Goal: Task Accomplishment & Management: Use online tool/utility

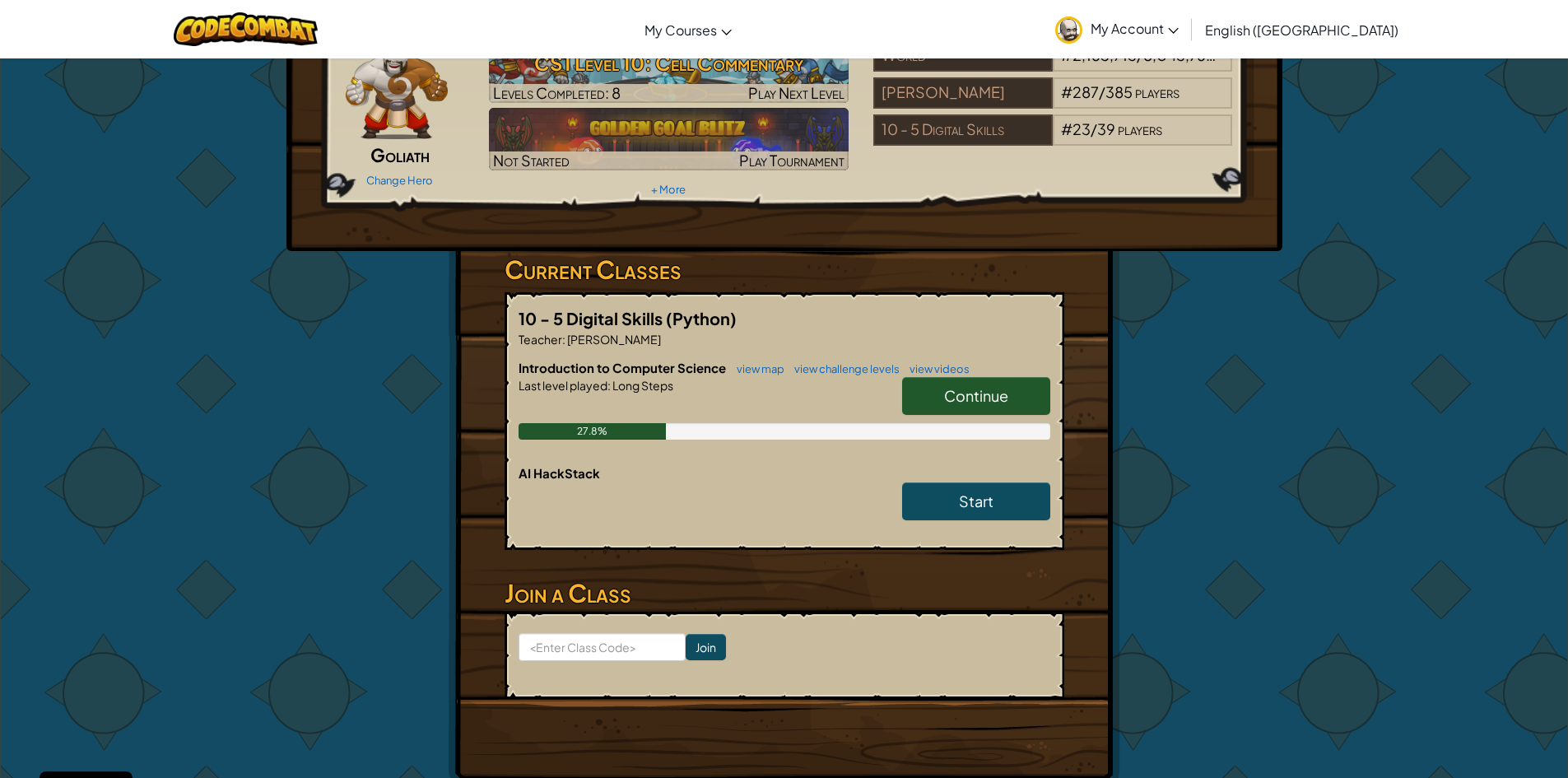
scroll to position [82, 0]
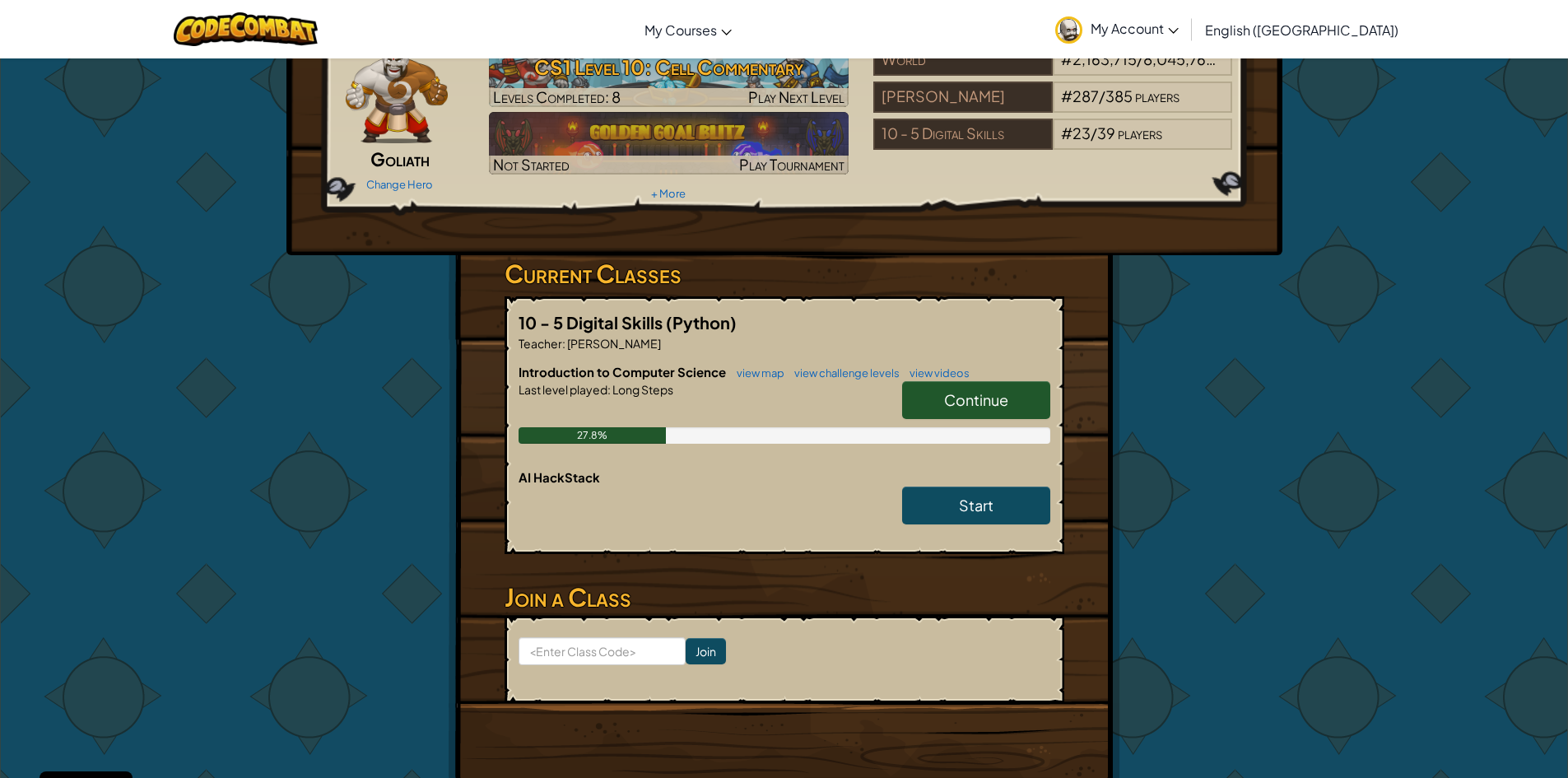
click at [944, 408] on span "Continue" at bounding box center [977, 400] width 65 height 19
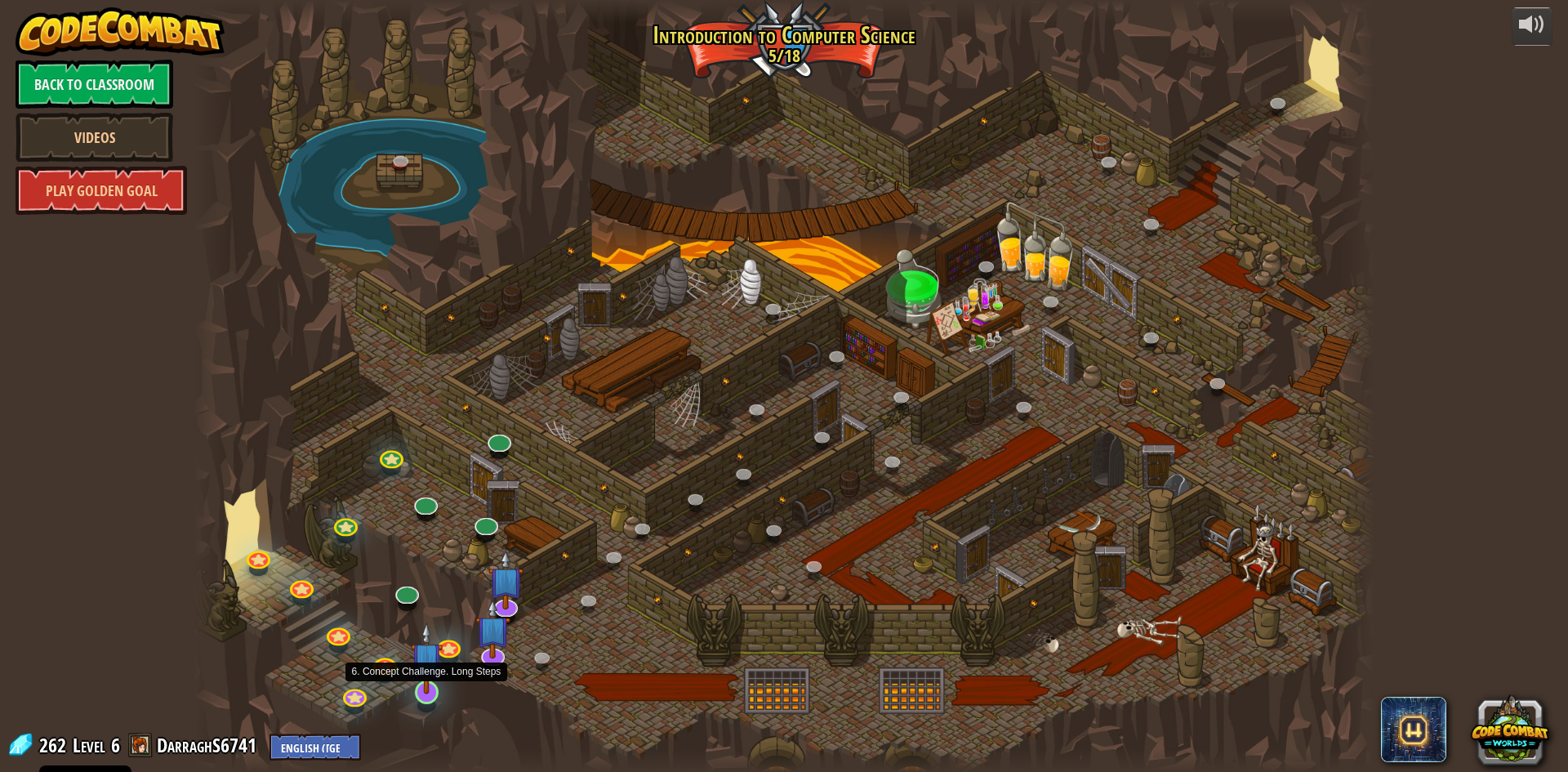
click at [434, 680] on img at bounding box center [426, 658] width 32 height 73
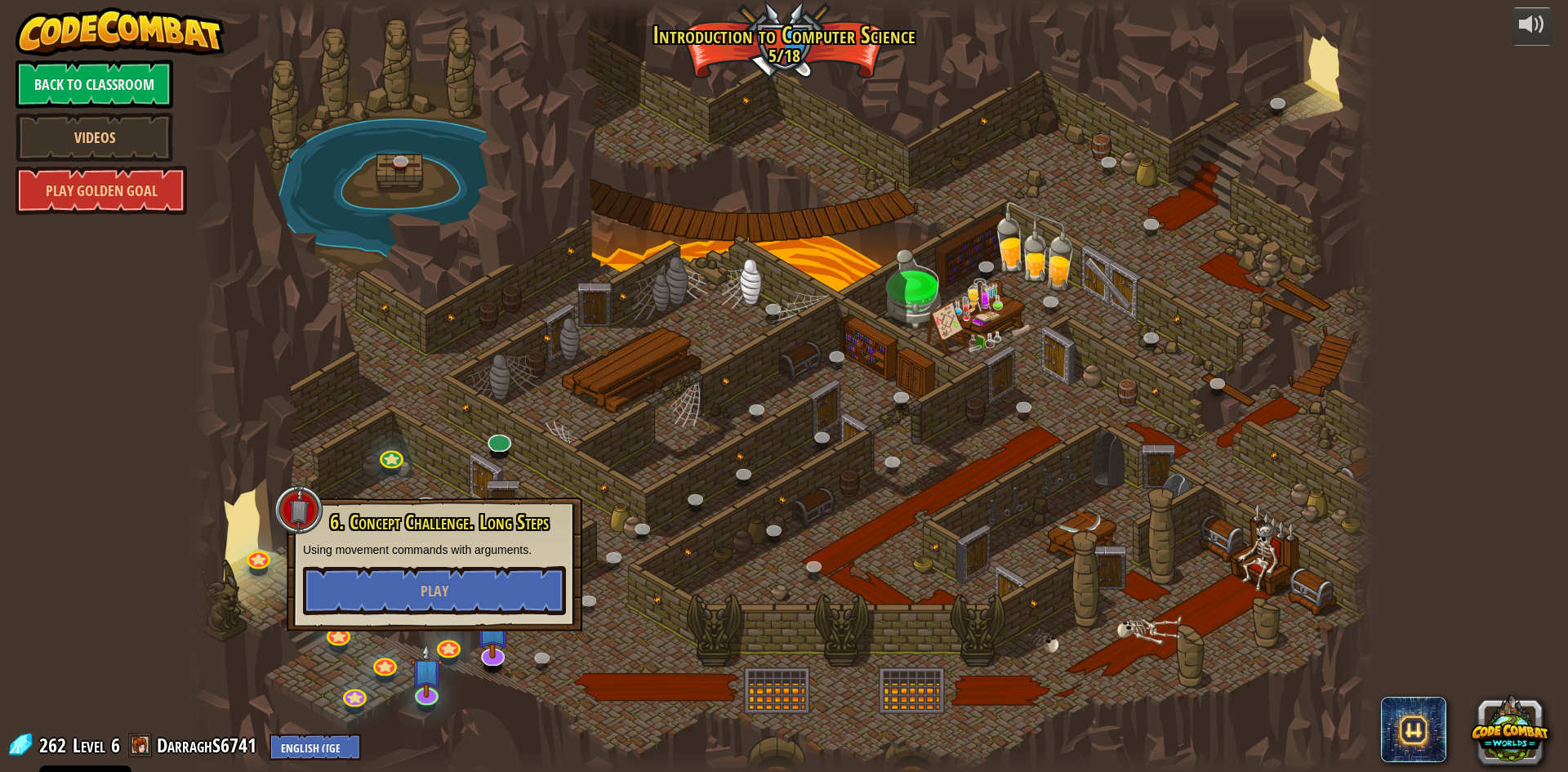
click at [467, 686] on div at bounding box center [784, 386] width 1181 height 772
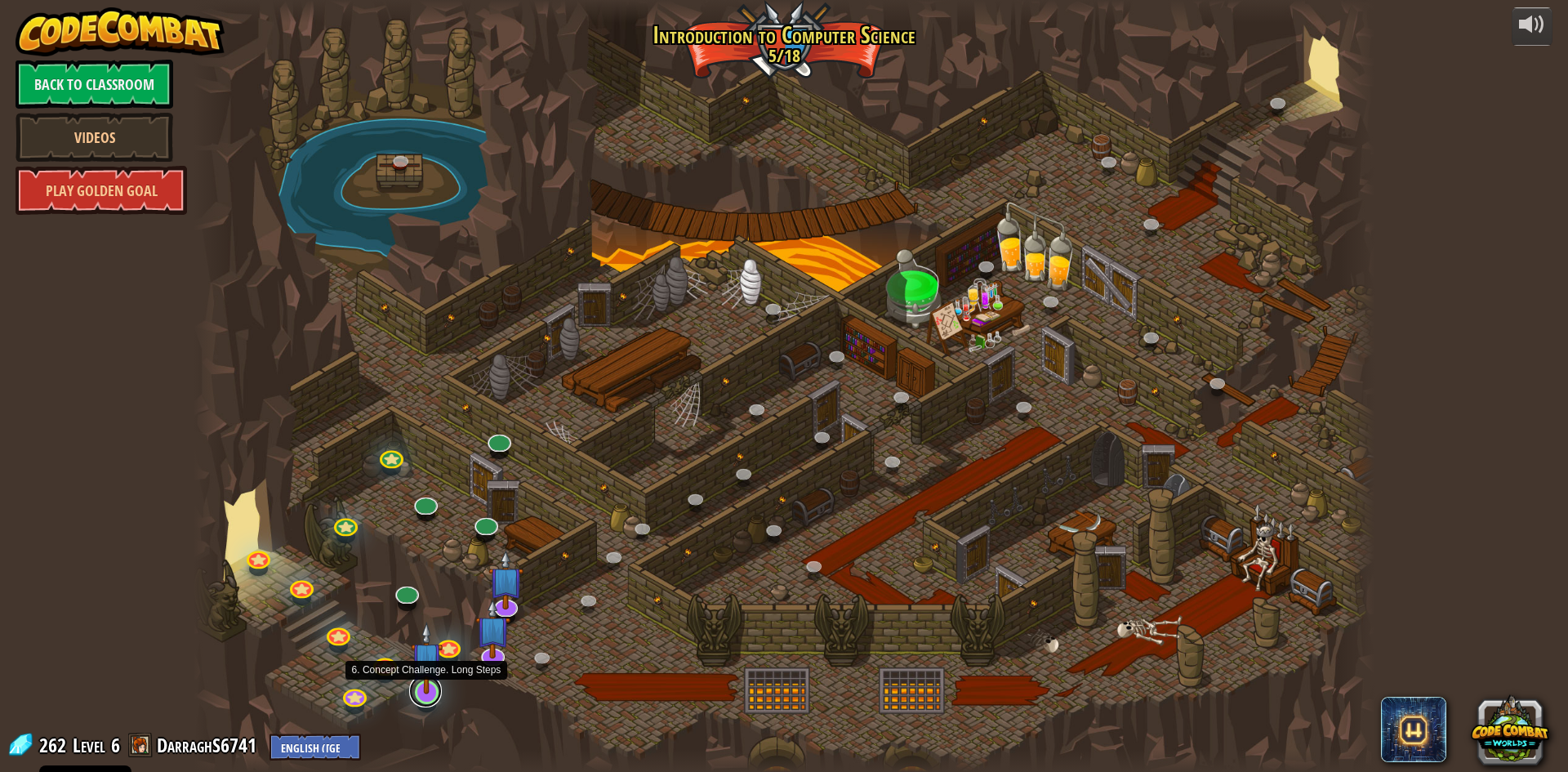
click at [424, 695] on link at bounding box center [426, 691] width 33 height 33
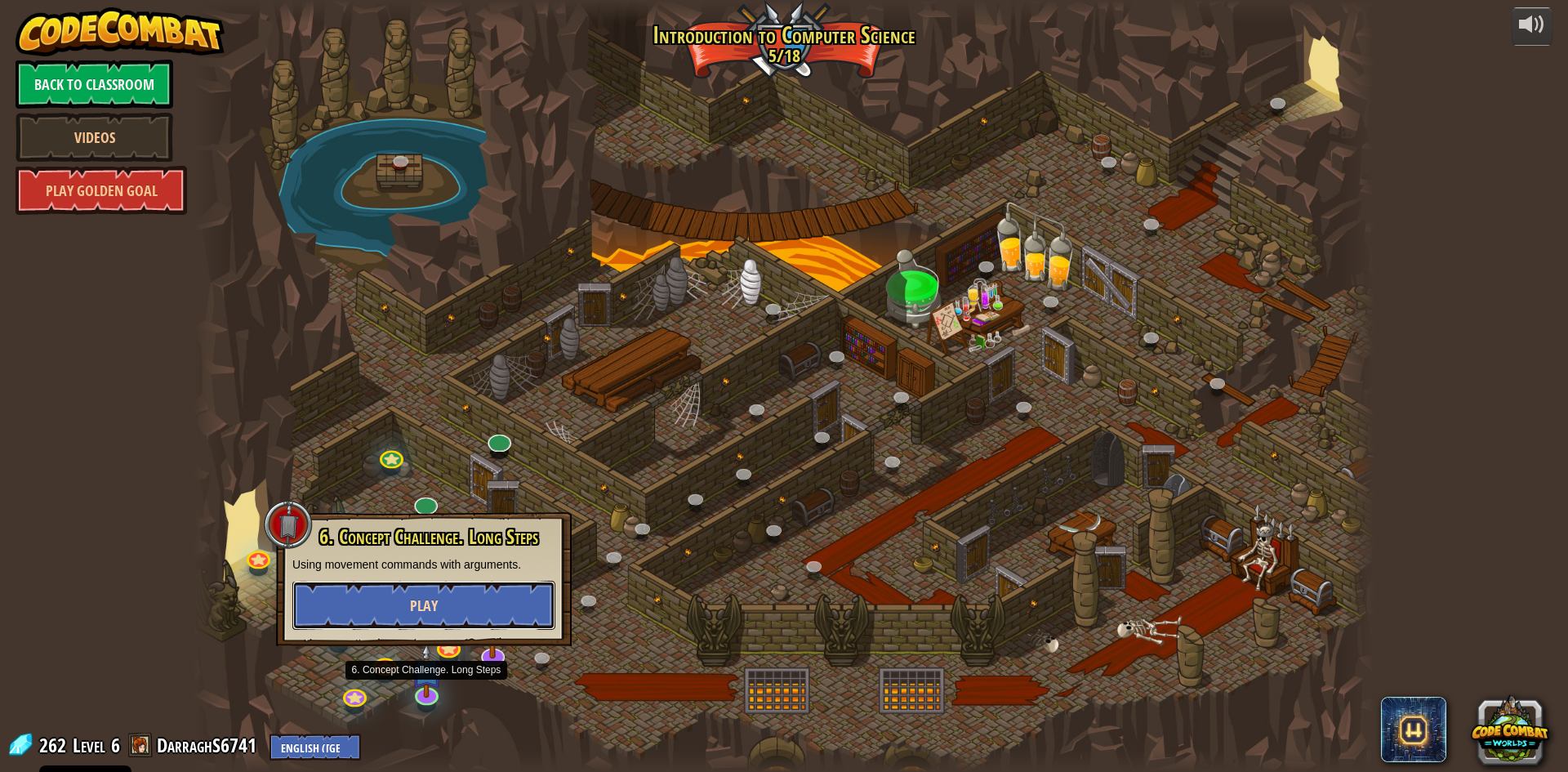
click at [447, 614] on button "Play" at bounding box center [423, 605] width 263 height 49
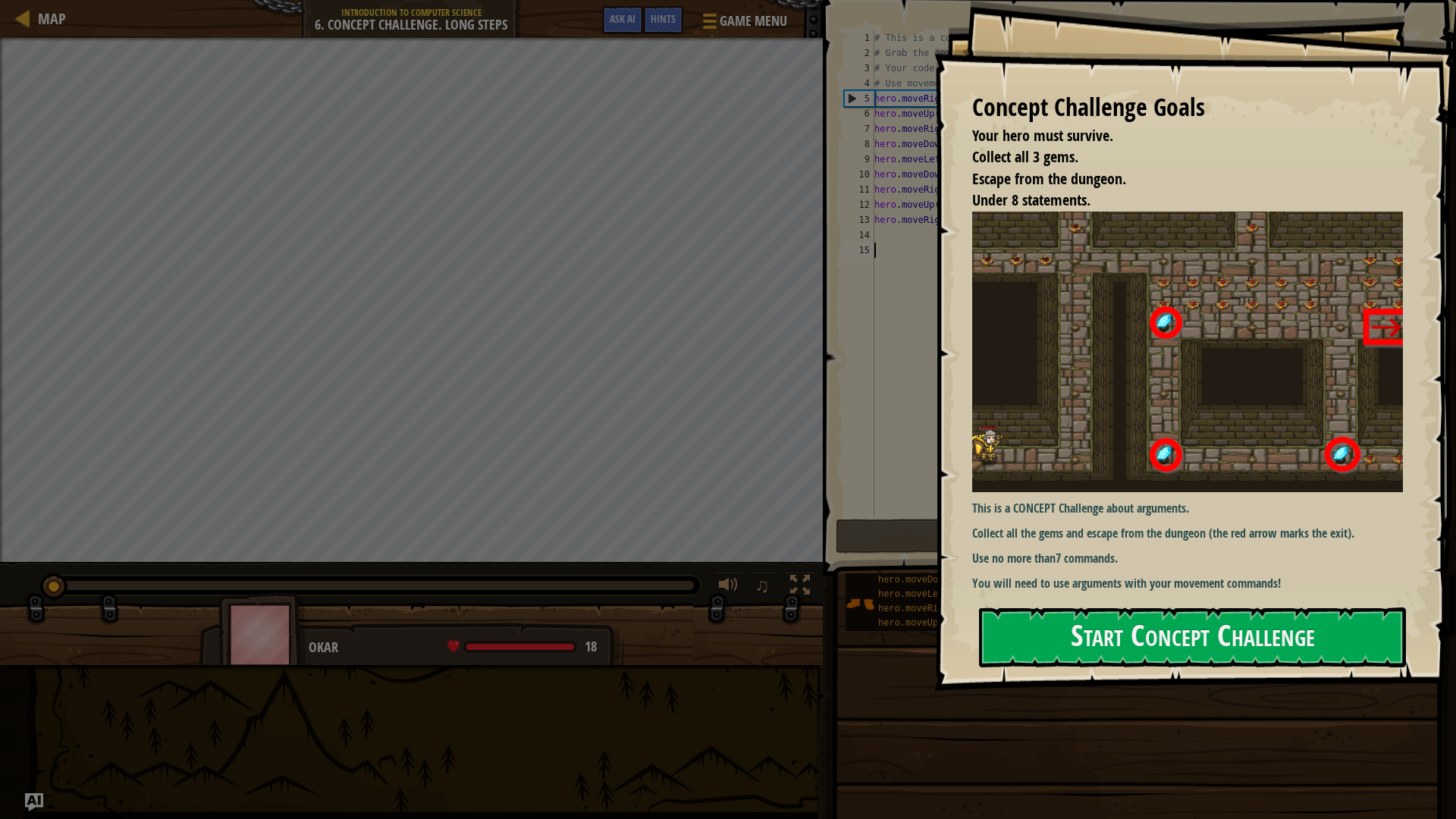
click at [1135, 624] on button "Start Concept Challenge" at bounding box center [1193, 637] width 427 height 60
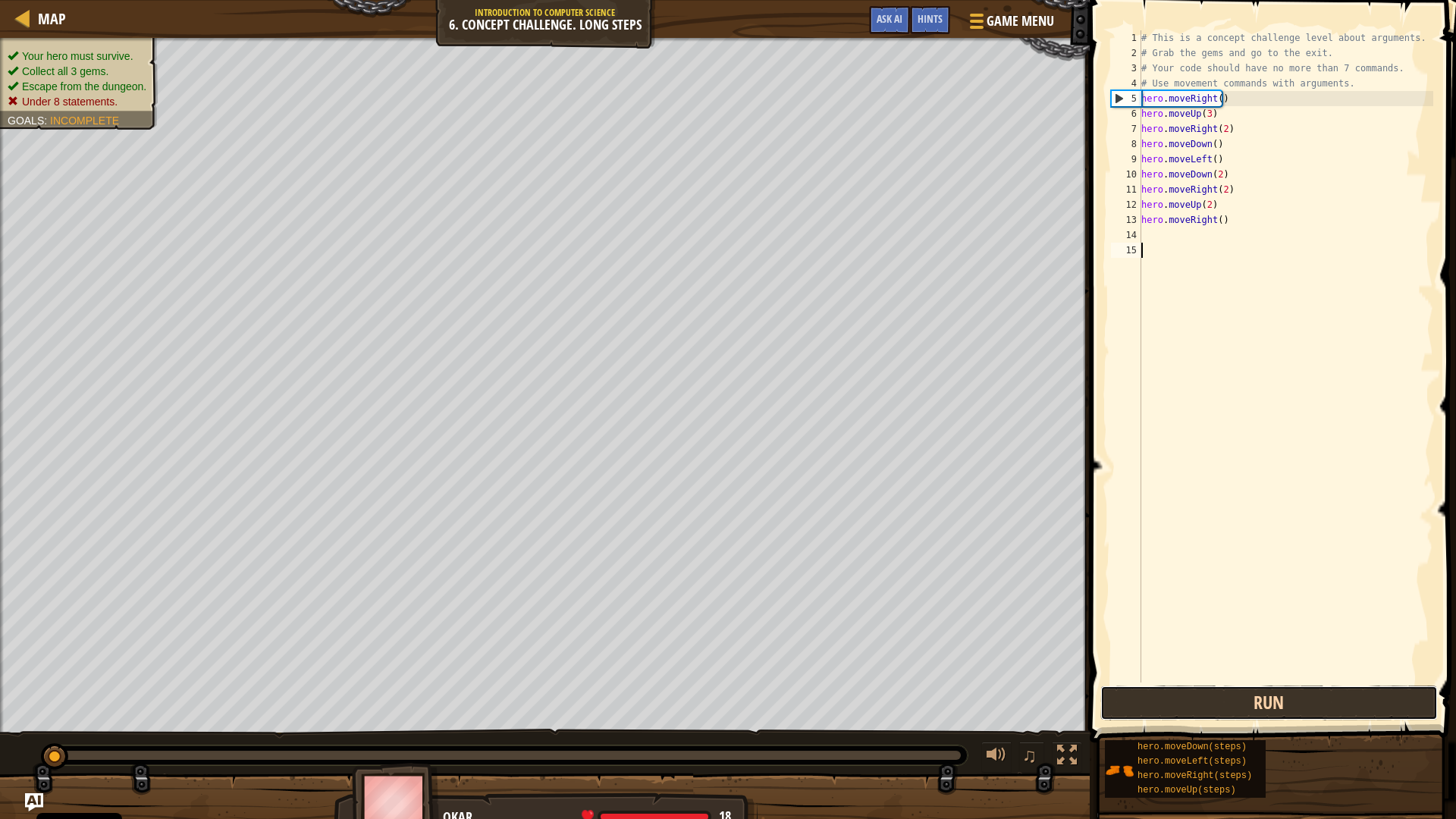
click at [1296, 701] on button "Run" at bounding box center [1268, 702] width 337 height 35
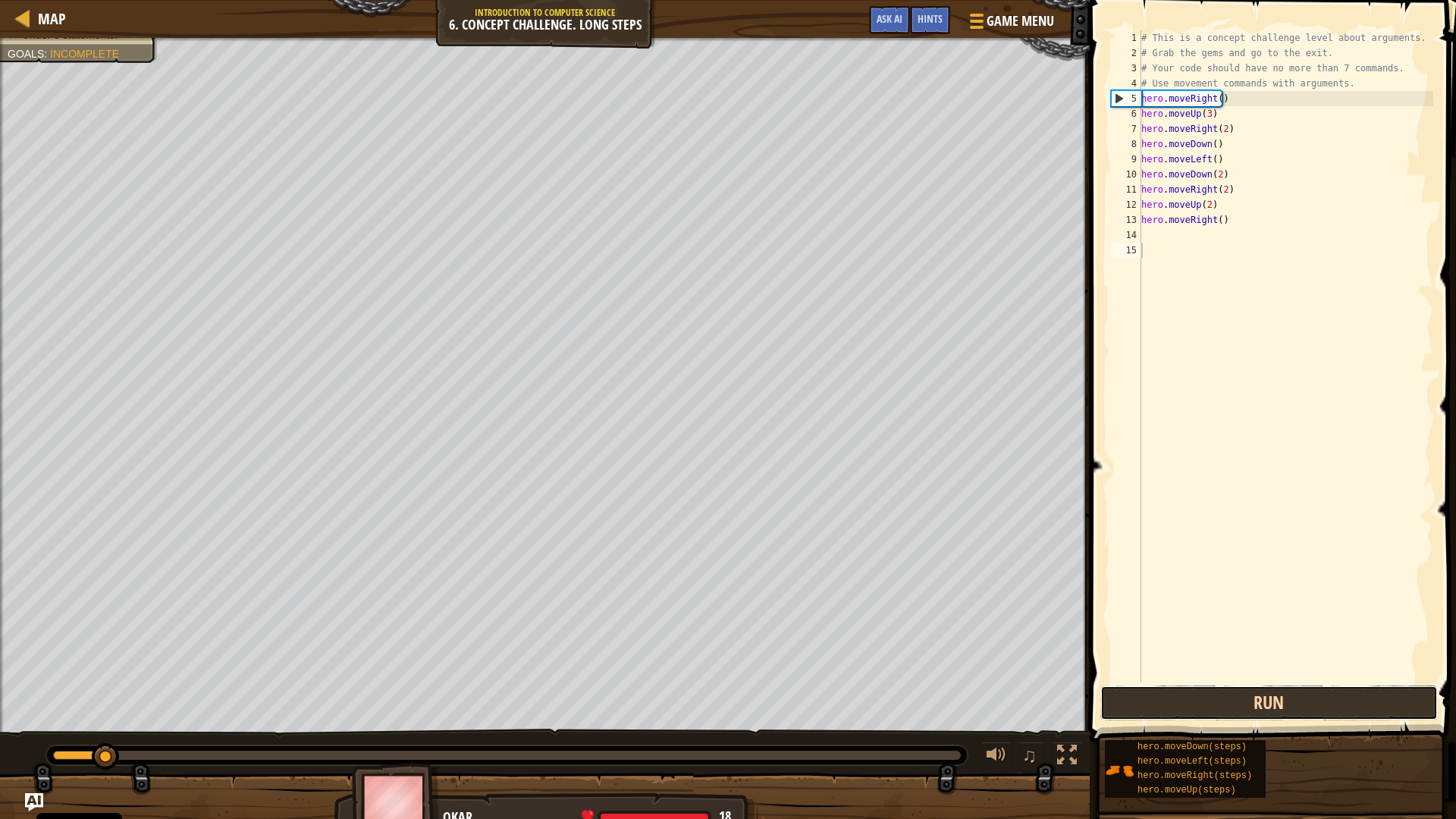
click at [1296, 701] on button "Run" at bounding box center [1268, 702] width 337 height 35
click at [1370, 555] on div "# This is a concept challenge level about arguments. # Grab the gems and go to …" at bounding box center [1286, 372] width 295 height 682
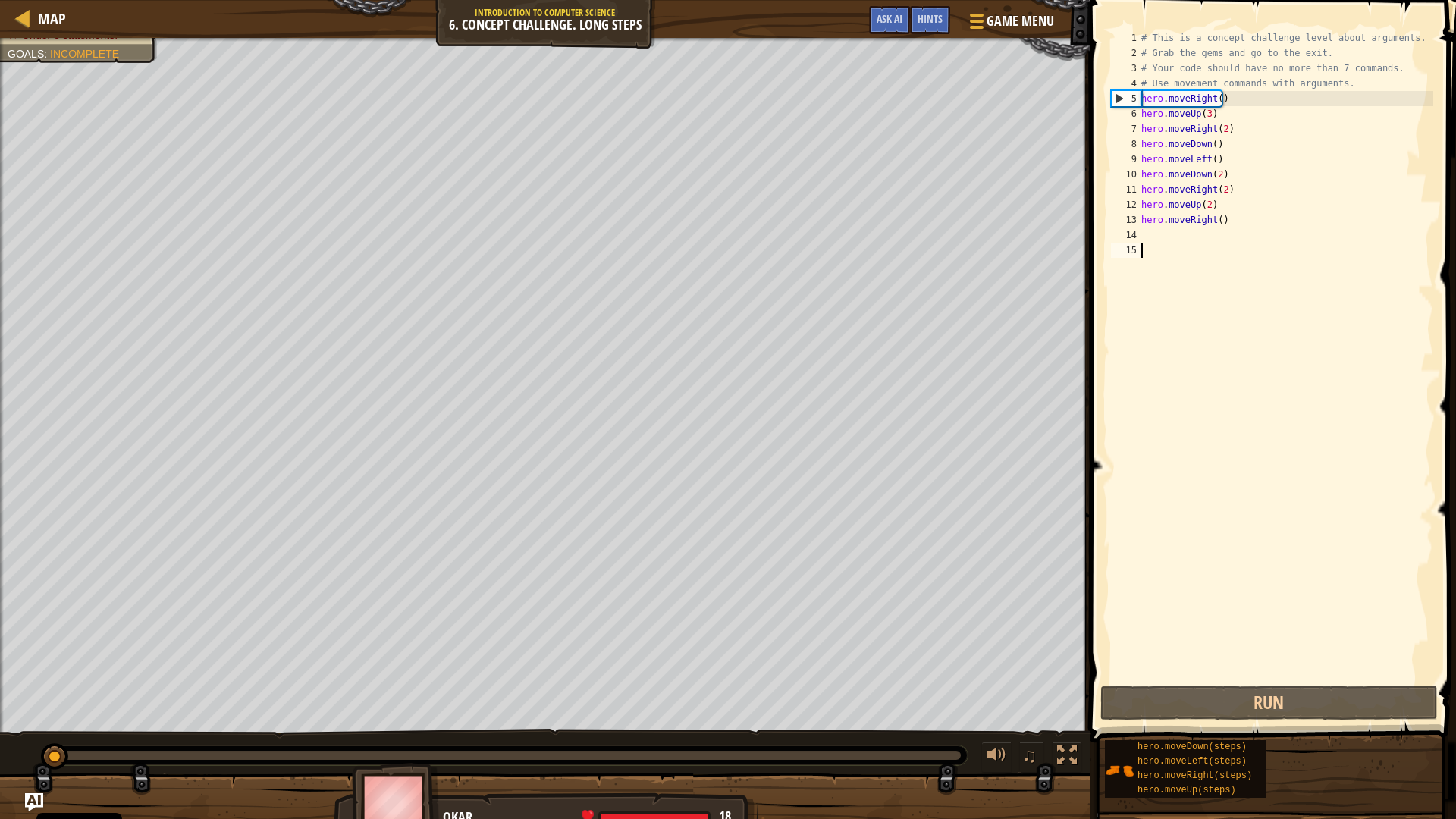
drag, startPoint x: 961, startPoint y: 762, endPoint x: 6, endPoint y: 744, distance: 955.2
click at [6, 716] on div "♫" at bounding box center [545, 751] width 1090 height 46
click at [1202, 141] on div "# This is a concept challenge level about arguments. # Grab the gems and go to …" at bounding box center [1286, 372] width 295 height 682
click at [1213, 144] on div "# This is a concept challenge level about arguments. # Grab the gems and go to …" at bounding box center [1286, 372] width 295 height 682
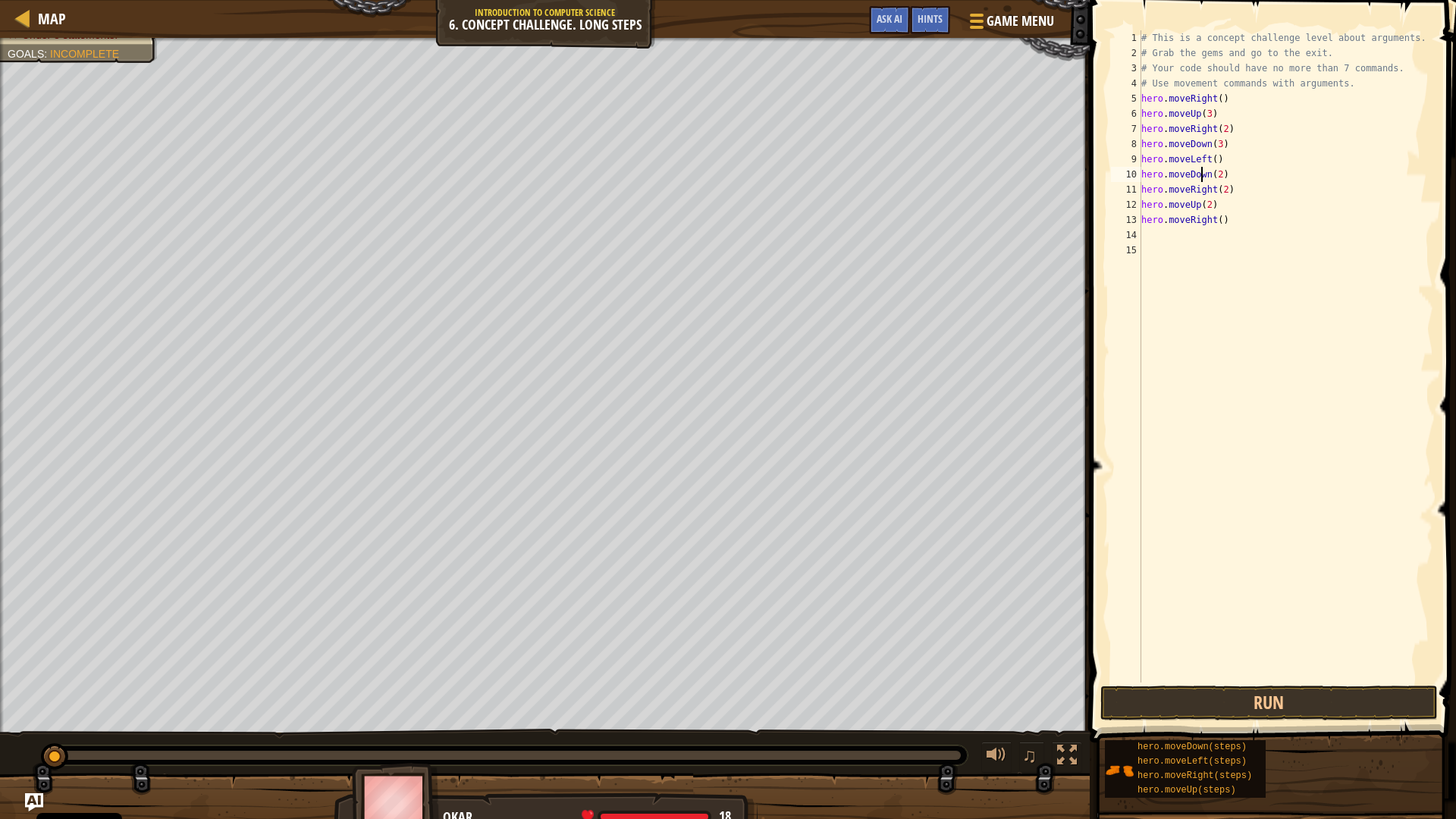
click at [1204, 171] on div "# This is a concept challenge level about arguments. # Grab the gems and go to …" at bounding box center [1286, 372] width 295 height 682
click at [1230, 224] on div "# This is a concept challenge level about arguments. # Grab the gems and go to …" at bounding box center [1286, 372] width 295 height 682
type textarea "h"
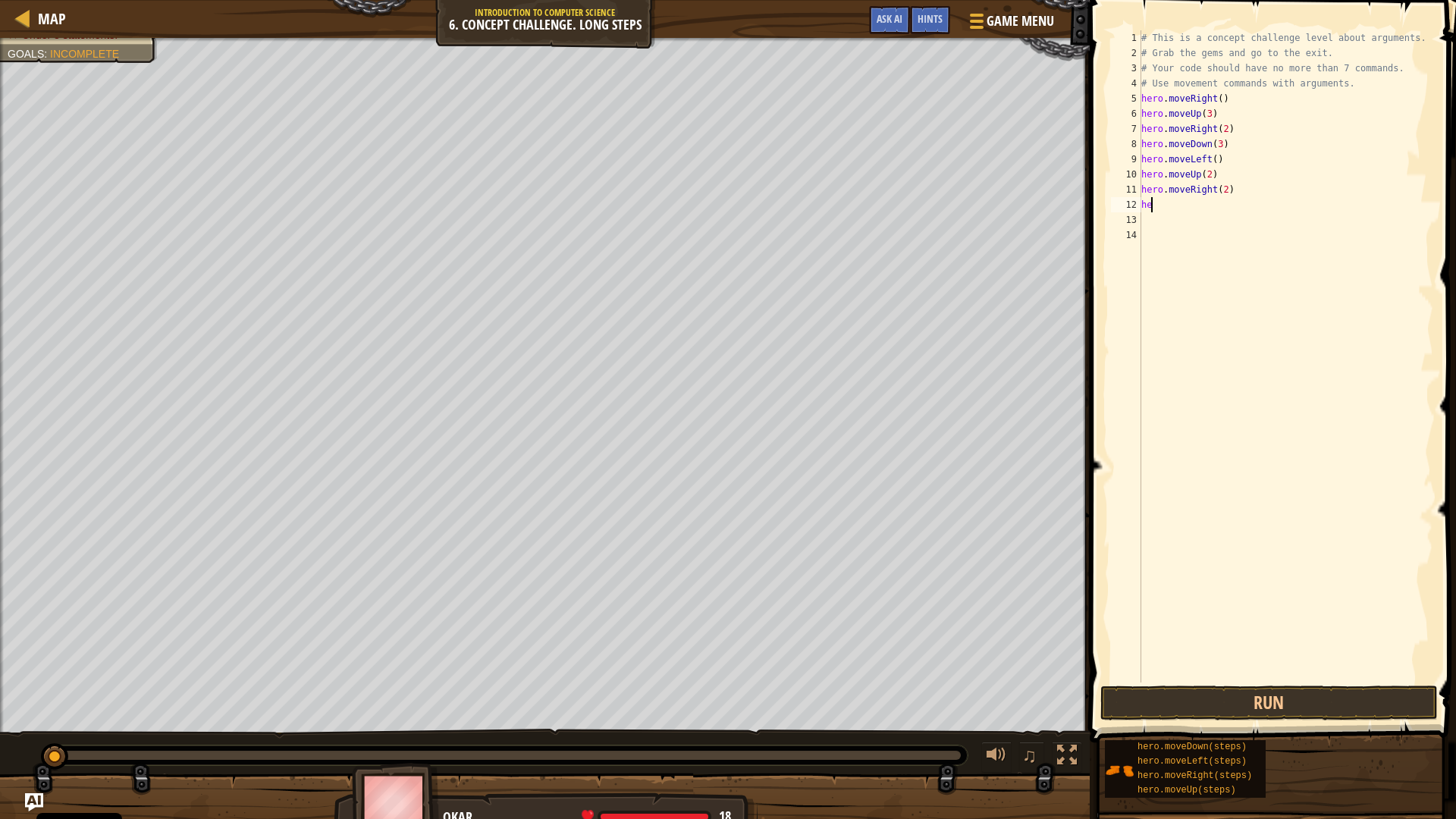
type textarea "h"
type textarea "hero.moveRight(3)"
click at [1190, 701] on button "Run" at bounding box center [1268, 702] width 337 height 35
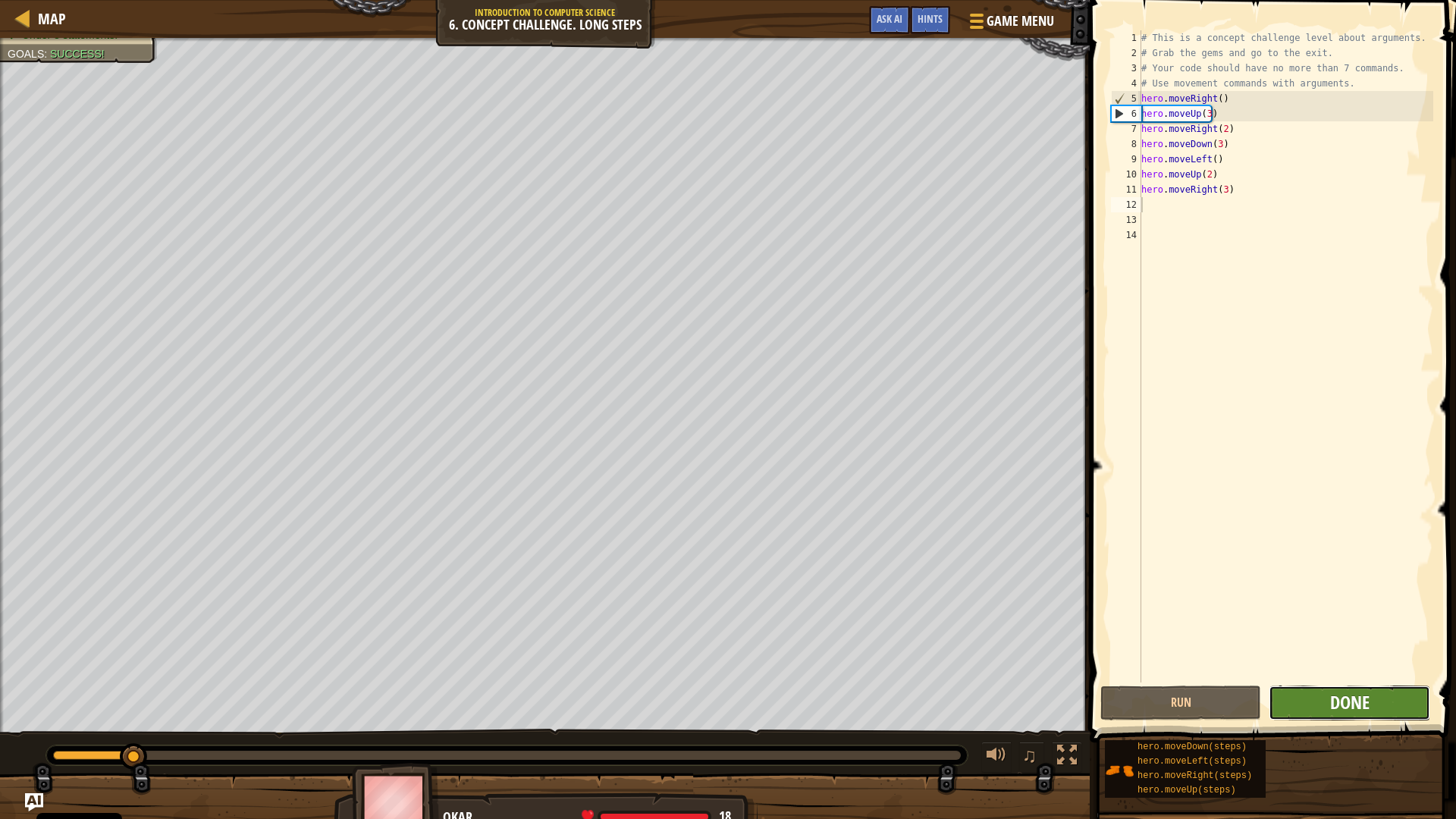
click at [1345, 703] on span "Done" at bounding box center [1350, 702] width 39 height 24
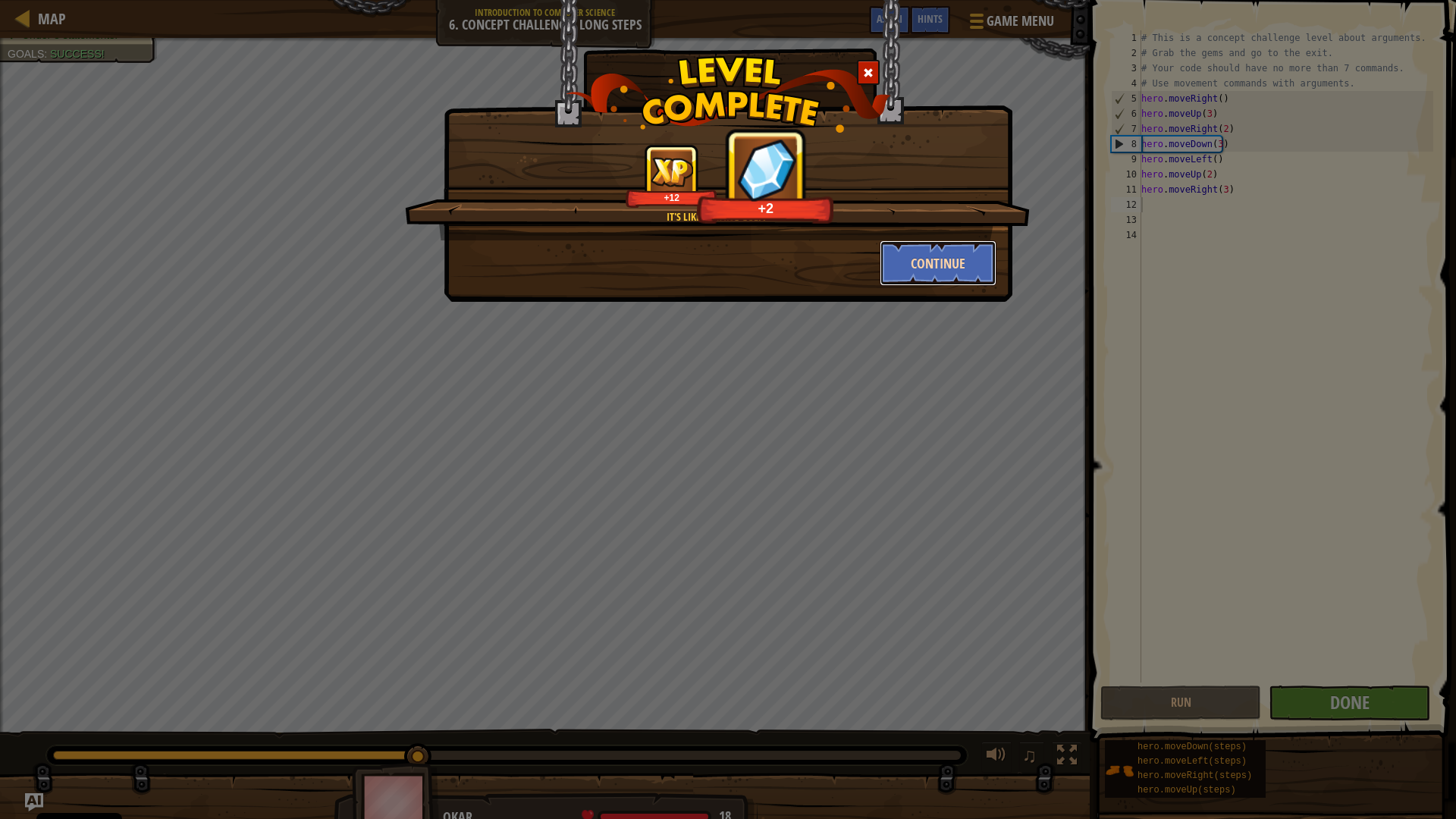
click at [963, 272] on button "Continue" at bounding box center [938, 263] width 118 height 46
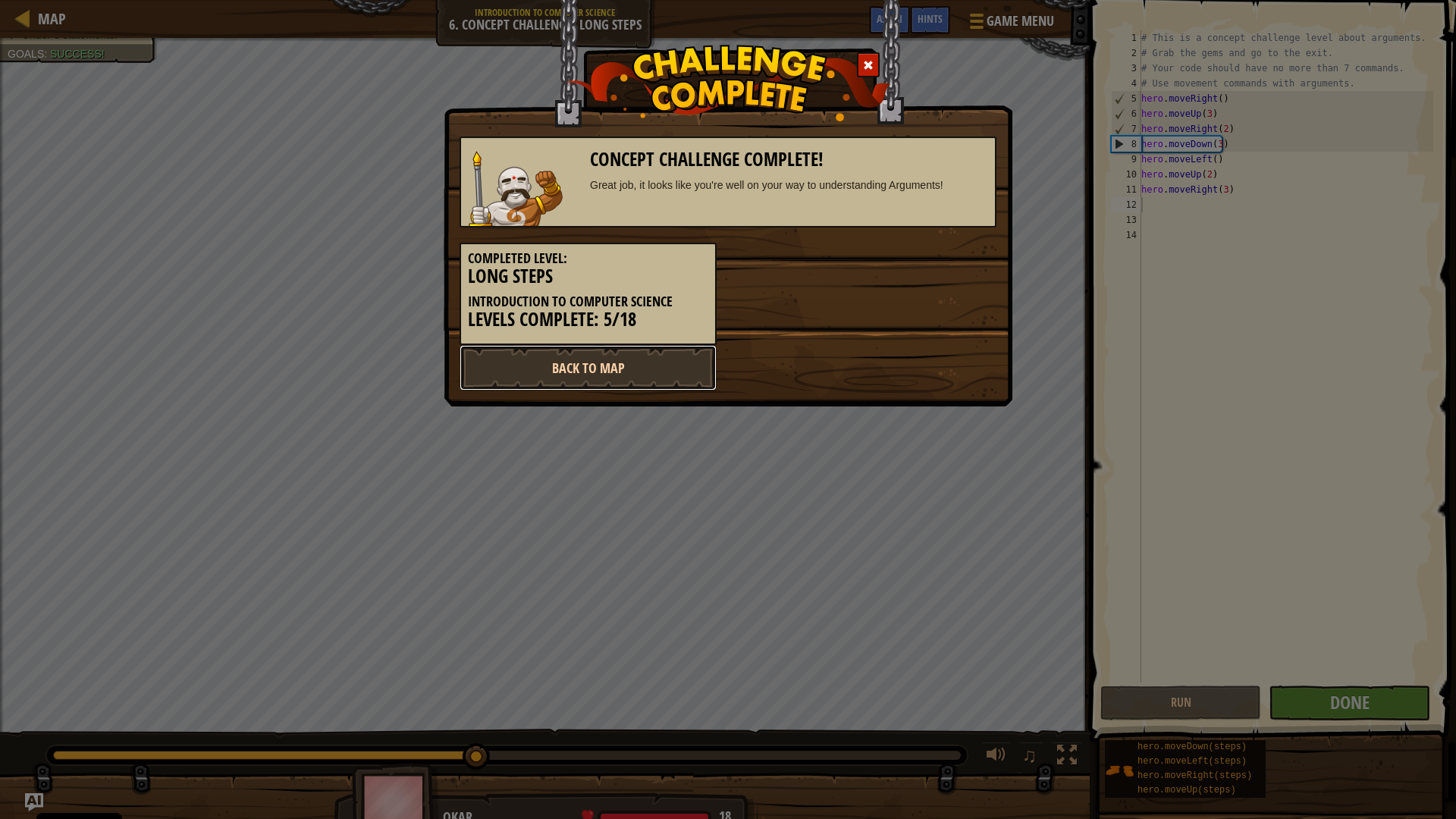
click at [644, 364] on link "Back to Map" at bounding box center [588, 368] width 257 height 46
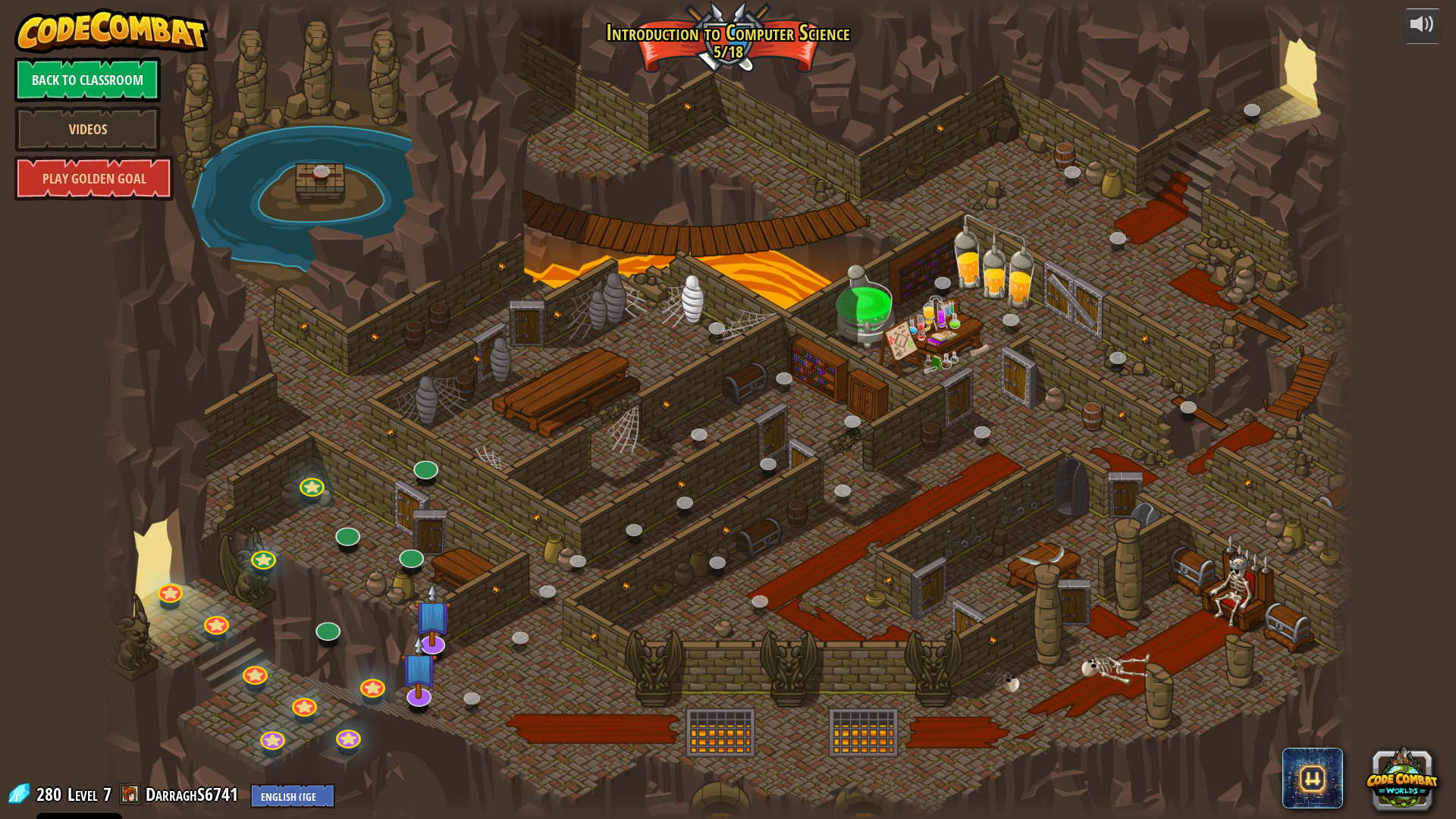
click at [887, 499] on div at bounding box center [728, 410] width 1253 height 819
click at [418, 694] on img at bounding box center [419, 652] width 37 height 85
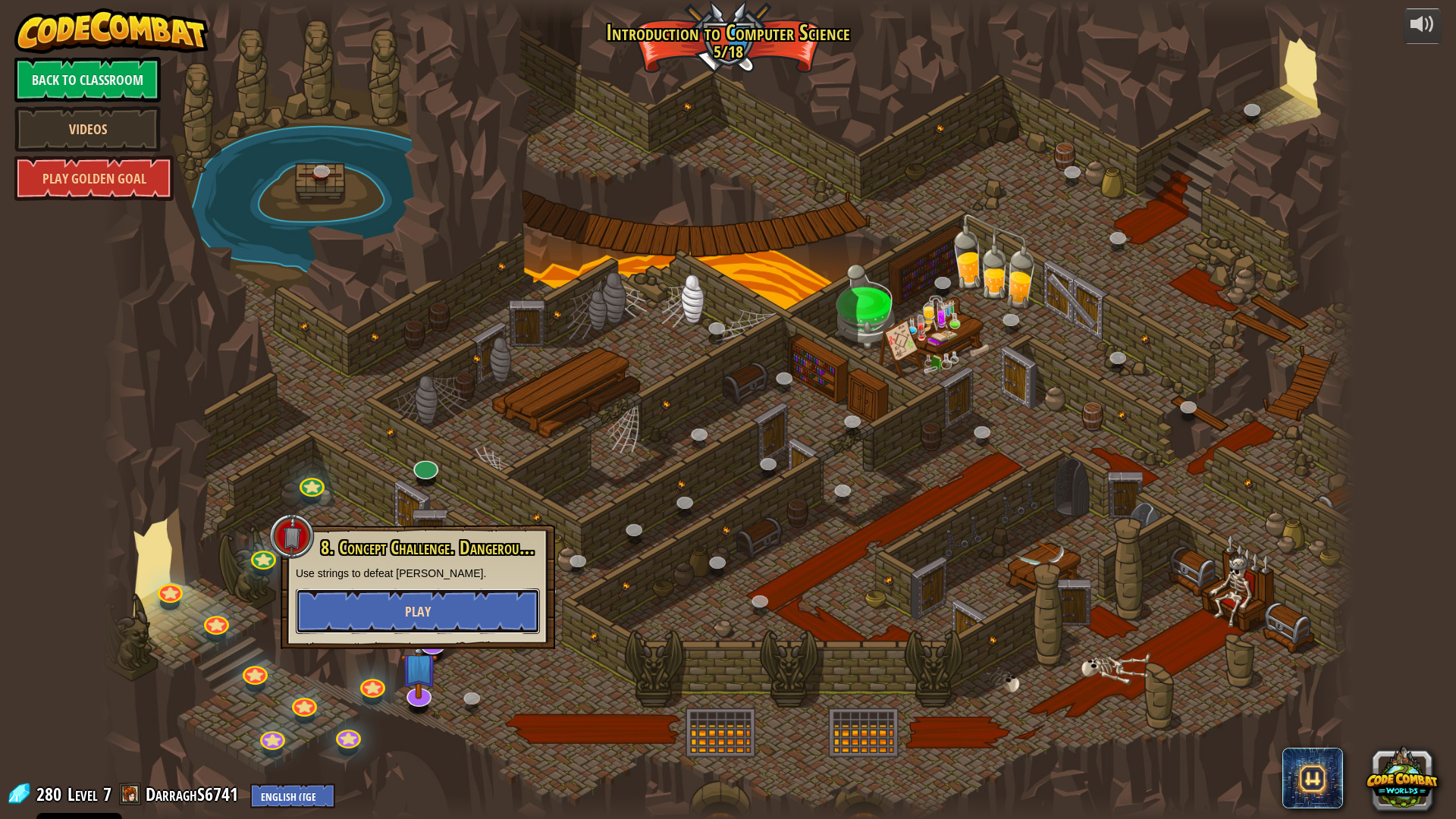
click at [434, 613] on button "Play" at bounding box center [418, 611] width 244 height 46
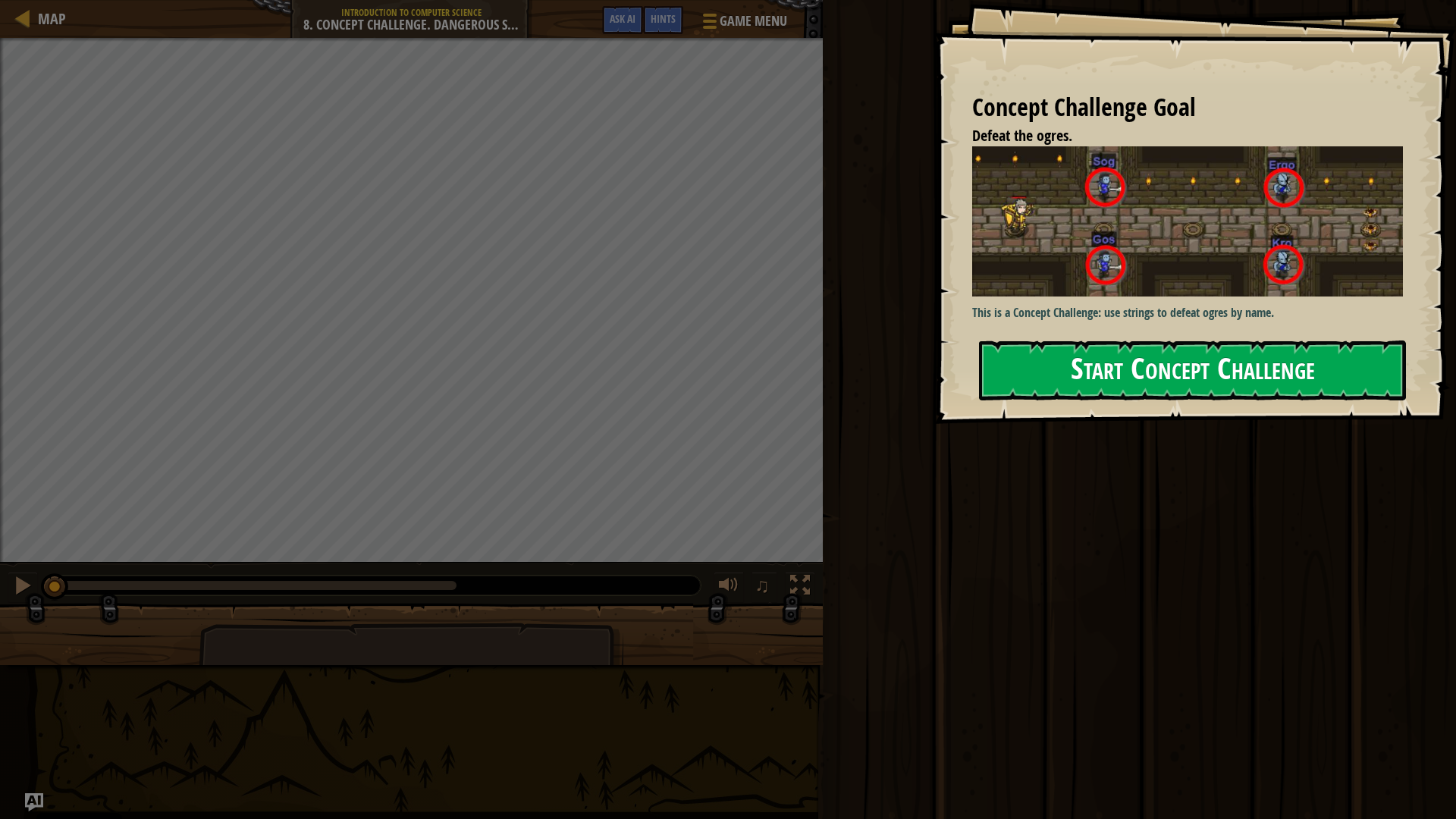
click at [1085, 367] on button "Start Concept Challenge" at bounding box center [1193, 370] width 427 height 60
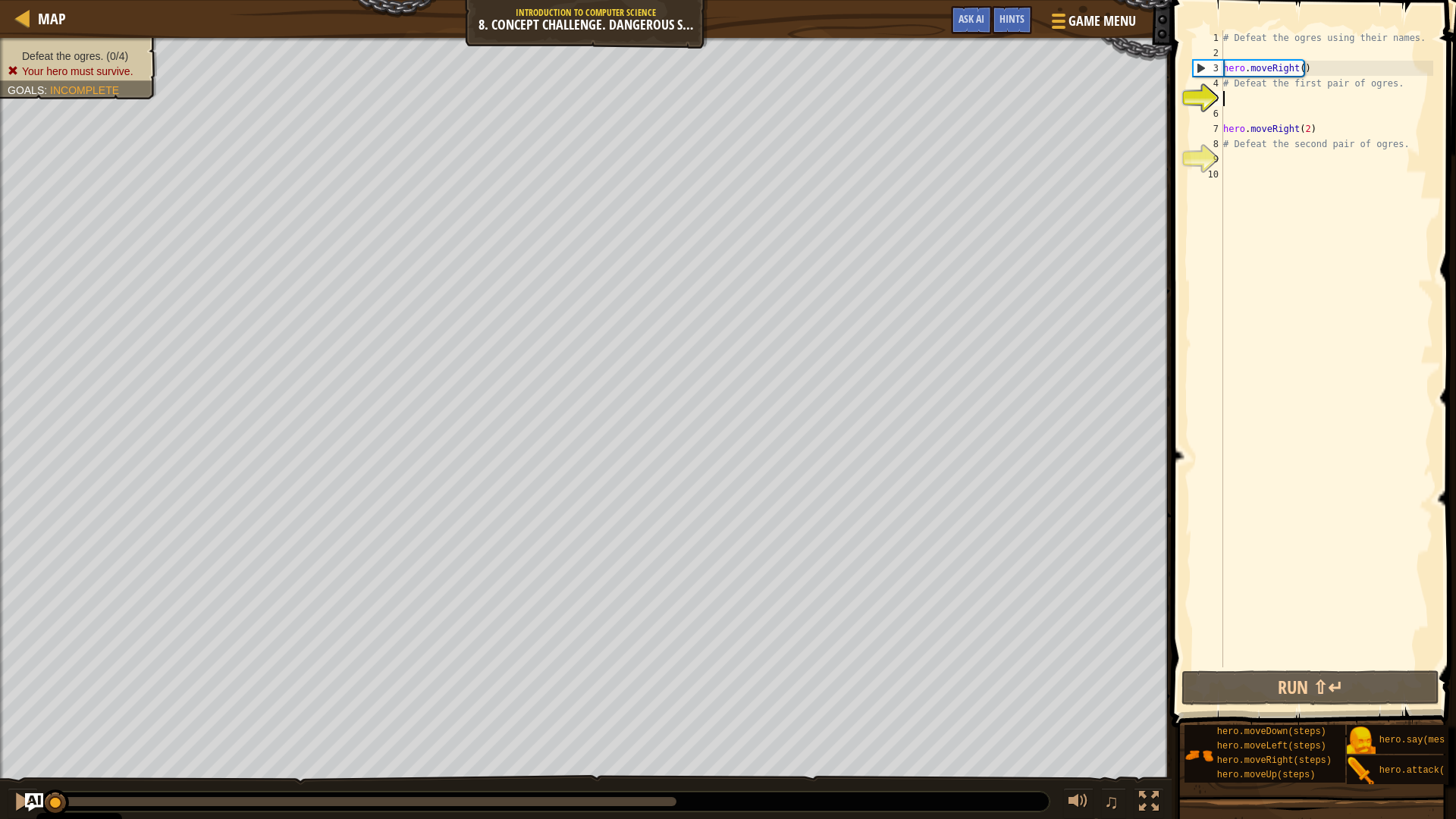
scroll to position [6, 0]
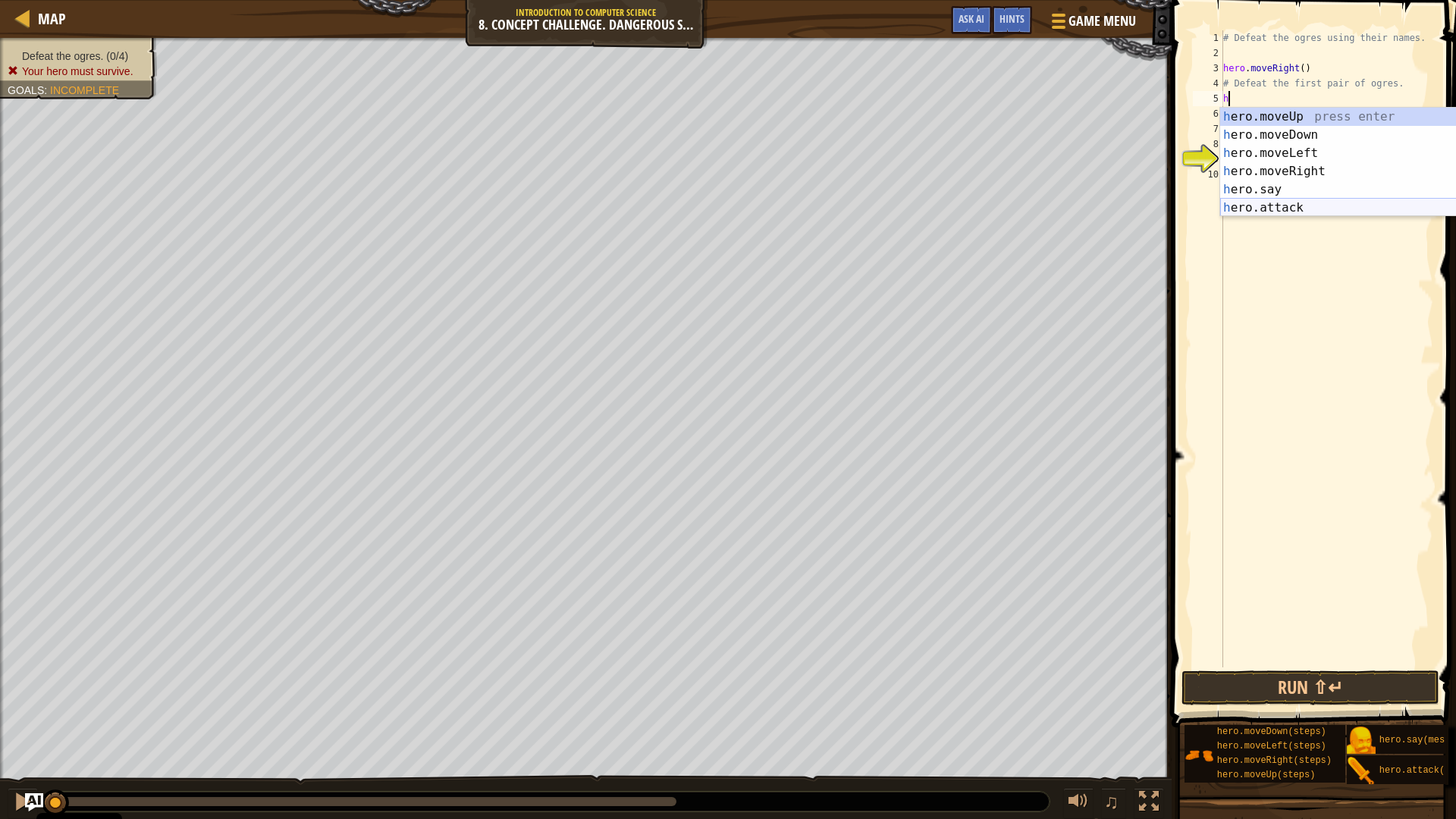
click at [1299, 210] on div "h ero.moveUp press enter h ero.moveDown press enter h ero.moveLeft press enter …" at bounding box center [1363, 180] width 287 height 146
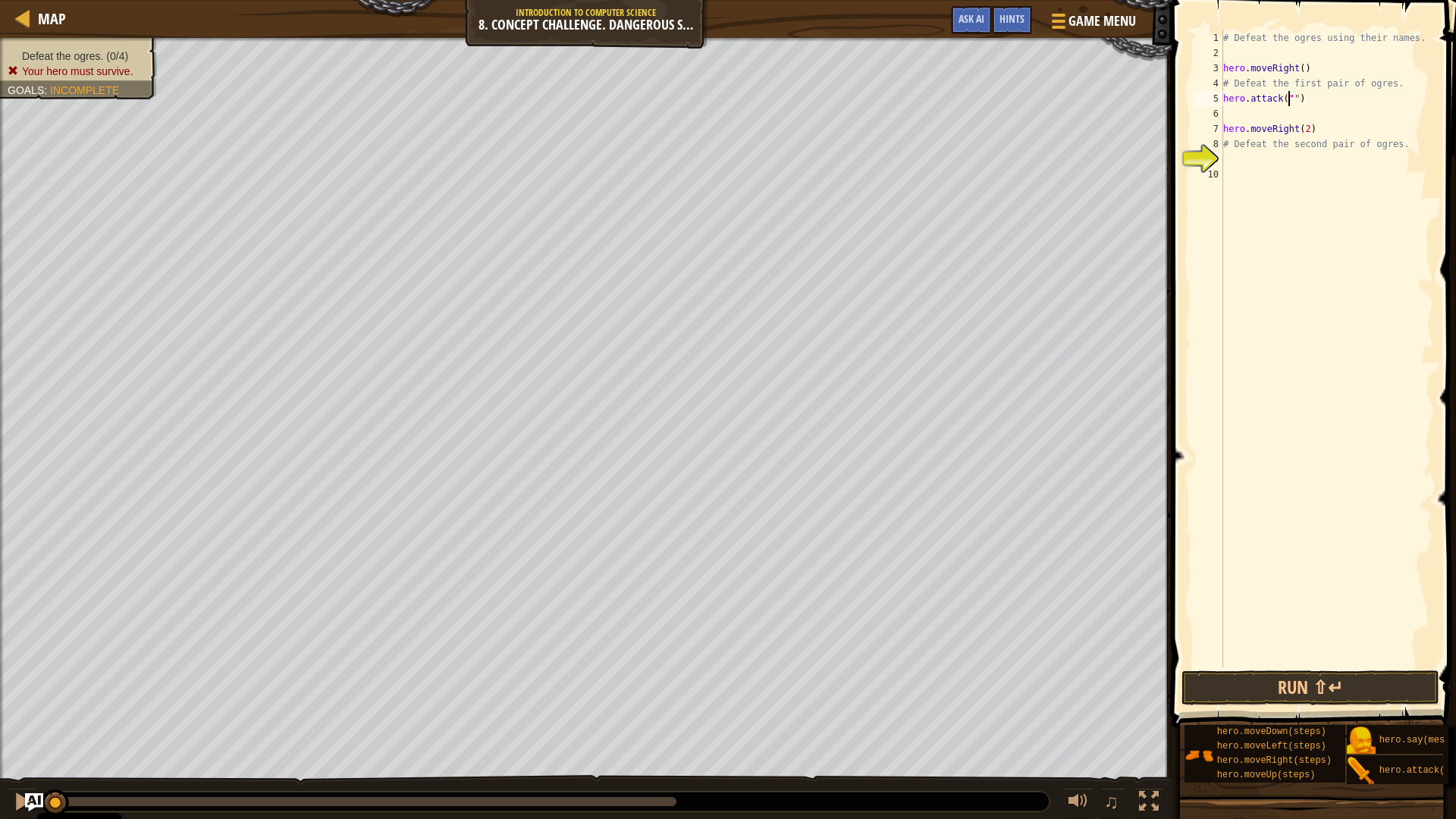
scroll to position [6, 6]
type textarea "hero.attack("sog")"
click at [1348, 105] on div "# Defeat the ogres using their names. hero . moveRight ( ) # Defeat the first p…" at bounding box center [1326, 364] width 213 height 667
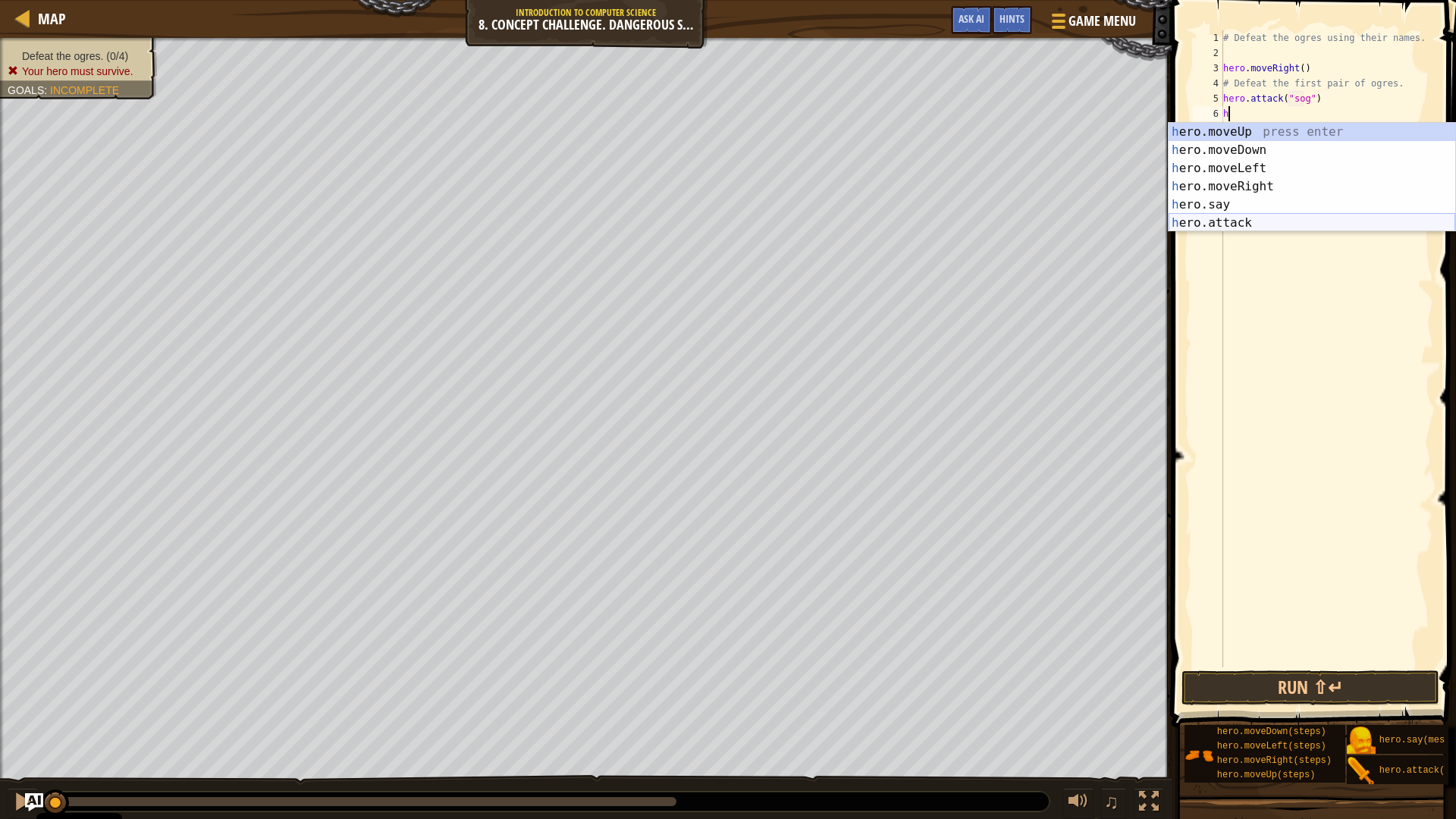
click at [1325, 224] on div "h ero.moveUp press enter h ero.moveDown press enter h ero.moveLeft press enter …" at bounding box center [1312, 195] width 287 height 146
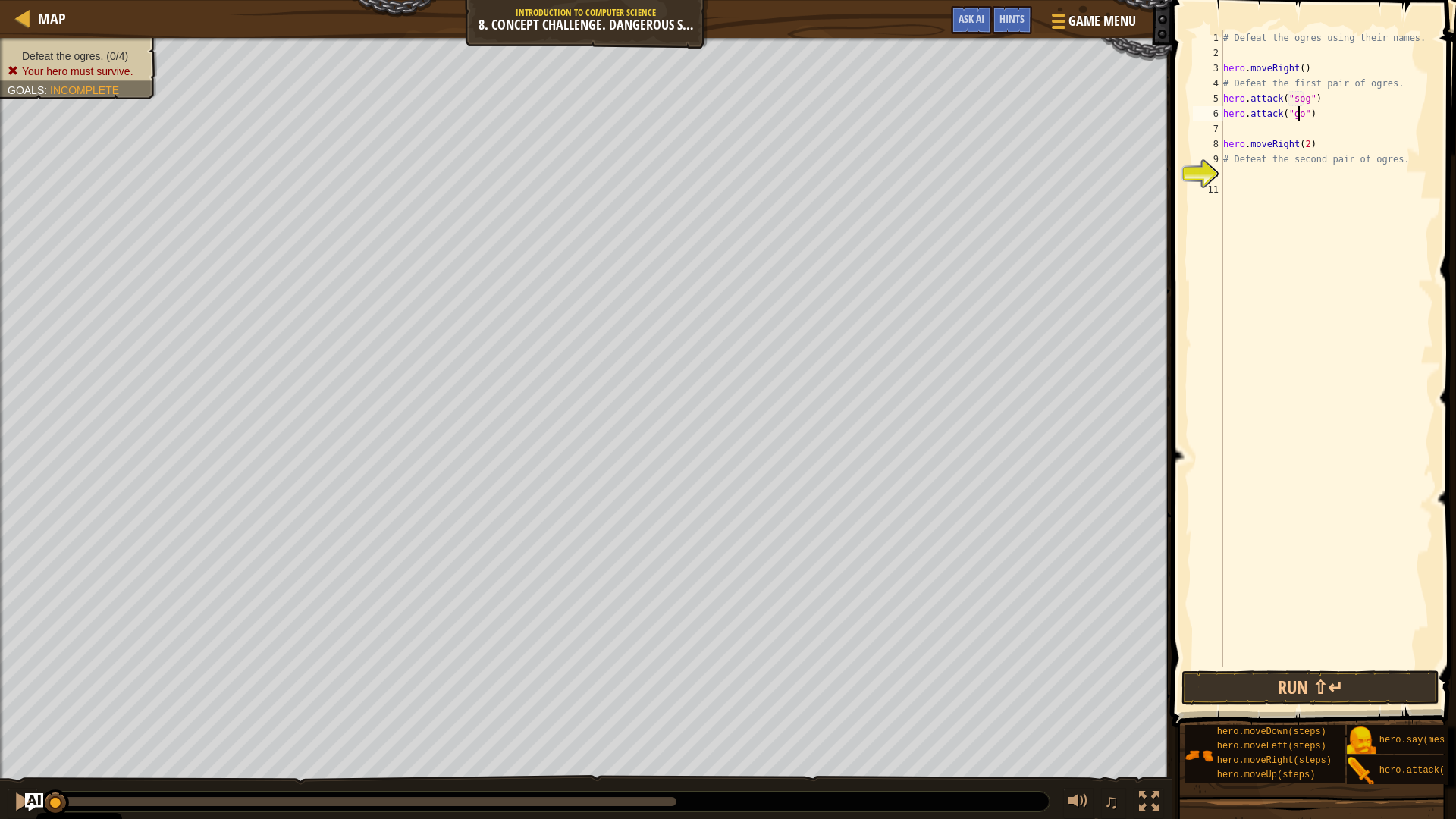
type textarea "hero.attack("gos")"
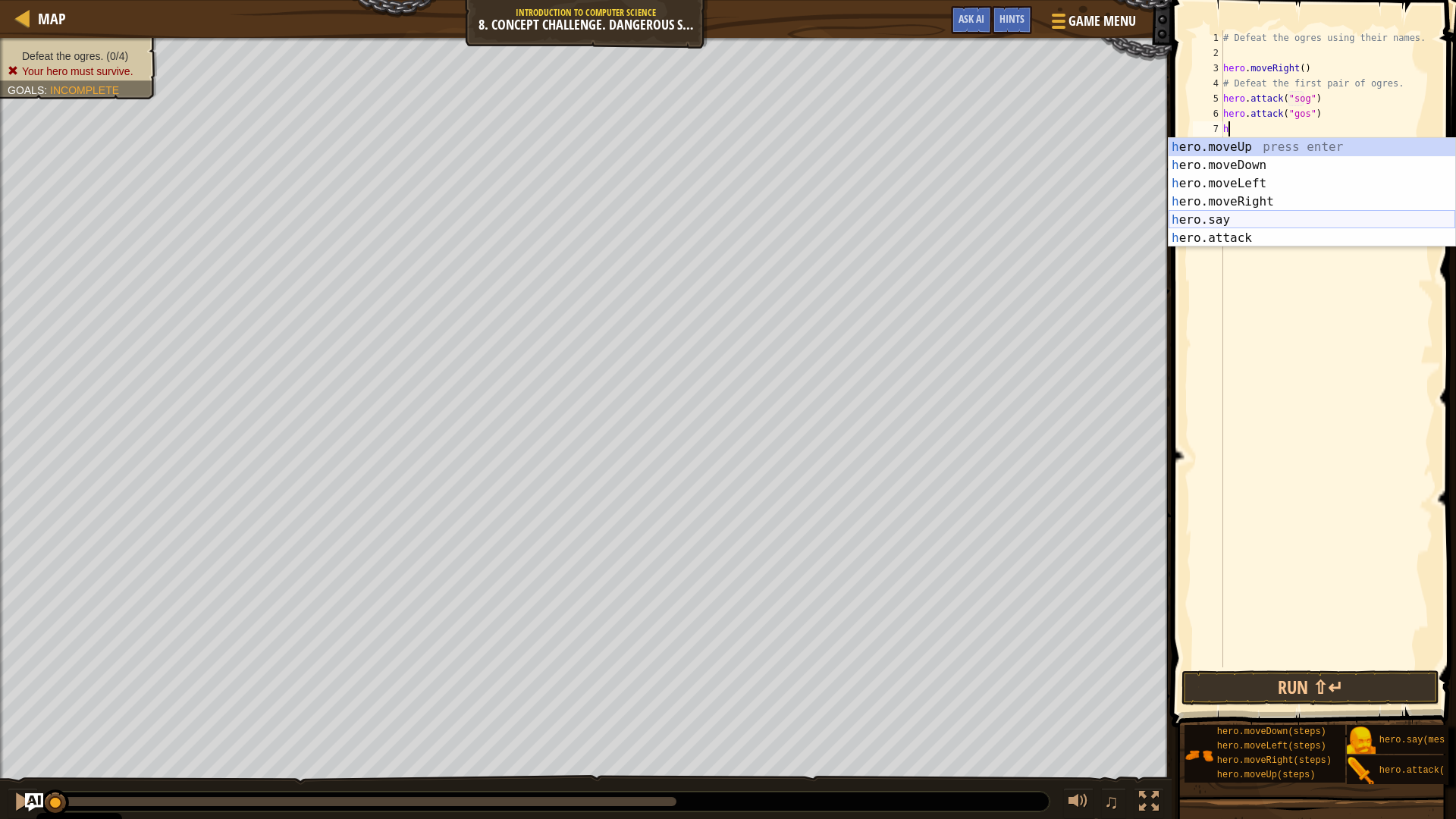
click at [1258, 214] on div "h ero.moveUp press enter h ero.moveDown press enter h ero.moveLeft press enter …" at bounding box center [1312, 211] width 287 height 146
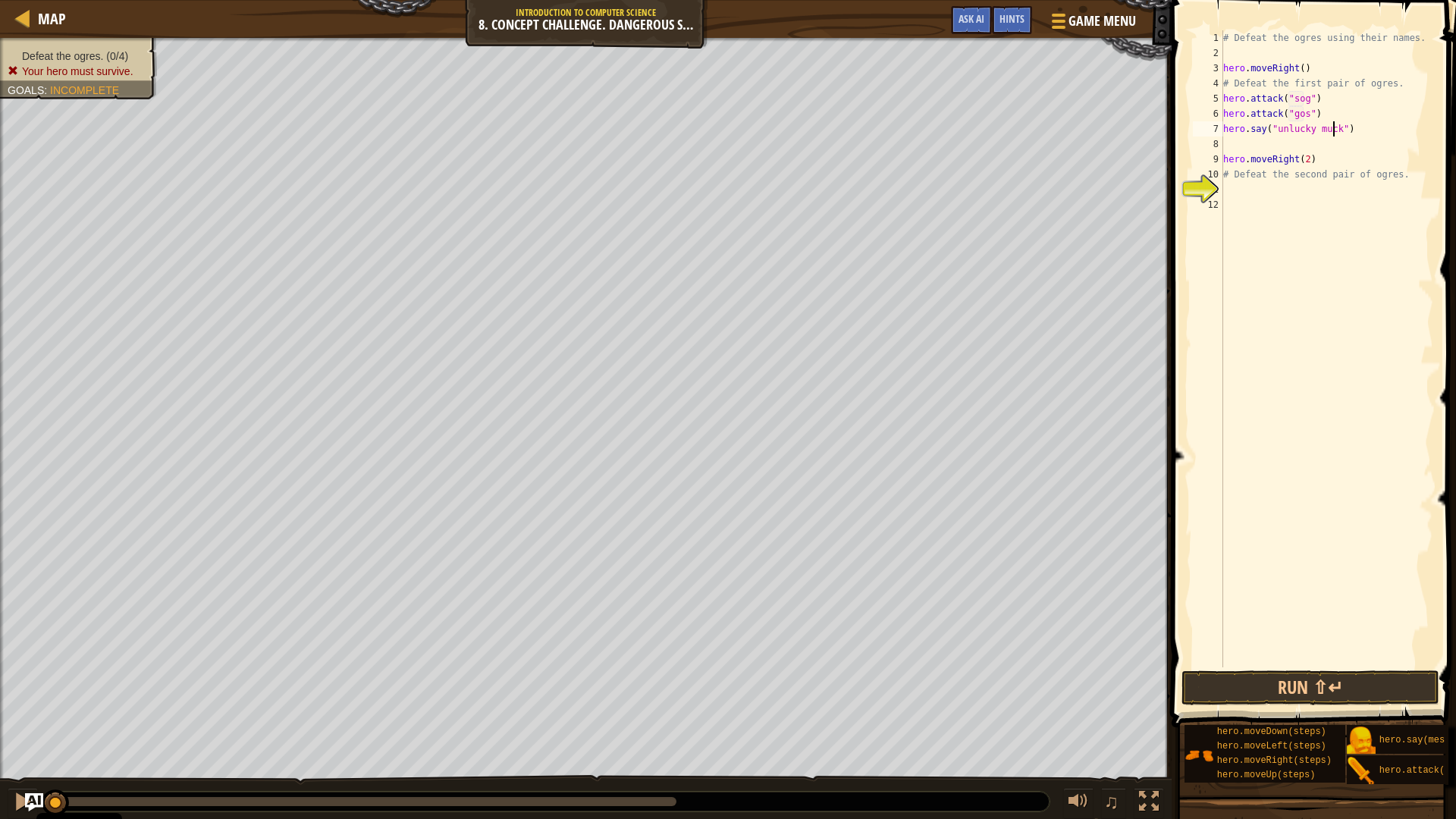
scroll to position [6, 10]
type textarea "hero.say("unlucky mucker")"
click at [1323, 140] on div "# Defeat the ogres using their names. hero . moveRight ( ) # Defeat the first p…" at bounding box center [1326, 364] width 213 height 667
click at [1304, 154] on div "# Defeat the ogres using their names. hero . moveRight ( ) # Defeat the first p…" at bounding box center [1326, 364] width 213 height 667
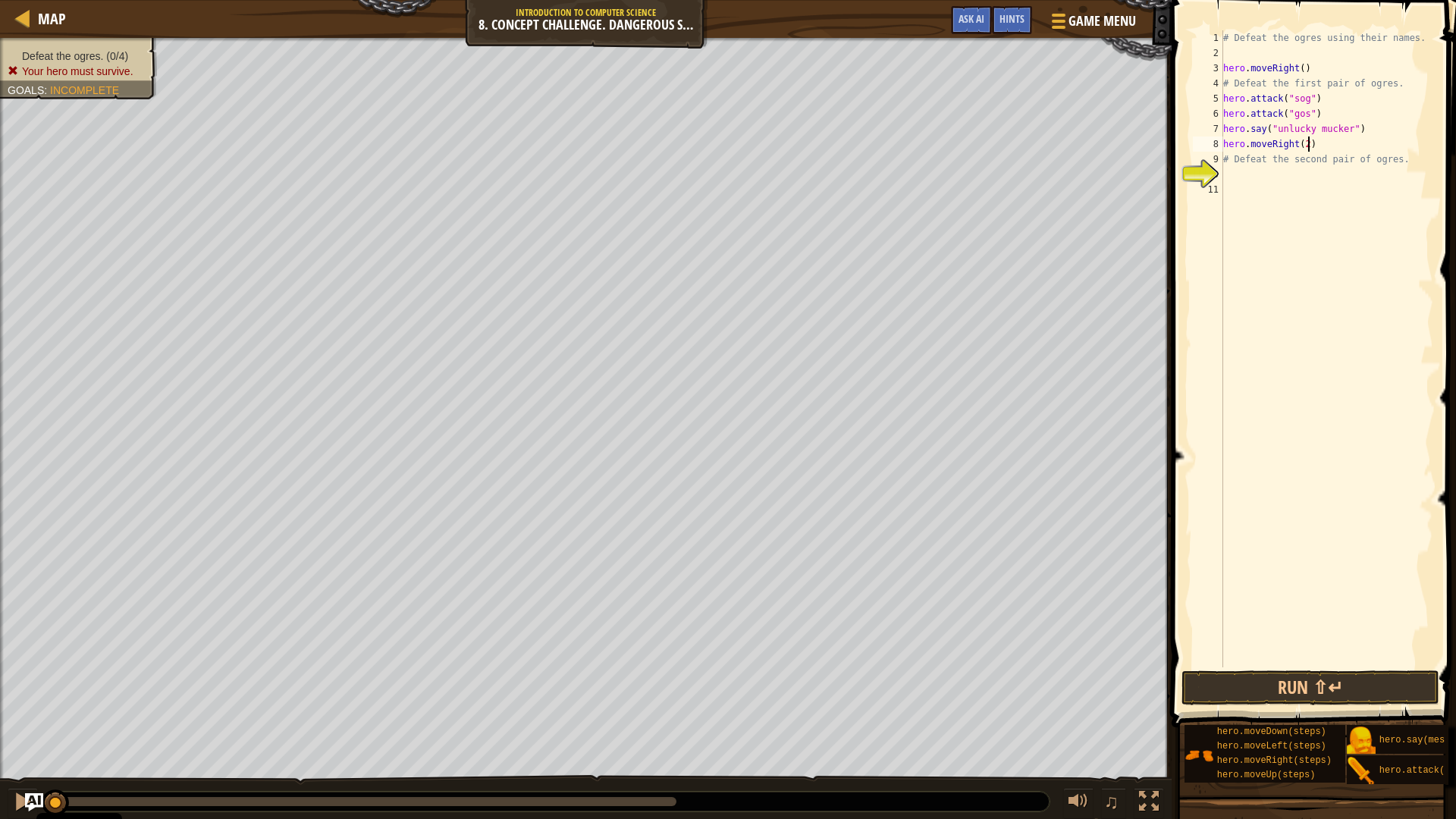
click at [1357, 138] on div "# Defeat the ogres using their names. hero . moveRight ( ) # Defeat the first p…" at bounding box center [1326, 364] width 213 height 667
drag, startPoint x: 1357, startPoint y: 130, endPoint x: 1359, endPoint y: 115, distance: 15.1
click at [1359, 115] on div "# Defeat the ogres using their names. hero . moveRight ( ) # Defeat the first p…" at bounding box center [1326, 364] width 213 height 667
click at [1380, 126] on div "# Defeat the ogres using their names. hero . moveRight ( ) # Defeat the first p…" at bounding box center [1326, 349] width 213 height 637
type textarea "hero.say("unlucky mucker")"
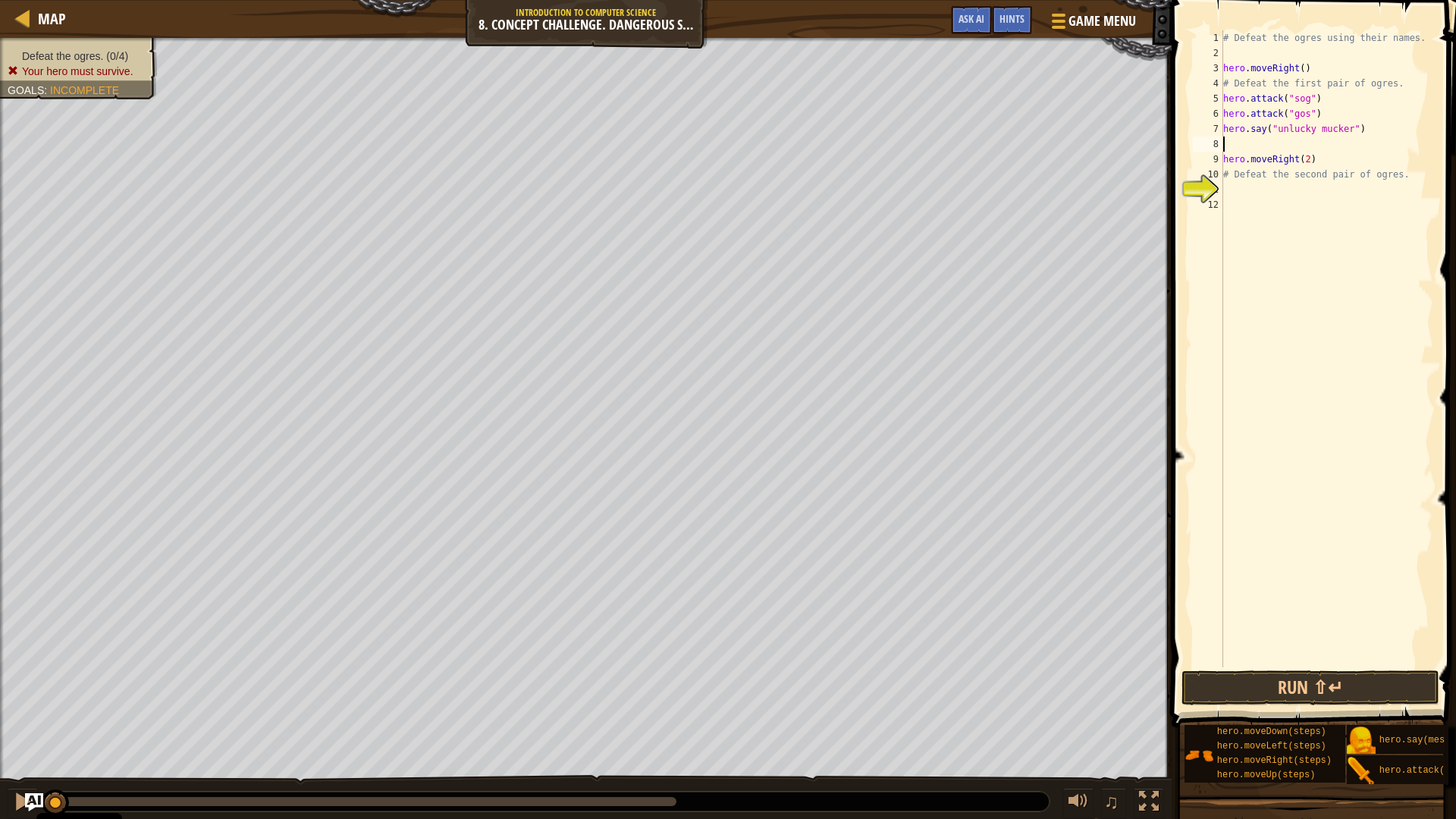
type textarea "h"
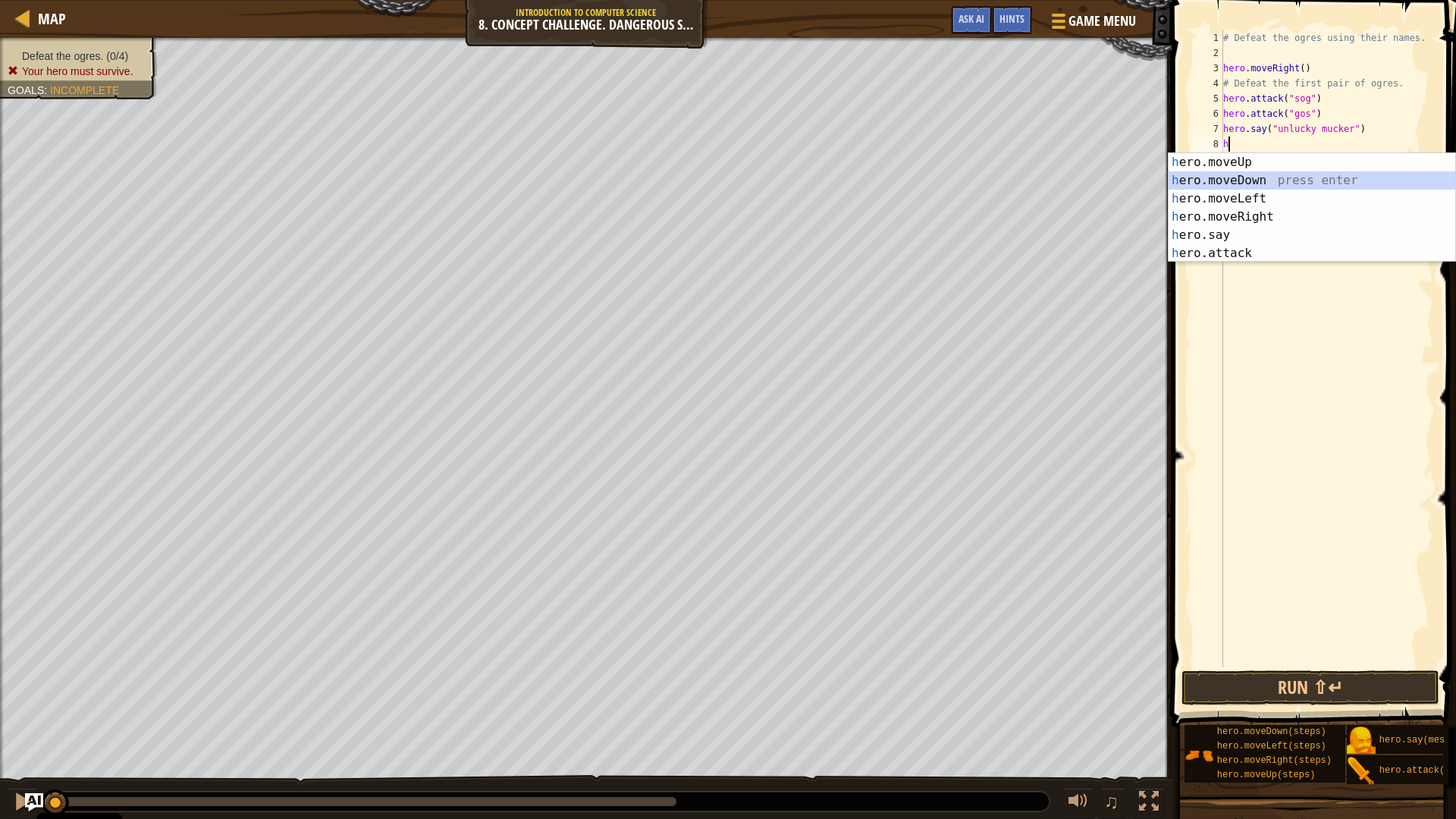
click at [1248, 179] on div "h ero.moveUp press enter h ero.moveDown press enter h ero.moveLeft press enter …" at bounding box center [1312, 225] width 287 height 146
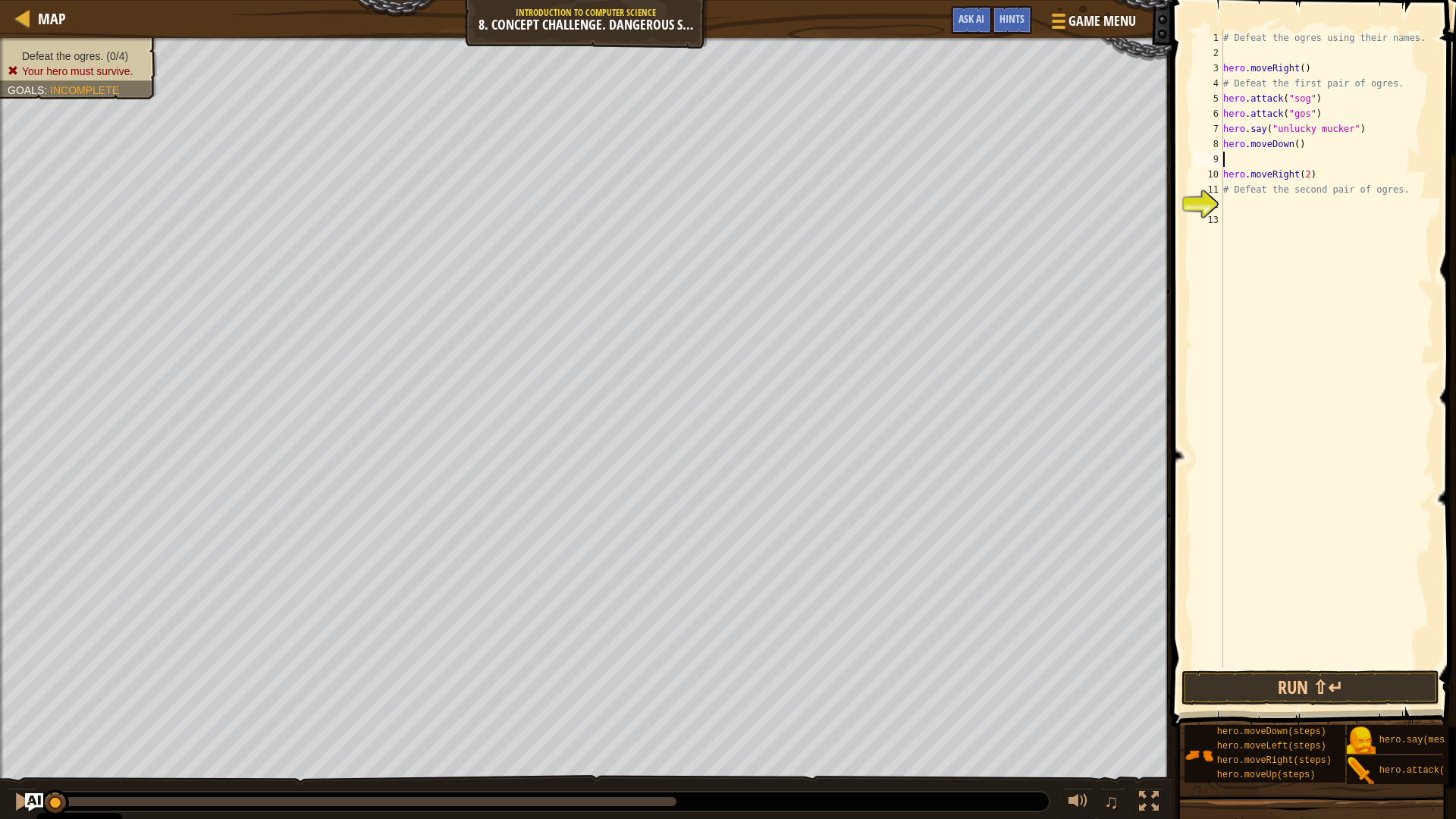
click at [1259, 163] on div "# Defeat the ogres using their names. hero . moveRight ( ) # Defeat the first p…" at bounding box center [1326, 364] width 213 height 667
type textarea "h"
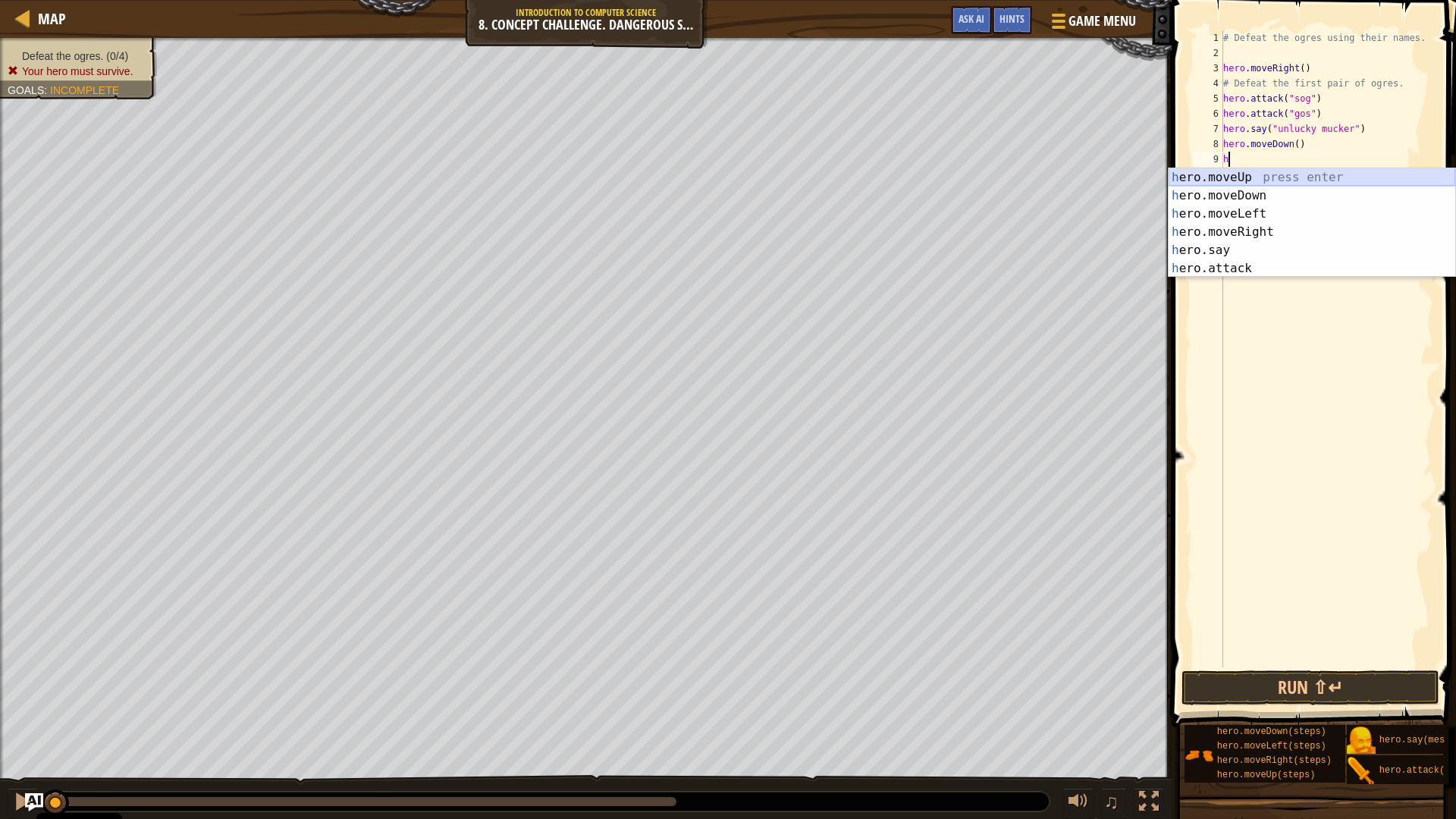
click at [1256, 183] on div "h ero.moveUp press enter h ero.moveDown press enter h ero.moveLeft press enter …" at bounding box center [1312, 241] width 287 height 146
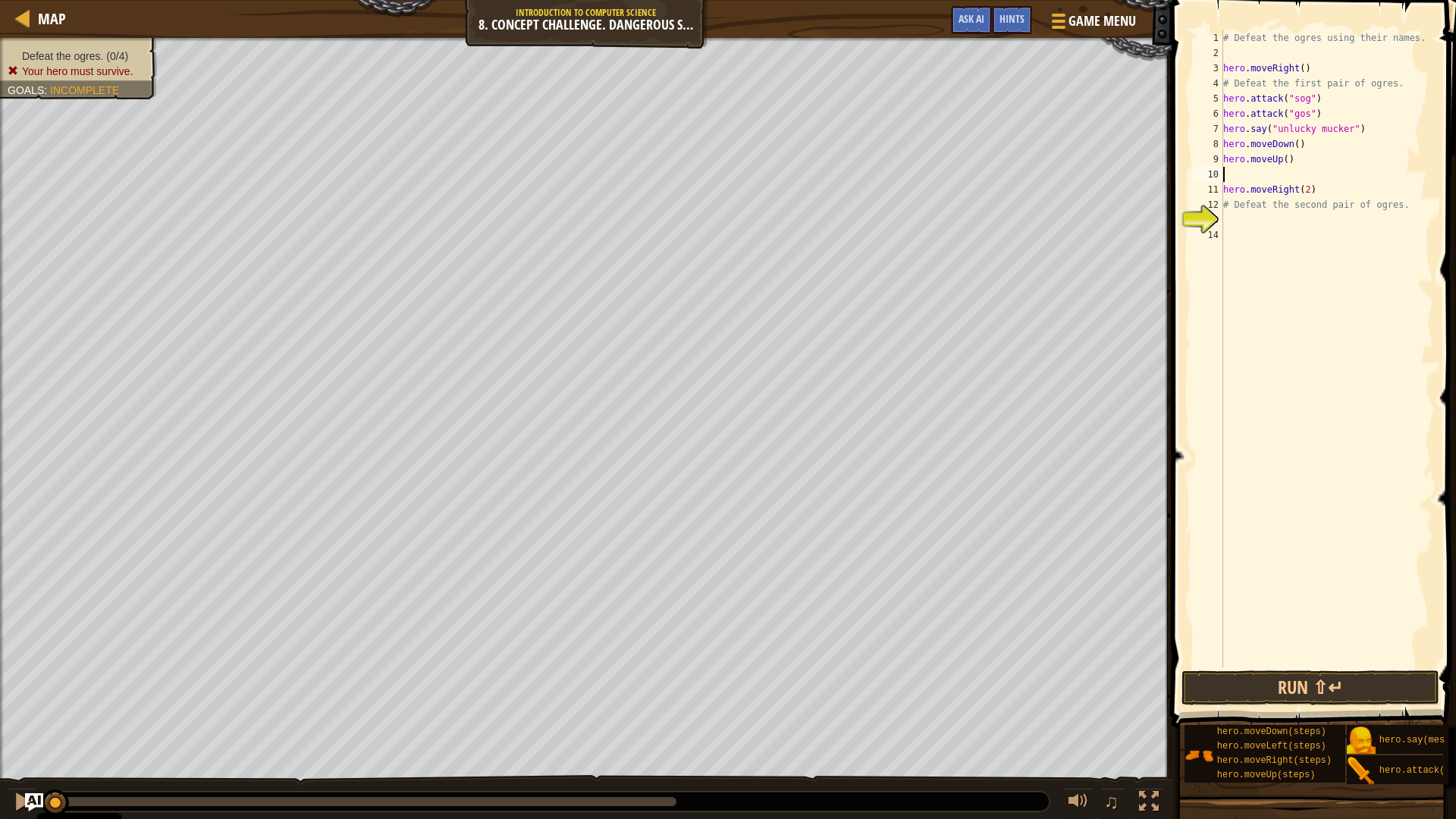
type textarea "hero.moveUp()"
click at [1285, 199] on div "# Defeat the ogres using their names. hero . moveRight ( ) # Defeat the first p…" at bounding box center [1326, 364] width 213 height 667
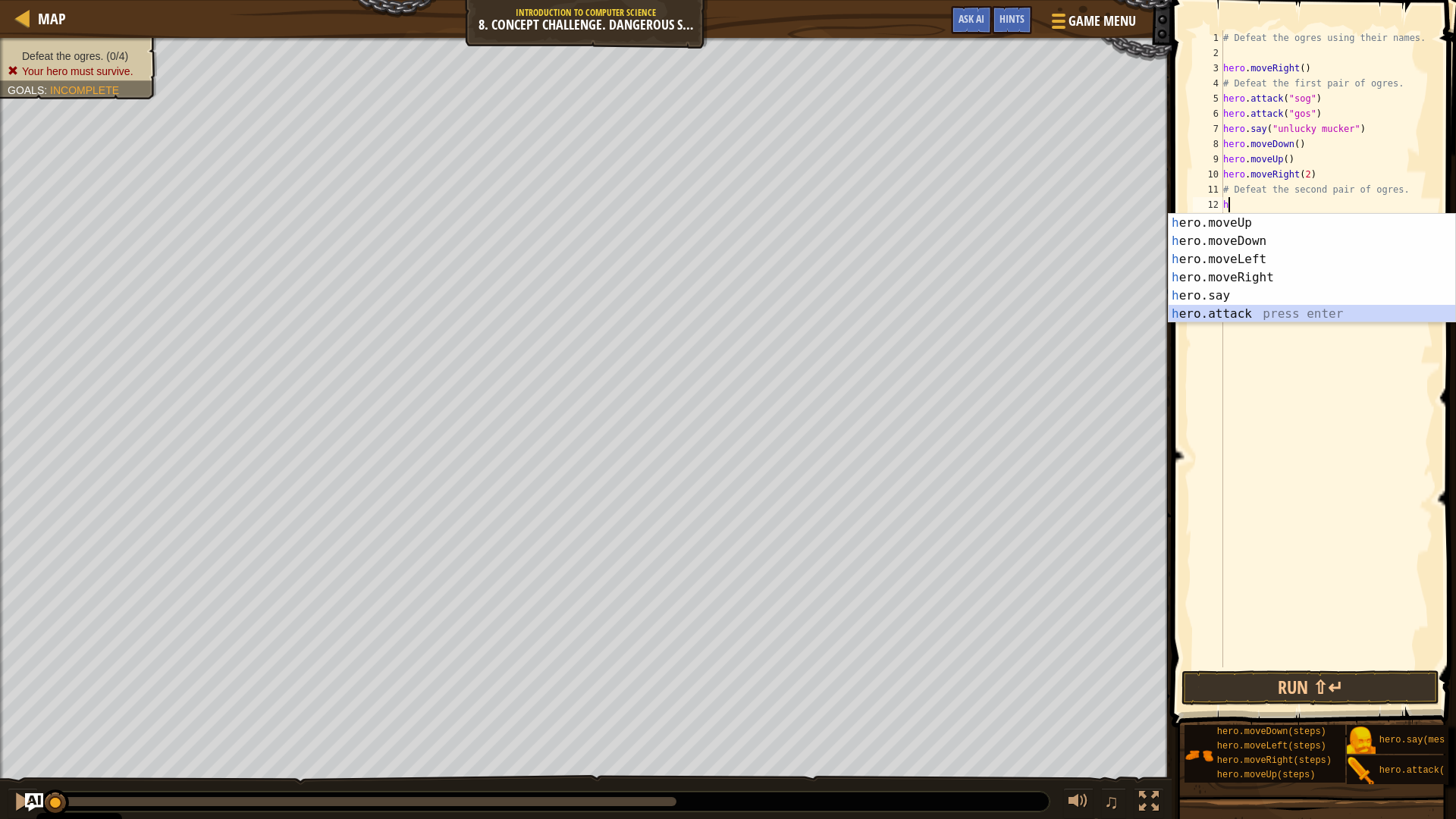
click at [1280, 307] on div "h ero.moveUp press enter h ero.moveDown press enter h ero.moveLeft press enter …" at bounding box center [1312, 286] width 287 height 146
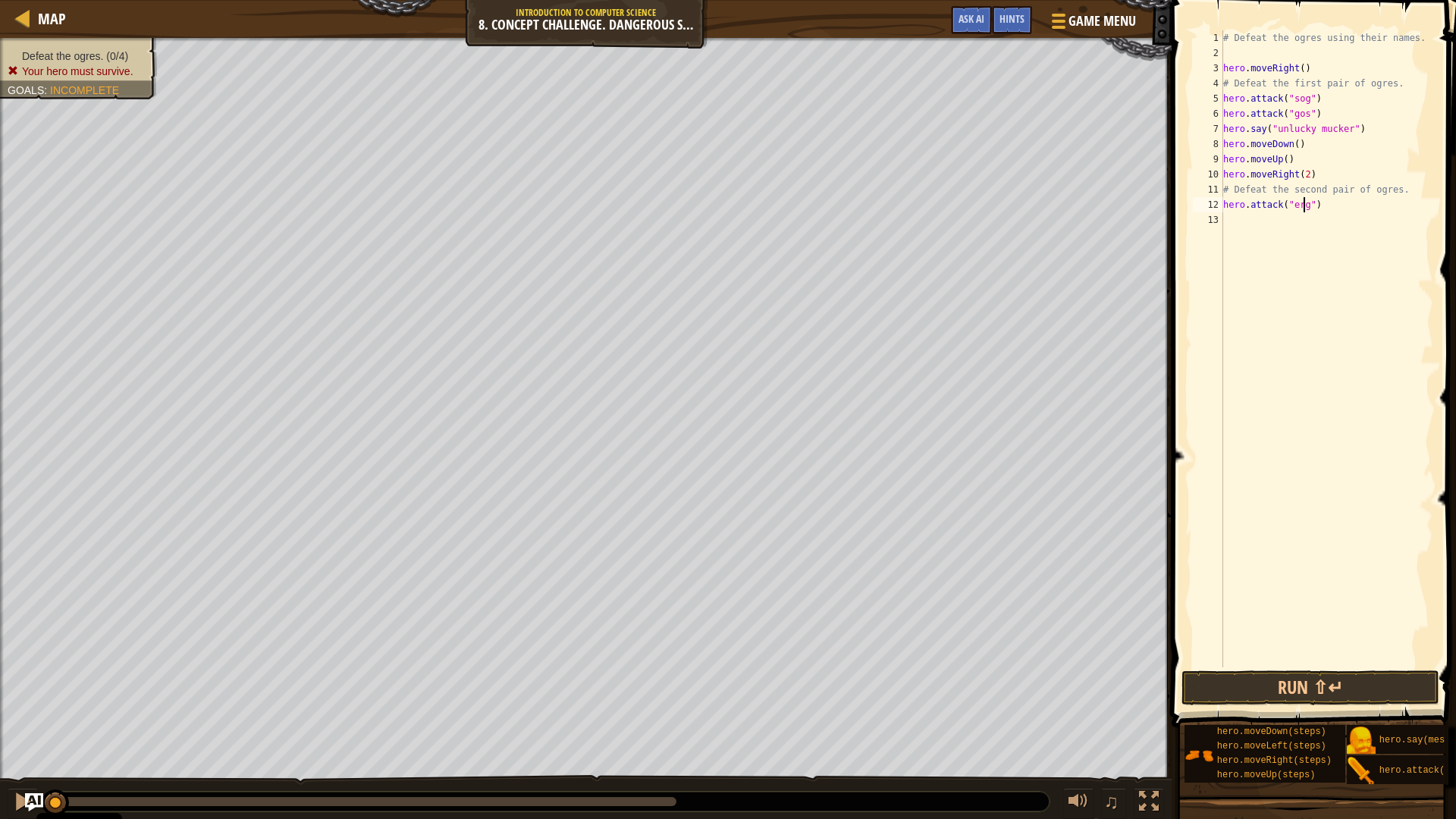
scroll to position [6, 6]
type textarea "hero.attack("ergo")"
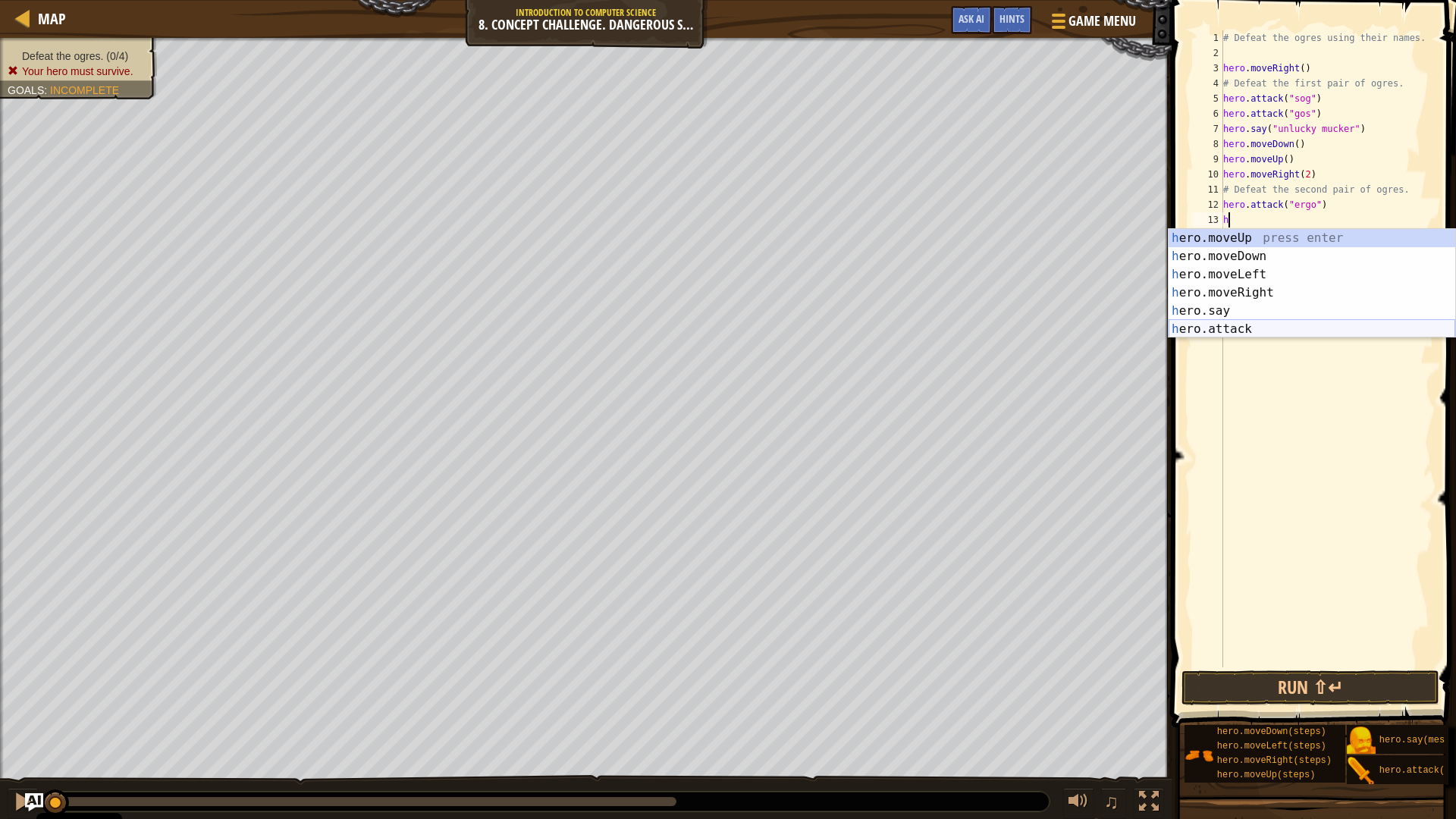
click at [1277, 329] on div "h ero.moveUp press enter h ero.moveDown press enter h ero.moveLeft press enter …" at bounding box center [1312, 302] width 287 height 146
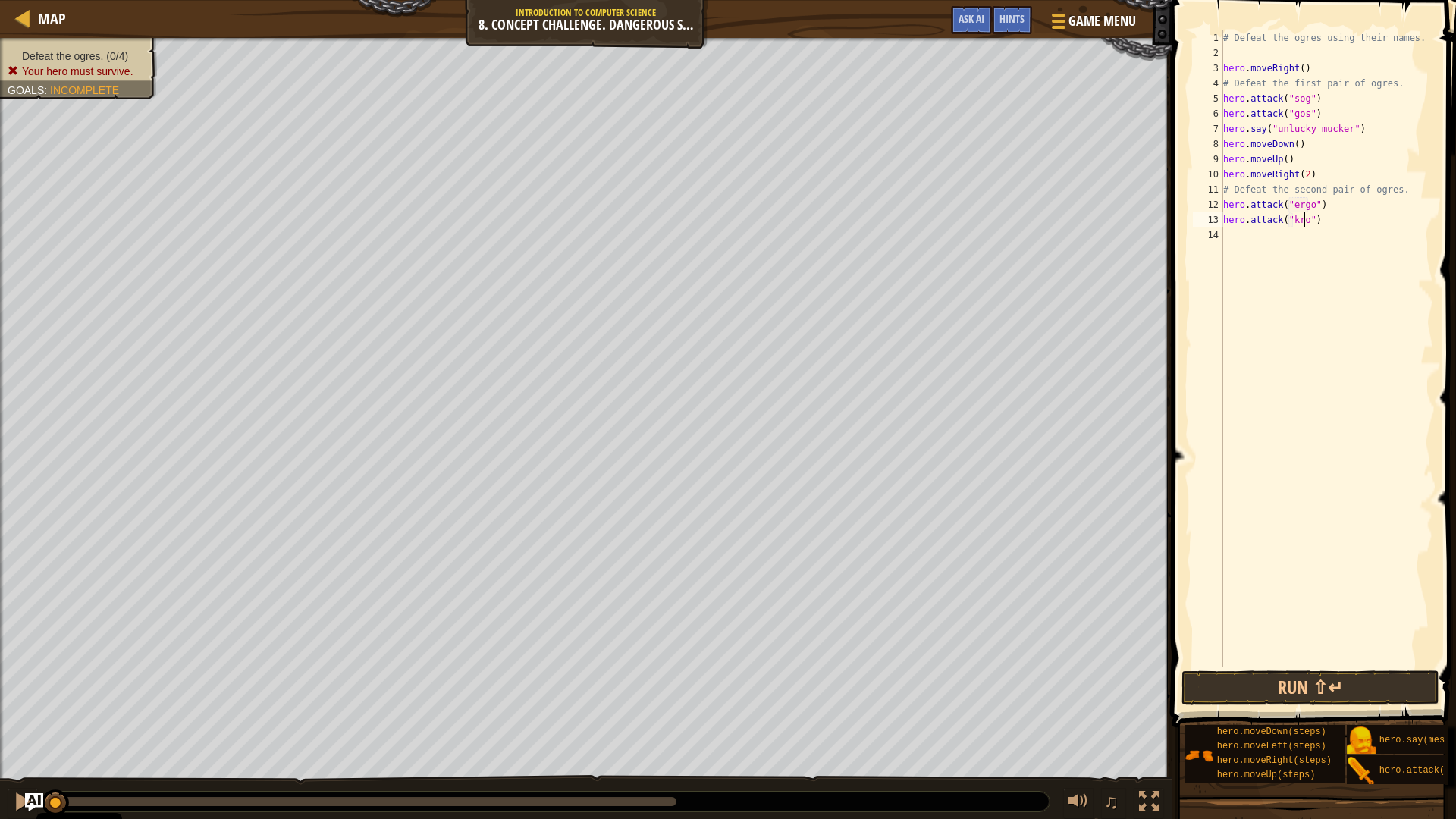
scroll to position [6, 6]
click at [1343, 678] on button "Run ⇧↵" at bounding box center [1310, 687] width 258 height 35
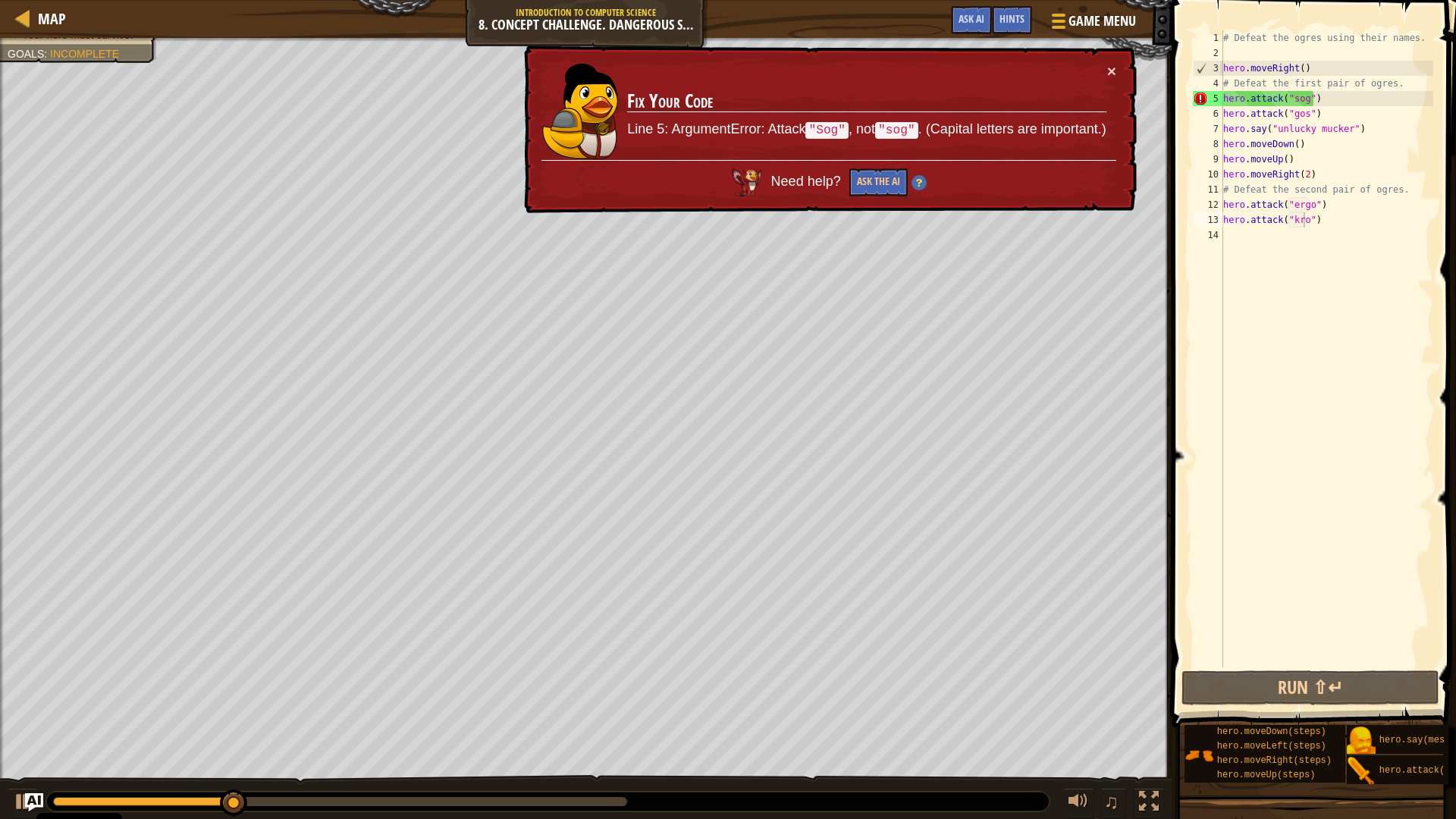
click at [1102, 70] on td "Fix Your Code Line 5: ArgumentError: Attack "Sog" , not "sog" . (Capital letter…" at bounding box center [866, 111] width 481 height 97
click at [1103, 70] on td "Fix Your Code Line 5: ArgumentError: Attack "Sog" , not "sog" . (Capital letter…" at bounding box center [866, 111] width 481 height 97
click at [1112, 71] on button "×" at bounding box center [1112, 71] width 9 height 16
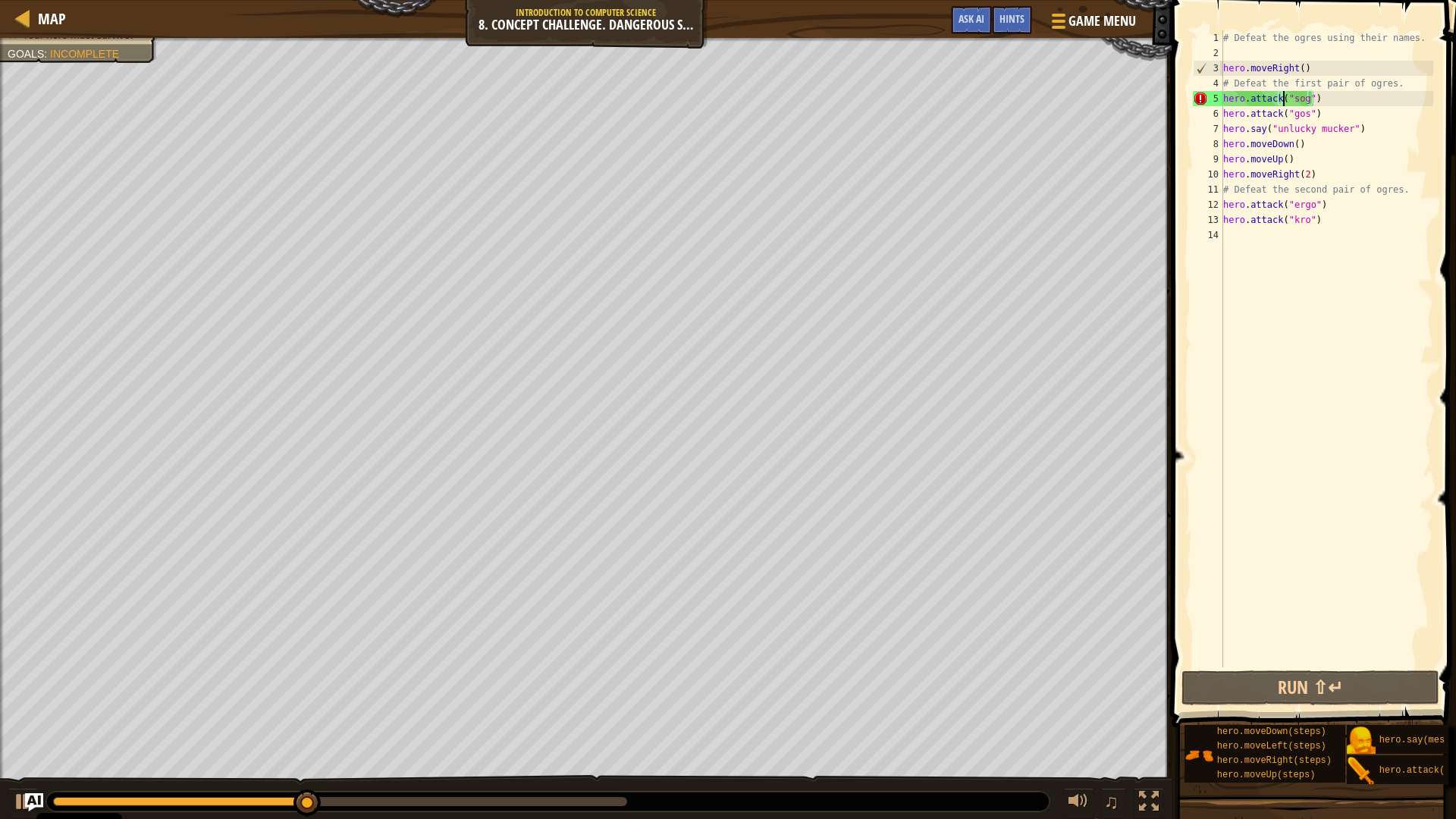
click at [1284, 96] on div "# Defeat the ogres using their names. hero . moveRight ( ) # Defeat the first p…" at bounding box center [1326, 364] width 213 height 667
click at [1289, 98] on div "# Defeat the ogres using their names. hero . moveRight ( ) # Defeat the first p…" at bounding box center [1326, 364] width 213 height 667
click at [1291, 99] on div "# Defeat the ogres using their names. hero . moveRight ( ) # Defeat the first p…" at bounding box center [1326, 364] width 213 height 667
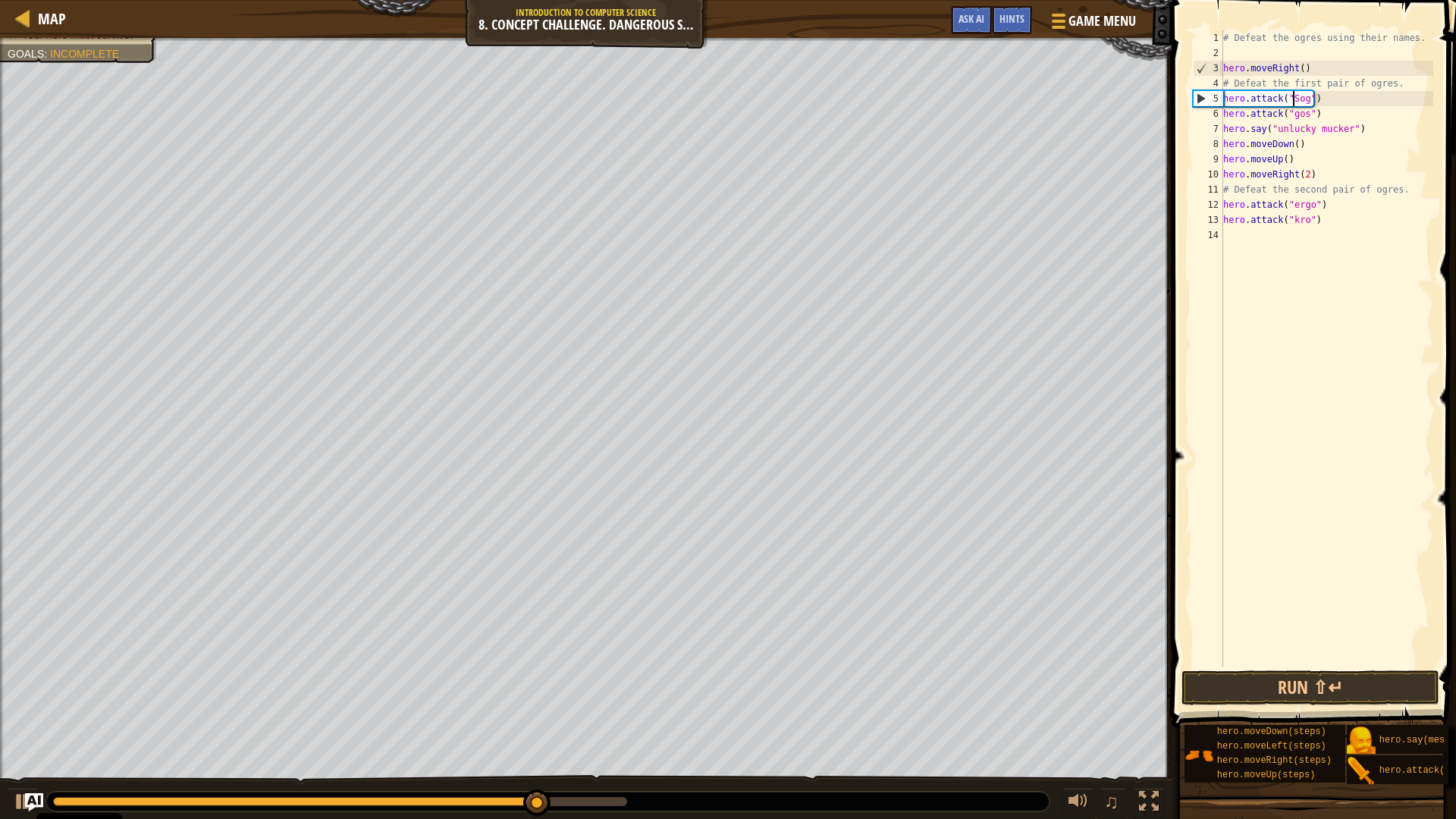
click at [1299, 118] on div "# Defeat the ogres using their names. hero . moveRight ( ) # Defeat the first p…" at bounding box center [1326, 364] width 213 height 667
click at [1296, 119] on div "# Defeat the ogres using their names. hero . moveRight ( ) # Defeat the first p…" at bounding box center [1326, 364] width 213 height 667
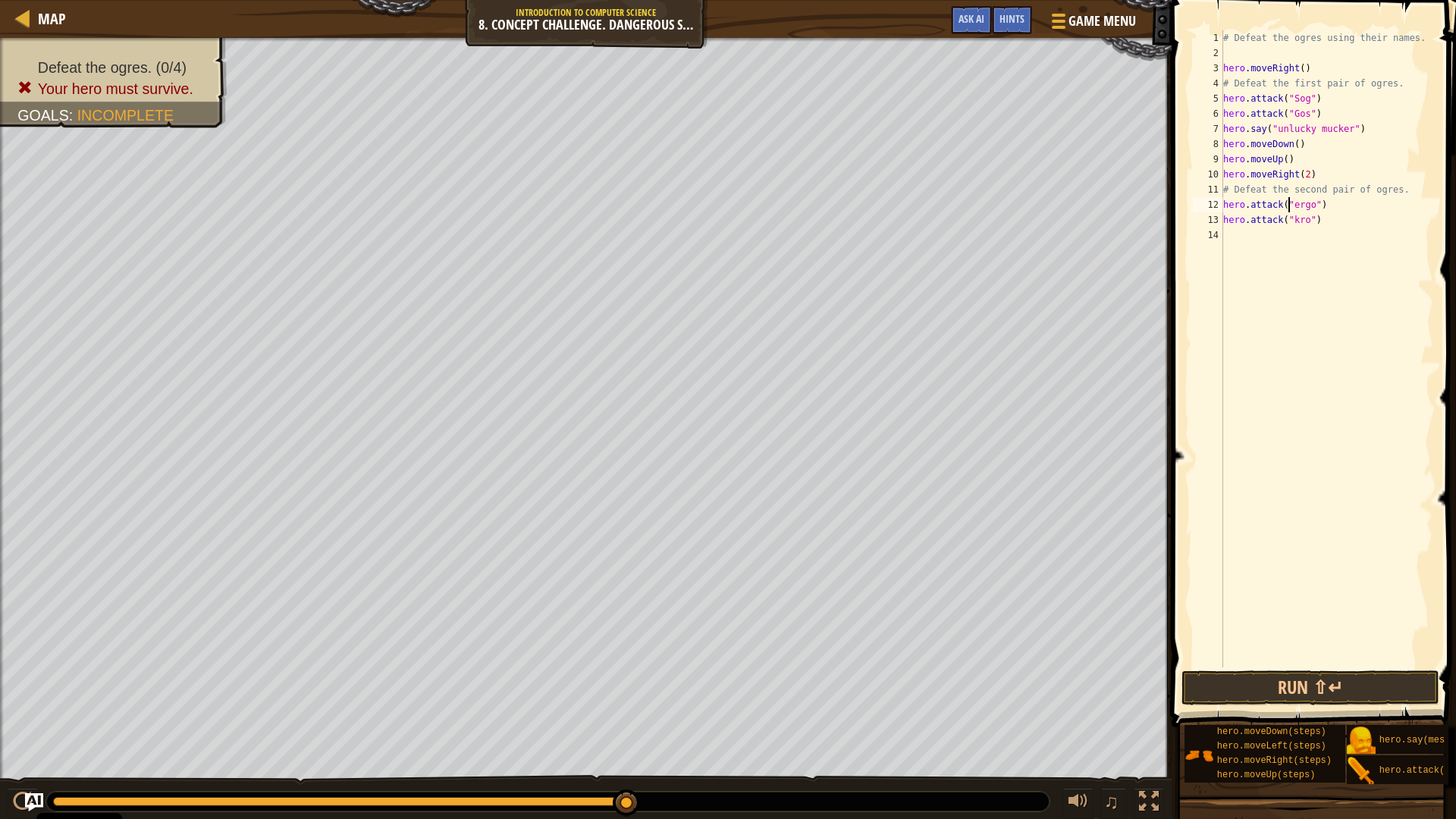
click at [1290, 202] on div "# Defeat the ogres using their names. hero . moveRight ( ) # Defeat the first p…" at bounding box center [1326, 364] width 213 height 667
click at [1295, 204] on div "# Defeat the ogres using their names. hero . moveRight ( ) # Defeat the first p…" at bounding box center [1326, 364] width 213 height 667
click at [1294, 220] on div "# Defeat the ogres using their names. hero . moveRight ( ) # Defeat the first p…" at bounding box center [1326, 364] width 213 height 667
click at [1295, 682] on button "Run ⇧↵" at bounding box center [1310, 687] width 258 height 35
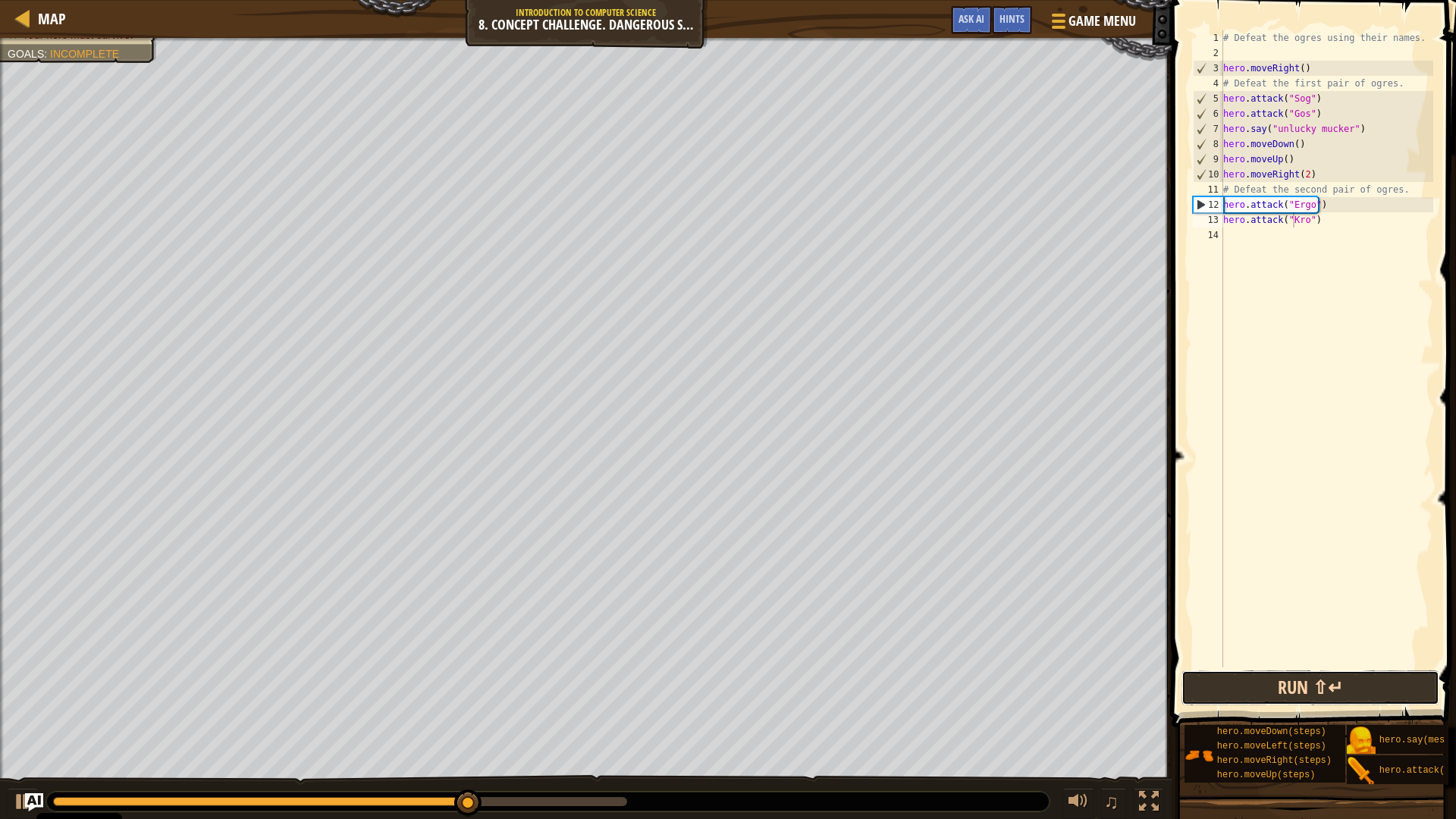
click at [1328, 691] on button "Run ⇧↵" at bounding box center [1310, 687] width 258 height 35
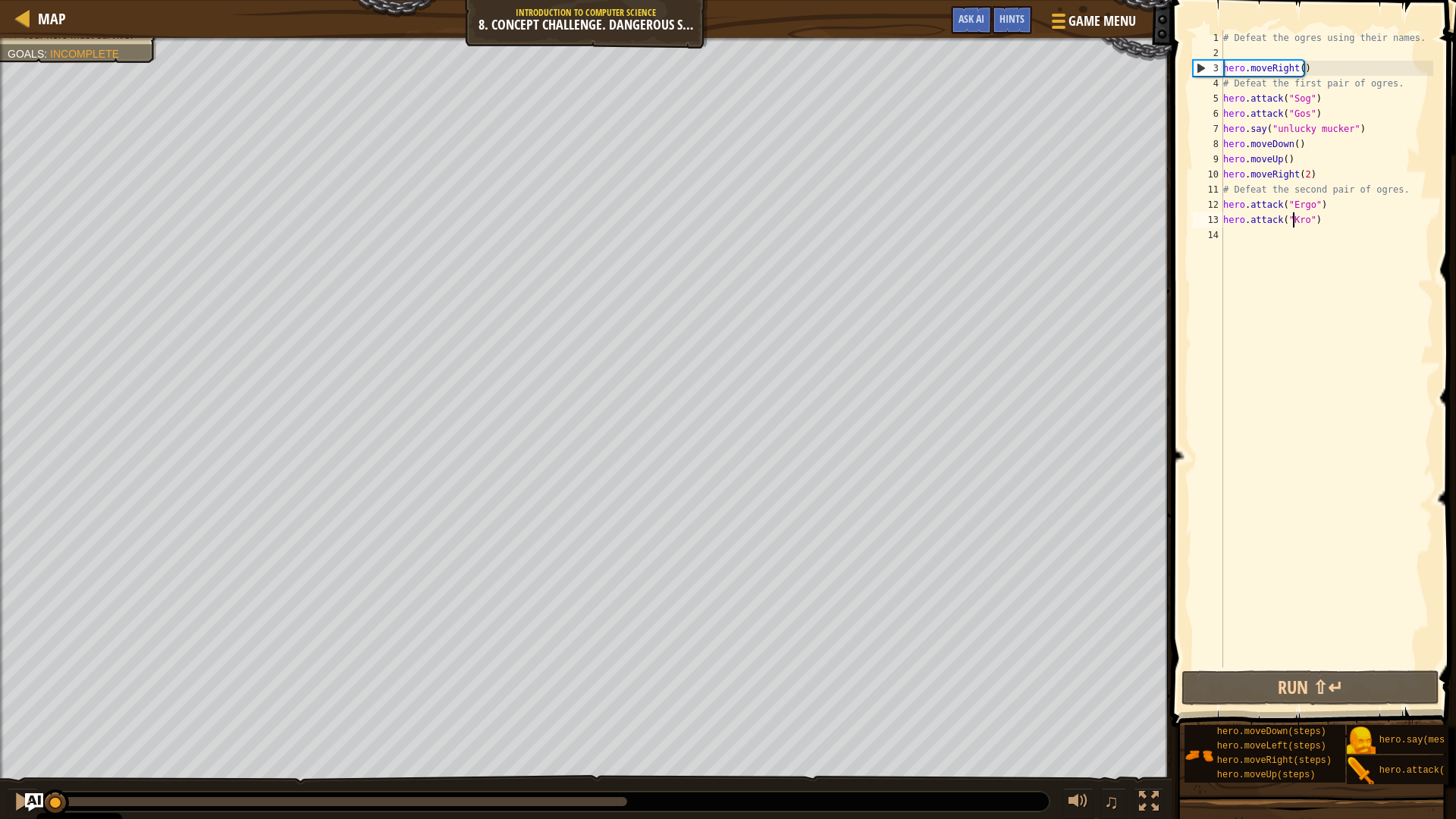
drag, startPoint x: 269, startPoint y: 809, endPoint x: 2, endPoint y: 771, distance: 269.7
click at [0, 716] on div "Defeat the ogres. (0/4) Your hero must survive. Goals : Incomplete ♫ Okar 88 x:…" at bounding box center [728, 429] width 1456 height 783
drag, startPoint x: 1373, startPoint y: 86, endPoint x: 1375, endPoint y: 78, distance: 8.2
click at [1375, 78] on div "# Defeat the ogres using their names. hero . moveRight ( ) # Defeat the first p…" at bounding box center [1326, 364] width 213 height 667
click at [1357, 97] on div "# Defeat the ogres using their names. hero . moveRight ( ) # Defeat the first p…" at bounding box center [1326, 349] width 213 height 637
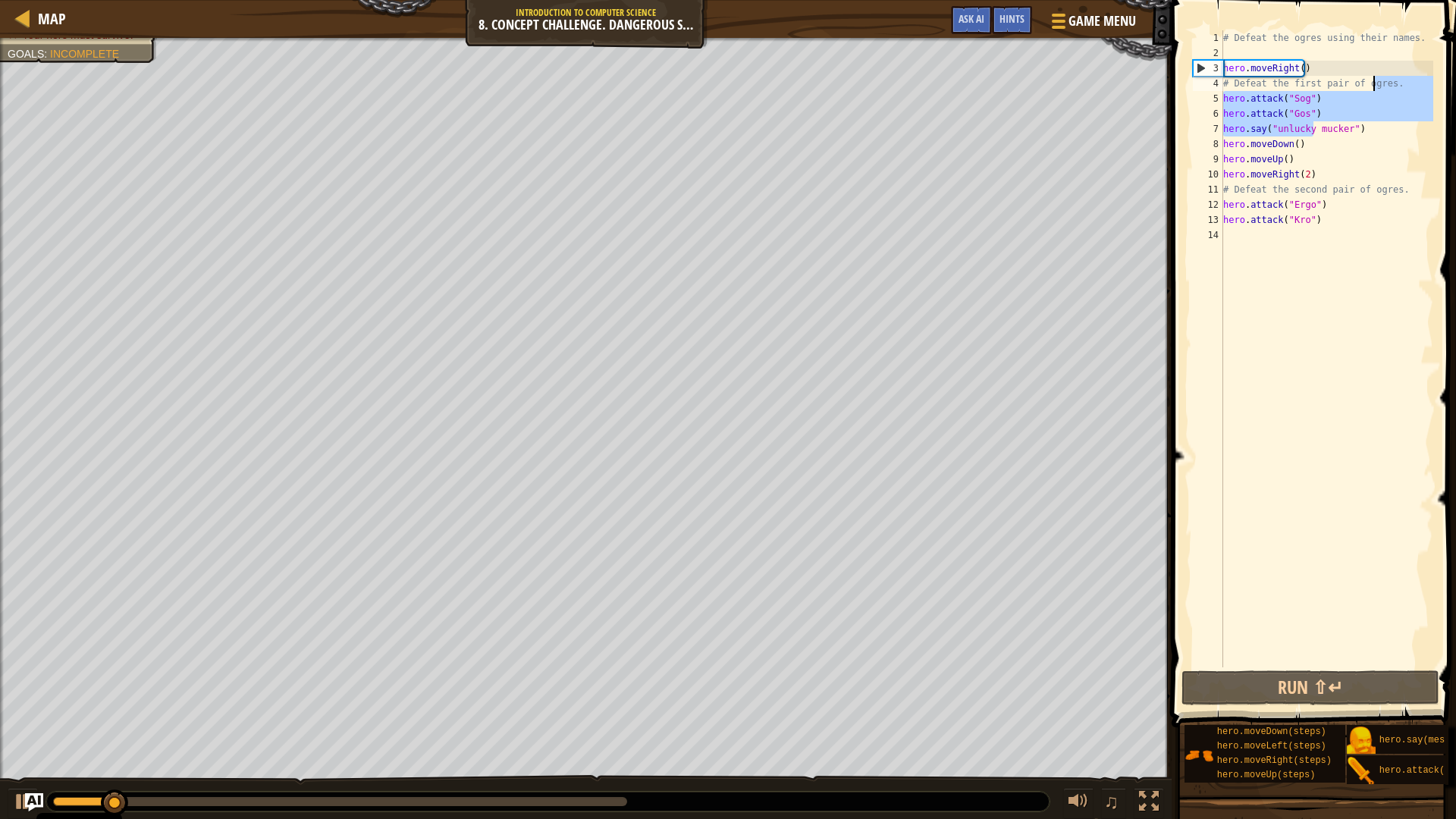
type textarea "hero.attack("Sog")"
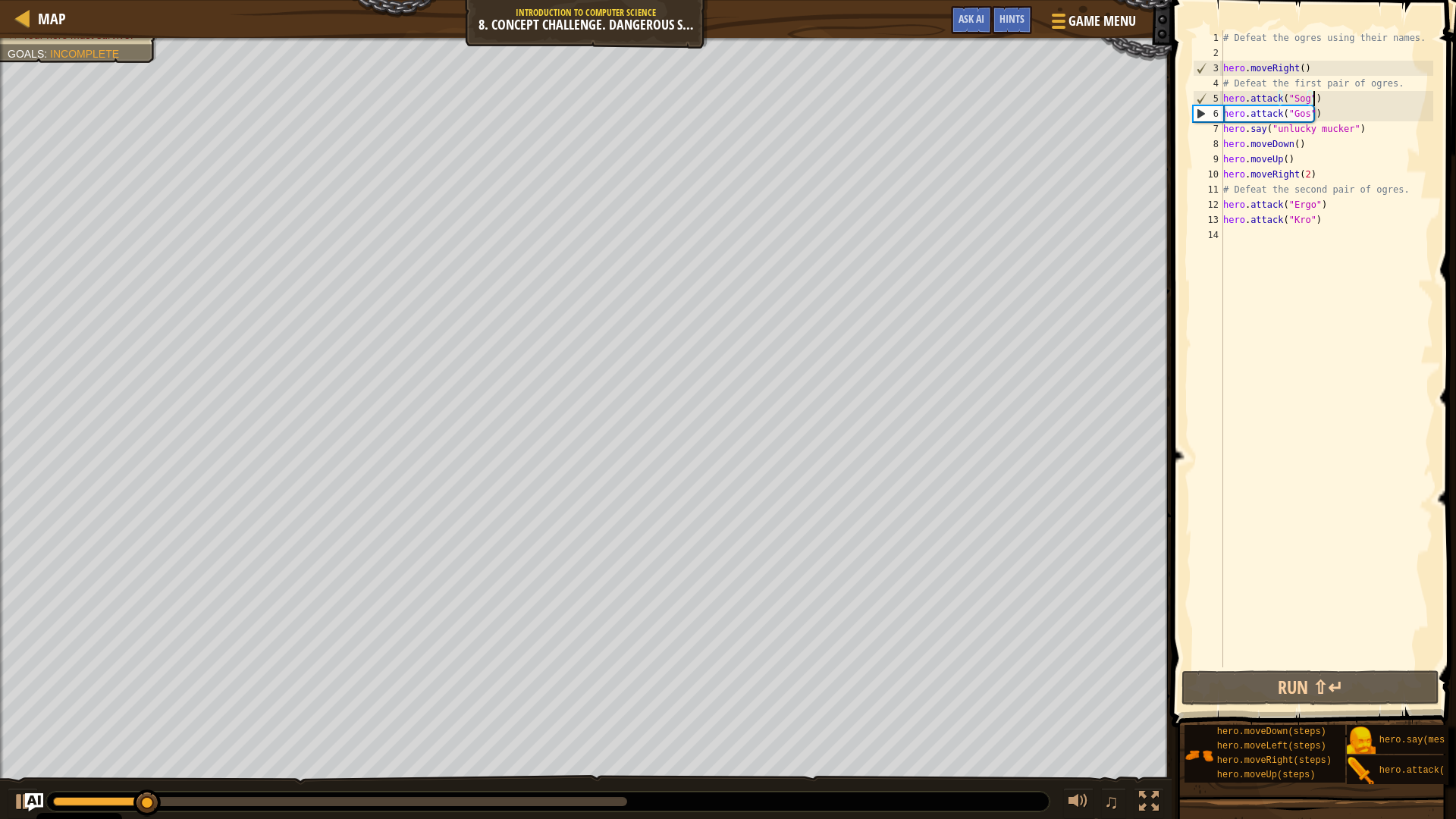
click at [1350, 97] on div "# Defeat the ogres using their names. hero . moveRight ( ) # Defeat the first p…" at bounding box center [1326, 364] width 213 height 667
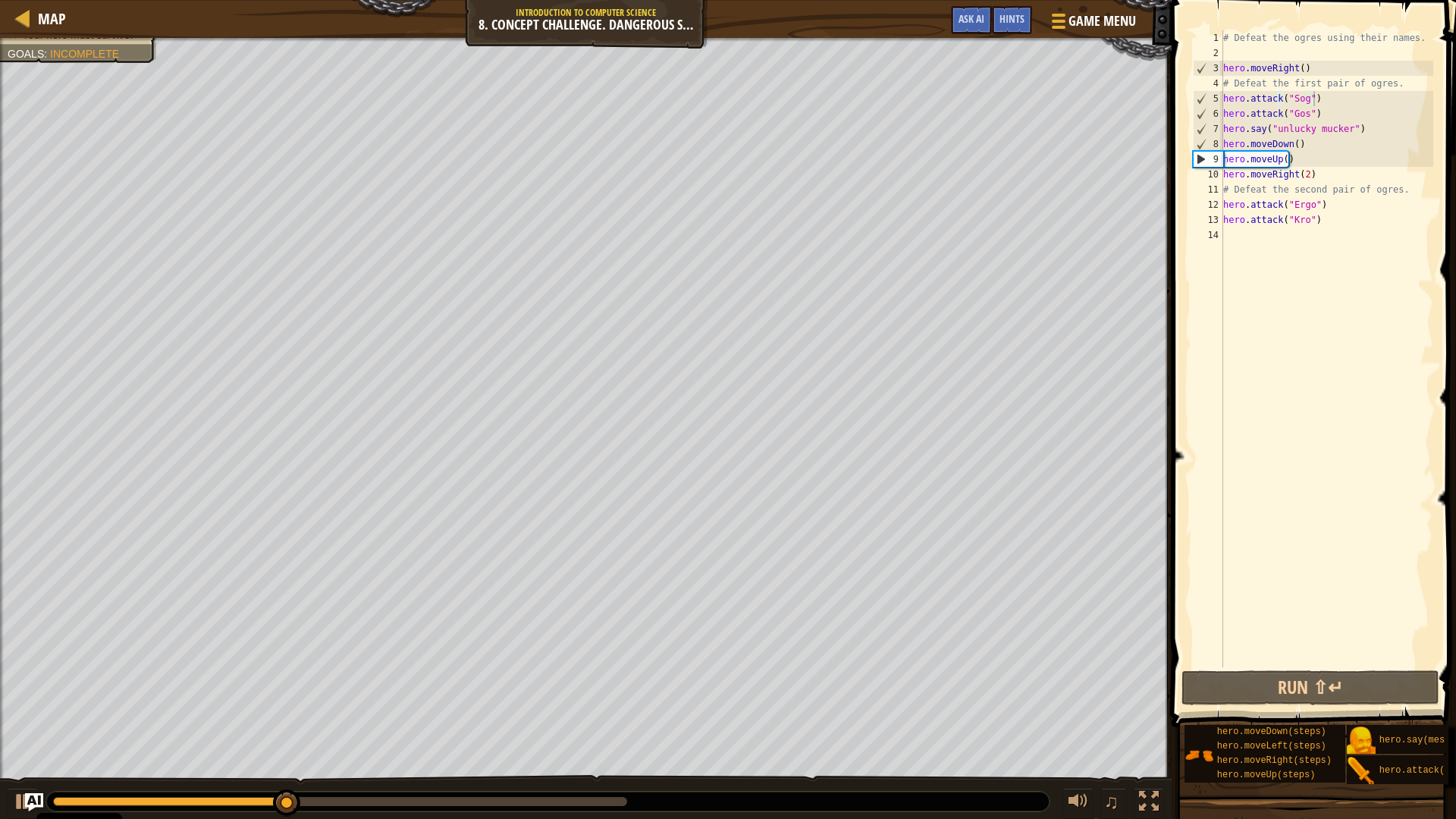
drag, startPoint x: 242, startPoint y: 796, endPoint x: 331, endPoint y: 812, distance: 90.4
click at [328, 716] on div "♫" at bounding box center [586, 797] width 1172 height 46
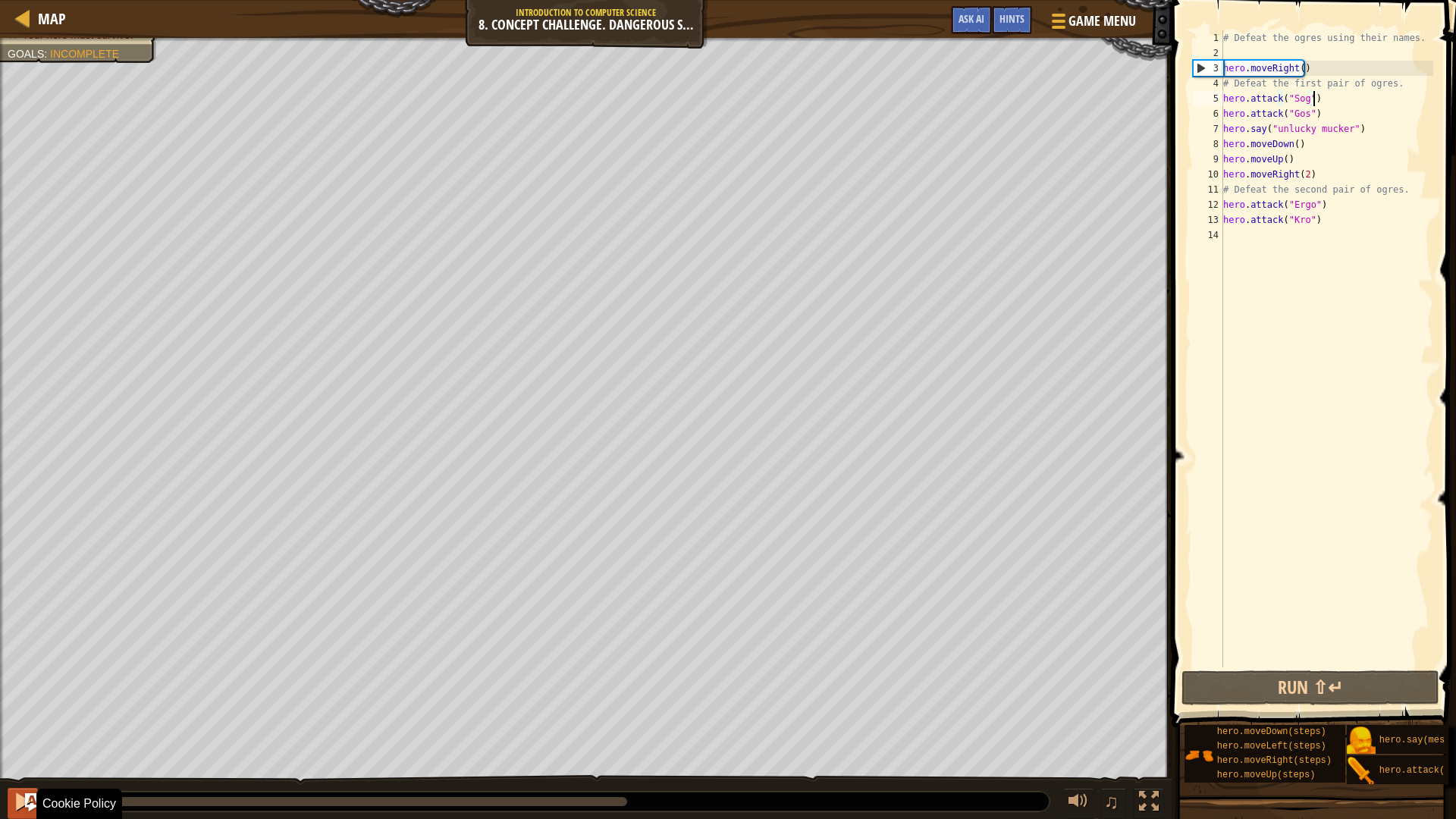
drag, startPoint x: 316, startPoint y: 806, endPoint x: 14, endPoint y: 813, distance: 302.1
click at [14, 716] on div "♫" at bounding box center [586, 797] width 1172 height 46
click at [14, 716] on button at bounding box center [23, 803] width 31 height 31
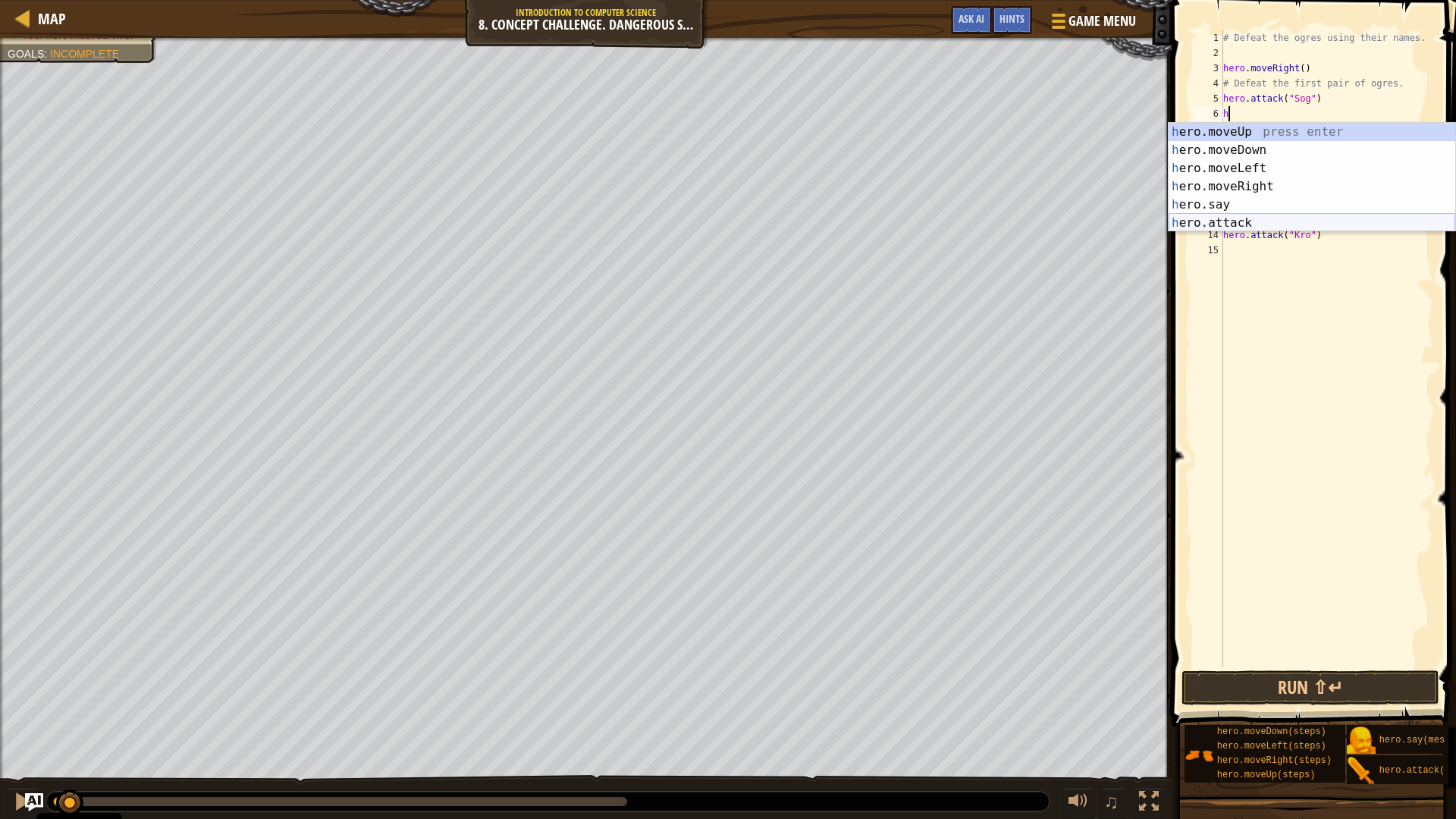
click at [1275, 224] on div "h ero.moveUp press enter h ero.moveDown press enter h ero.moveLeft press enter …" at bounding box center [1312, 195] width 287 height 146
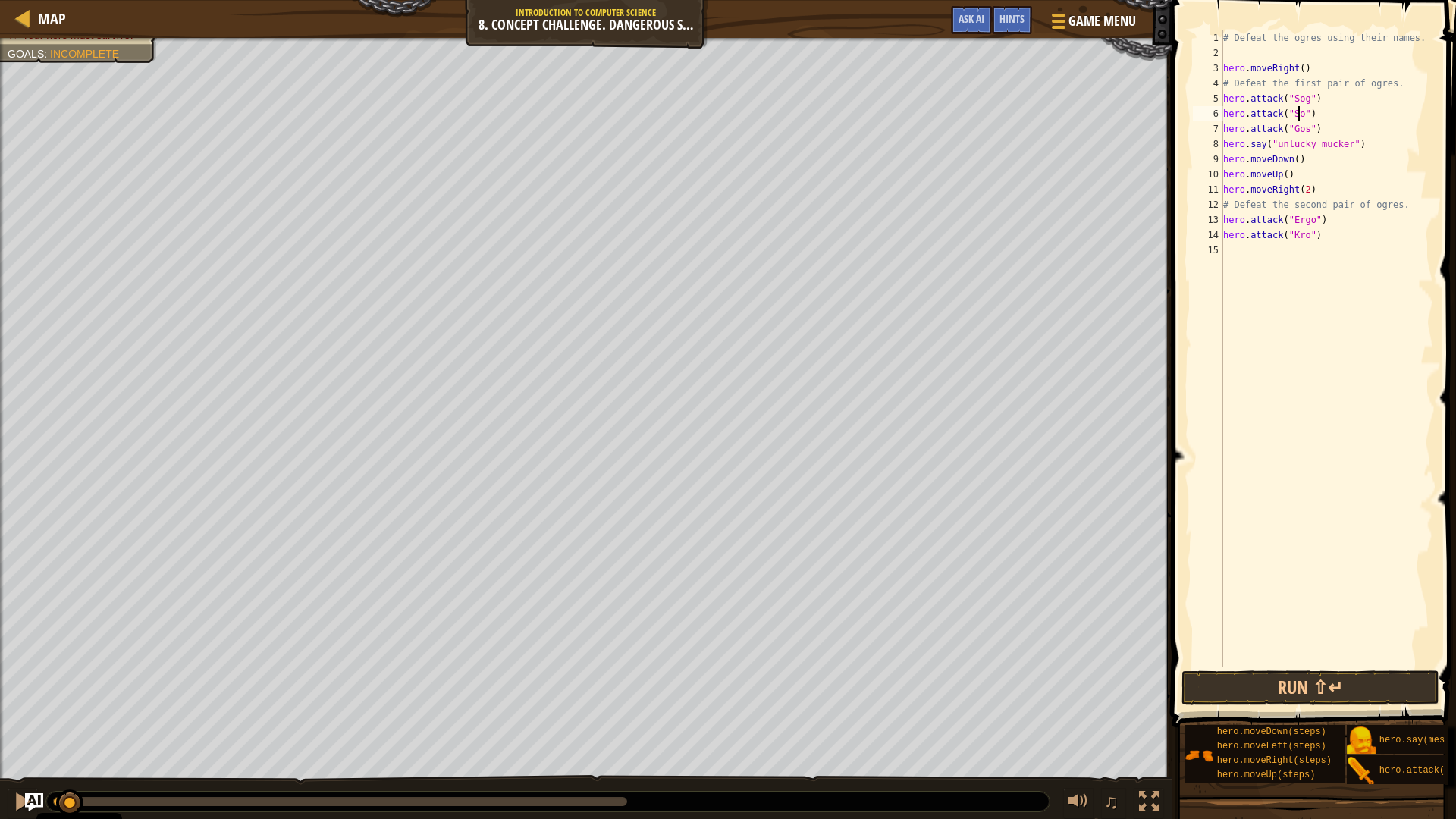
scroll to position [6, 6]
click at [1326, 127] on div "# Defeat the ogres using their names. hero . moveRight ( ) # Defeat the first p…" at bounding box center [1326, 364] width 213 height 667
type textarea "hero.attack("Gos")"
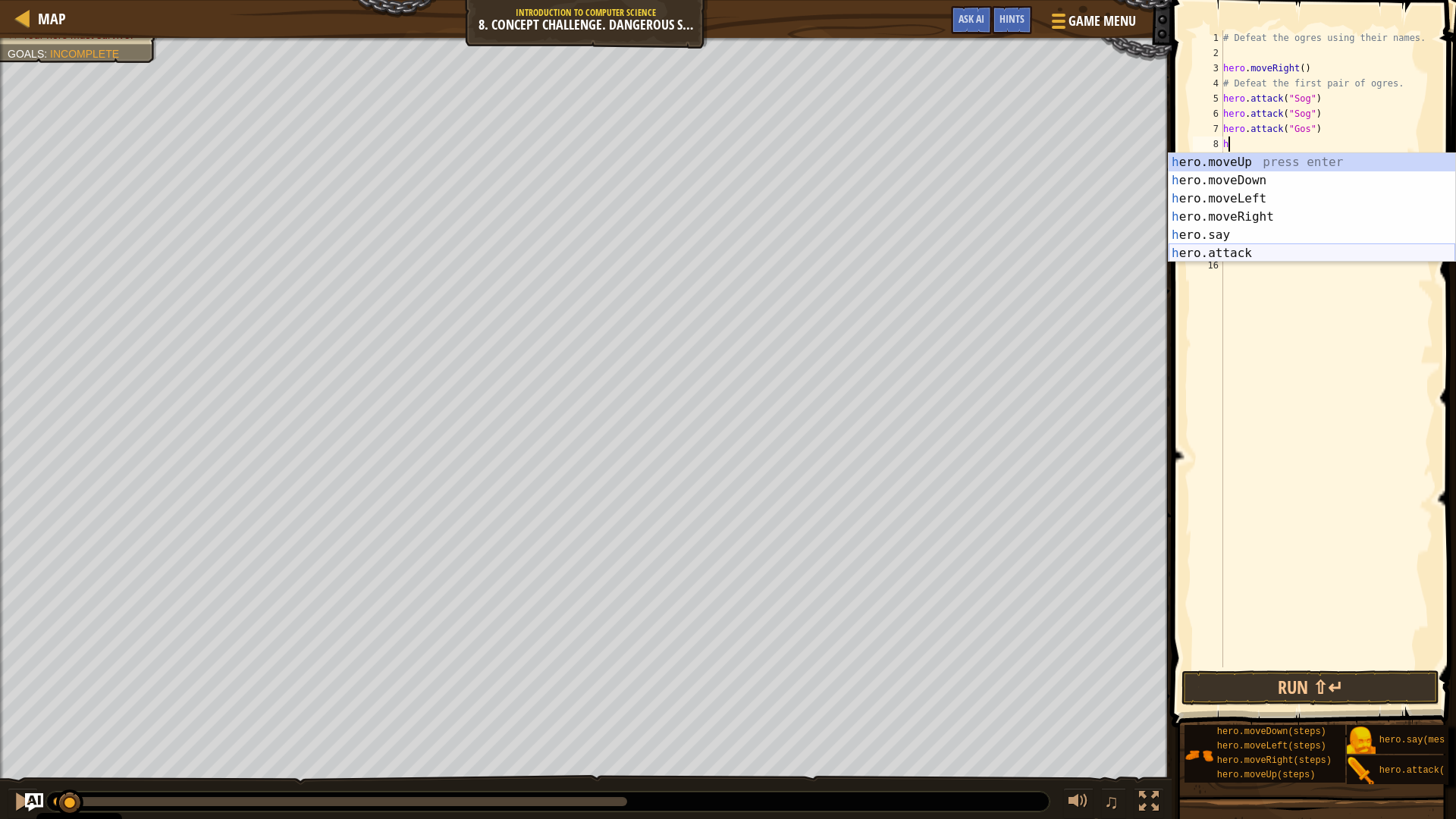
click at [1246, 250] on div "h ero.moveUp press enter h ero.moveDown press enter h ero.moveLeft press enter …" at bounding box center [1312, 225] width 287 height 146
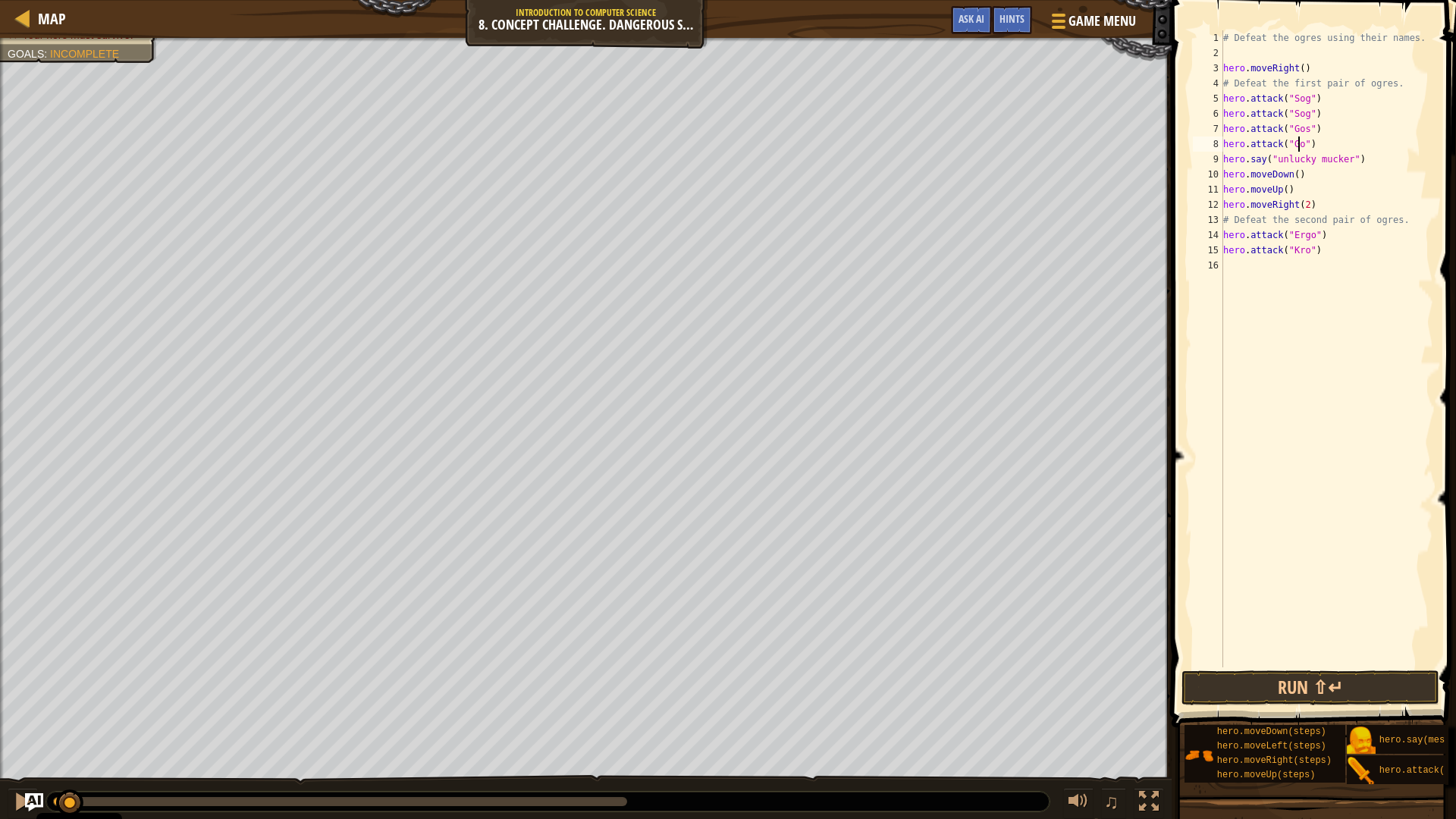
scroll to position [6, 6]
click at [1339, 234] on div "# Defeat the ogres using their names. hero . moveRight ( ) # Defeat the first p…" at bounding box center [1326, 364] width 213 height 667
type textarea "hero.attack("Ergo")"
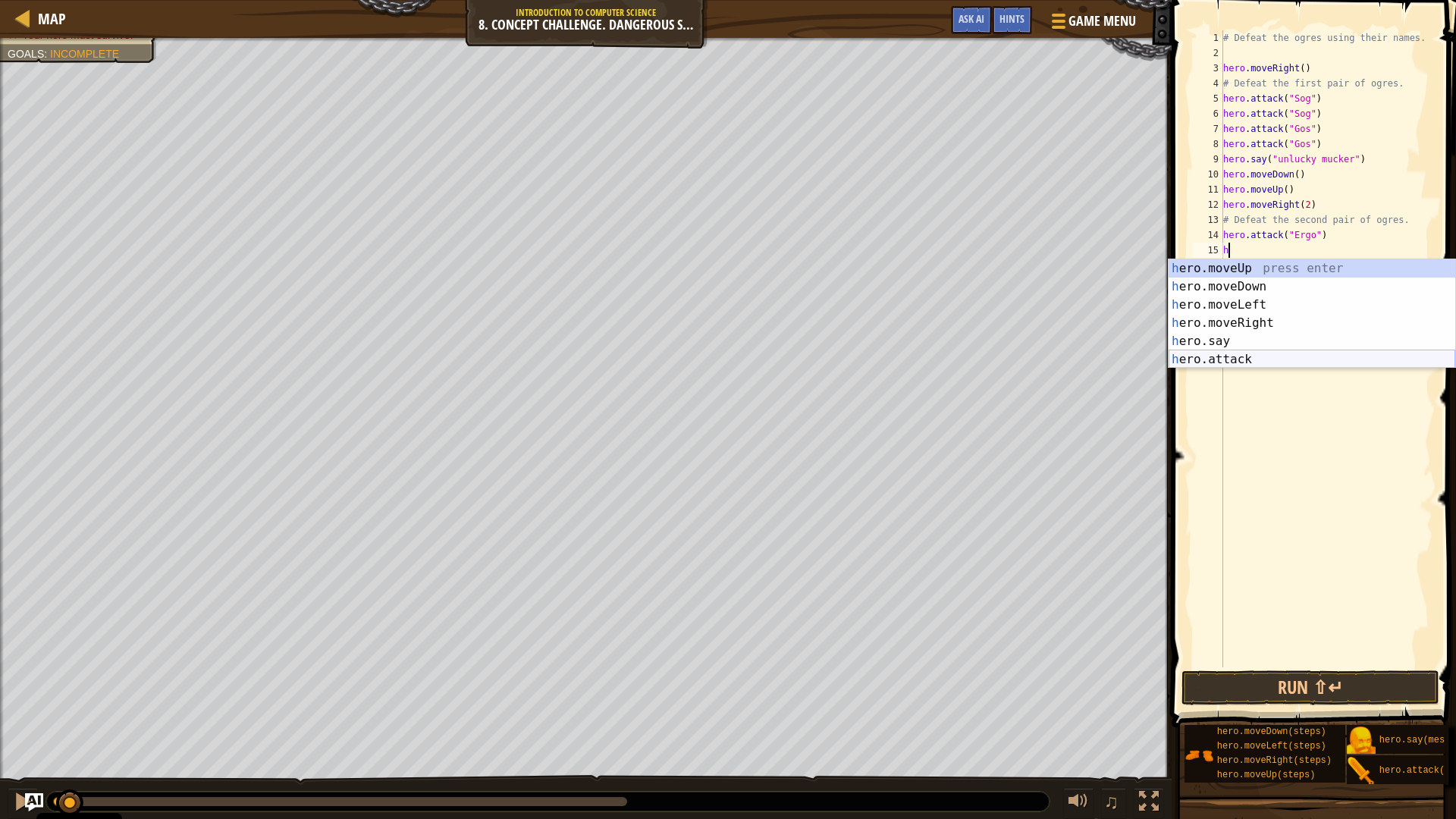
click at [1288, 364] on div "h ero.moveUp press enter h ero.moveDown press enter h ero.moveLeft press enter …" at bounding box center [1312, 331] width 287 height 146
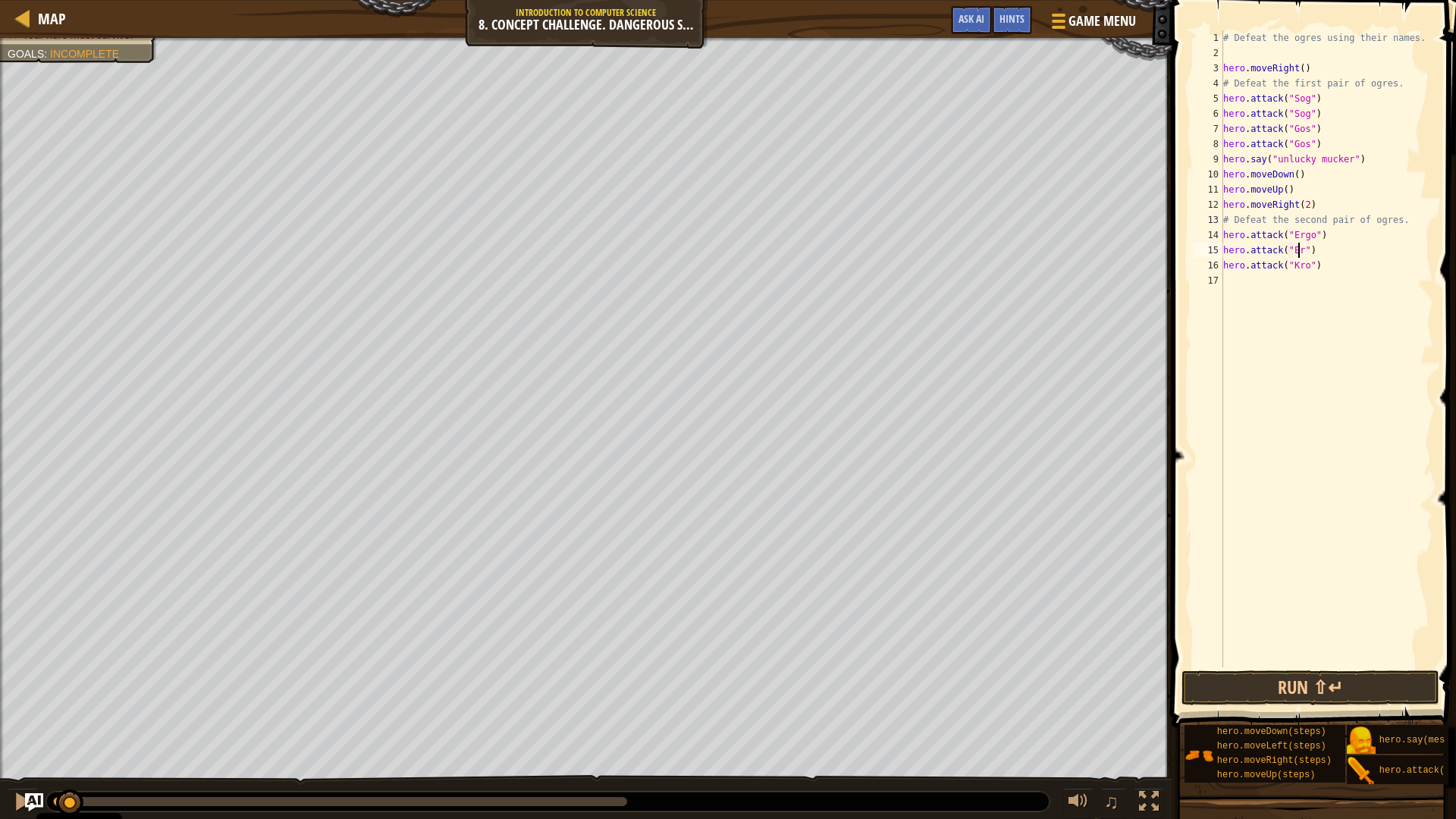
scroll to position [6, 6]
drag, startPoint x: 1322, startPoint y: 271, endPoint x: 1206, endPoint y: 270, distance: 116.0
click at [1206, 270] on div "hero.attack("Ergo") 1 2 3 4 5 6 7 8 9 10 11 12 13 14 15 16 17 # Defeat the ogre…" at bounding box center [1312, 349] width 244 height 637
type textarea "hero.attack("Kro")"
click at [1233, 287] on div "# Defeat the ogres using their names. hero . moveRight ( ) # Defeat the first p…" at bounding box center [1326, 364] width 213 height 667
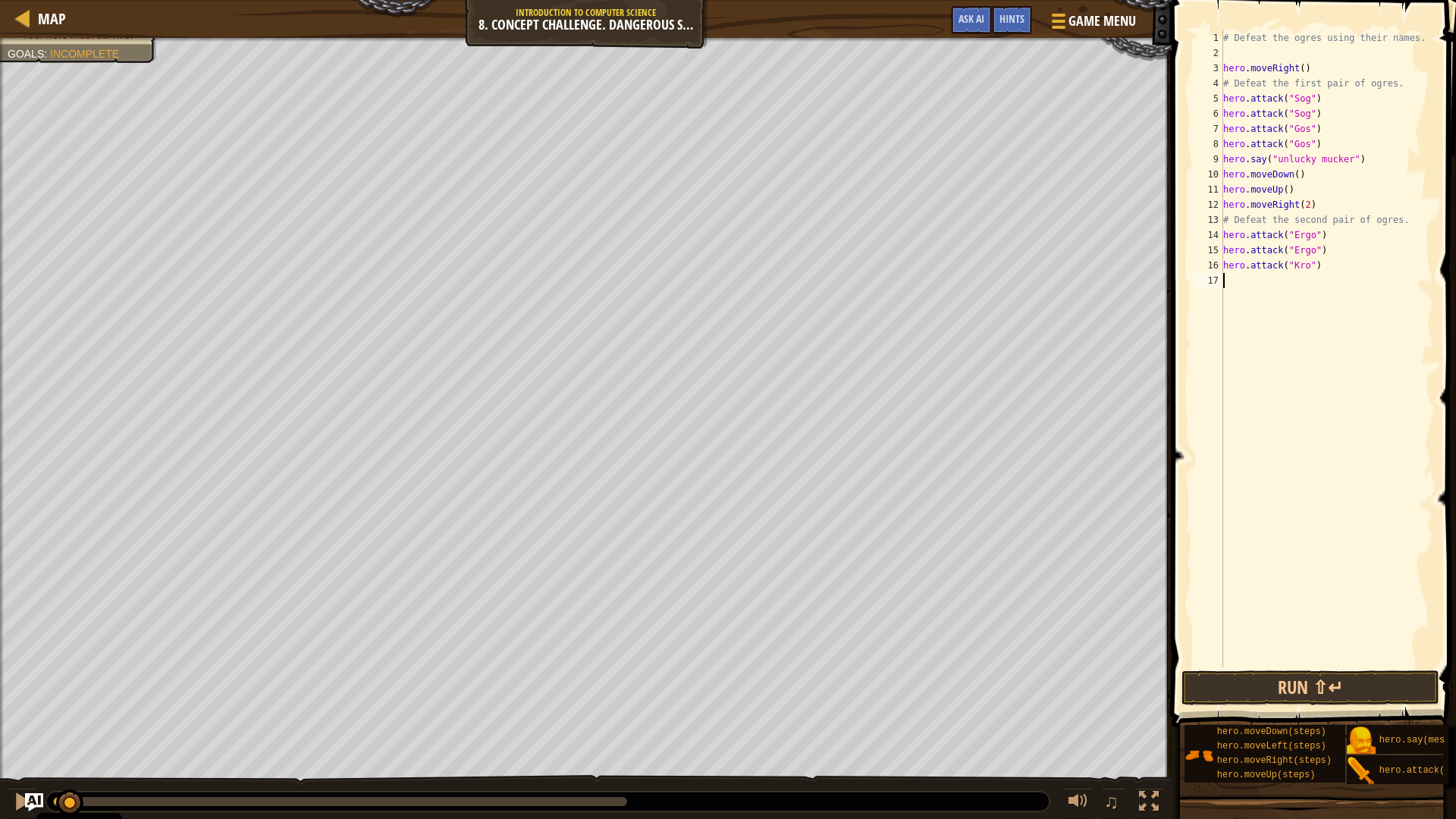
scroll to position [6, 0]
paste textarea "hero.attack("Kro")"
type textarea "hero.attack("Kro")"
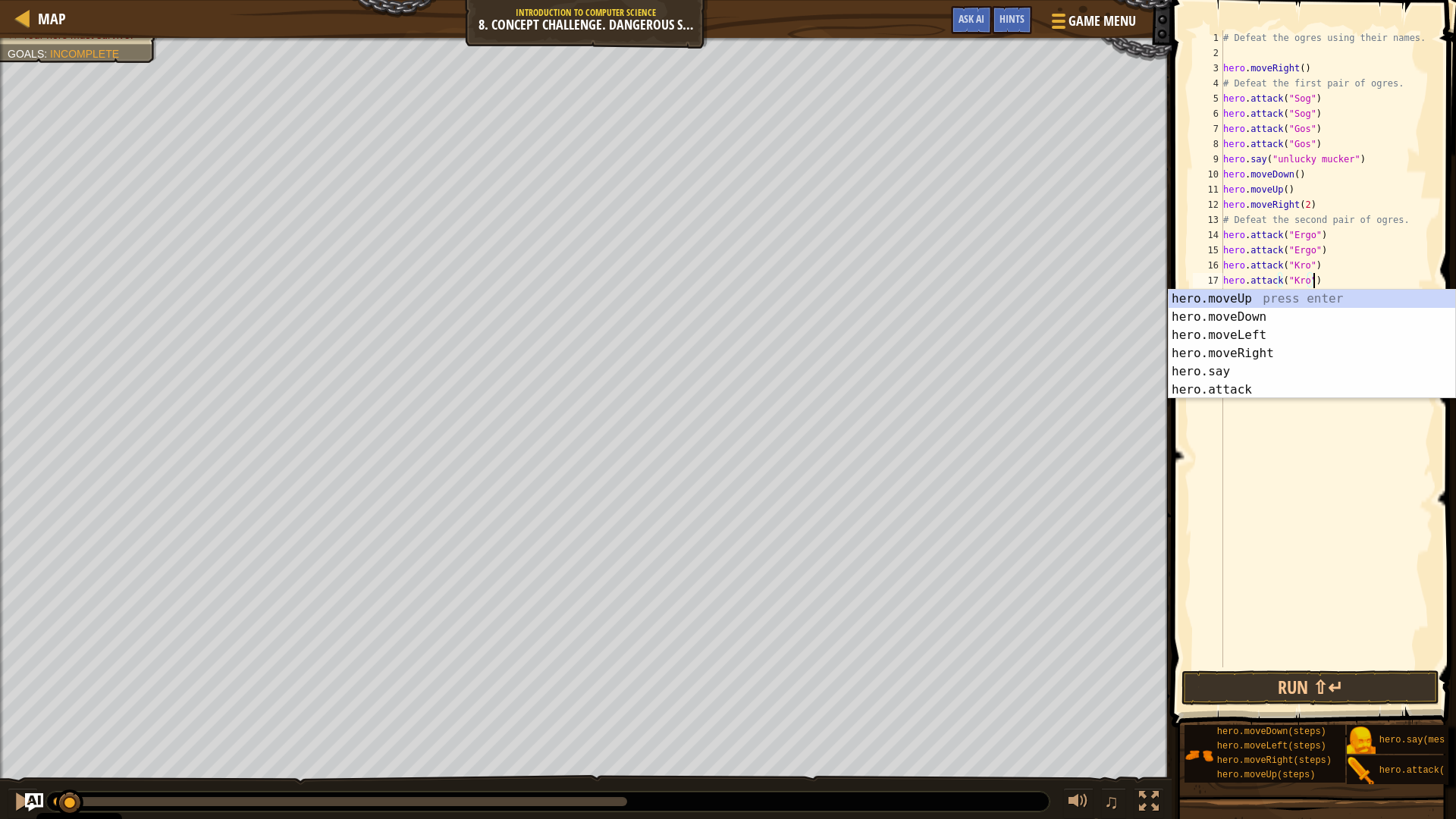
click at [1249, 421] on div "# Defeat the ogres using their names. hero . moveRight ( ) # Defeat the first p…" at bounding box center [1326, 364] width 213 height 667
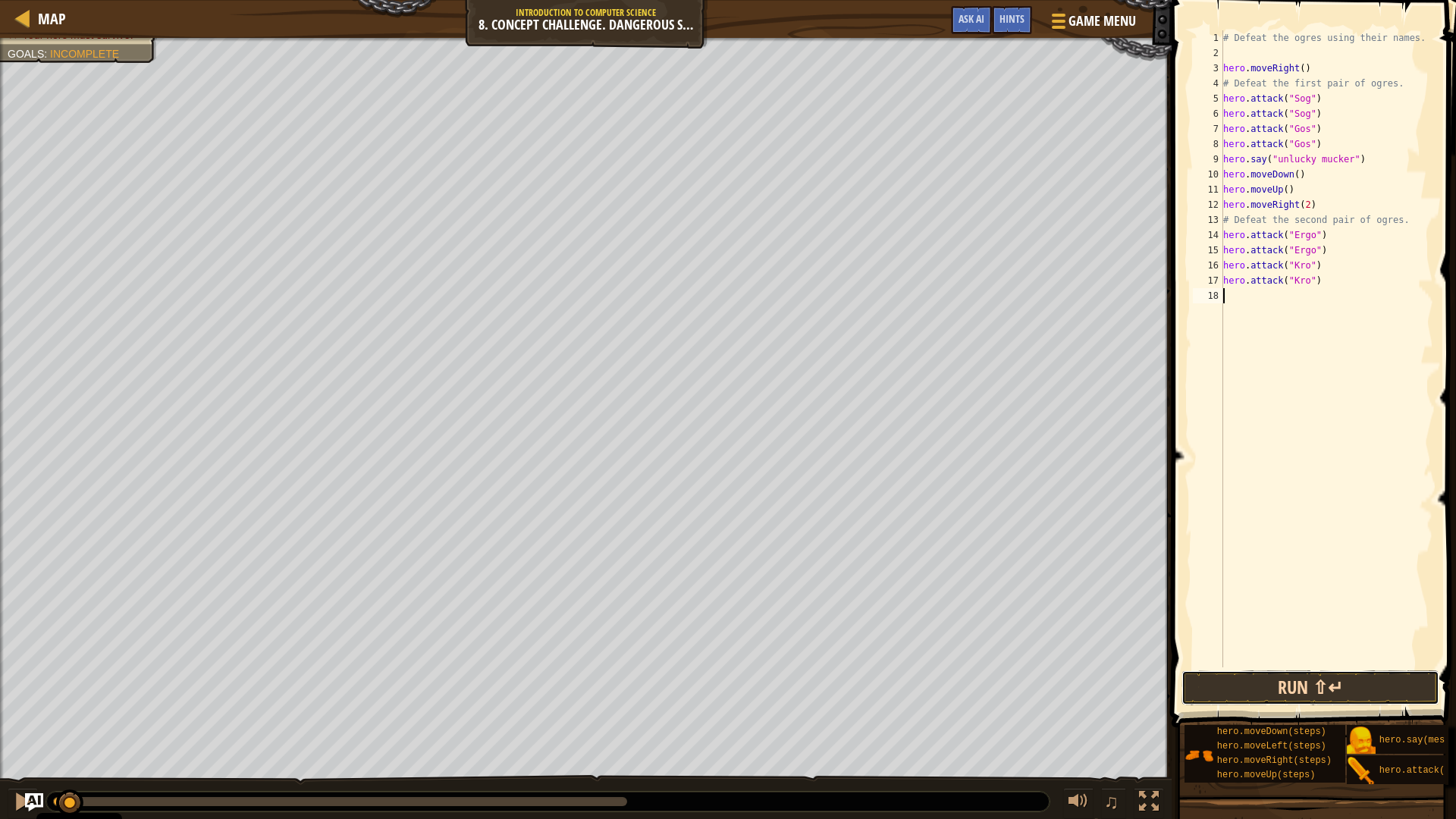
click at [1285, 694] on button "Run ⇧↵" at bounding box center [1310, 687] width 258 height 35
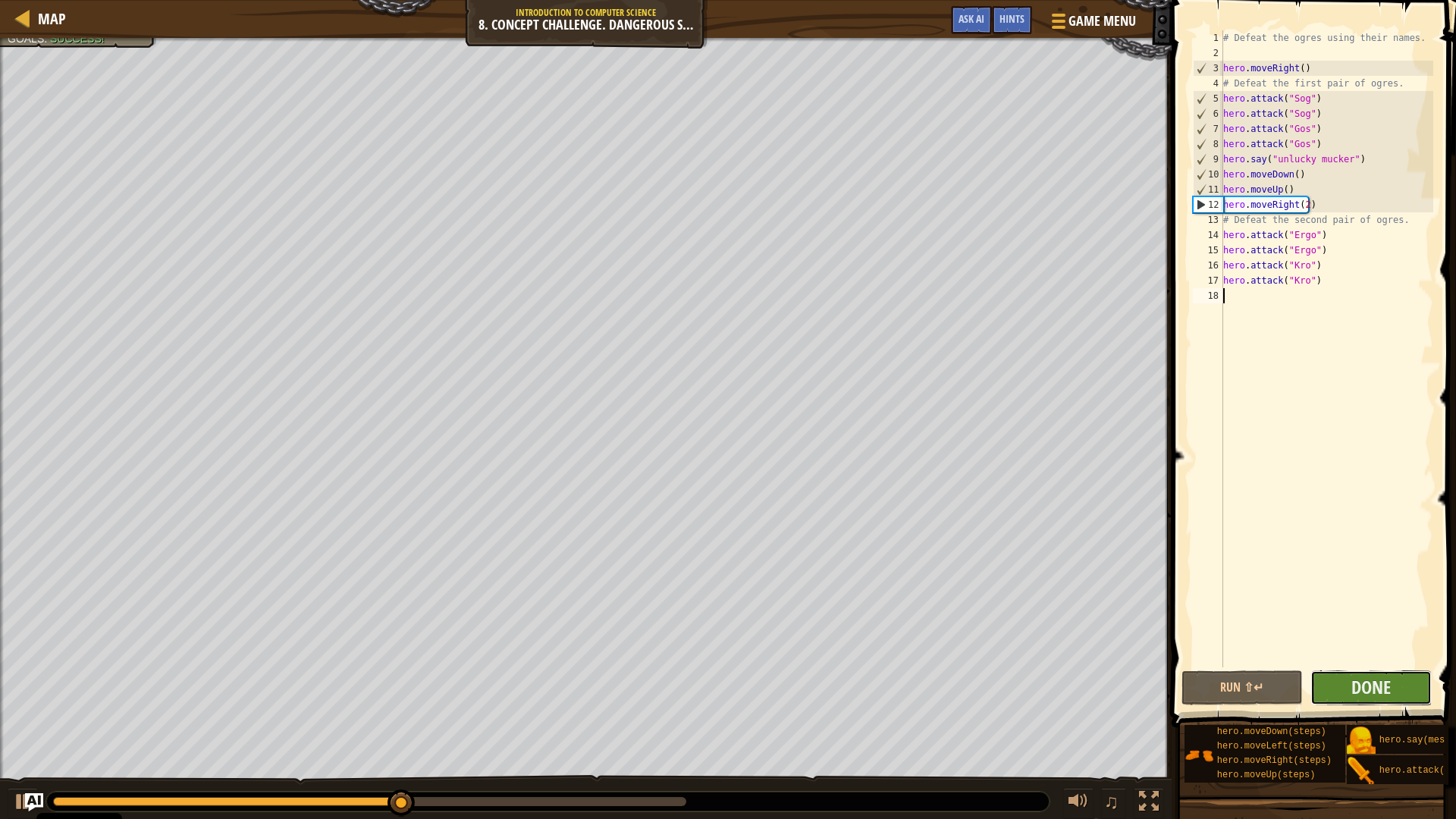
click at [1404, 688] on button "Done" at bounding box center [1371, 687] width 122 height 35
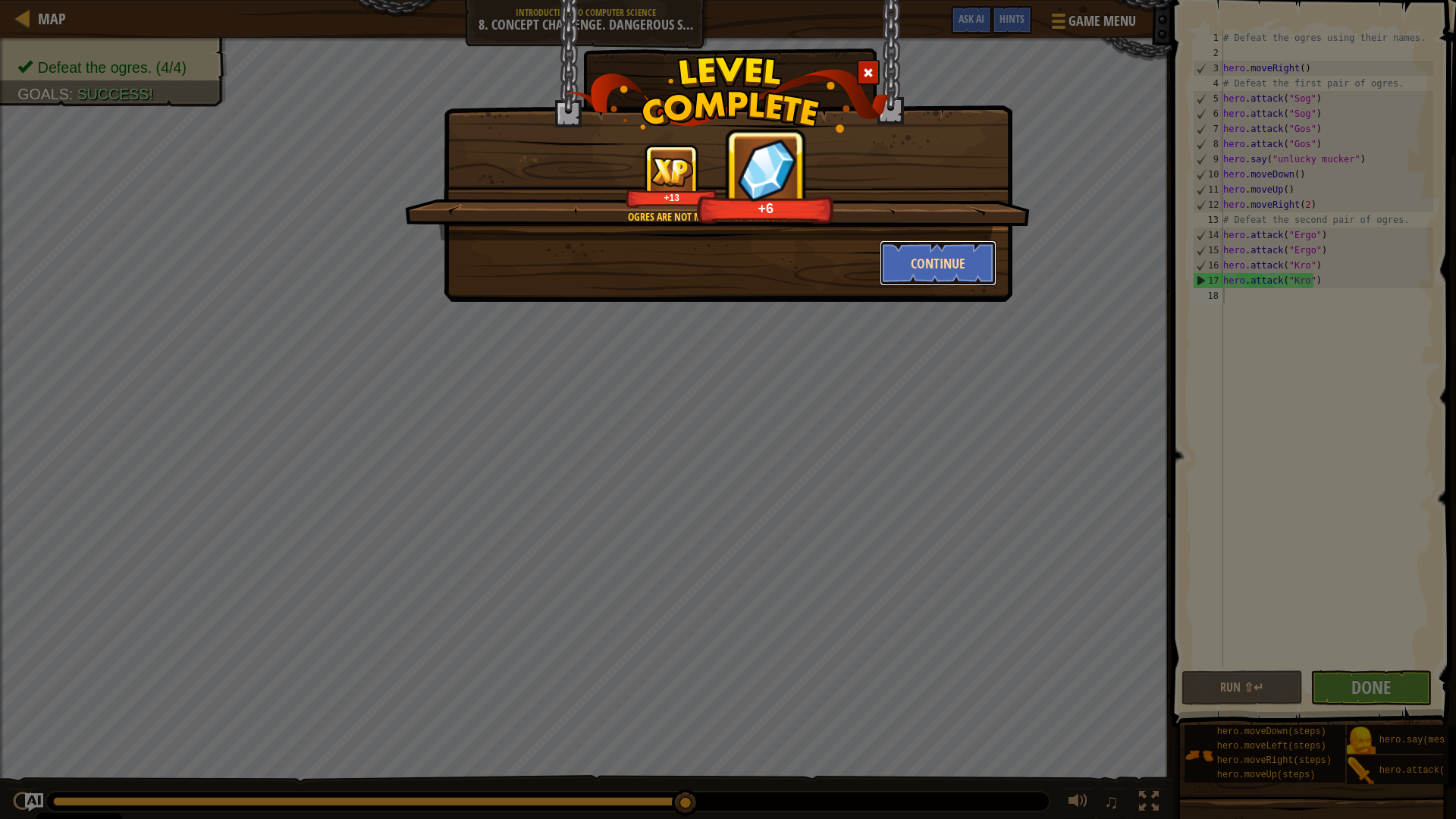
drag, startPoint x: 955, startPoint y: 265, endPoint x: 953, endPoint y: 274, distance: 9.2
click at [953, 274] on button "Continue" at bounding box center [938, 263] width 118 height 46
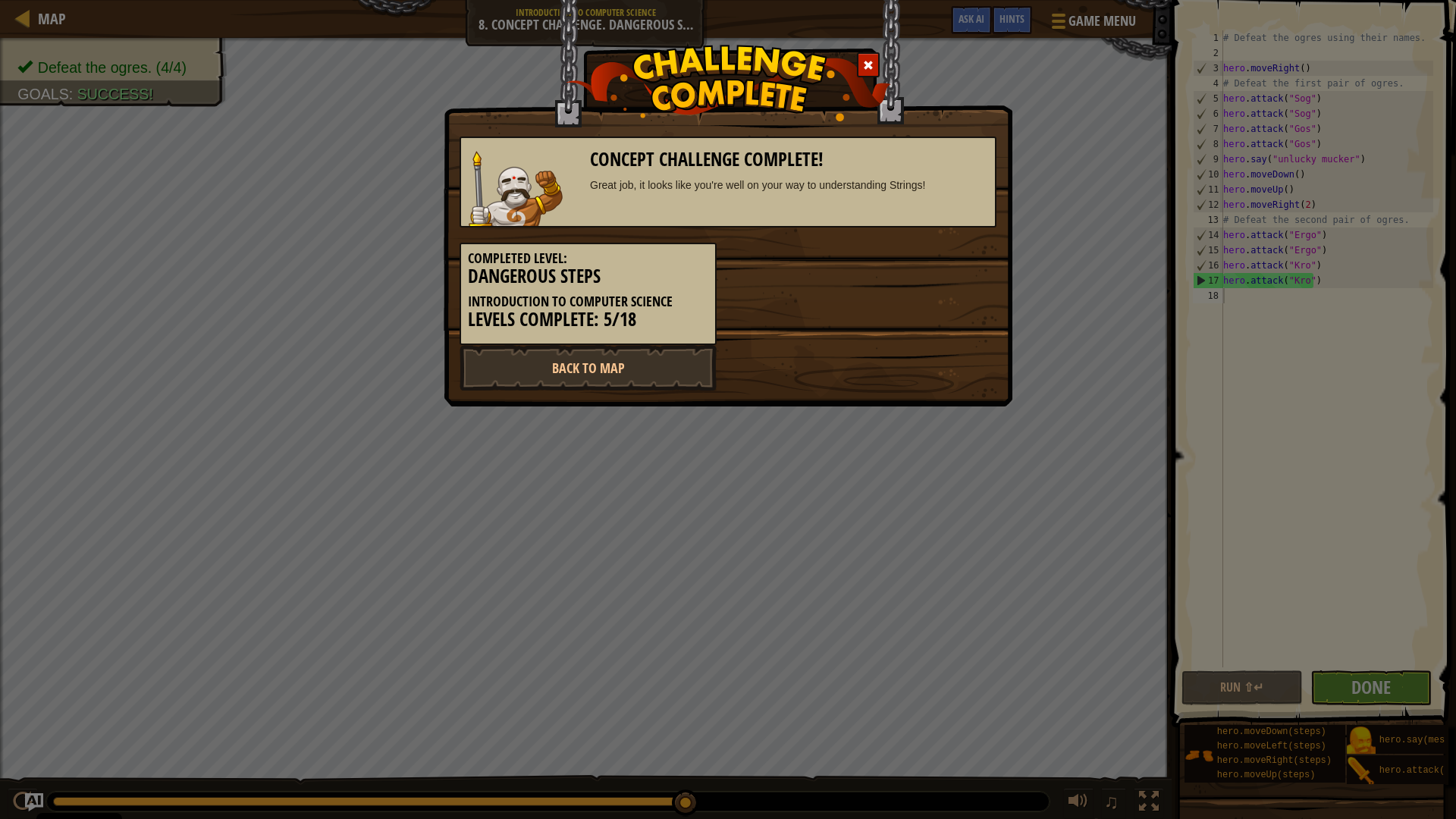
click at [546, 393] on div "Concept Challenge Complete! Great job, it looks like you're well on your way to…" at bounding box center [728, 203] width 569 height 406
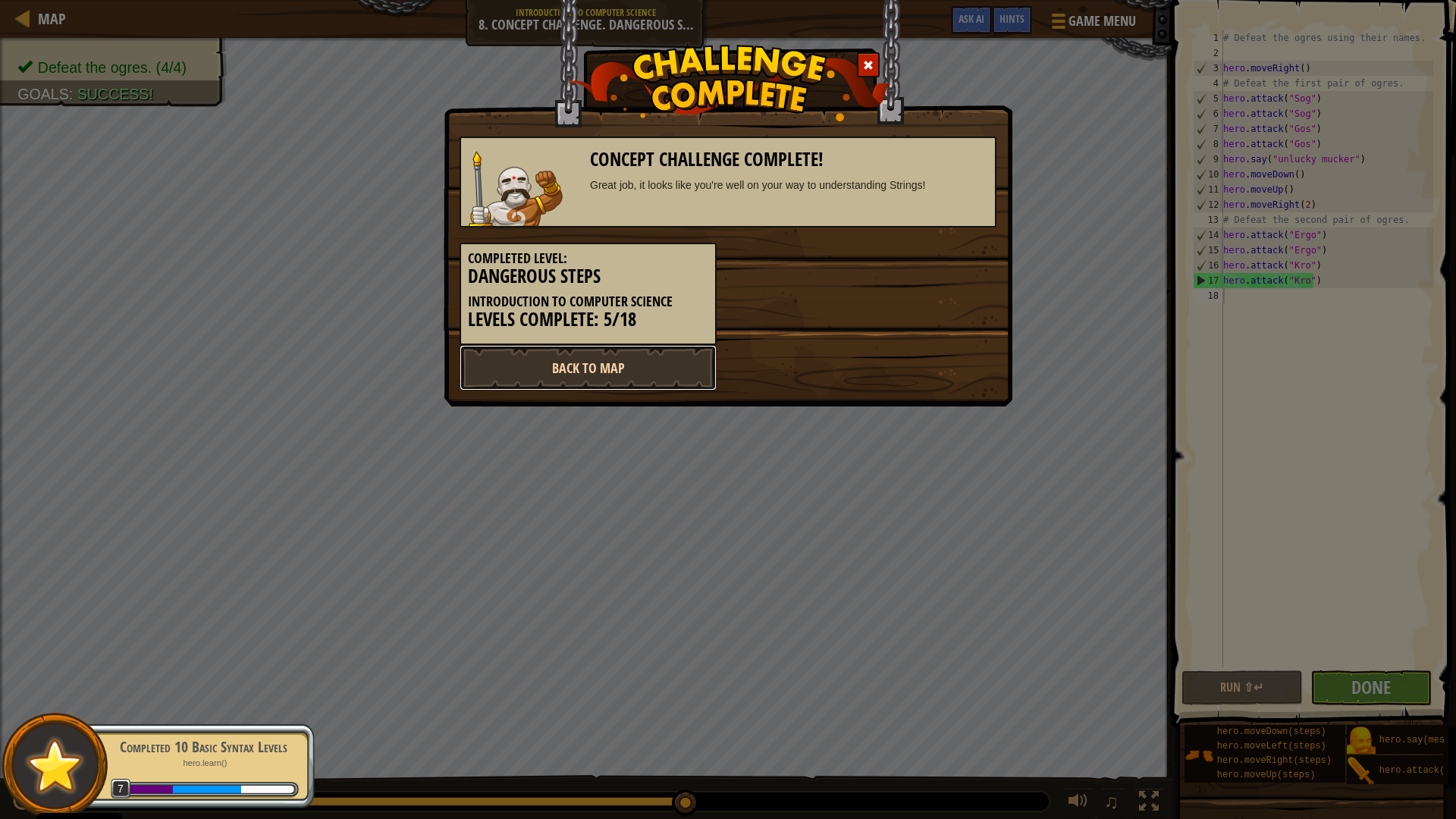
click at [543, 379] on link "Back to Map" at bounding box center [588, 368] width 257 height 46
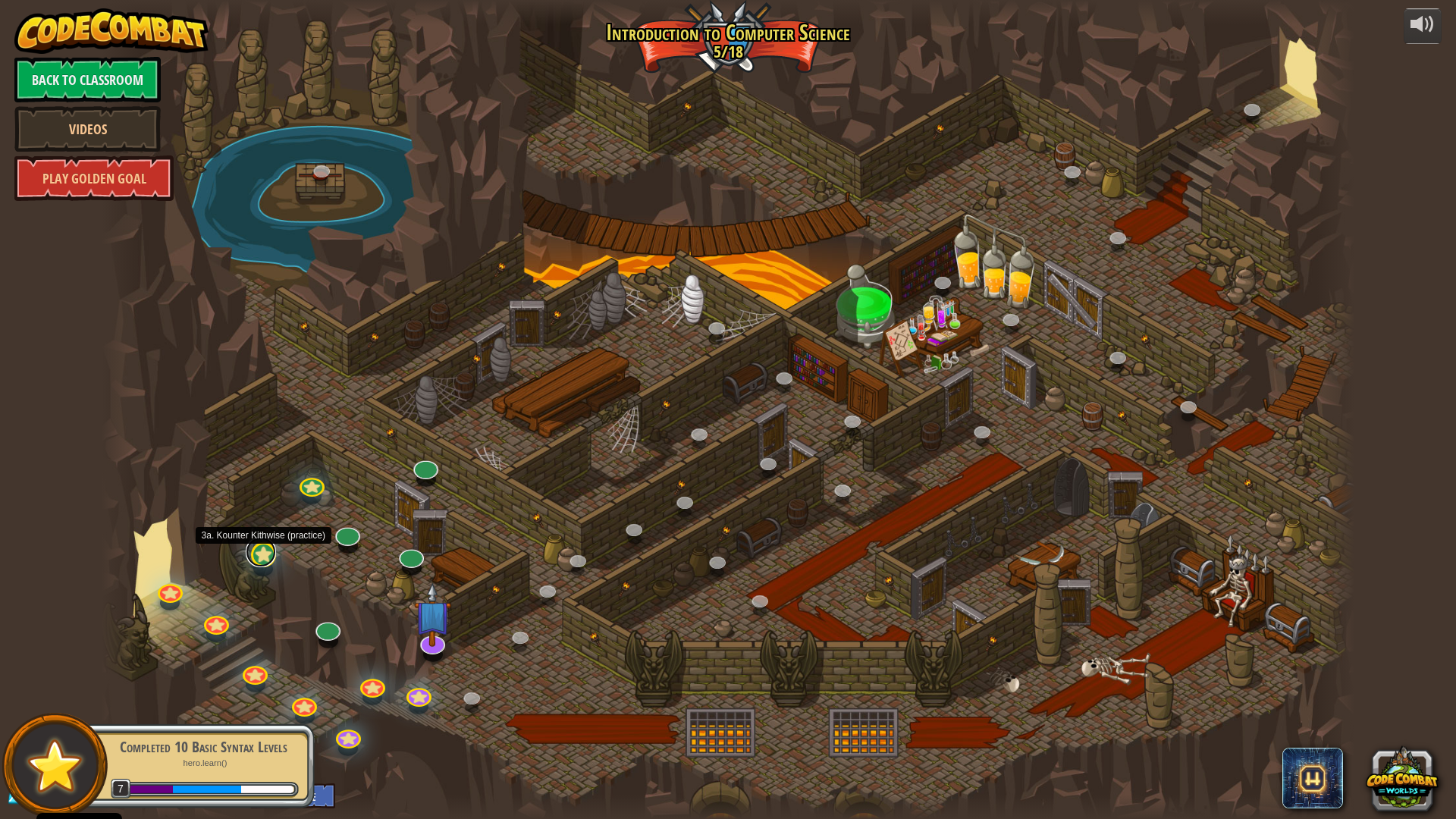
click at [257, 554] on link at bounding box center [261, 552] width 31 height 31
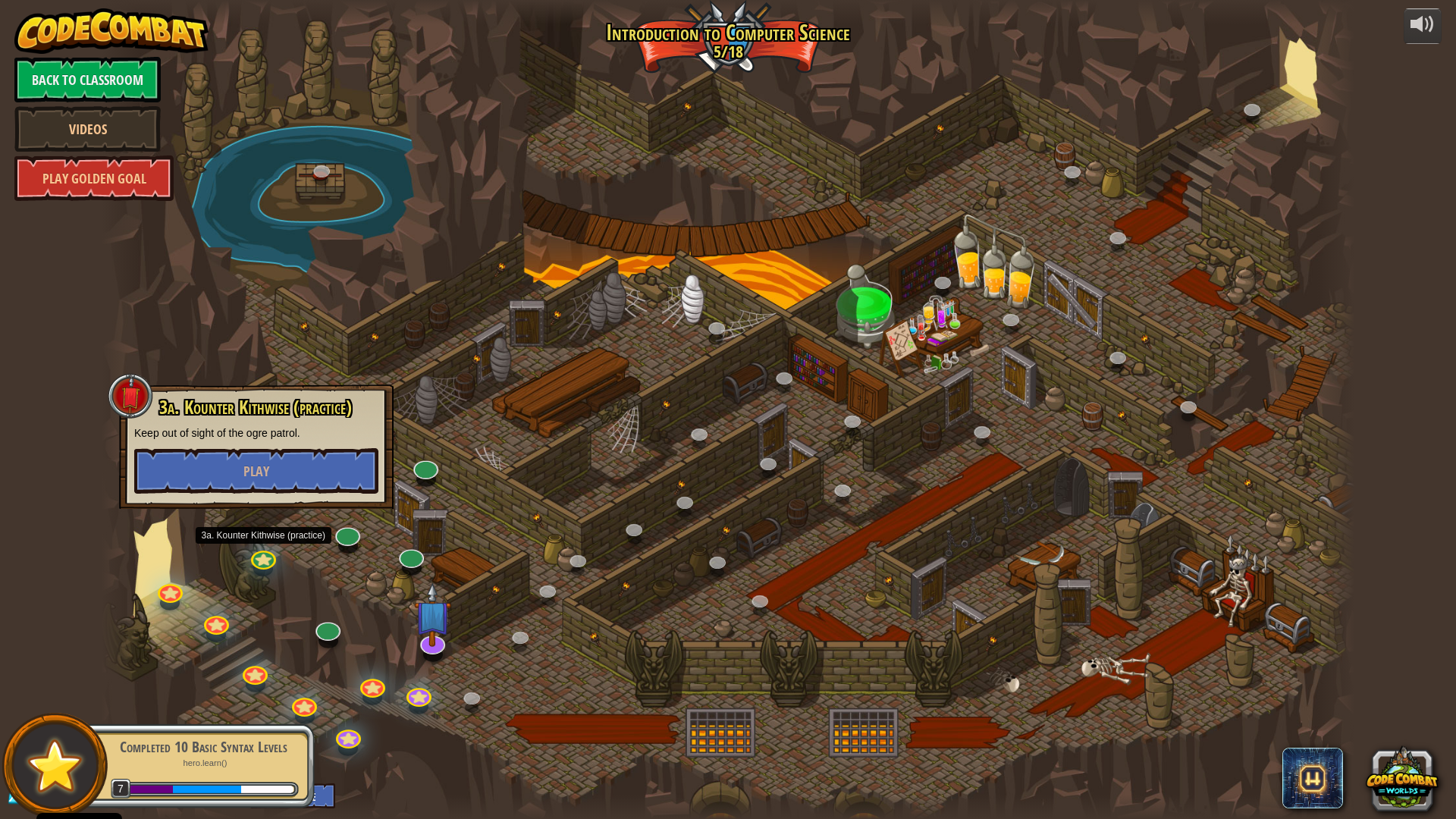
click at [283, 536] on div at bounding box center [728, 410] width 1253 height 819
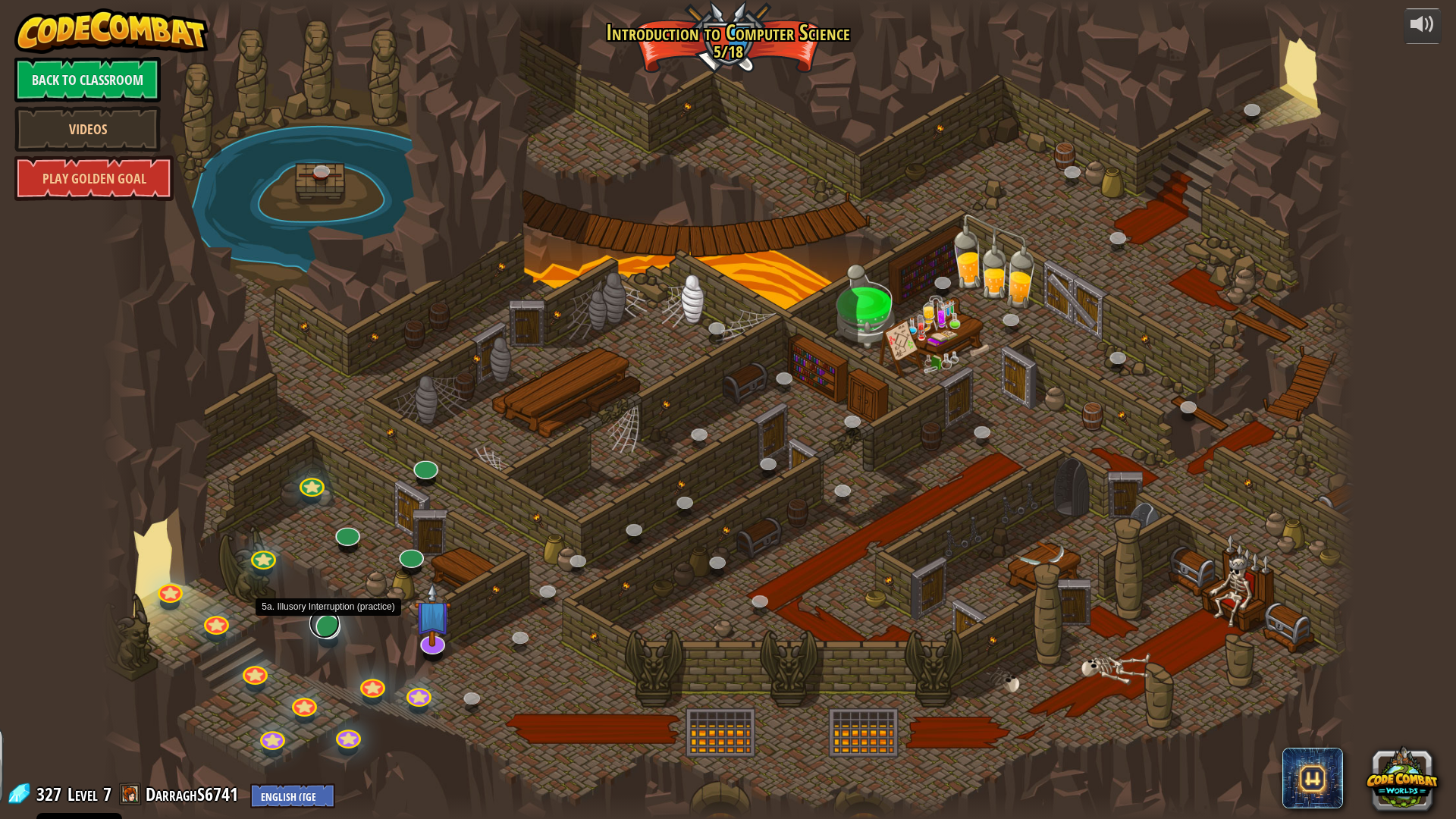
click at [327, 629] on link at bounding box center [325, 624] width 31 height 31
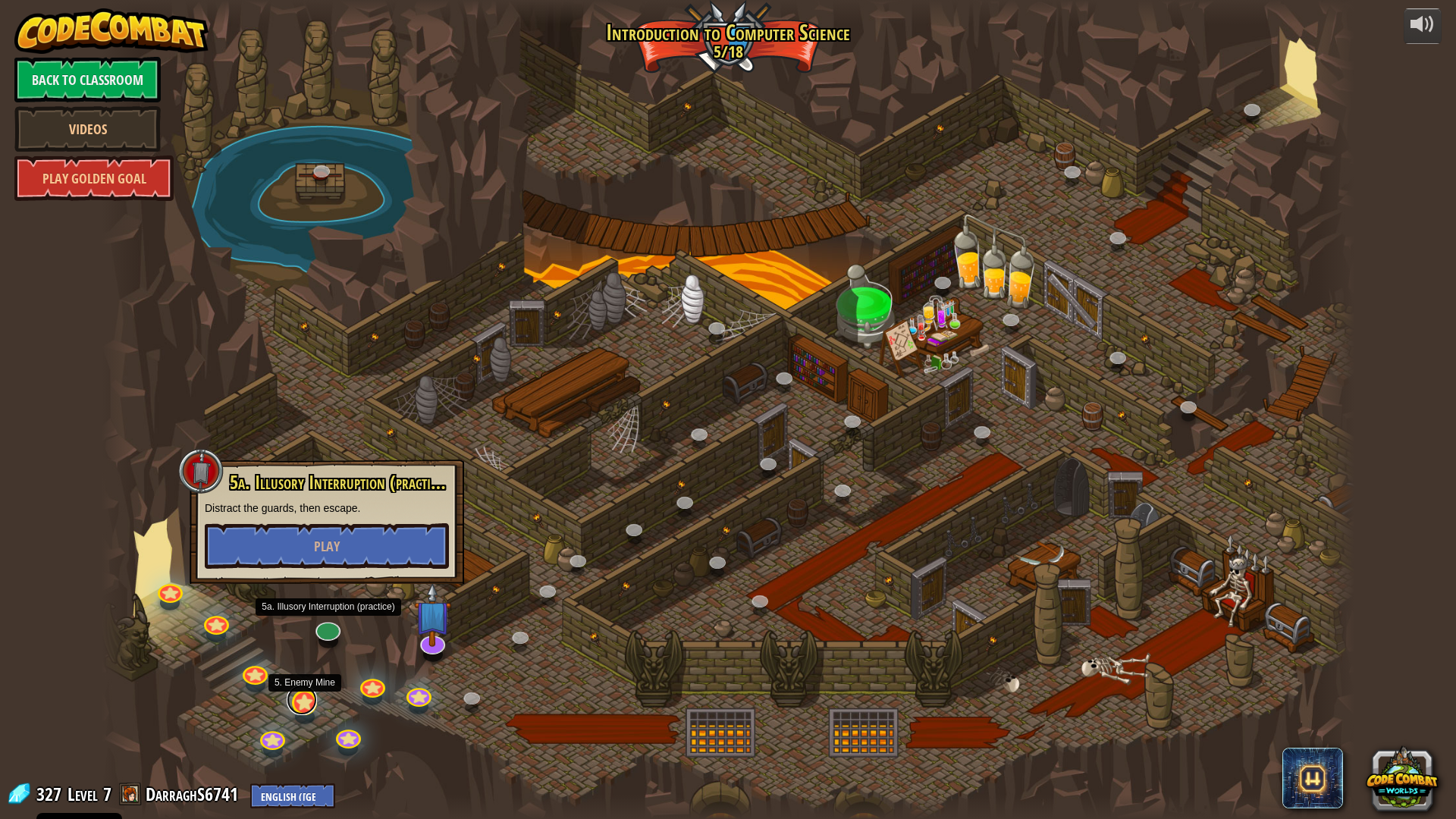
click at [310, 696] on link at bounding box center [302, 700] width 31 height 31
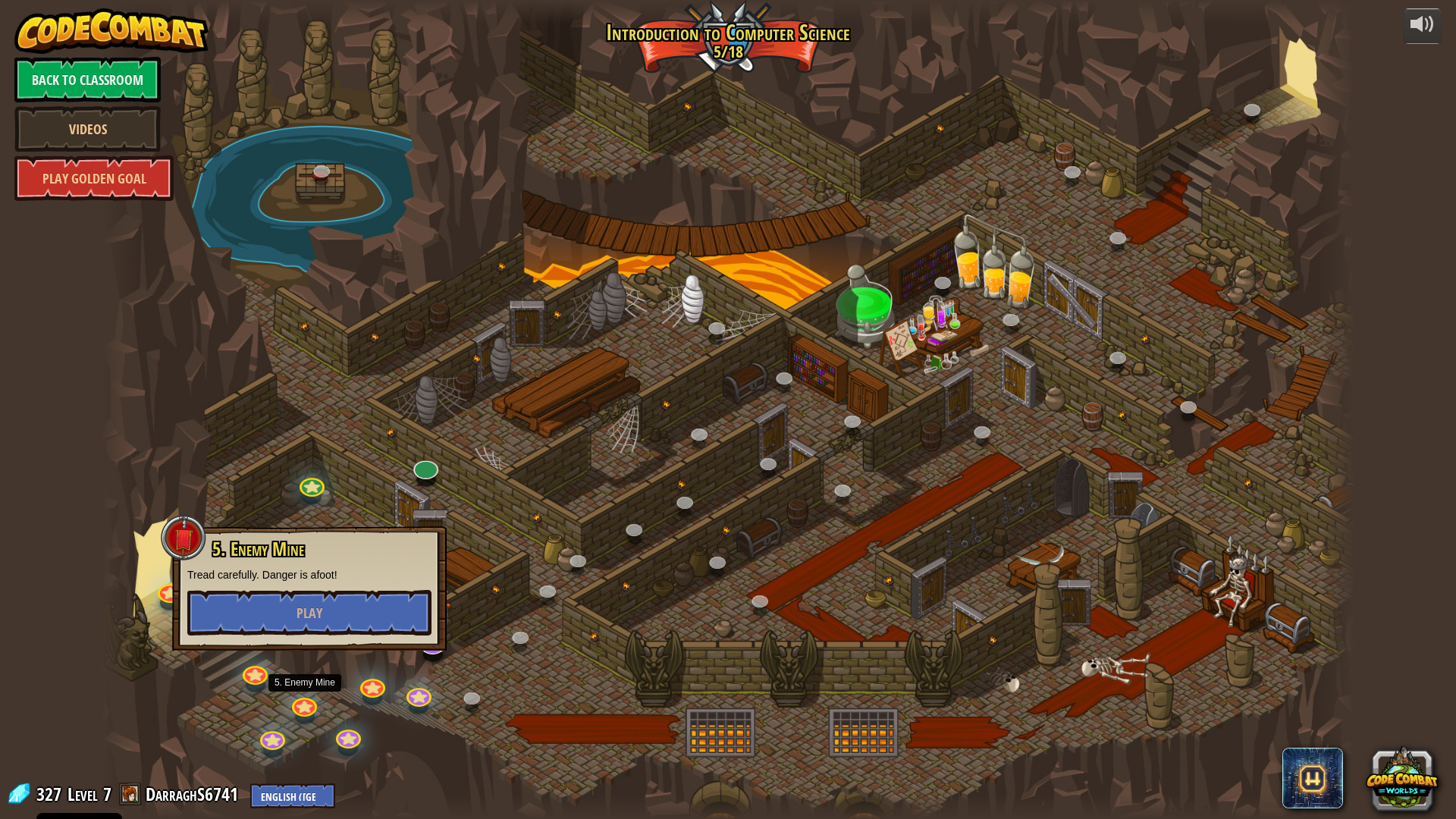
click at [295, 508] on div at bounding box center [728, 410] width 1253 height 819
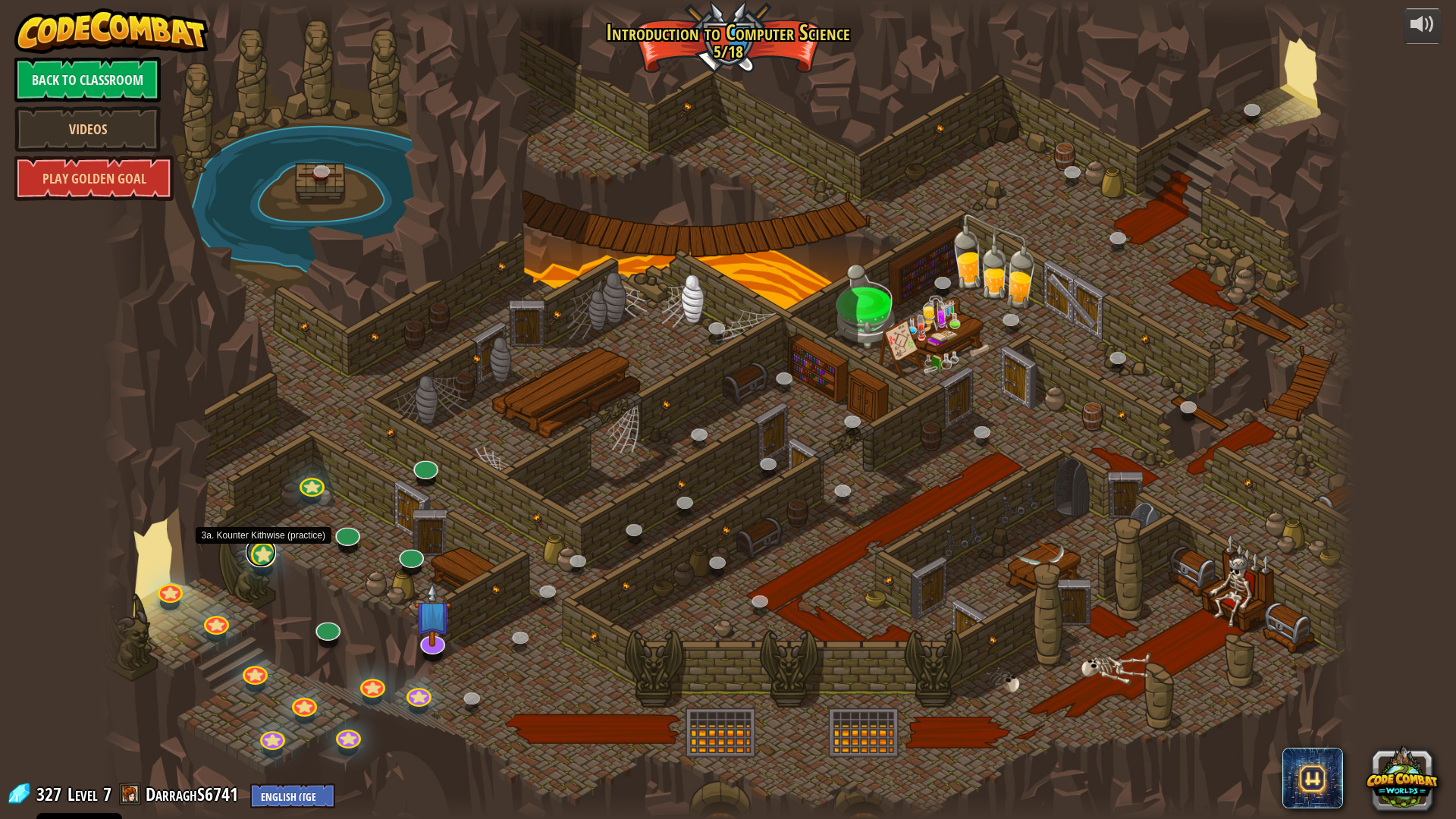
click at [268, 551] on link at bounding box center [261, 552] width 31 height 31
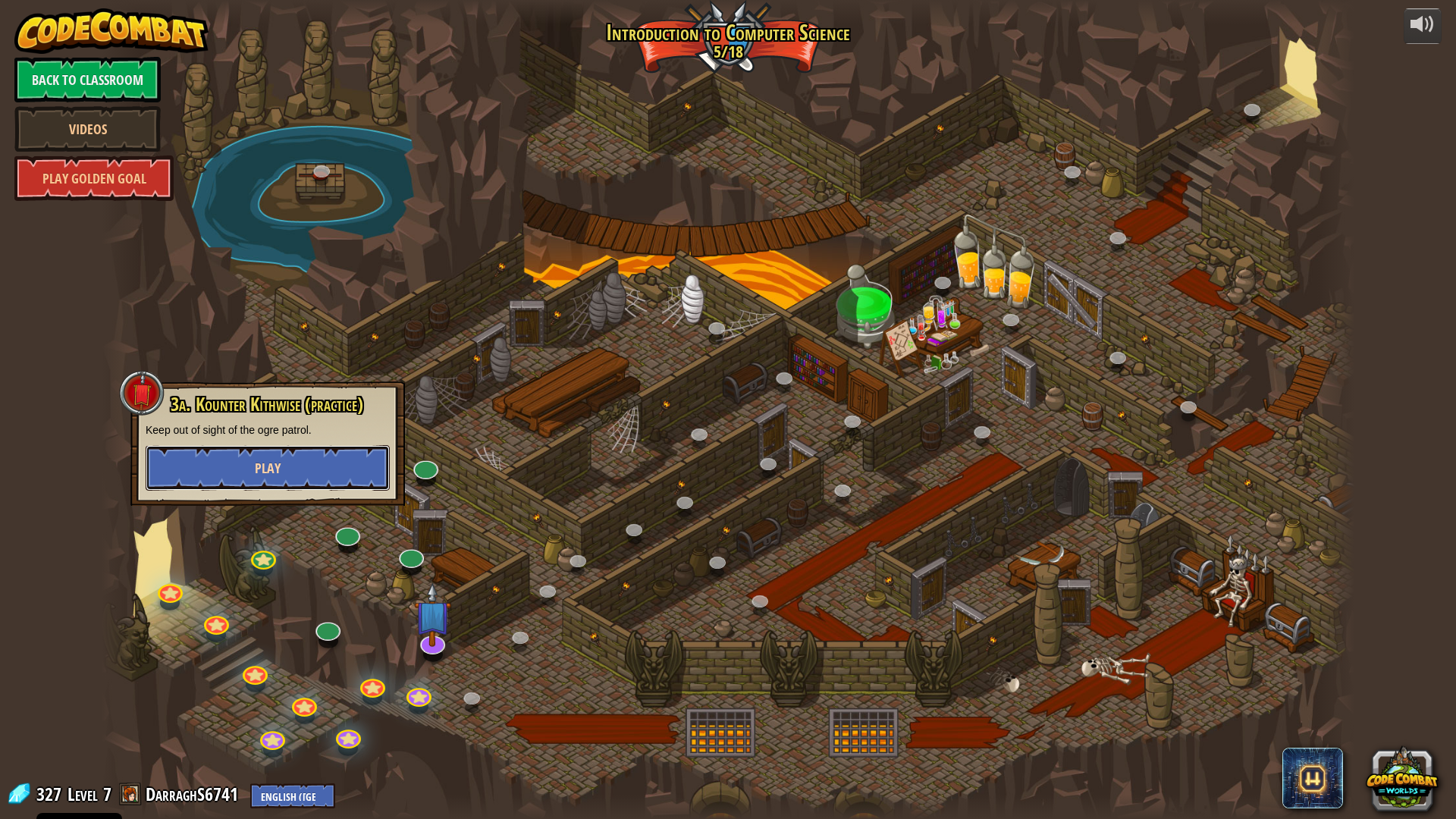
click at [269, 481] on button "Play" at bounding box center [267, 467] width 244 height 46
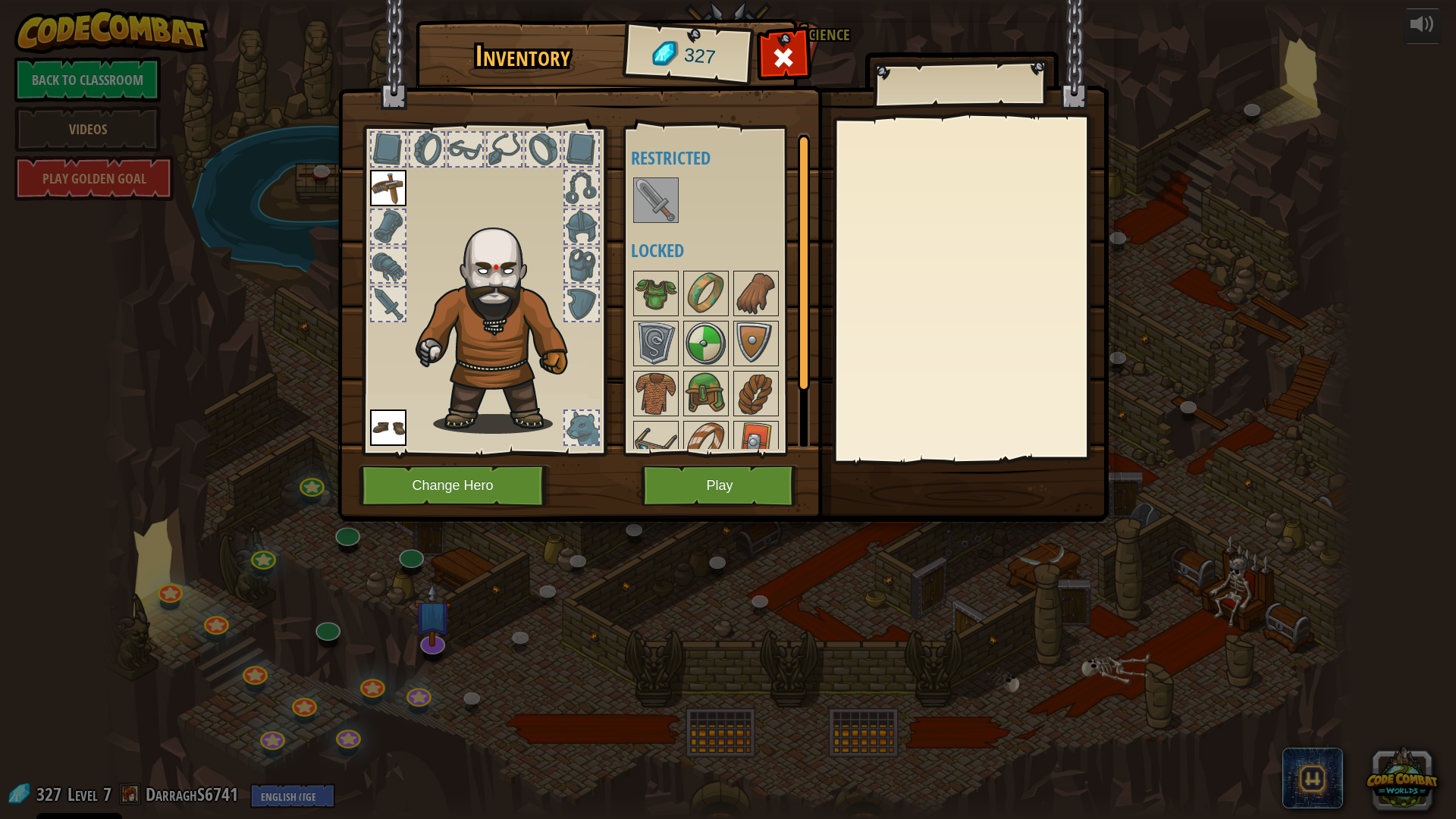
click at [657, 202] on img at bounding box center [656, 200] width 43 height 43
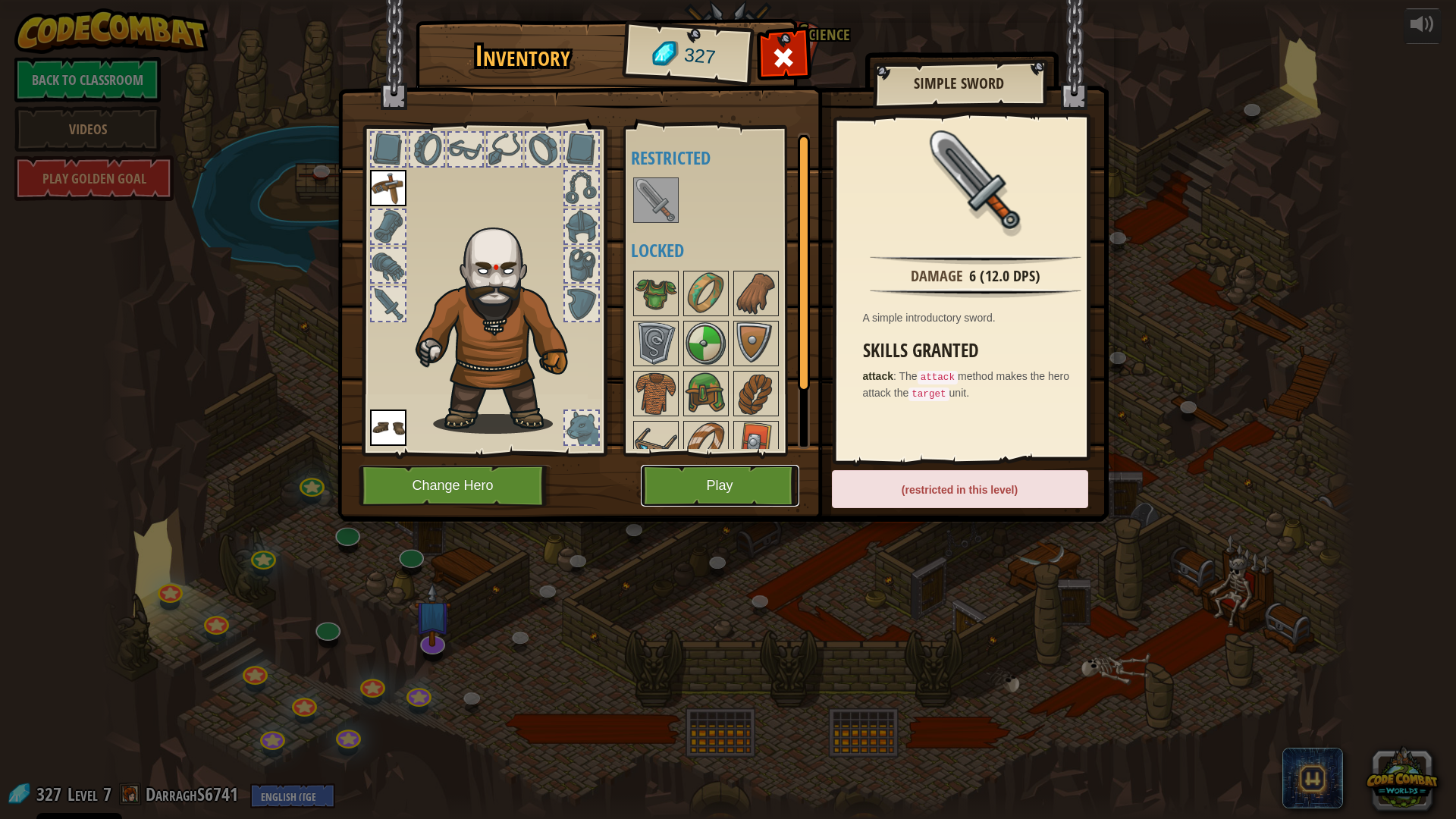
click at [749, 479] on button "Play" at bounding box center [720, 486] width 159 height 42
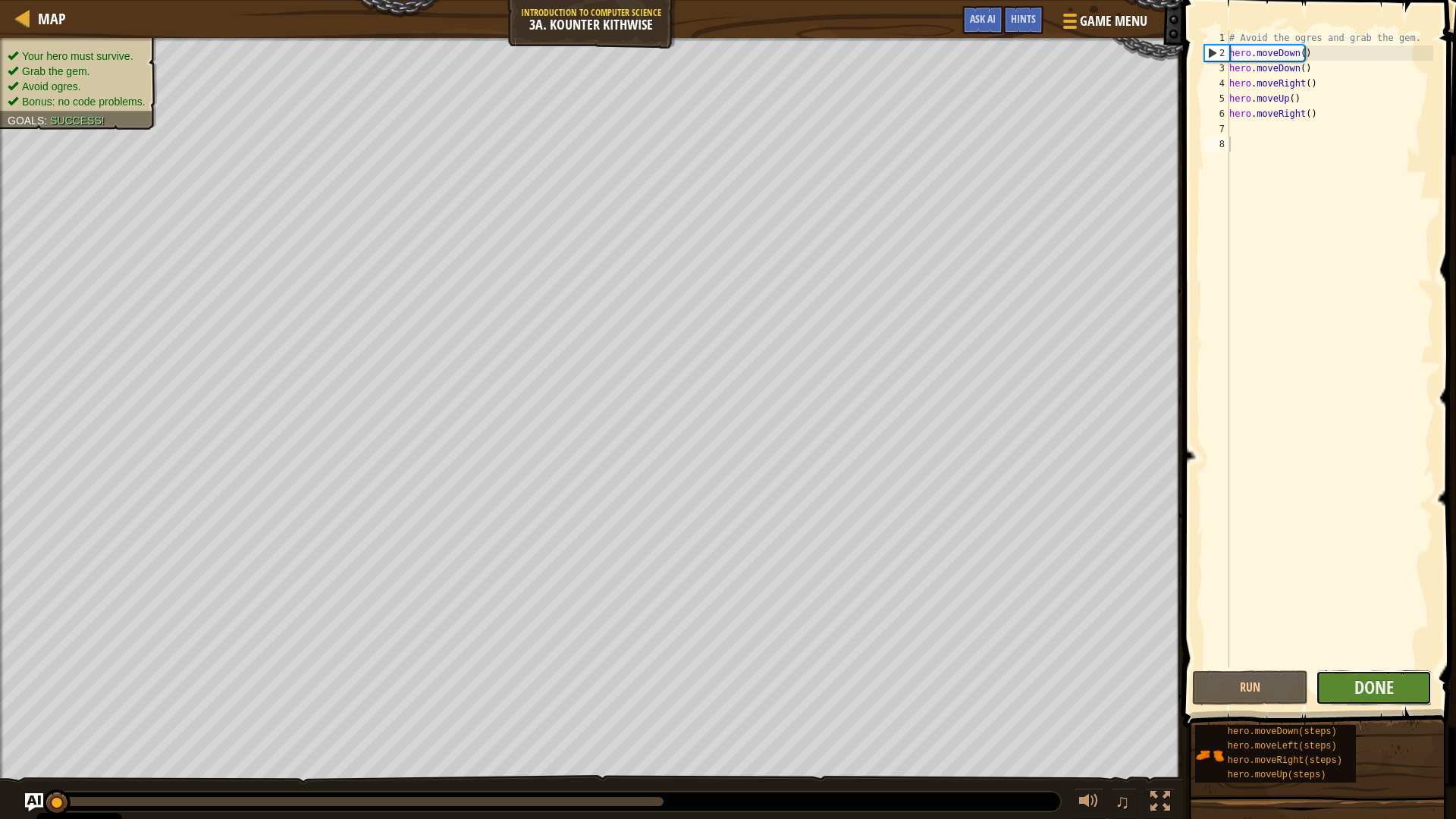
click at [1343, 698] on button "Done" at bounding box center [1374, 687] width 116 height 35
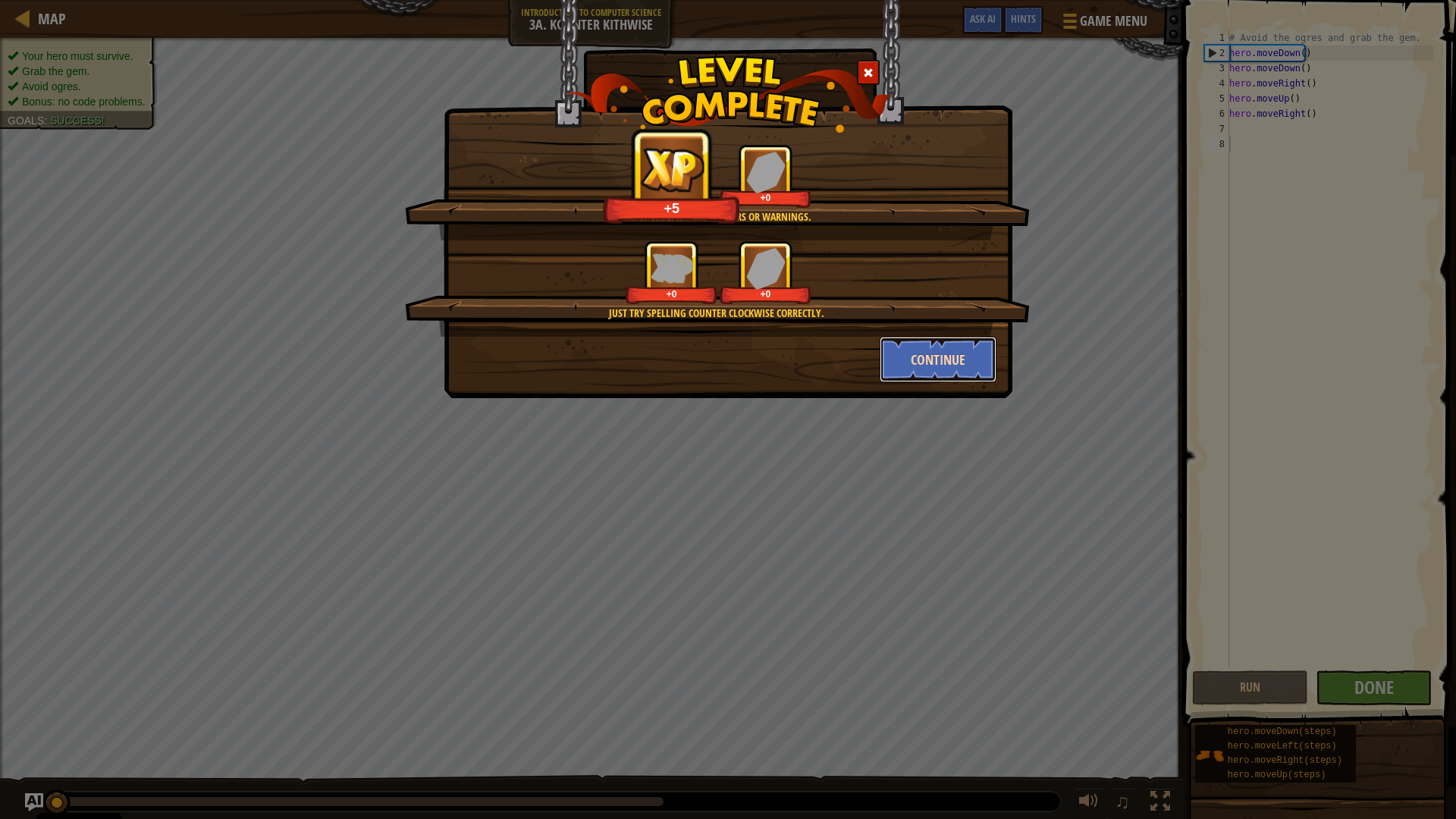
click at [972, 369] on button "Continue" at bounding box center [938, 359] width 118 height 46
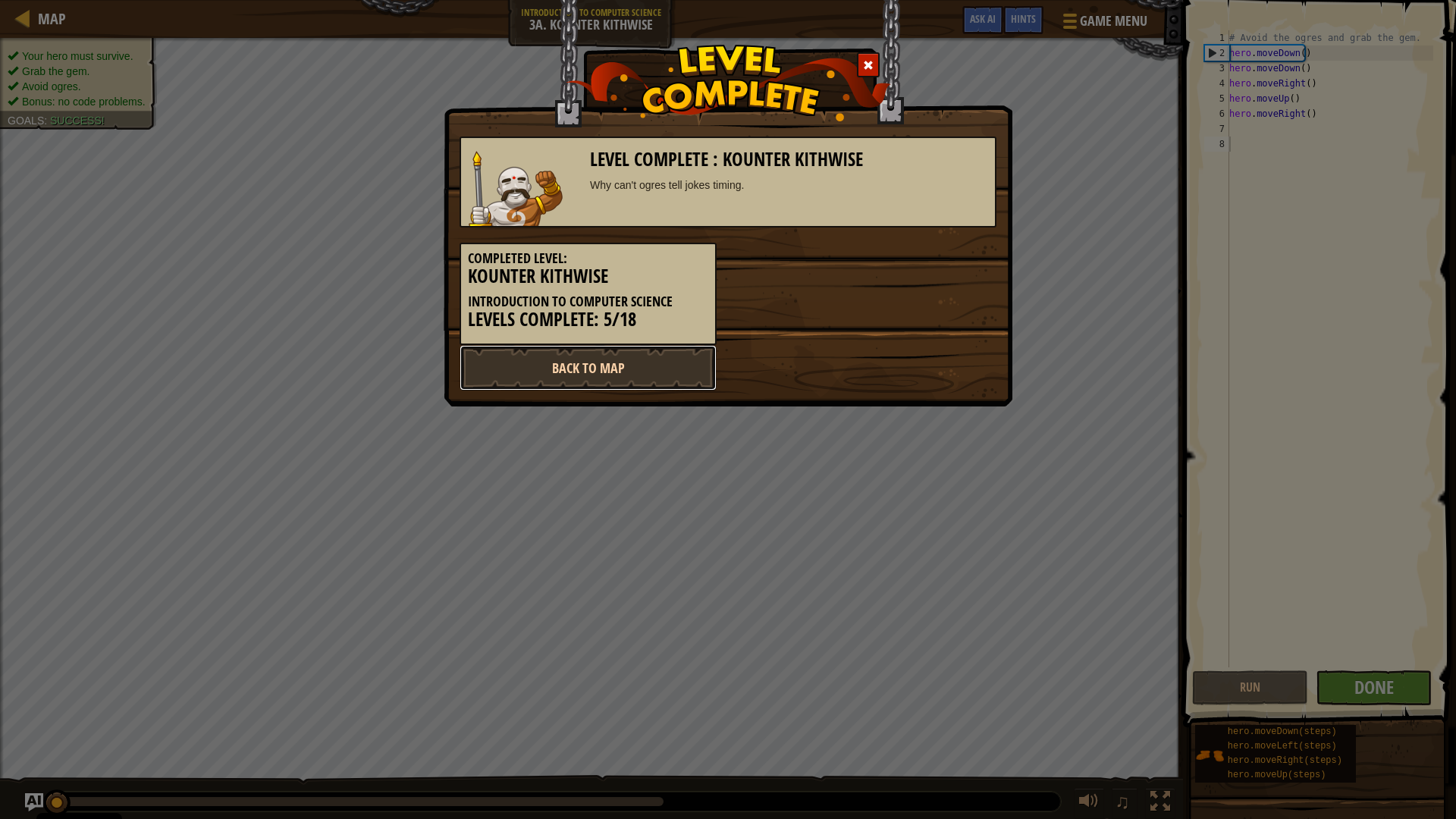
click at [646, 360] on link "Back to Map" at bounding box center [588, 368] width 257 height 46
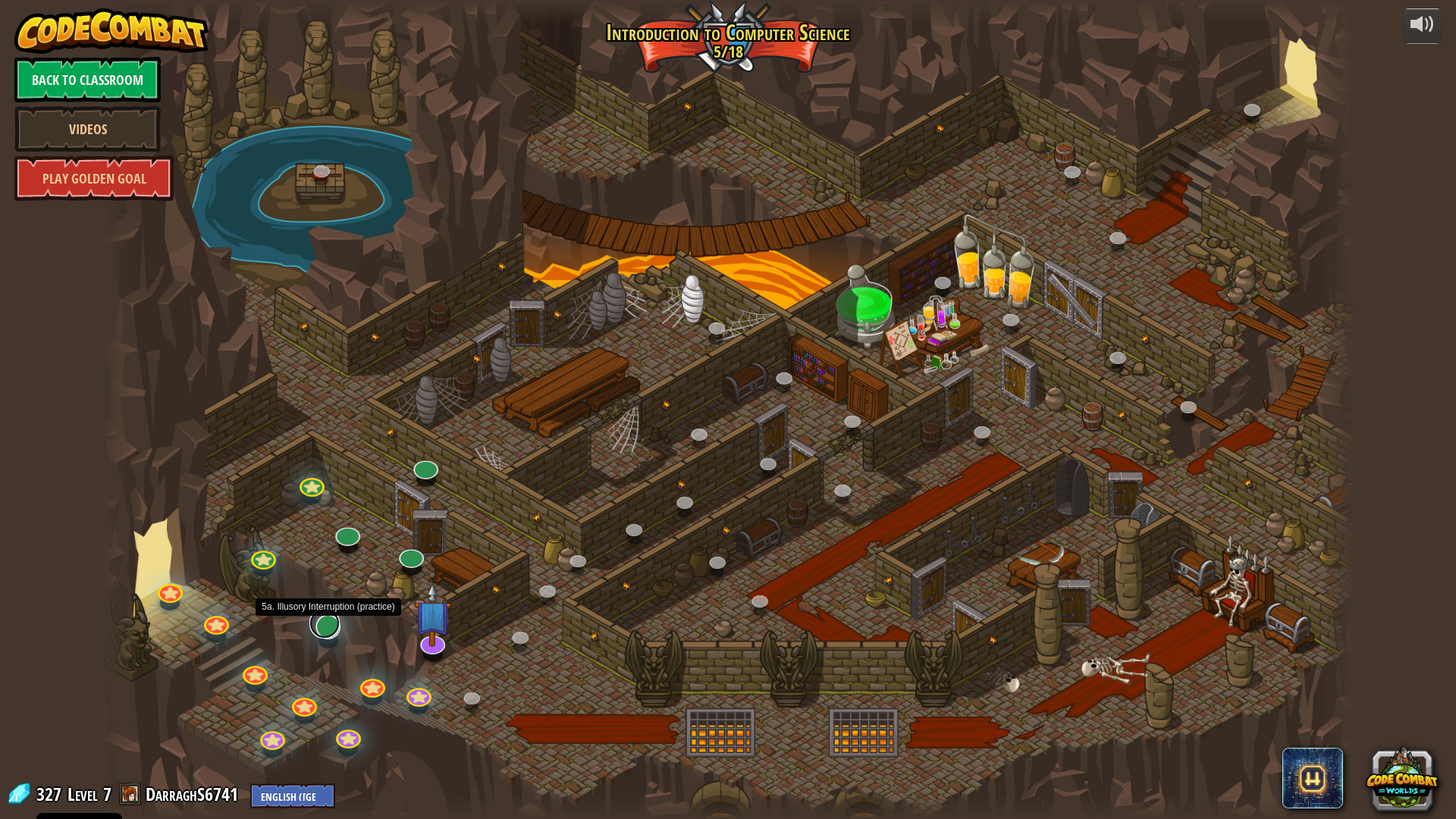
click at [332, 628] on link at bounding box center [325, 624] width 31 height 31
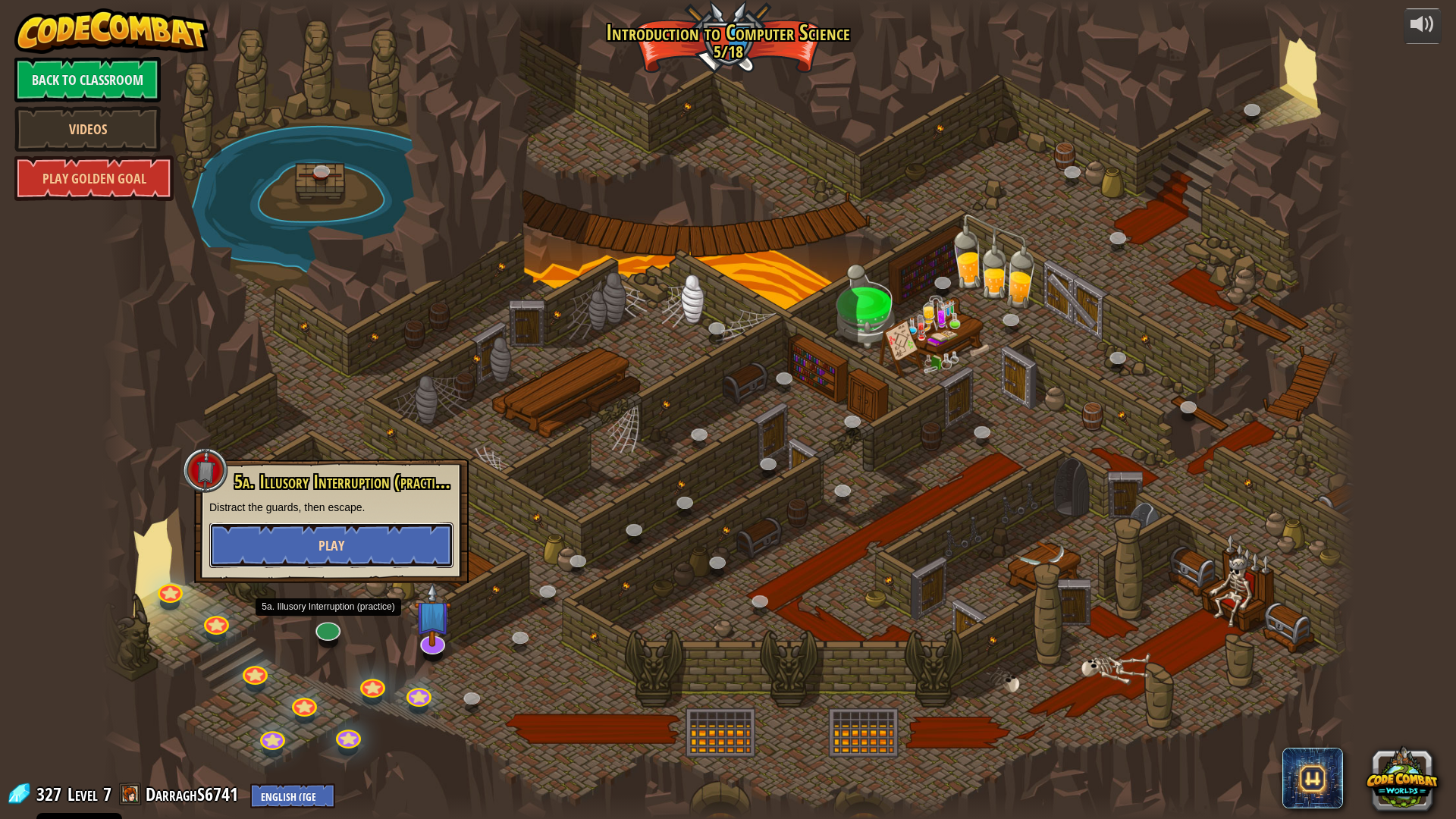
click at [369, 564] on button "Play" at bounding box center [331, 545] width 244 height 46
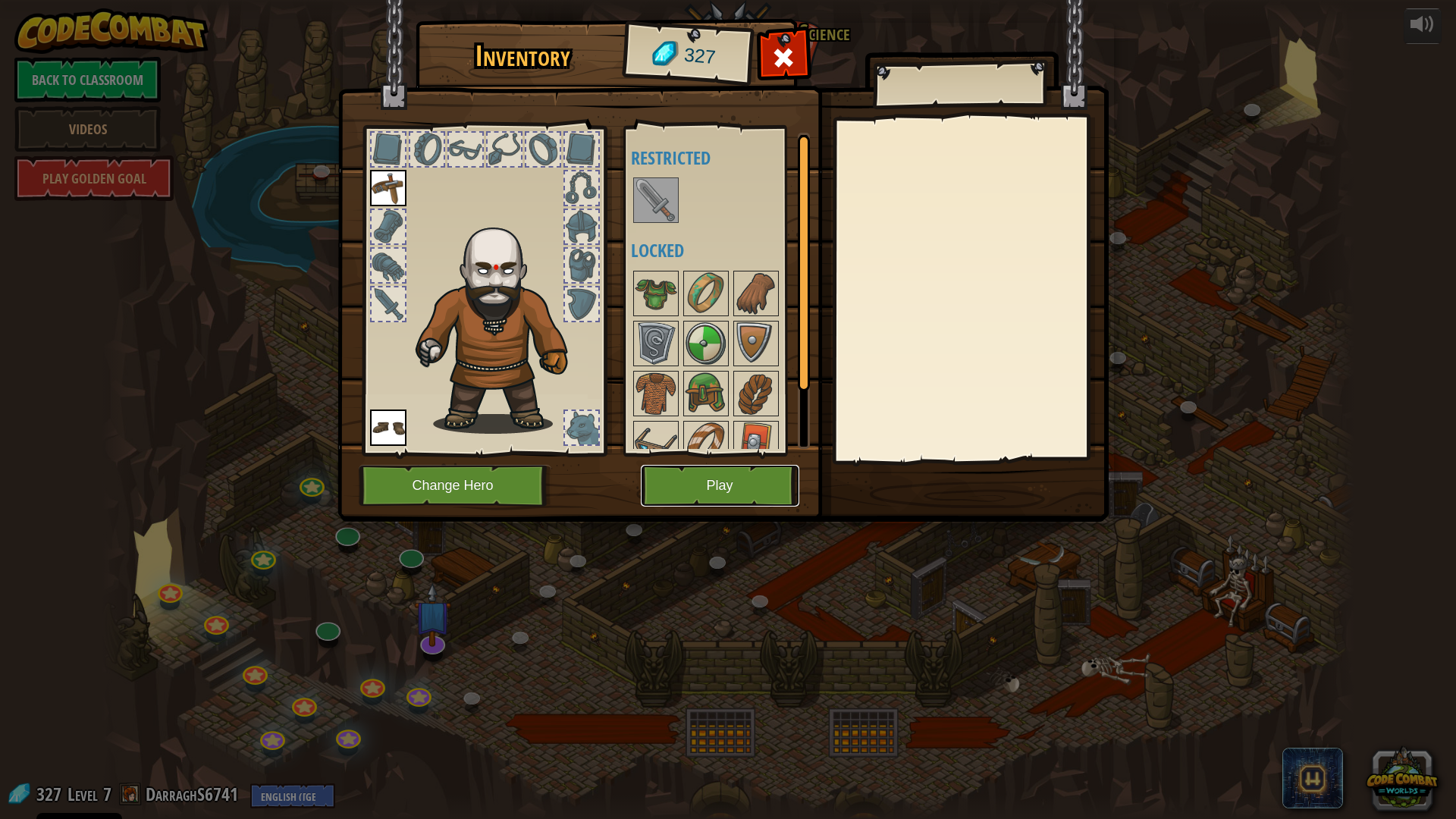
click at [651, 481] on button "Play" at bounding box center [720, 486] width 159 height 42
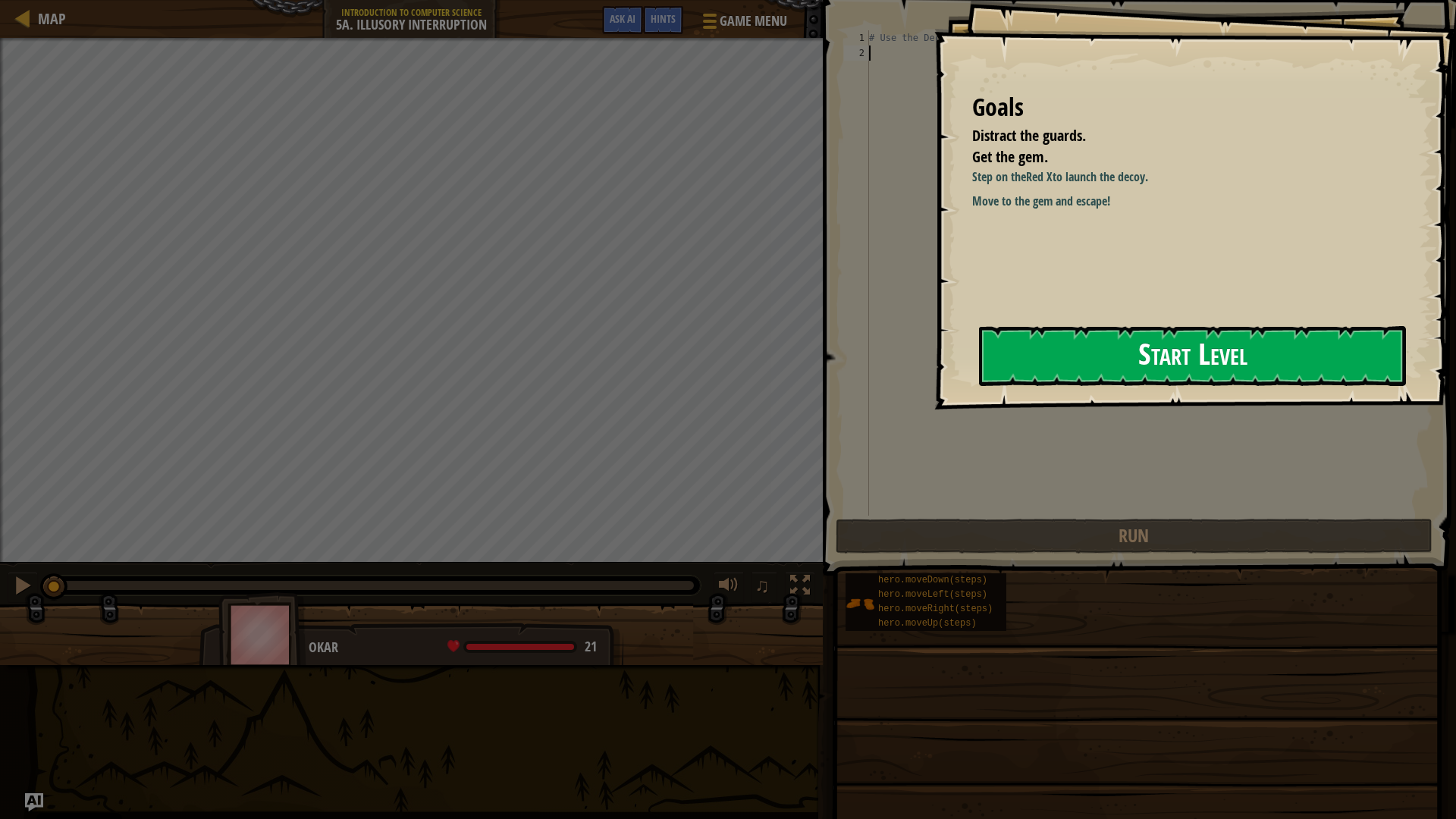
click at [1065, 351] on button "Start Level" at bounding box center [1193, 356] width 427 height 60
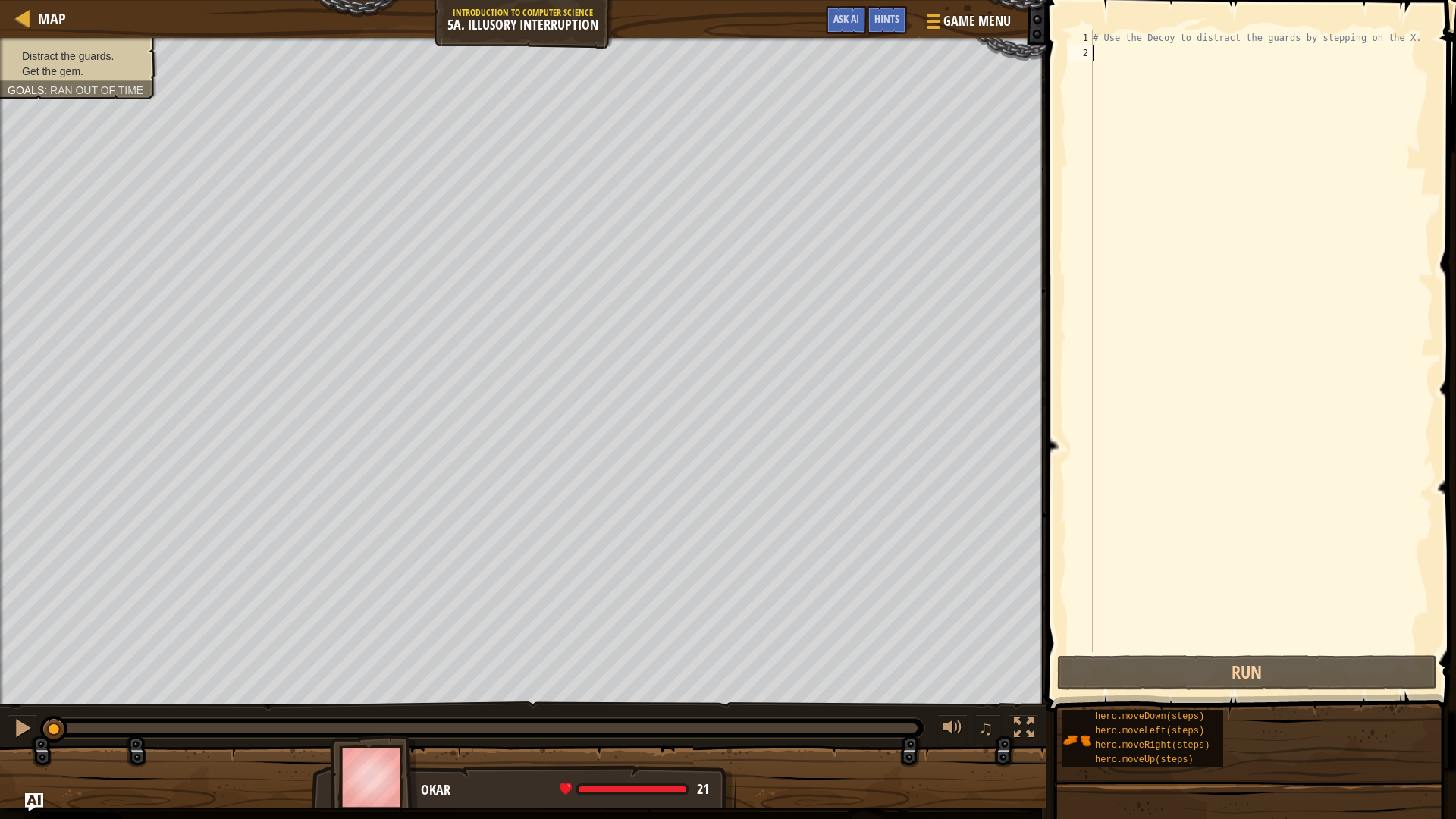
type textarea "h"
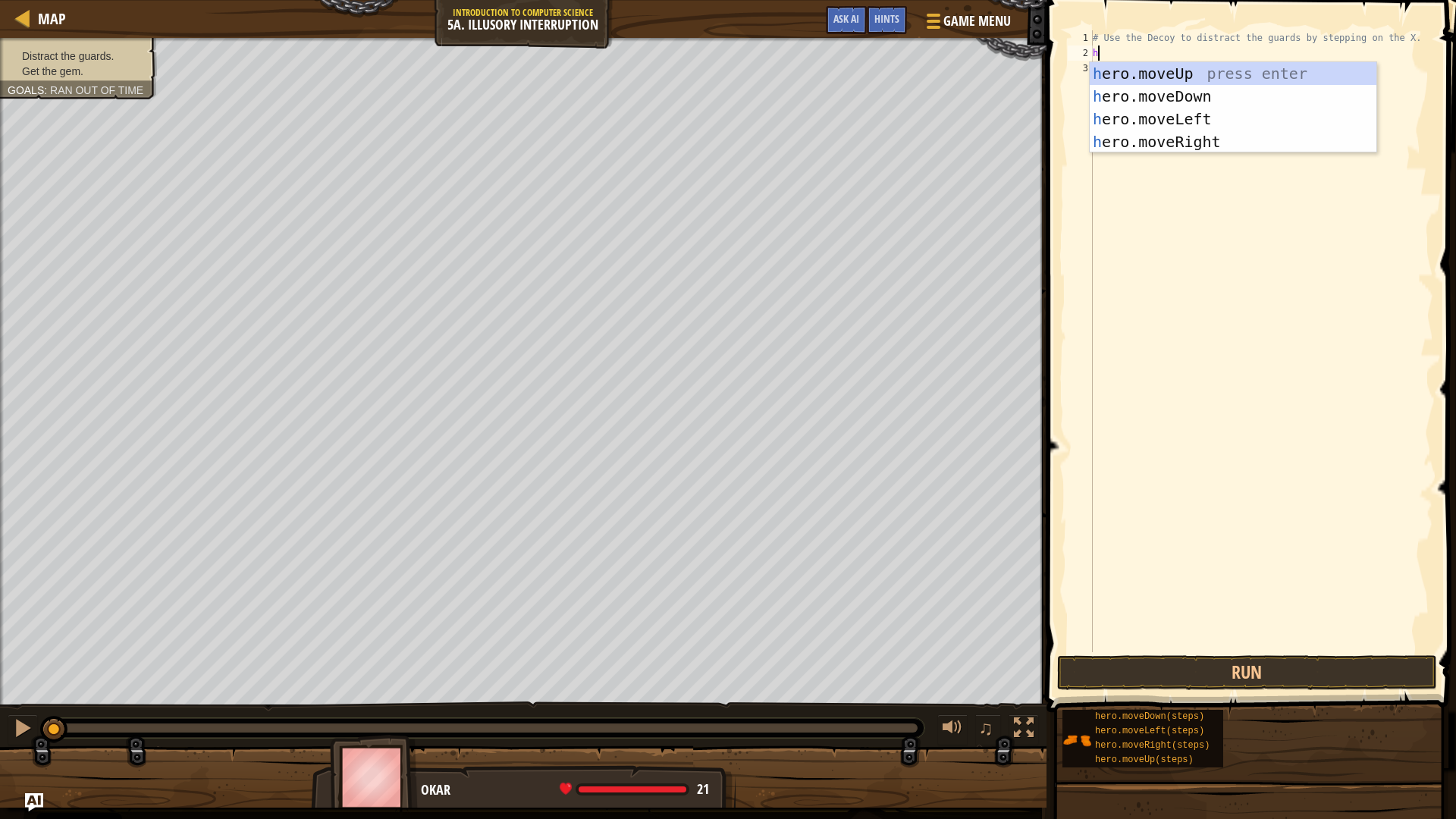
scroll to position [6, 0]
click at [1238, 138] on div "h ero.moveUp press enter h ero.moveDown press enter h ero.moveLeft press enter …" at bounding box center [1233, 130] width 287 height 137
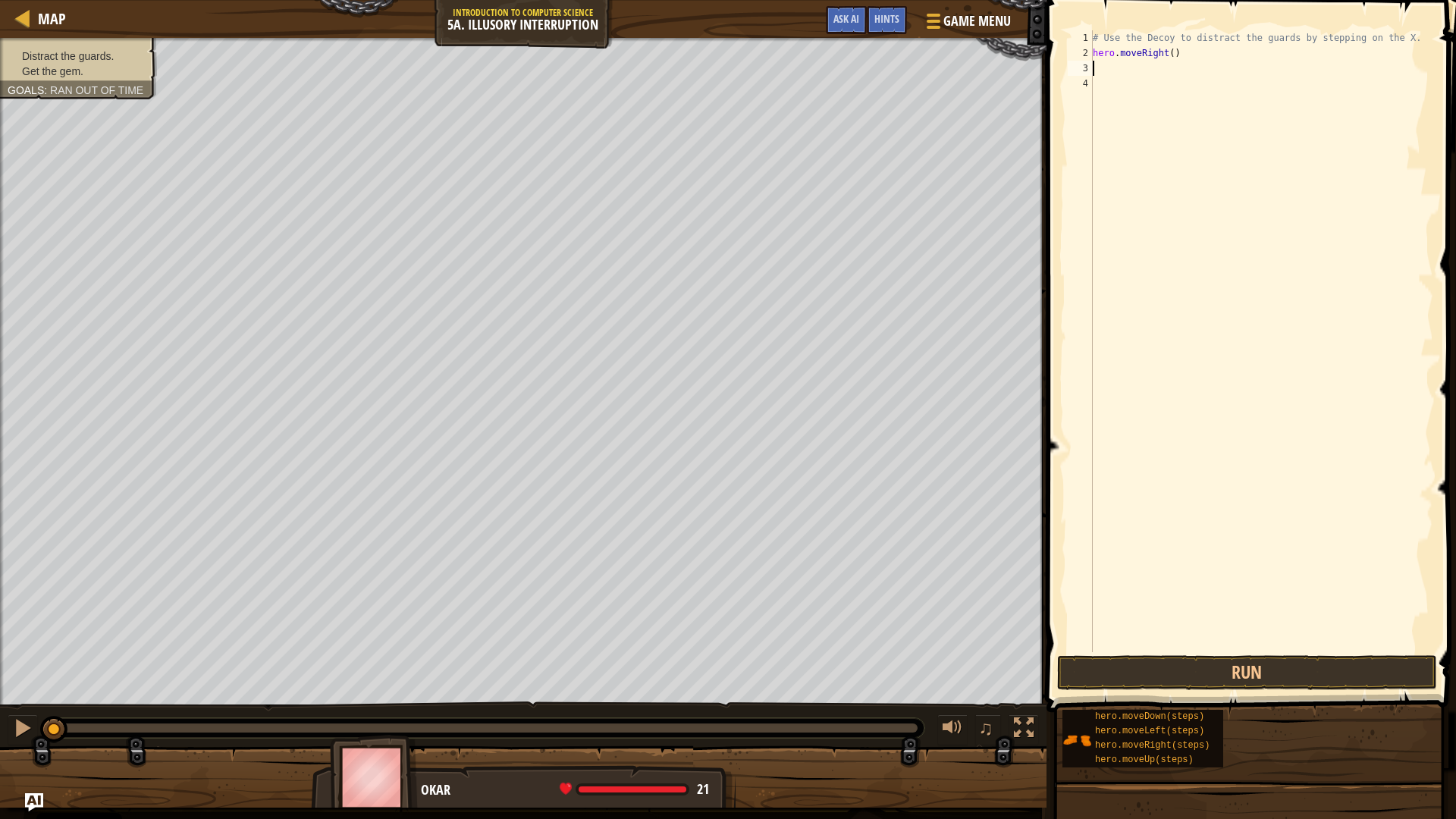
type textarea "h"
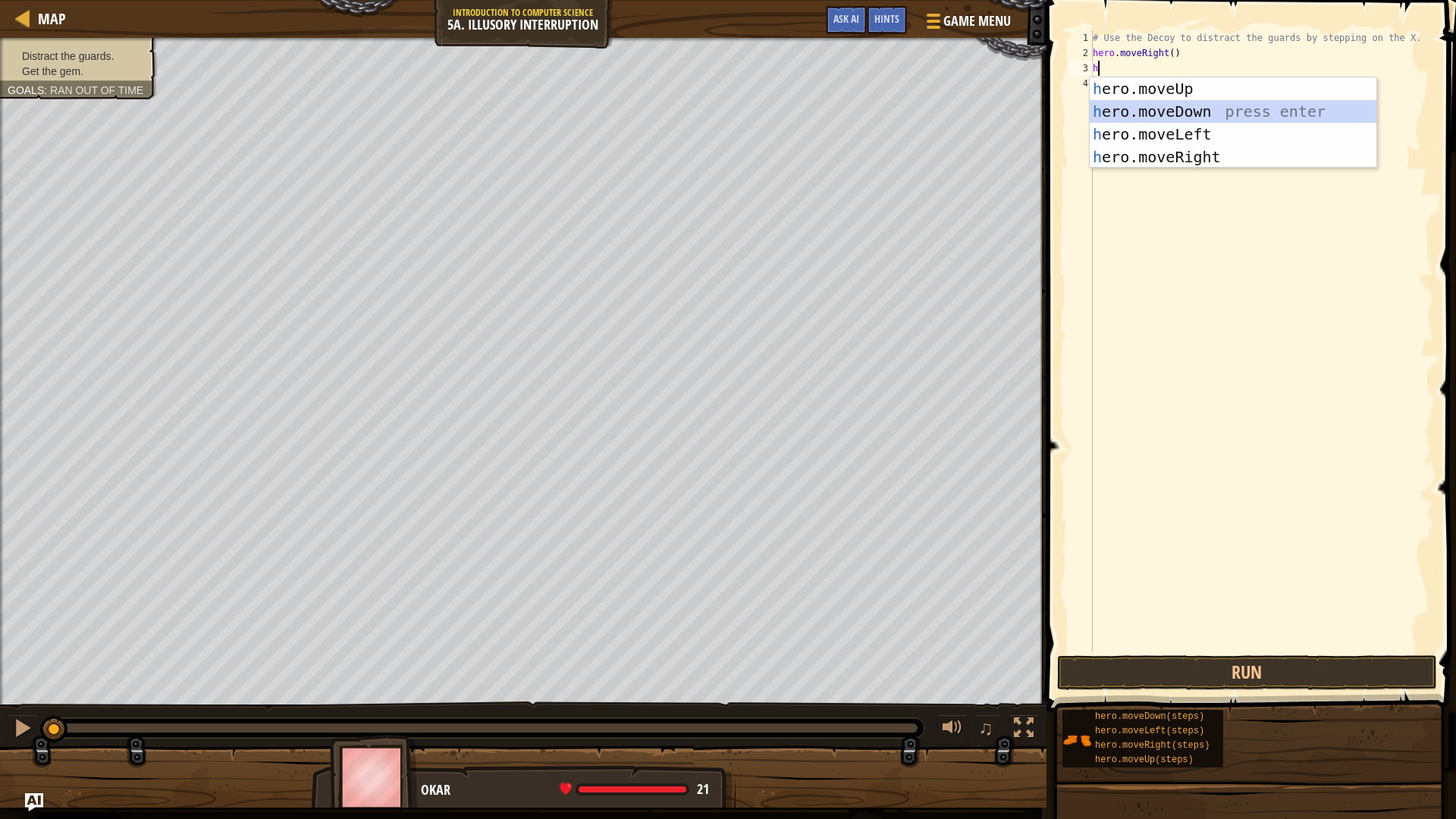
click at [1169, 118] on div "h ero.moveUp press enter h ero.moveDown press enter h ero.moveLeft press enter …" at bounding box center [1233, 146] width 287 height 137
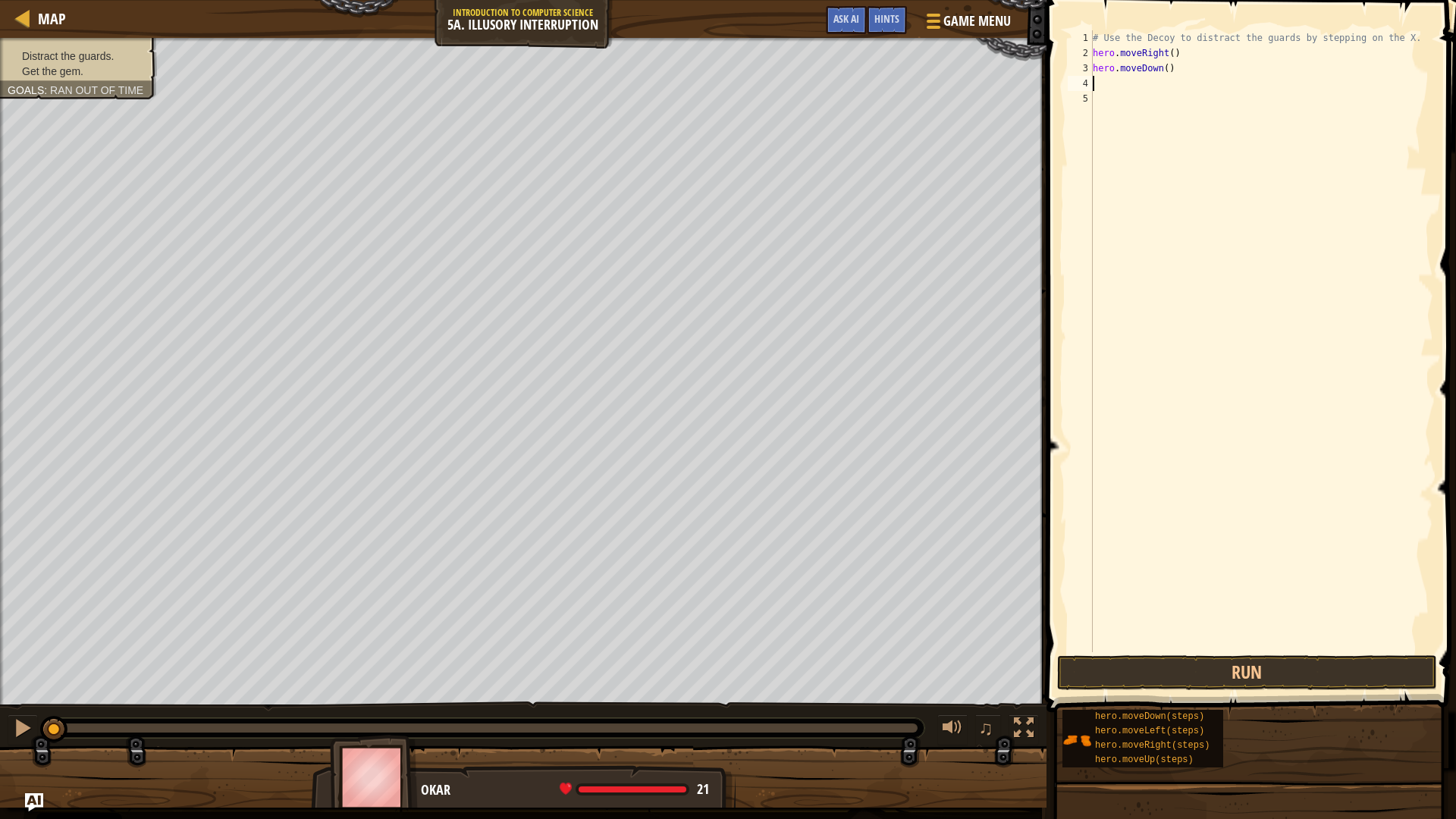
type textarea "h"
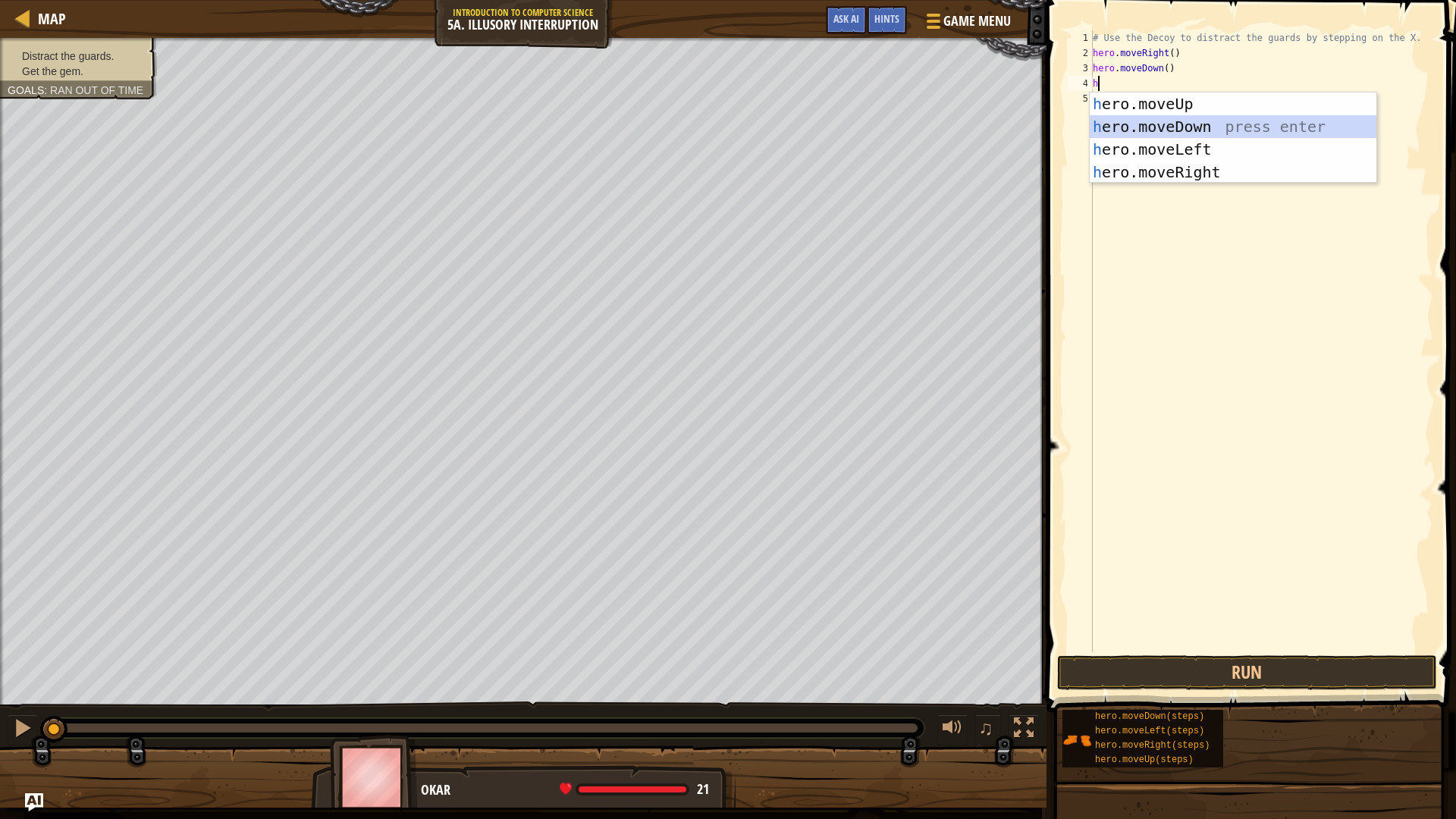
click at [1186, 134] on div "h ero.moveUp press enter h ero.moveDown press enter h ero.moveLeft press enter …" at bounding box center [1233, 161] width 287 height 137
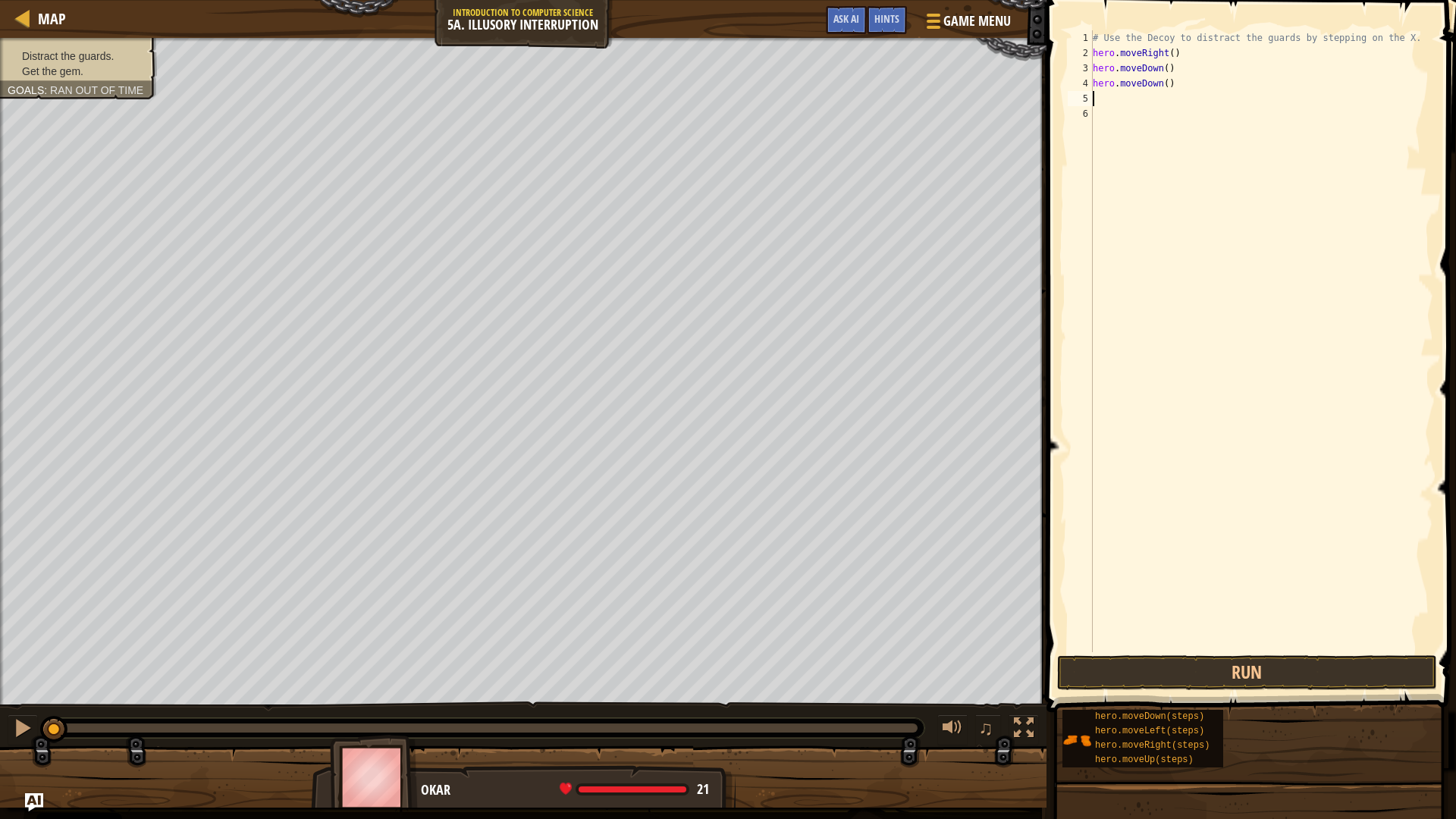
type textarea "h"
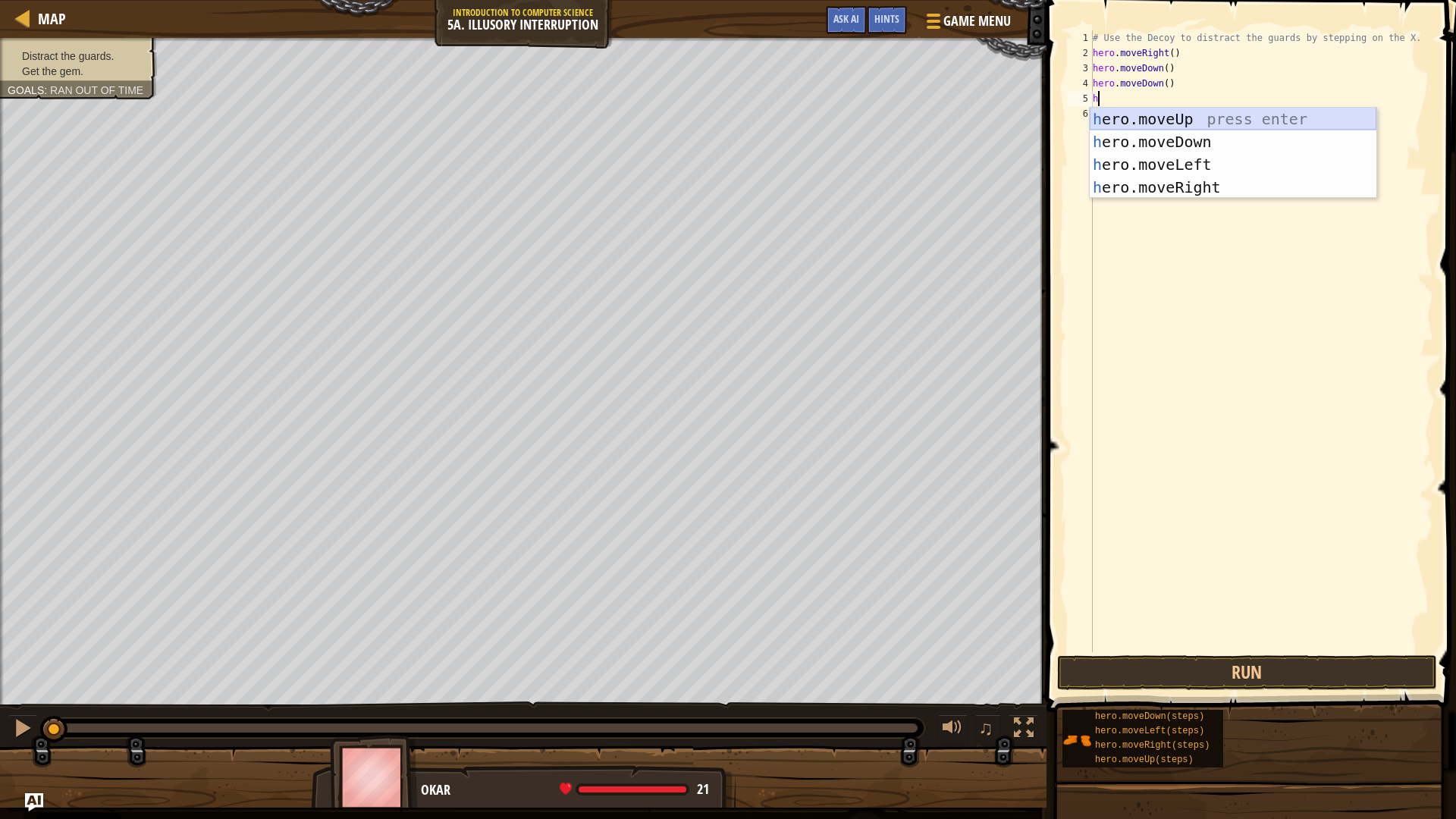
click at [1218, 125] on div "h ero.moveUp press enter h ero.moveDown press enter h ero.moveLeft press enter …" at bounding box center [1233, 176] width 287 height 137
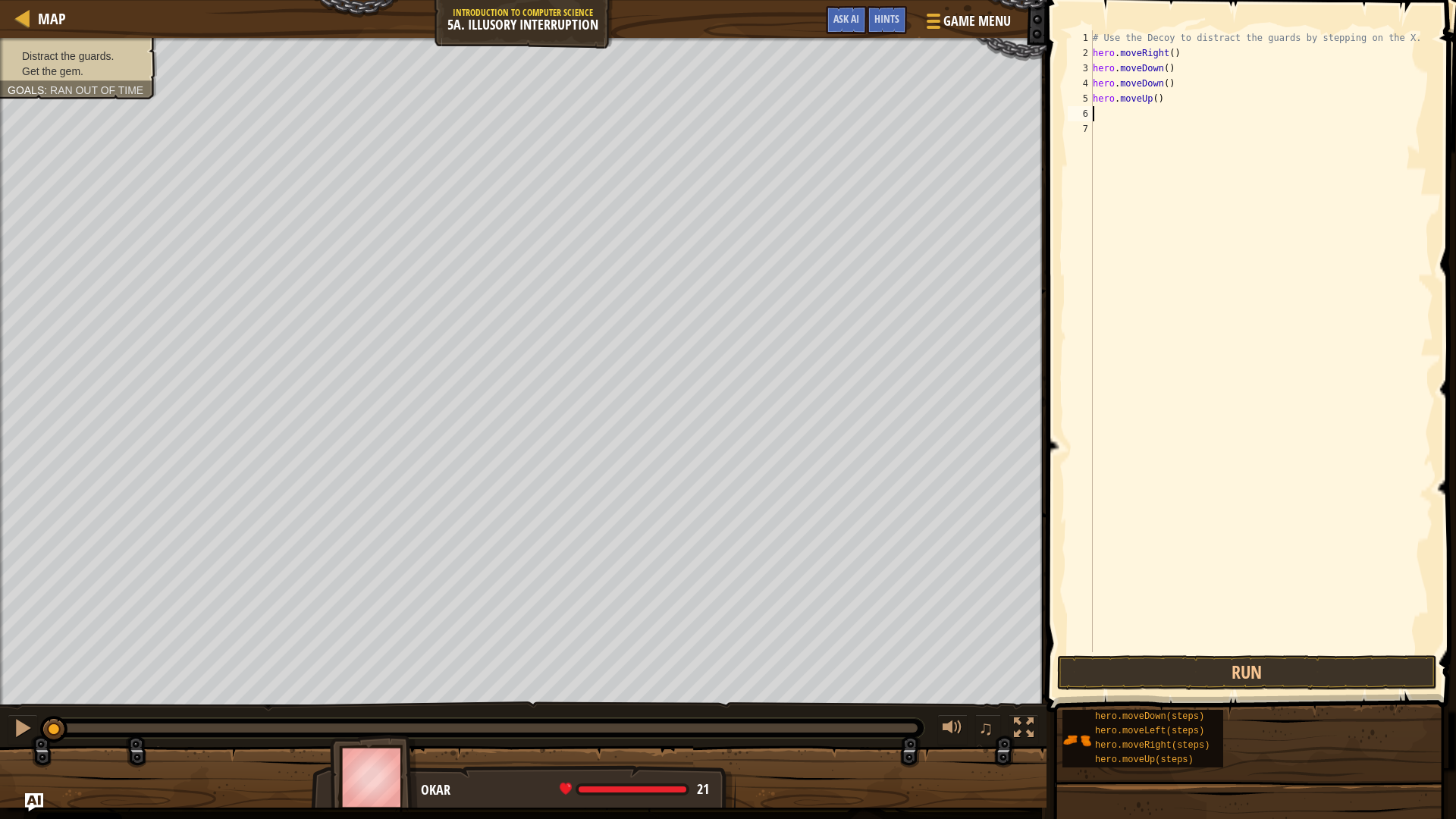
type textarea "h"
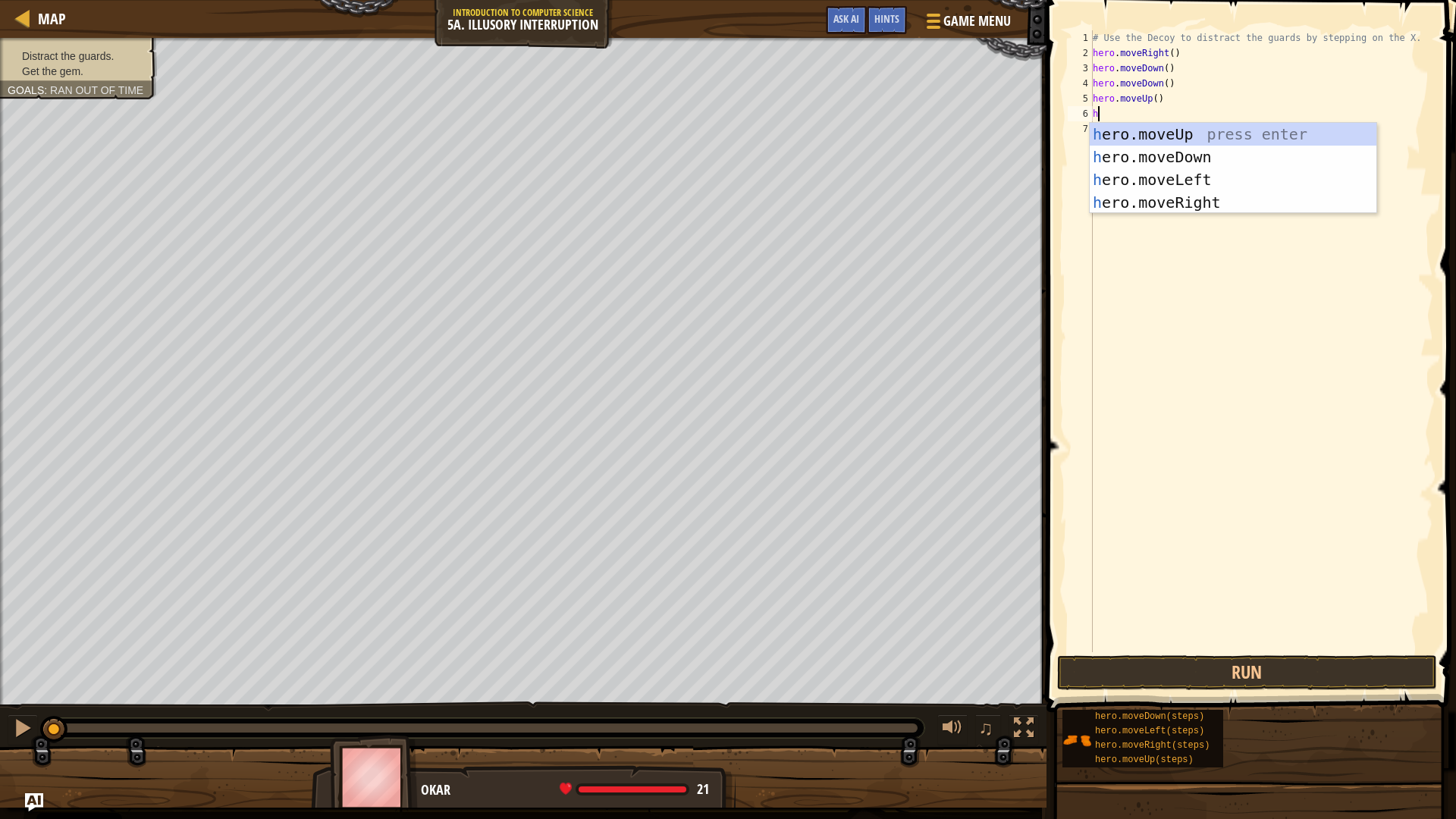
click at [1218, 125] on div "h ero.moveUp press enter h ero.moveDown press enter h ero.moveLeft press enter …" at bounding box center [1233, 191] width 287 height 137
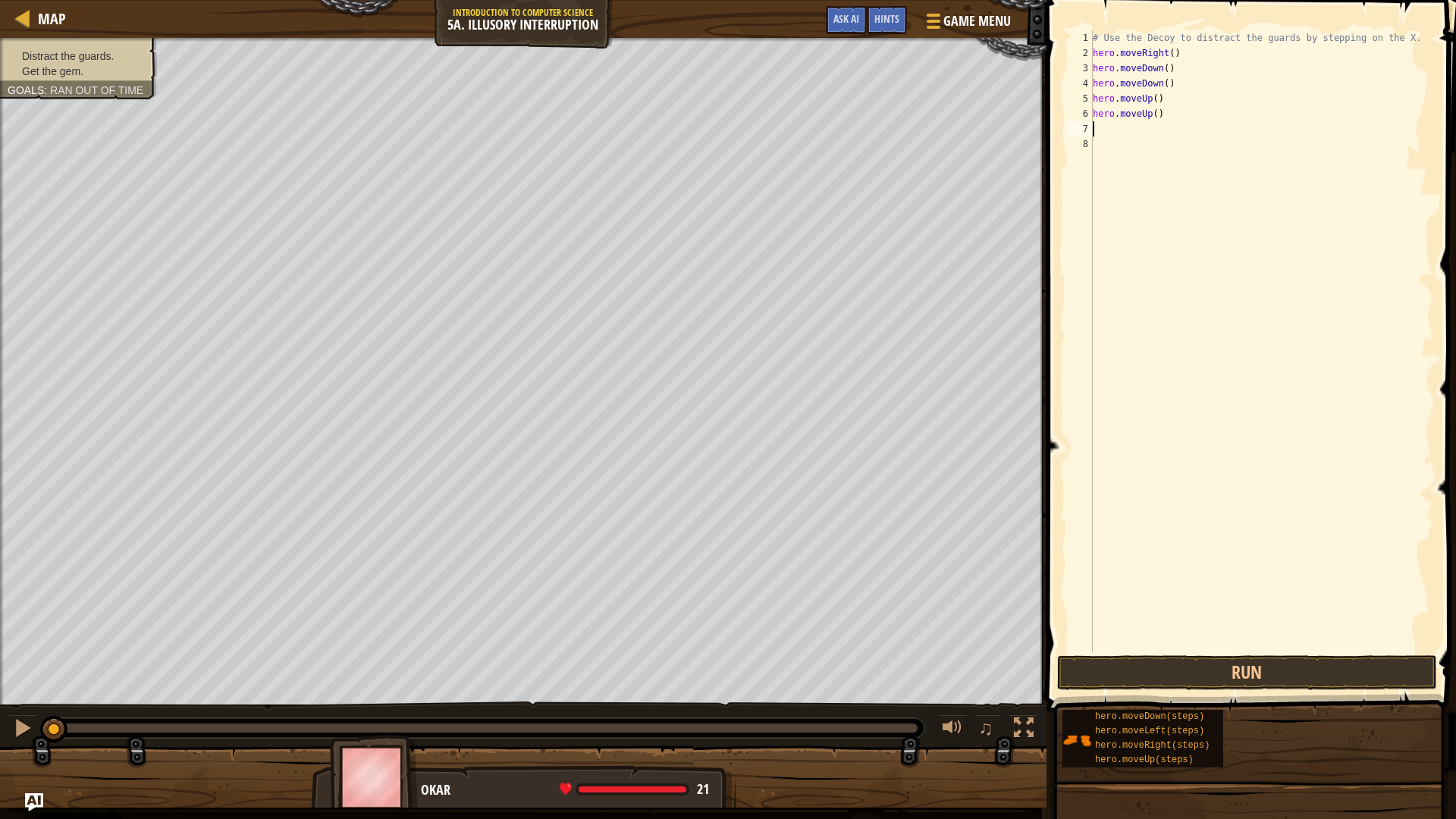
type textarea "h"
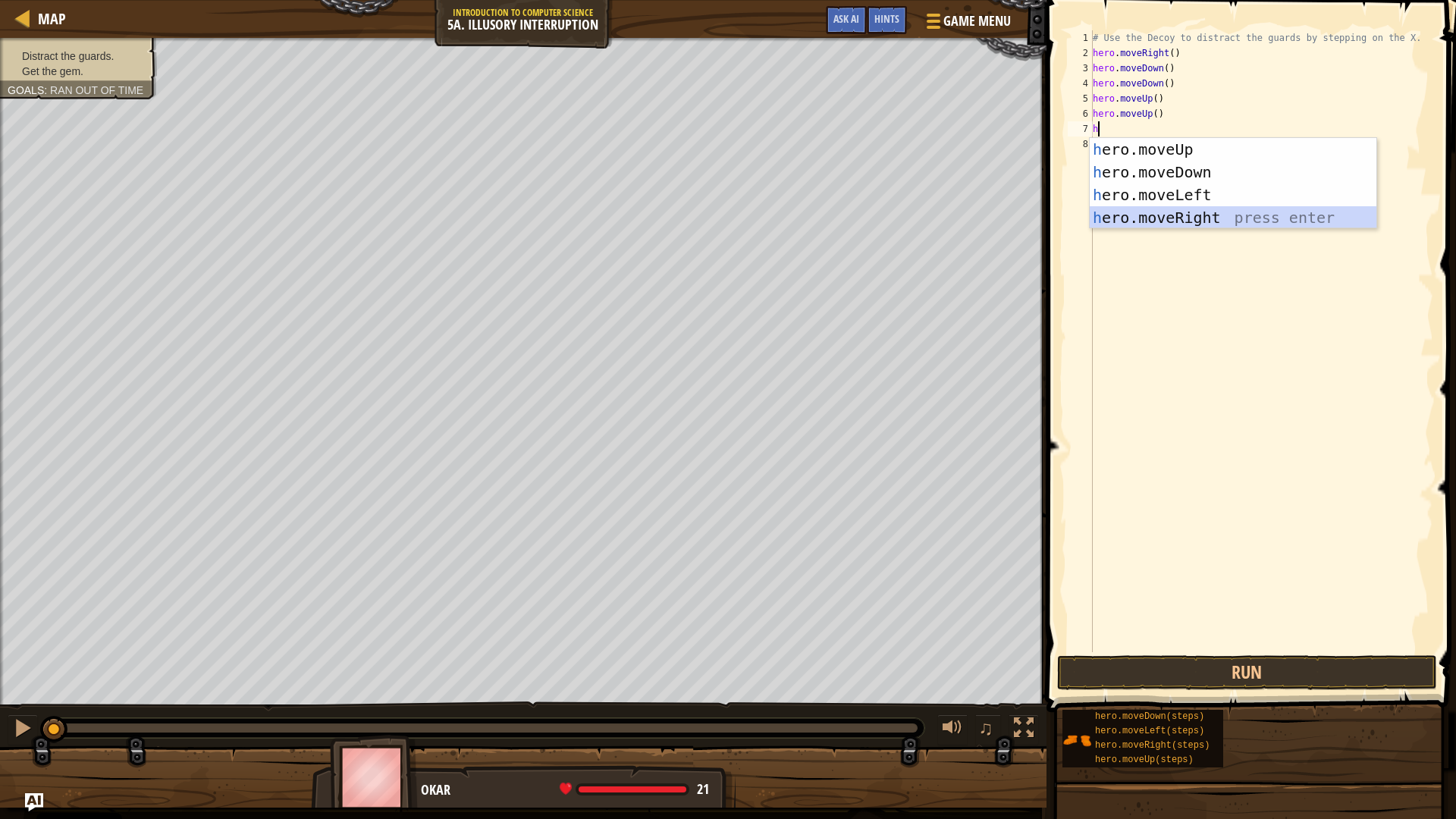
click at [1214, 215] on div "h ero.moveUp press enter h ero.moveDown press enter h ero.moveLeft press enter …" at bounding box center [1233, 207] width 287 height 137
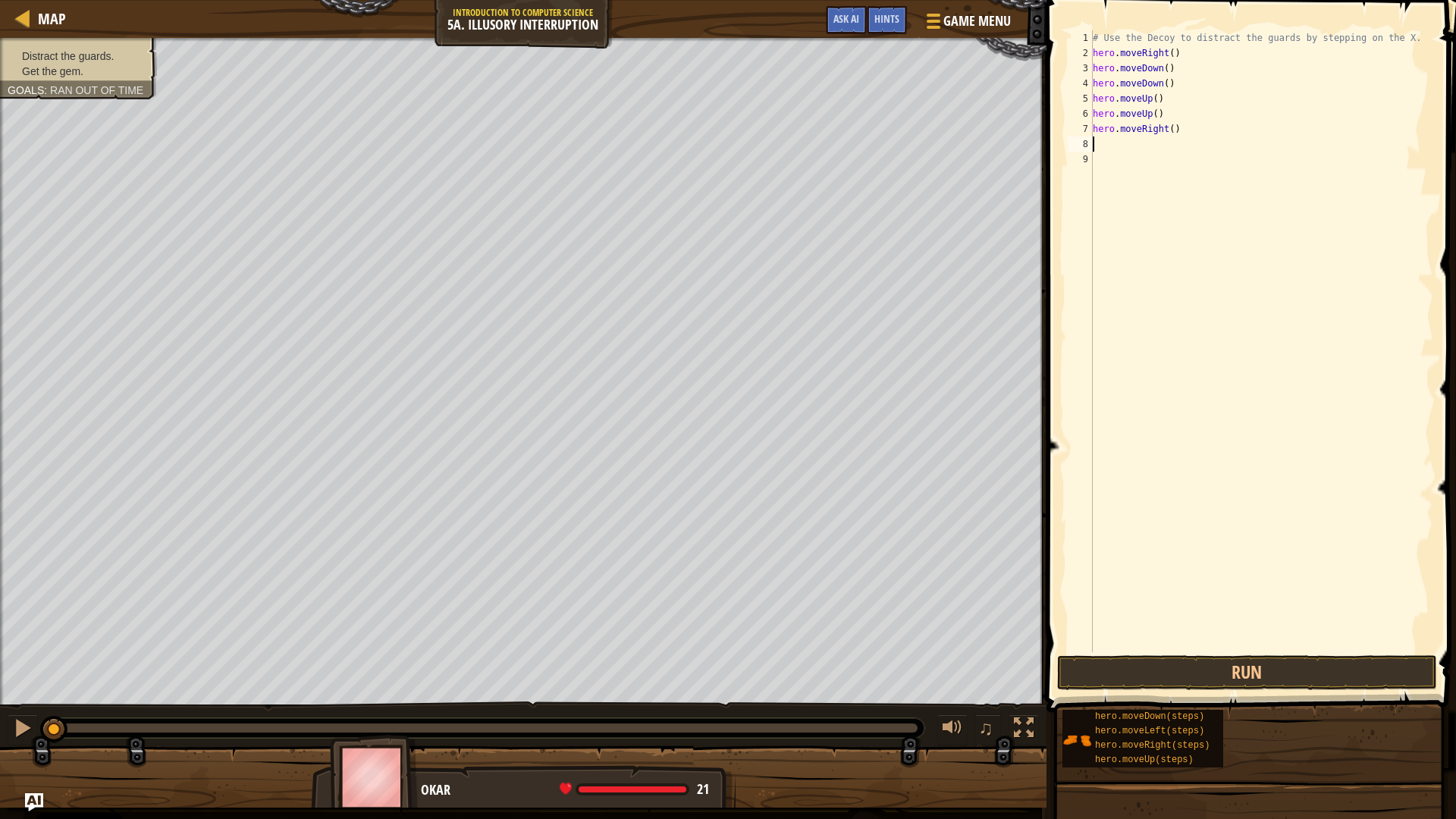
type textarea "h"
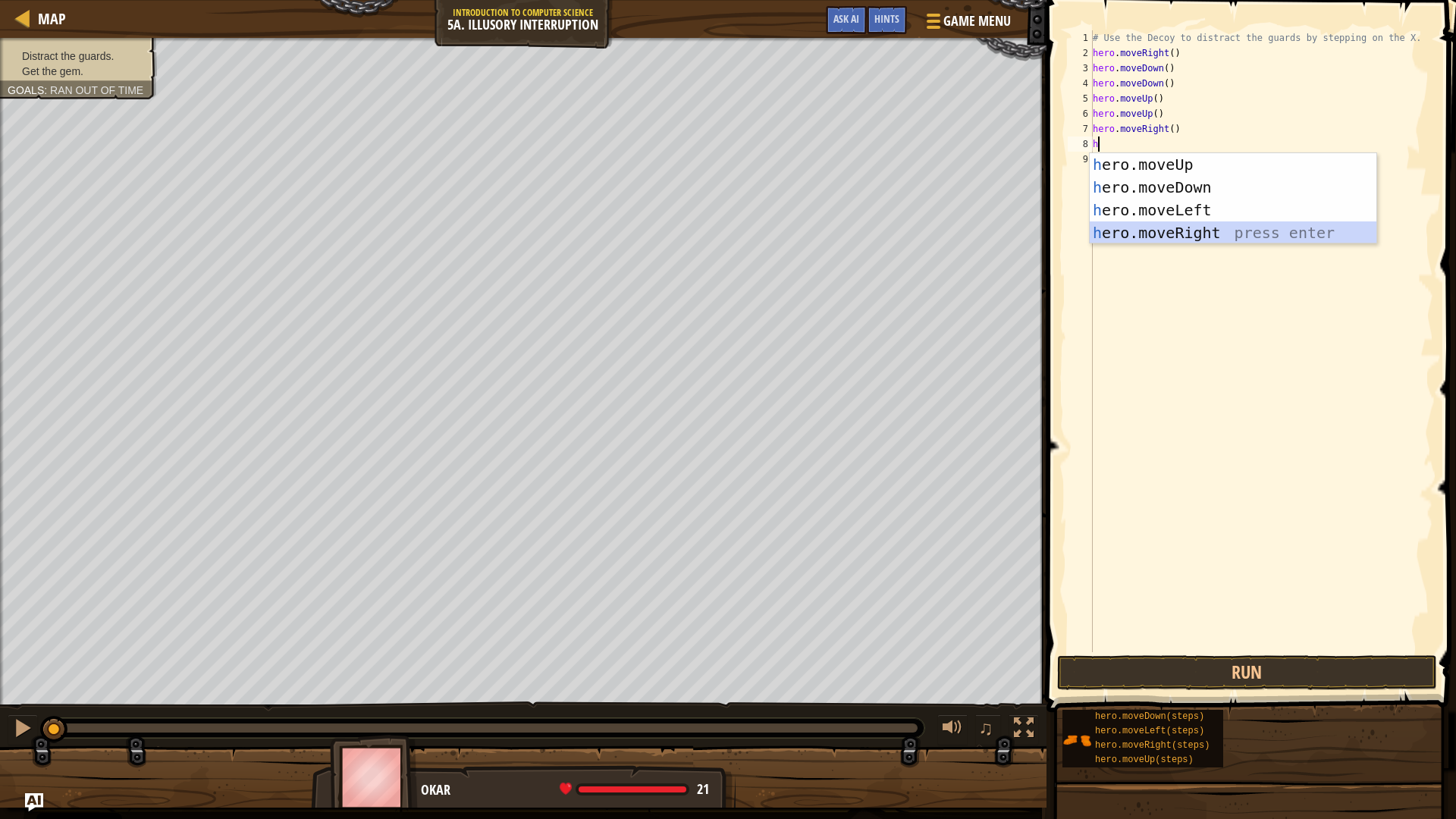
click at [1213, 228] on div "h ero.moveUp press enter h ero.moveDown press enter h ero.moveLeft press enter …" at bounding box center [1233, 221] width 287 height 137
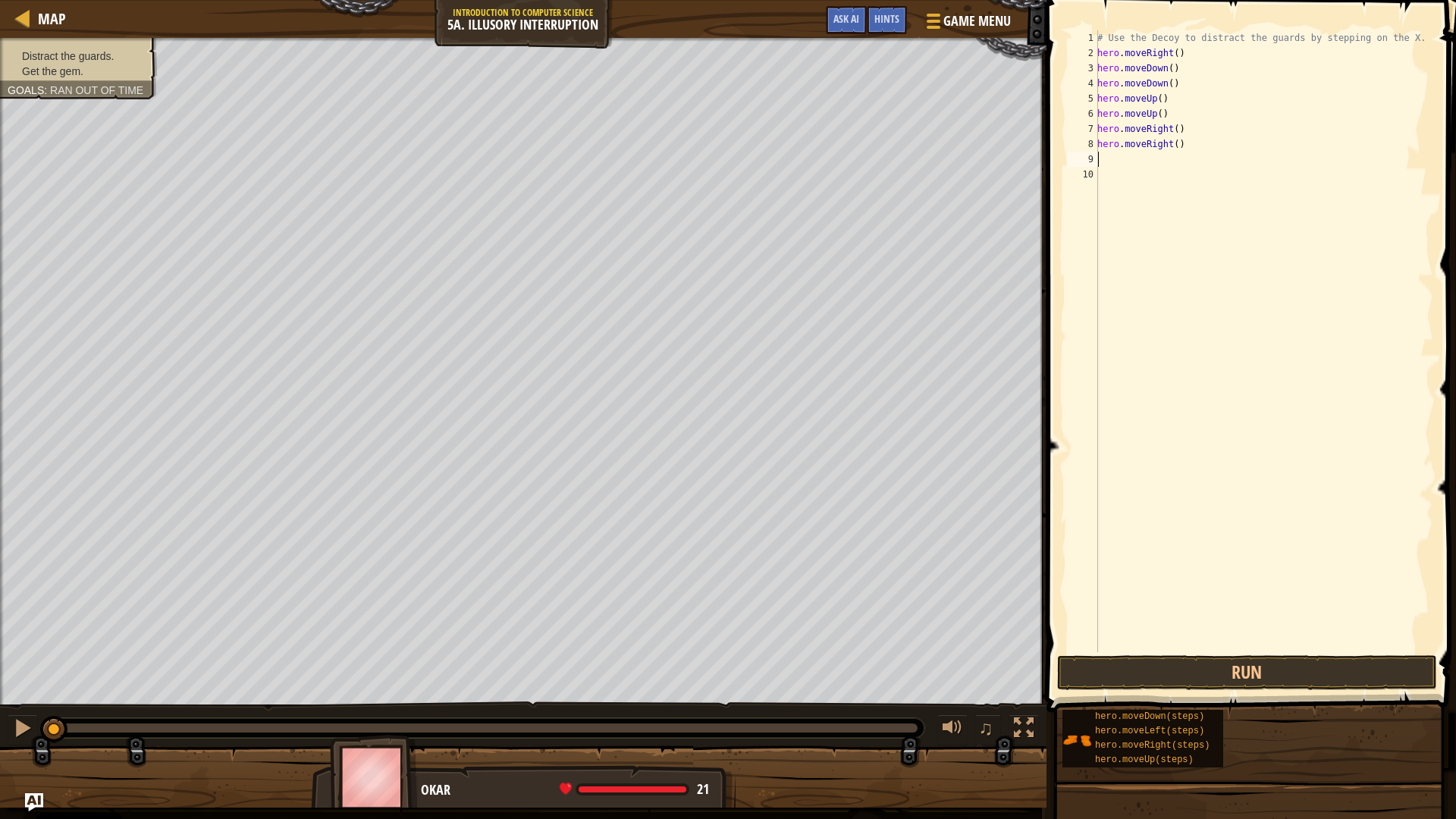
type textarea "h"
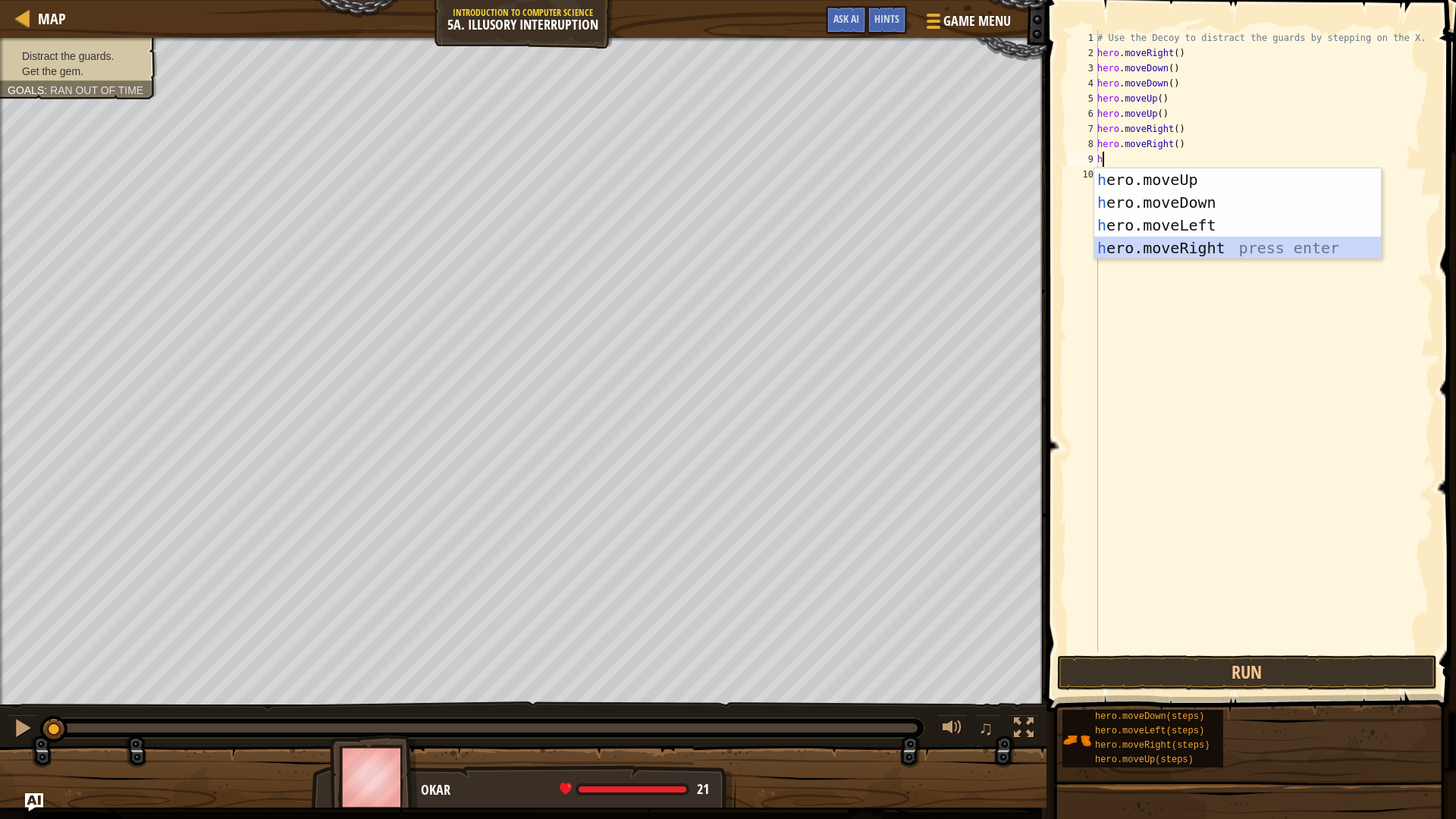
click at [1243, 247] on div "h ero.moveUp press enter h ero.moveDown press enter h ero.moveLeft press enter …" at bounding box center [1238, 237] width 287 height 137
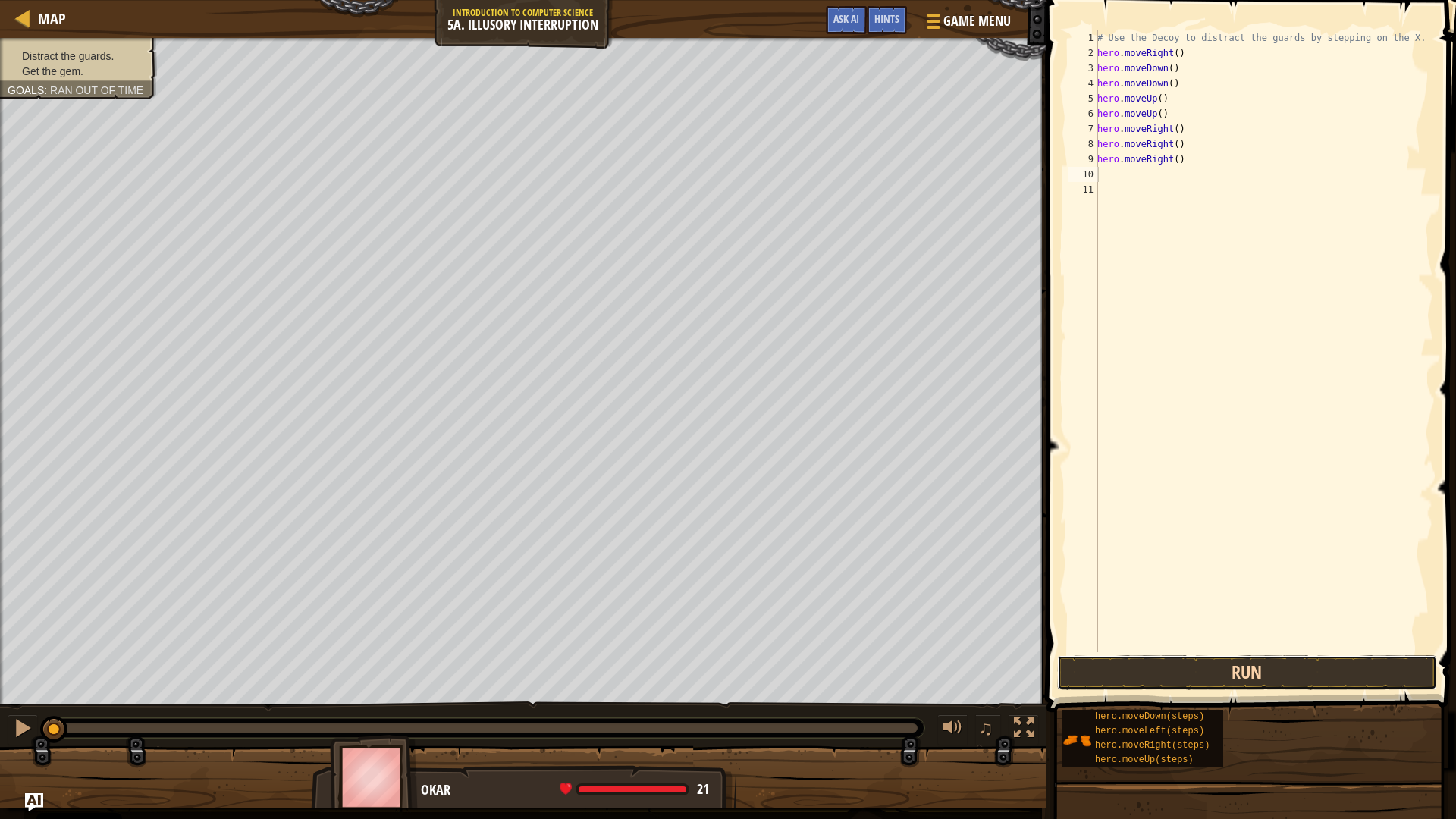
click at [1187, 665] on button "Run" at bounding box center [1248, 672] width 380 height 35
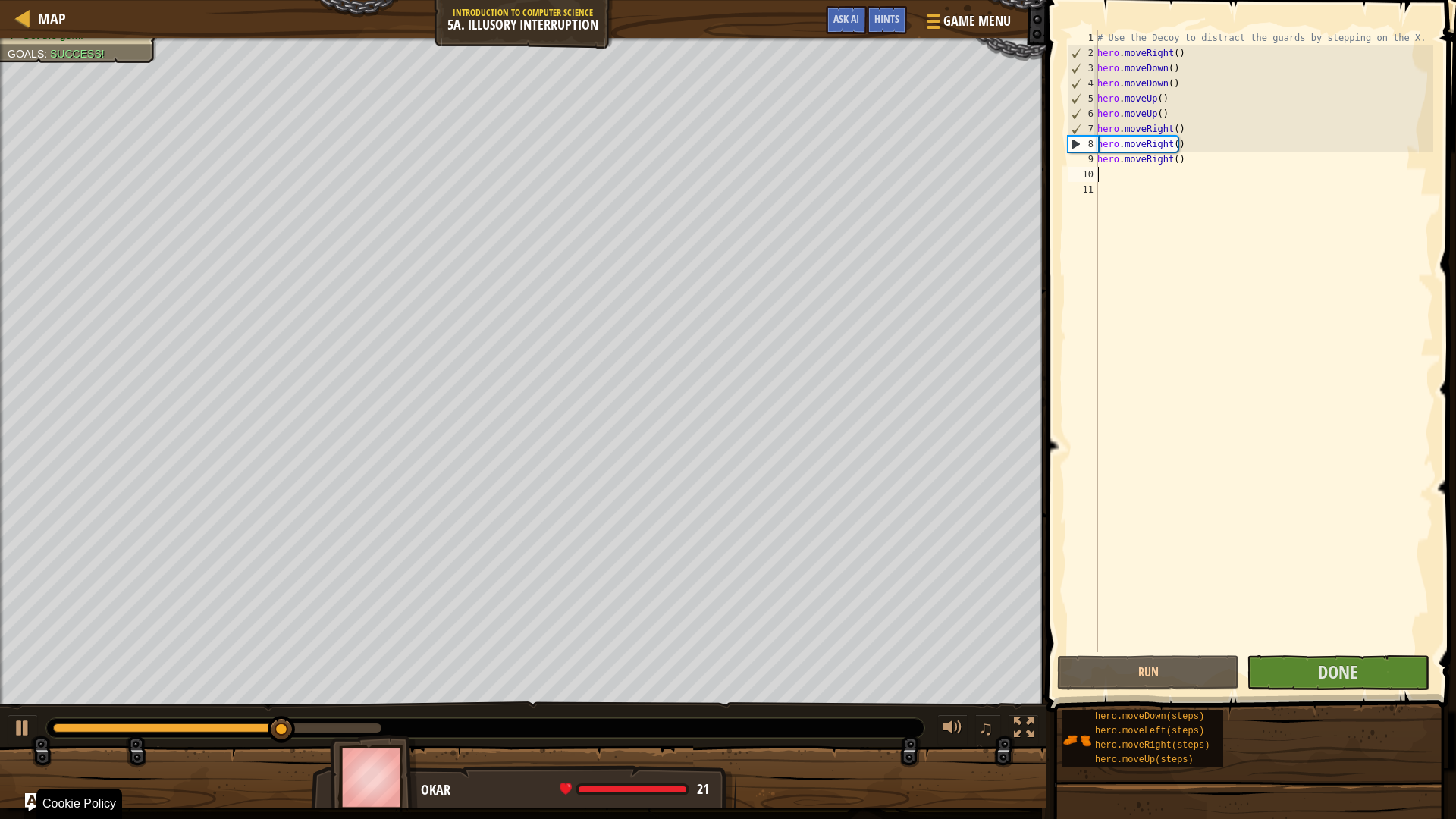
click at [1444, 716] on div "Hints Videos 1 2 3 4 5 6 7 8 9 10 11 # Use the Decoy to distract the guards by …" at bounding box center [1249, 410] width 415 height 819
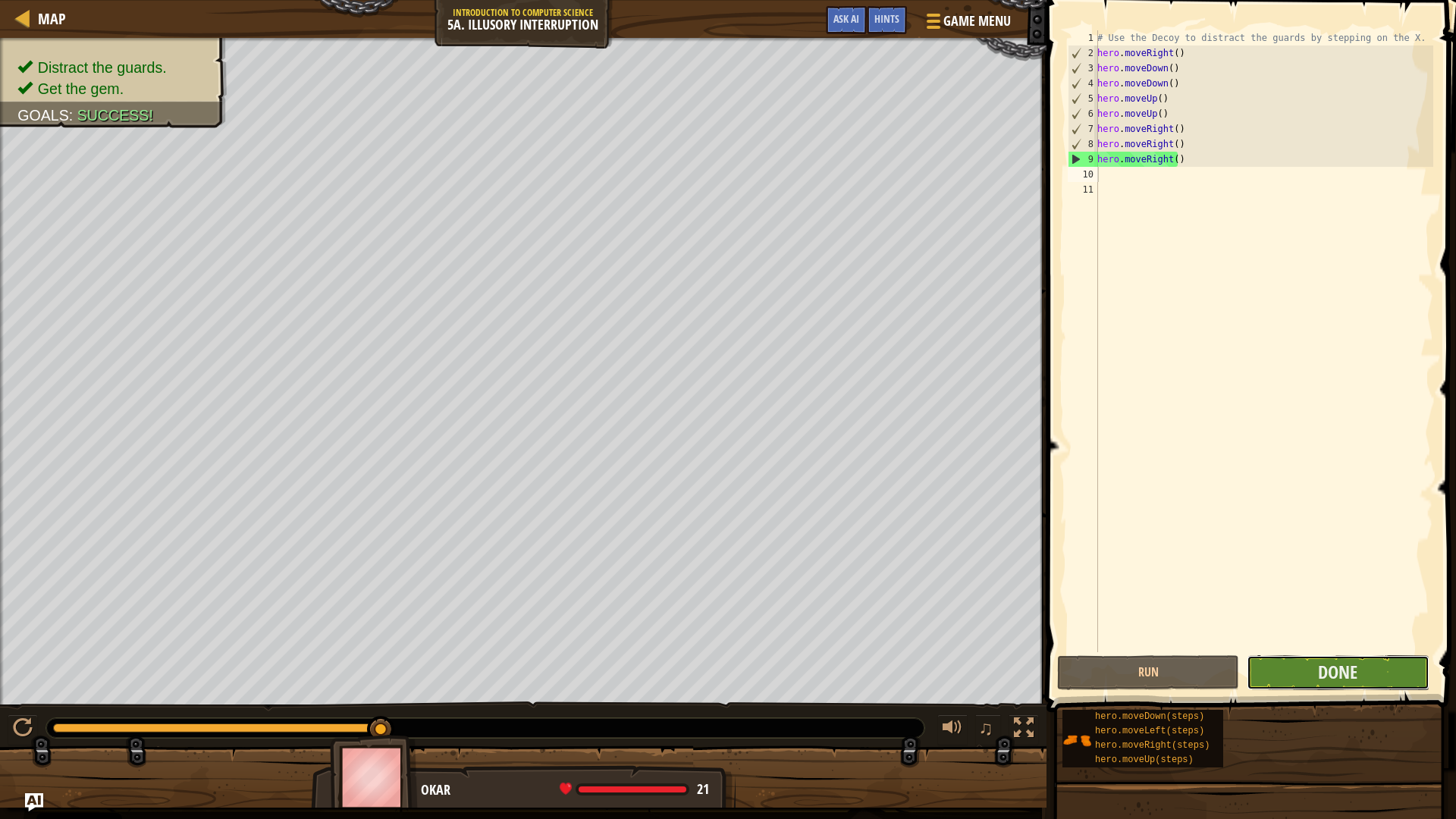
click at [1311, 681] on button "Done" at bounding box center [1338, 672] width 182 height 35
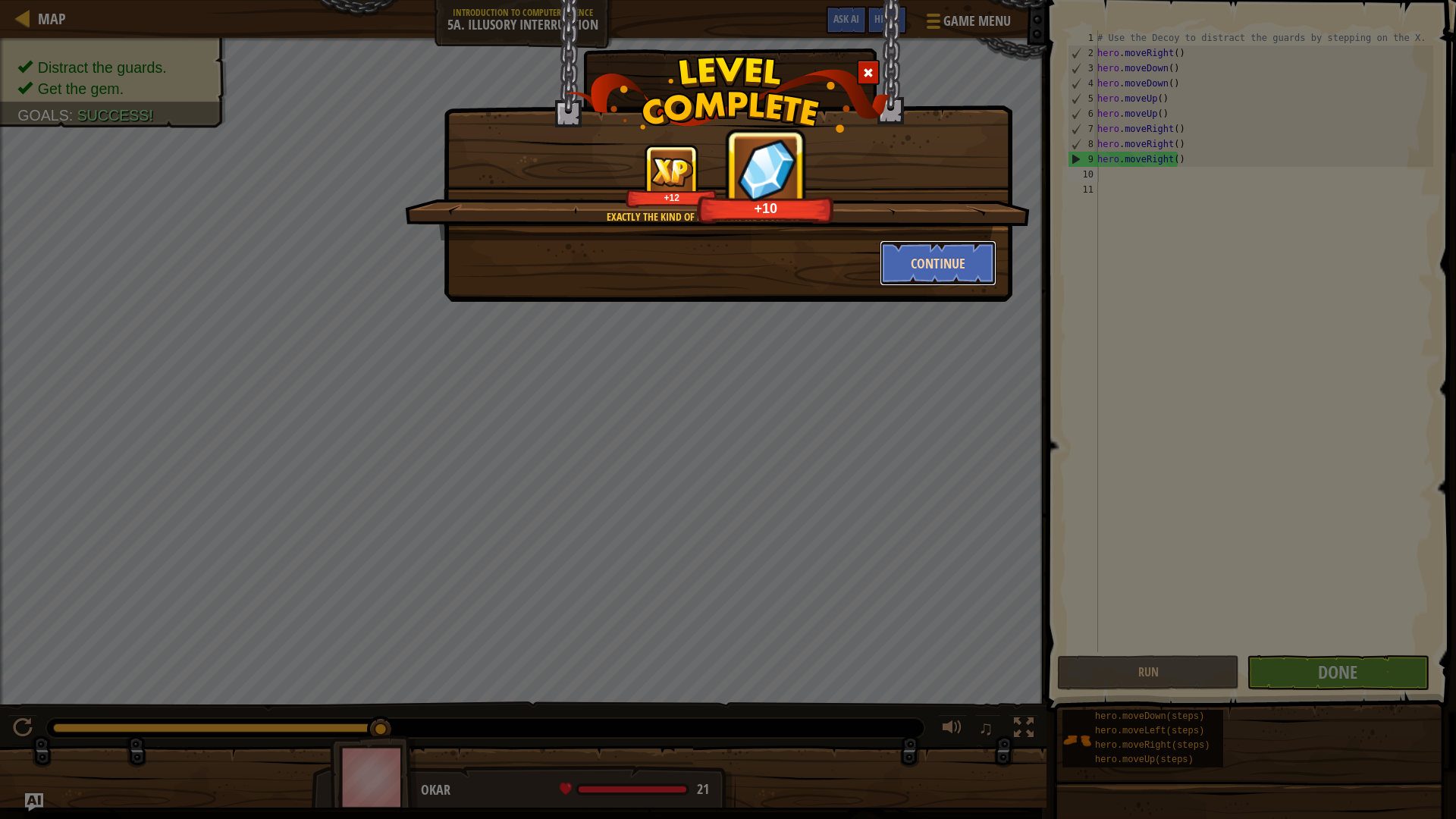
drag, startPoint x: 918, startPoint y: 257, endPoint x: 902, endPoint y: 247, distance: 18.9
click at [902, 247] on button "Continue" at bounding box center [938, 263] width 118 height 46
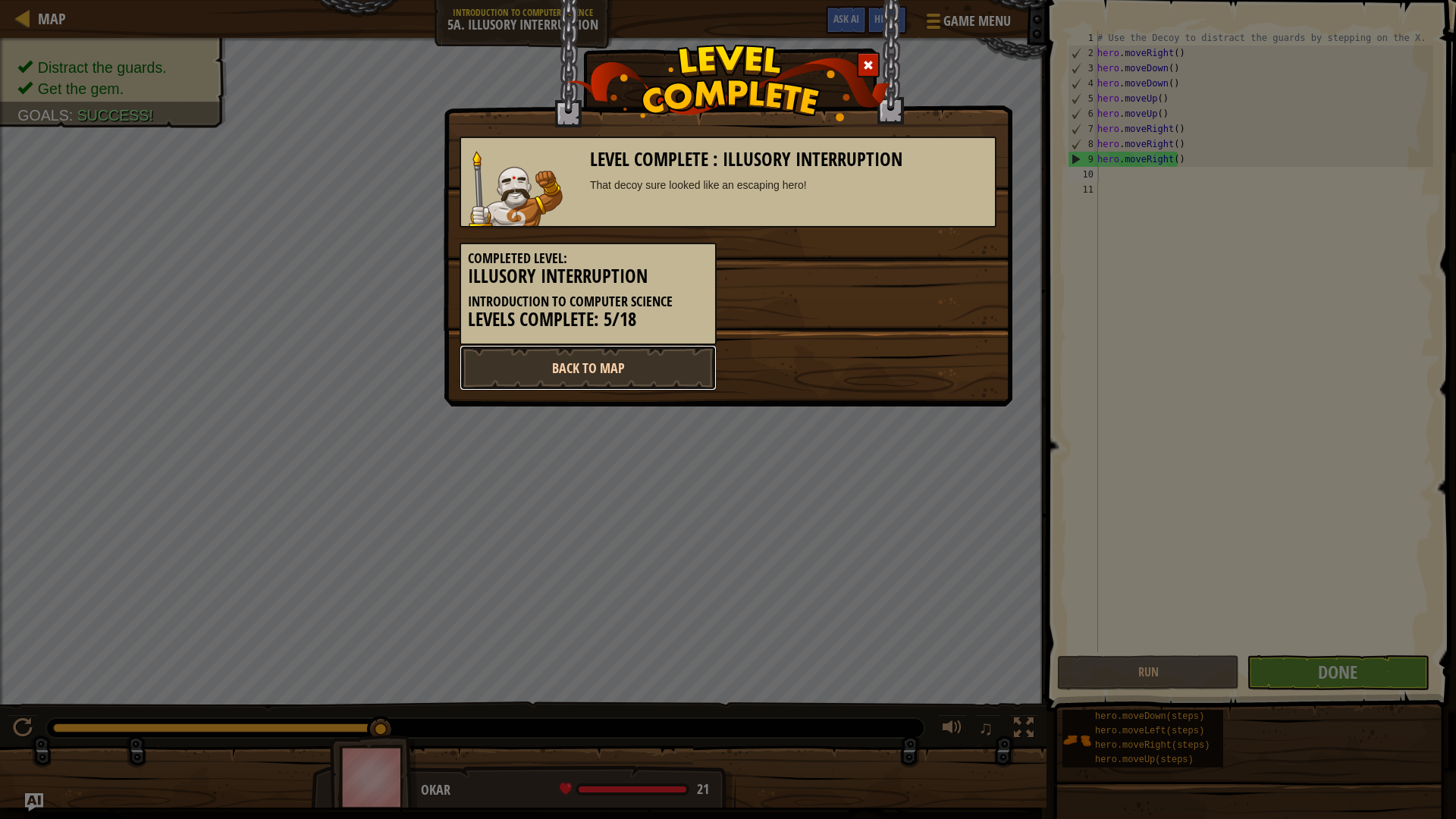
click at [689, 377] on link "Back to Map" at bounding box center [588, 368] width 257 height 46
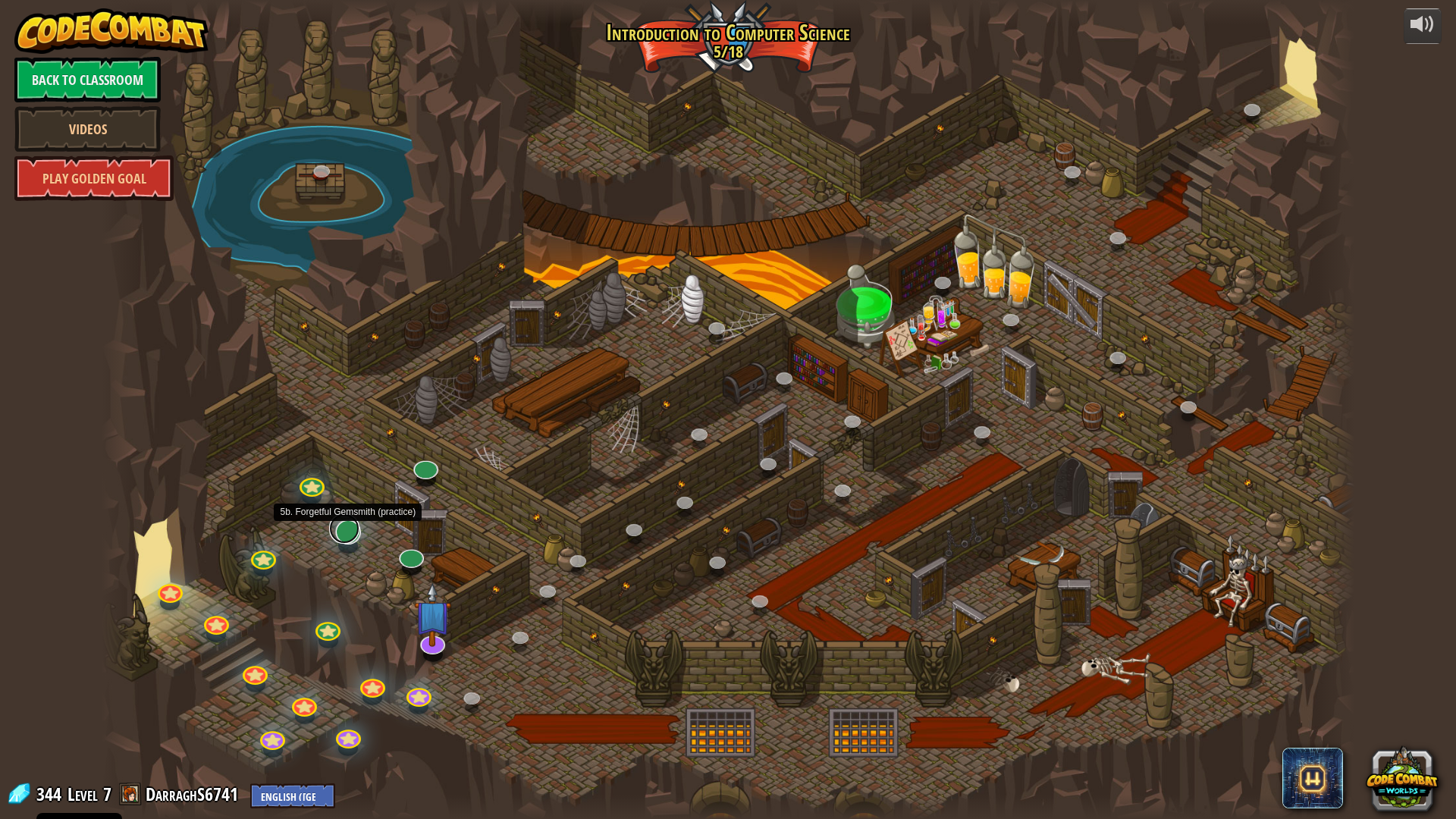
click at [343, 541] on link at bounding box center [344, 529] width 31 height 31
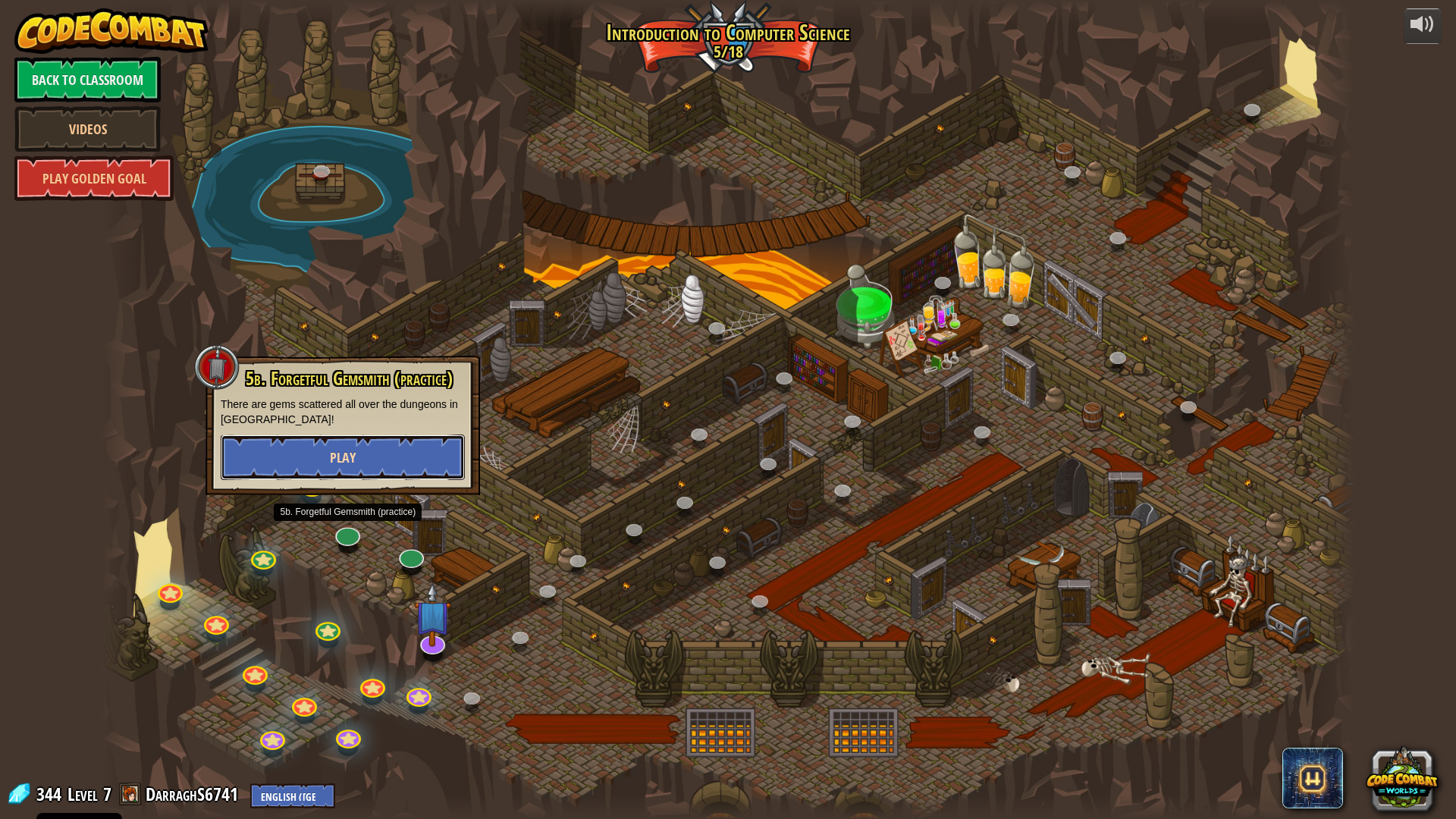
click at [316, 455] on button "Play" at bounding box center [342, 457] width 244 height 46
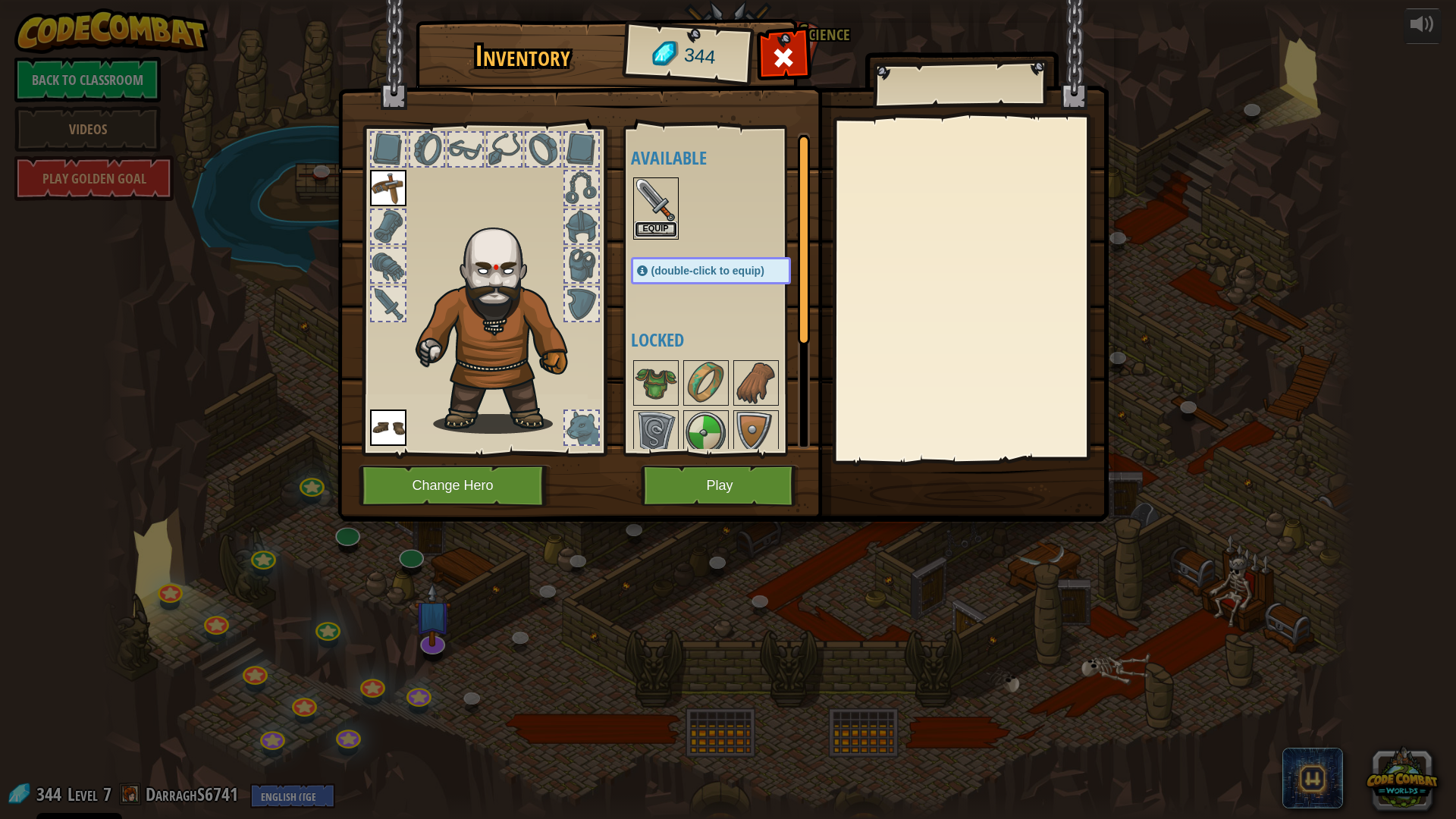
click at [640, 222] on button "Equip" at bounding box center [656, 229] width 43 height 16
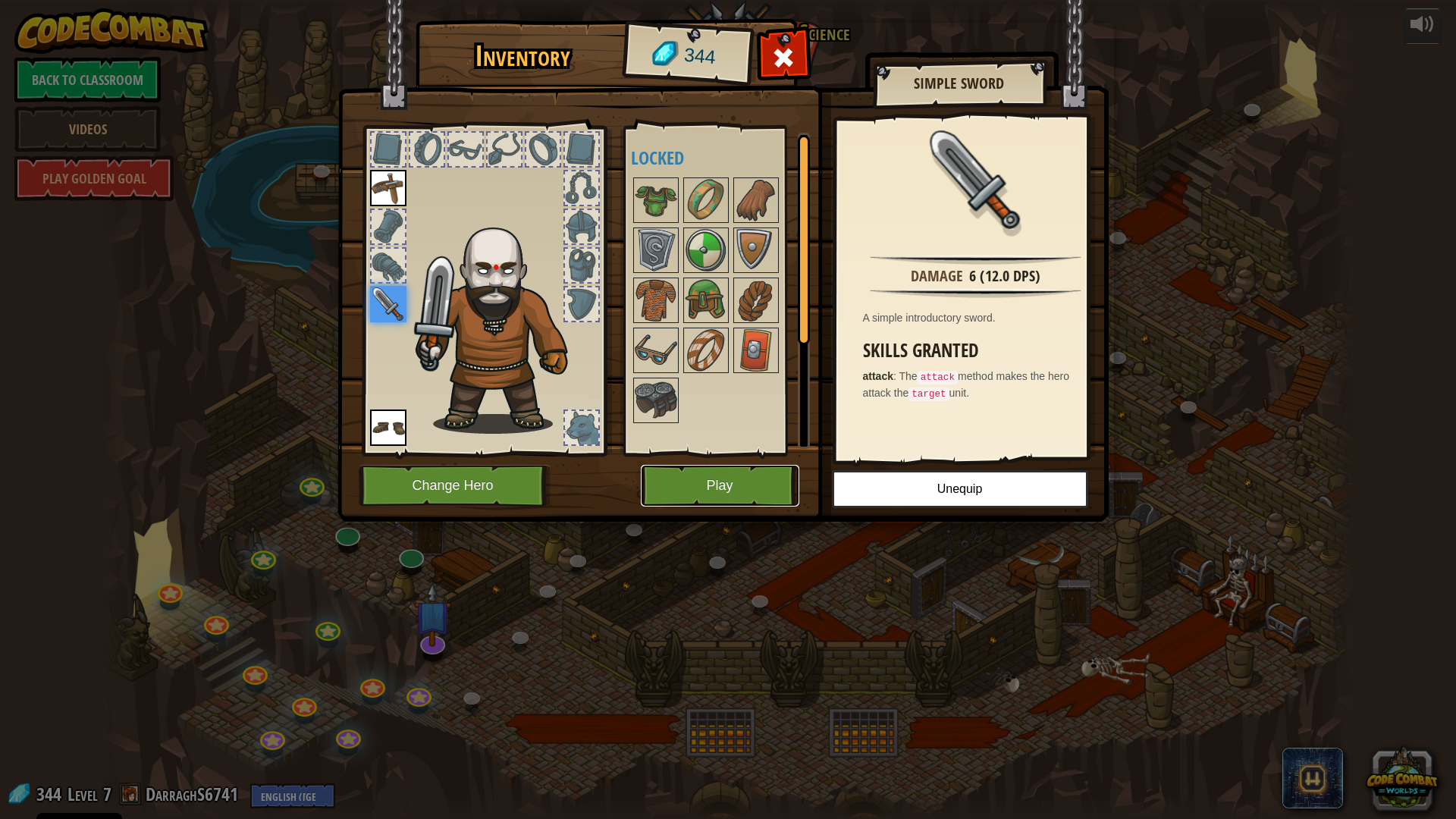
click at [689, 481] on button "Play" at bounding box center [720, 486] width 159 height 42
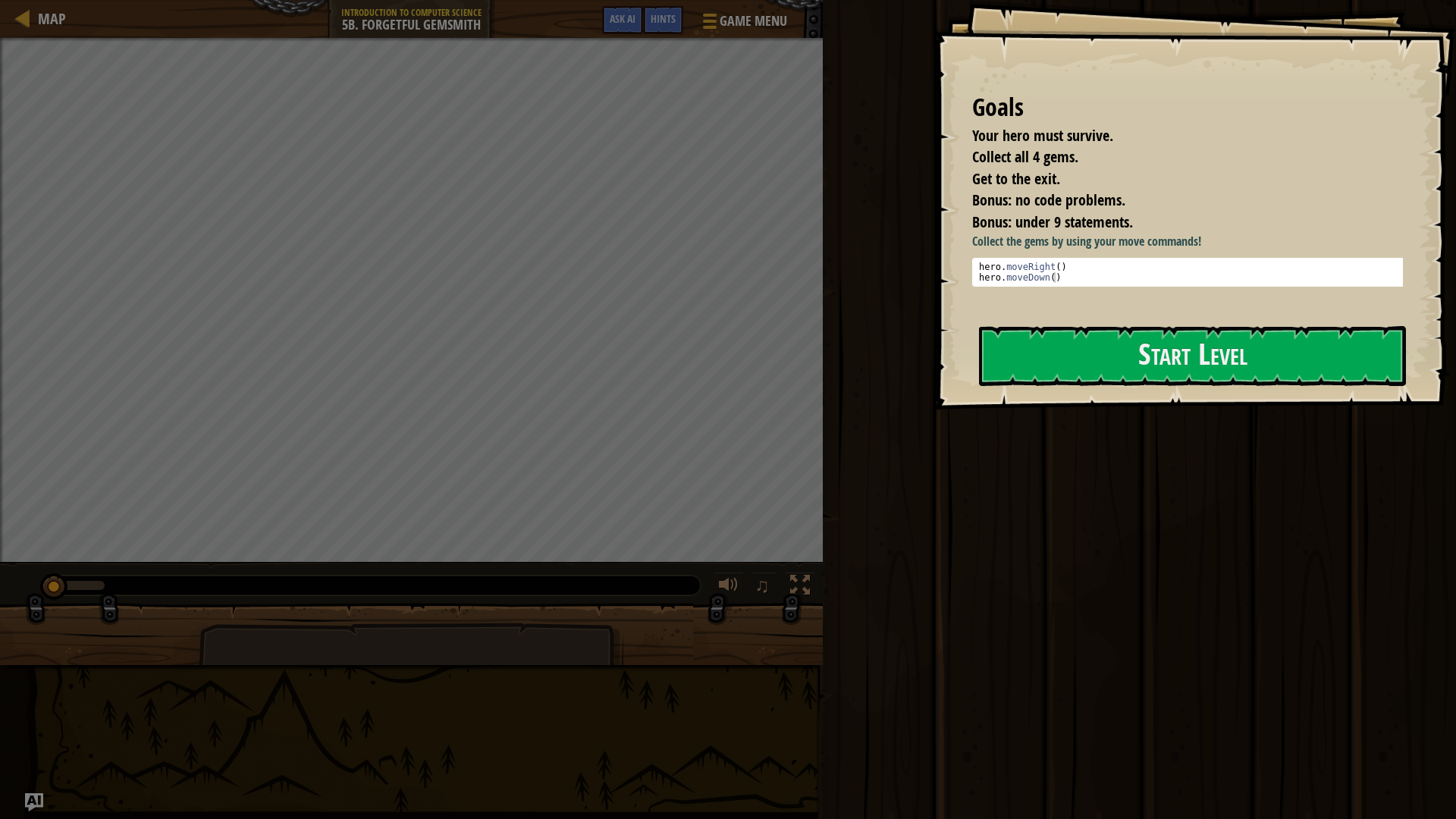
type textarea "hero.moveDown()"
drag, startPoint x: 1065, startPoint y: 275, endPoint x: 1067, endPoint y: 248, distance: 27.1
click at [1065, 274] on div "hero . moveRight ( ) hero . moveDown ( )" at bounding box center [1194, 282] width 435 height 43
drag, startPoint x: 1064, startPoint y: 339, endPoint x: 1048, endPoint y: 312, distance: 31.4
click at [1048, 312] on div "Goals Your hero must survive. Collect all 4 gems. Get to the exit. Bonus: no co…" at bounding box center [1195, 204] width 522 height 410
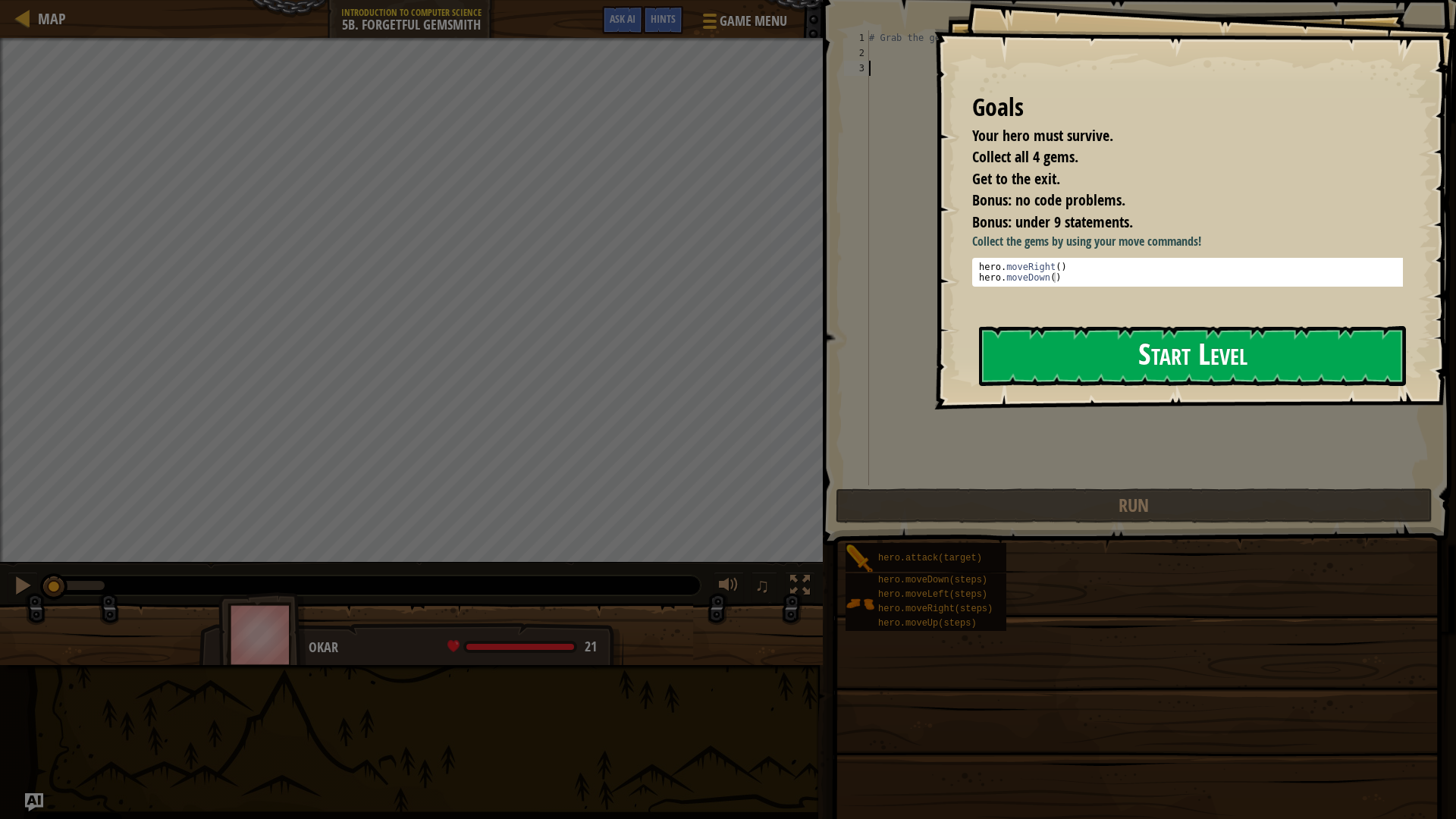
click at [1061, 326] on div "Goals Your hero must survive. Collect all 4 gems. Get to the exit. Bonus: no co…" at bounding box center [1195, 204] width 522 height 410
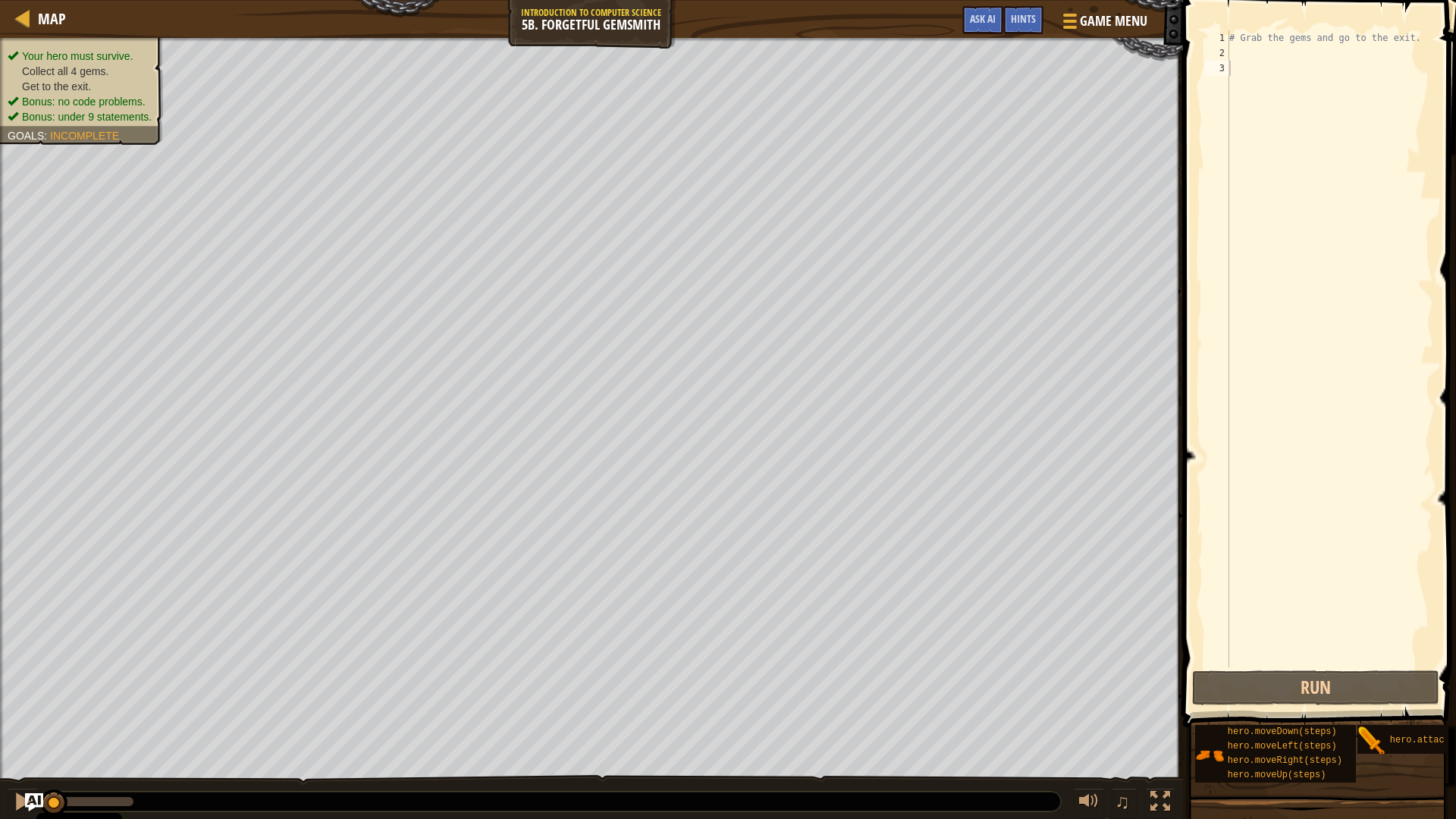
click at [1258, 53] on div "# Grab the gems and go to the exit." at bounding box center [1330, 364] width 207 height 667
type textarea "h"
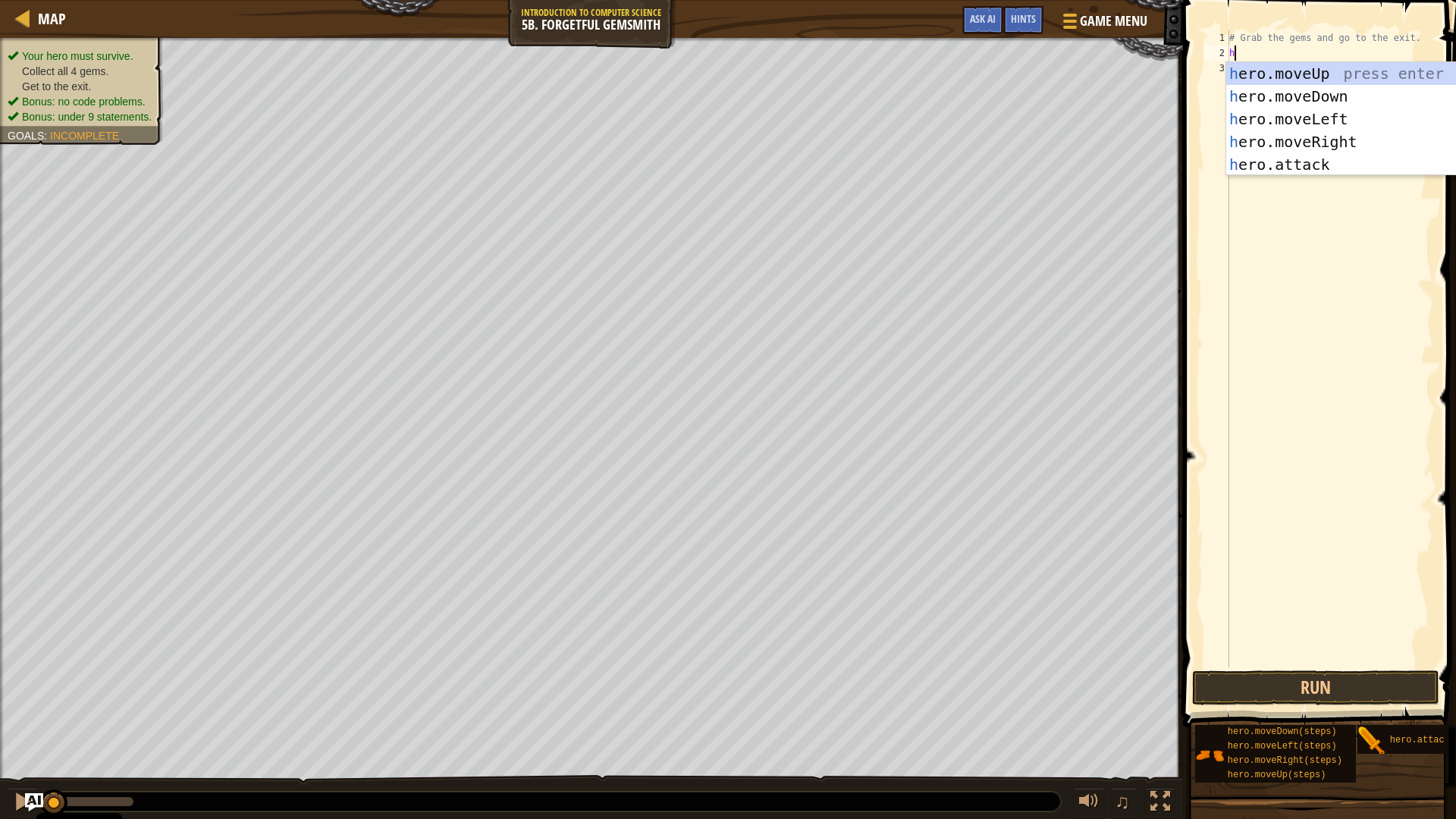
scroll to position [6, 0]
click at [1273, 143] on div "h ero.moveUp press enter h ero.moveDown press enter h ero.moveLeft press enter …" at bounding box center [1370, 142] width 287 height 159
type textarea "h"
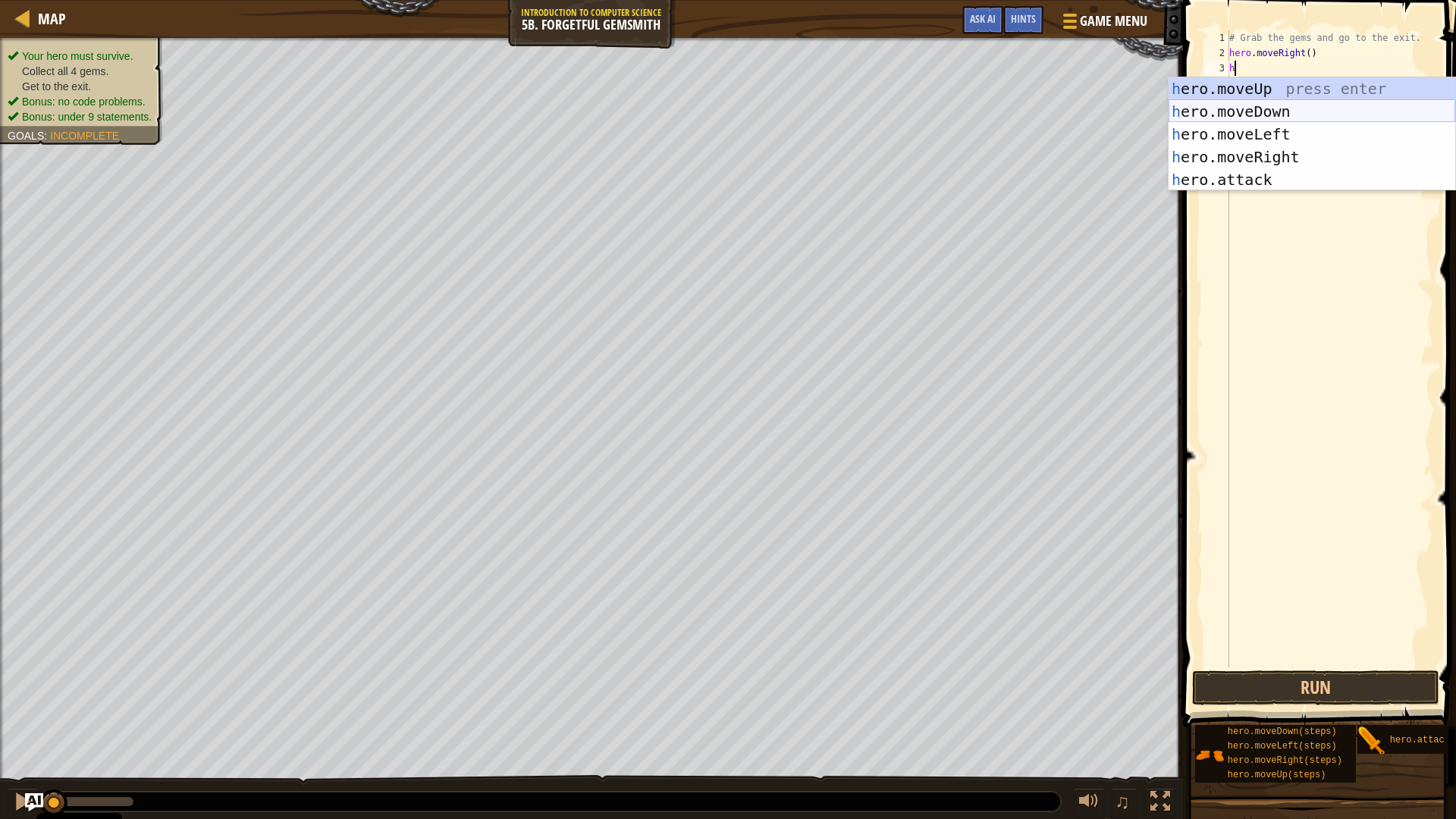
click at [1274, 118] on div "h ero.moveUp press enter h ero.moveDown press enter h ero.moveLeft press enter …" at bounding box center [1312, 157] width 287 height 159
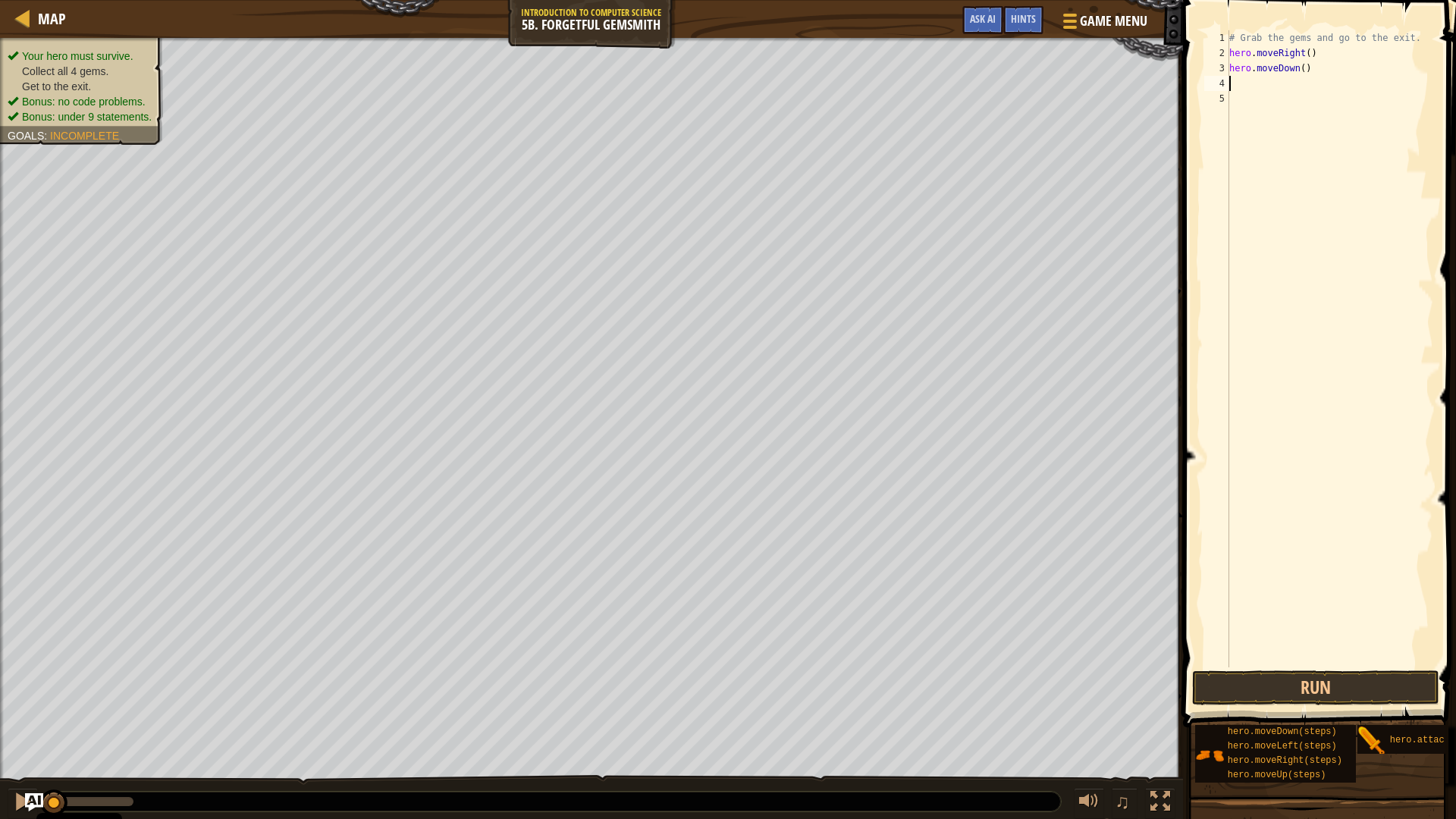
type textarea "h"
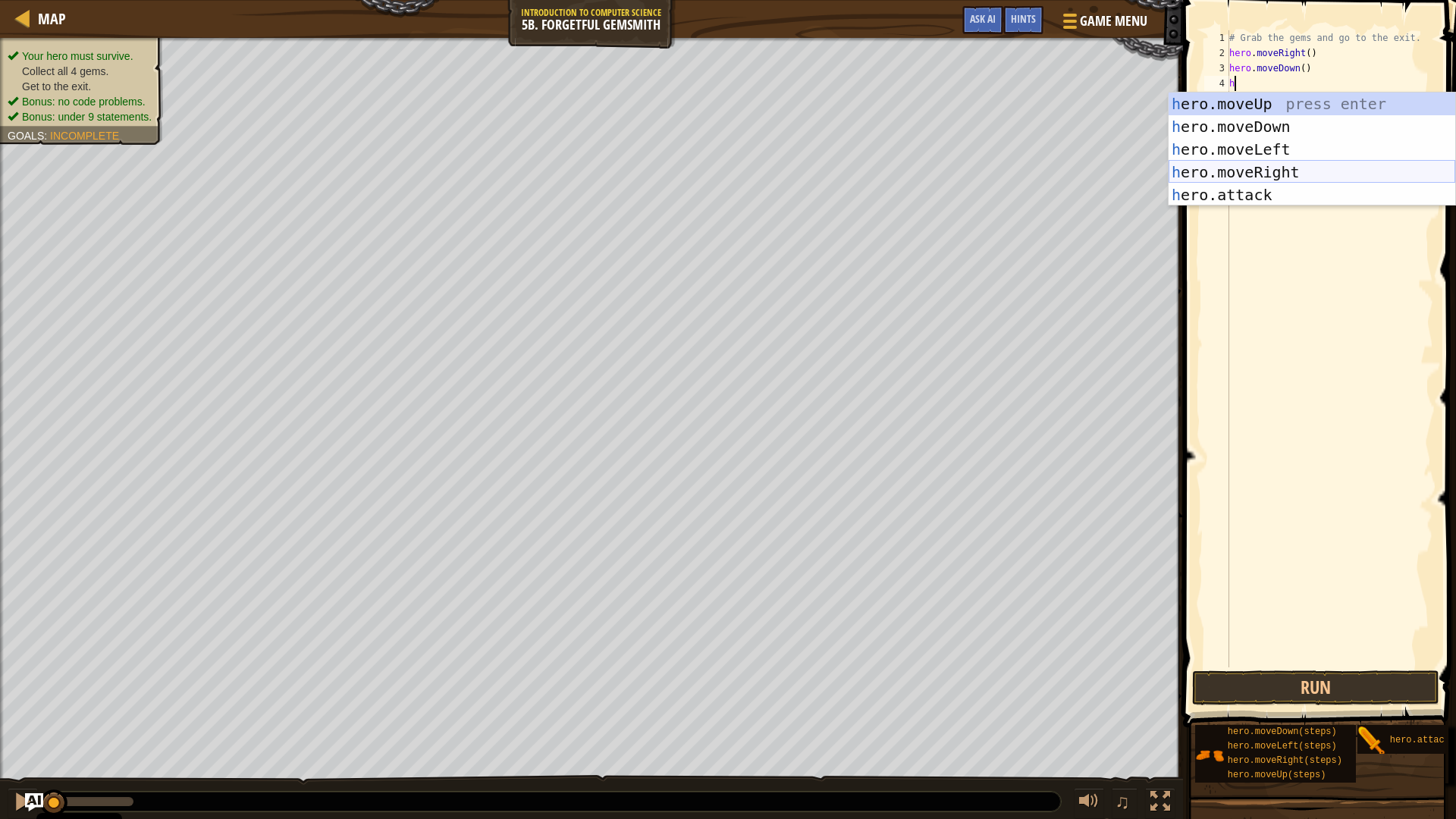
click at [1265, 169] on div "h ero.moveUp press enter h ero.moveDown press enter h ero.moveLeft press enter …" at bounding box center [1312, 172] width 287 height 159
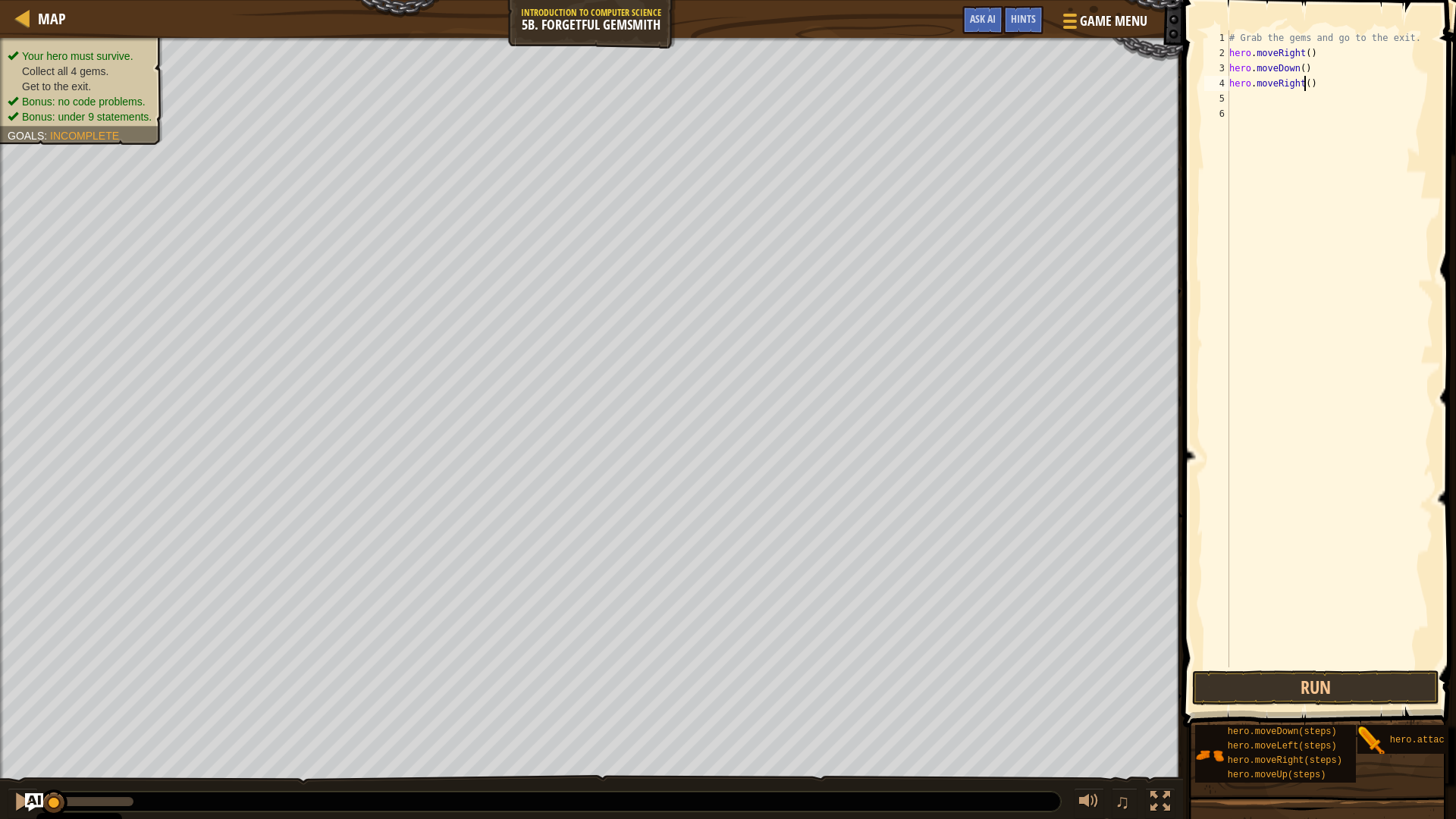
click at [1307, 85] on div "# Grab the gems and go to the exit. hero . moveRight ( ) hero . moveDown ( ) he…" at bounding box center [1330, 364] width 207 height 667
type textarea "hero.moveRight(3)"
click at [1282, 91] on div "# Grab the gems and go to the exit. hero . moveRight ( ) hero . moveDown ( ) he…" at bounding box center [1330, 364] width 207 height 667
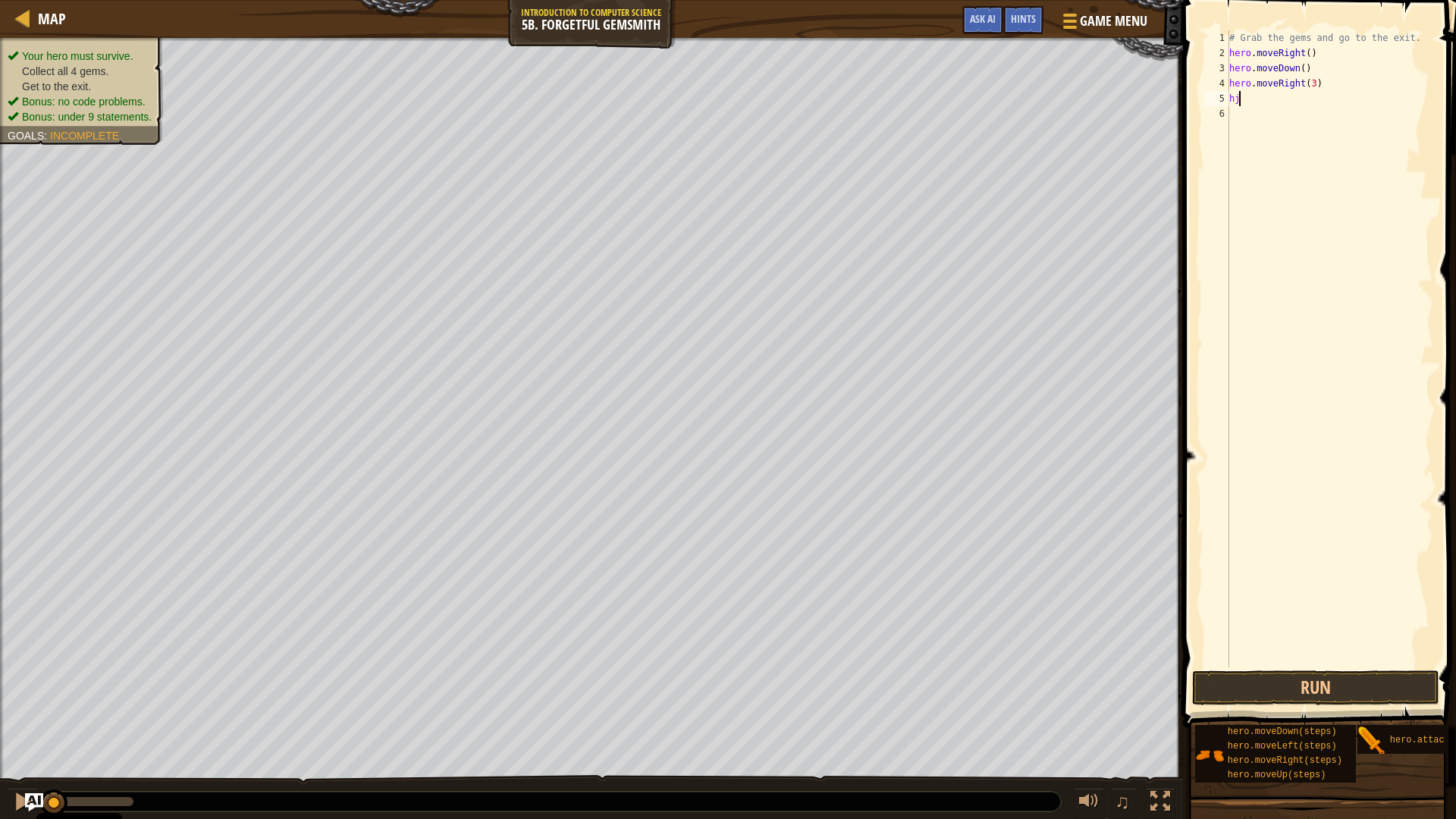
type textarea "h"
click at [1272, 106] on div "# Grab the gems and go to the exit. hero . moveRight ( ) hero . moveDown ( ) he…" at bounding box center [1330, 364] width 207 height 667
click at [1268, 102] on div "# Grab the gems and go to the exit. hero . moveRight ( ) hero . moveDown ( ) he…" at bounding box center [1330, 364] width 207 height 667
type textarea "hh"
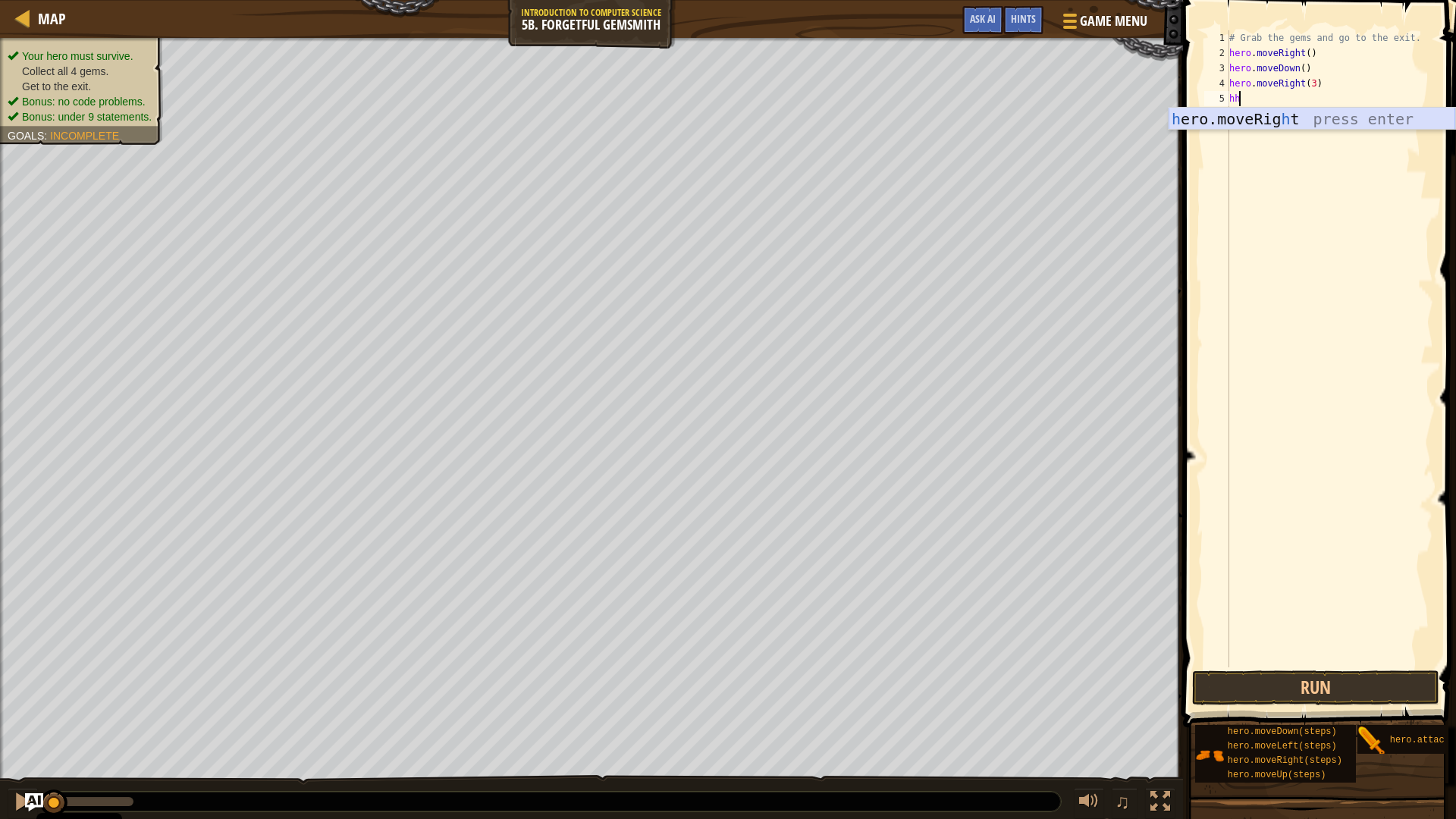
click at [1271, 126] on div "h ero.moveRig h t press enter" at bounding box center [1312, 142] width 287 height 68
click at [1324, 103] on div "# Grab the gems and go to the exit. hero . moveRight ( ) hero . moveDown ( ) he…" at bounding box center [1330, 364] width 207 height 667
type textarea "h"
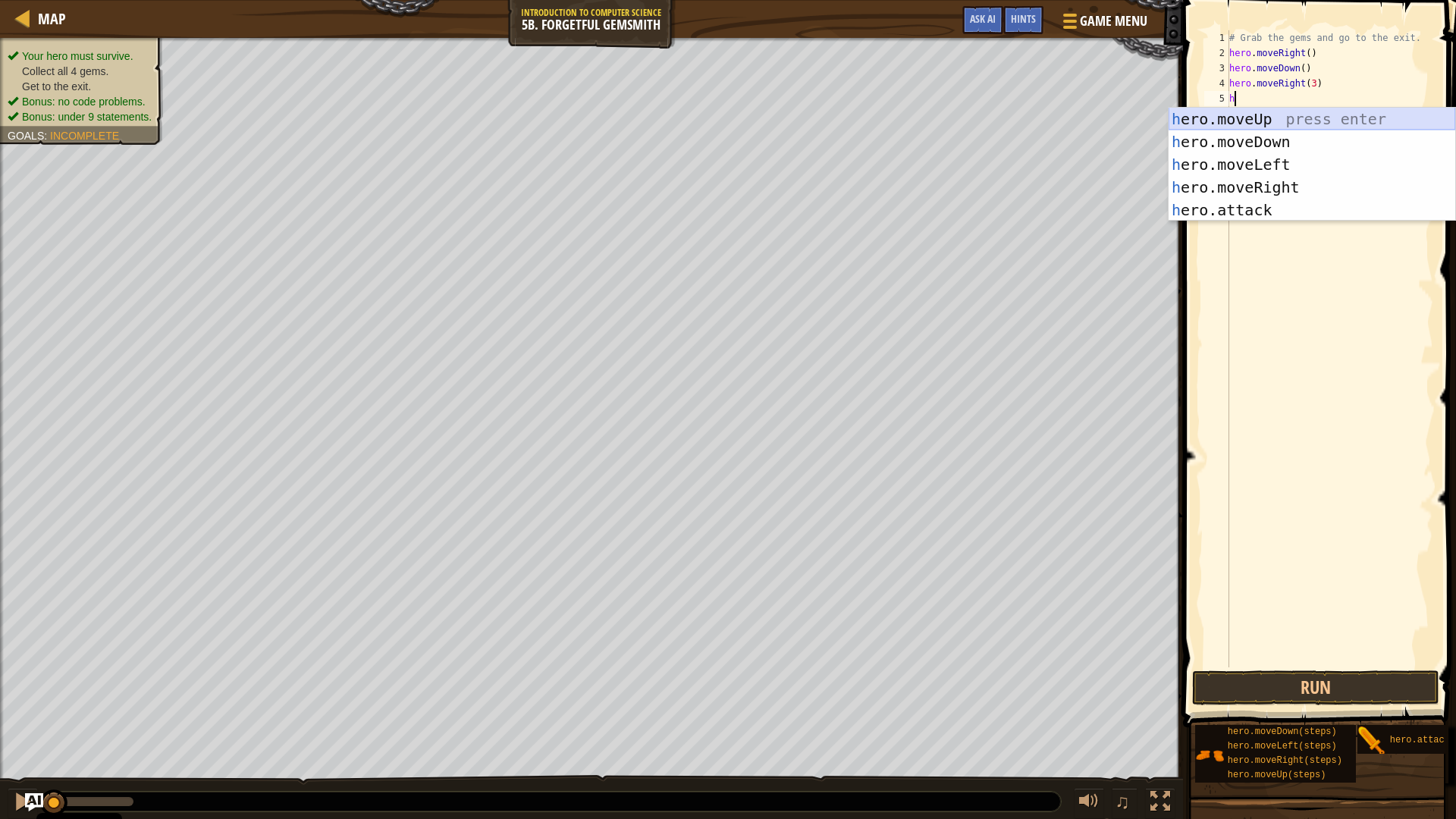
click at [1270, 110] on div "h ero.moveUp press enter h ero.moveDown press enter h ero.moveLeft press enter …" at bounding box center [1312, 187] width 287 height 159
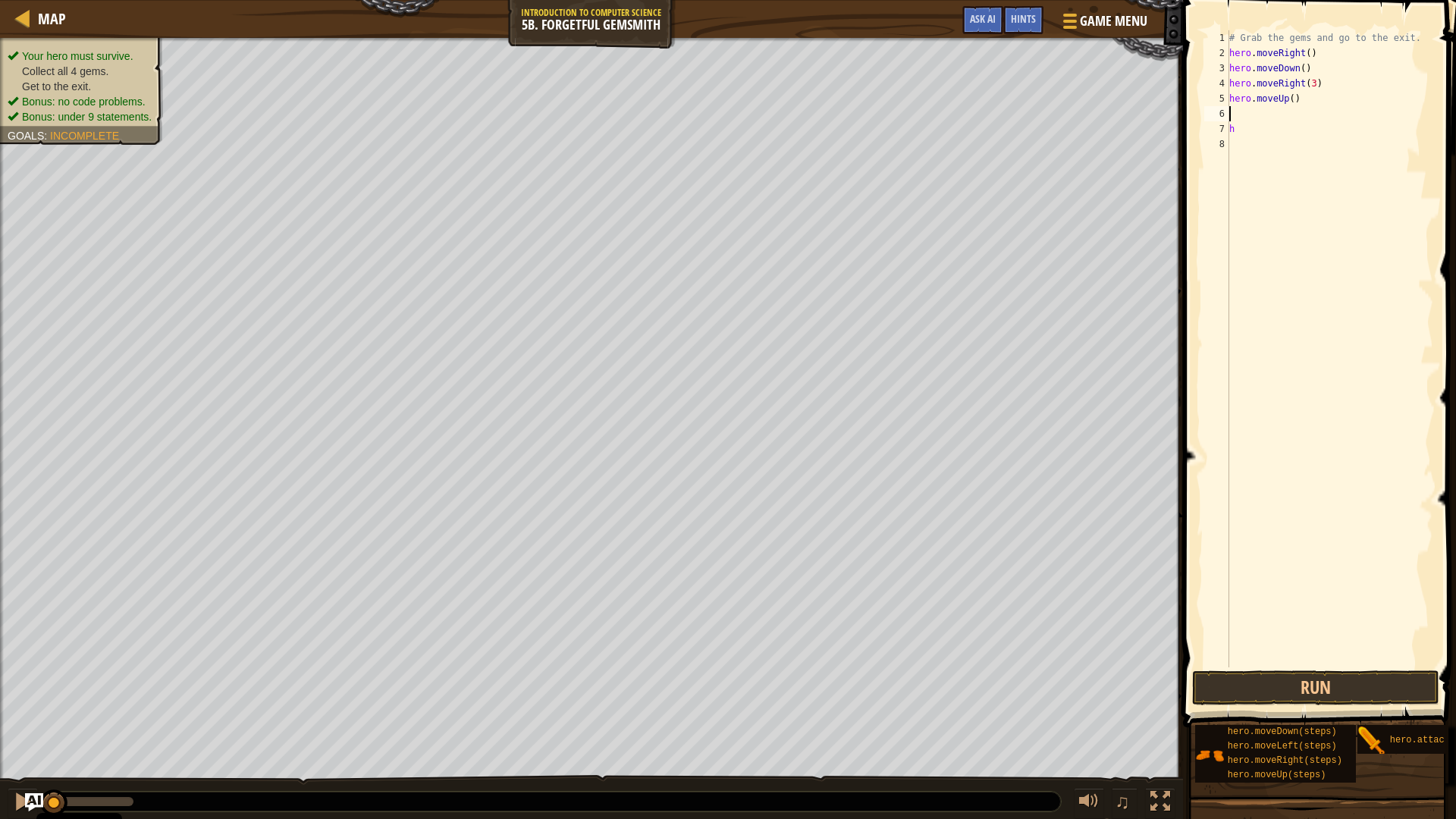
click at [1271, 130] on div "# Grab the gems and go to the exit. hero . moveRight ( ) hero . moveDown ( ) he…" at bounding box center [1330, 364] width 207 height 667
type textarea "h"
click at [1266, 115] on div "# Grab the gems and go to the exit. hero . moveRight ( ) hero . moveDown ( ) he…" at bounding box center [1330, 364] width 207 height 667
type textarea "h"
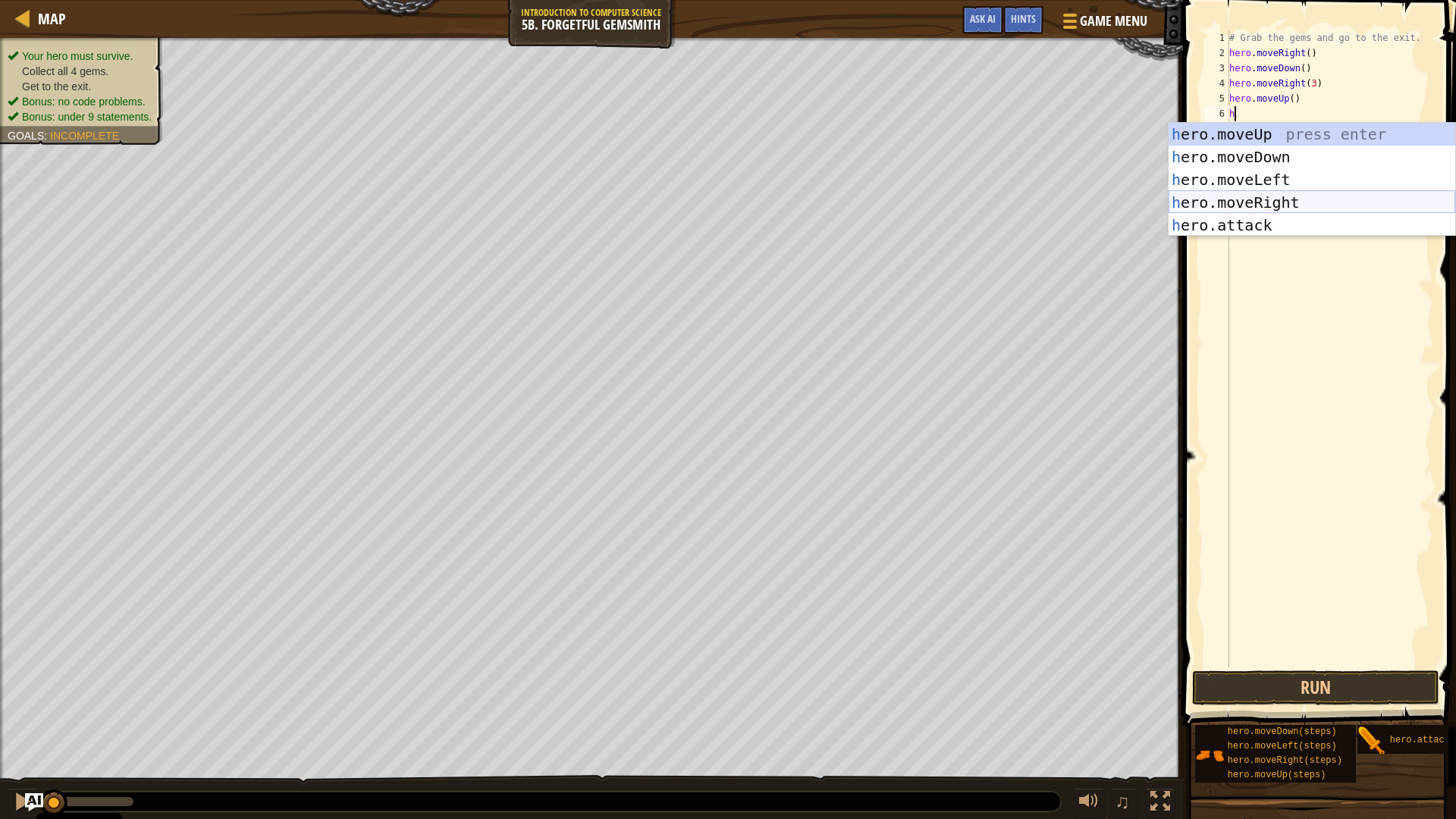
click at [1296, 191] on div "h ero.moveUp press enter h ero.moveDown press enter h ero.moveLeft press enter …" at bounding box center [1312, 203] width 287 height 159
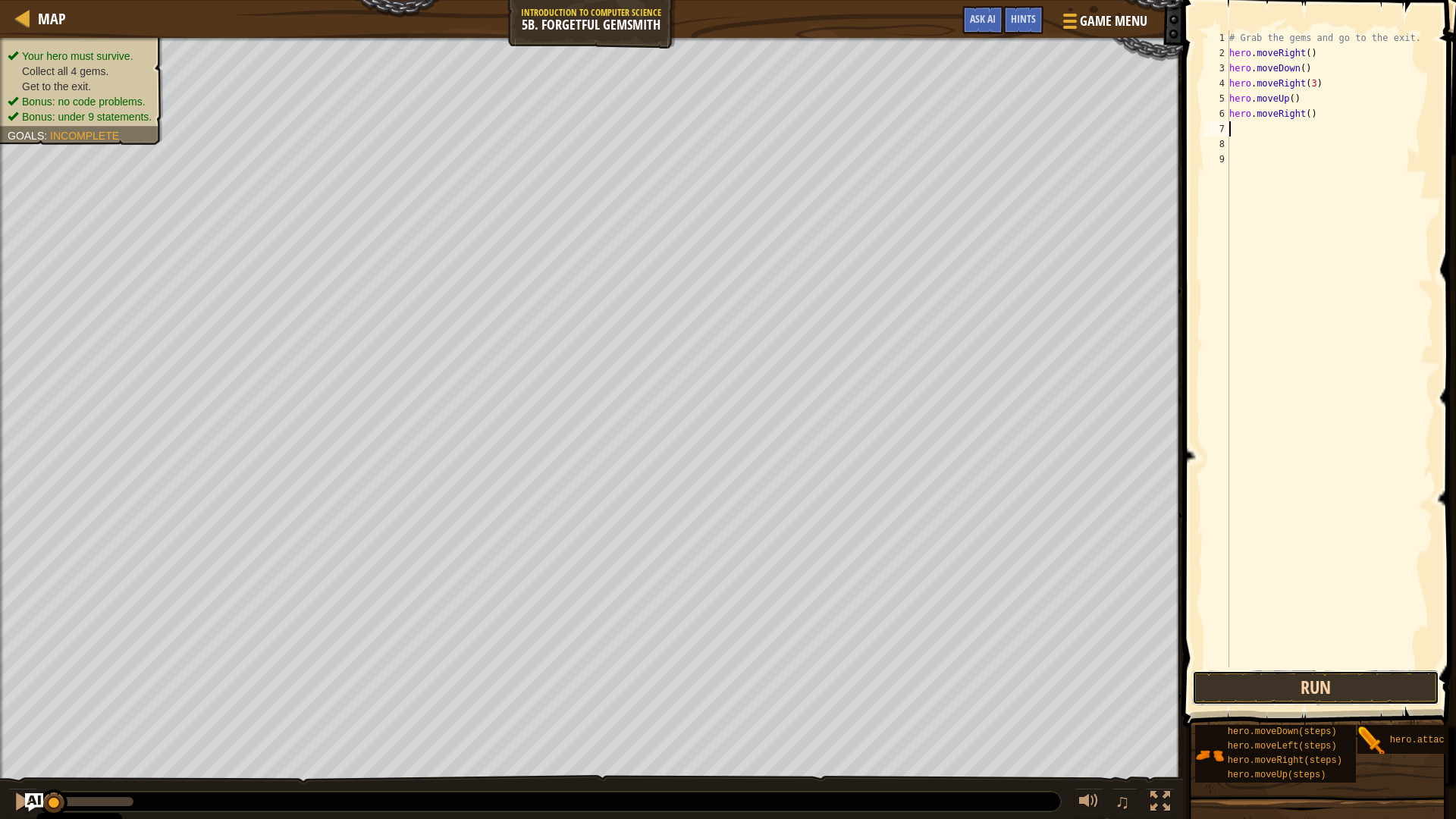
click at [1322, 692] on button "Run" at bounding box center [1316, 687] width 247 height 35
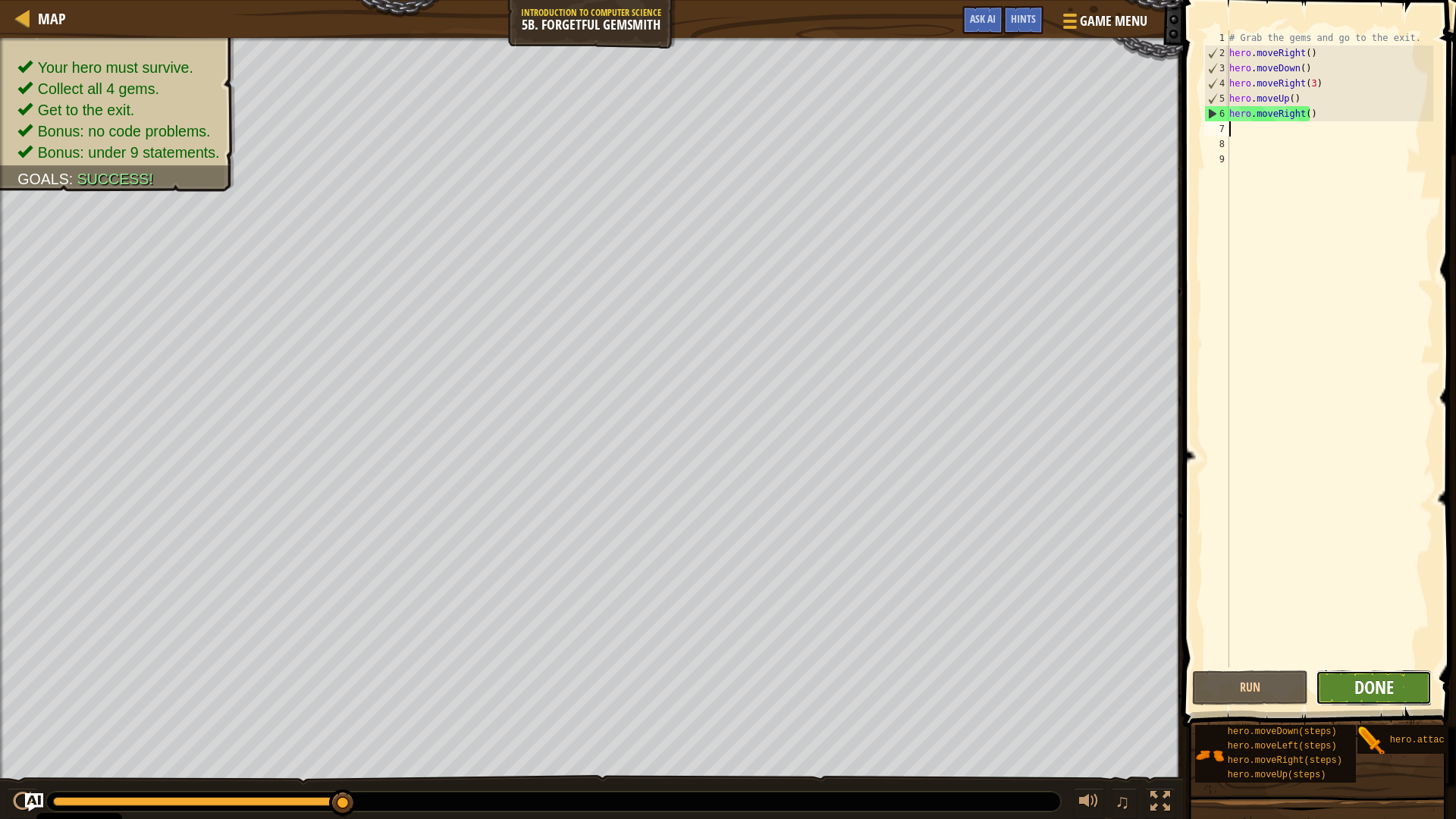
click at [1373, 693] on span "Done" at bounding box center [1374, 687] width 39 height 24
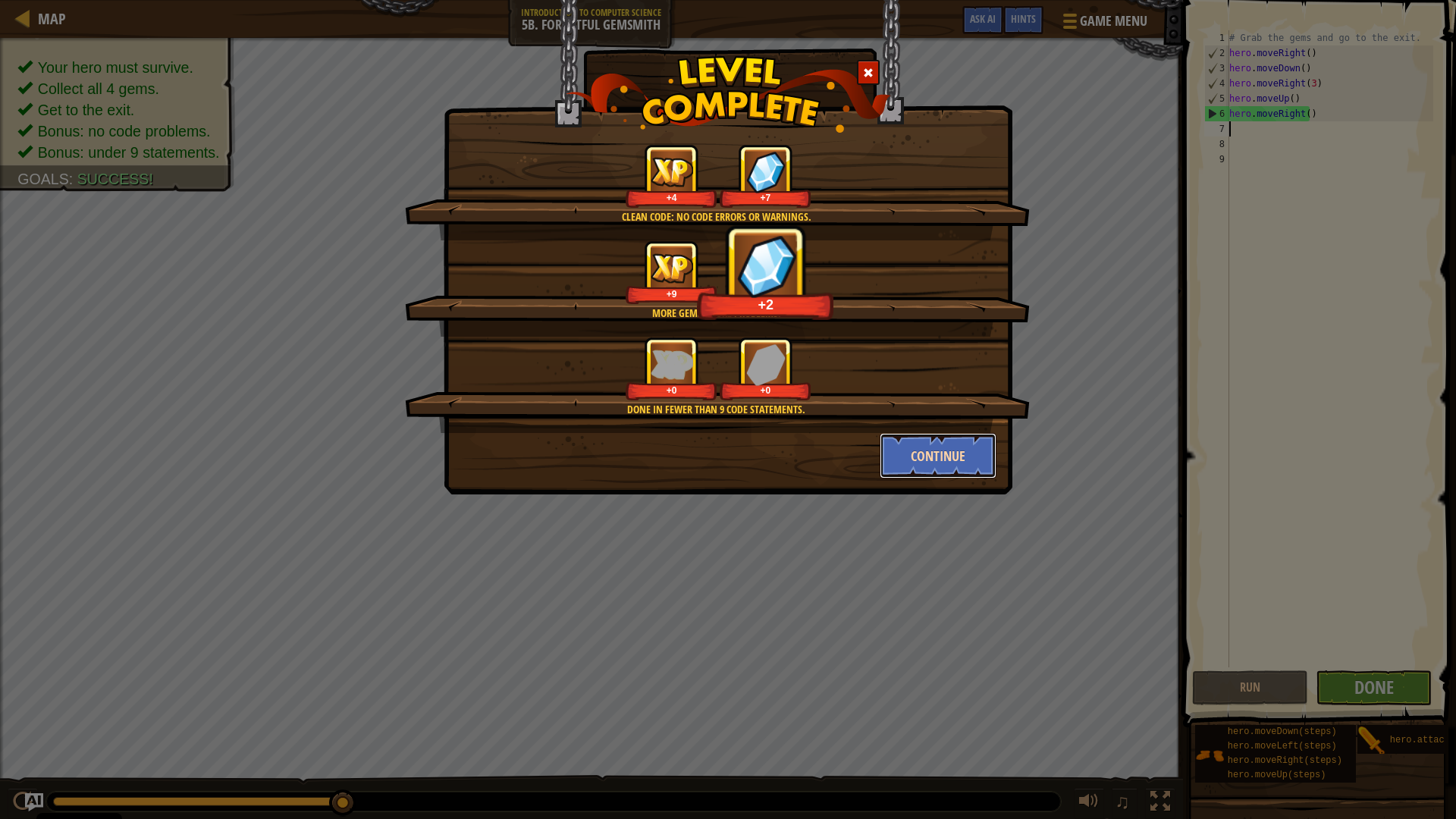
click at [938, 441] on button "Continue" at bounding box center [938, 455] width 118 height 46
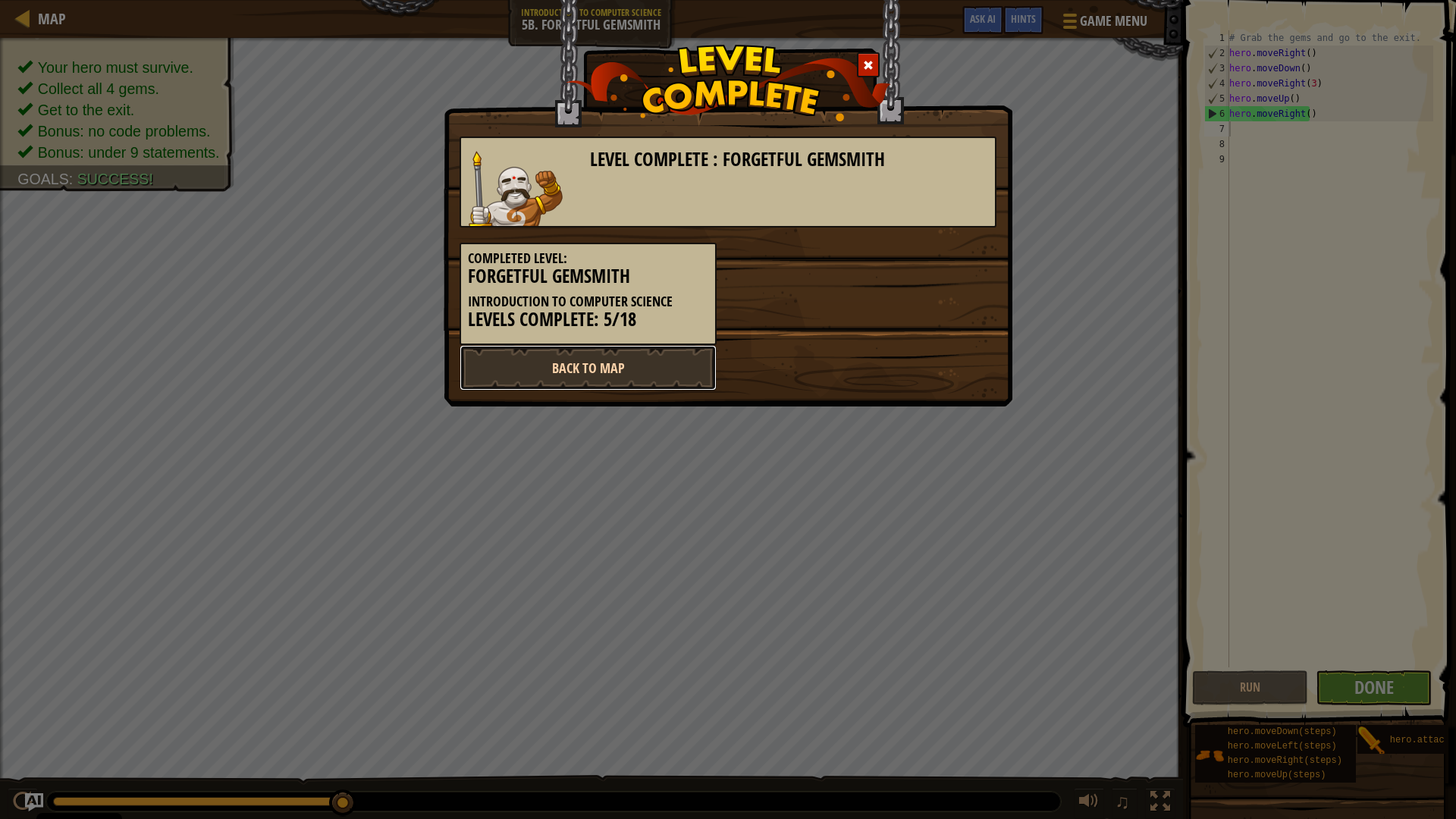
click at [663, 359] on link "Back to Map" at bounding box center [588, 368] width 257 height 46
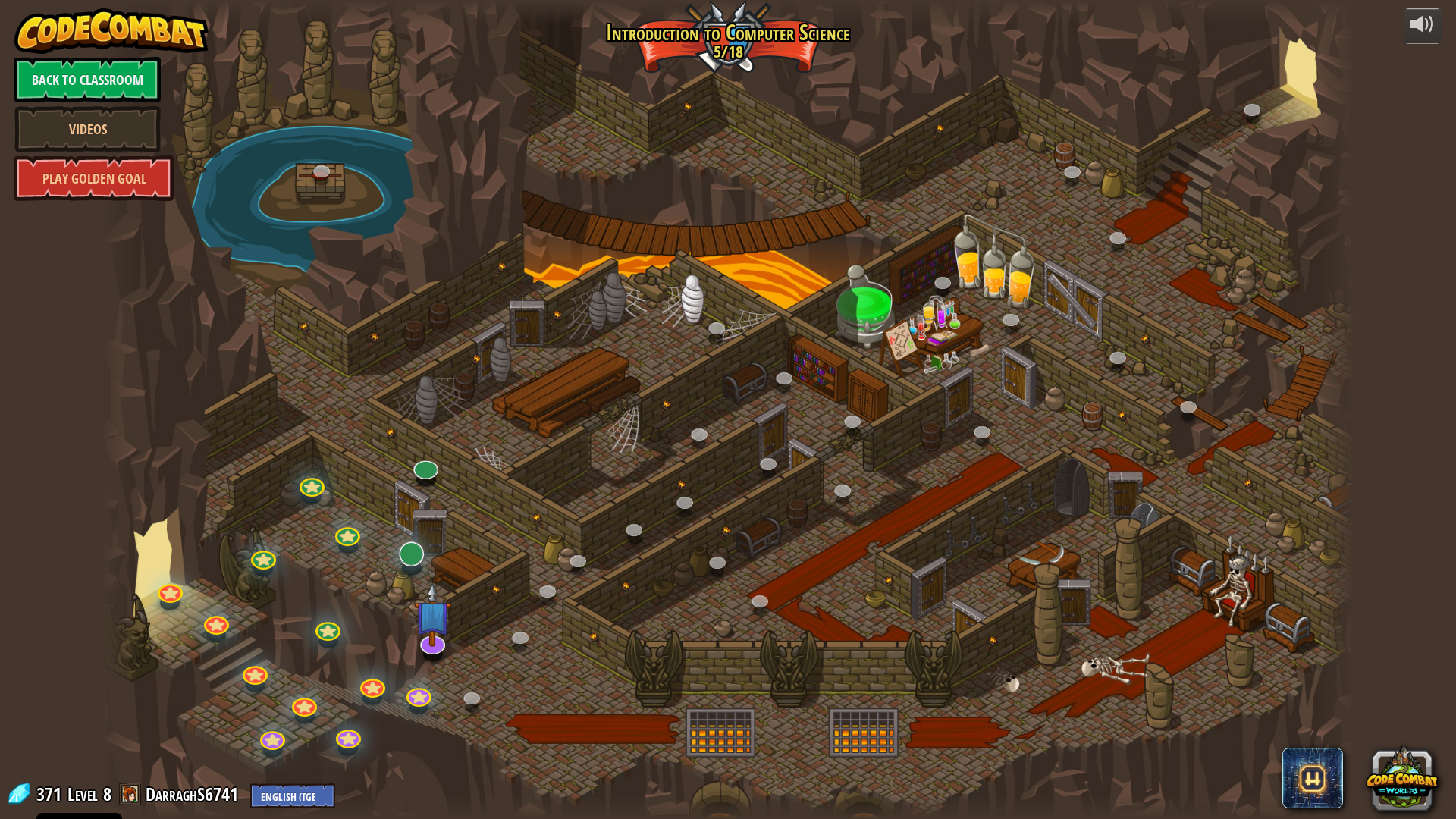
drag, startPoint x: 426, startPoint y: 560, endPoint x: 417, endPoint y: 549, distance: 14.2
click at [425, 556] on div at bounding box center [728, 410] width 1253 height 819
click at [414, 568] on div at bounding box center [411, 568] width 20 height 15
click at [403, 539] on div at bounding box center [728, 410] width 1253 height 819
click at [406, 565] on div "25. [PERSON_NAME] (Locked By Teacher) Escape the Kithgard dungeons, and don't l…" at bounding box center [728, 410] width 1253 height 819
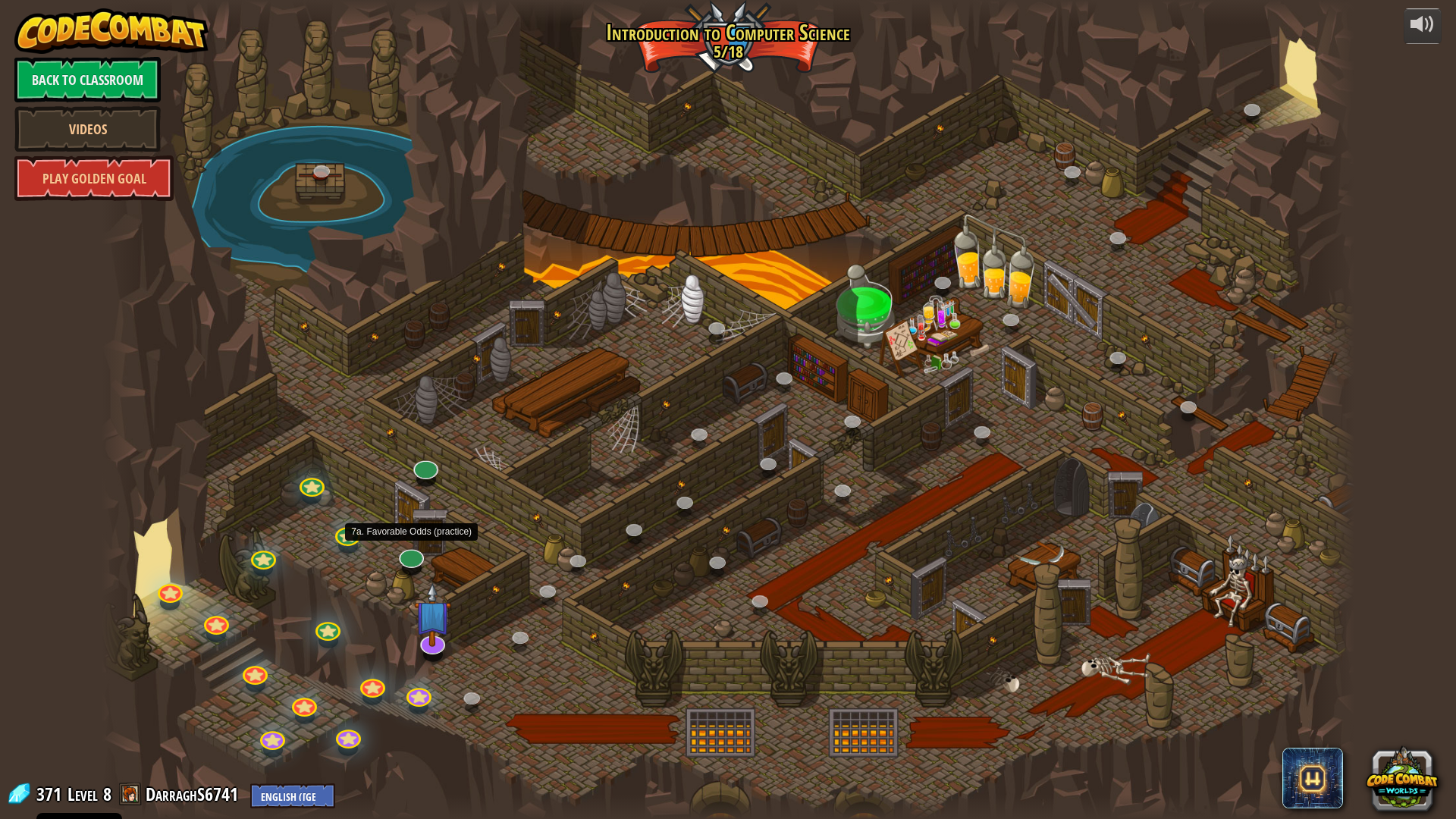
click at [406, 565] on div at bounding box center [411, 568] width 20 height 15
click at [414, 550] on link at bounding box center [408, 550] width 31 height 31
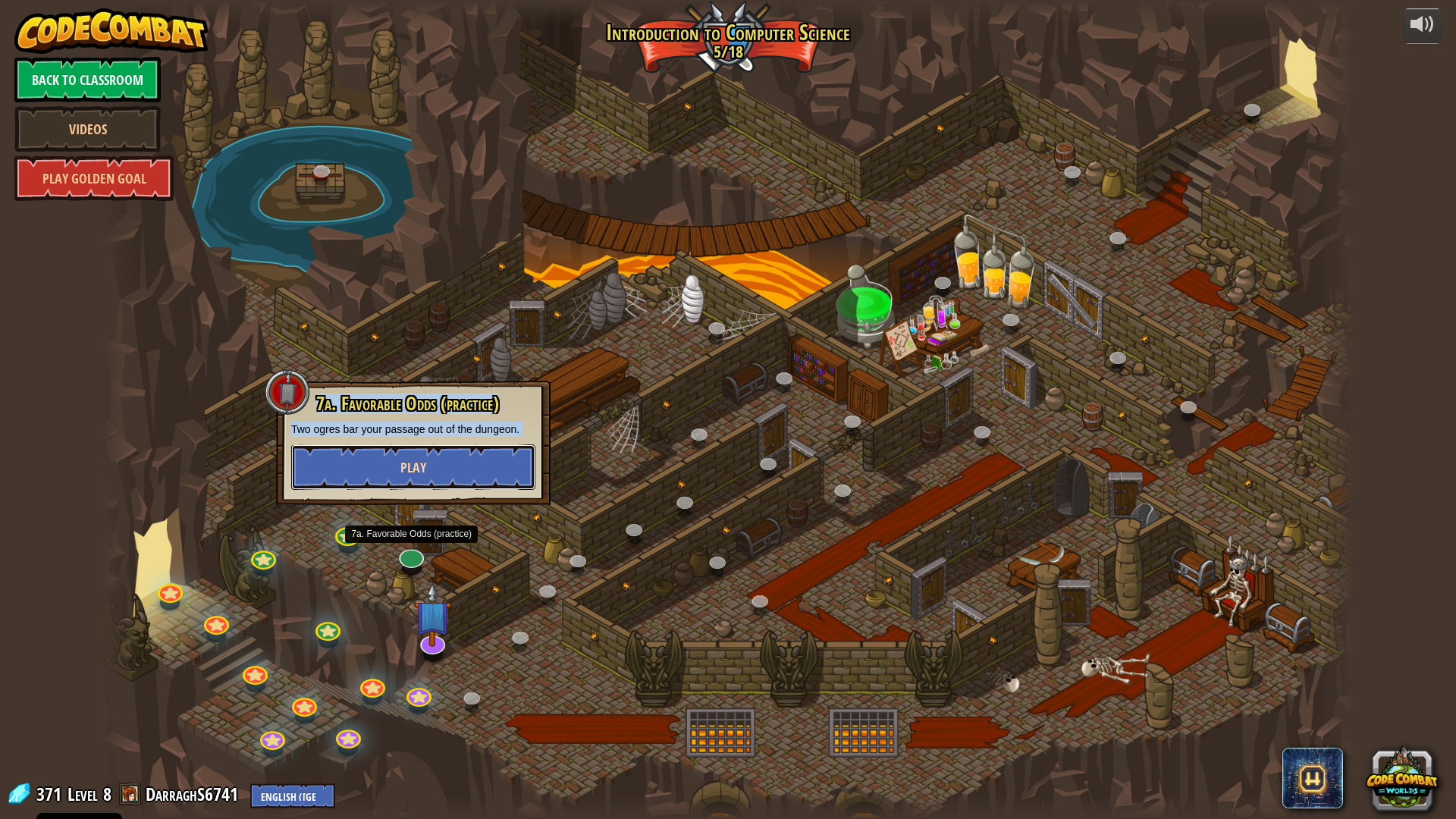
click at [449, 463] on button "Play" at bounding box center [413, 467] width 244 height 46
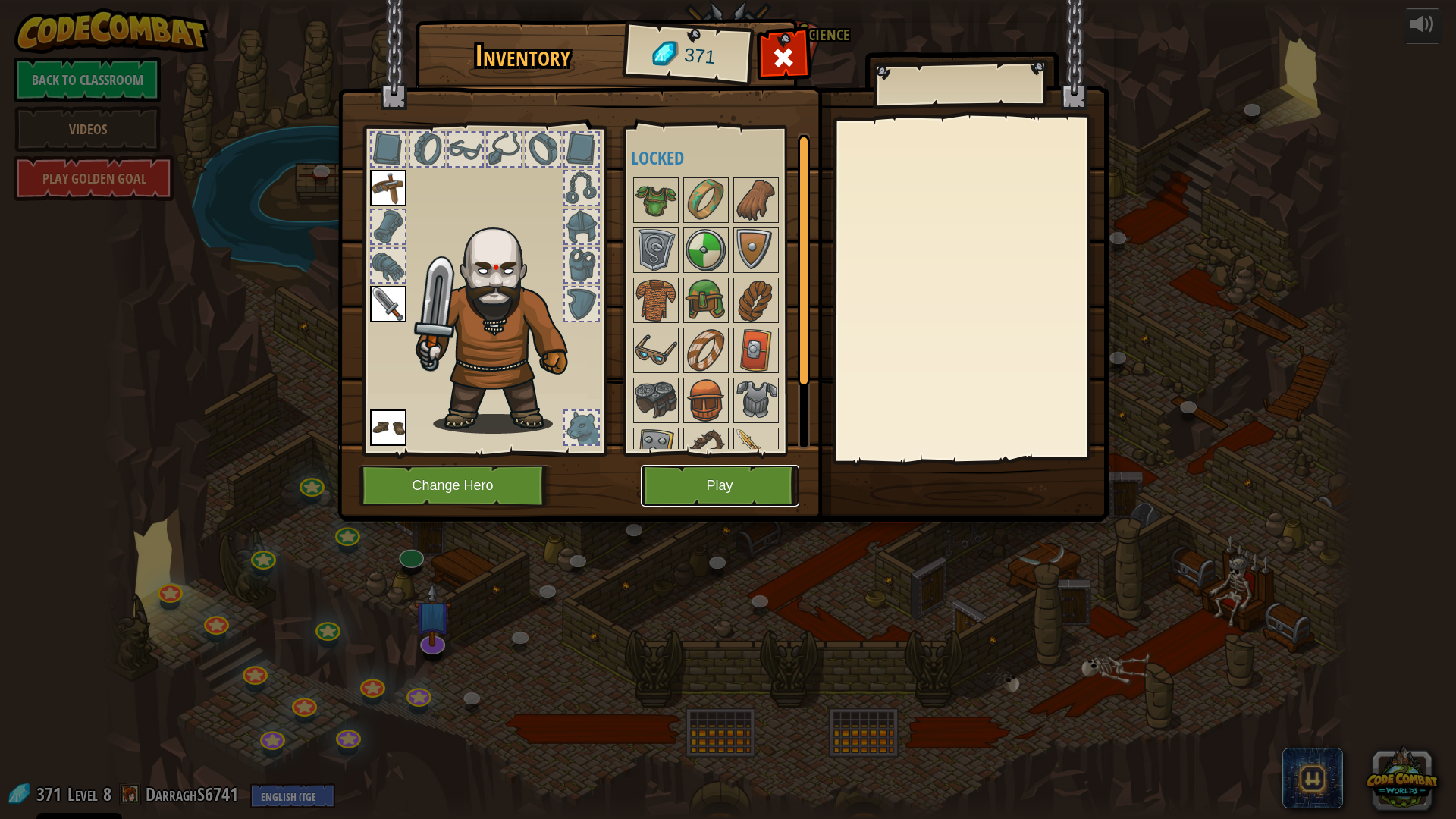
click at [748, 484] on button "Play" at bounding box center [720, 486] width 159 height 42
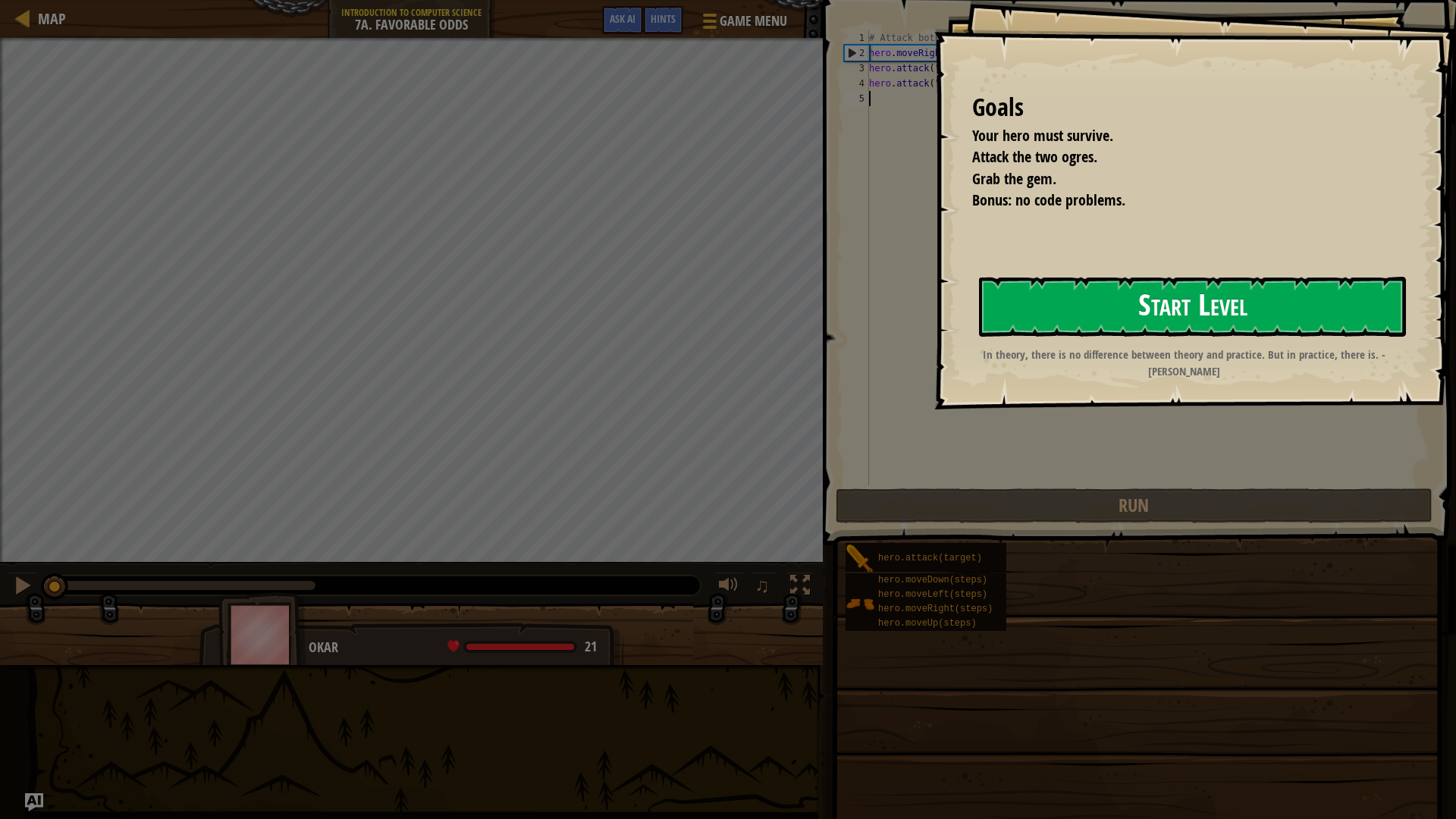
click at [1034, 323] on button "Start Level" at bounding box center [1193, 307] width 427 height 60
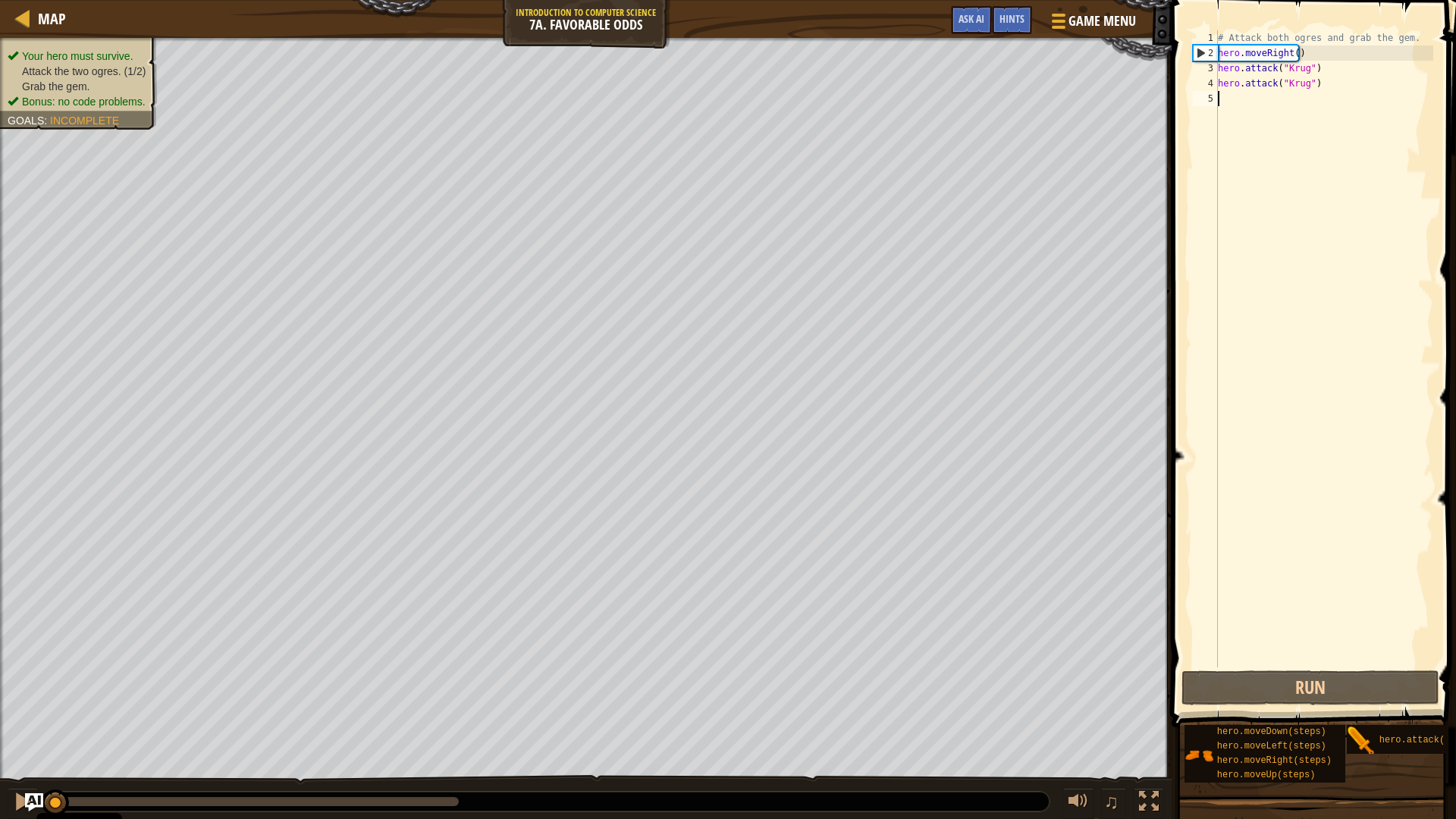
click at [1258, 99] on div "# Attack both ogres and grab the gem. hero . moveRight ( ) hero . attack ( "[PE…" at bounding box center [1324, 364] width 218 height 667
type textarea "h"
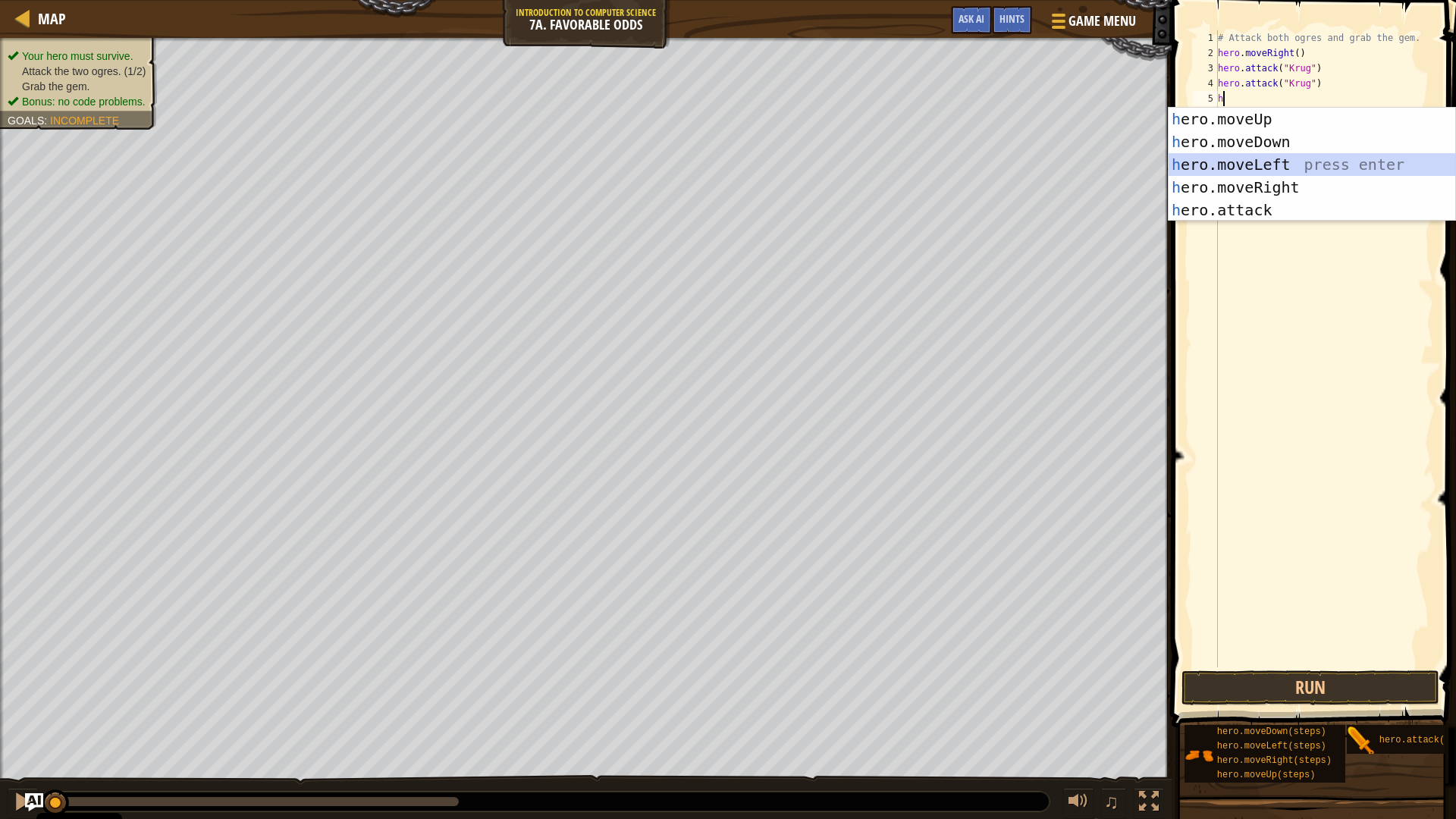
click at [1280, 176] on div "h ero.moveUp press enter h ero.moveDown press enter h ero.moveLeft press enter …" at bounding box center [1312, 187] width 287 height 159
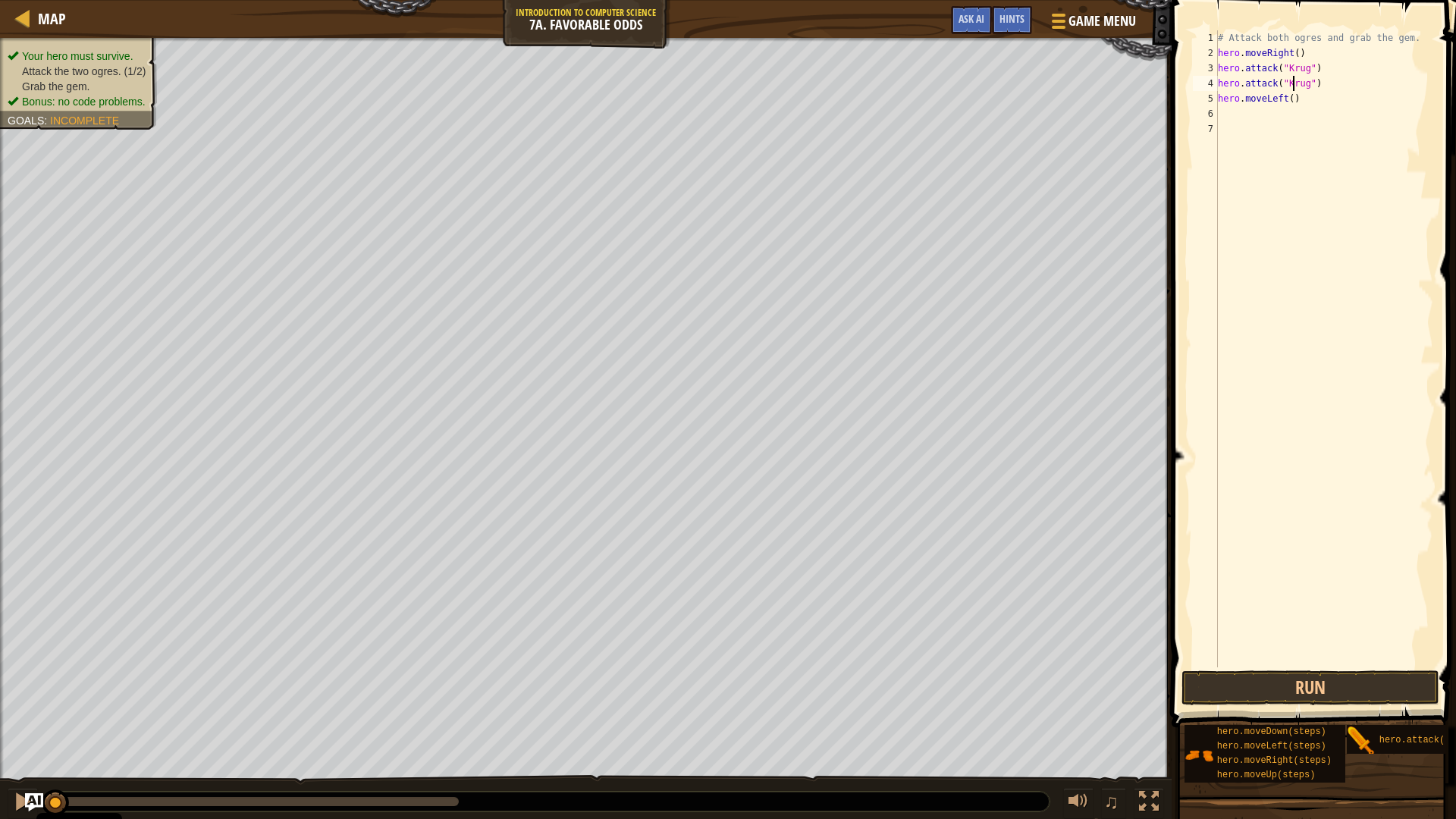
drag, startPoint x: 1292, startPoint y: 87, endPoint x: 1297, endPoint y: 105, distance: 18.7
click at [1292, 100] on div "# Attack both ogres and grab the gem. hero . moveRight ( ) hero . attack ( "[PE…" at bounding box center [1324, 364] width 218 height 667
click at [1297, 105] on div "# Attack both ogres and grab the gem. hero . moveRight ( ) hero . attack ( "[PE…" at bounding box center [1324, 349] width 218 height 637
type textarea "h"
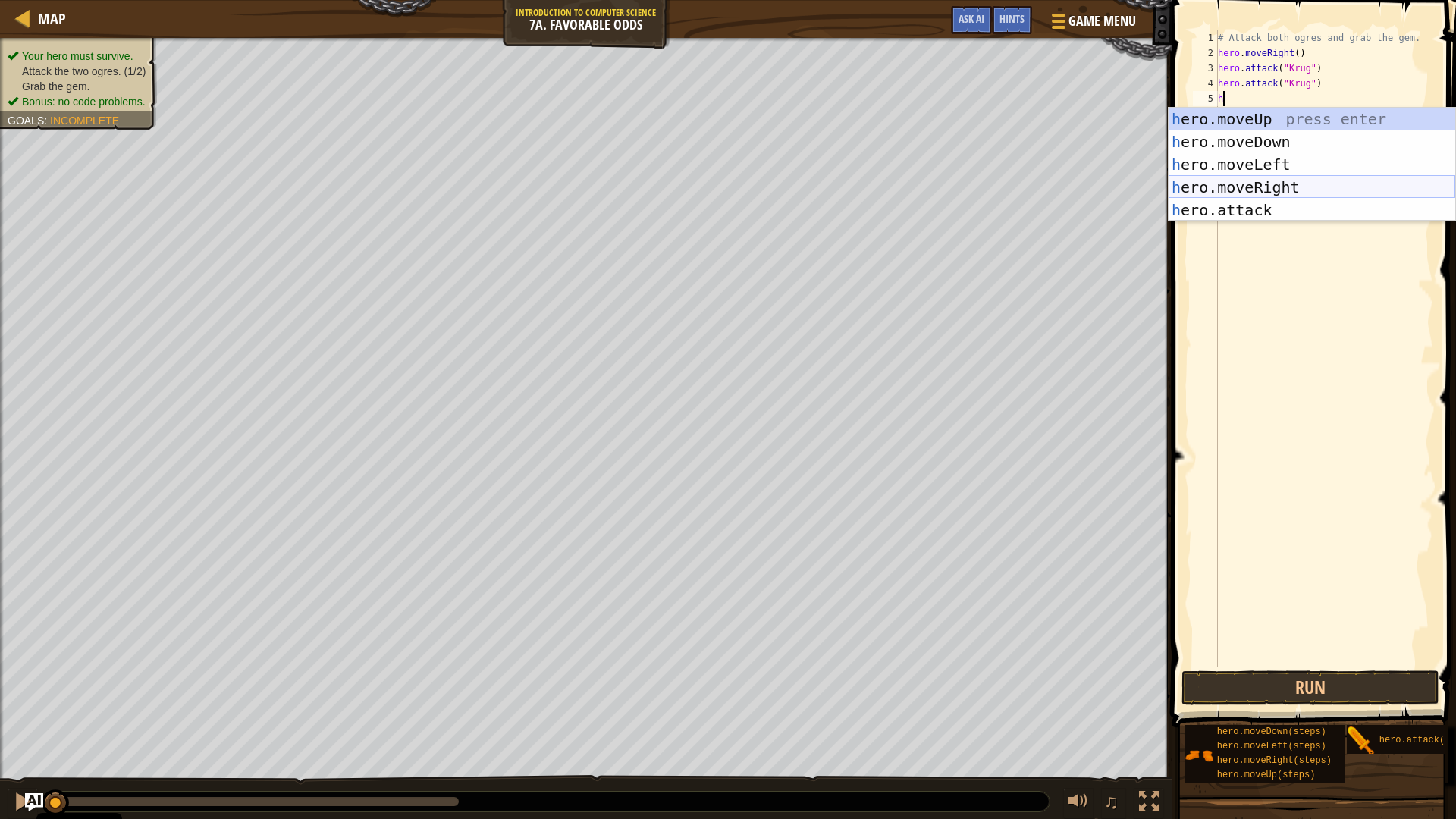
click at [1308, 178] on div "h ero.moveUp press enter h ero.moveDown press enter h ero.moveLeft press enter …" at bounding box center [1312, 187] width 287 height 159
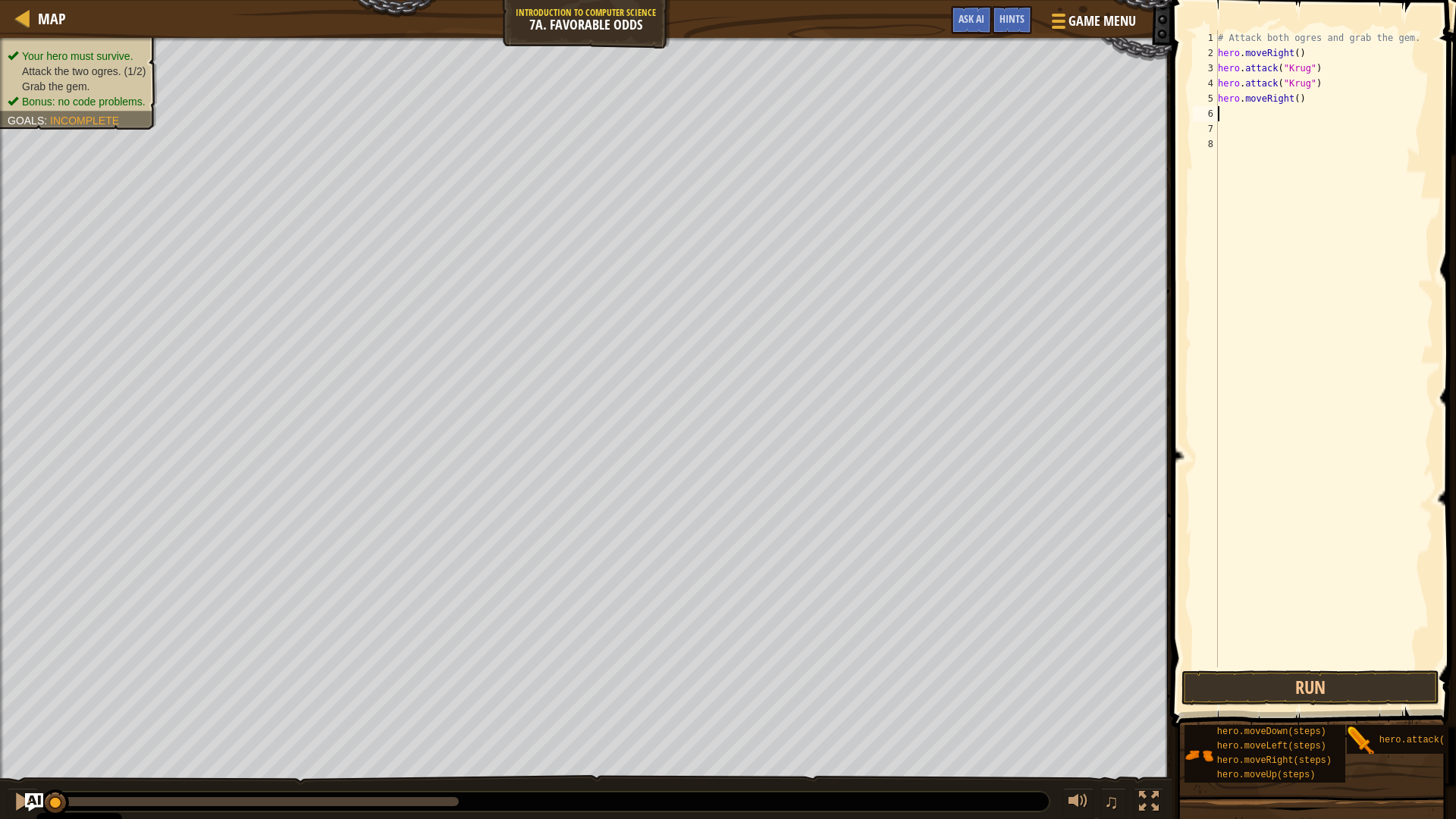
type textarea "h"
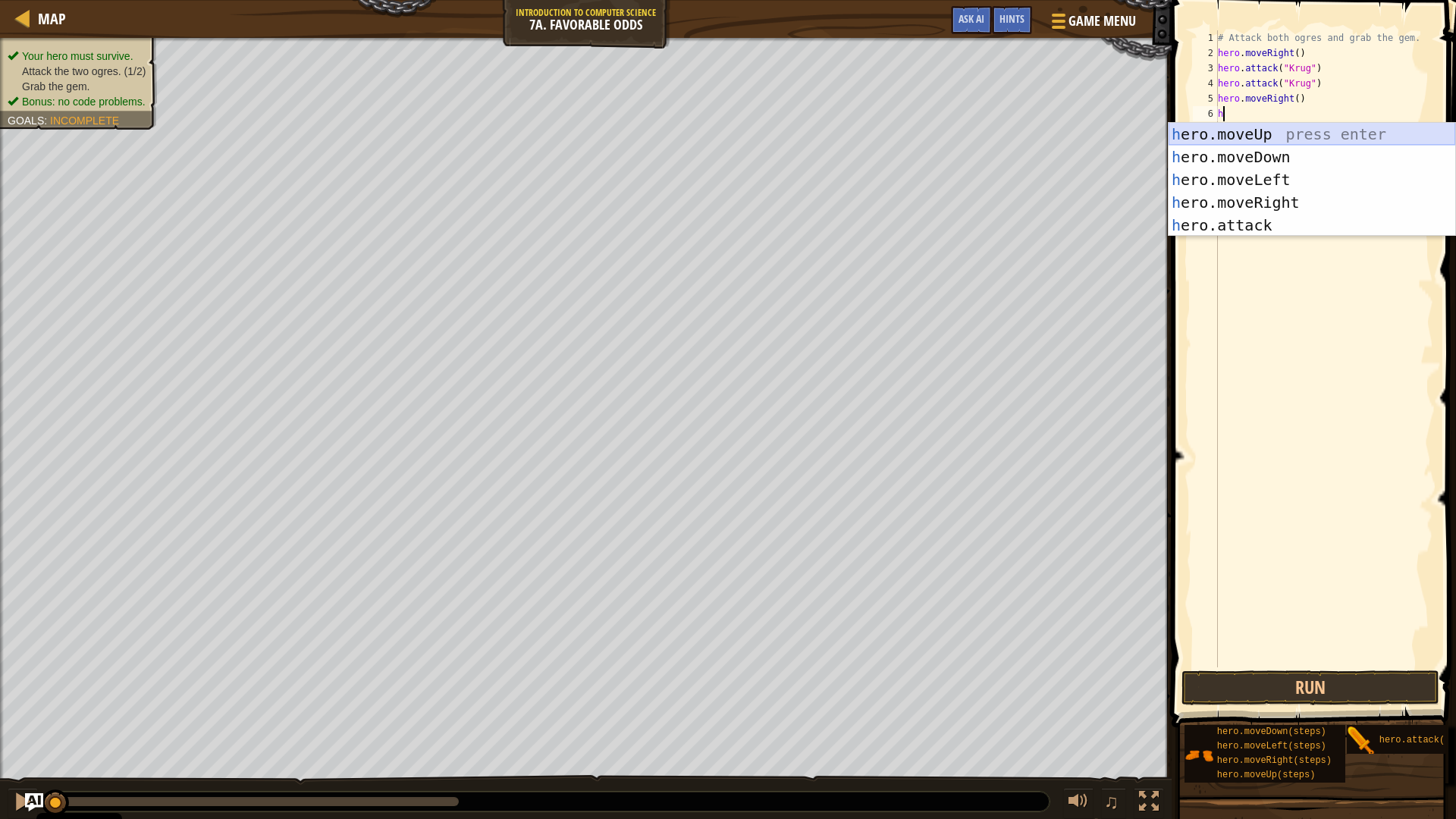
click at [1275, 123] on div "h ero.moveUp press enter h ero.moveDown press enter h ero.moveLeft press enter …" at bounding box center [1312, 203] width 287 height 159
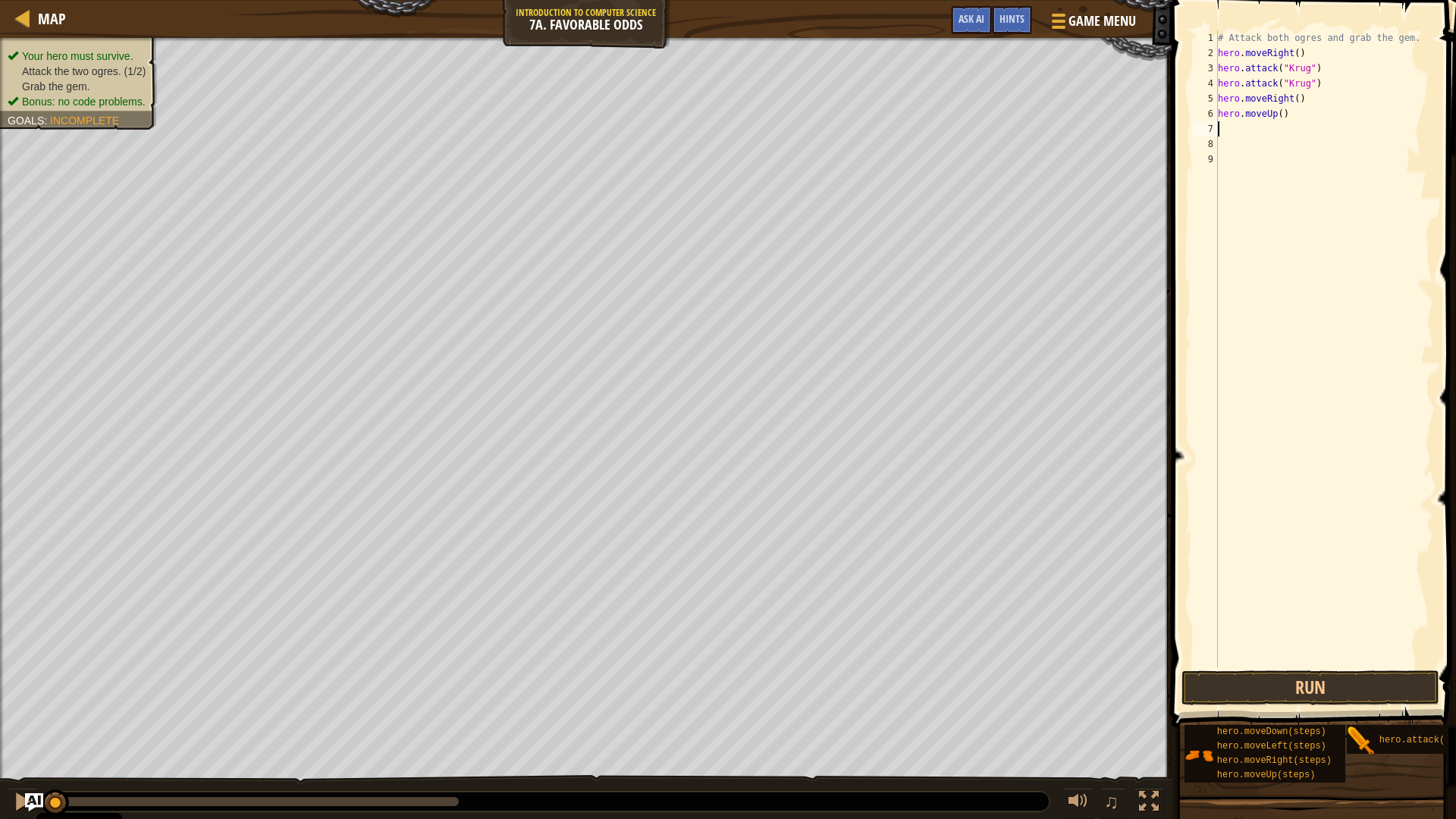
type textarea "h"
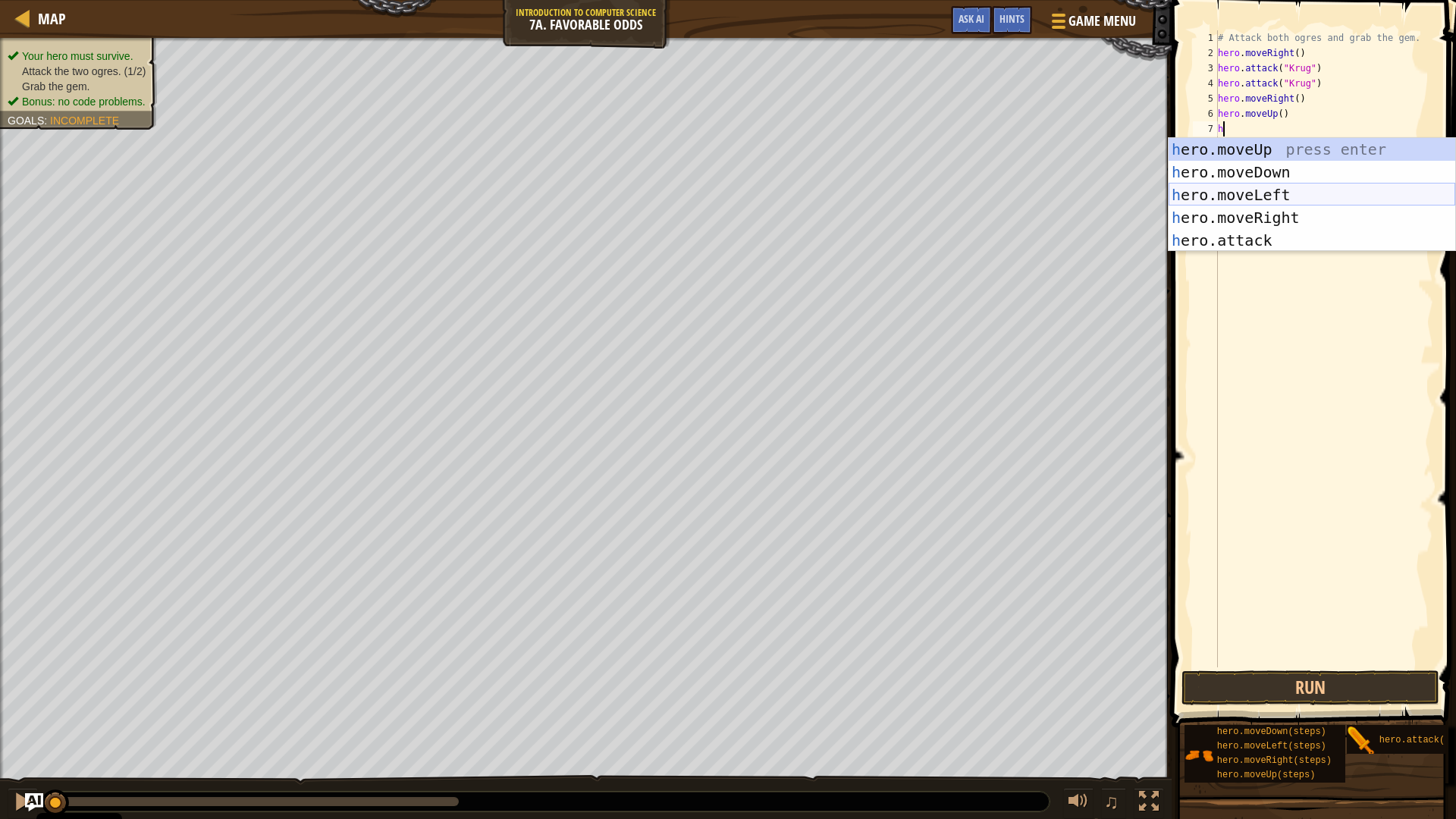
drag, startPoint x: 1285, startPoint y: 192, endPoint x: 1278, endPoint y: 186, distance: 9.2
click at [1279, 189] on div "h ero.moveUp press enter h ero.moveDown press enter h ero.moveLeft press enter …" at bounding box center [1312, 218] width 287 height 159
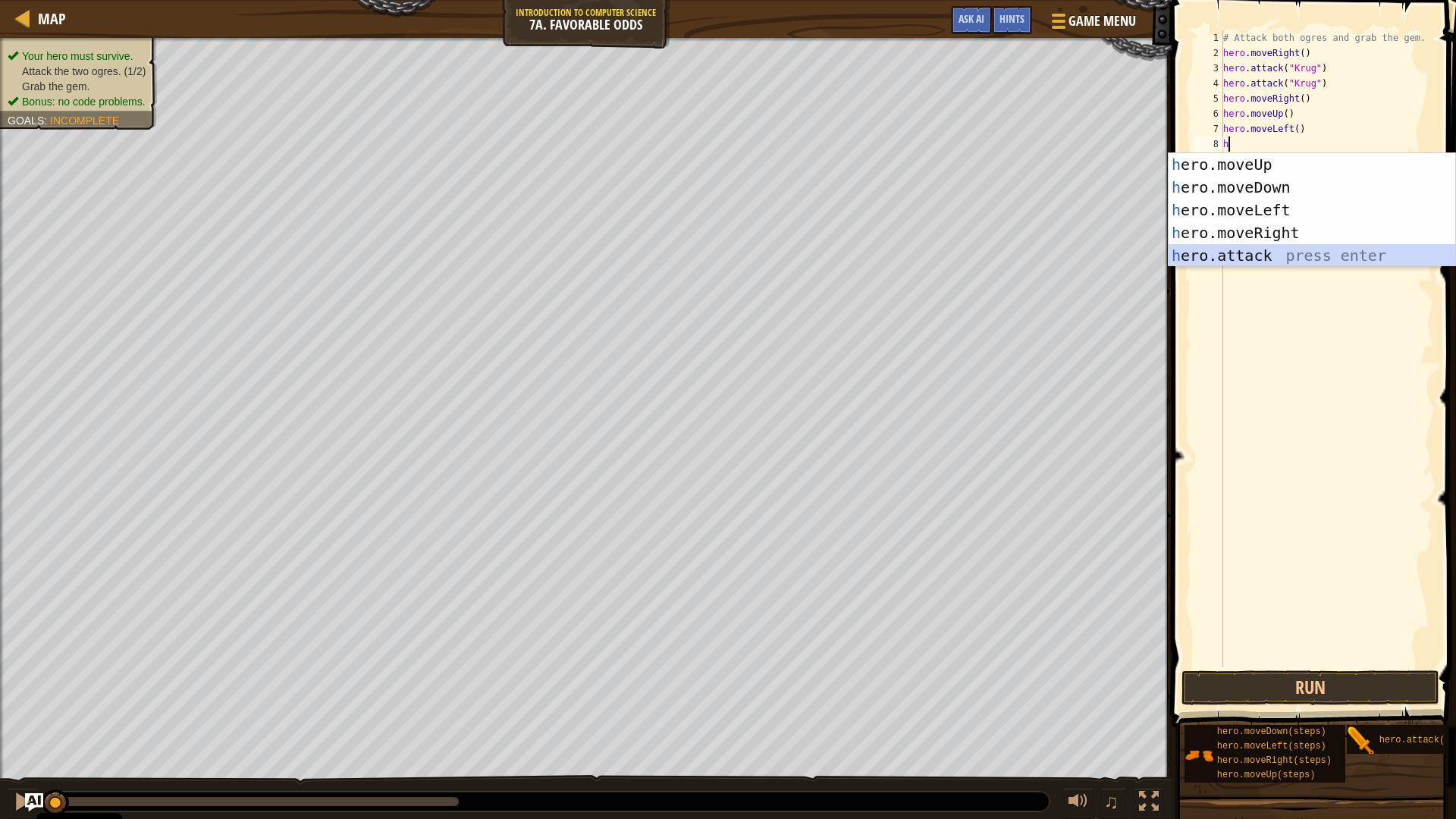
click at [1253, 253] on div "h ero.moveUp press enter h ero.moveDown press enter h ero.moveLeft press enter …" at bounding box center [1312, 233] width 287 height 159
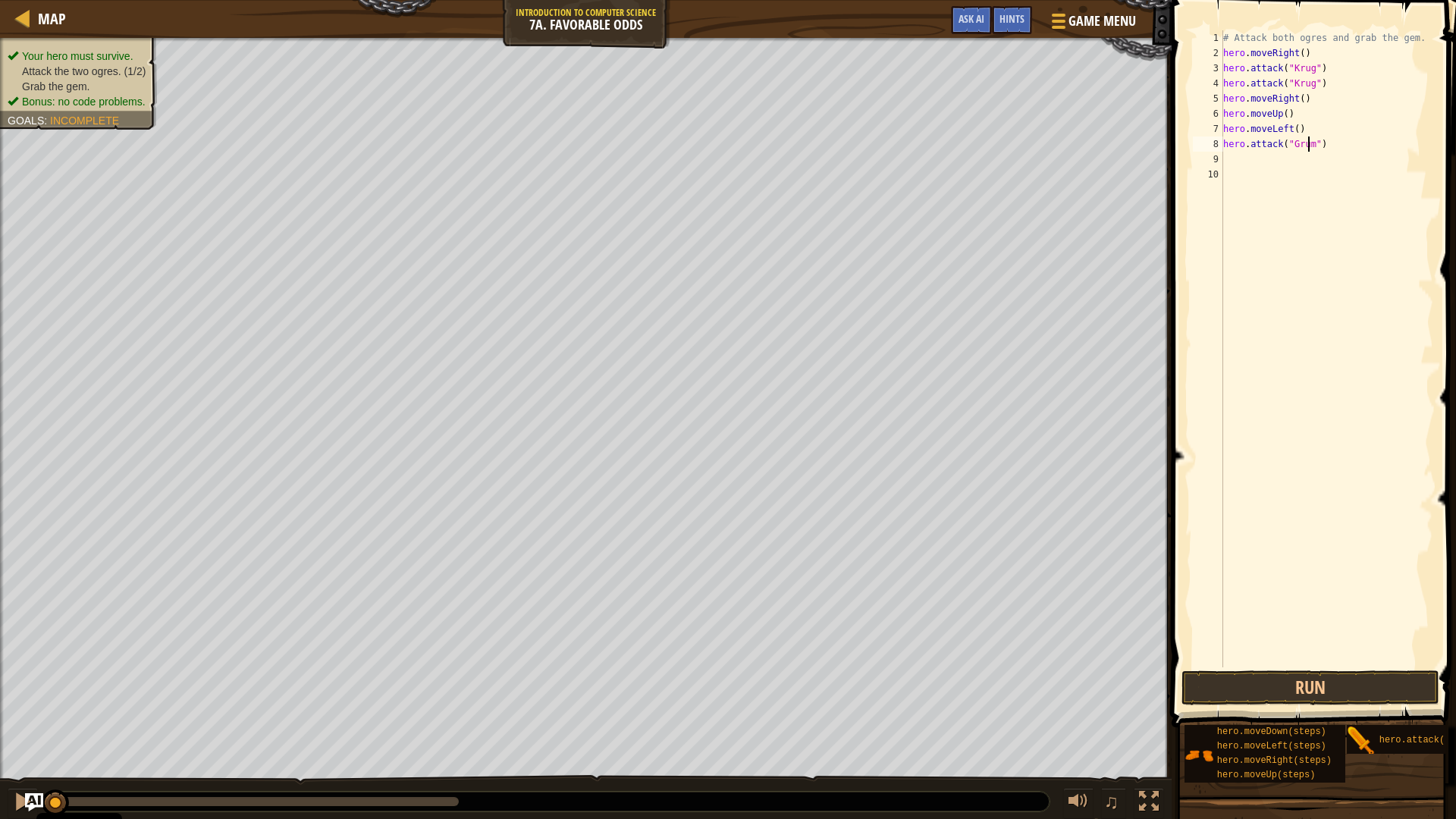
scroll to position [6, 7]
drag, startPoint x: 1326, startPoint y: 152, endPoint x: 1316, endPoint y: 150, distance: 10.2
click at [1316, 150] on div "# Attack both ogres and grab the gem. hero . moveRight ( ) hero . attack ( "[PE…" at bounding box center [1327, 364] width 214 height 667
click at [1275, 159] on div "# Attack both ogres and grab the gem. hero . moveRight ( ) hero . attack ( "[PE…" at bounding box center [1327, 364] width 214 height 667
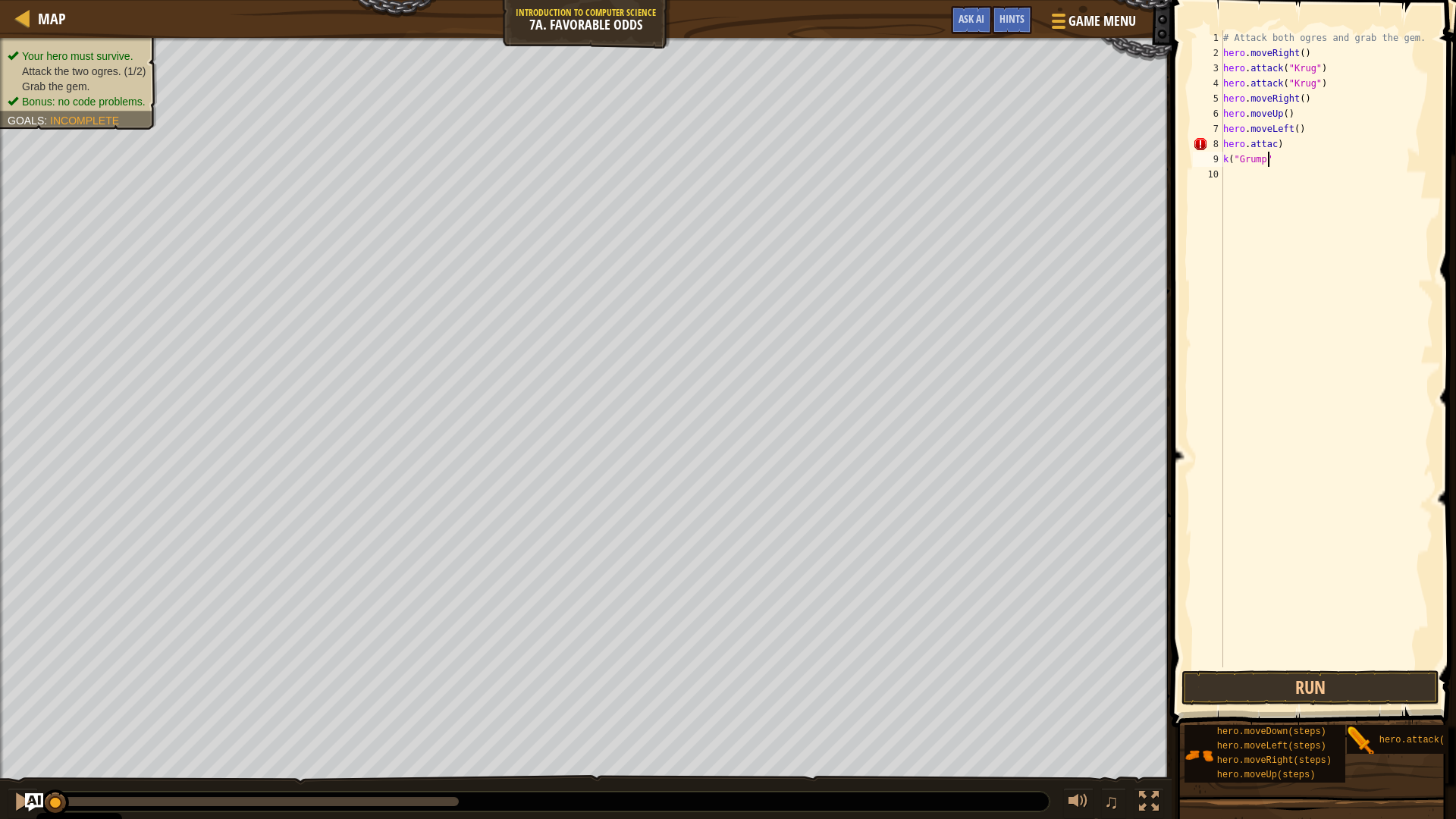
scroll to position [6, 3]
click at [1224, 164] on div "# Attack both ogres and grab the gem. hero . moveRight ( ) hero . attack ( "[PE…" at bounding box center [1327, 364] width 214 height 667
type textarea "hero.attack("Grump")"
drag, startPoint x: 1322, startPoint y: 149, endPoint x: 1211, endPoint y: 142, distance: 111.2
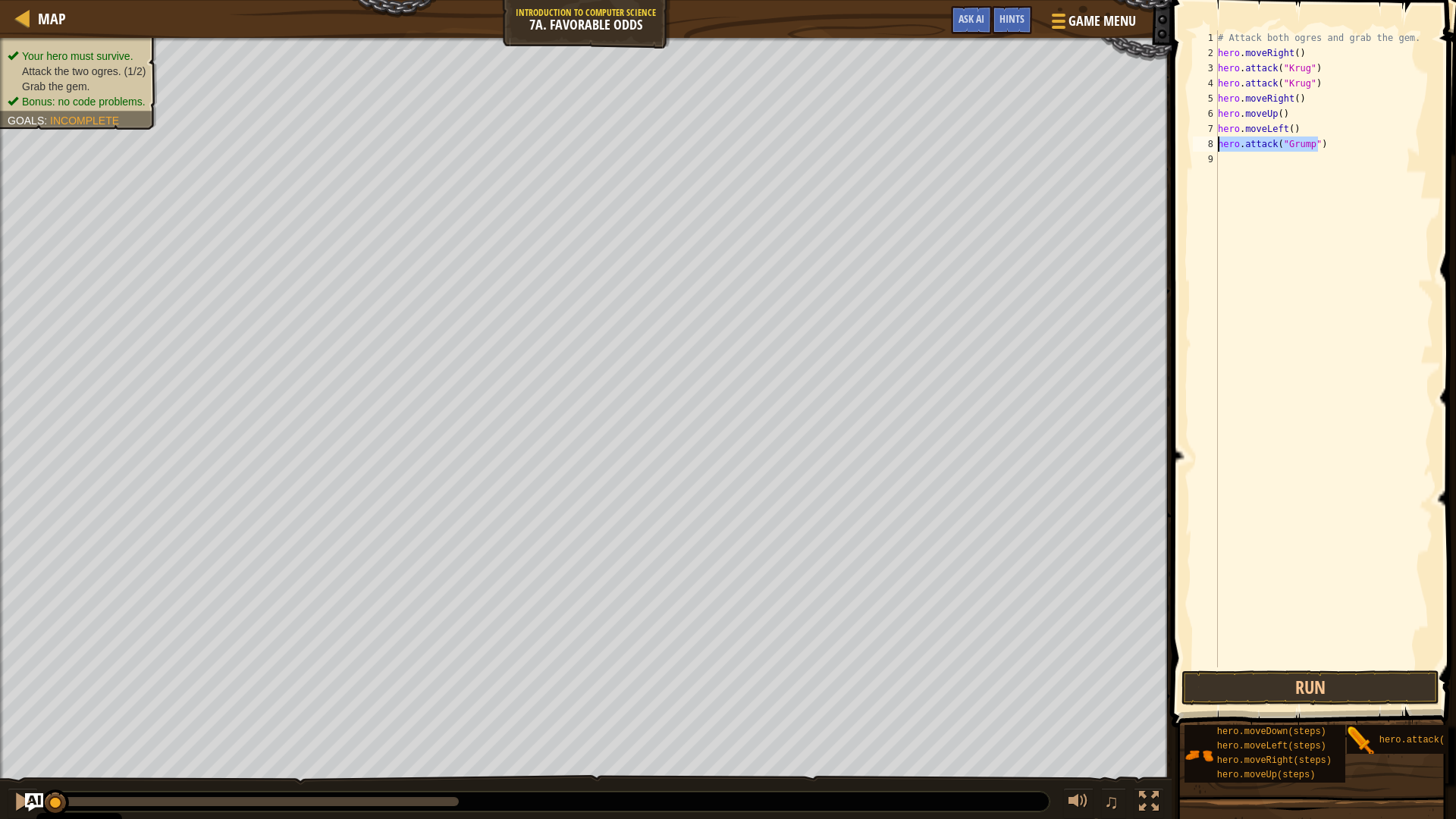
click at [1211, 142] on div "hero.attack("Grump") 1 2 3 4 5 6 7 8 9 # Attack both [PERSON_NAME] and grab the…" at bounding box center [1312, 349] width 244 height 637
click at [1255, 167] on div "# Attack both ogres and grab the gem. hero . moveRight ( ) hero . attack ( "[PE…" at bounding box center [1324, 364] width 218 height 667
paste textarea "hero.attack("Grump")"
type textarea "hero.attack("Grump")"
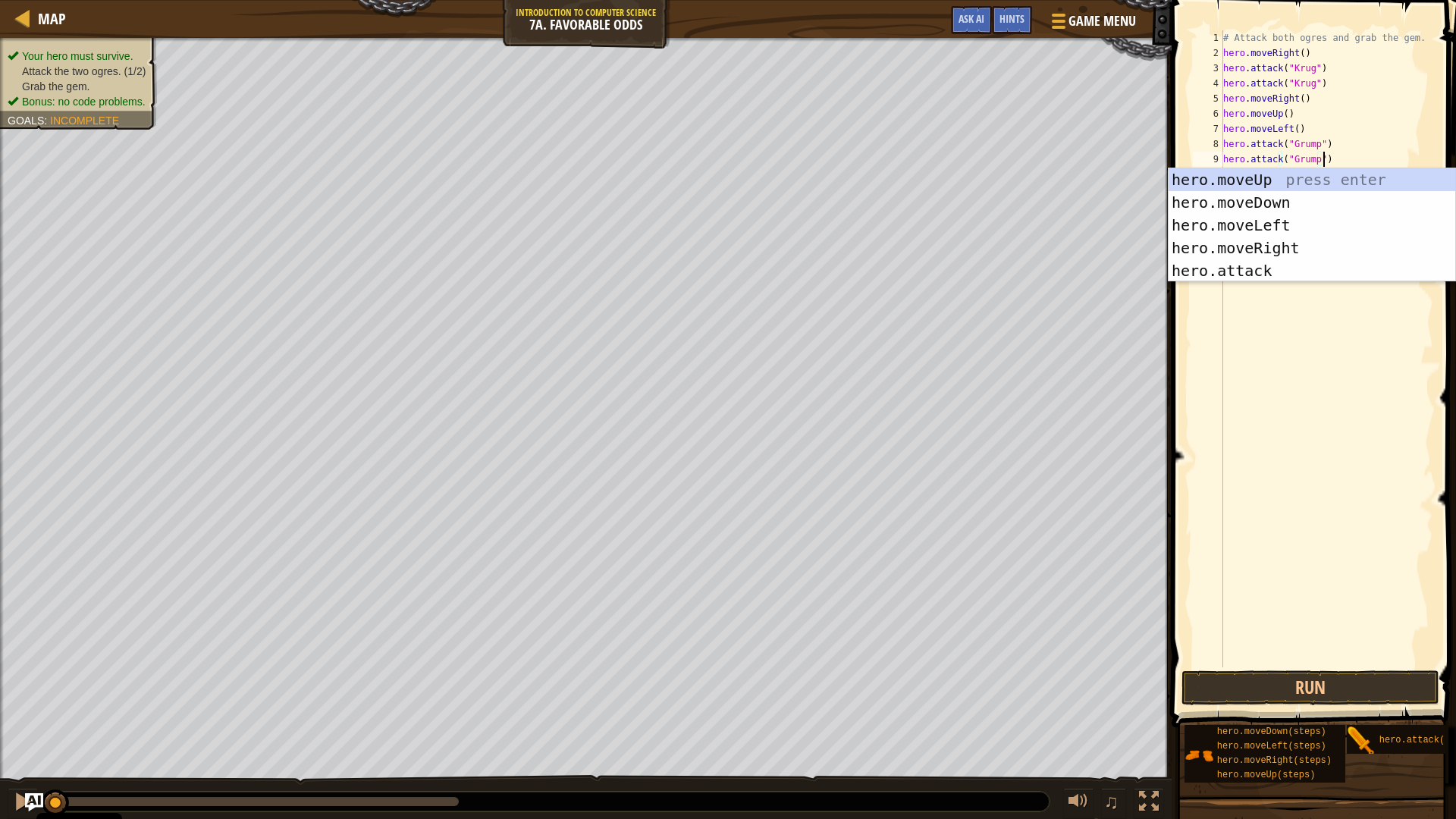
click at [1281, 315] on div "# Attack both ogres and grab the gem. hero . moveRight ( ) hero . attack ( "[PE…" at bounding box center [1327, 364] width 214 height 667
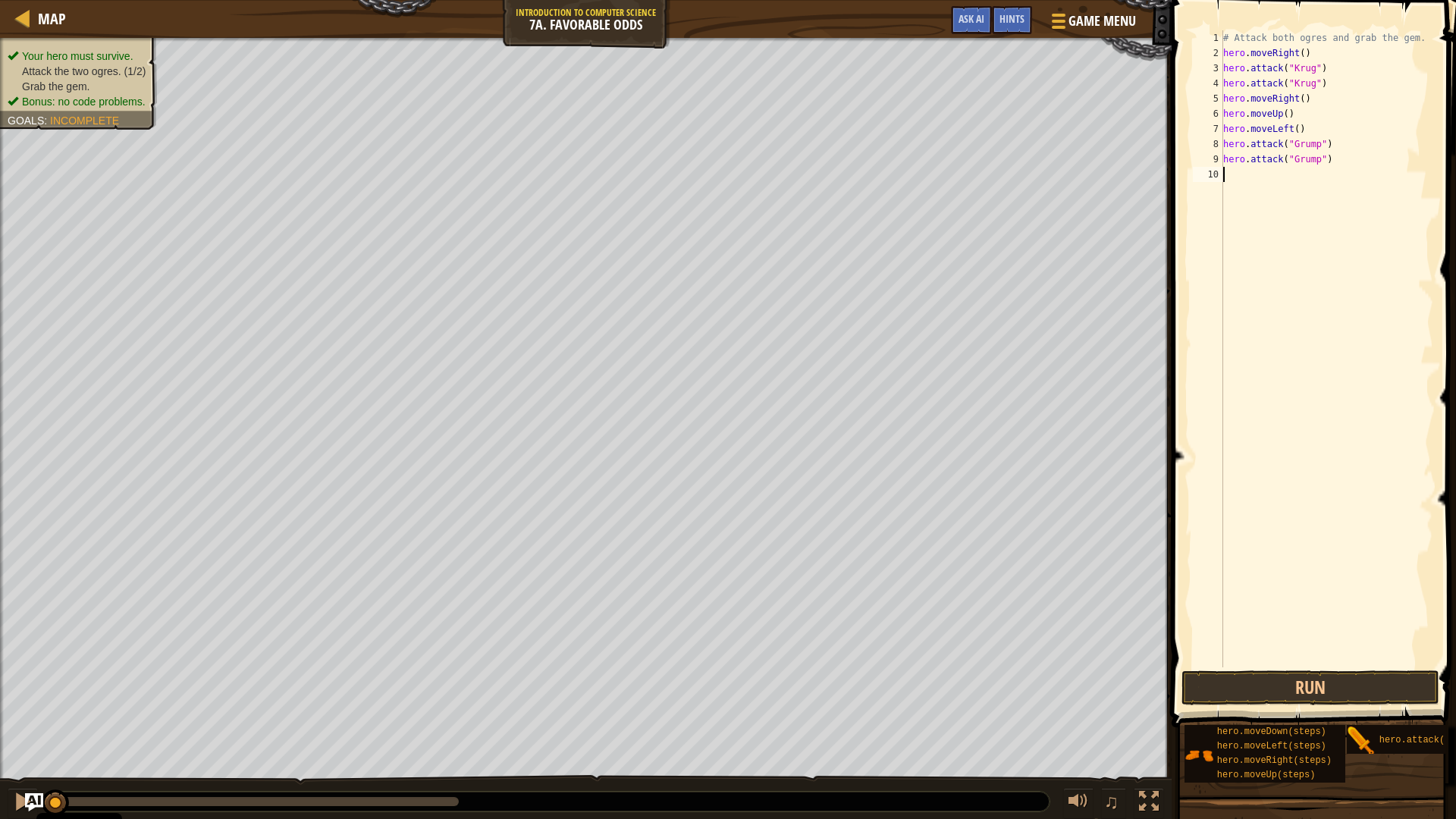
type textarea "h"
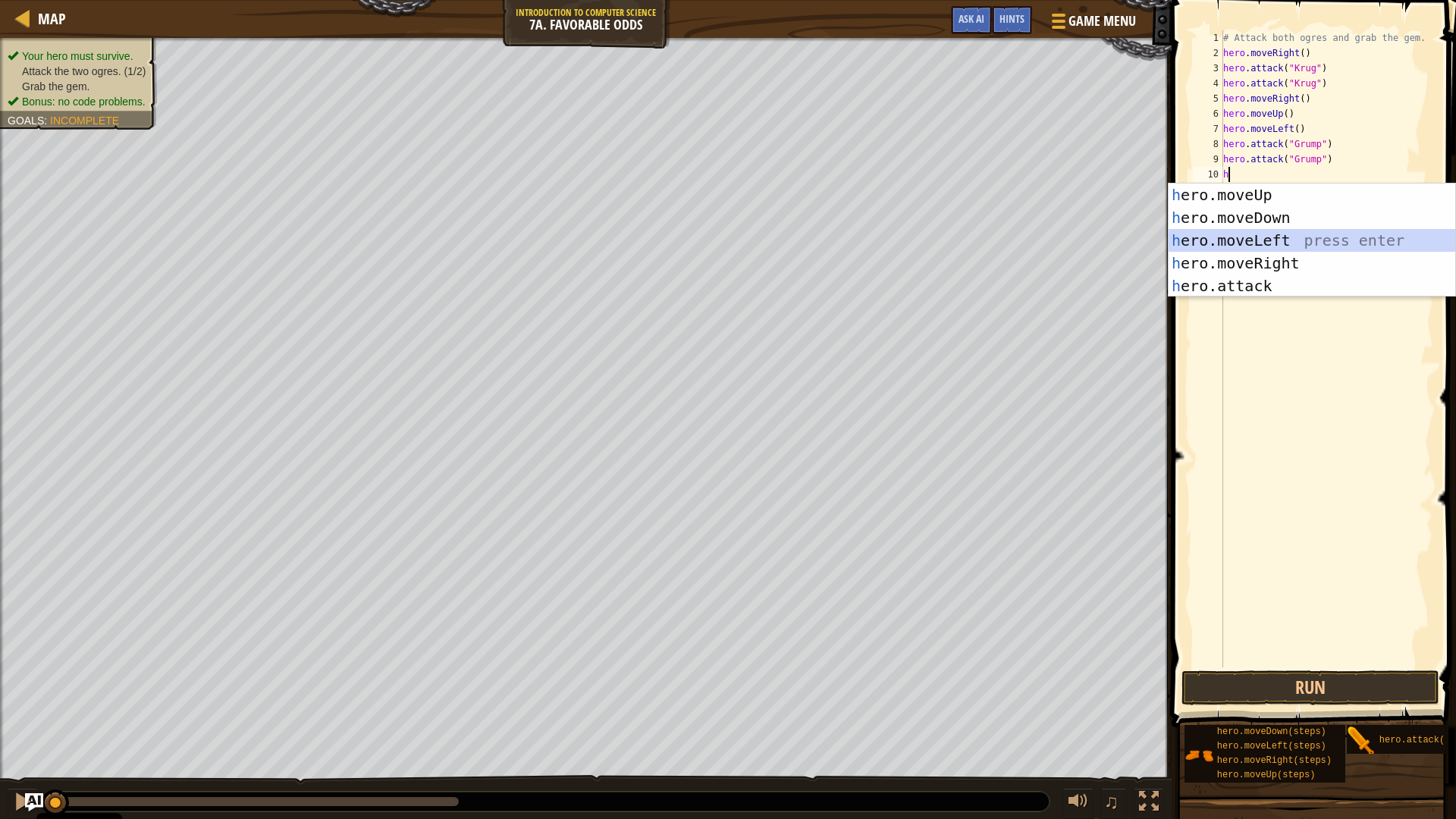
click at [1273, 236] on div "h ero.moveUp press enter h ero.moveDown press enter h ero.moveLeft press enter …" at bounding box center [1312, 263] width 287 height 159
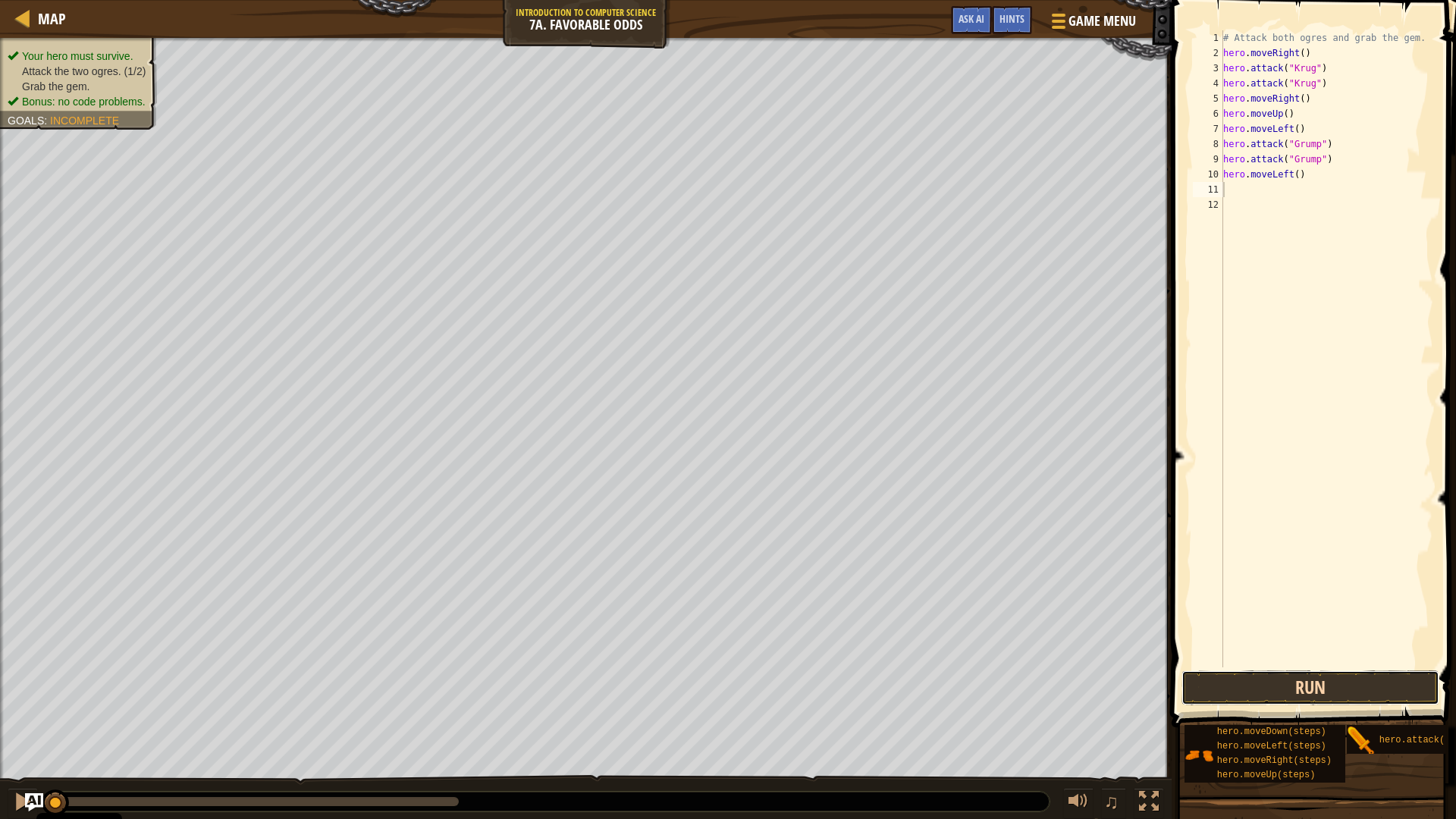
click at [1261, 682] on button "Run" at bounding box center [1310, 687] width 258 height 35
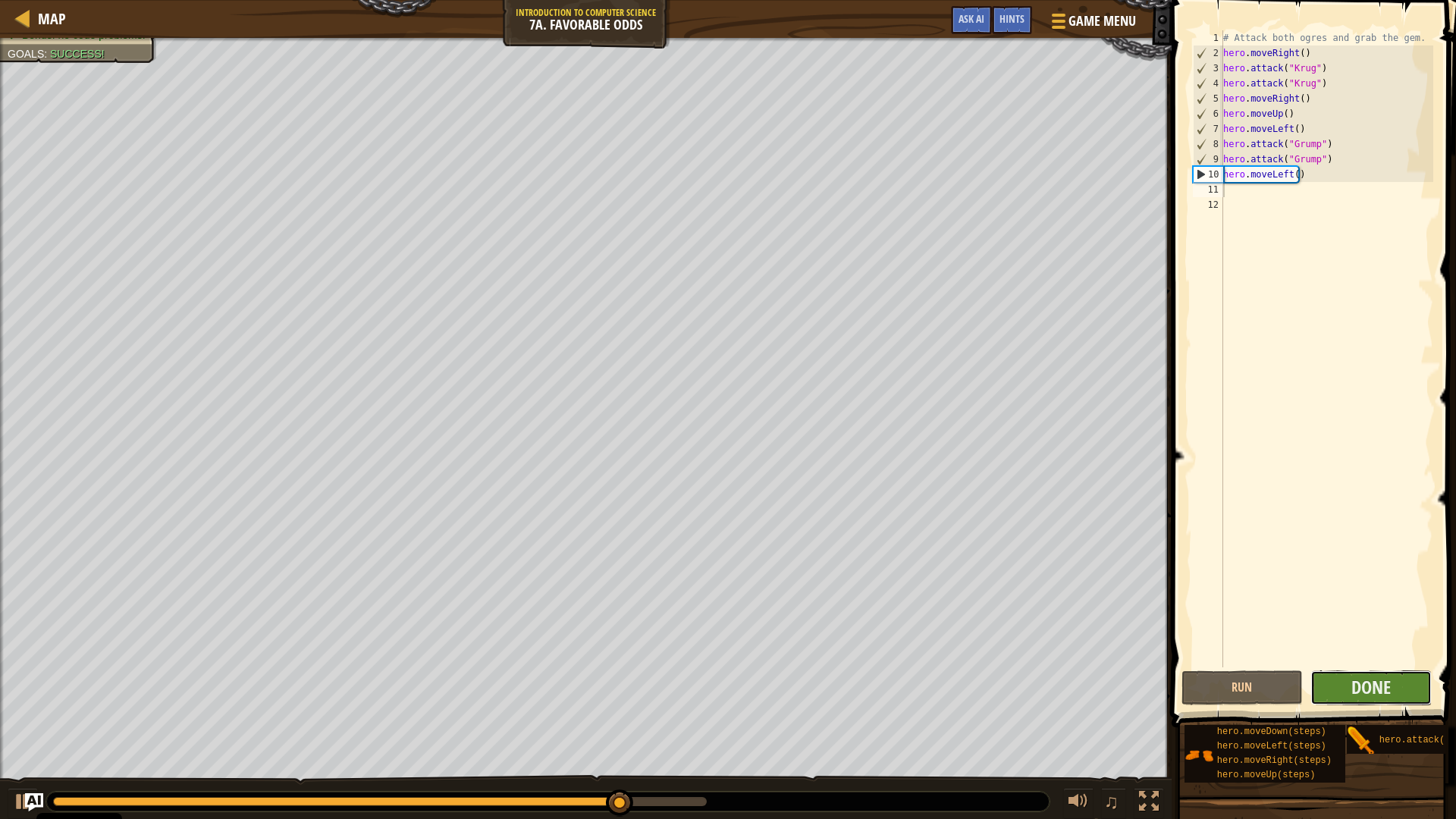
click at [1350, 685] on button "Done" at bounding box center [1371, 687] width 122 height 35
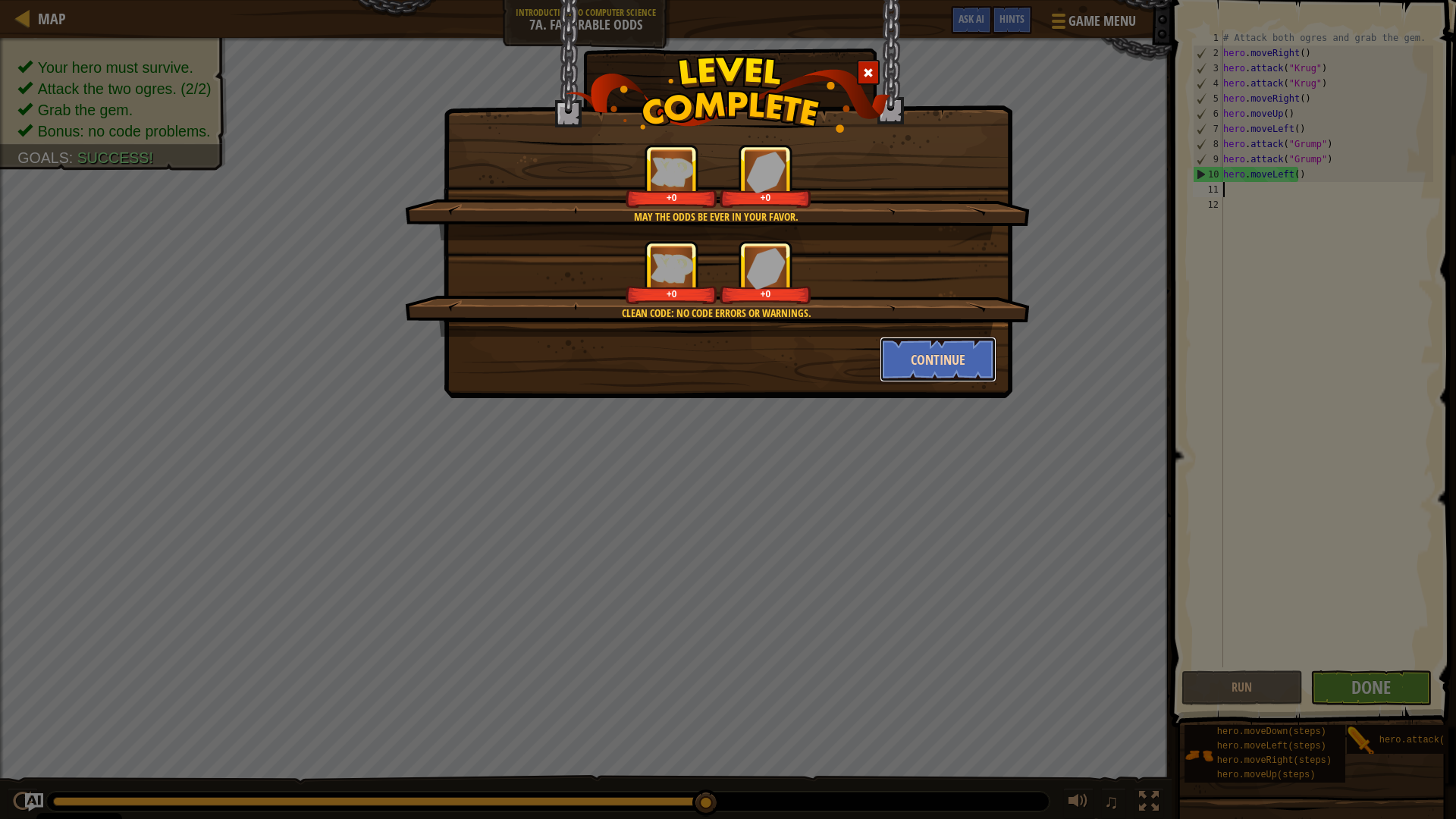
click at [951, 364] on button "Continue" at bounding box center [938, 359] width 118 height 46
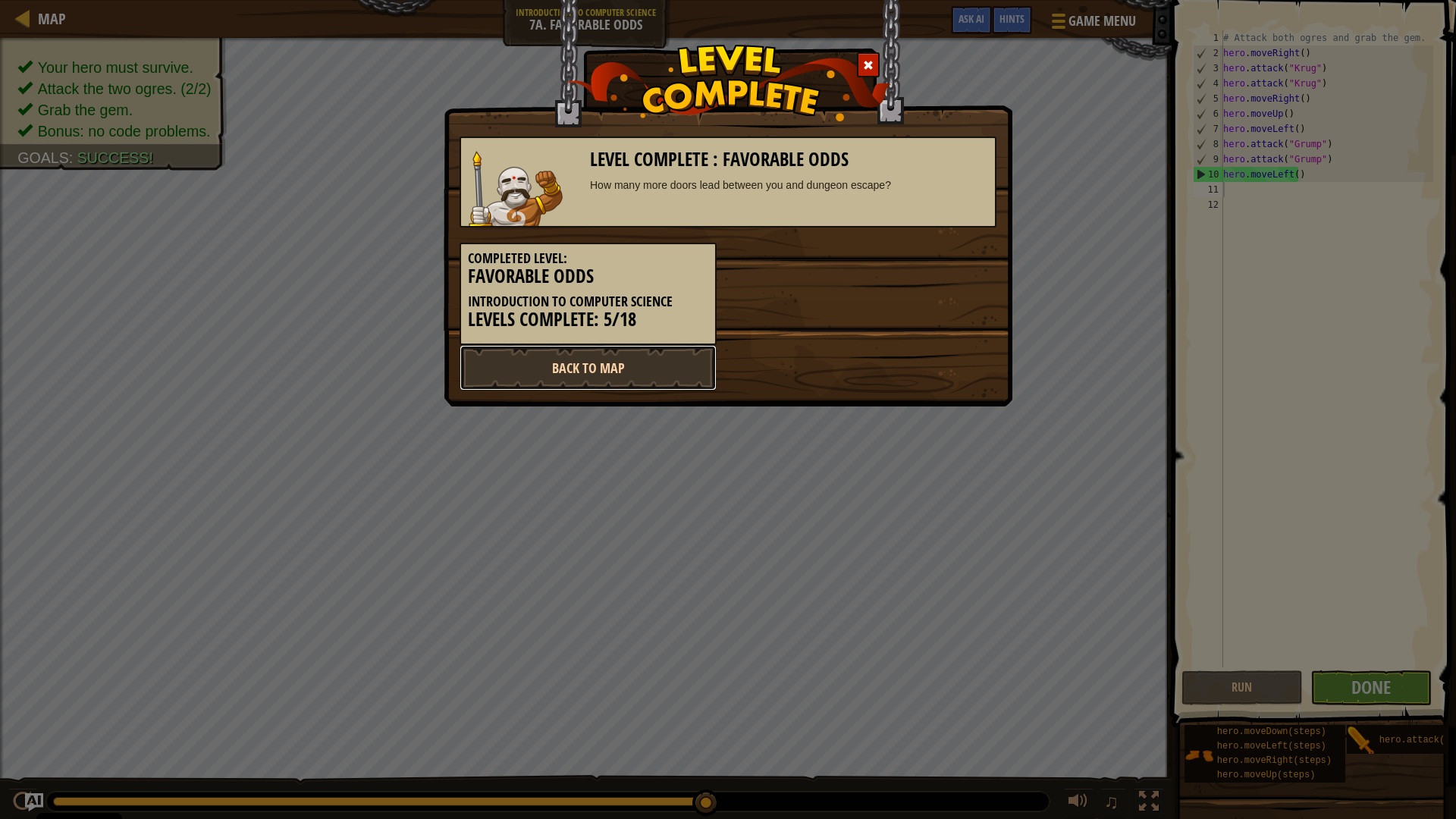
click at [592, 356] on link "Back to Map" at bounding box center [588, 368] width 257 height 46
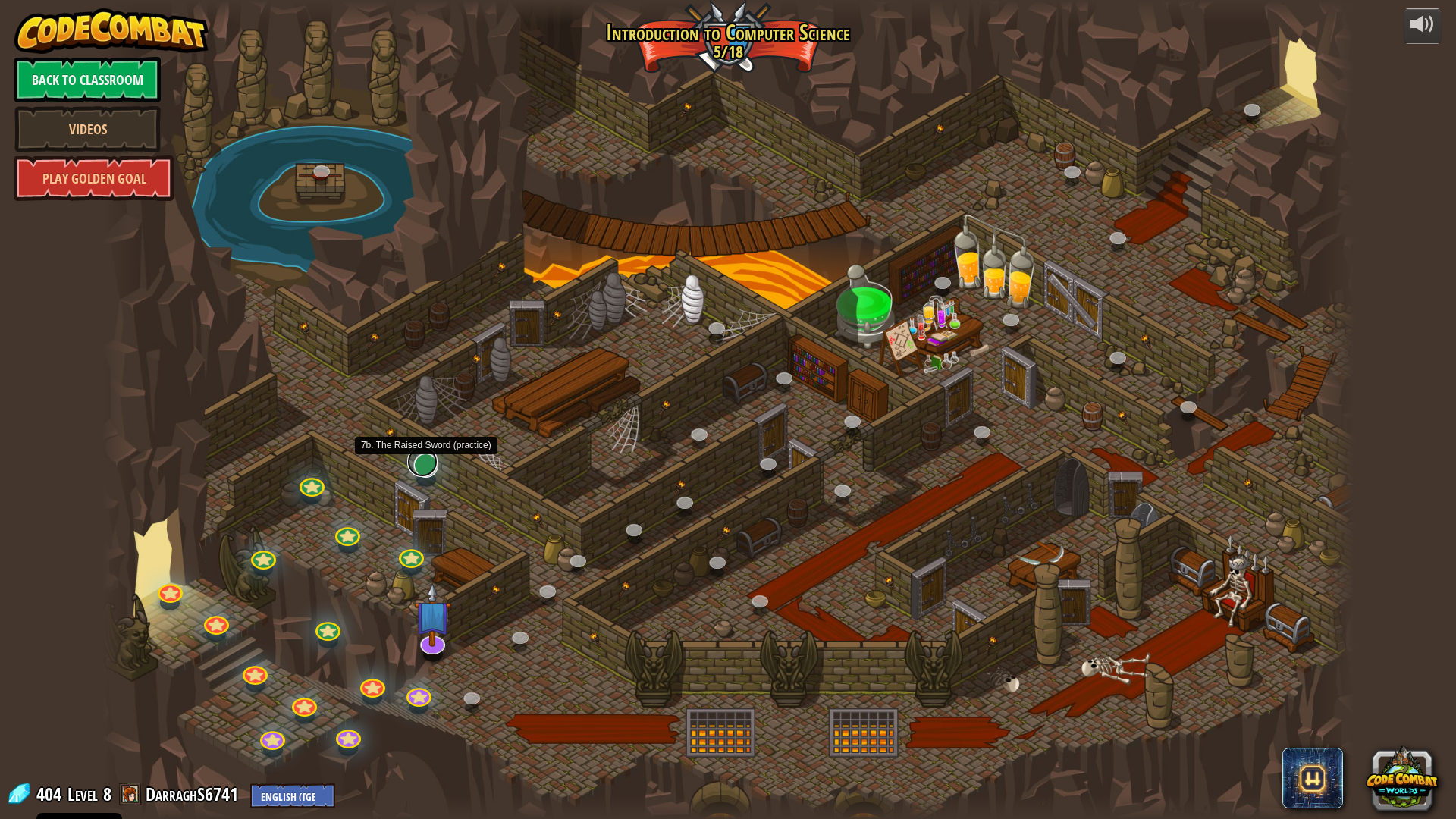
click at [426, 467] on link at bounding box center [423, 462] width 31 height 31
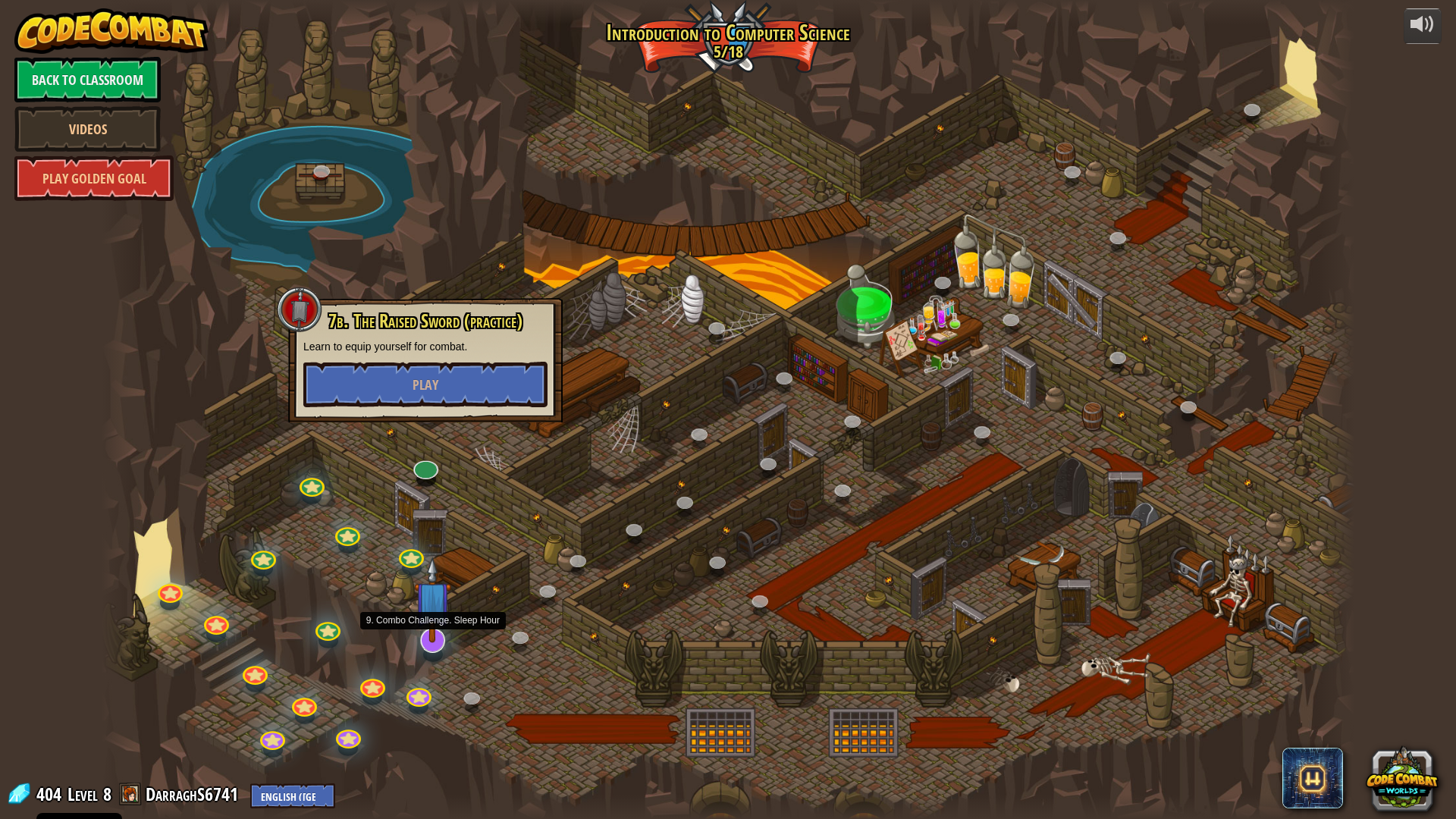
click at [420, 628] on img at bounding box center [433, 599] width 37 height 85
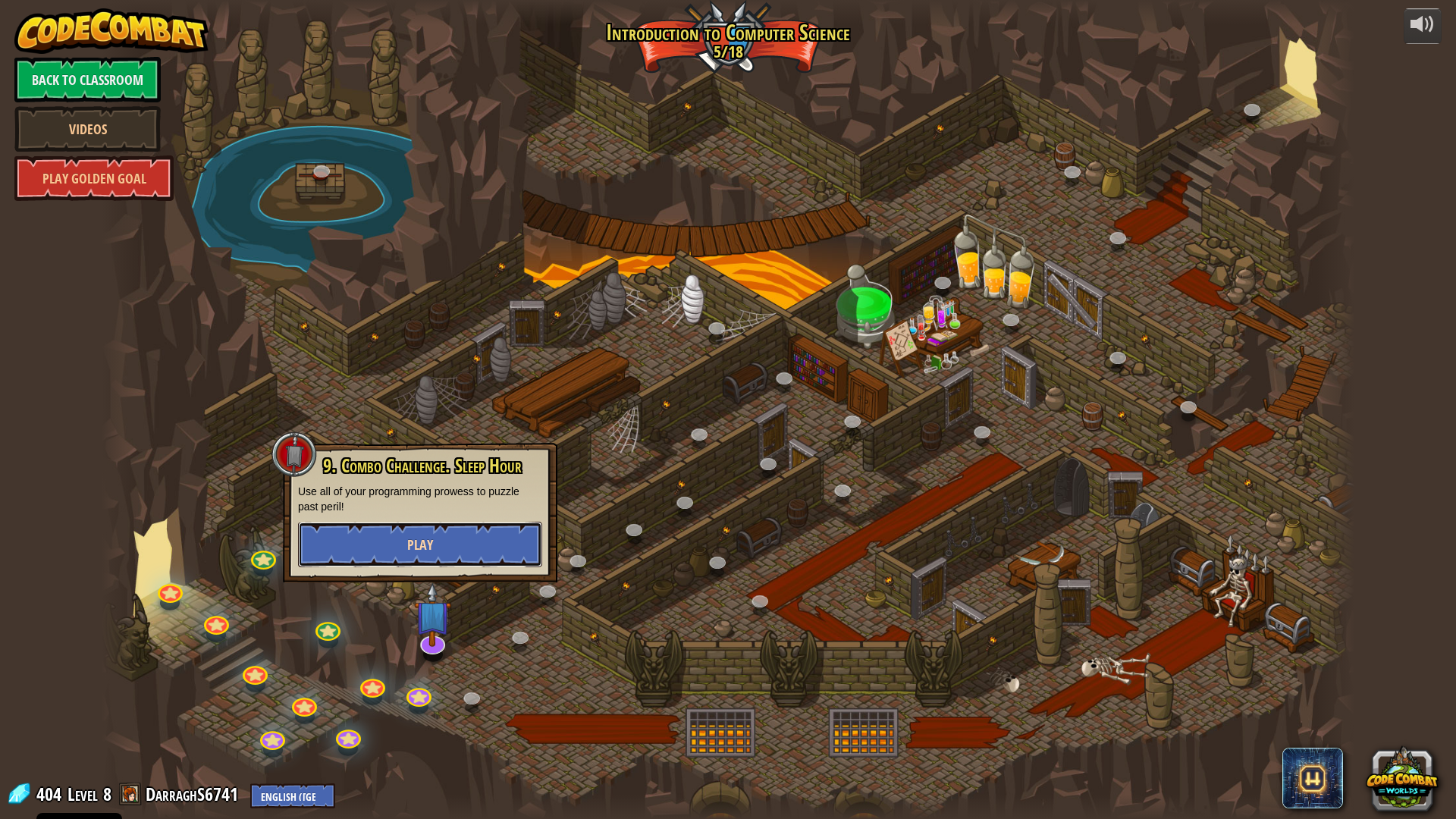
drag, startPoint x: 415, startPoint y: 558, endPoint x: 407, endPoint y: 560, distance: 8.2
click at [407, 560] on button "Play" at bounding box center [419, 544] width 244 height 46
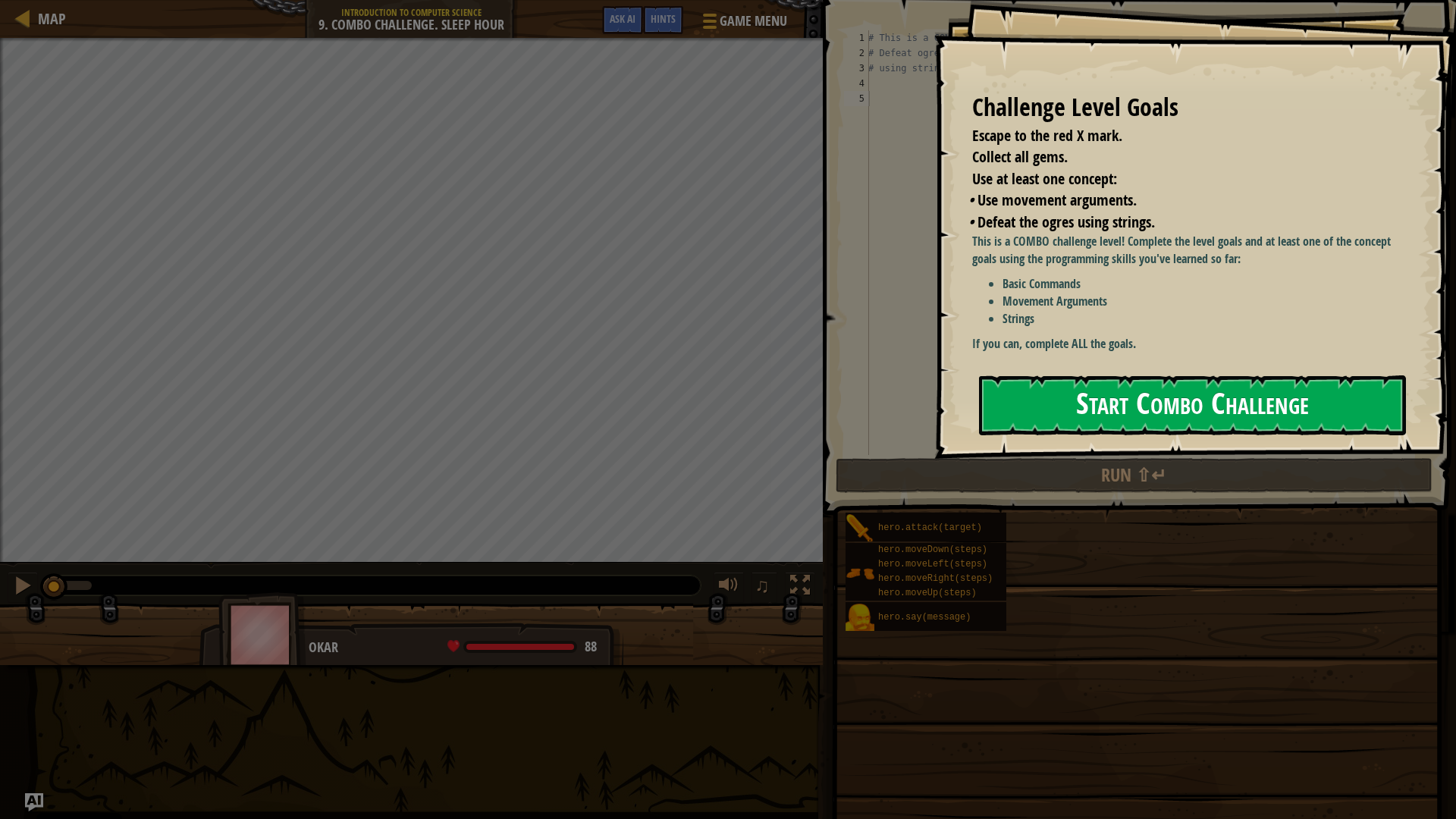
drag, startPoint x: 1141, startPoint y: 357, endPoint x: 1141, endPoint y: 349, distance: 8.0
click at [1141, 376] on button "Start Combo Challenge" at bounding box center [1193, 405] width 427 height 60
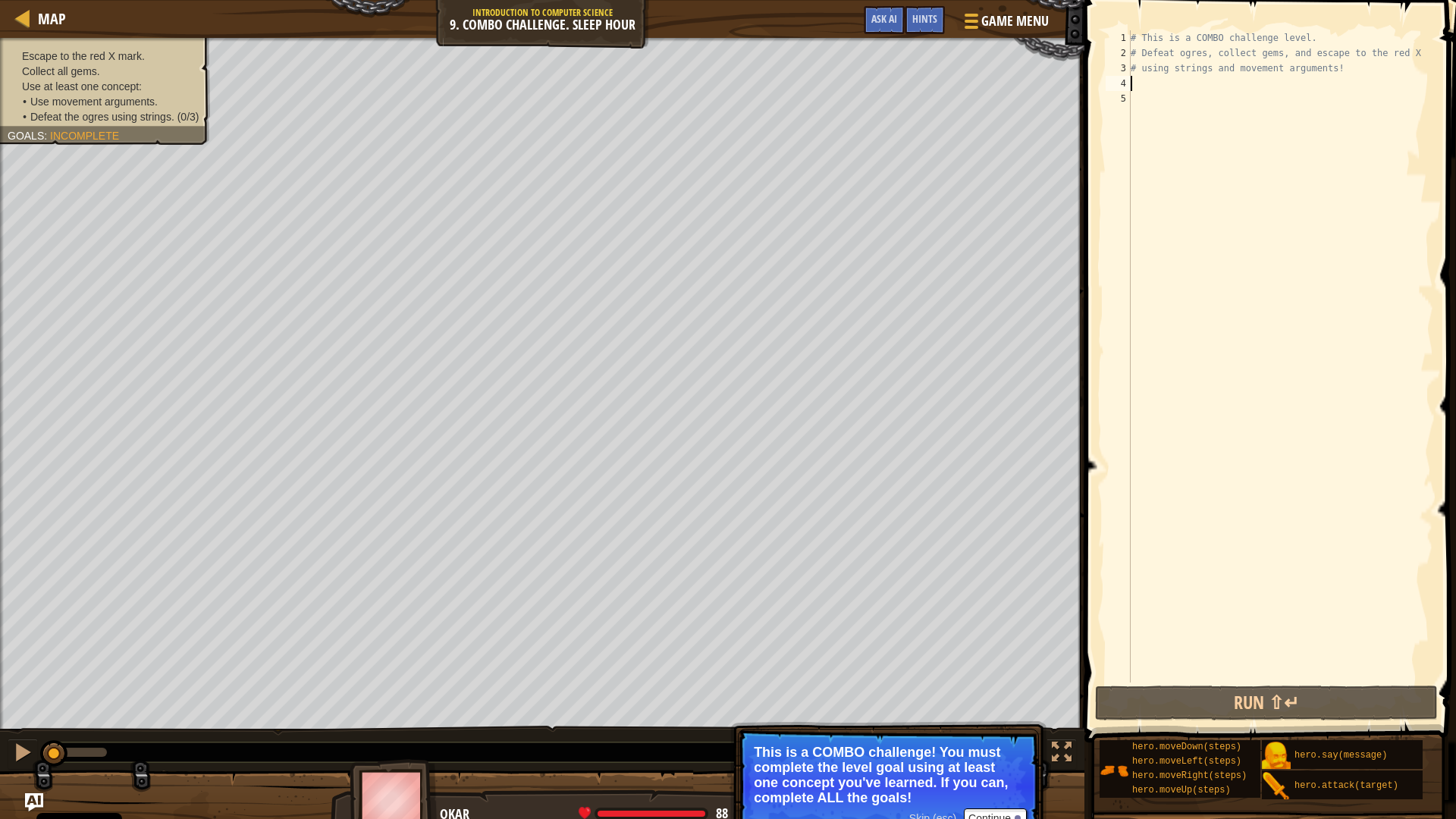
click at [1160, 82] on div "# This is a COMBO challenge level. # Defeat [PERSON_NAME], collect gems, and es…" at bounding box center [1281, 372] width 306 height 682
type textarea "h"
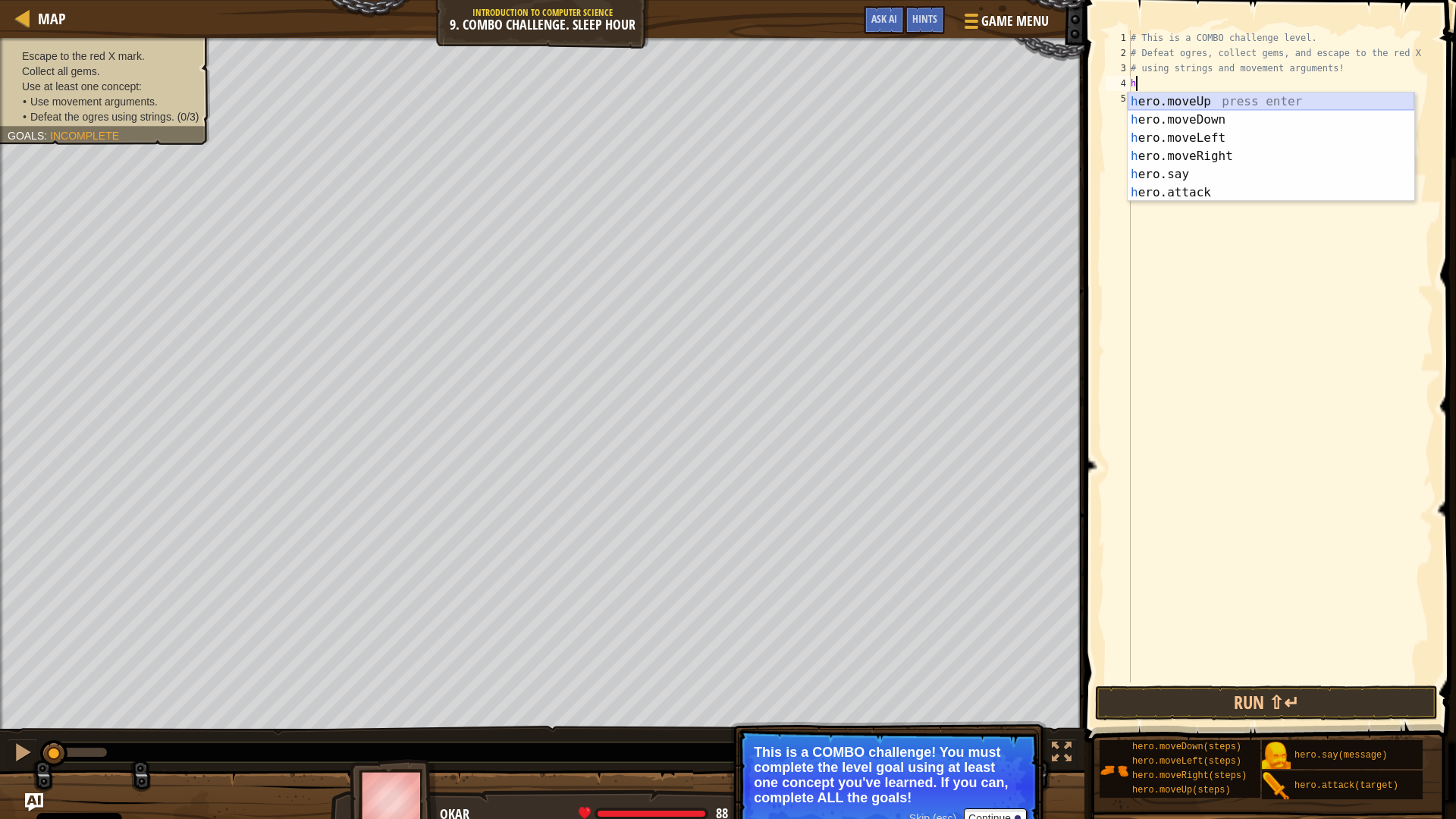
click at [1142, 102] on div "h ero.moveUp press enter h ero.moveDown press enter h ero.moveLeft press enter …" at bounding box center [1271, 165] width 287 height 146
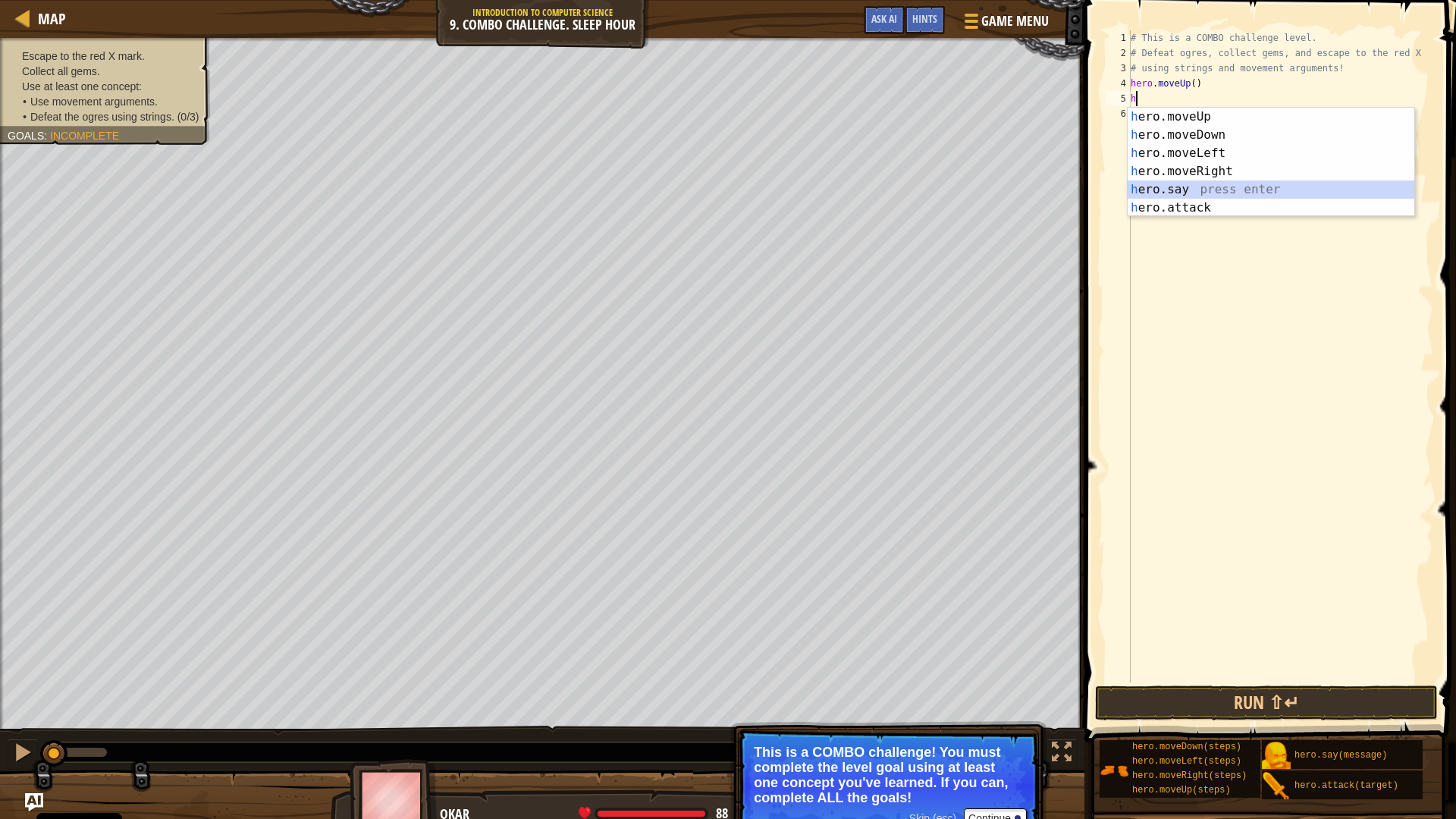
click at [1127, 0] on body "Cookie Policy CodeCombat uses a few essential and non-essential cookies. Privac…" at bounding box center [728, 0] width 1456 height 0
click at [1150, 212] on div "h ero.moveUp press enter h ero.moveDown press enter h ero.moveLeft press enter …" at bounding box center [1271, 180] width 287 height 146
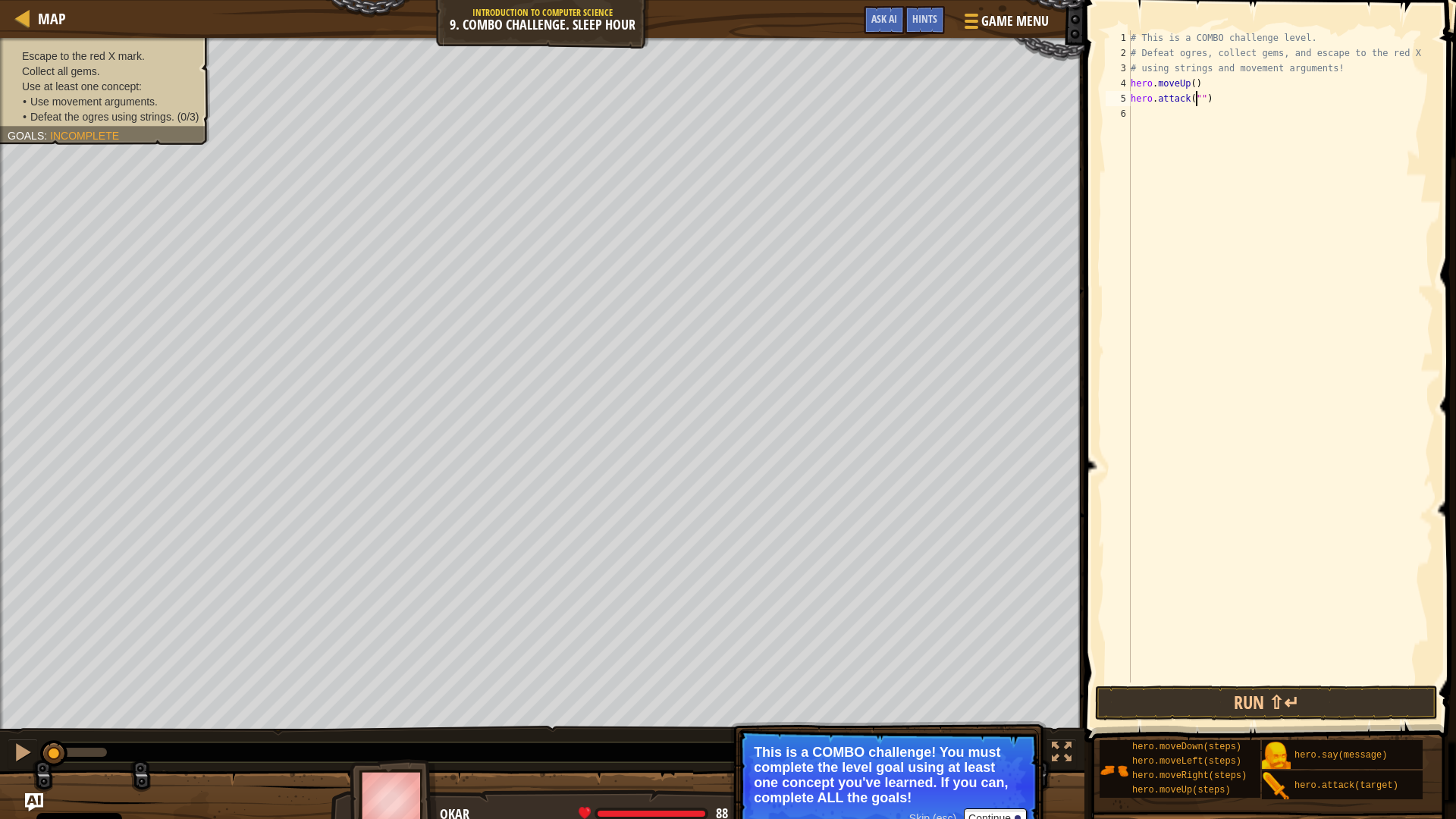
click at [81, 106] on span "Use movement arguments." at bounding box center [94, 101] width 127 height 12
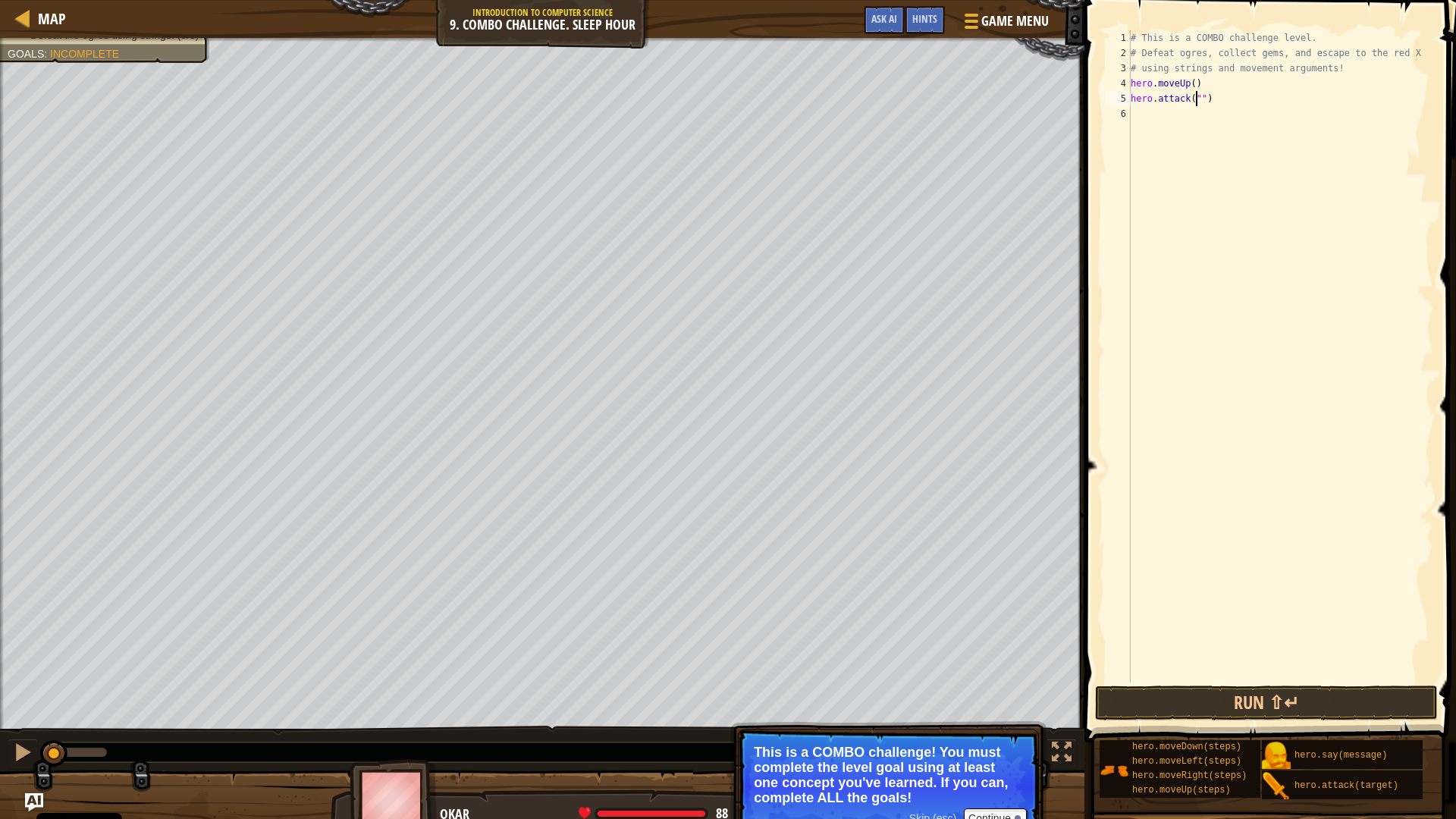
scroll to position [6, 6]
type textarea "hero.attack("Rexxar")"
drag, startPoint x: 1256, startPoint y: 99, endPoint x: 1121, endPoint y: 95, distance: 135.1
click at [1121, 95] on div "hero.attack("Rexxar") 1 2 3 4 5 6 # This is a COMBO challenge level. # Defeat […" at bounding box center [1268, 356] width 331 height 652
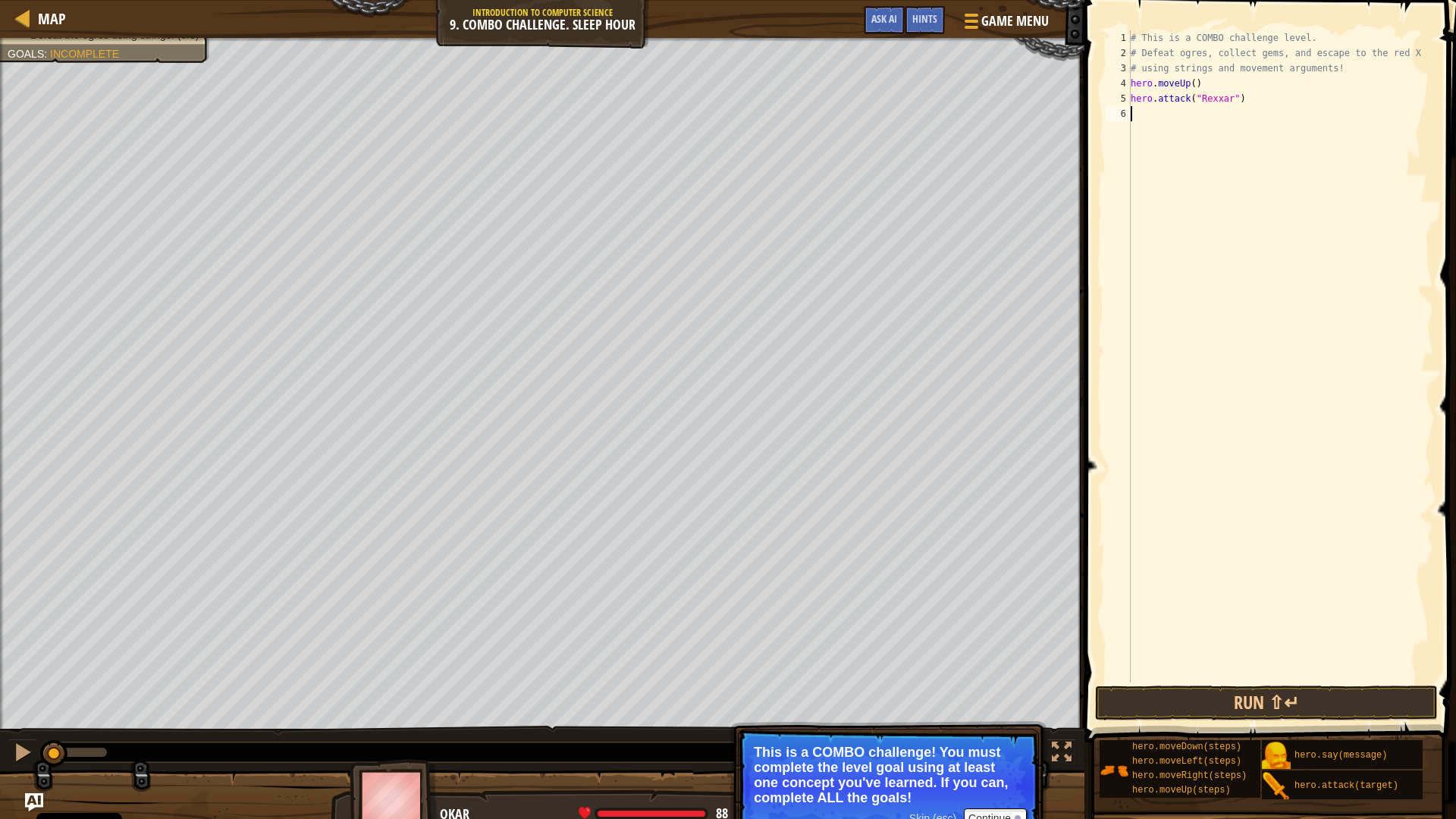
click at [1164, 116] on div "# This is a COMBO challenge level. # Defeat [PERSON_NAME], collect gems, and es…" at bounding box center [1281, 372] width 306 height 682
paste textarea "hero.attack("Rexxar")"
type textarea "hero.attack("Rexxar")"
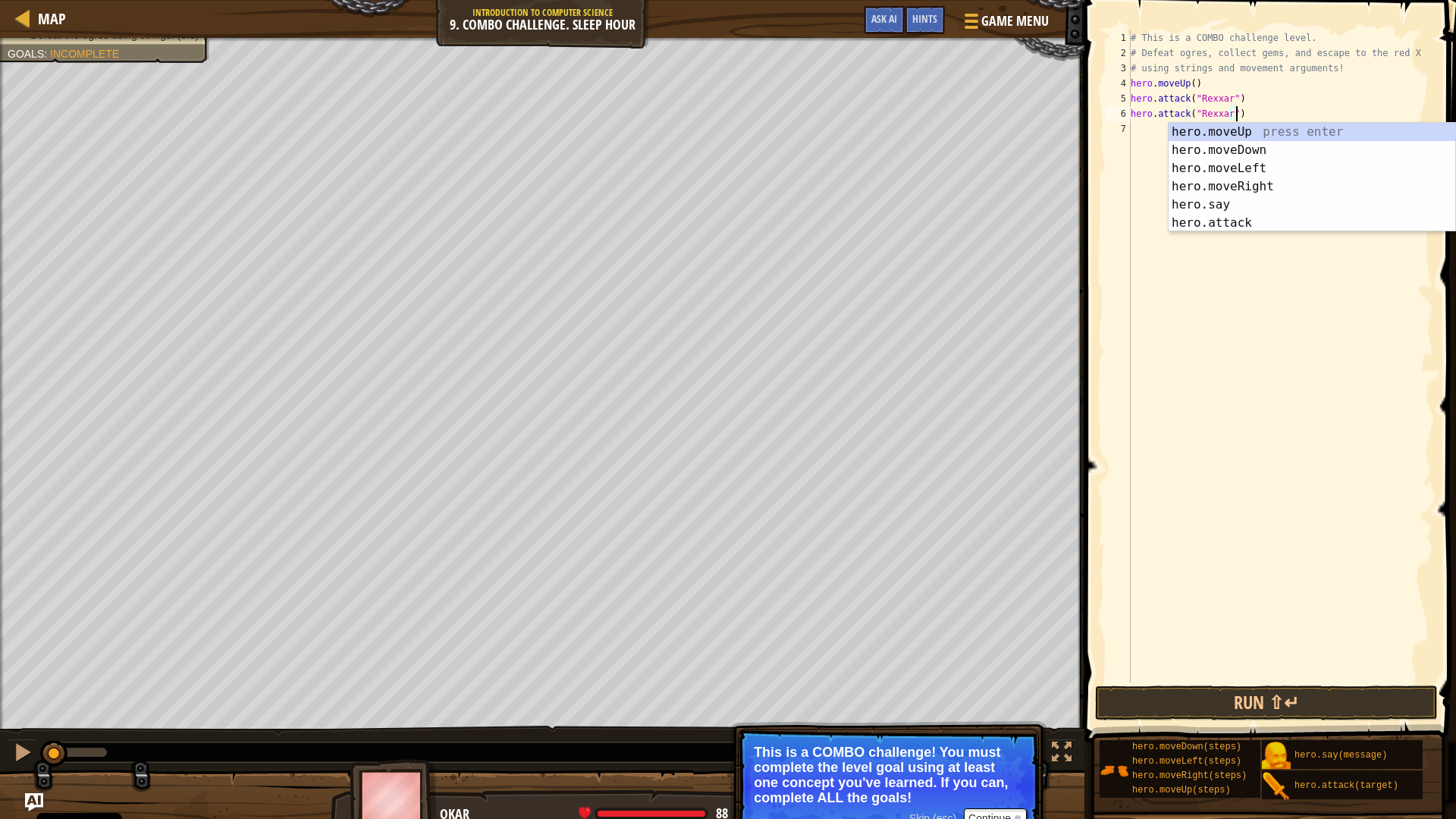
click at [1158, 198] on div "# This is a COMBO challenge level. # Defeat [PERSON_NAME], collect gems, and es…" at bounding box center [1281, 372] width 306 height 682
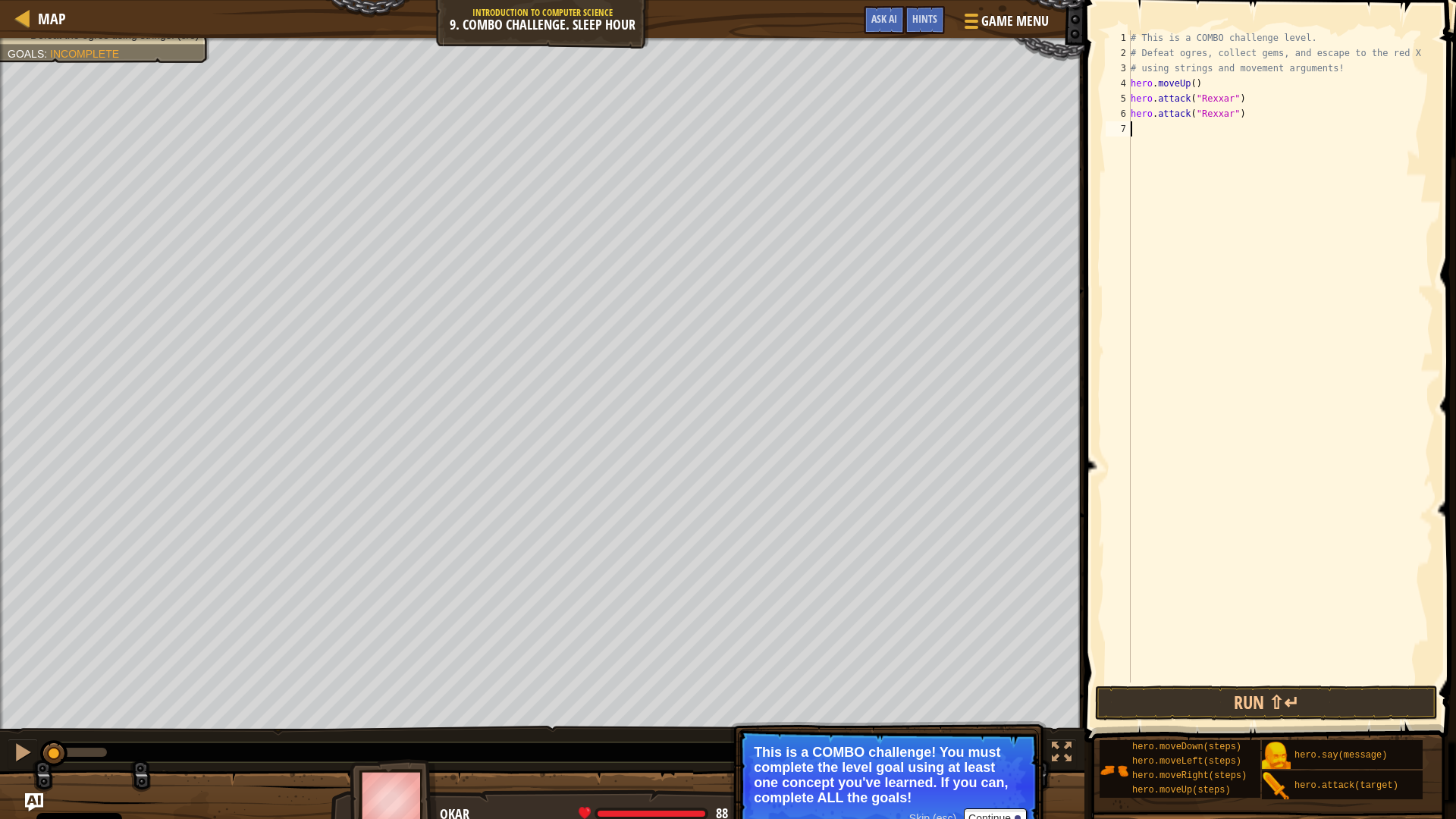
type textarea "h"
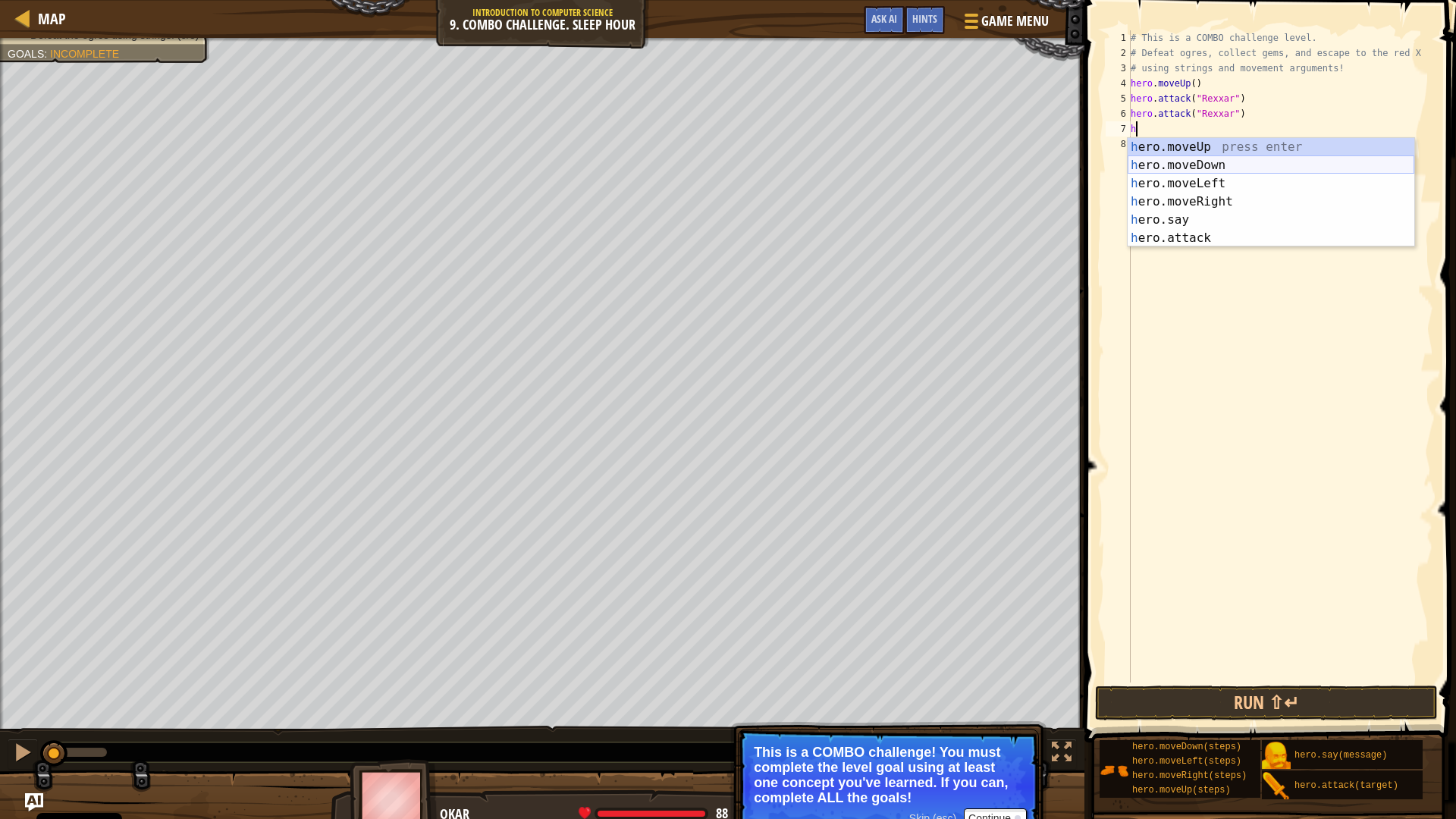
click at [1215, 168] on div "h ero.moveUp press enter h ero.moveDown press enter h ero.moveLeft press enter …" at bounding box center [1271, 211] width 287 height 146
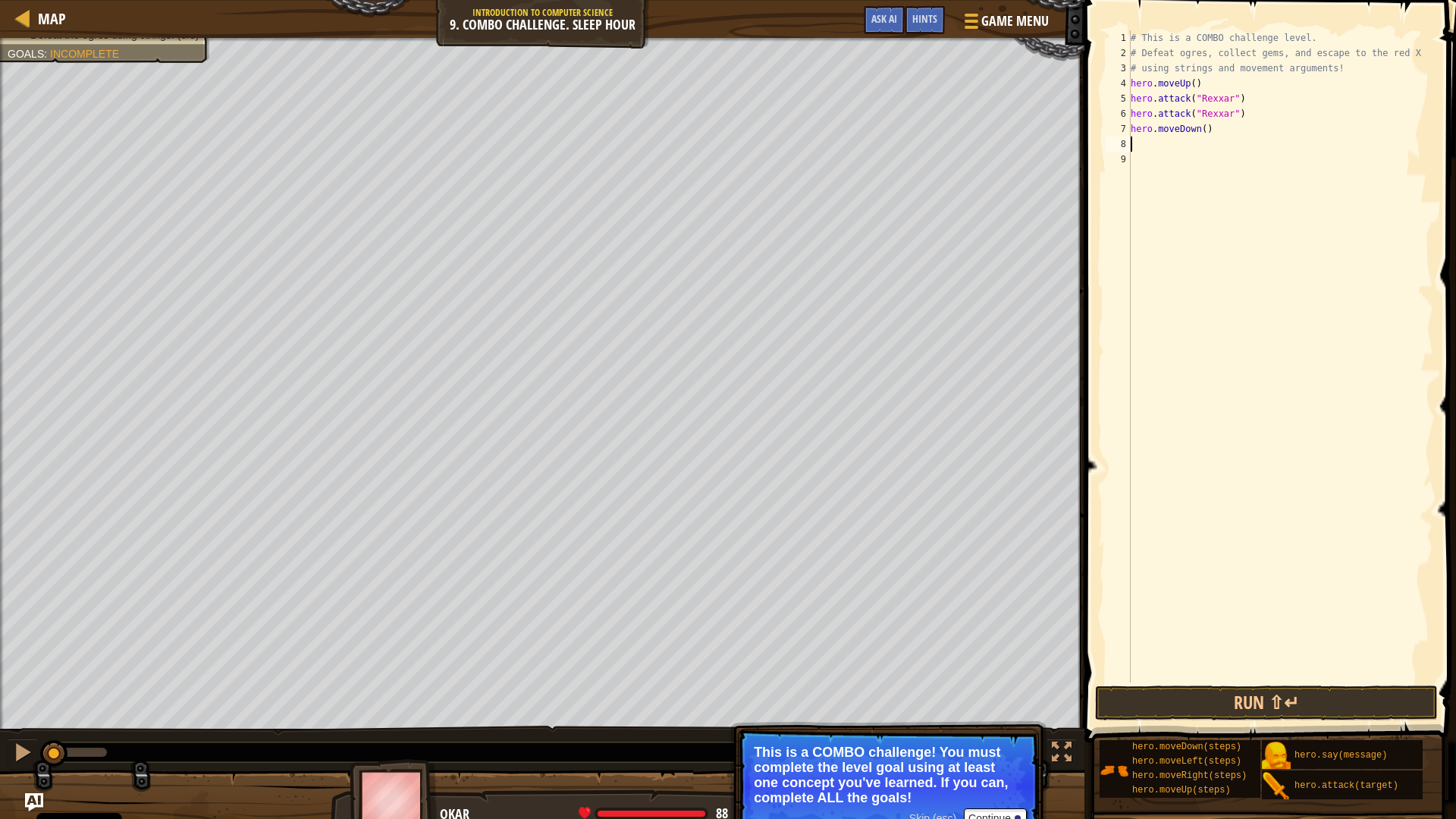
click at [1204, 134] on div "# This is a COMBO challenge level. # Defeat [PERSON_NAME], collect gems, and es…" at bounding box center [1281, 372] width 306 height 682
click at [1199, 134] on div "# This is a COMBO challenge level. # Defeat [PERSON_NAME], collect gems, and es…" at bounding box center [1281, 372] width 306 height 682
type textarea "hero.moveDown(2)"
click at [1172, 138] on div "# This is a COMBO challenge level. # Defeat [PERSON_NAME], collect gems, and es…" at bounding box center [1281, 372] width 306 height 682
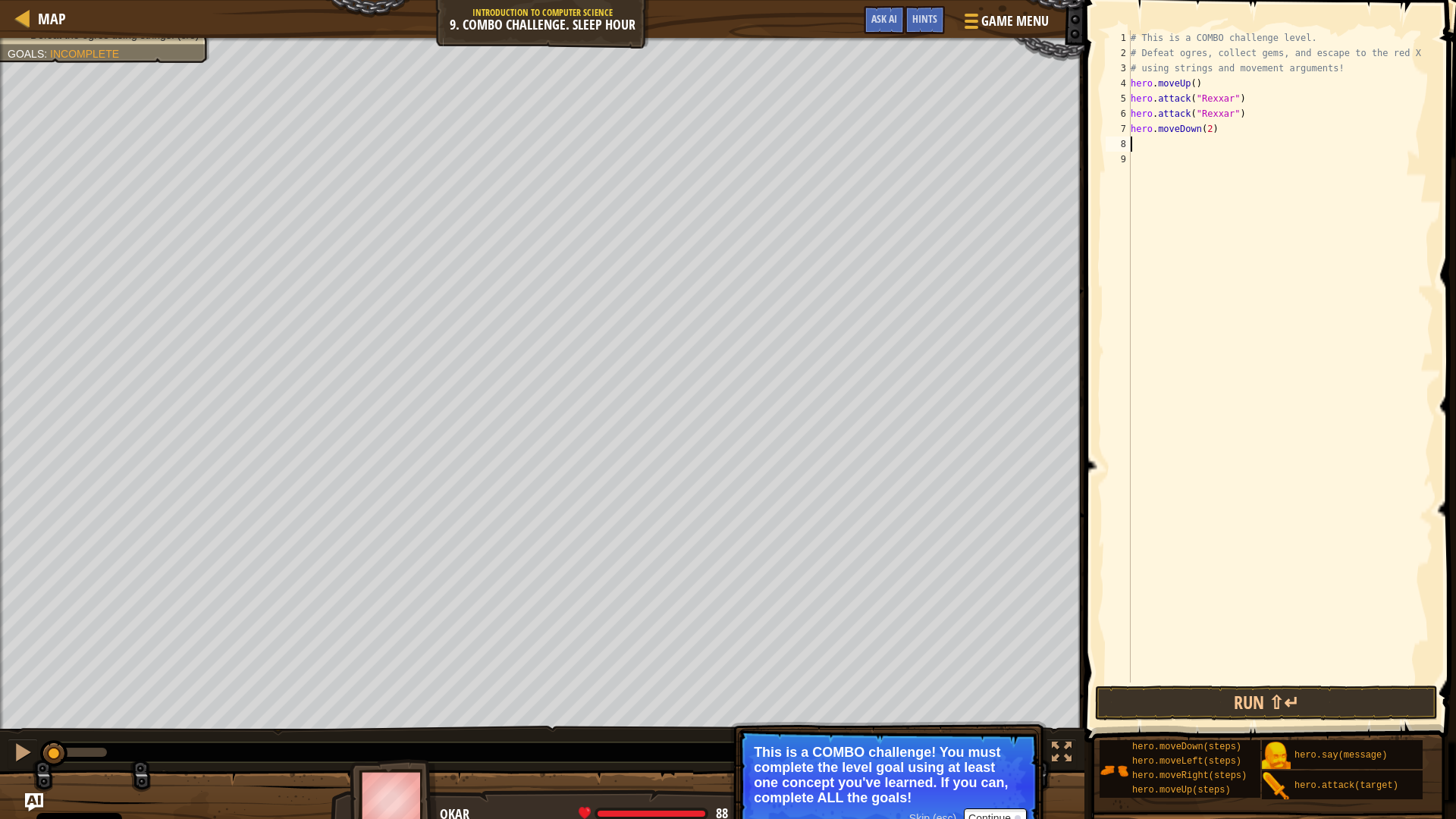
scroll to position [6, 0]
type textarea "h"
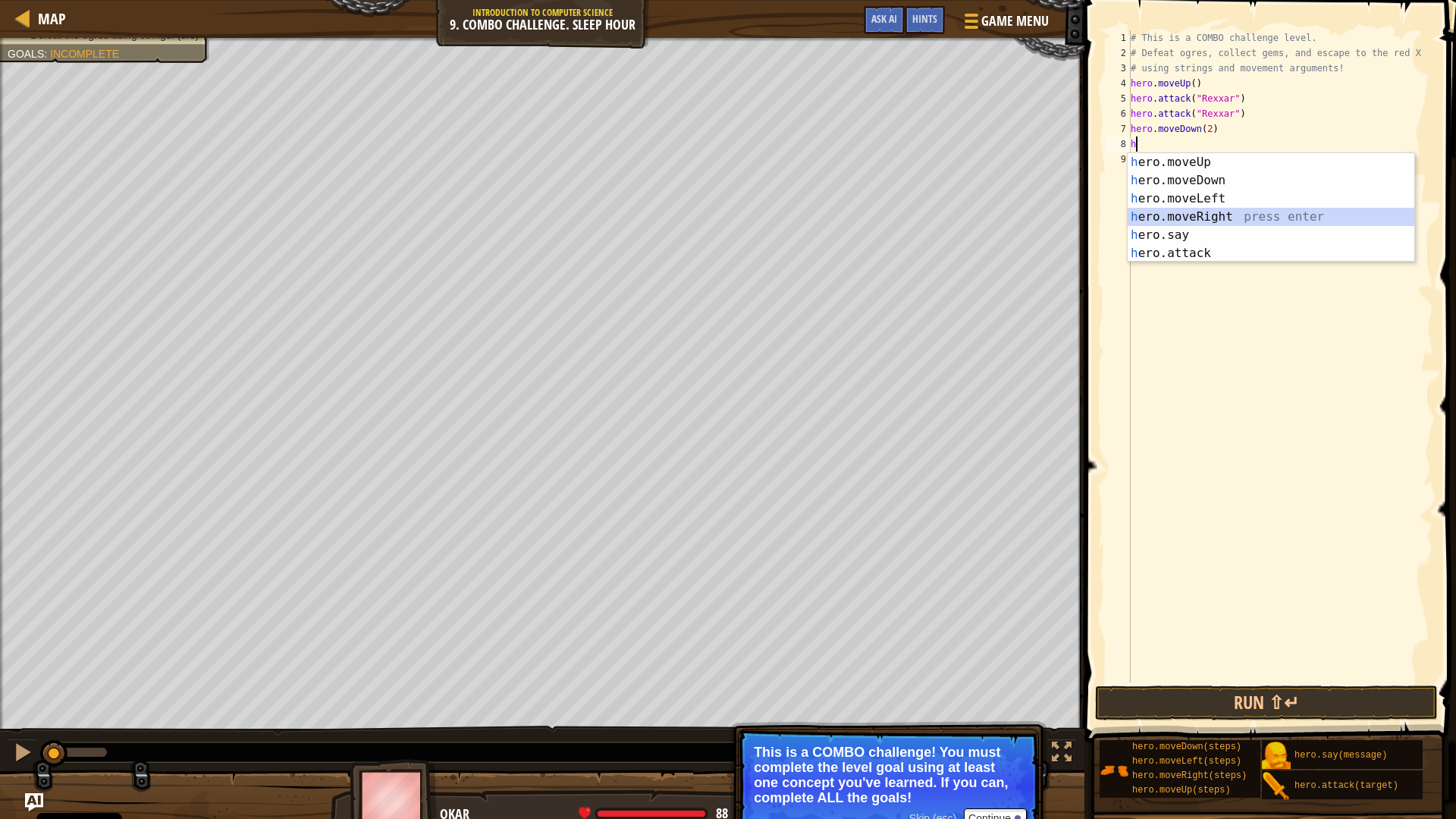
click at [1169, 213] on div "h ero.moveUp press enter h ero.moveDown press enter h ero.moveLeft press enter …" at bounding box center [1271, 225] width 287 height 146
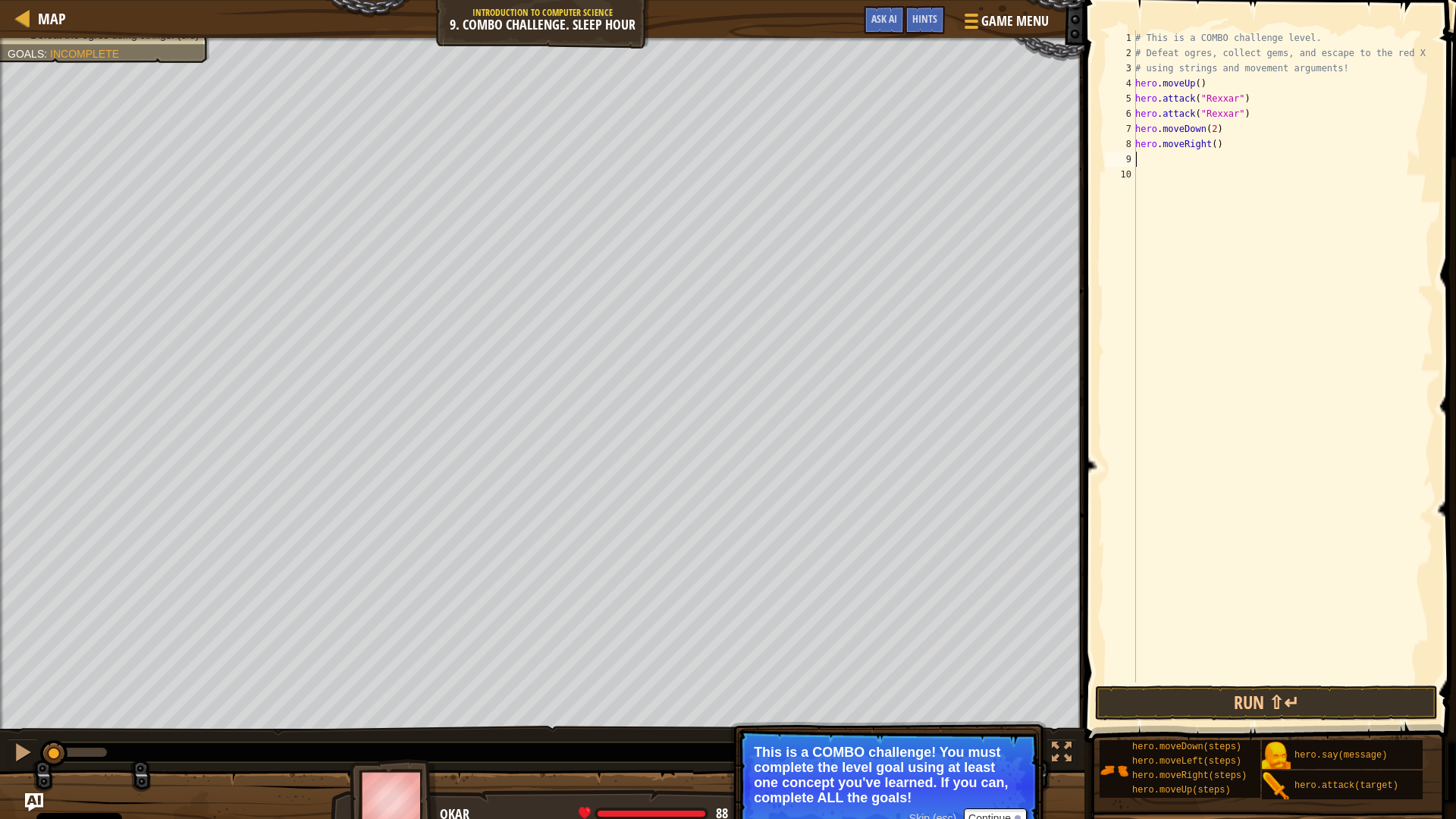
click at [1210, 136] on div "# This is a COMBO challenge level. # Defeat [PERSON_NAME], collect gems, and es…" at bounding box center [1283, 372] width 301 height 682
click at [1210, 142] on div "# This is a COMBO challenge level. # Defeat [PERSON_NAME], collect gems, and es…" at bounding box center [1283, 372] width 301 height 682
type textarea "hero.moveRight(2)"
click at [1150, 157] on div "# This is a COMBO challenge level. # Defeat [PERSON_NAME], collect gems, and es…" at bounding box center [1283, 372] width 301 height 682
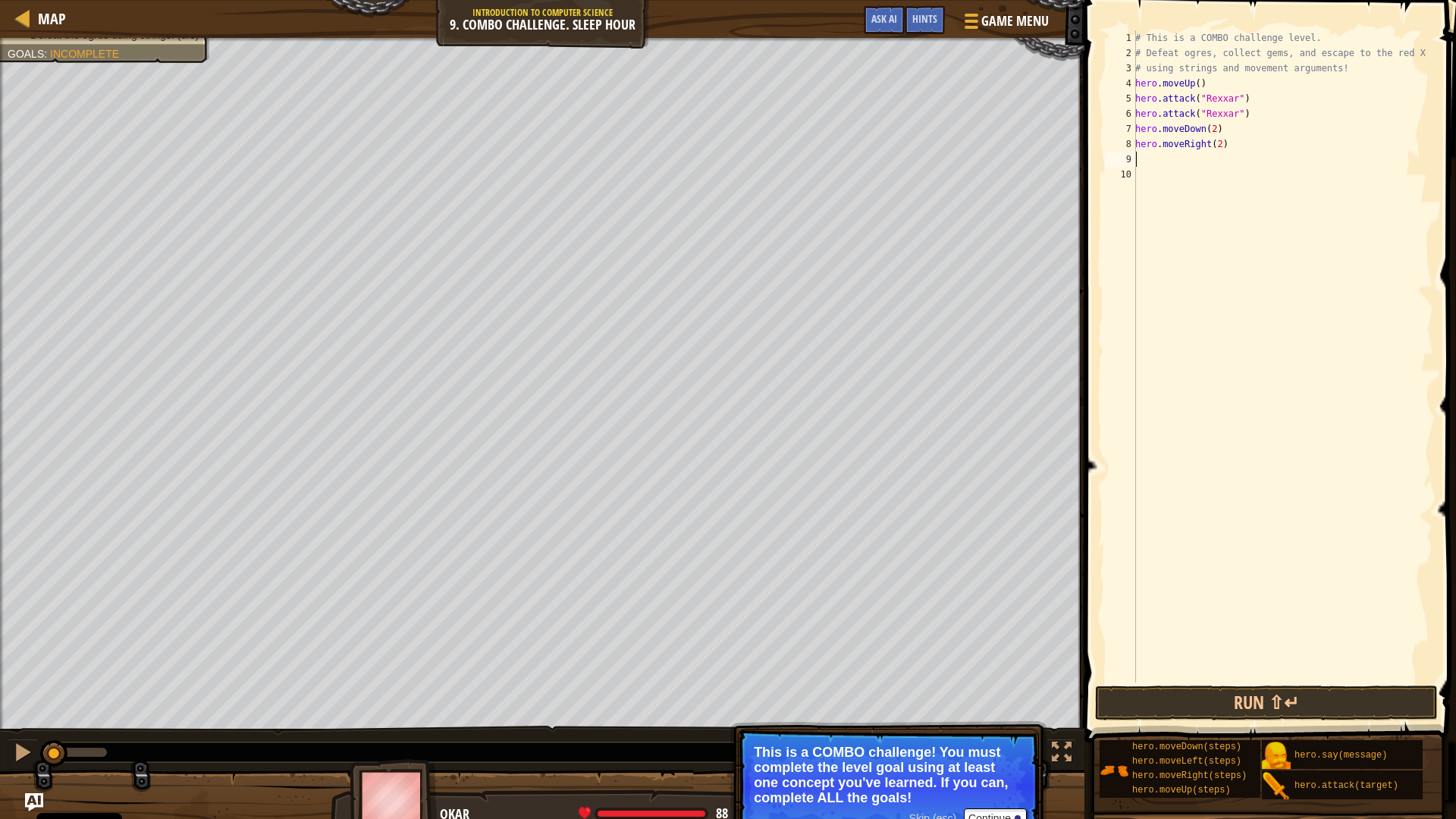
scroll to position [6, 0]
type textarea "h"
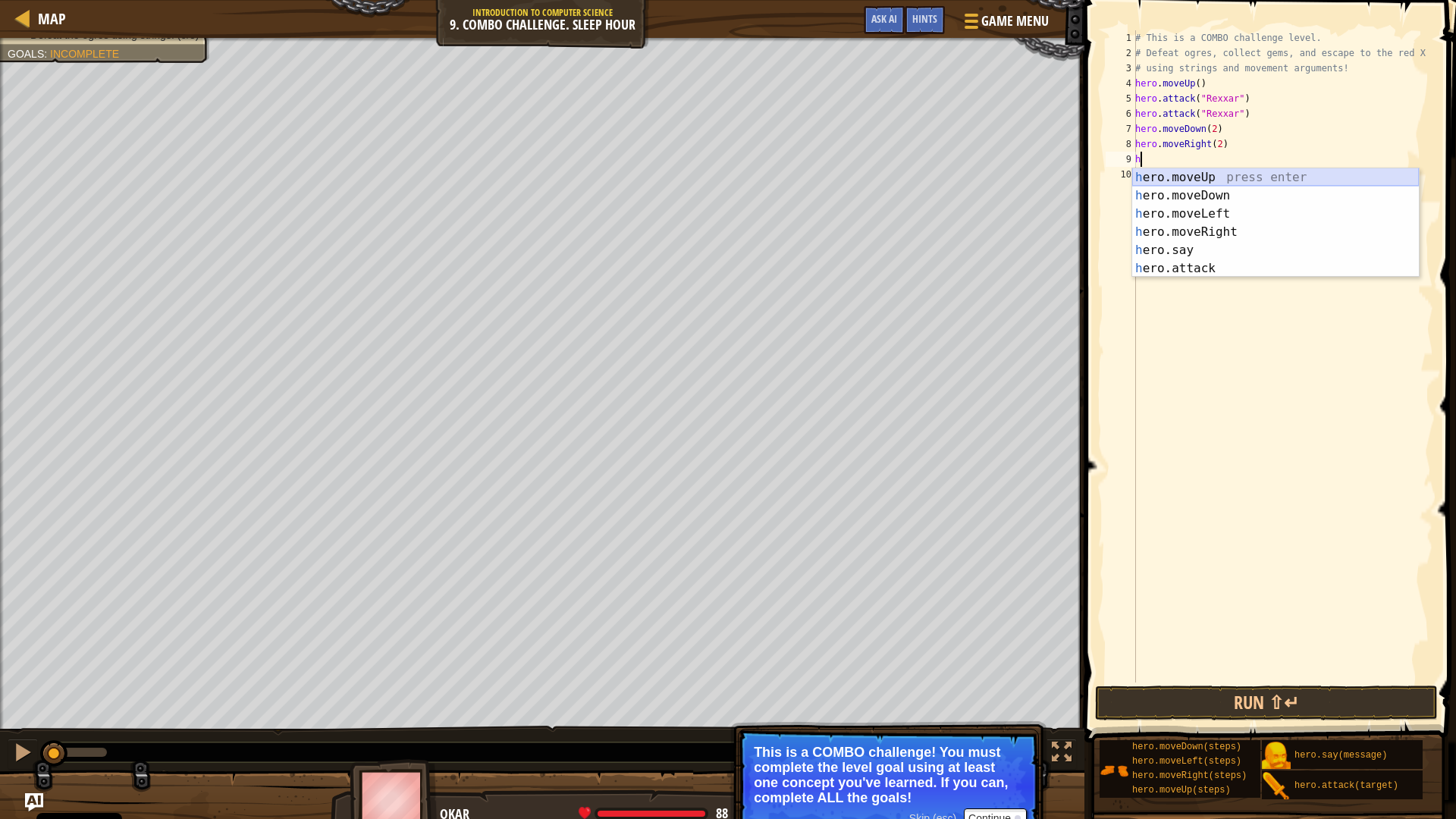
click at [1179, 176] on div "h ero.moveUp press enter h ero.moveDown press enter h ero.moveLeft press enter …" at bounding box center [1276, 241] width 287 height 146
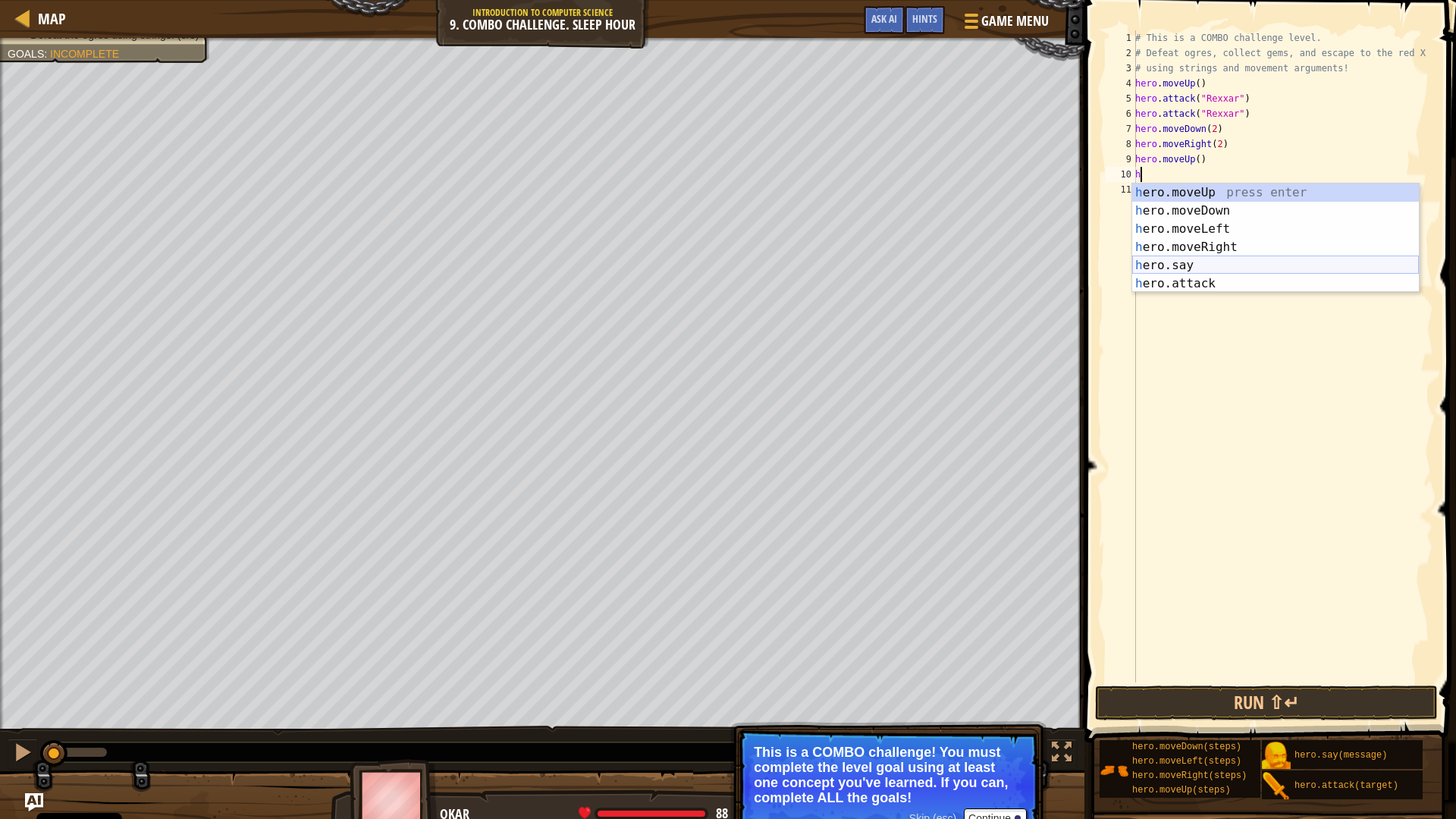
drag, startPoint x: 1173, startPoint y: 270, endPoint x: 1173, endPoint y: 281, distance: 11.0
click at [1173, 272] on div "h ero.moveUp press enter h ero.moveDown press enter h ero.moveLeft press enter …" at bounding box center [1276, 256] width 287 height 146
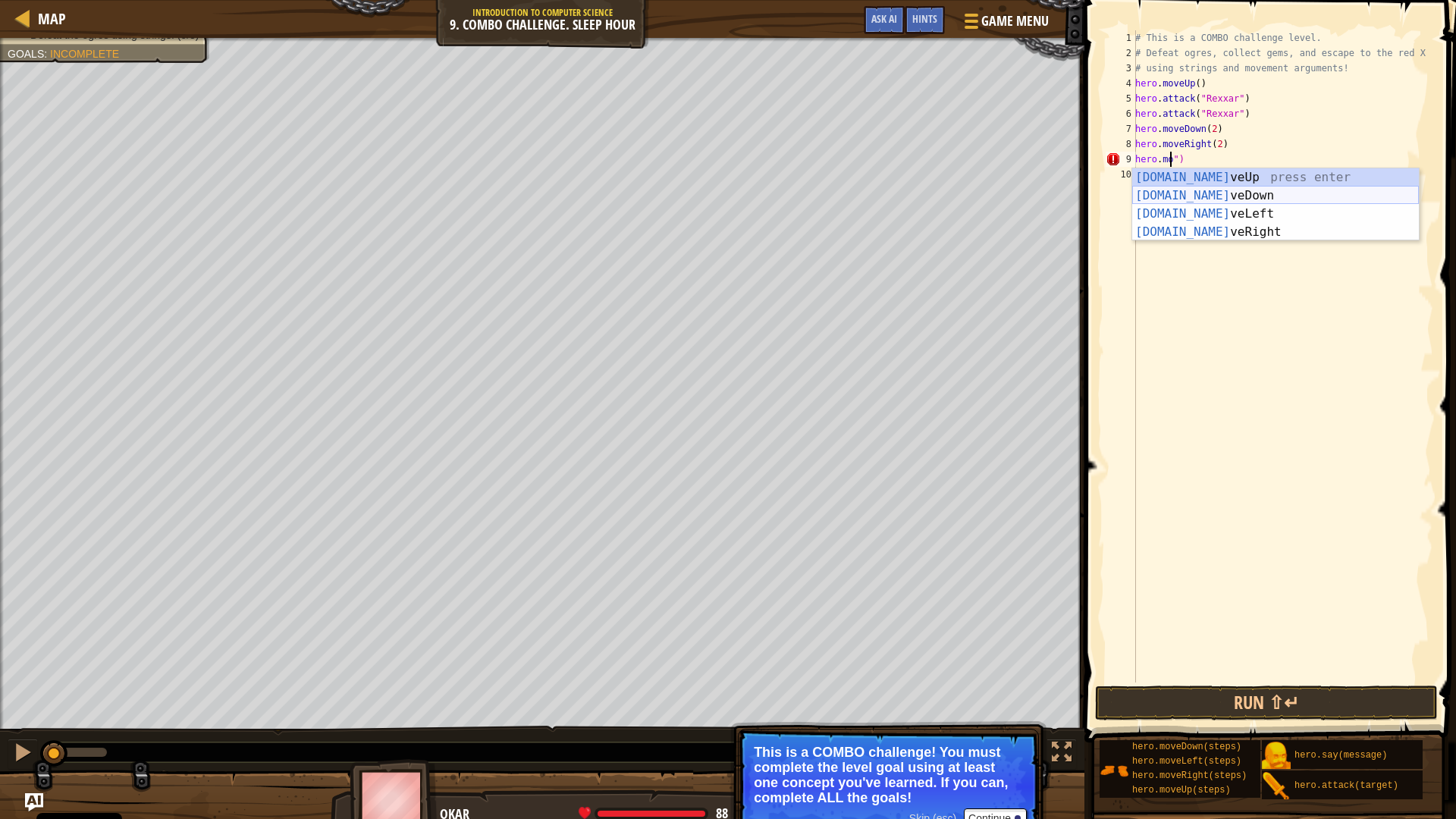
drag, startPoint x: 1179, startPoint y: 186, endPoint x: 1186, endPoint y: 193, distance: 9.9
click at [1186, 193] on div "[DOMAIN_NAME] veUp press enter [DOMAIN_NAME] veDown press enter [DOMAIN_NAME] v…" at bounding box center [1276, 223] width 287 height 109
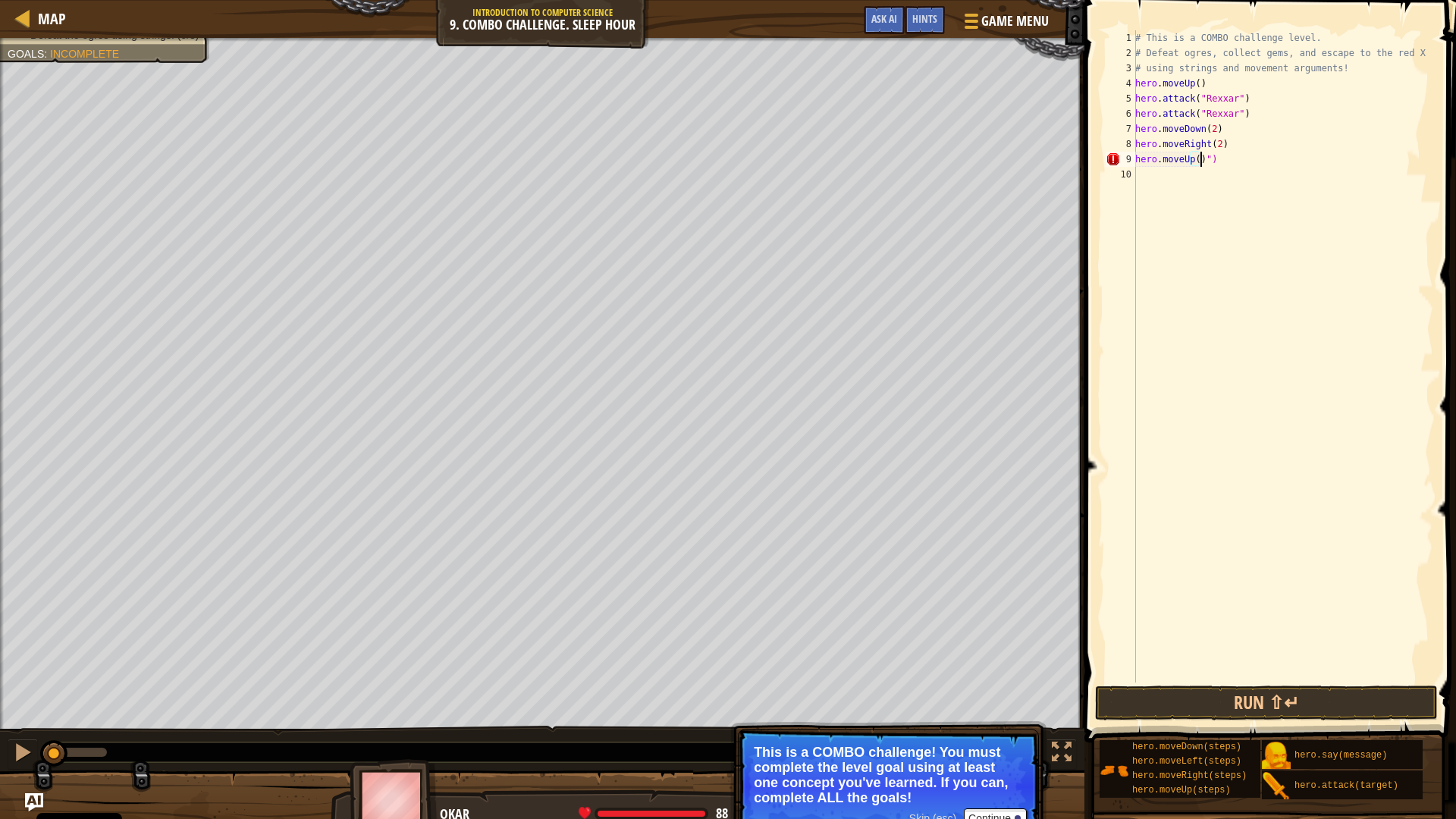
click at [1215, 163] on div "# This is a COMBO challenge level. # Defeat [PERSON_NAME], collect gems, and es…" at bounding box center [1283, 372] width 301 height 682
type textarea "hero.moveUp()"
click at [1212, 179] on div "# This is a COMBO challenge level. # Defeat [PERSON_NAME], collect gems, and es…" at bounding box center [1283, 372] width 301 height 682
type textarea "b"
type textarea "h"
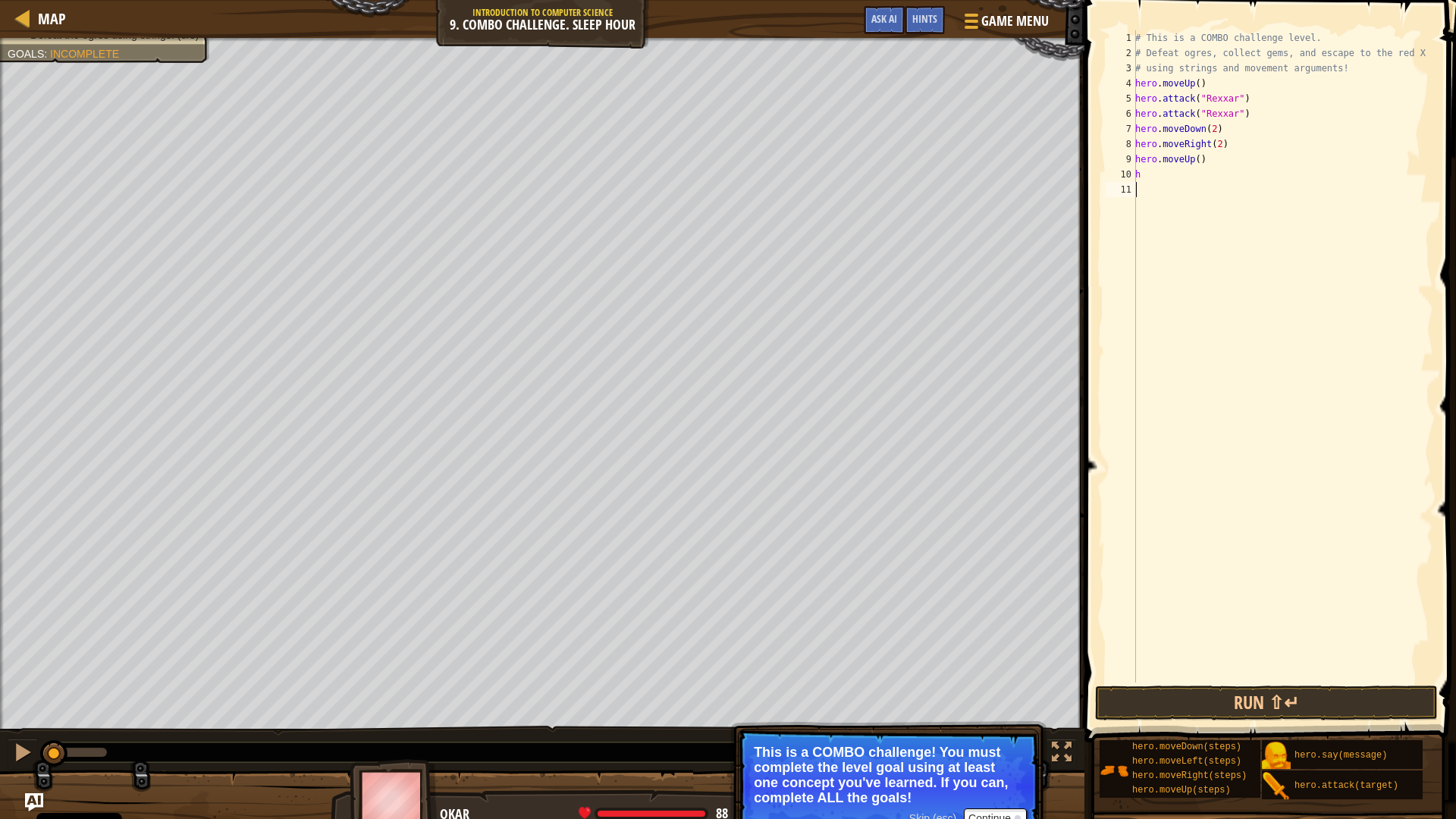
click at [1193, 293] on div "# This is a COMBO challenge level. # Defeat [PERSON_NAME], collect gems, and es…" at bounding box center [1283, 372] width 301 height 682
click at [1183, 177] on div "# This is a COMBO challenge level. # Defeat [PERSON_NAME], collect gems, and es…" at bounding box center [1283, 372] width 301 height 682
type textarea "h"
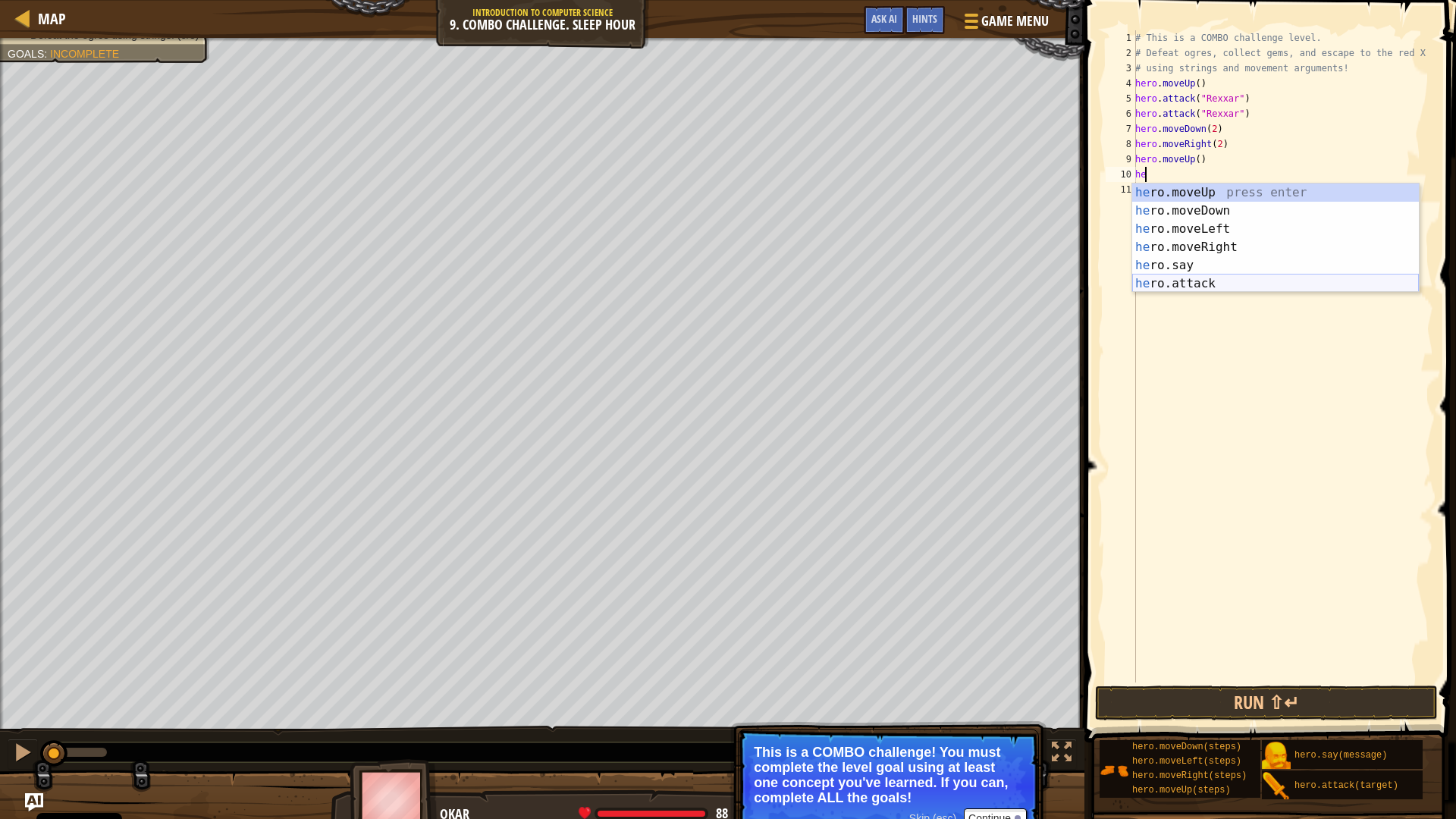
click at [1262, 281] on div "he ro.moveUp press enter he ro.moveDown press enter he ro.moveLeft press enter …" at bounding box center [1276, 256] width 287 height 146
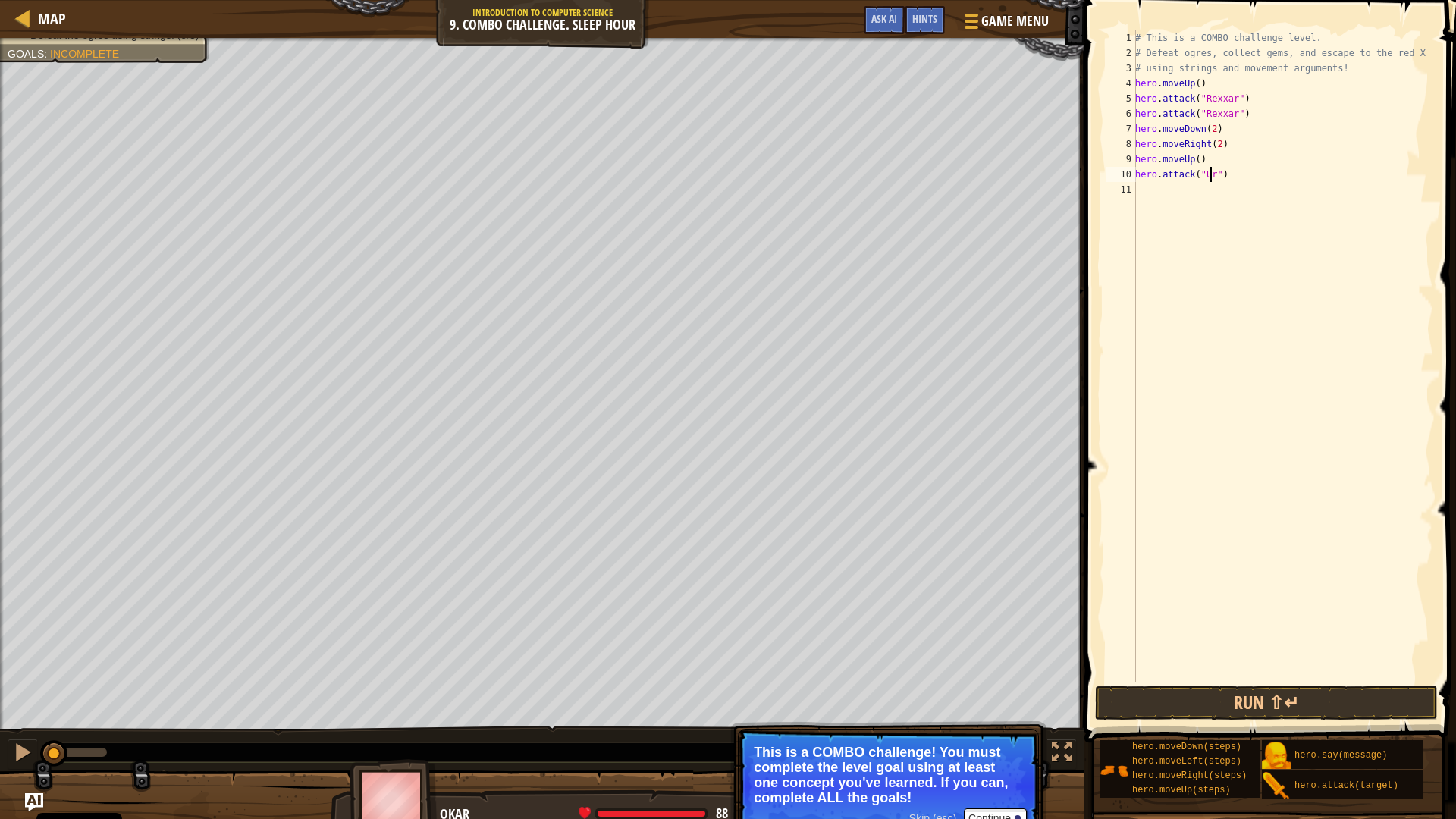
scroll to position [6, 6]
type textarea "hero.attack("Ursa")"
click at [1170, 182] on div "# This is a COMBO challenge level. # Defeat [PERSON_NAME], collect gems, and es…" at bounding box center [1283, 372] width 301 height 682
drag, startPoint x: 1240, startPoint y: 175, endPoint x: 1128, endPoint y: 178, distance: 112.0
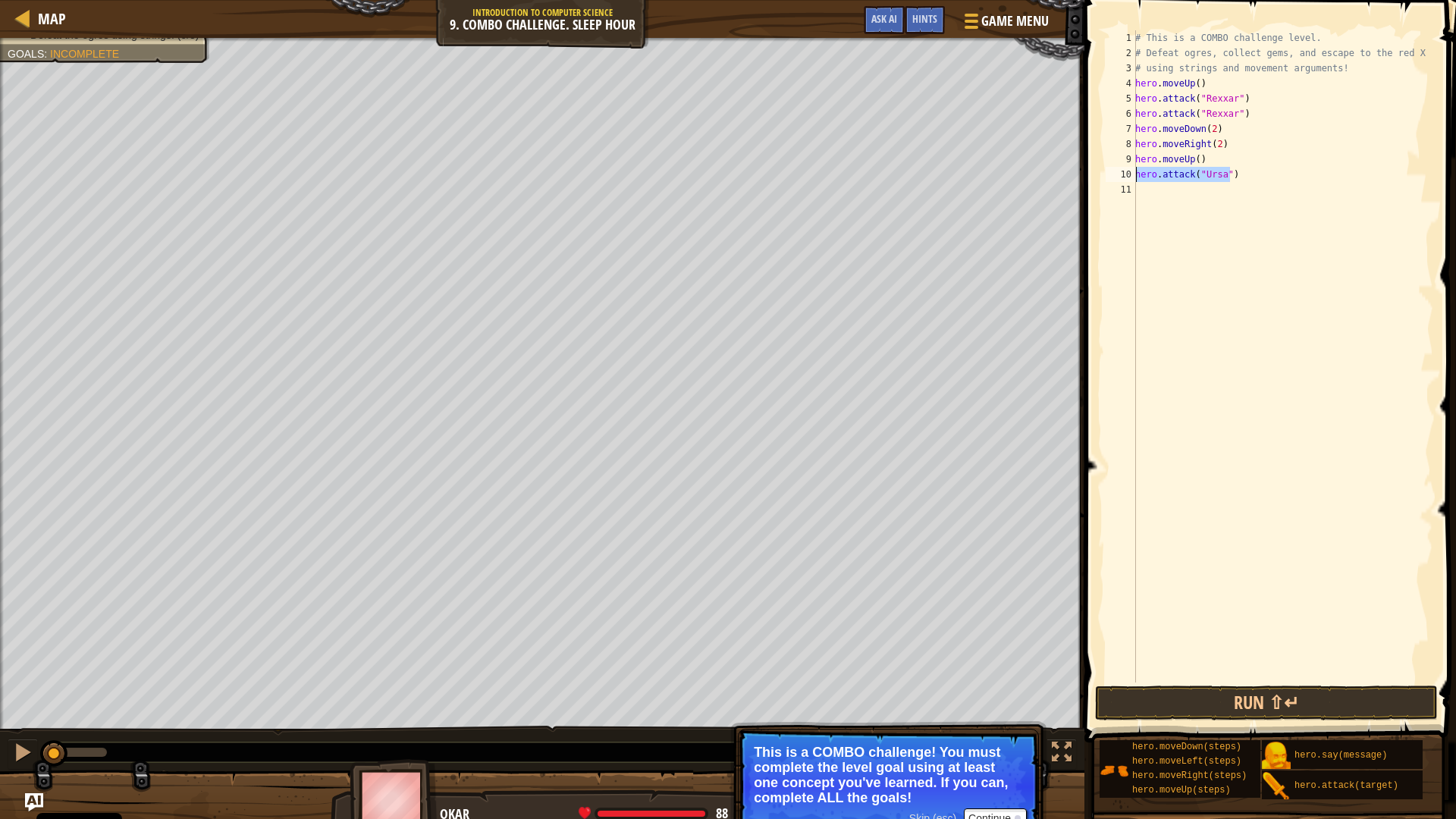
click at [1128, 178] on div "1 2 3 4 5 6 7 8 9 10 11 # This is a COMBO challenge level. # Defeat [PERSON_NAM…" at bounding box center [1268, 356] width 331 height 652
type textarea "hero.attack("Ursa")"
click at [1153, 194] on div "# This is a COMBO challenge level. # Defeat [PERSON_NAME], collect gems, and es…" at bounding box center [1283, 372] width 301 height 682
paste textarea "hero.attack("Ursa")"
type textarea "hero.attack("Ursa")"
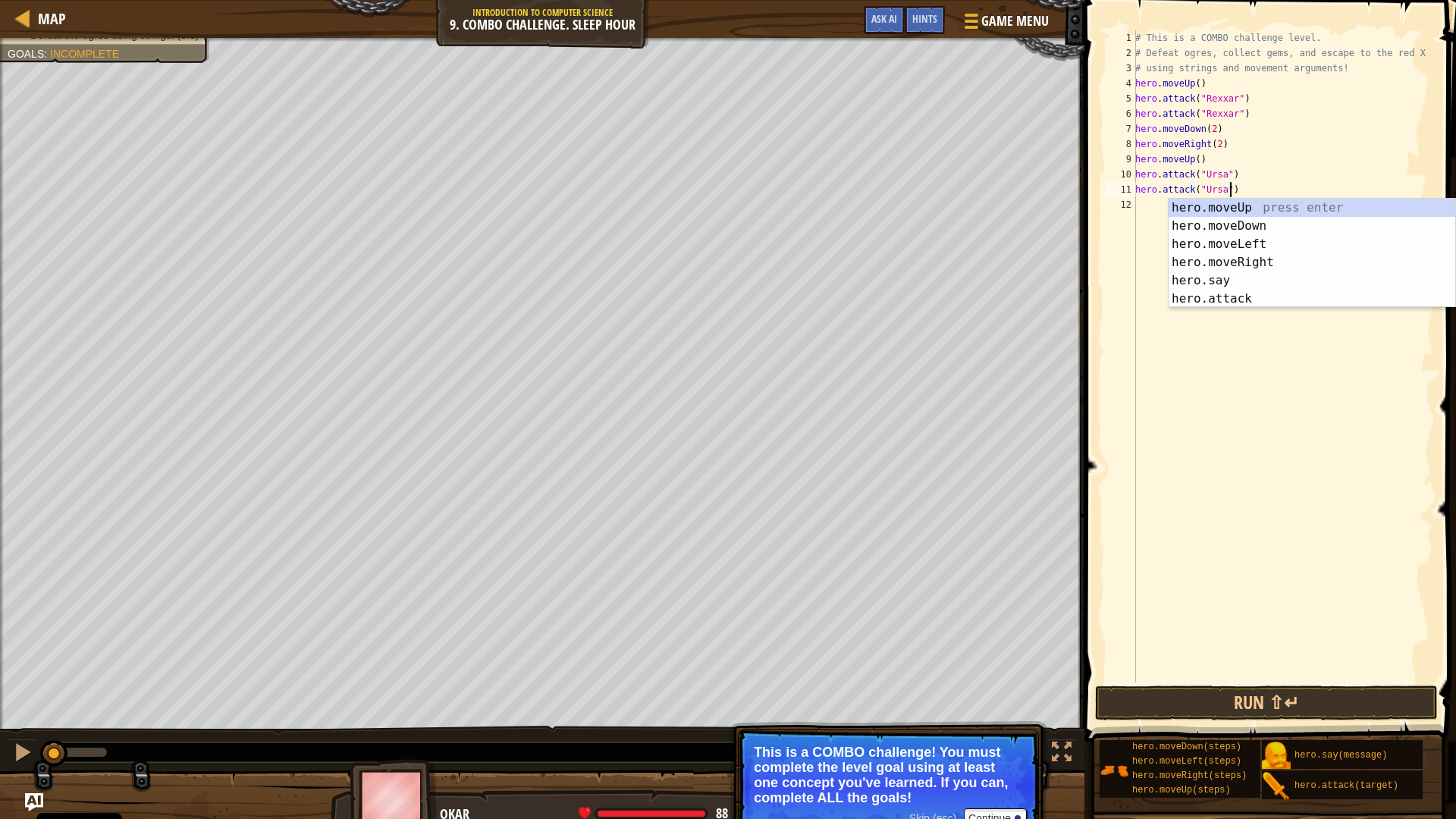
click at [1149, 213] on div "# This is a COMBO challenge level. # Defeat [PERSON_NAME], collect gems, and es…" at bounding box center [1283, 372] width 301 height 682
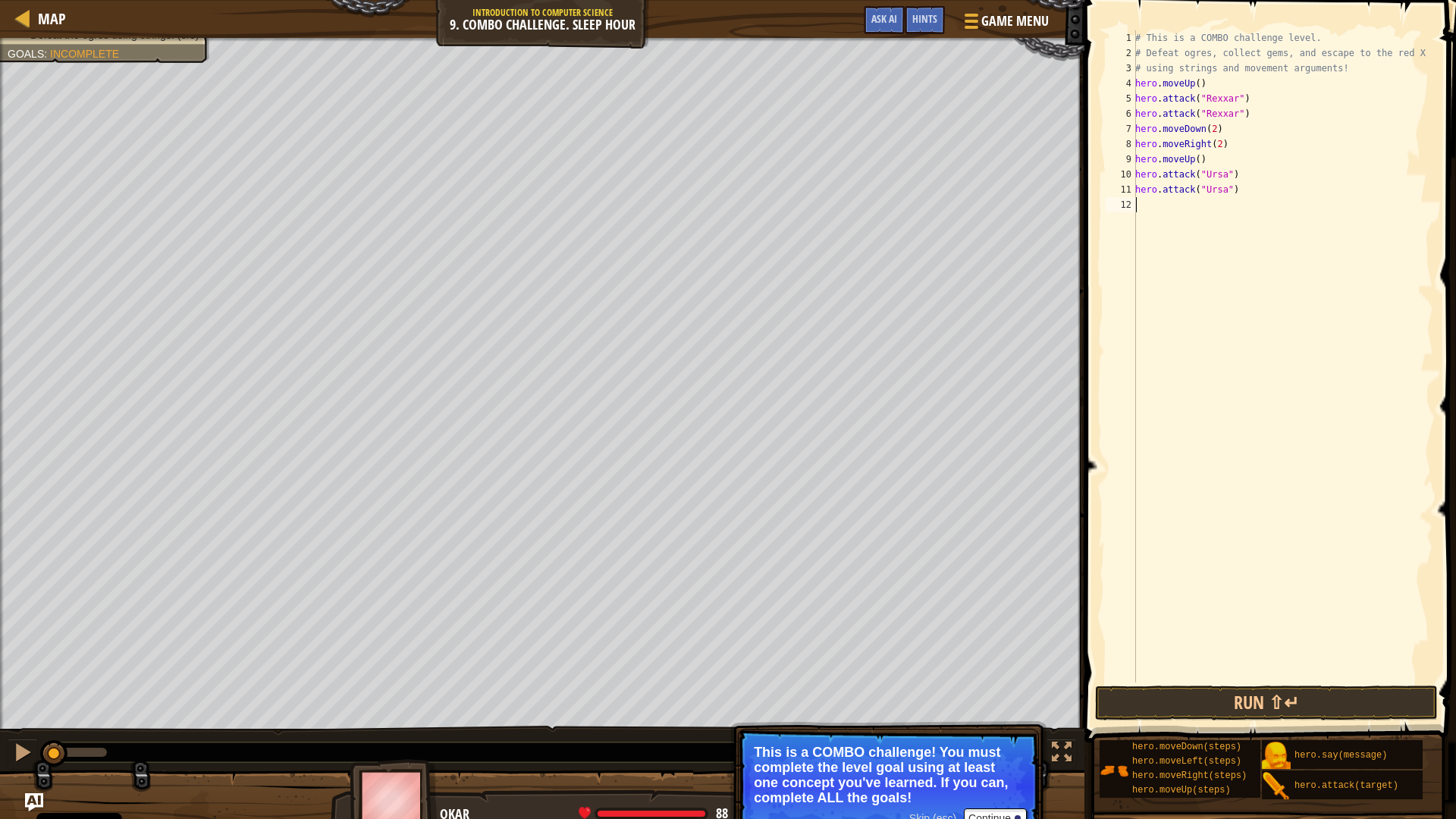
type textarea "h"
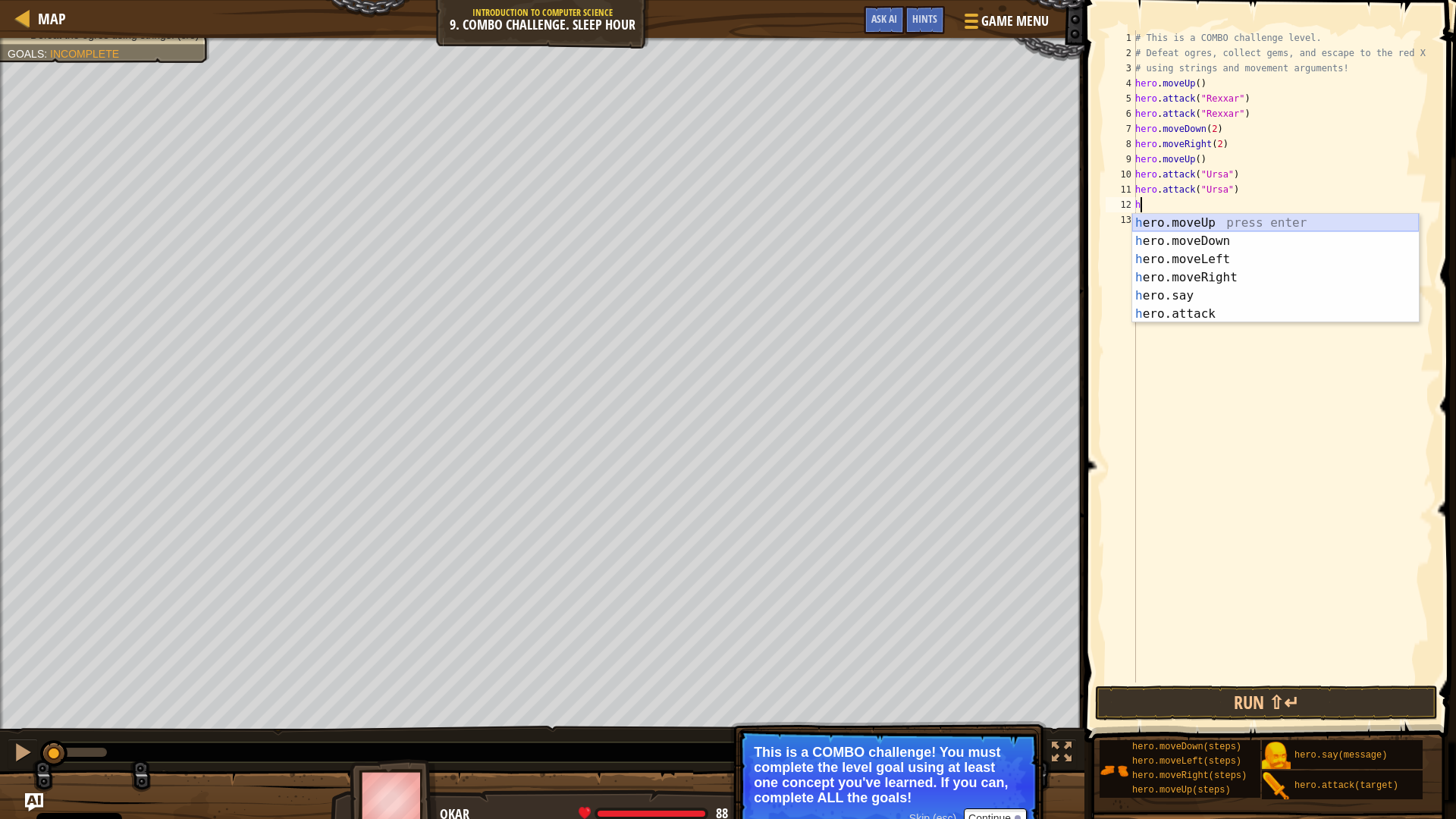
click at [1188, 220] on div "h ero.moveUp press enter h ero.moveDown press enter h ero.moveLeft press enter …" at bounding box center [1276, 286] width 287 height 146
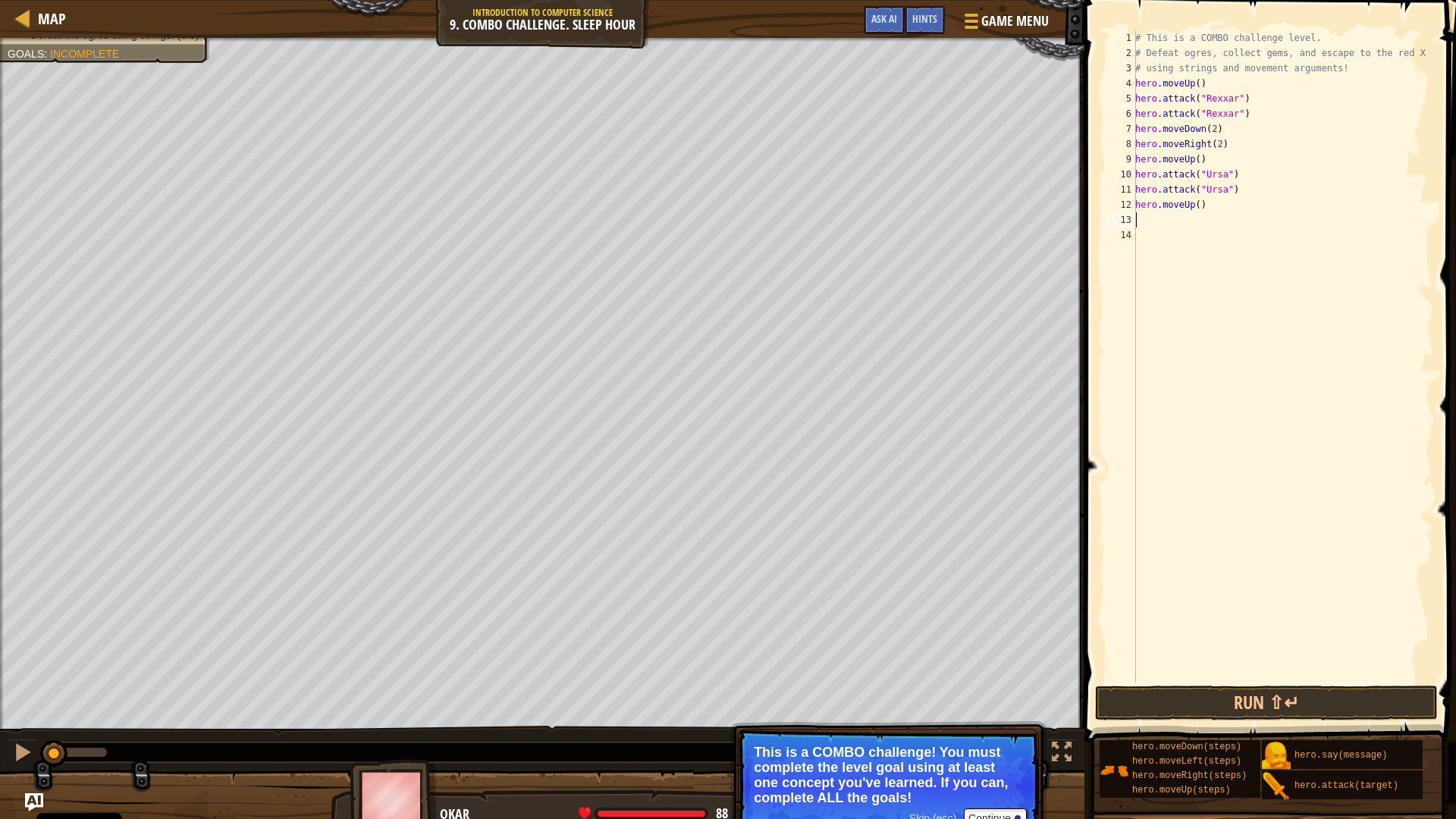
click at [1181, 212] on div "# This is a COMBO challenge level. # Defeat [PERSON_NAME], collect gems, and es…" at bounding box center [1283, 372] width 301 height 682
type textarea "hero.moveUp()"
click at [1179, 217] on div "# This is a COMBO challenge level. # Defeat [PERSON_NAME], collect gems, and es…" at bounding box center [1283, 372] width 301 height 682
paste textarea "hero.attack("Ursa")"
click at [1220, 220] on div "# This is a COMBO challenge level. # Defeat [PERSON_NAME], collect gems, and es…" at bounding box center [1283, 372] width 301 height 682
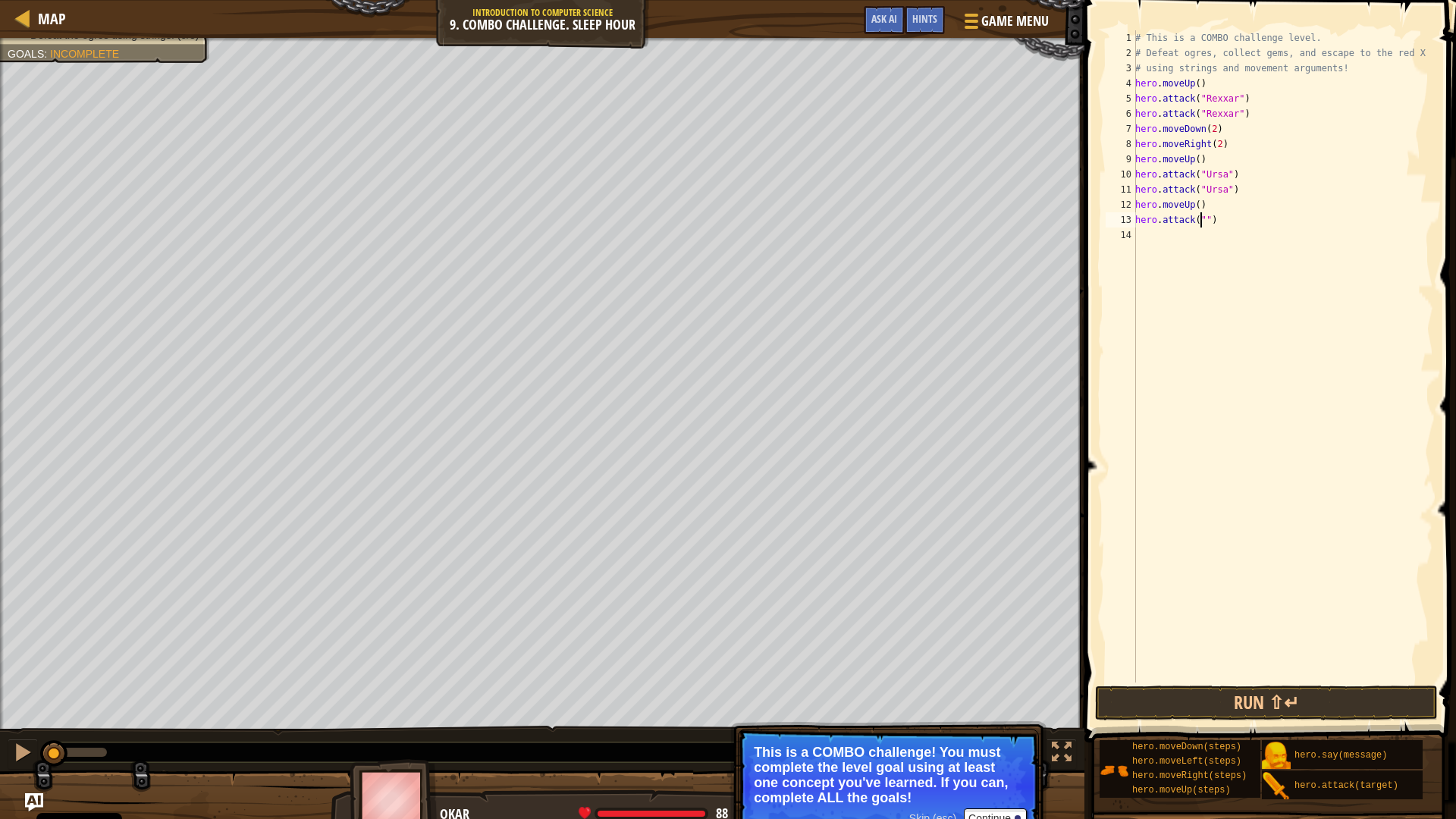
scroll to position [6, 6]
type textarea "hero.attack("Brack")"
drag, startPoint x: 1225, startPoint y: 228, endPoint x: 1120, endPoint y: 221, distance: 105.2
click at [1120, 221] on div "hero.attack("[PERSON_NAME]") 1 2 3 4 5 6 7 8 9 10 11 12 13 14 # This is a COMBO…" at bounding box center [1268, 356] width 331 height 652
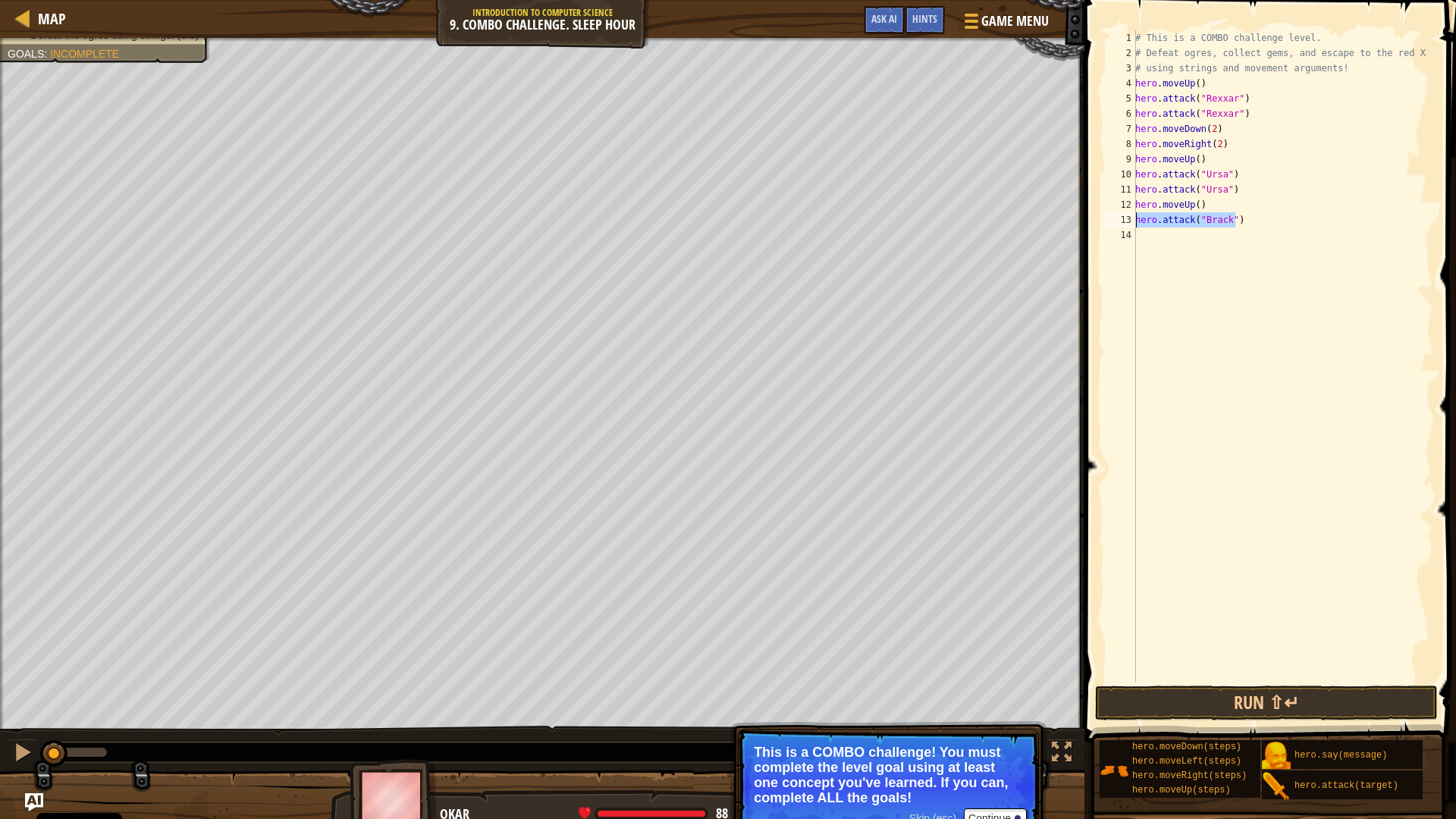
click at [1167, 238] on div "# This is a COMBO challenge level. # Defeat [PERSON_NAME], collect gems, and es…" at bounding box center [1283, 372] width 301 height 682
paste textarea "hero.attack("Brack")"
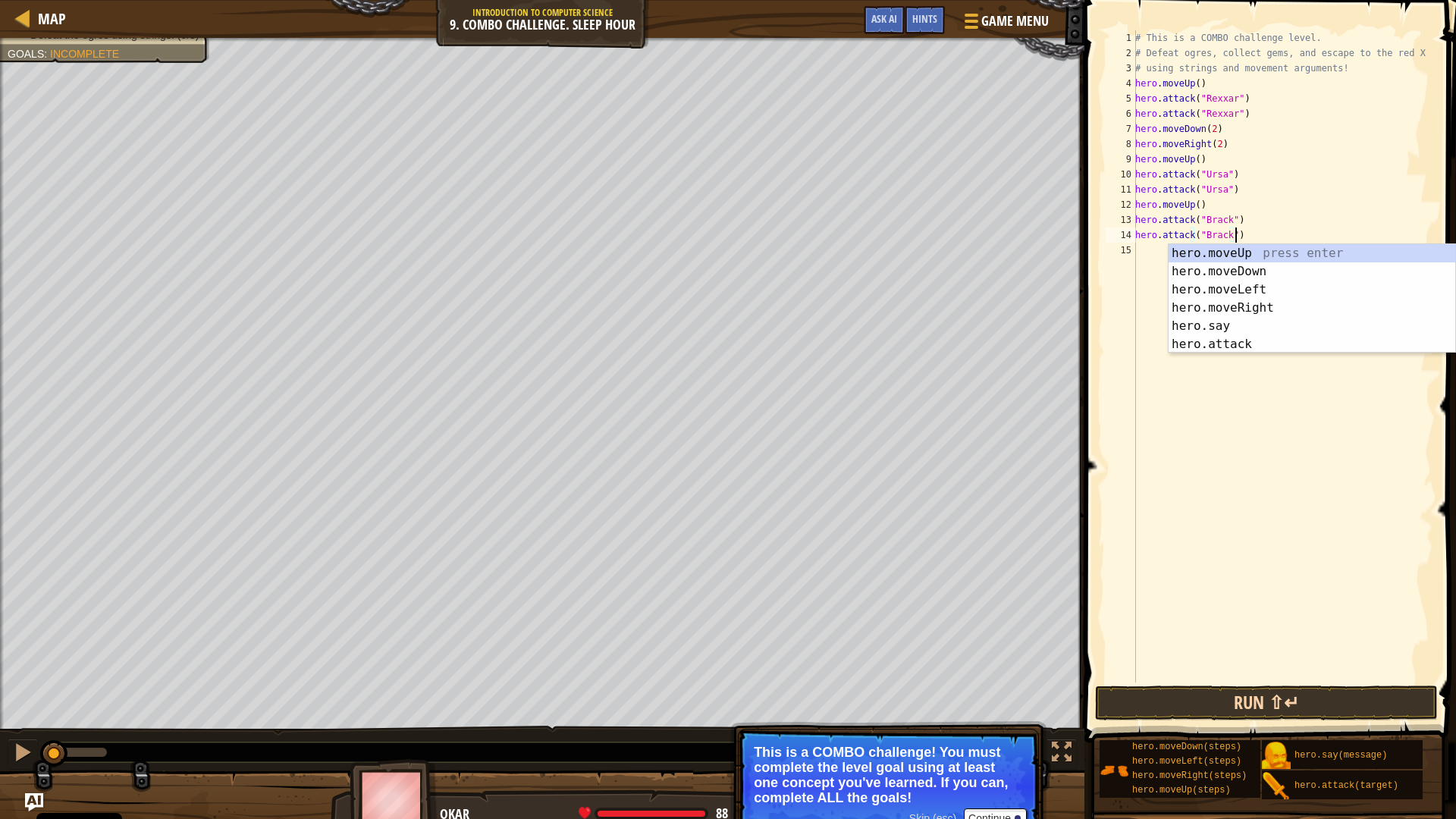
type textarea "hero.attack("Brack")"
click at [1305, 691] on button "Run ⇧↵" at bounding box center [1267, 702] width 343 height 35
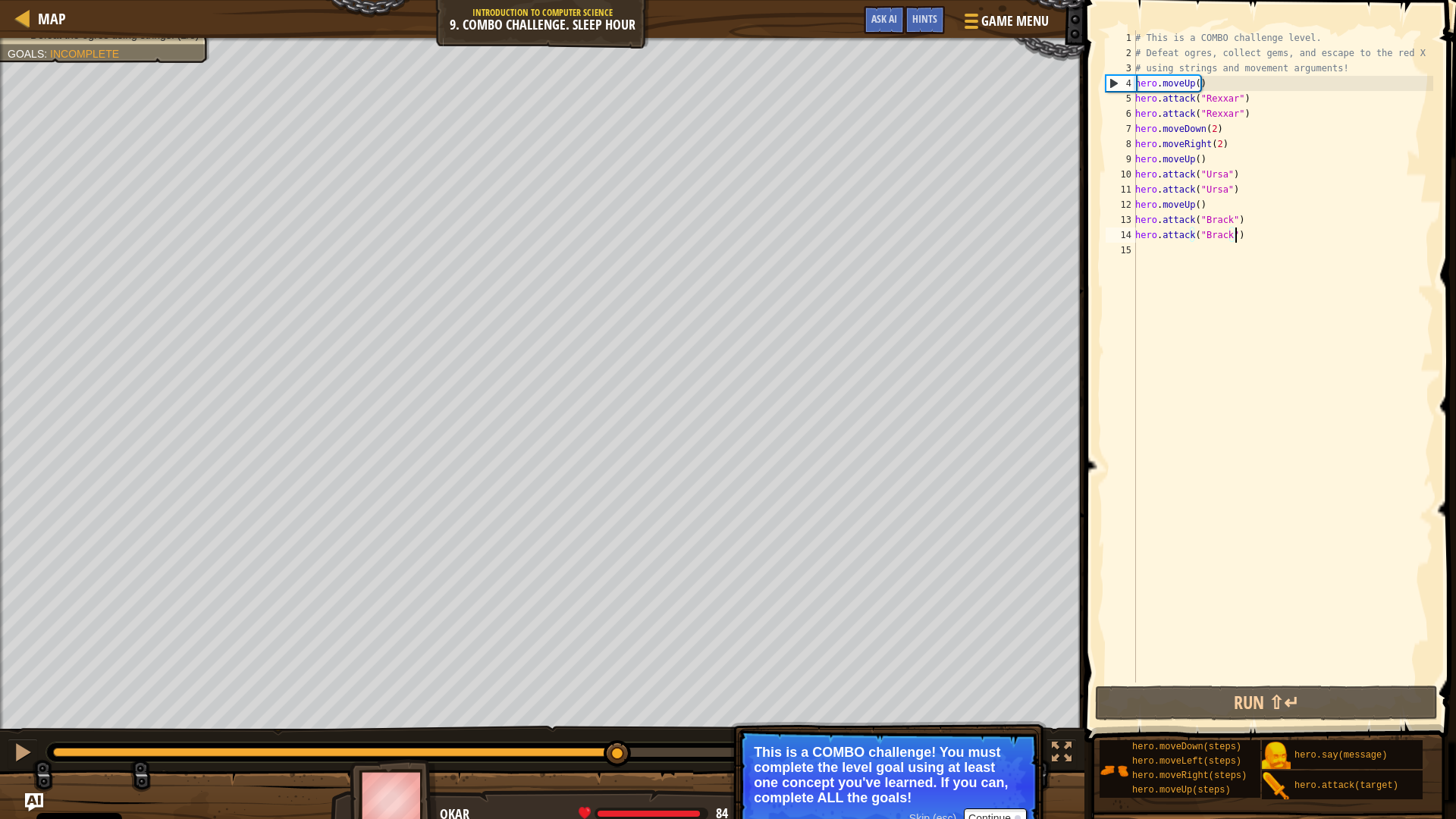
click at [713, 716] on div "Escape to the red X mark. Collect all gems. Use at least one concept: Use movem…" at bounding box center [728, 434] width 1456 height 794
click at [1211, 267] on div "# This is a COMBO challenge level. # Defeat [PERSON_NAME], collect gems, and es…" at bounding box center [1283, 372] width 301 height 682
click at [1216, 204] on div "# This is a COMBO challenge level. # Defeat [PERSON_NAME], collect gems, and es…" at bounding box center [1283, 372] width 301 height 682
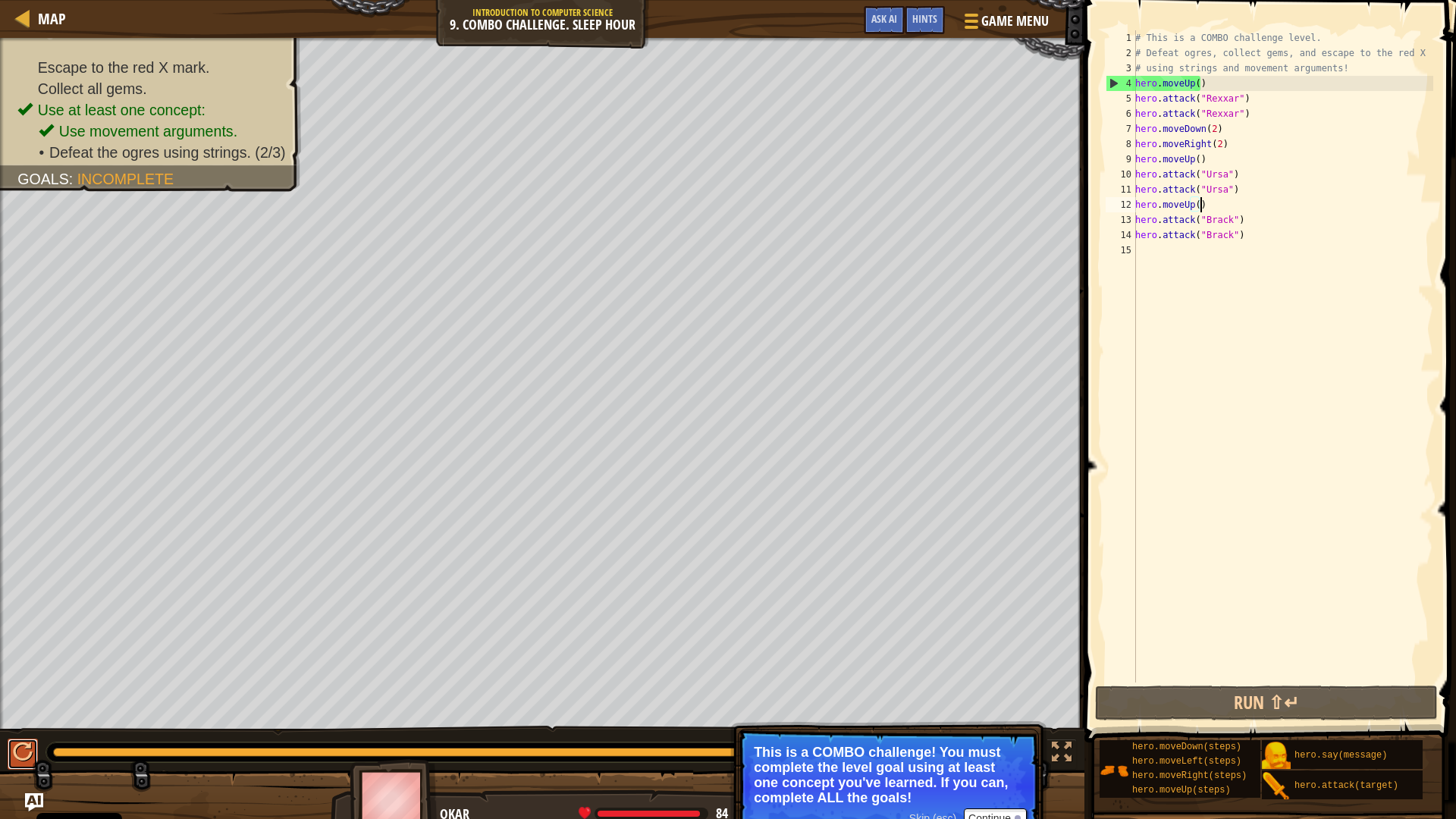
click at [10, 716] on button at bounding box center [23, 754] width 31 height 31
click at [11, 716] on button at bounding box center [23, 754] width 31 height 31
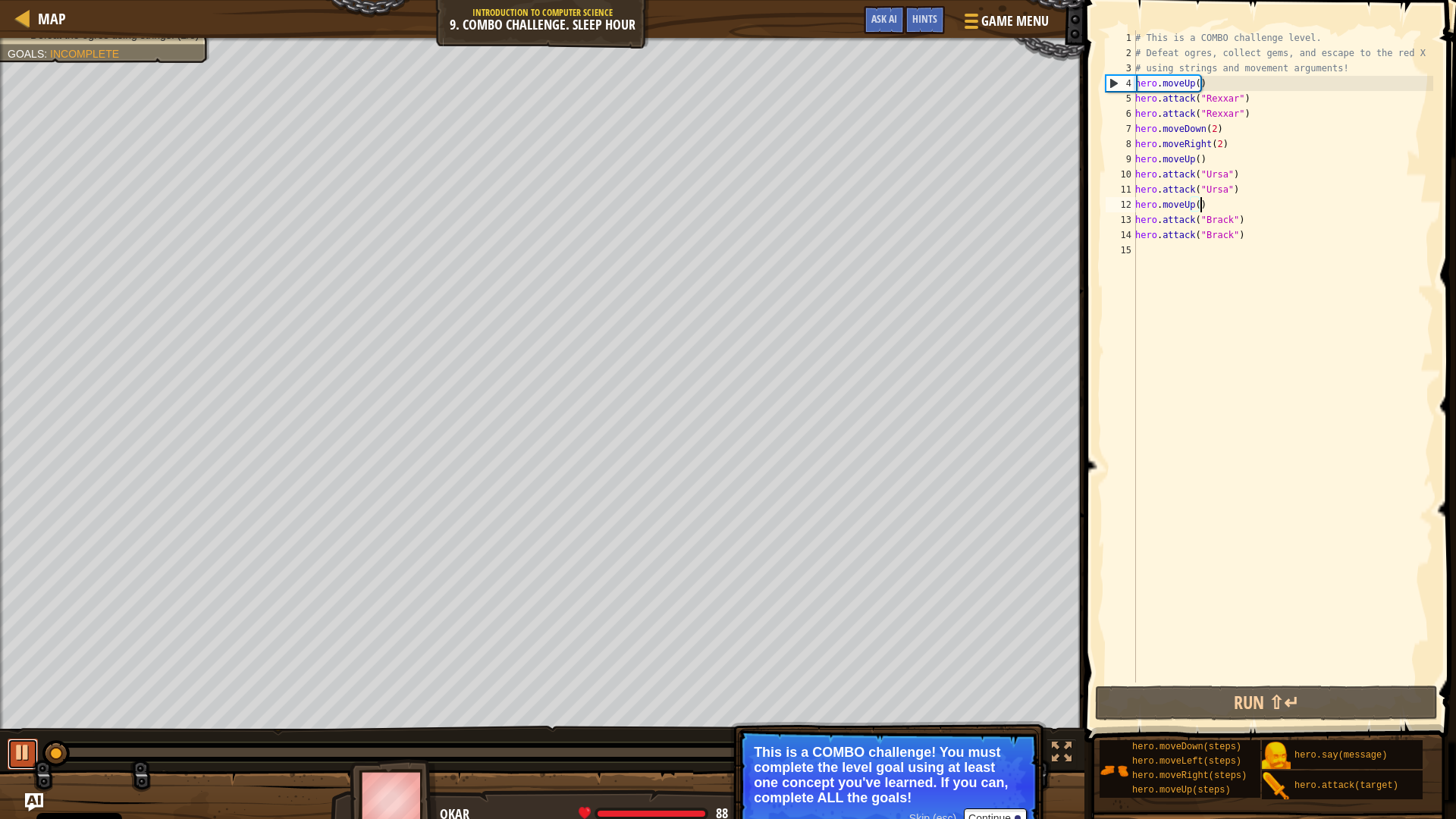
click at [8, 716] on button at bounding box center [23, 754] width 31 height 31
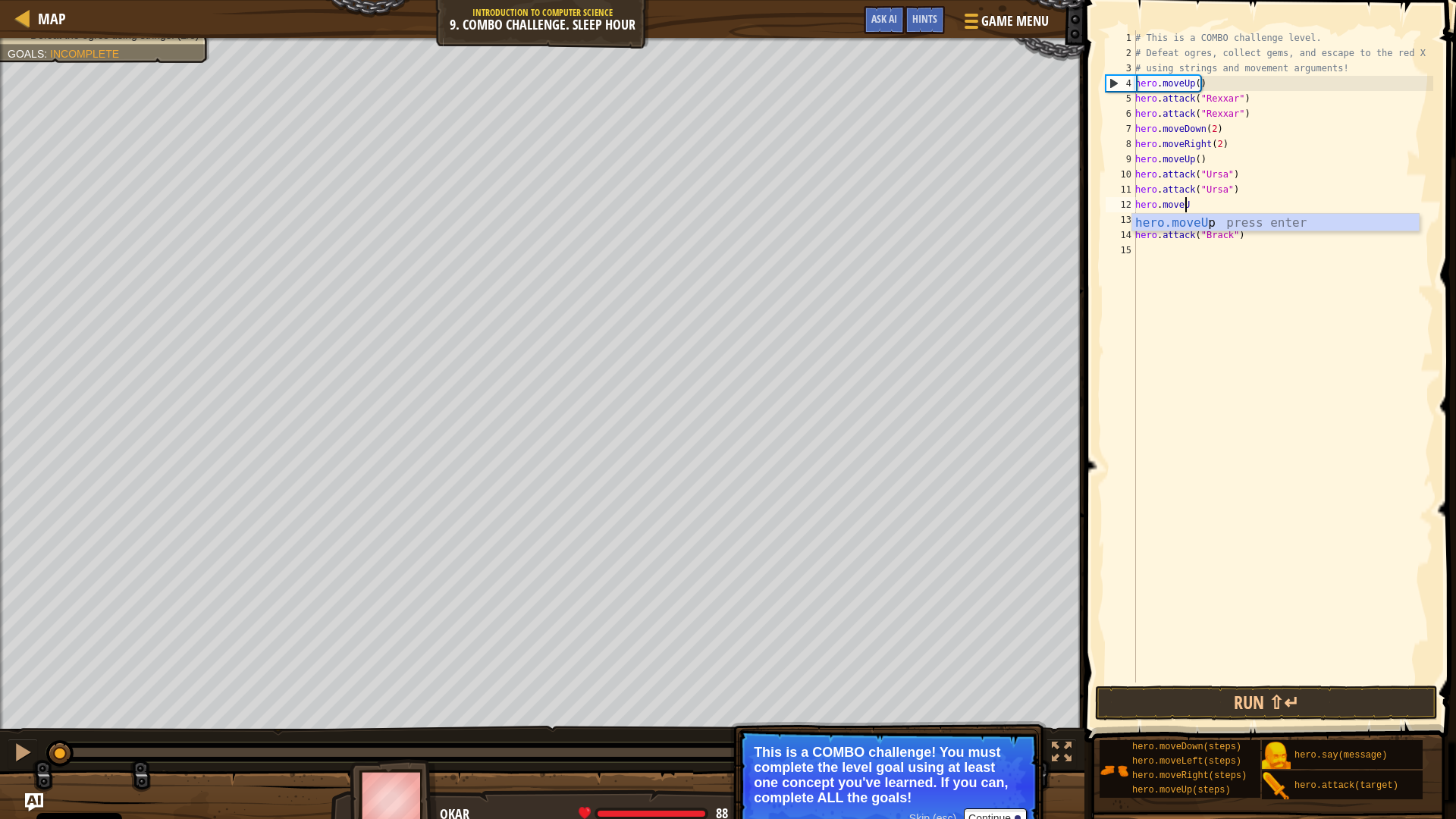
type textarea "hero.move"
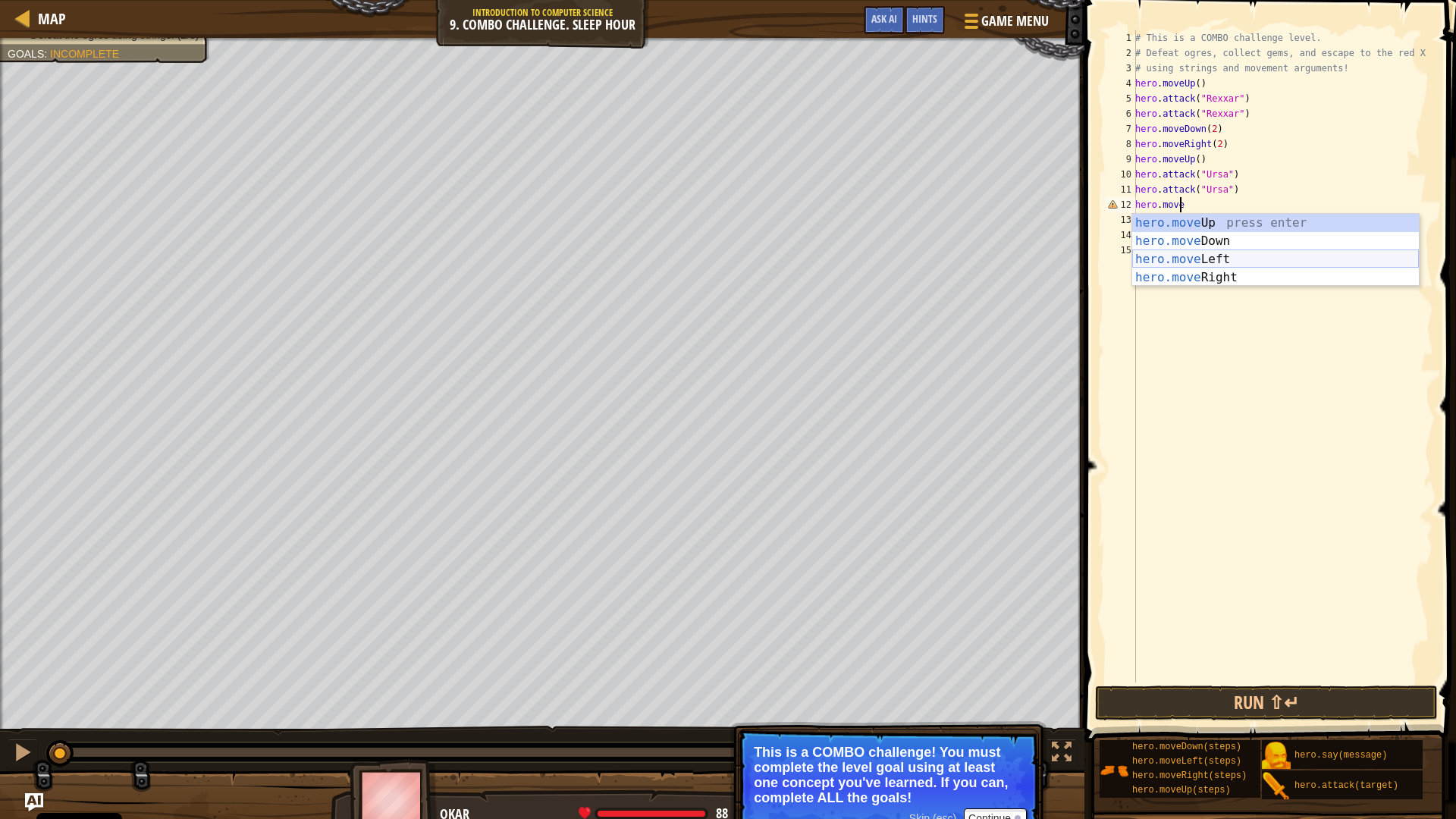
click at [1255, 257] on div "hero.move Up press enter hero.move Down press enter hero.move Left press enter …" at bounding box center [1276, 269] width 287 height 109
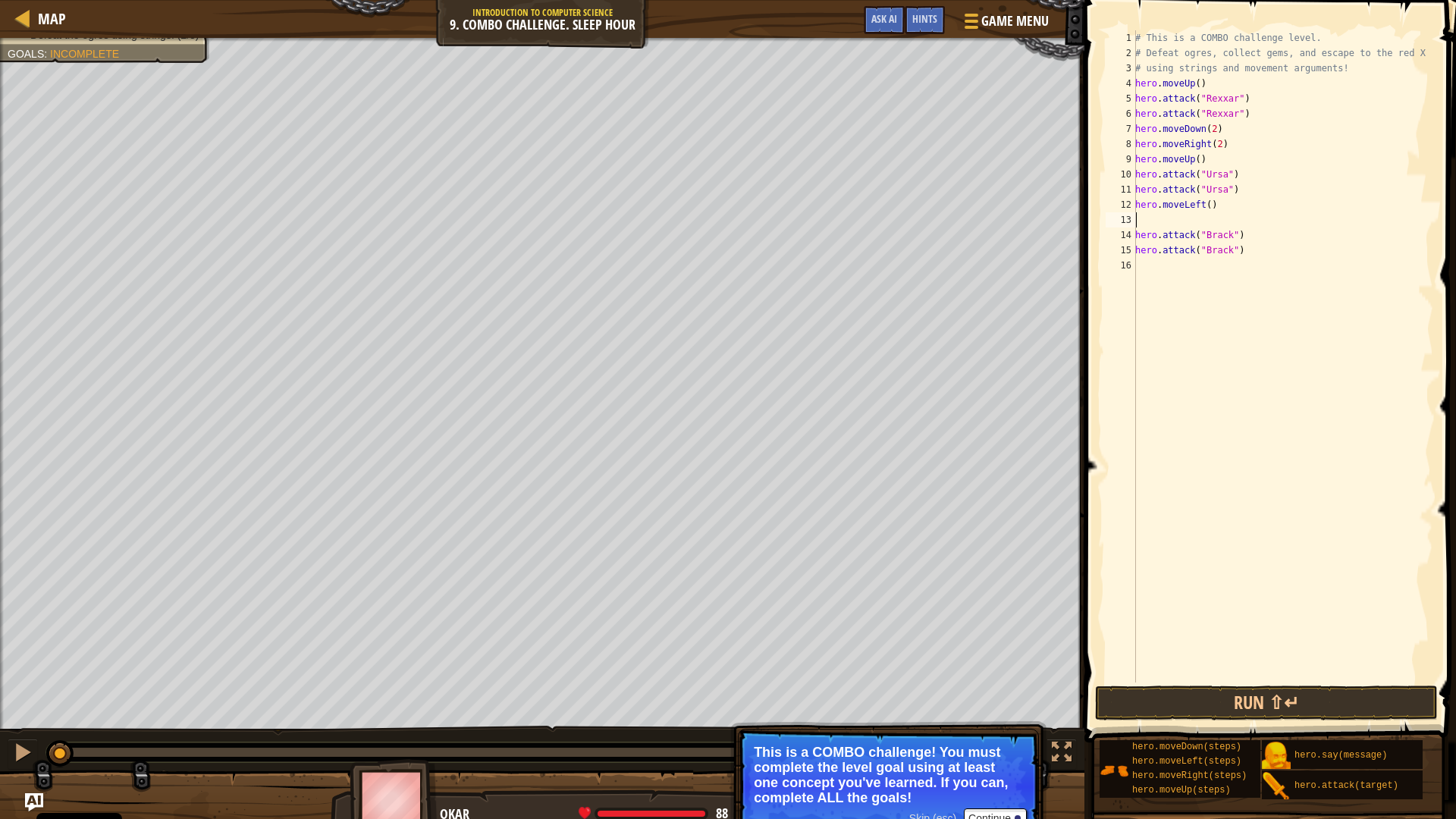
type textarea "hero.moveLeft()"
type textarea "h"
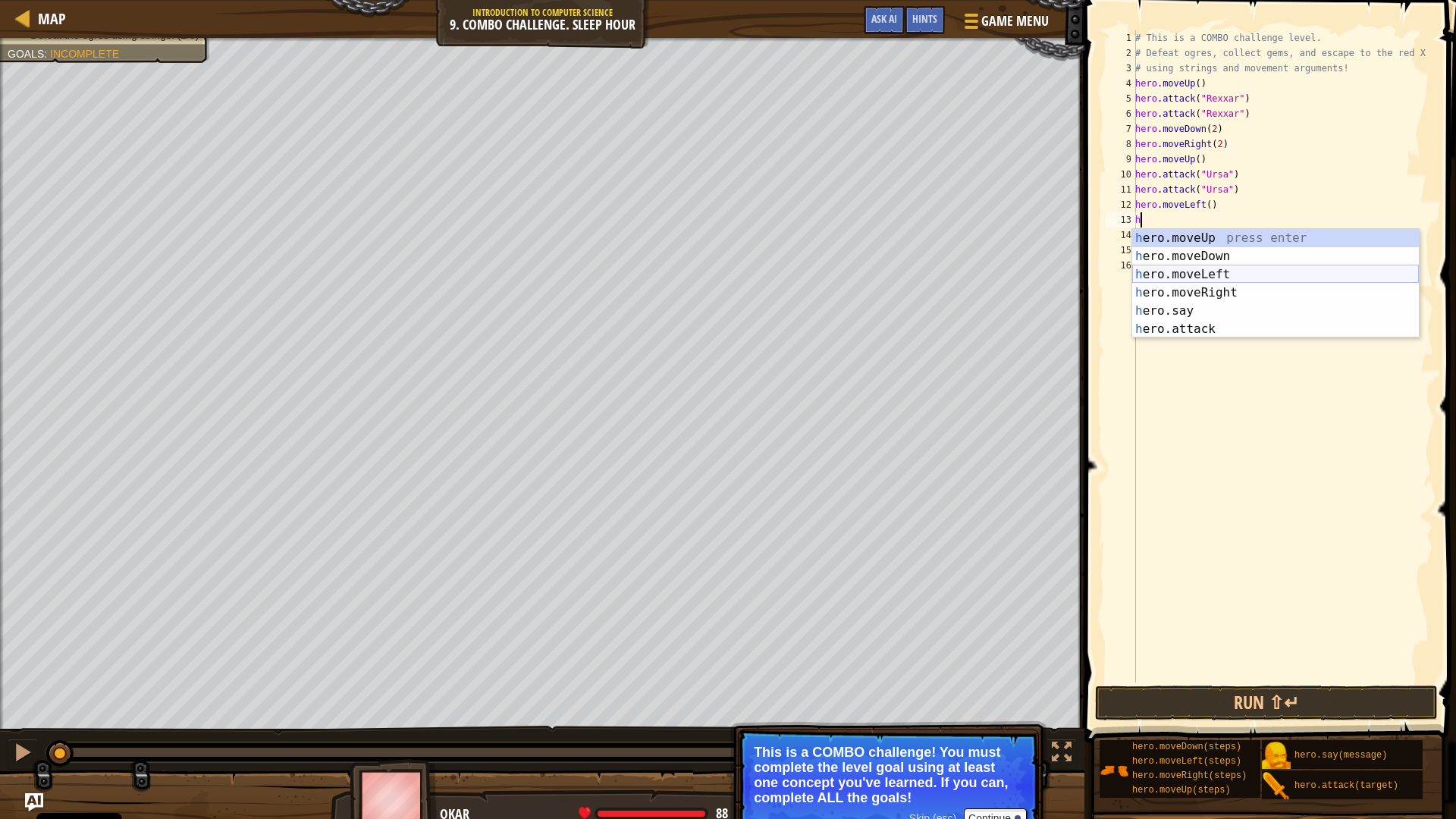
click at [1213, 274] on div "h ero.moveUp press enter h ero.moveDown press enter h ero.moveLeft press enter …" at bounding box center [1276, 302] width 287 height 146
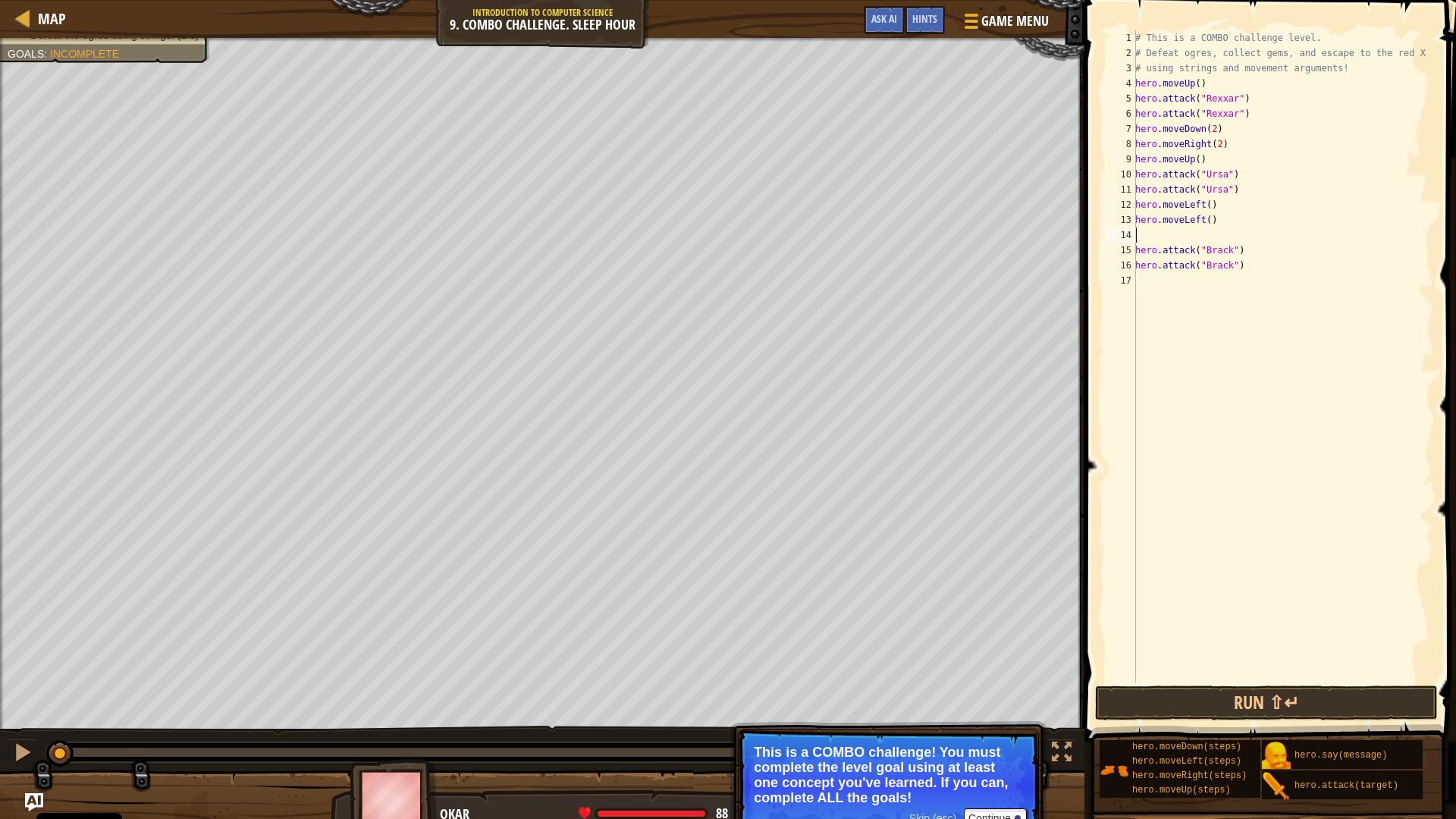
type textarea "h"
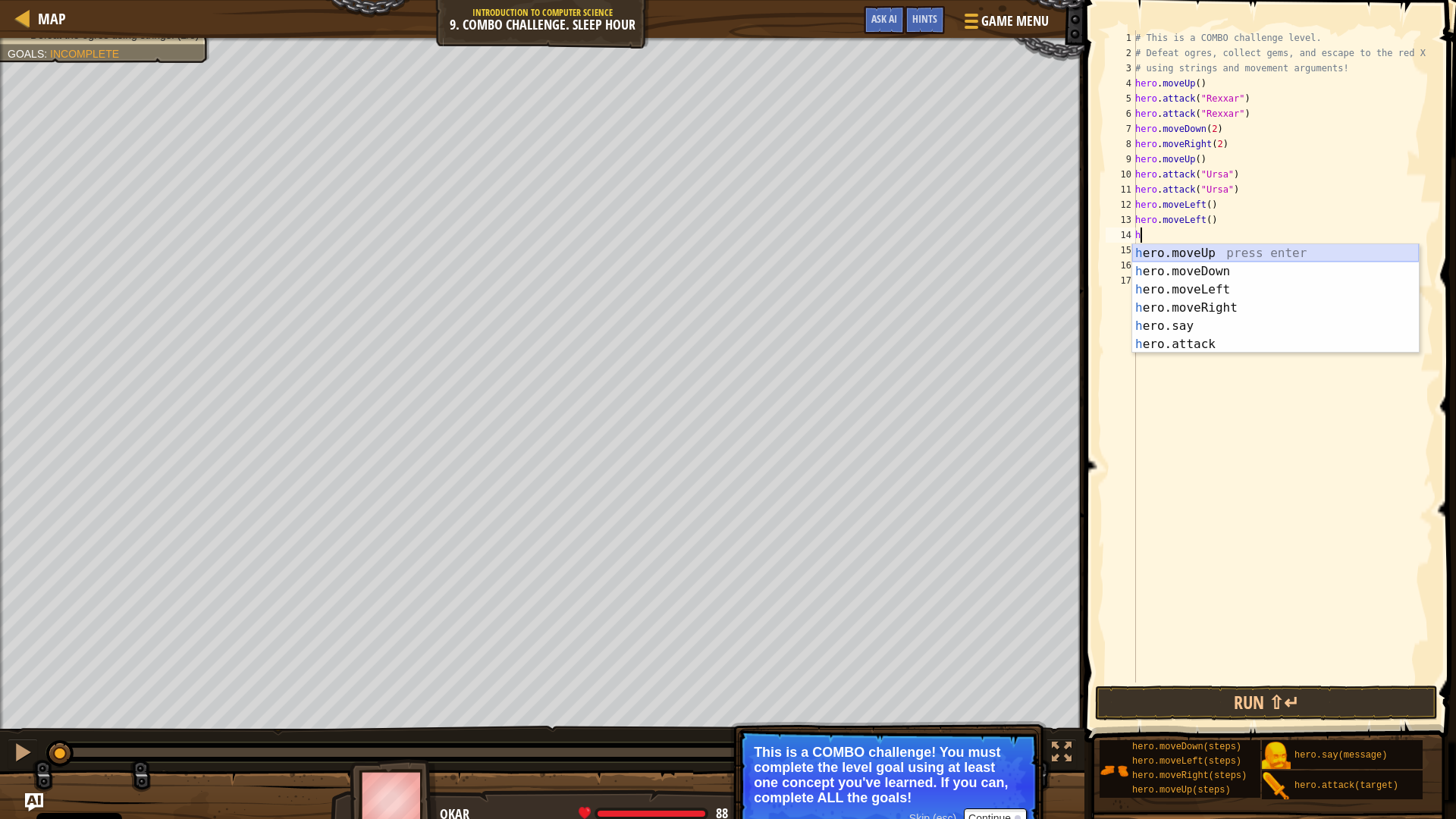
click at [1211, 258] on div "h ero.moveUp press enter h ero.moveDown press enter h ero.moveLeft press enter …" at bounding box center [1276, 316] width 287 height 146
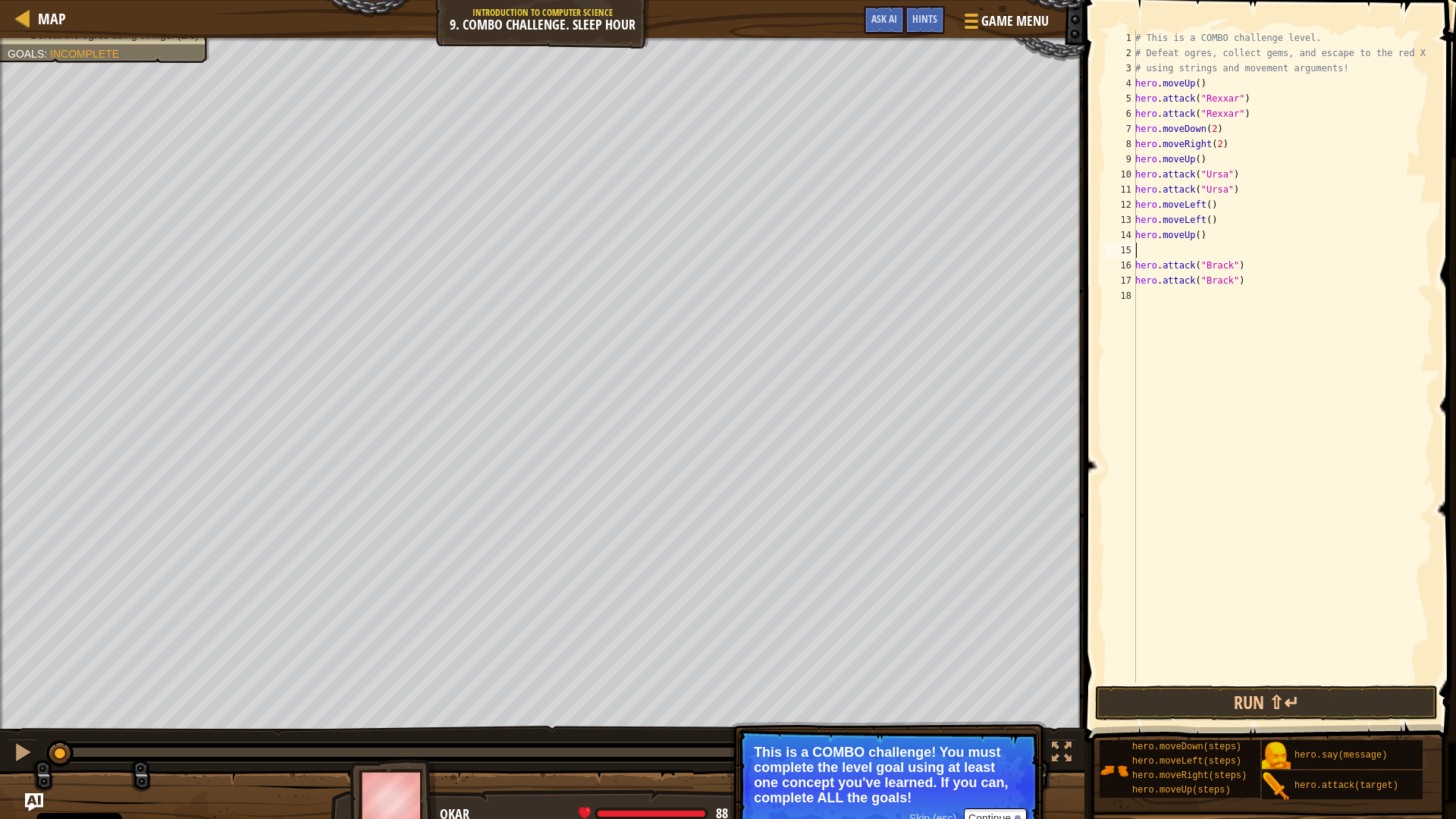
type textarea "h"
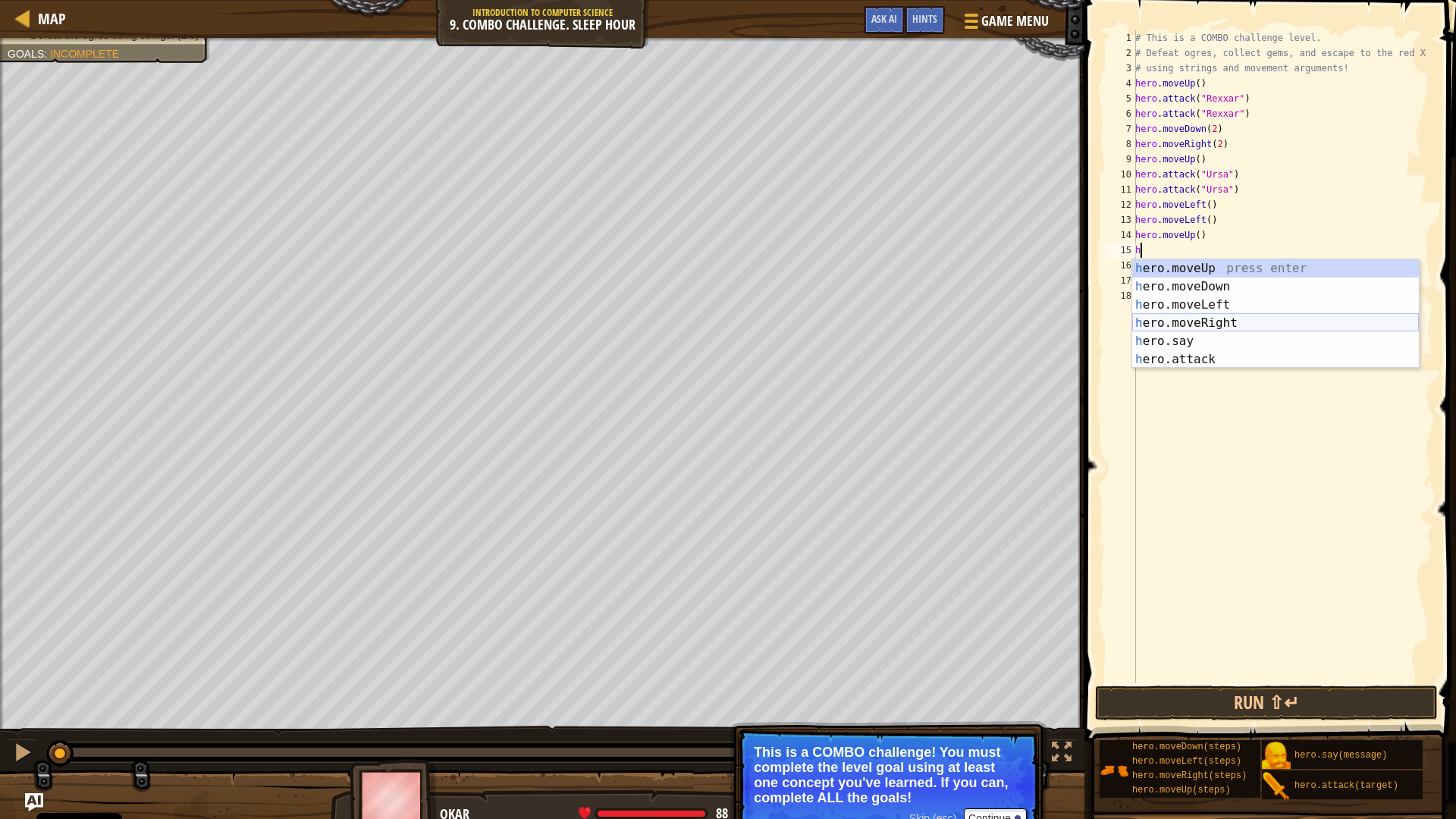
click at [1213, 320] on div "h ero.moveUp press enter h ero.moveDown press enter h ero.moveLeft press enter …" at bounding box center [1276, 331] width 287 height 146
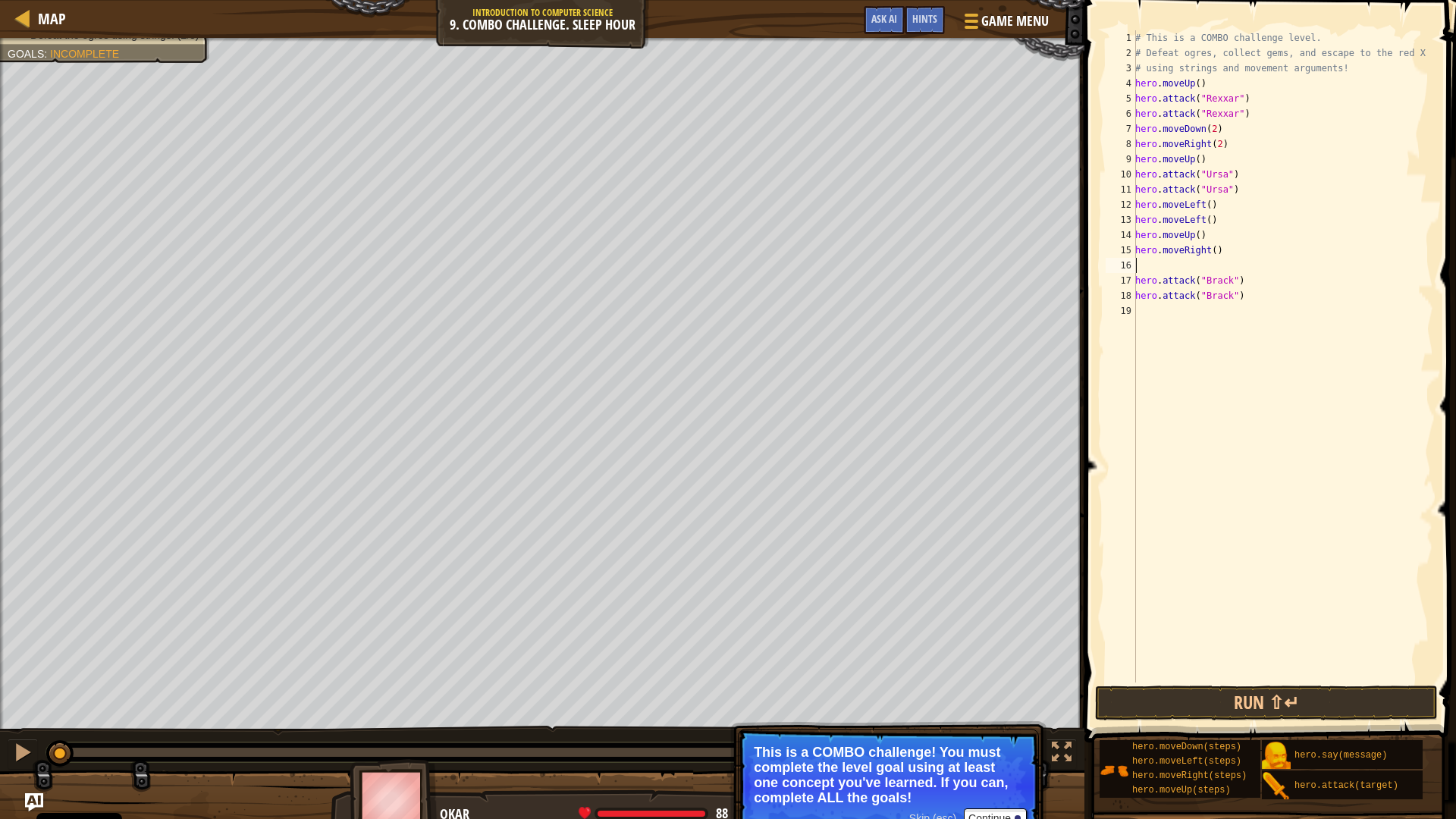
type textarea "h"
type textarea "hero.moveRight()"
click at [1180, 303] on div "# This is a COMBO challenge level. # Defeat [PERSON_NAME], collect gems, and es…" at bounding box center [1283, 372] width 301 height 682
type textarea "h"
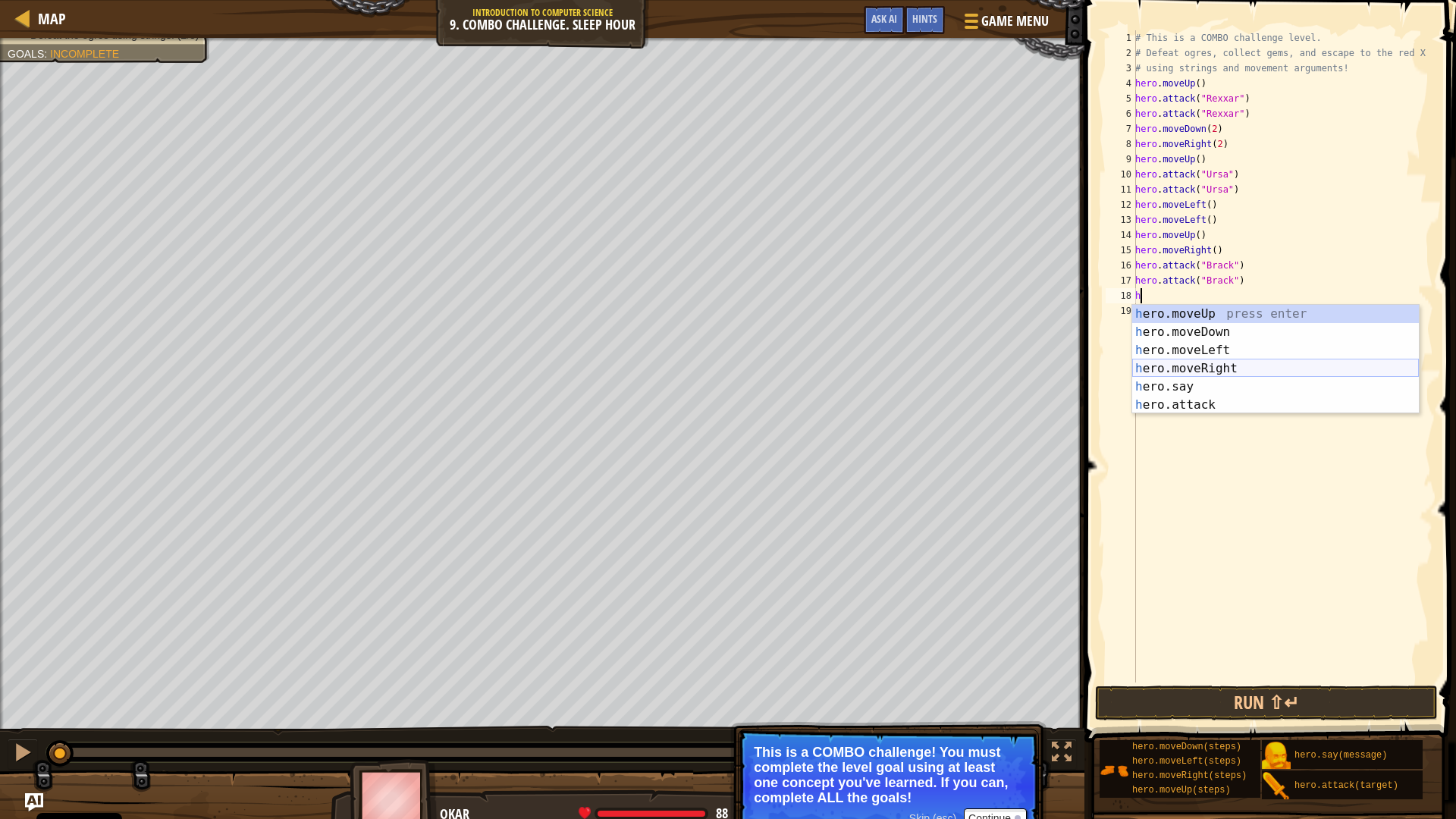
click at [1223, 367] on div "h ero.moveUp press enter h ero.moveDown press enter h ero.moveLeft press enter …" at bounding box center [1276, 377] width 287 height 146
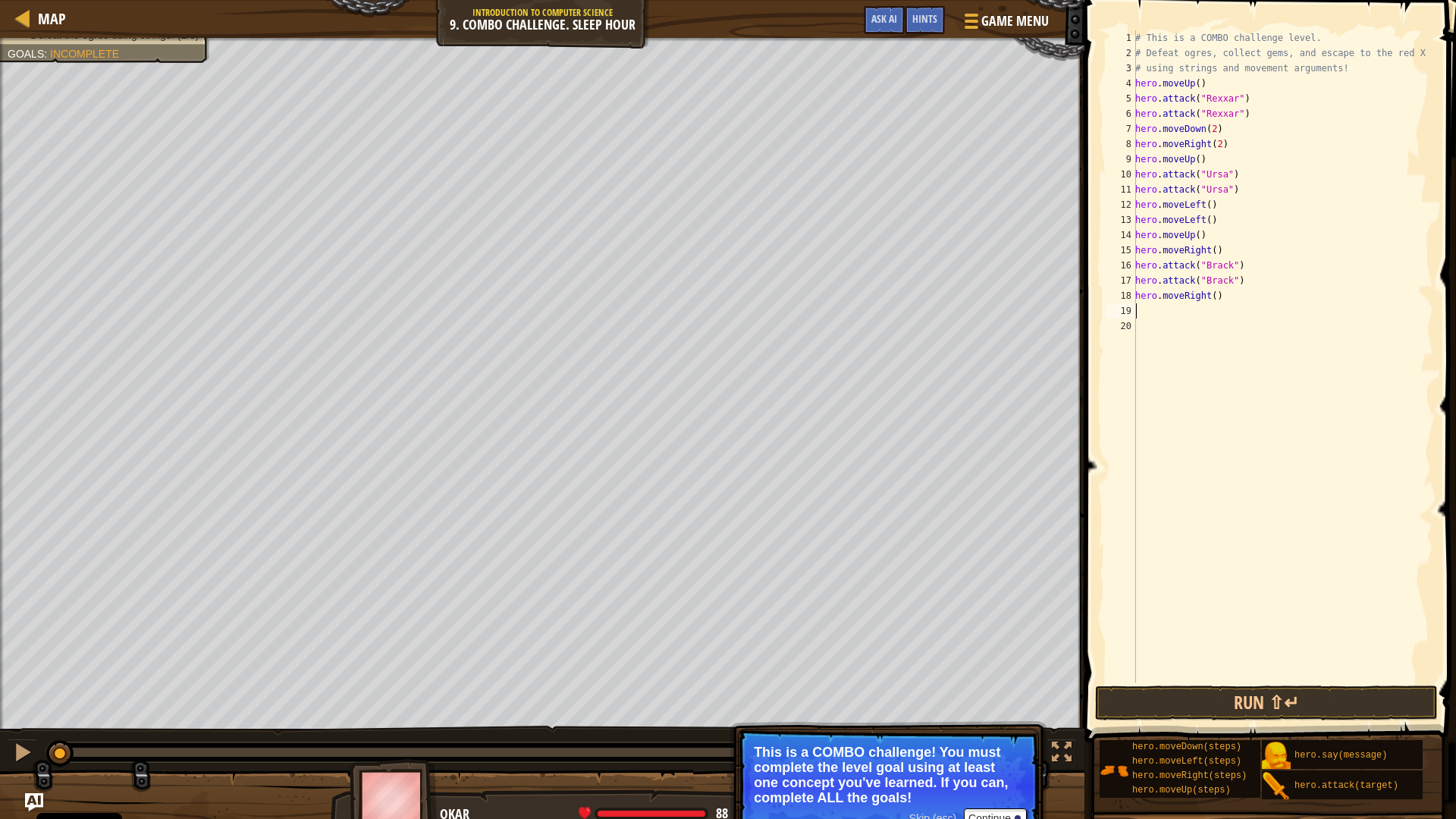
type textarea "h"
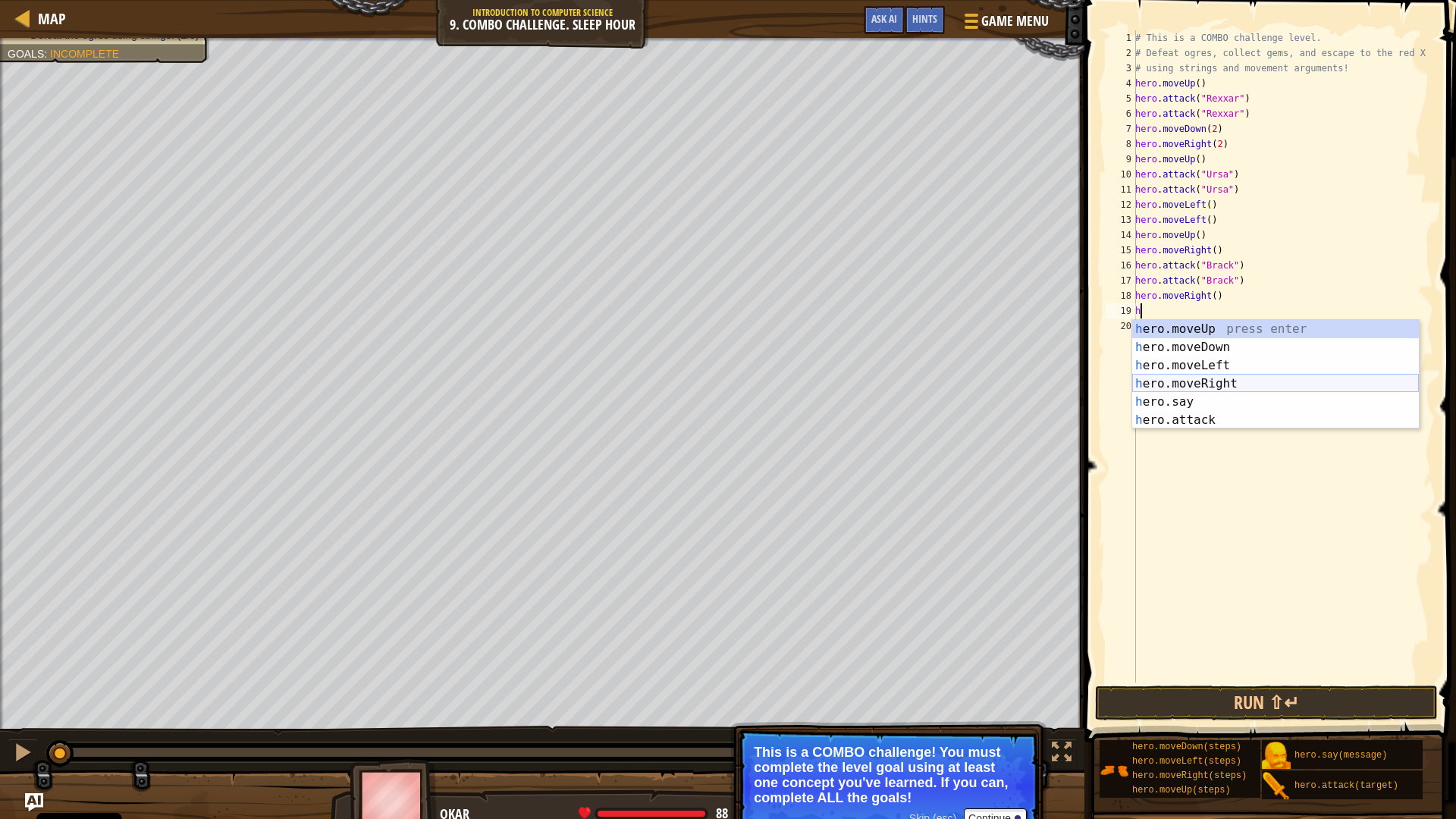
click at [1198, 381] on div "h ero.moveUp press enter h ero.moveDown press enter h ero.moveLeft press enter …" at bounding box center [1276, 393] width 287 height 146
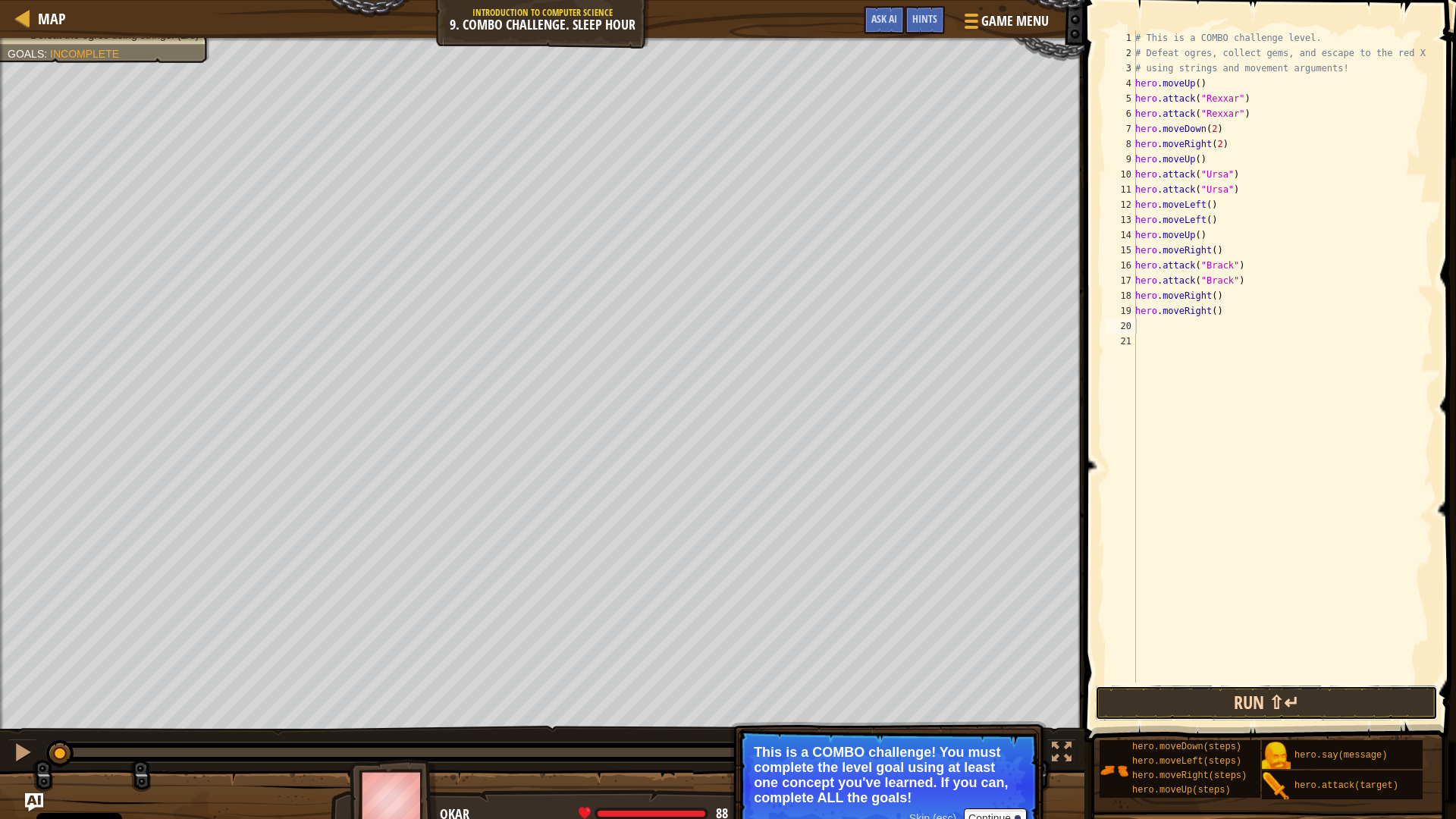
click at [1178, 693] on button "Run ⇧↵" at bounding box center [1267, 702] width 343 height 35
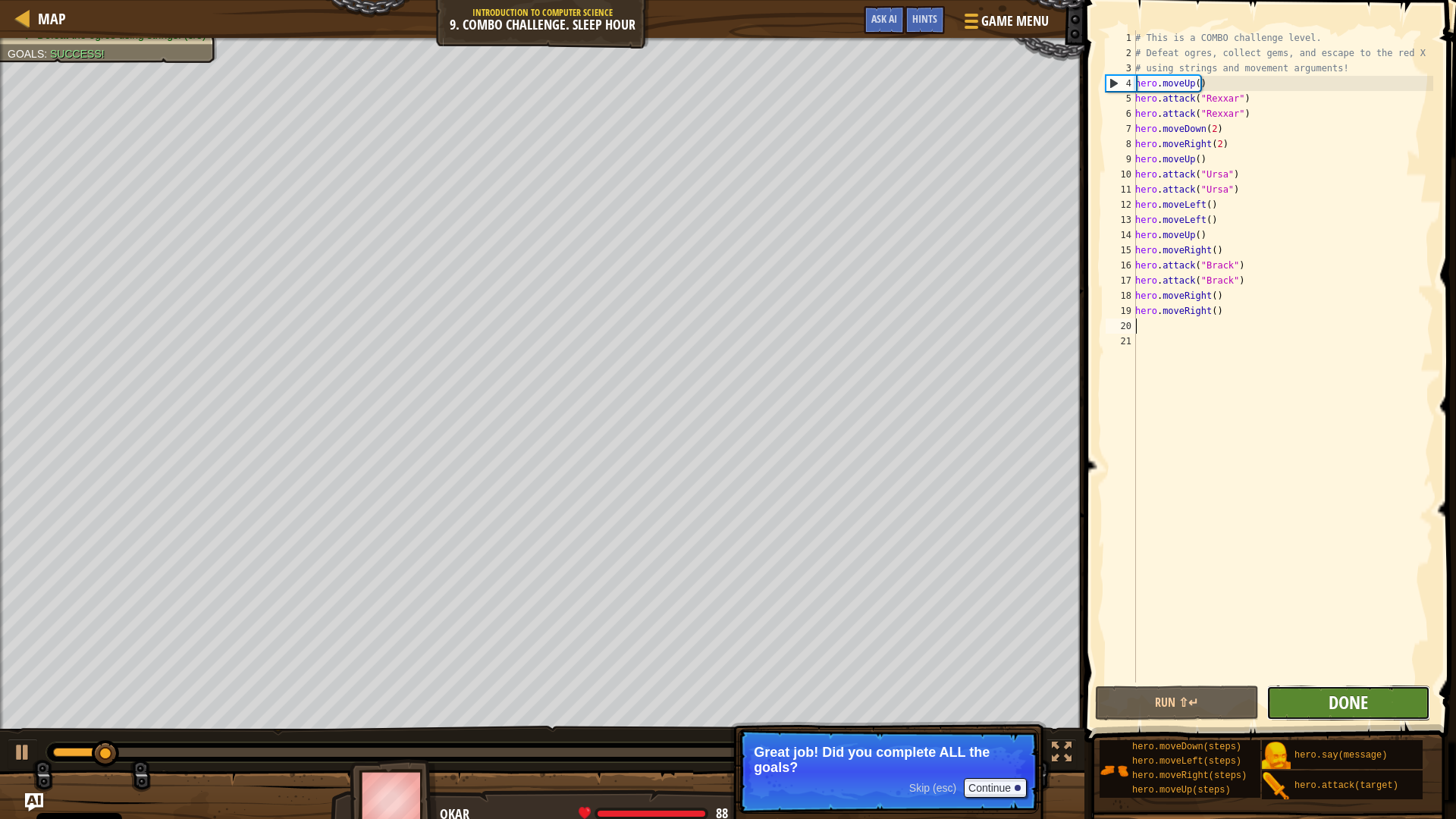
click at [1363, 697] on span "Done" at bounding box center [1348, 702] width 39 height 24
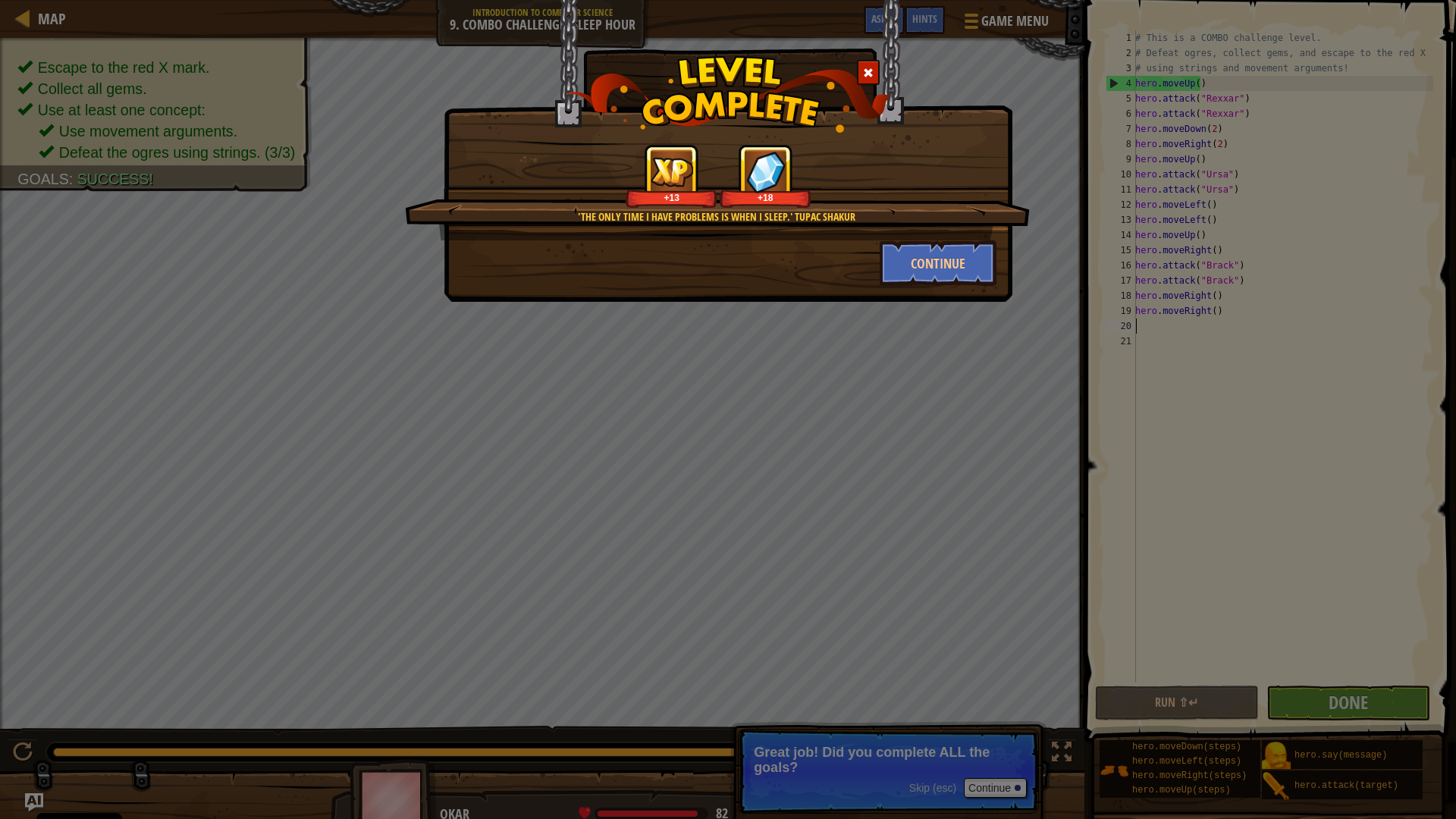
click at [850, 220] on div "'The only time I have problems is when I sleep.' Tupac Shakur" at bounding box center [716, 216] width 479 height 15
click at [915, 250] on button "Continue" at bounding box center [938, 263] width 118 height 46
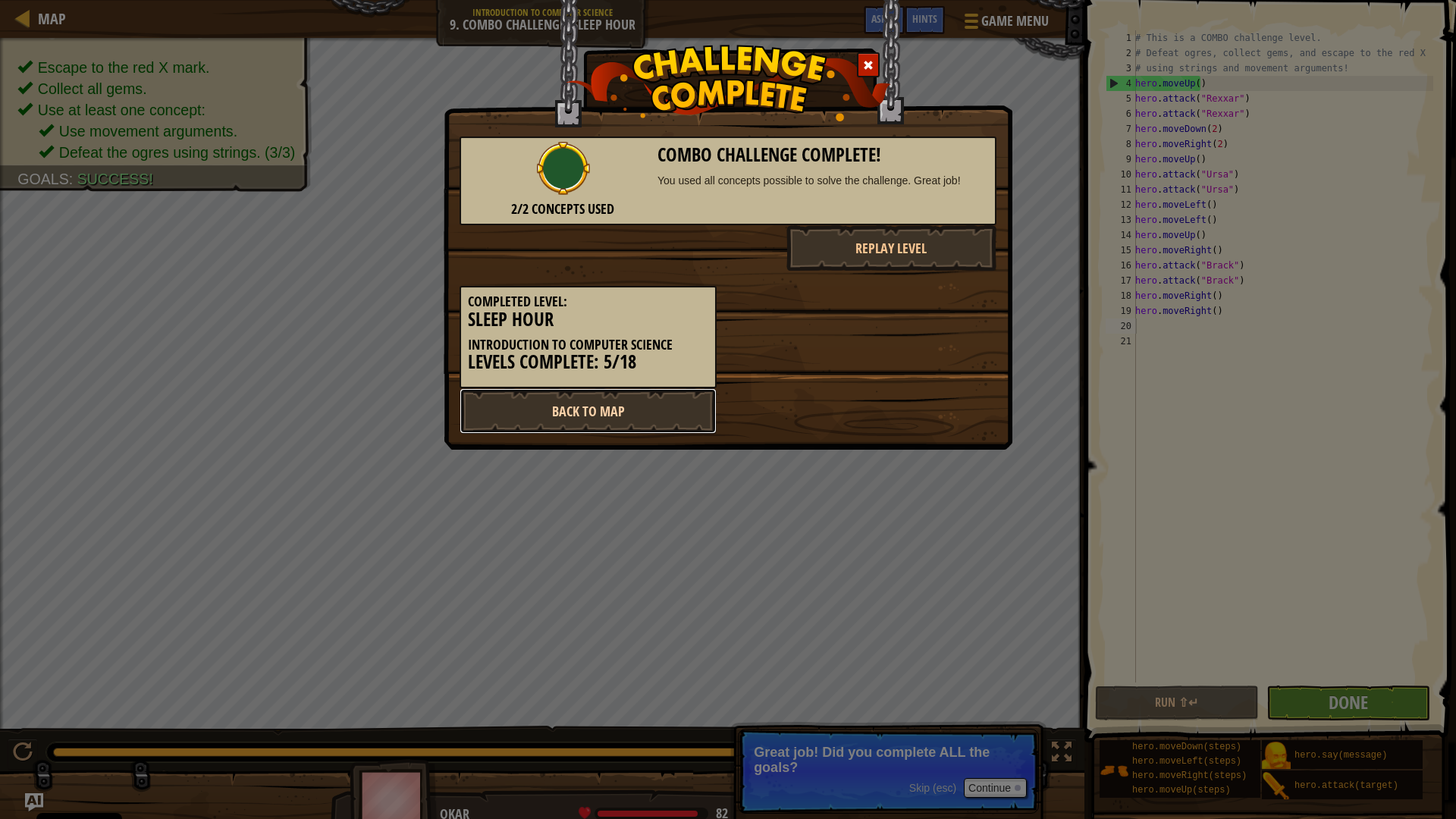
click at [637, 406] on link "Back to Map" at bounding box center [588, 411] width 257 height 46
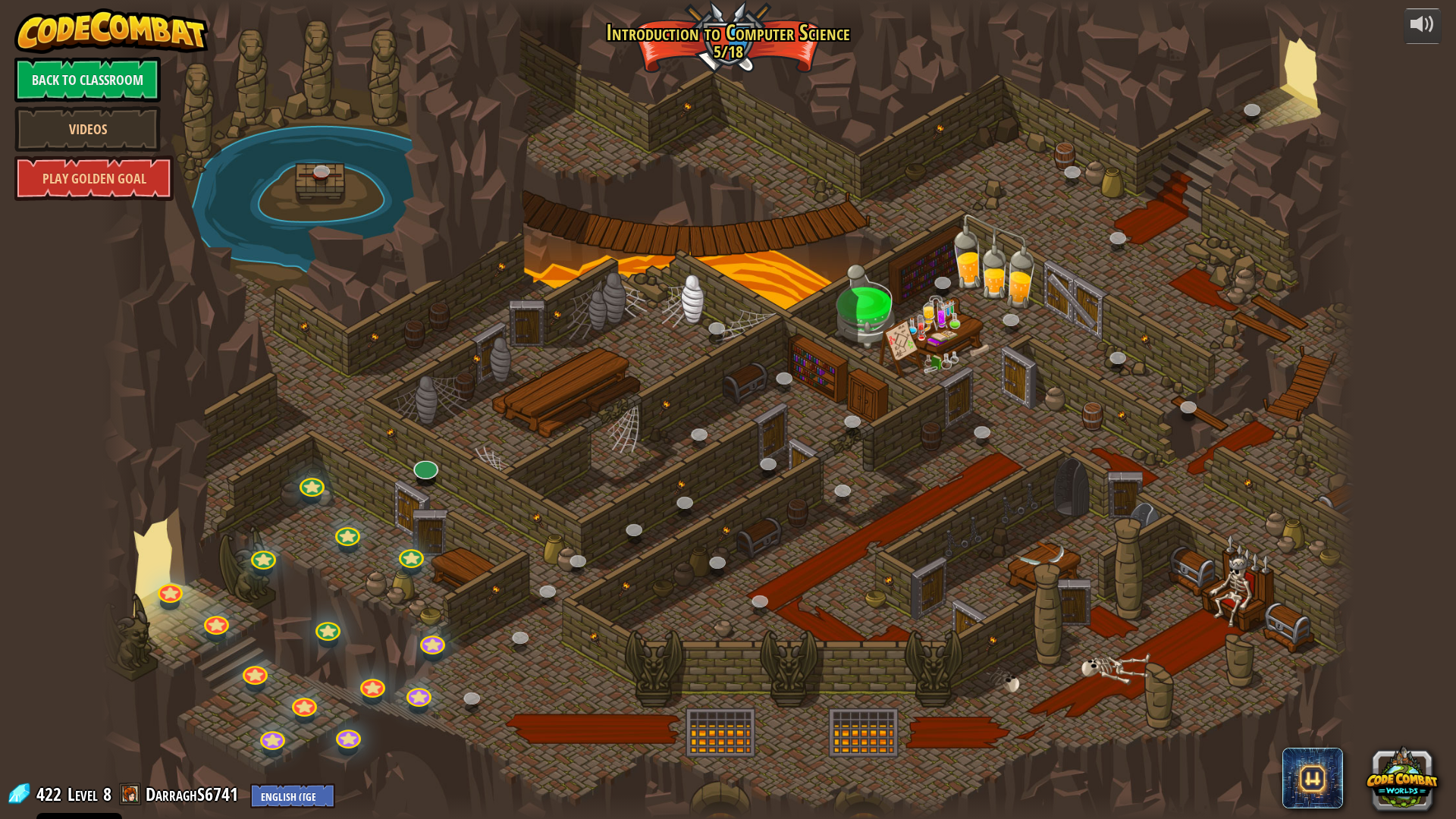
click at [419, 480] on div at bounding box center [426, 479] width 20 height 15
click at [426, 471] on link at bounding box center [423, 462] width 31 height 31
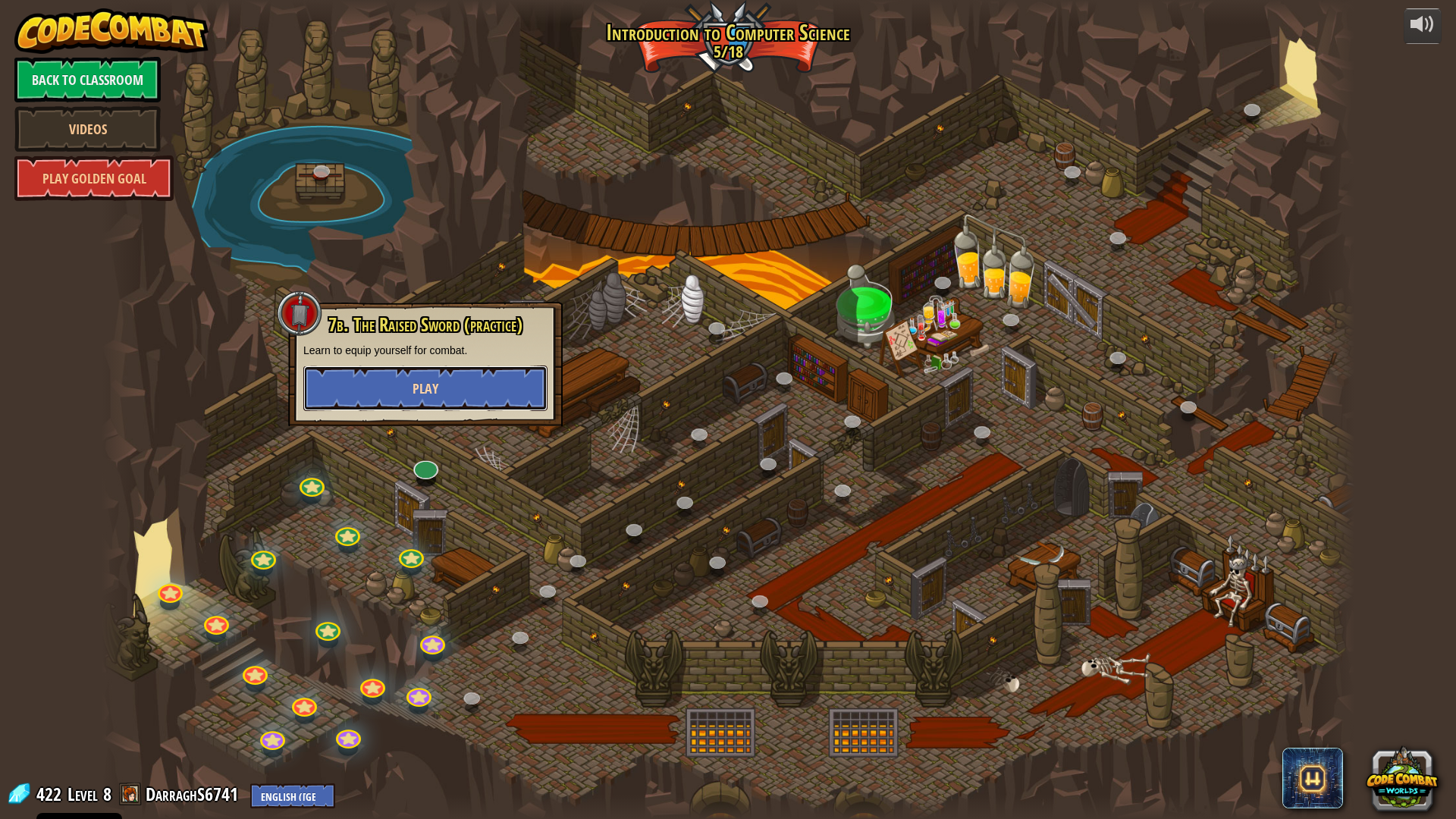
click at [469, 401] on button "Play" at bounding box center [425, 388] width 244 height 46
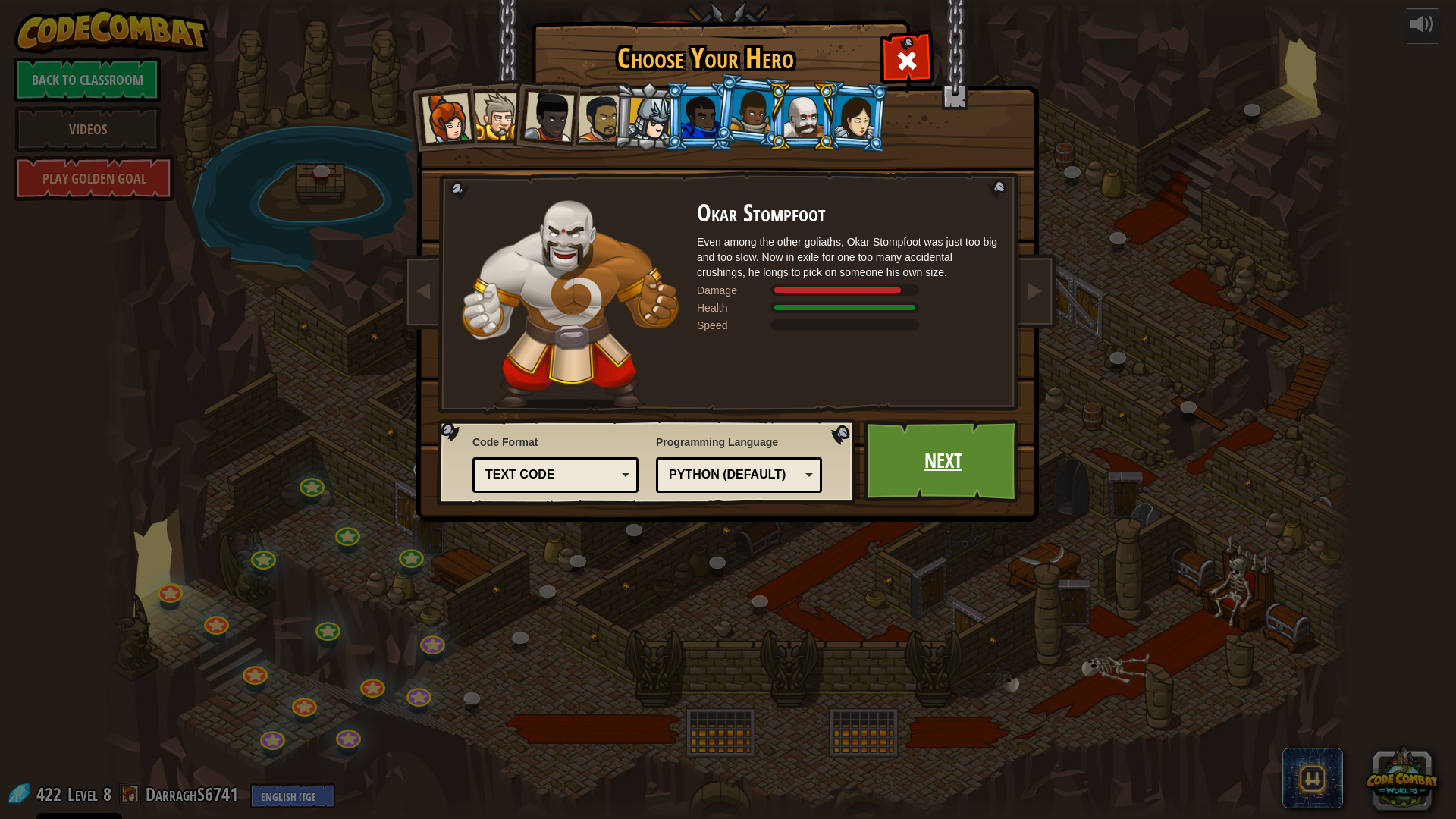
drag, startPoint x: 931, startPoint y: 459, endPoint x: 942, endPoint y: 438, distance: 23.7
click at [942, 438] on link "Next" at bounding box center [942, 461] width 159 height 84
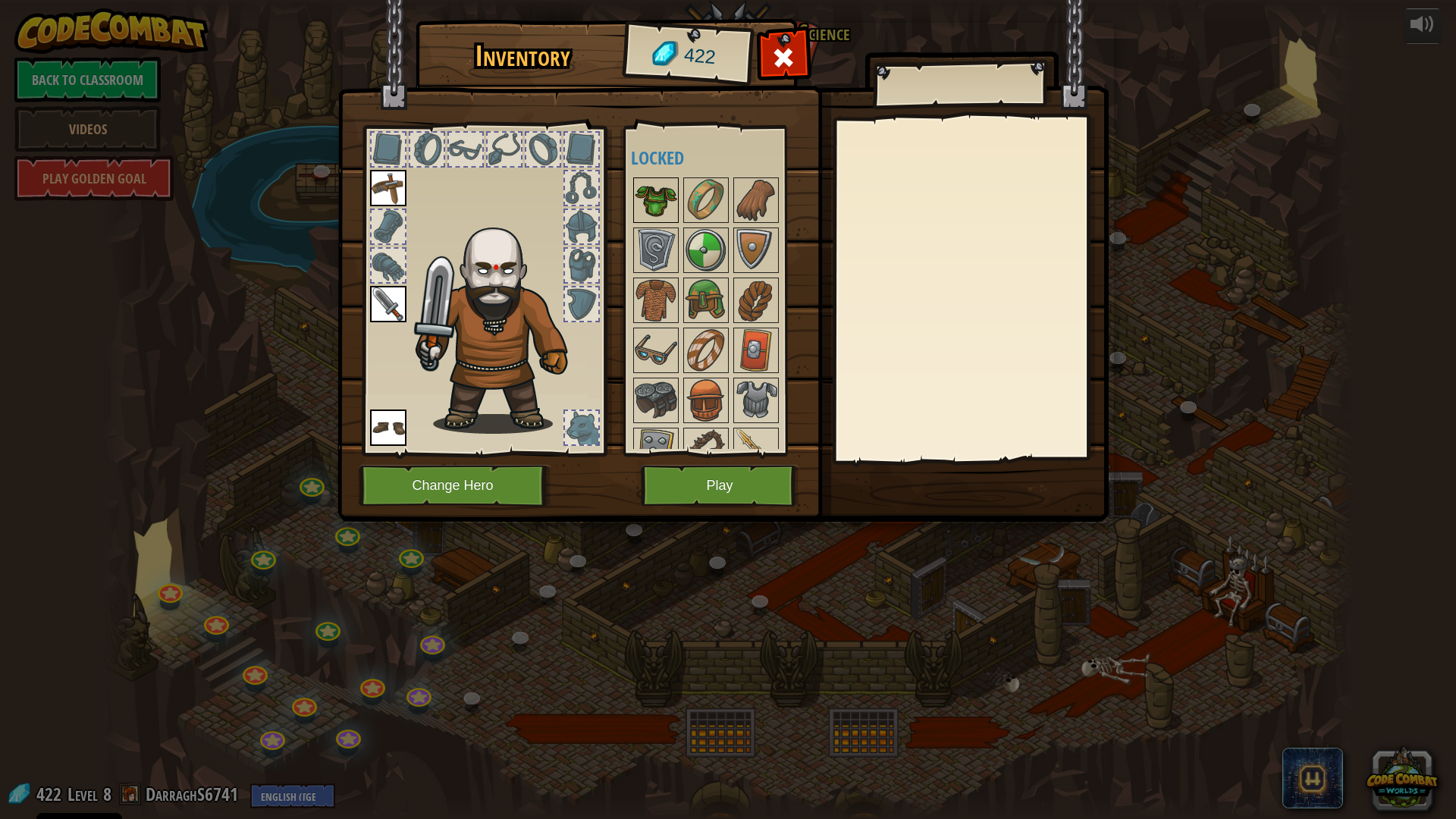
click at [640, 201] on img at bounding box center [656, 200] width 43 height 43
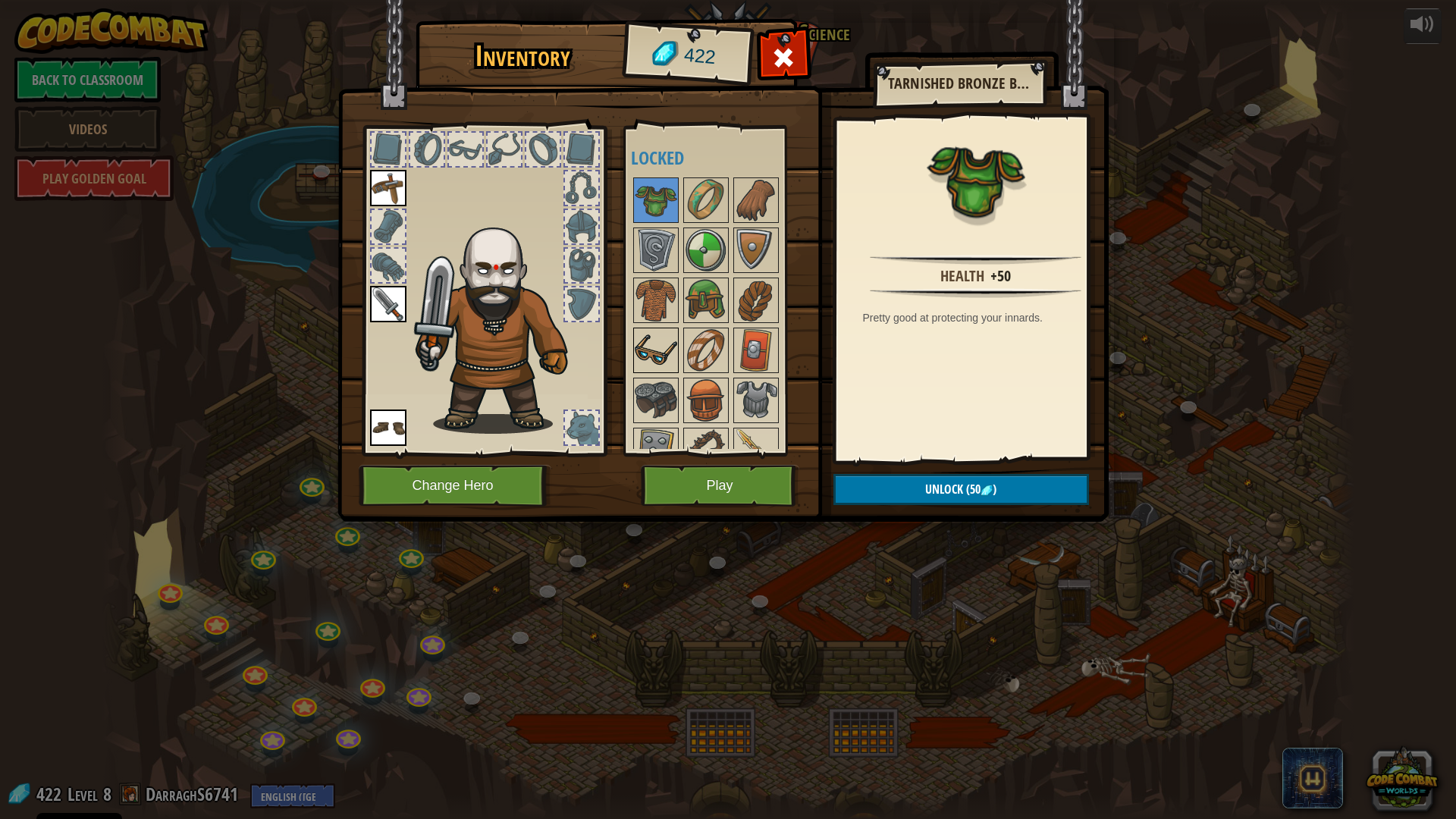
click at [656, 340] on img at bounding box center [656, 350] width 43 height 43
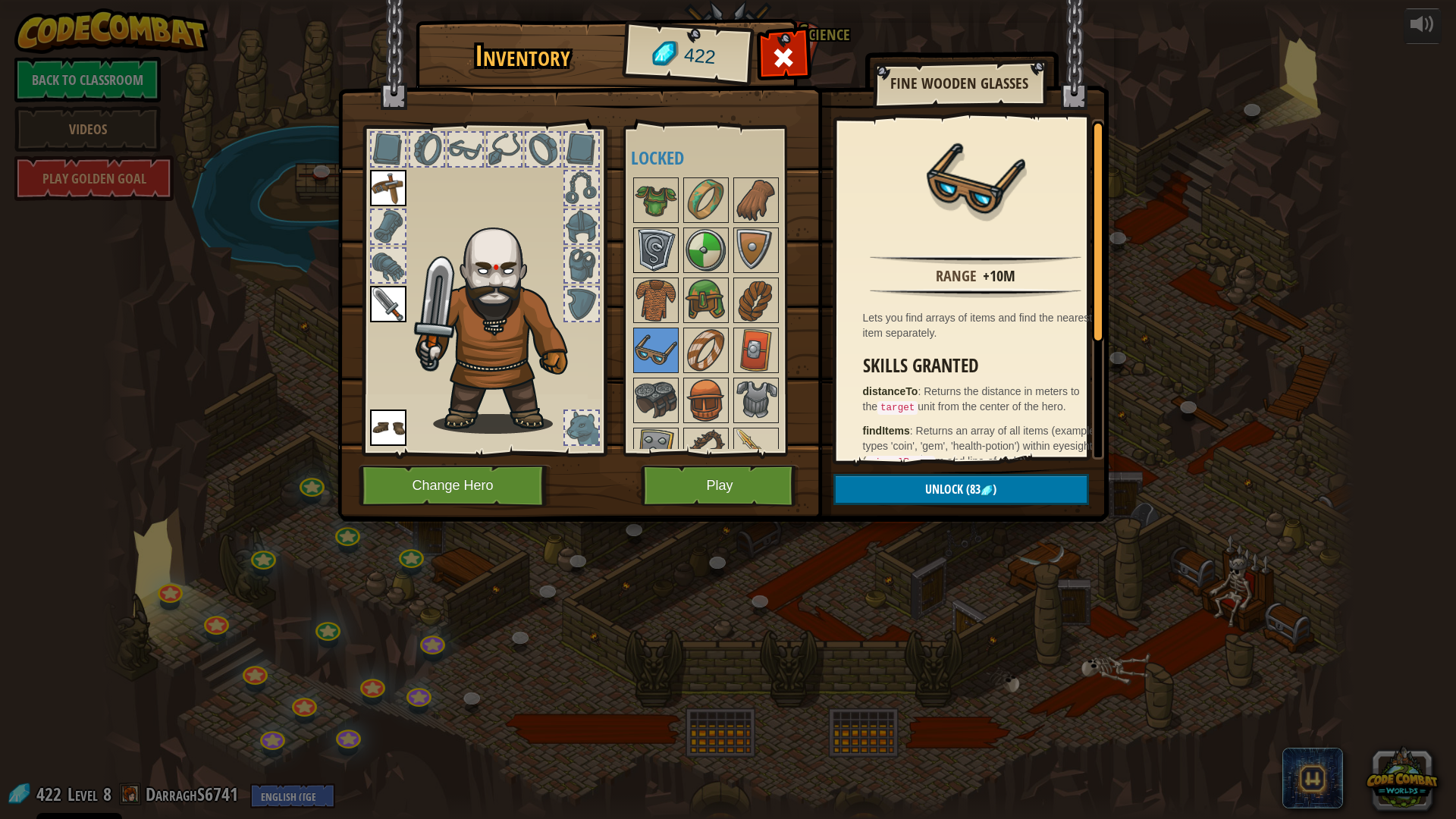
click at [651, 254] on img at bounding box center [656, 250] width 43 height 43
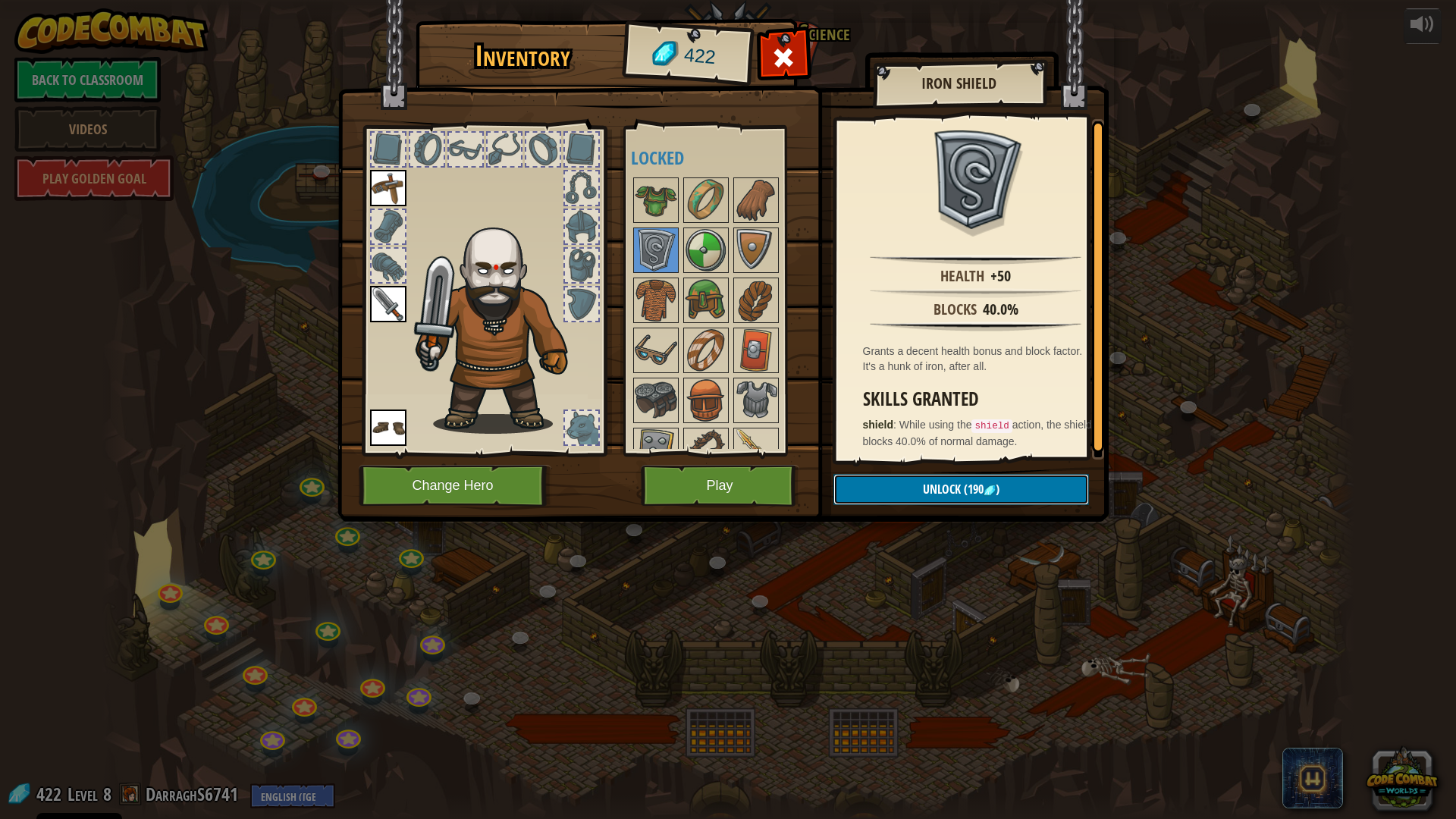
click at [901, 481] on button "Unlock (190 )" at bounding box center [962, 489] width 256 height 31
click at [899, 496] on button "Confirm" at bounding box center [962, 489] width 256 height 31
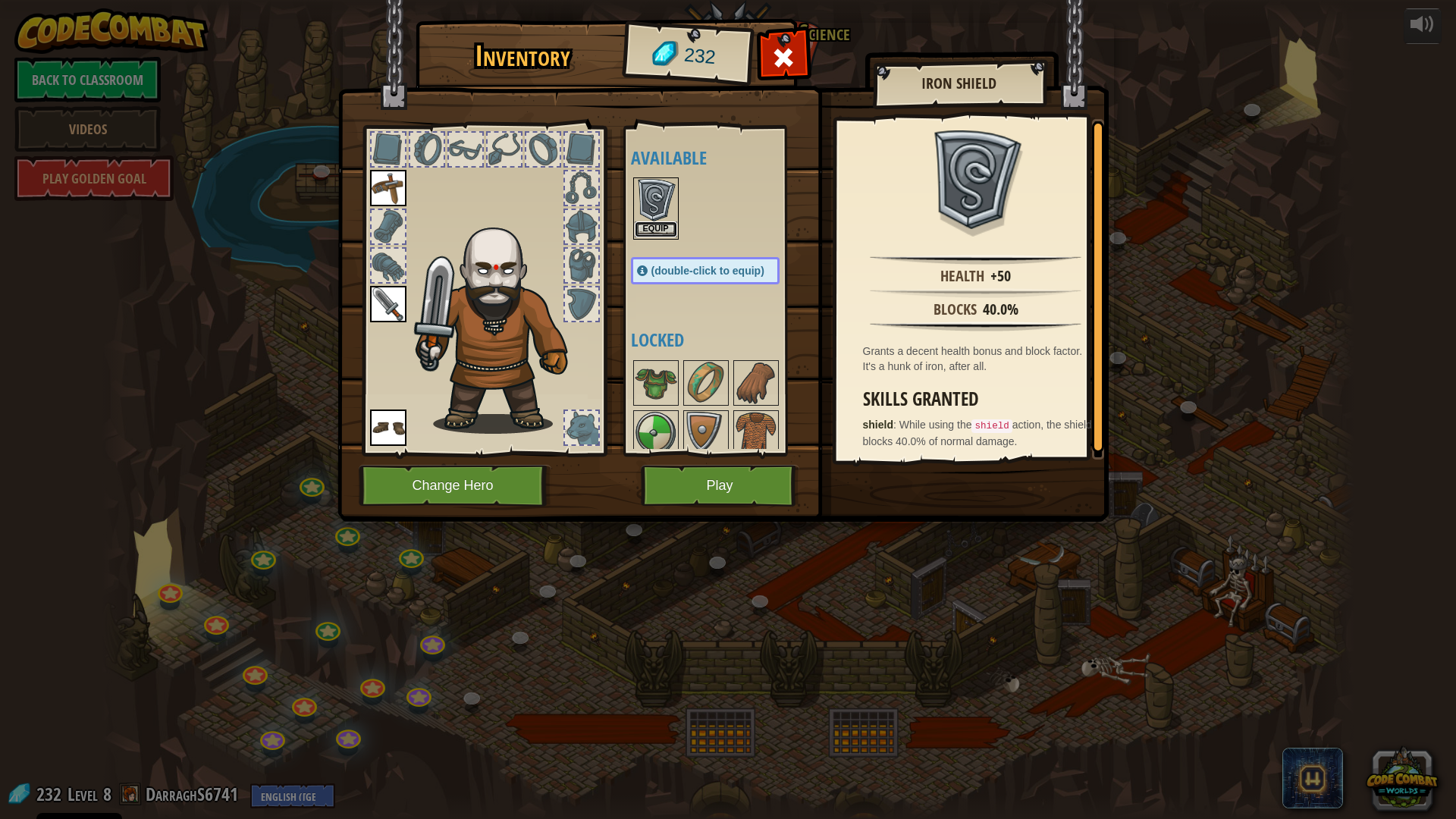
click at [658, 231] on button "Equip" at bounding box center [656, 229] width 43 height 16
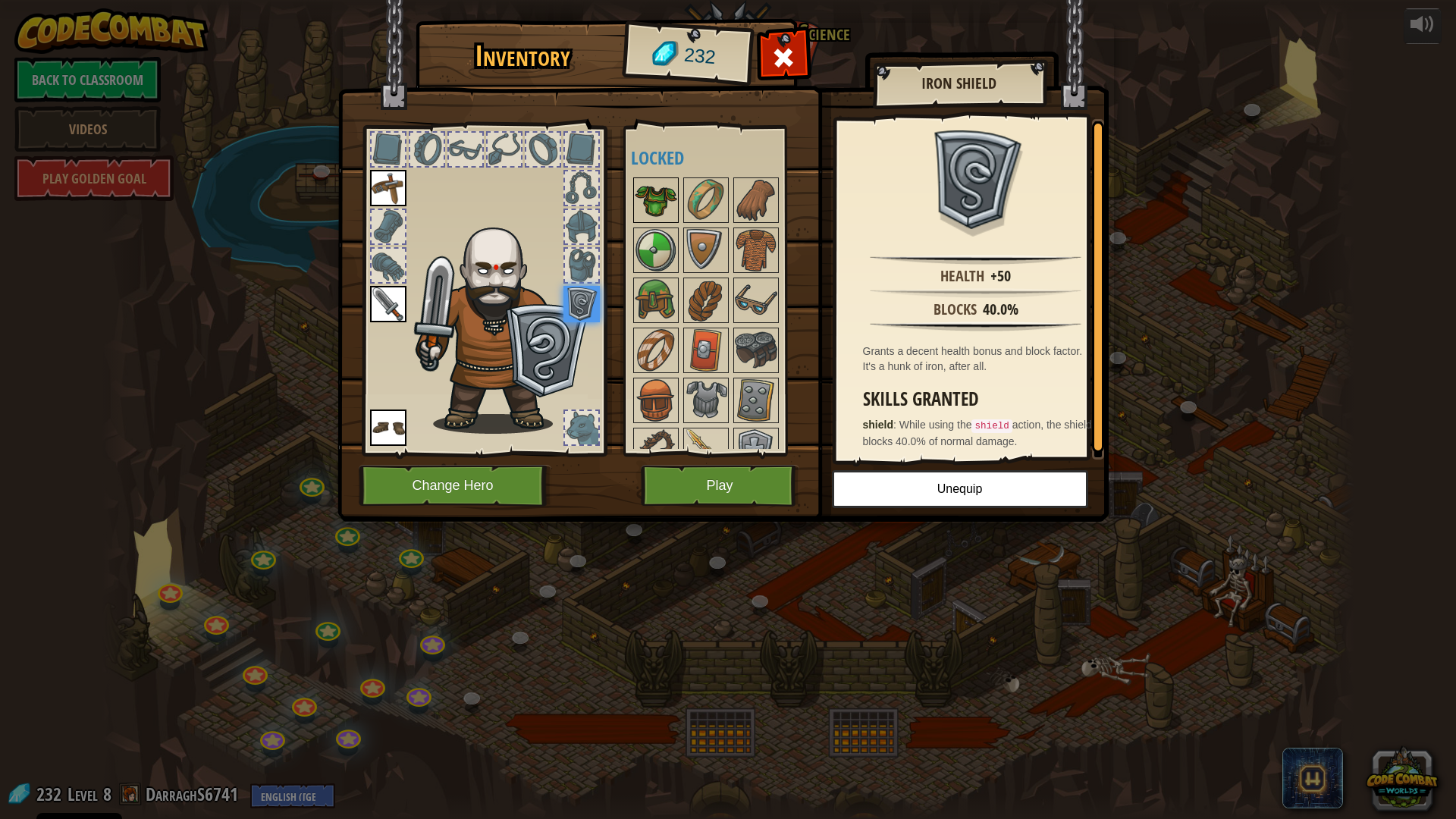
click at [654, 205] on img at bounding box center [656, 200] width 43 height 43
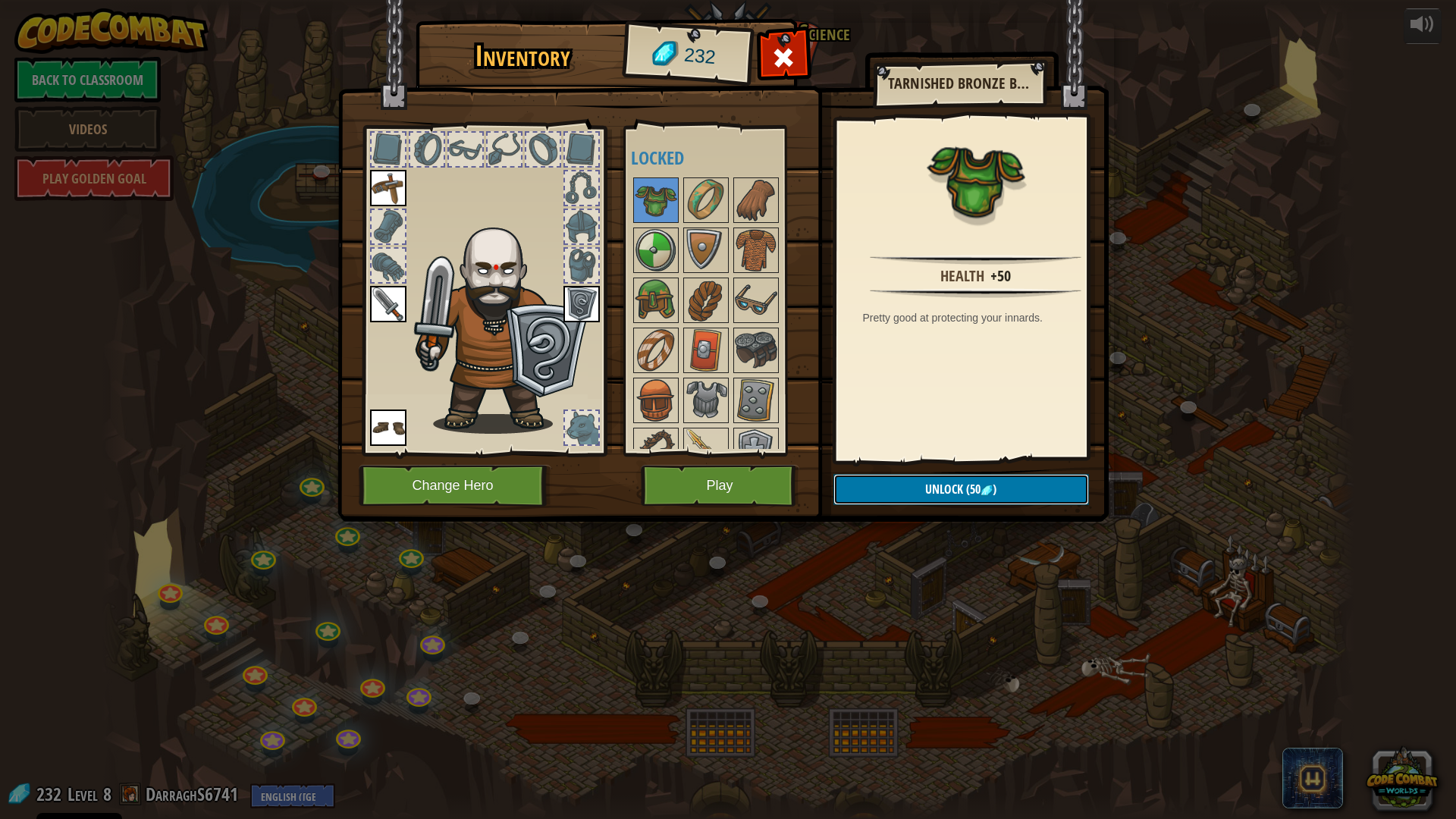
click at [898, 488] on button "Unlock (50 )" at bounding box center [962, 489] width 256 height 31
click at [898, 488] on button "Confirm" at bounding box center [962, 489] width 256 height 31
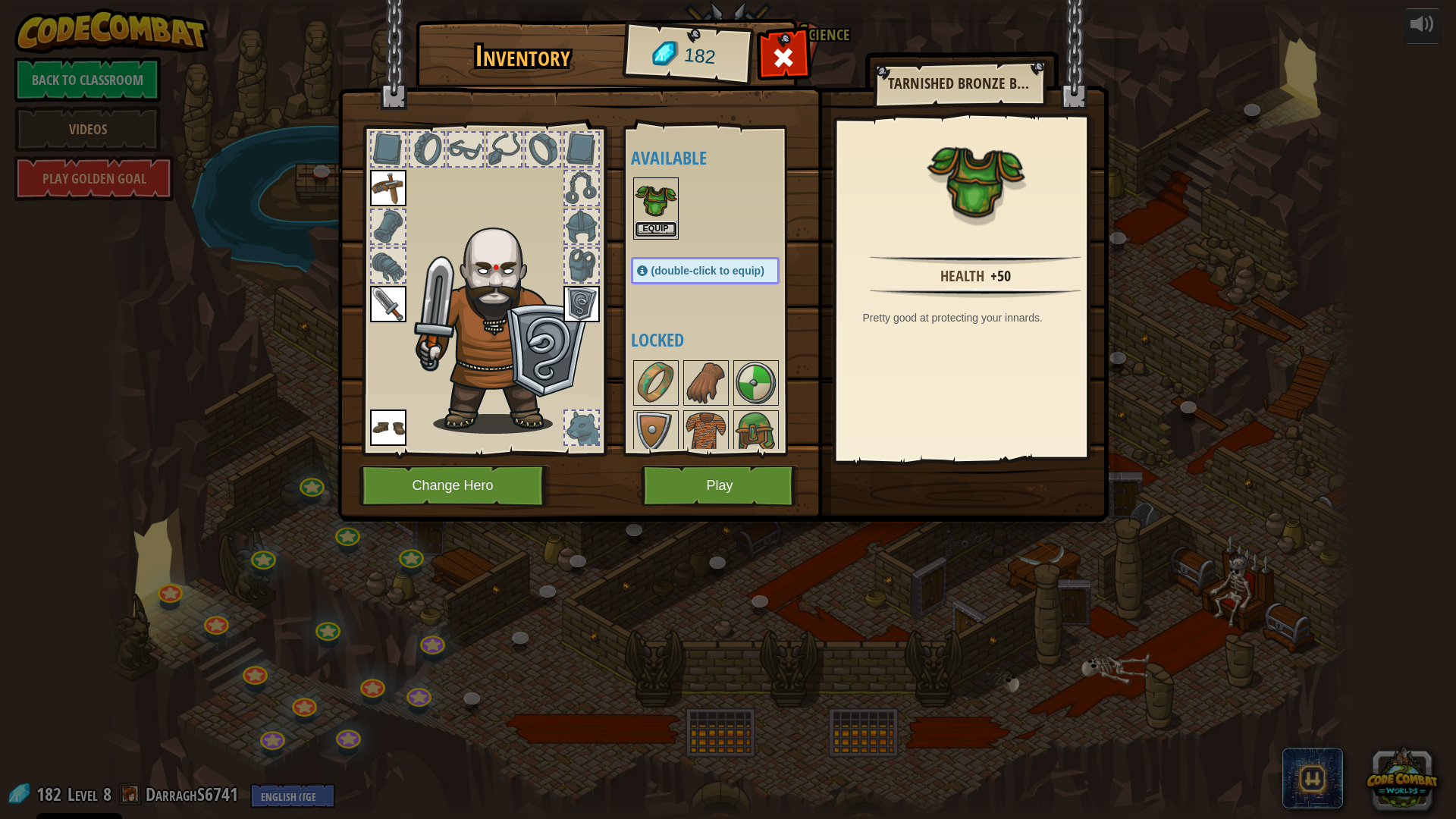
click at [661, 228] on button "Equip" at bounding box center [656, 229] width 43 height 16
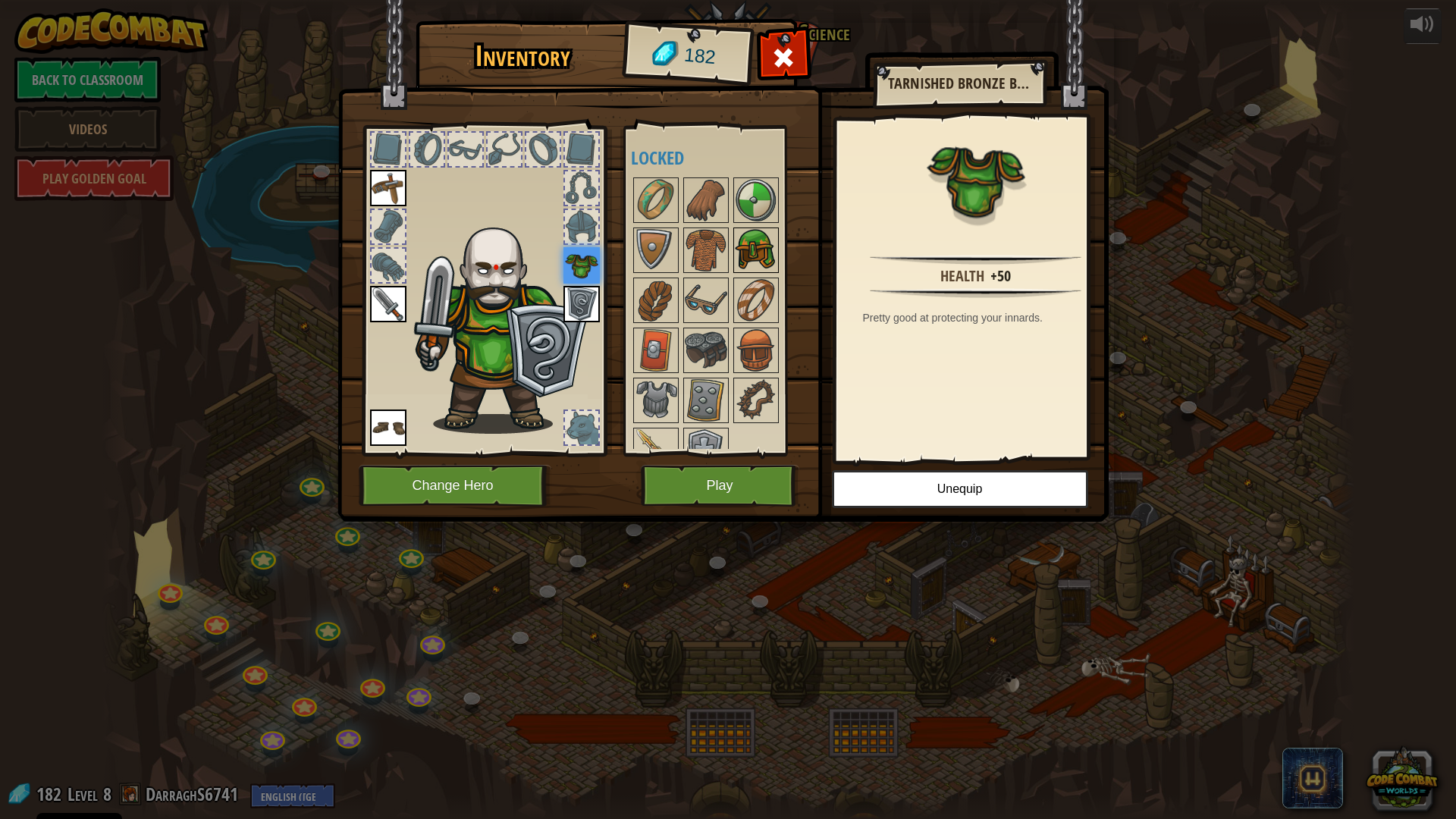
click at [740, 236] on img at bounding box center [756, 250] width 43 height 43
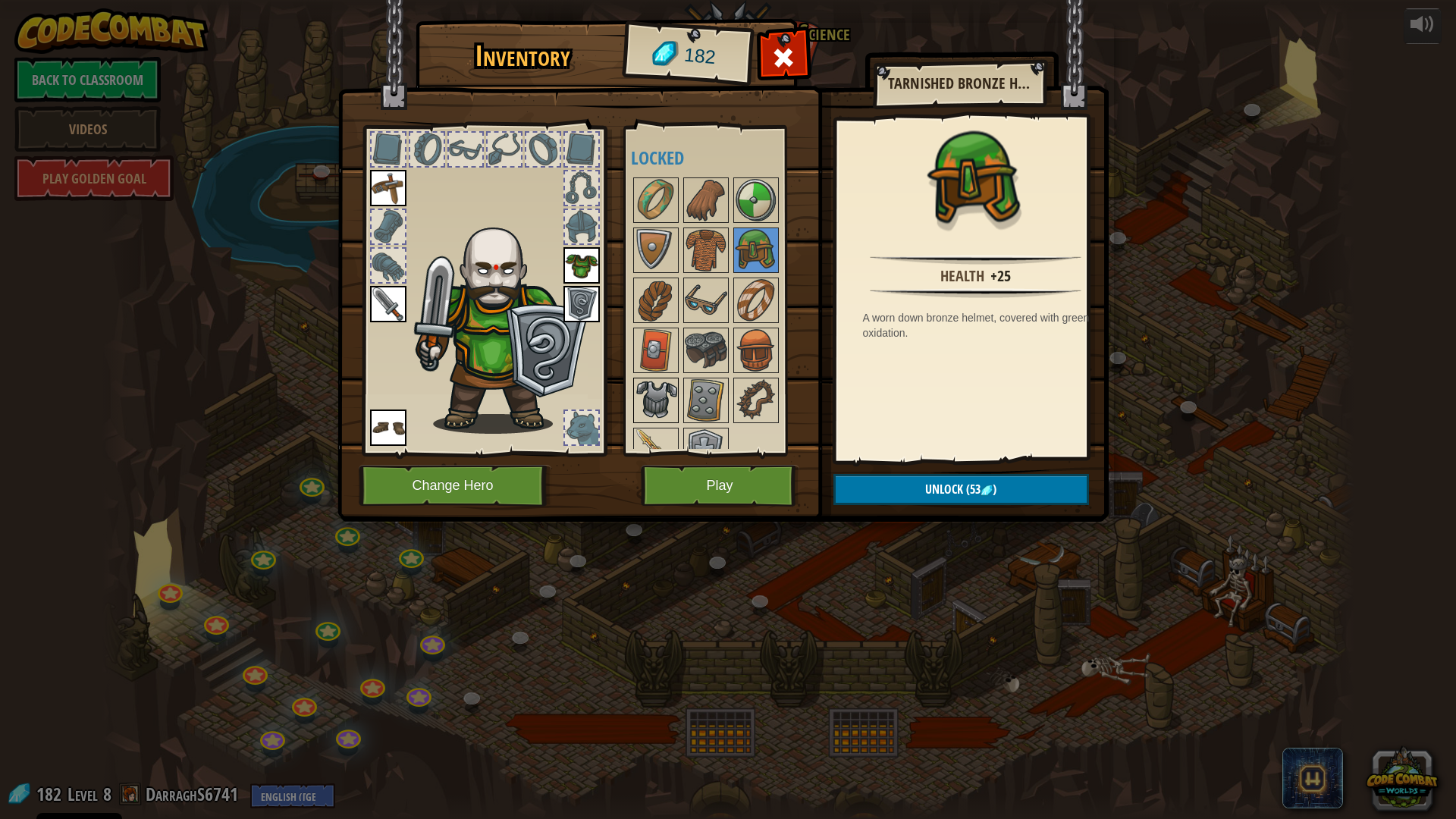
click at [670, 405] on img at bounding box center [656, 400] width 43 height 43
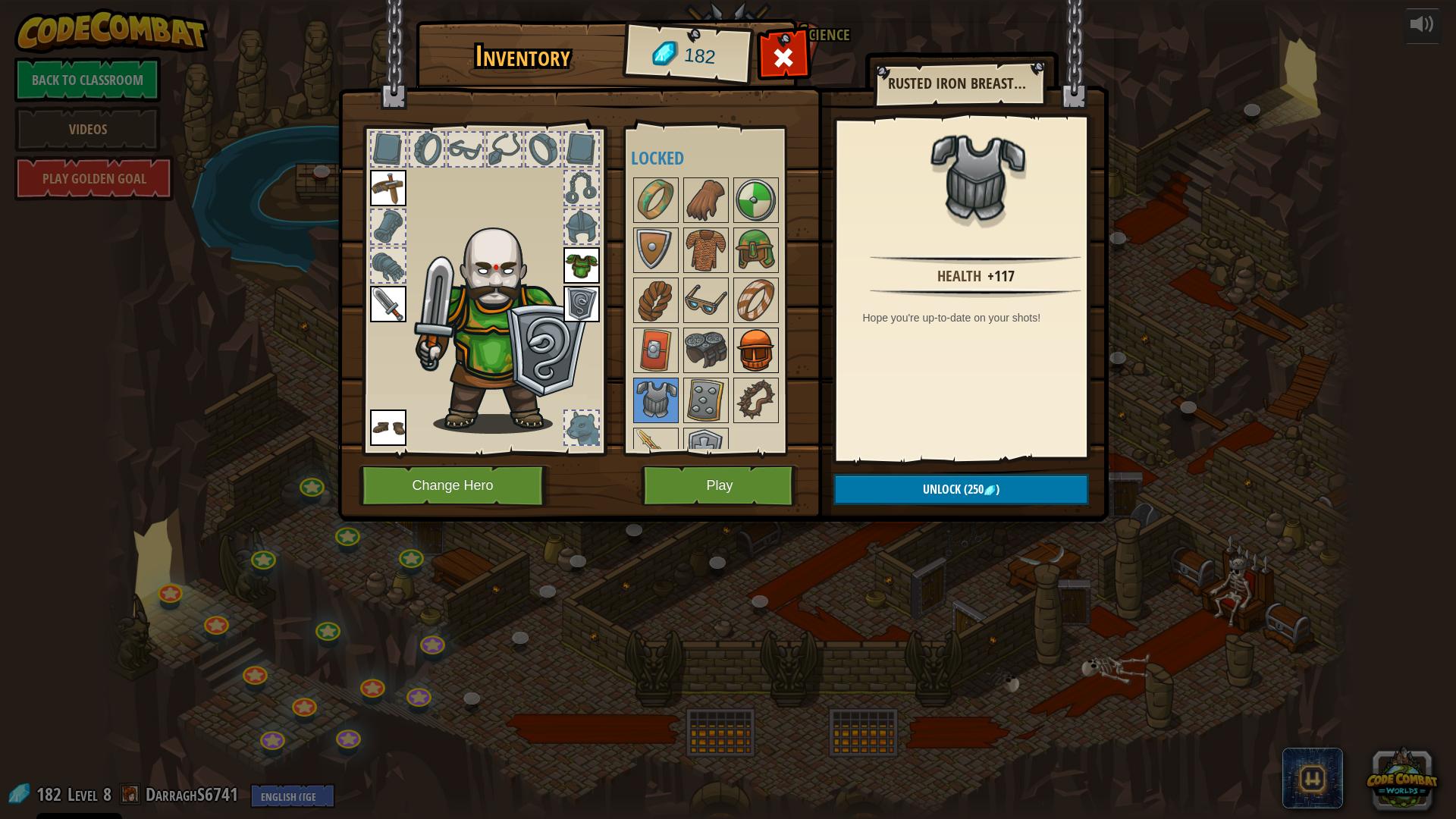
click at [757, 351] on img at bounding box center [756, 350] width 43 height 43
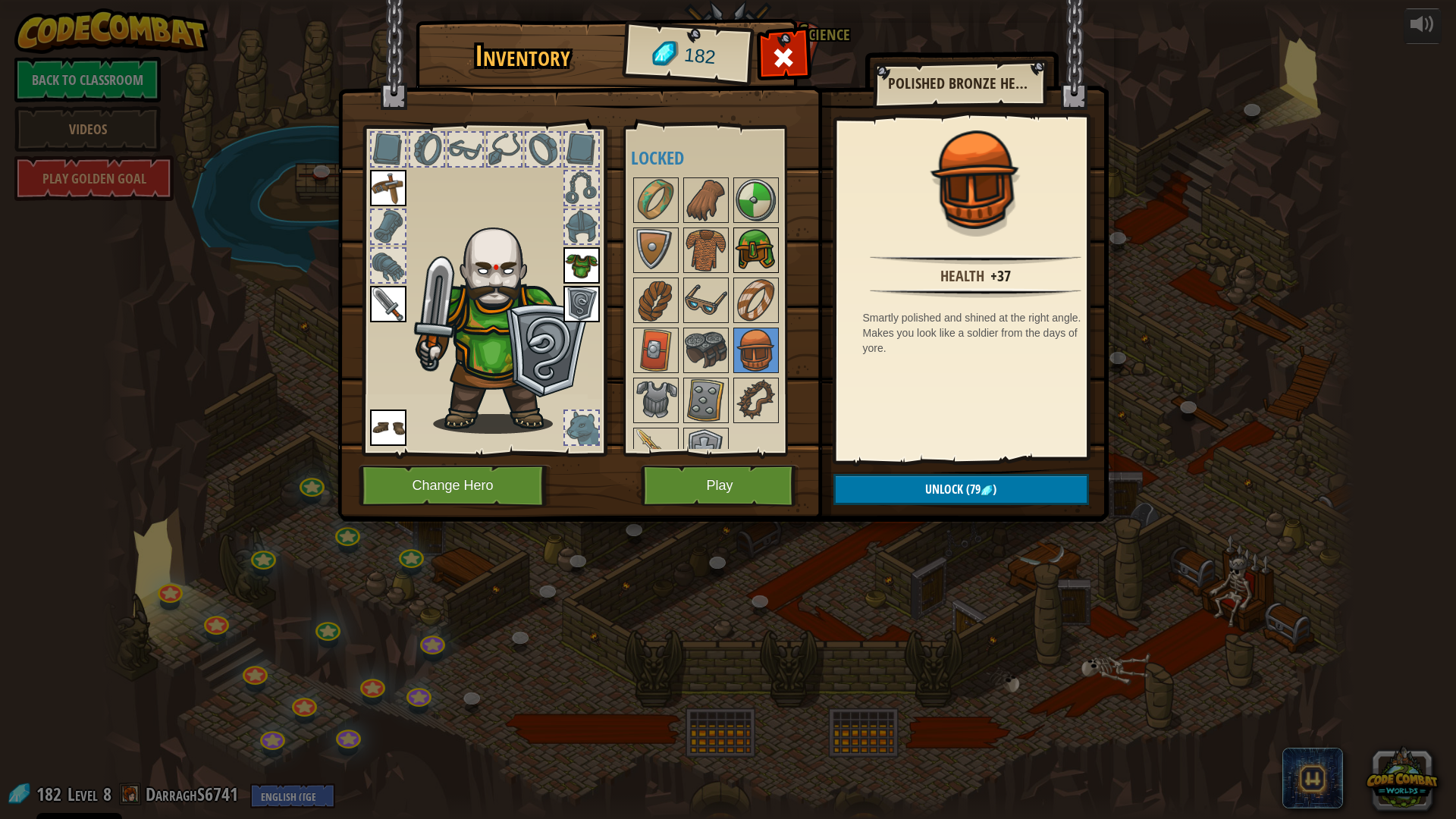
click at [748, 244] on img at bounding box center [756, 250] width 43 height 43
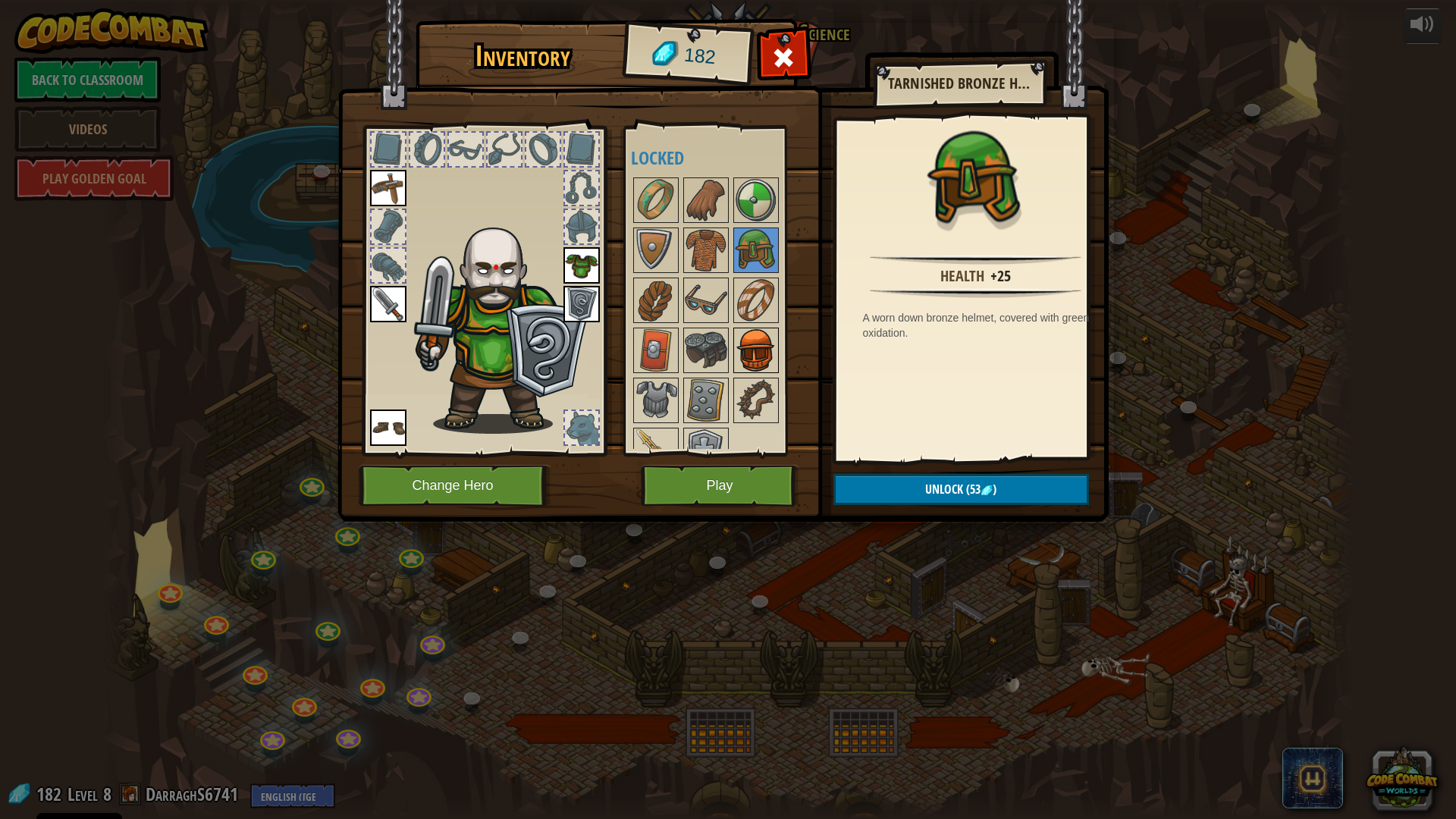
click at [747, 349] on img at bounding box center [756, 350] width 43 height 43
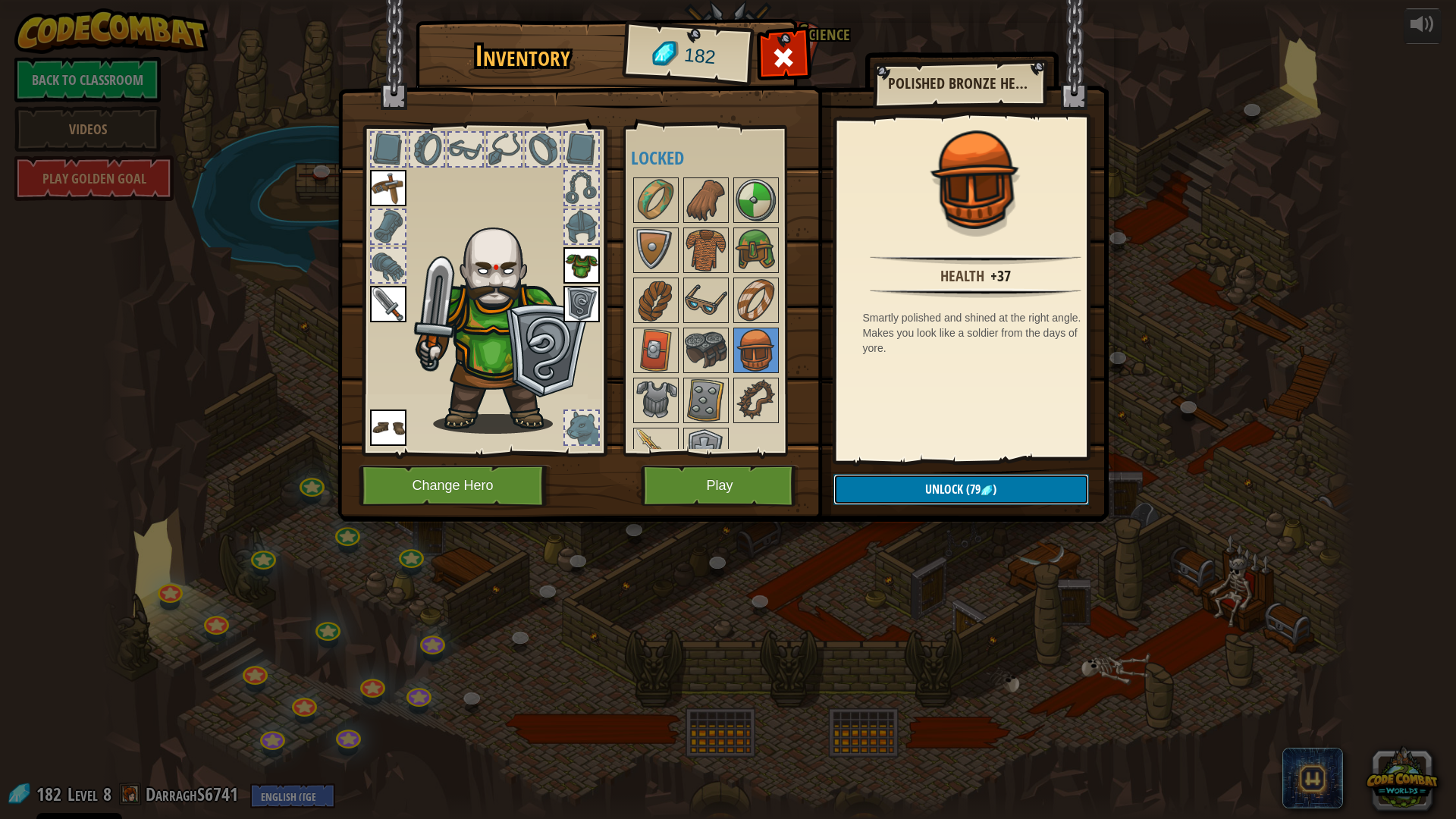
click at [889, 490] on button "Unlock (79 )" at bounding box center [962, 489] width 256 height 31
click at [888, 483] on button "Confirm" at bounding box center [962, 489] width 256 height 31
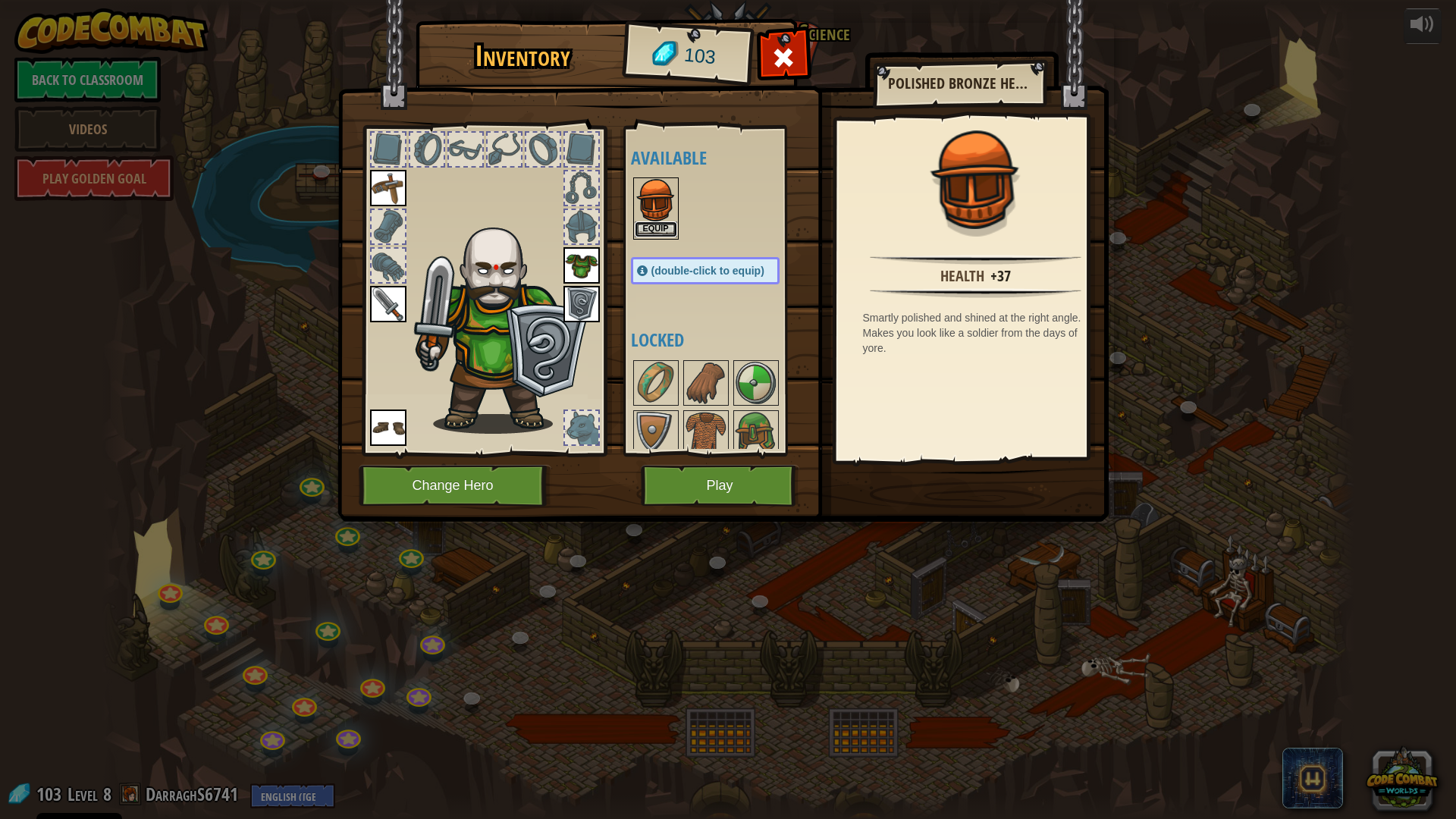
click at [662, 230] on button "Equip" at bounding box center [656, 229] width 43 height 16
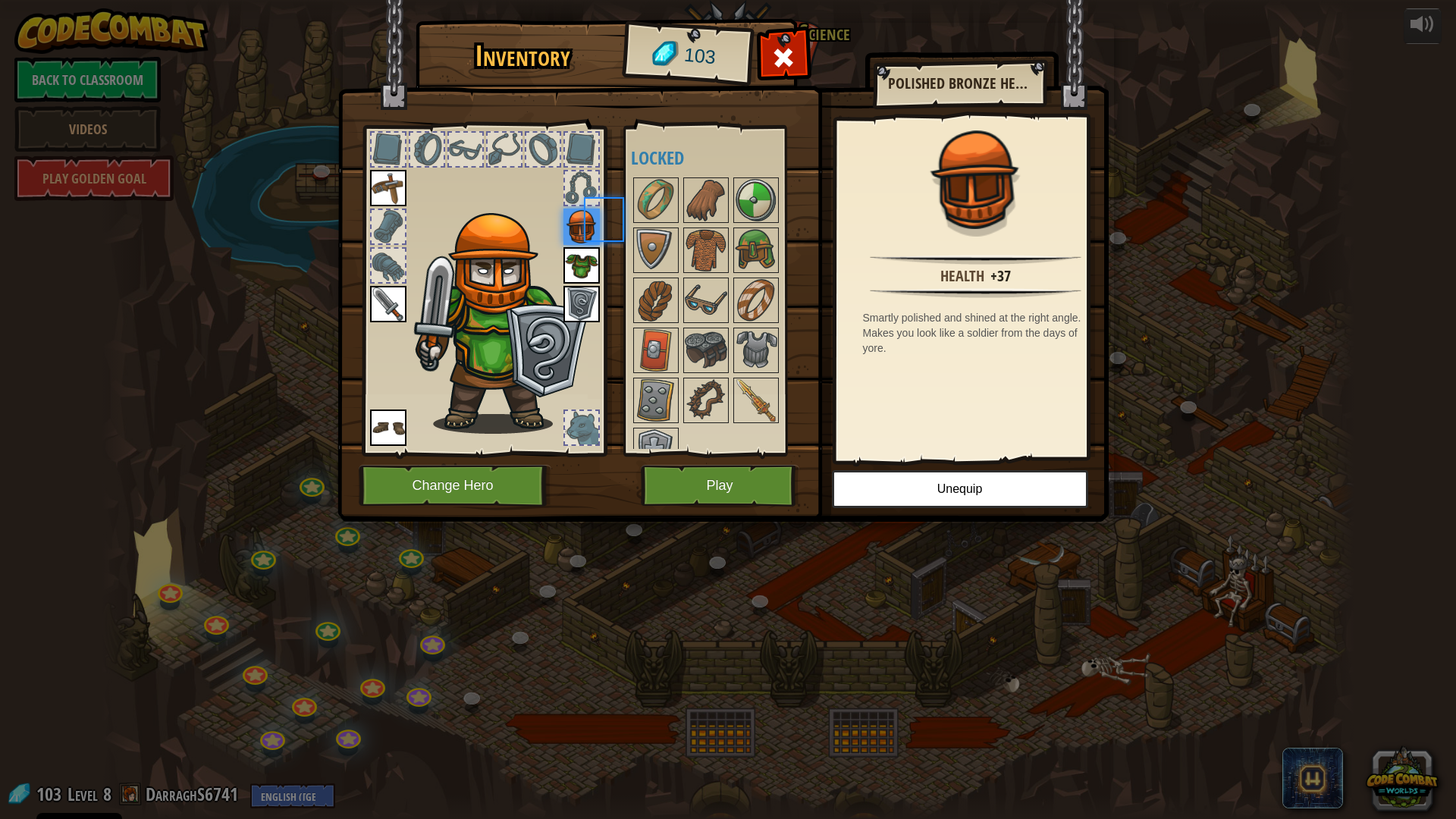
click at [662, 230] on img at bounding box center [656, 250] width 43 height 43
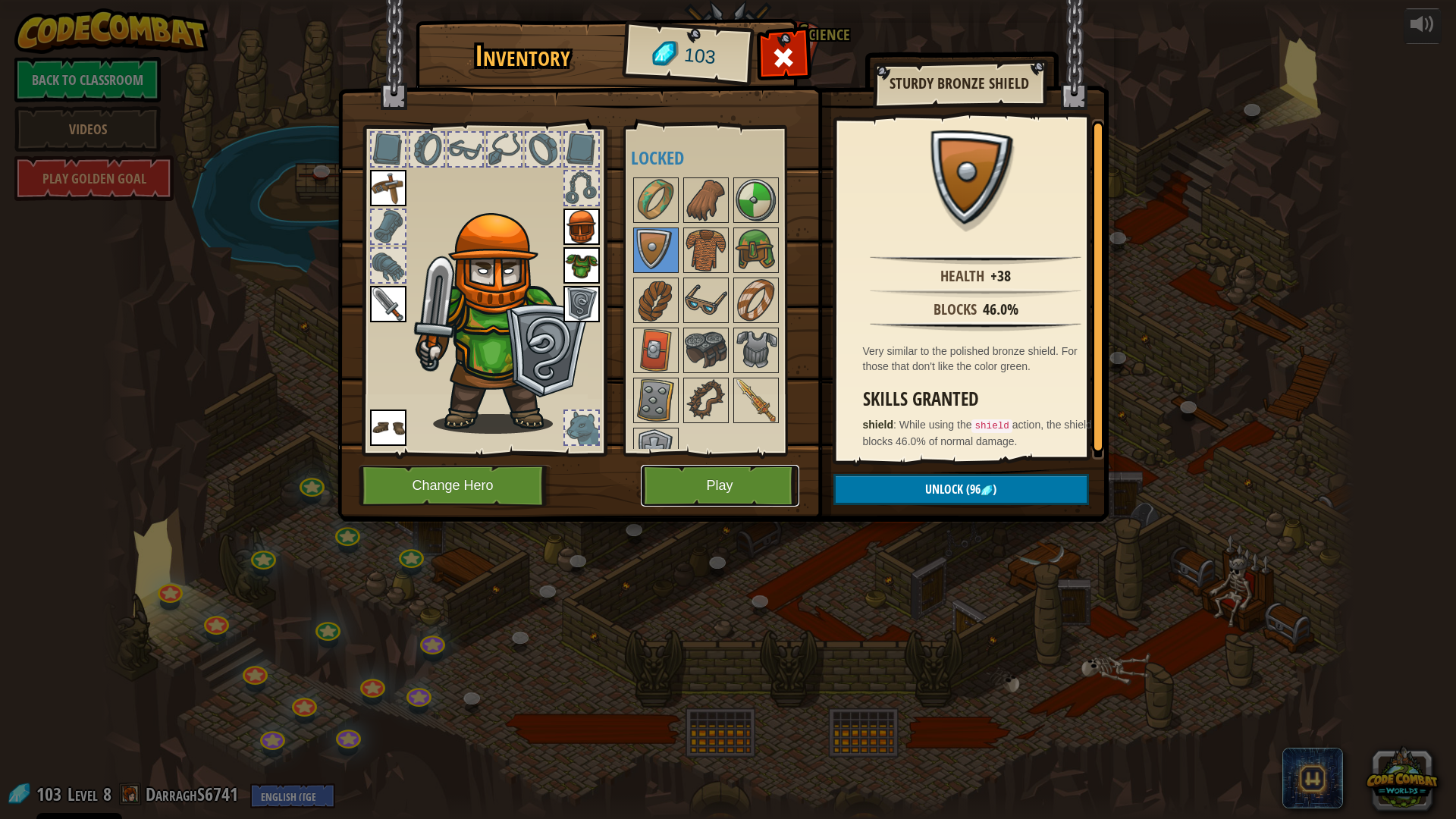
click at [724, 482] on button "Play" at bounding box center [720, 486] width 159 height 42
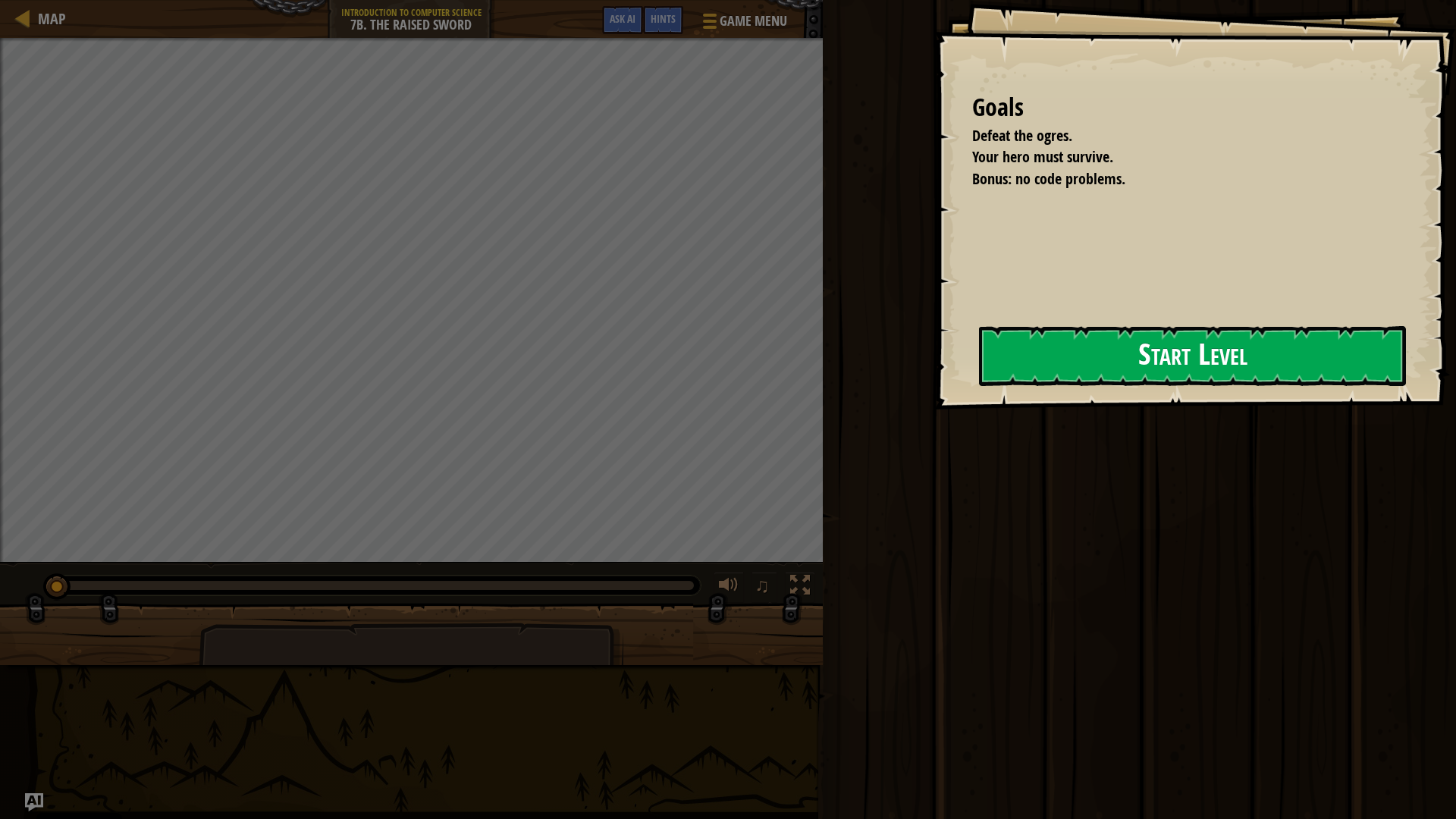
click at [1137, 335] on button "Start Level" at bounding box center [1193, 356] width 427 height 60
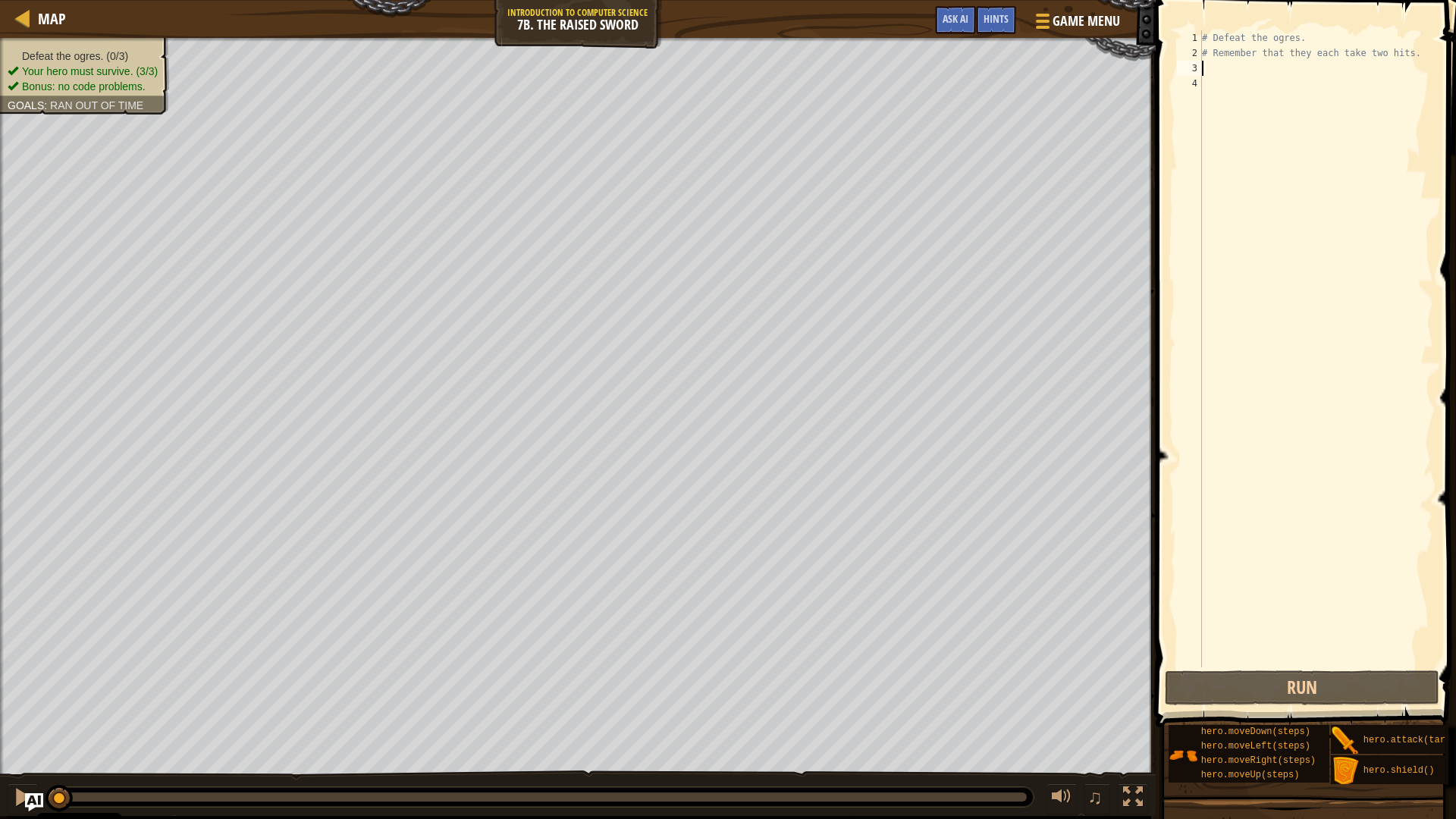
click at [1214, 70] on div "# Defeat the ogres. # Remember that they each take two hits." at bounding box center [1316, 364] width 234 height 667
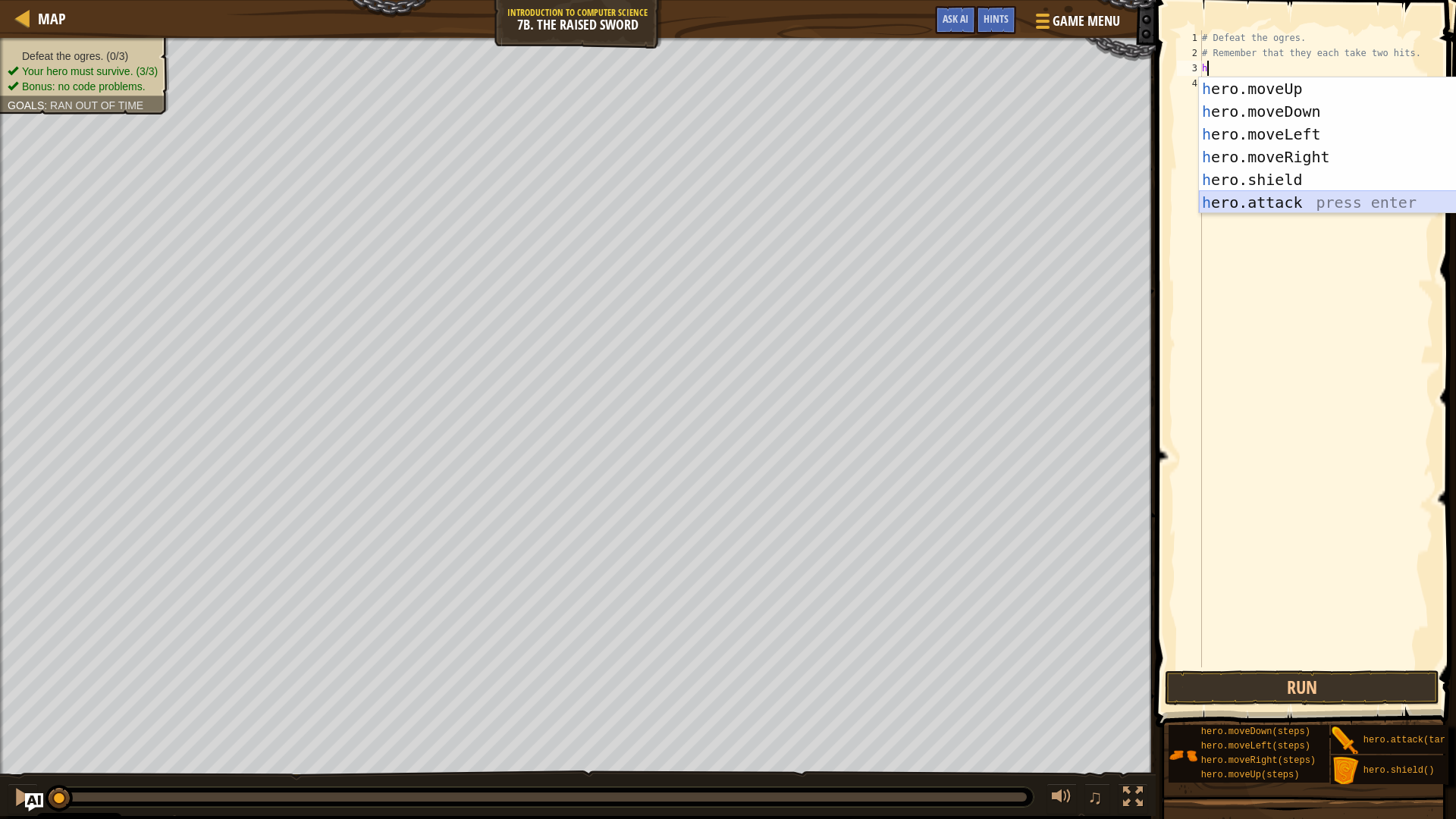
drag, startPoint x: 1242, startPoint y: 202, endPoint x: 1237, endPoint y: 209, distance: 8.6
click at [1237, 209] on div "h ero.moveUp press enter h ero.moveDown press enter h ero.moveLeft press enter …" at bounding box center [1343, 168] width 287 height 182
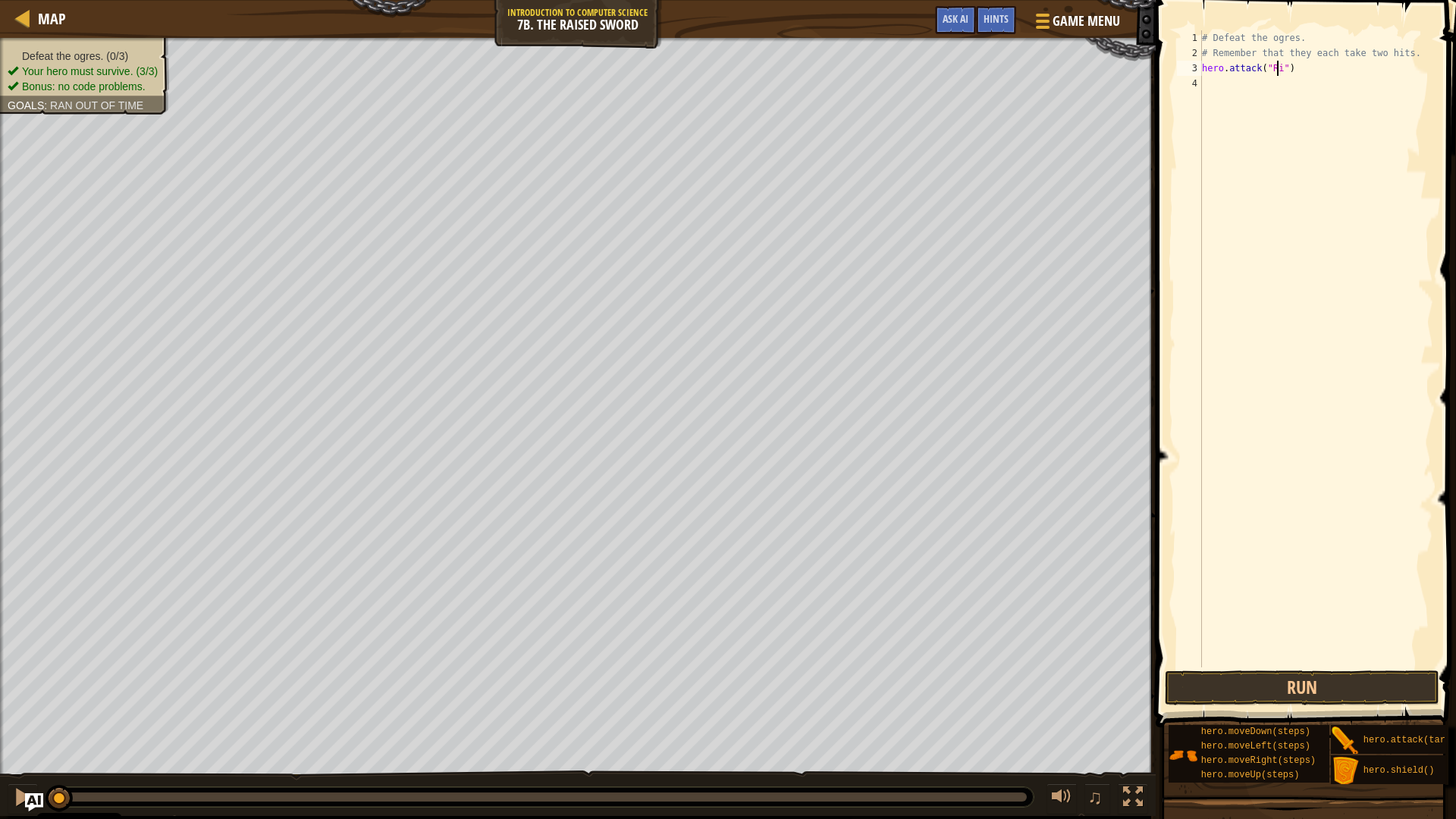
scroll to position [6, 6]
type textarea "hero.attack("Rig")"
drag, startPoint x: 1318, startPoint y: 64, endPoint x: 1202, endPoint y: 69, distance: 116.1
click at [1202, 69] on div "hero.attack("Rig") 1 2 3 4 # Defeat the ogres. # Remember that they each take t…" at bounding box center [1304, 349] width 259 height 637
click at [1234, 81] on div "# Defeat the ogres. # Remember that they each take two hits. hero . attack ( "R…" at bounding box center [1316, 364] width 234 height 667
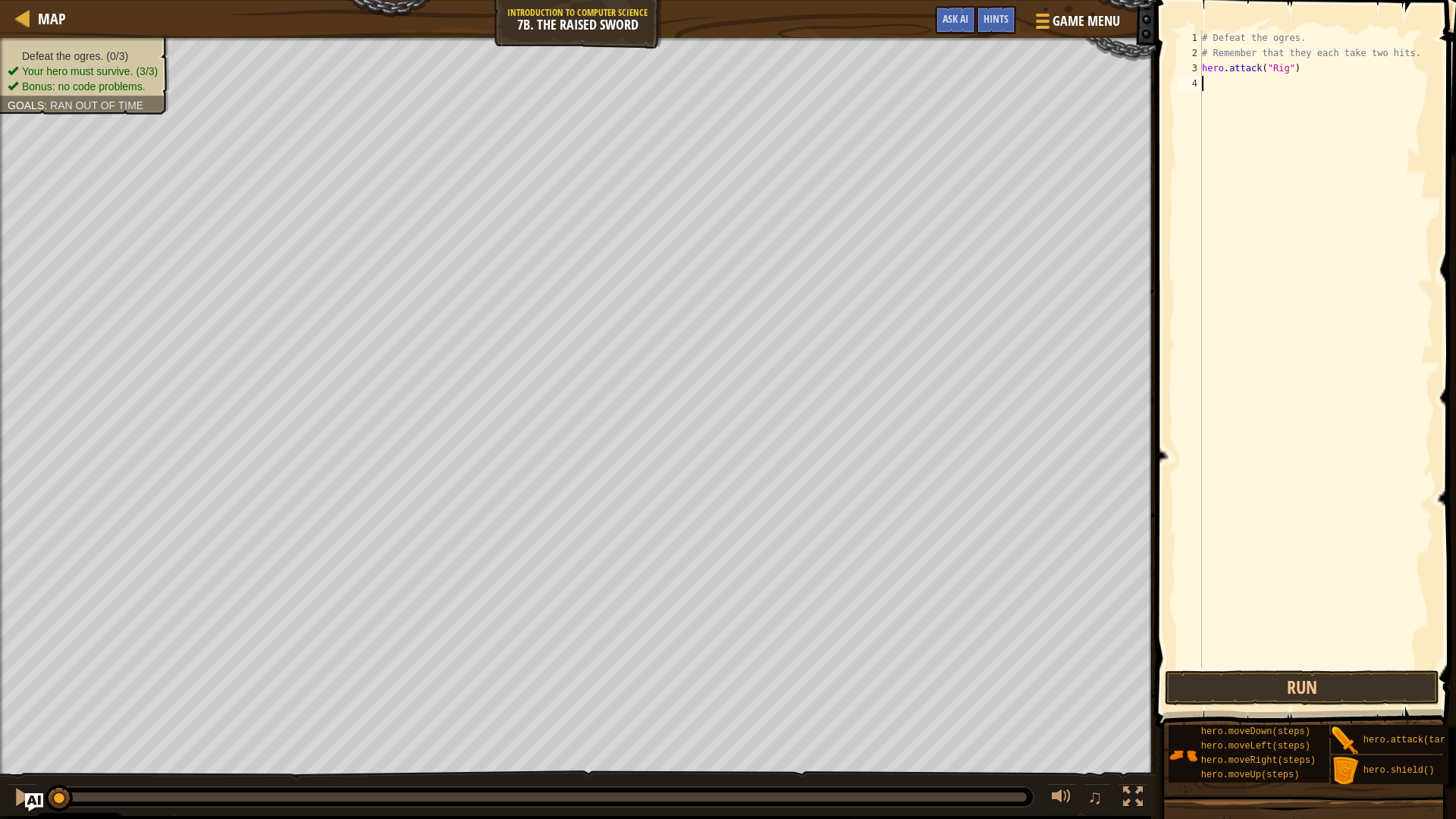
scroll to position [6, 0]
type textarea "hero.attack("Rig")"
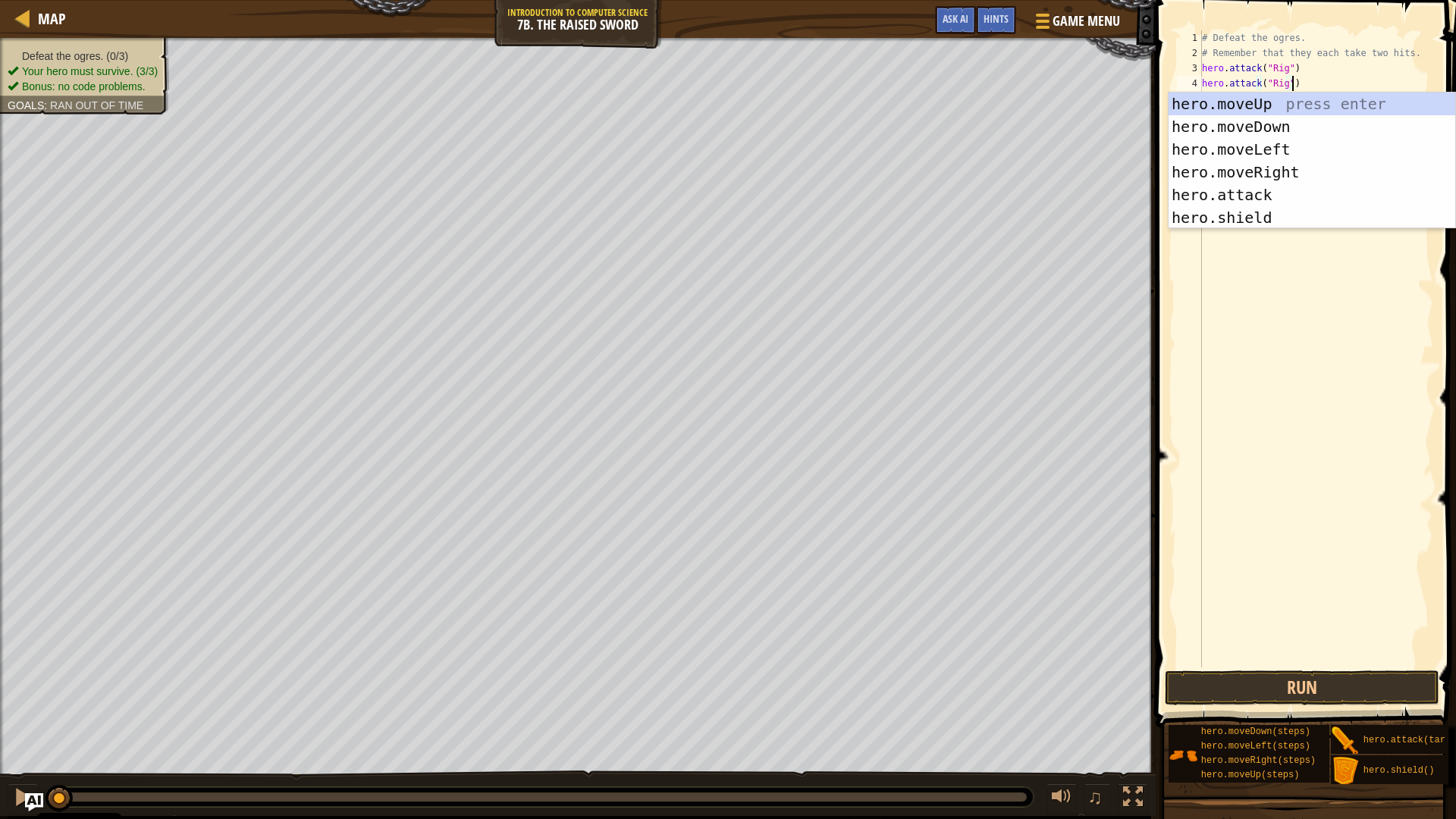
click at [1259, 257] on div "# Defeat the ogres. # Remember that they each take two hits. hero . attack ( "R…" at bounding box center [1316, 364] width 234 height 667
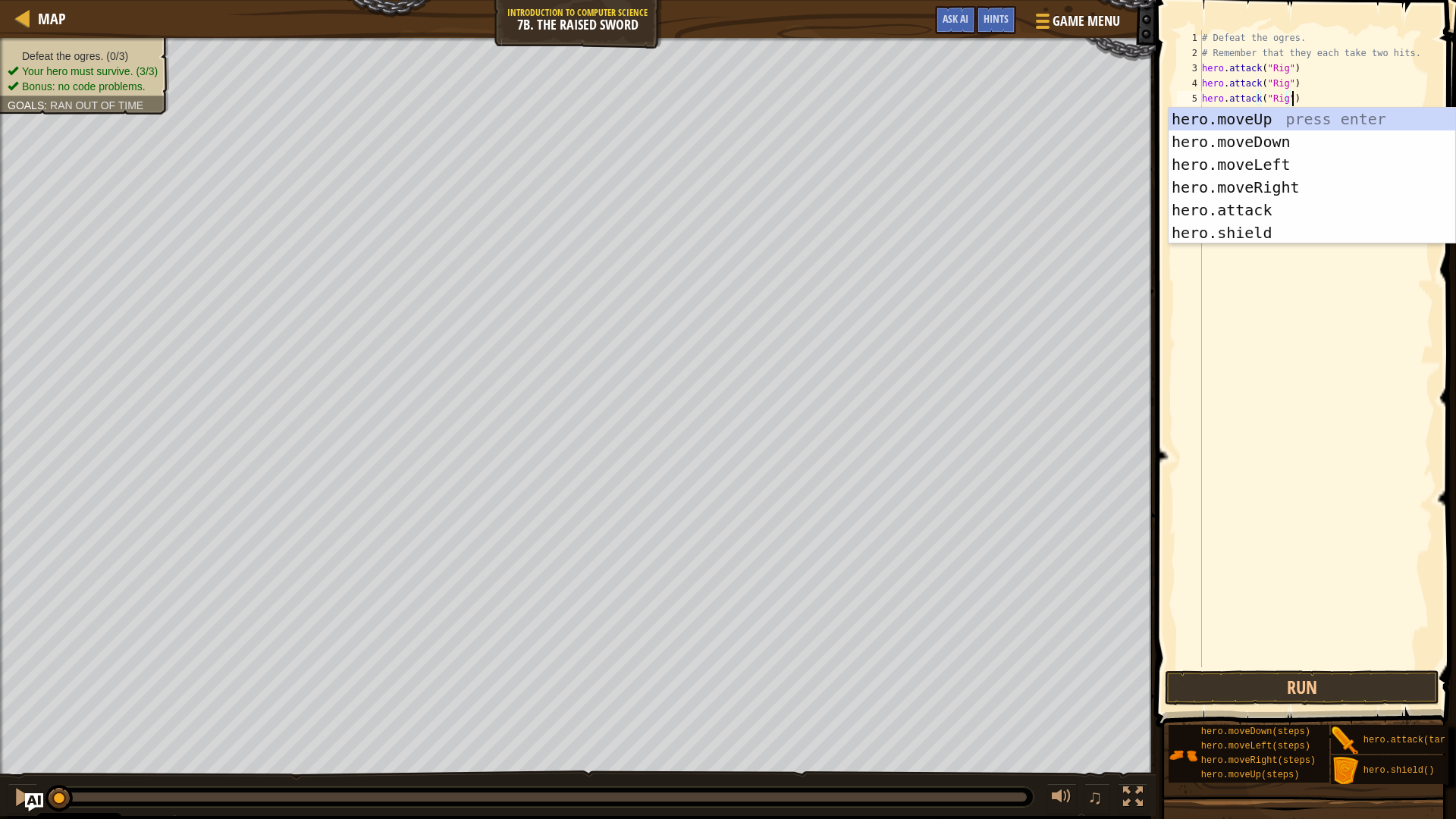
click at [1282, 103] on div "# Defeat the ogres. # Remember that they each take two hits. hero . attack ( "R…" at bounding box center [1316, 364] width 234 height 667
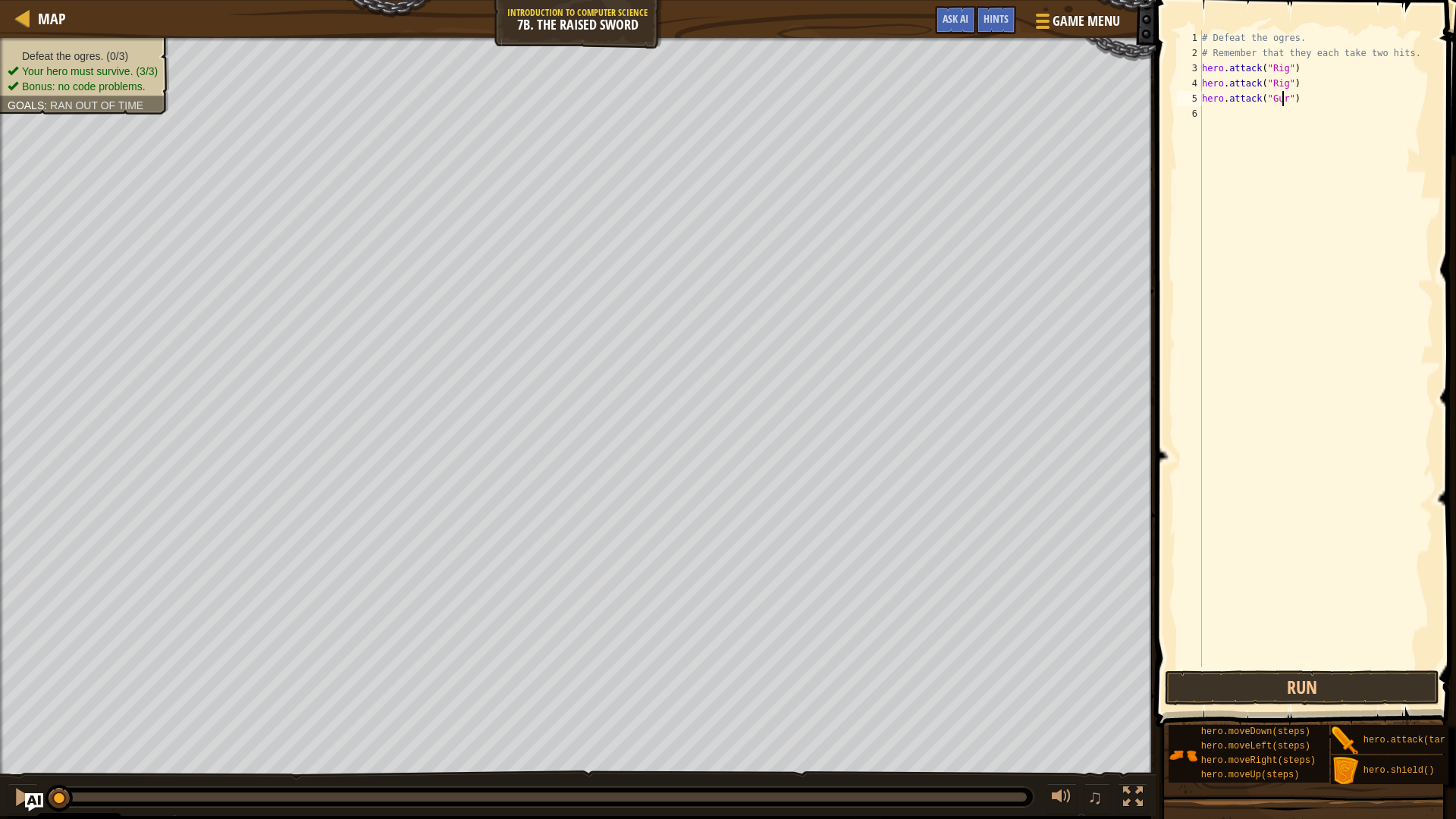
type textarea "hero.attack("Gurt")"
drag, startPoint x: 1310, startPoint y: 96, endPoint x: 1200, endPoint y: 91, distance: 110.1
click at [1200, 91] on div "hero.attack("Gurt") 1 2 3 4 5 6 # Defeat the ogres. # Remember that they each t…" at bounding box center [1304, 349] width 259 height 637
click at [1206, 111] on div "# Defeat the ogres. # Remember that they each take two hits. hero . attack ( "R…" at bounding box center [1316, 364] width 234 height 667
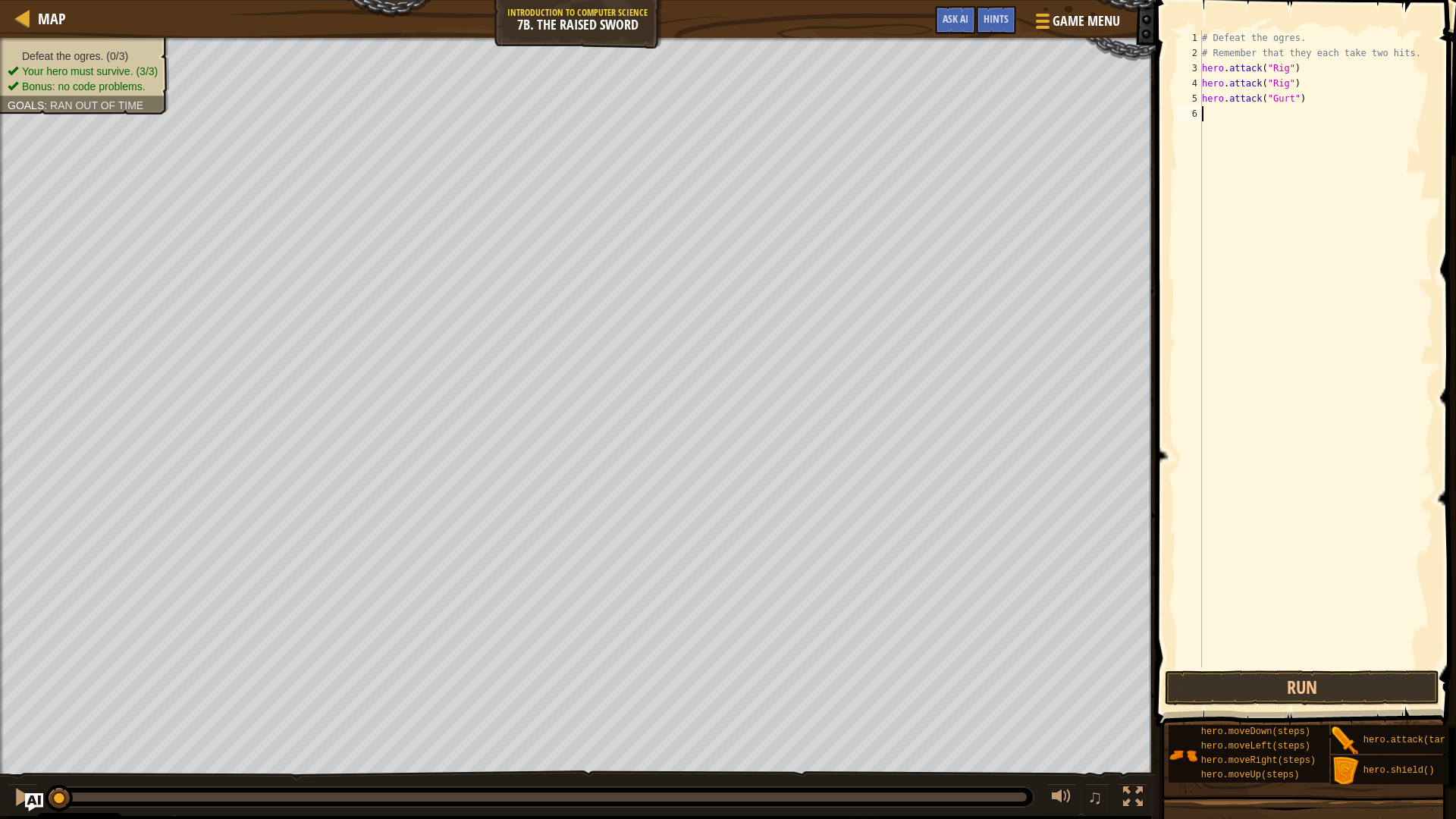
scroll to position [6, 0]
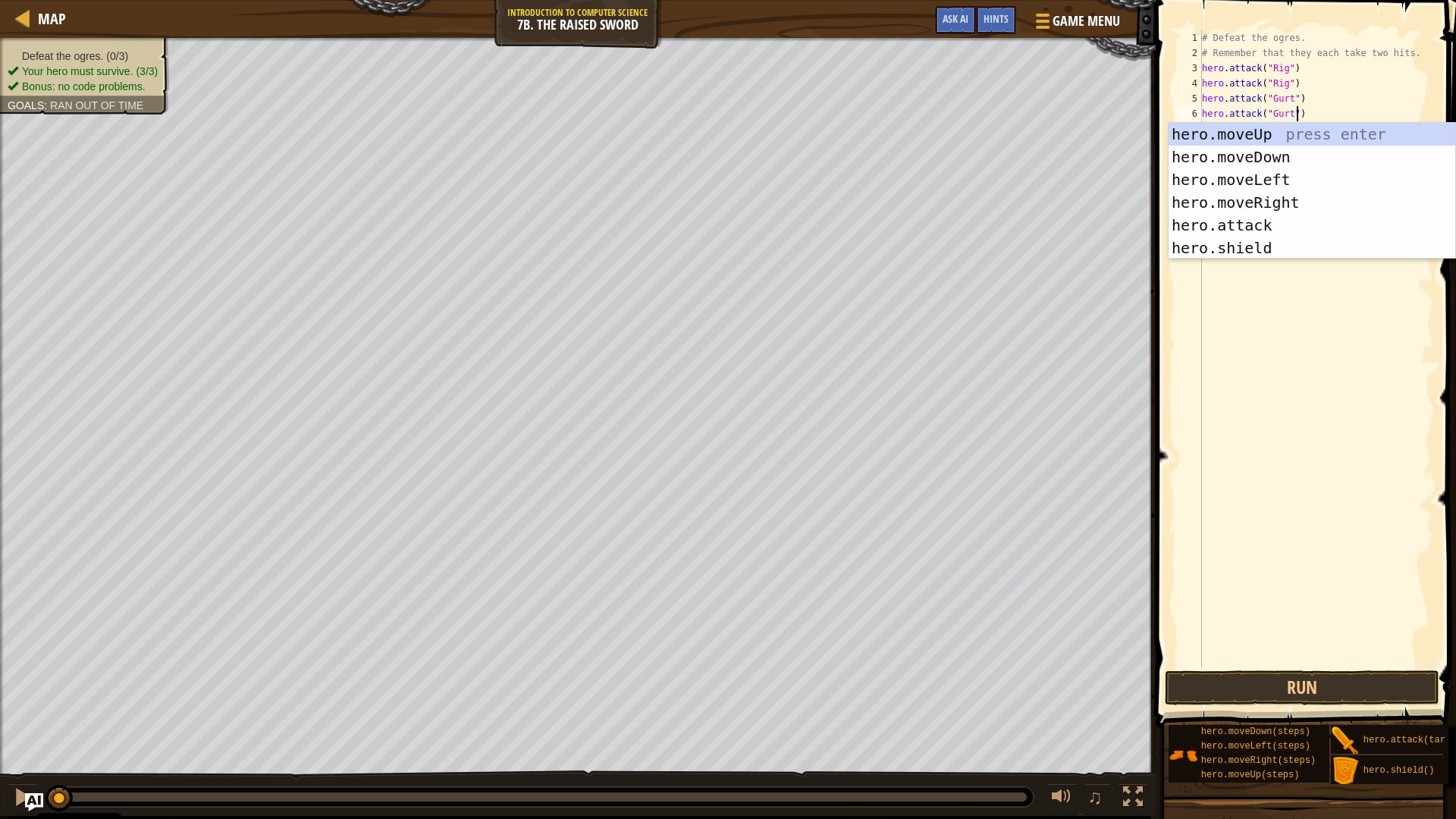
click at [1318, 106] on div "# Defeat the ogres. # Remember that they each take two hits. hero . attack ( "R…" at bounding box center [1316, 364] width 234 height 667
type textarea "hero.attack("Gurt") hero.attack("Gurt")"
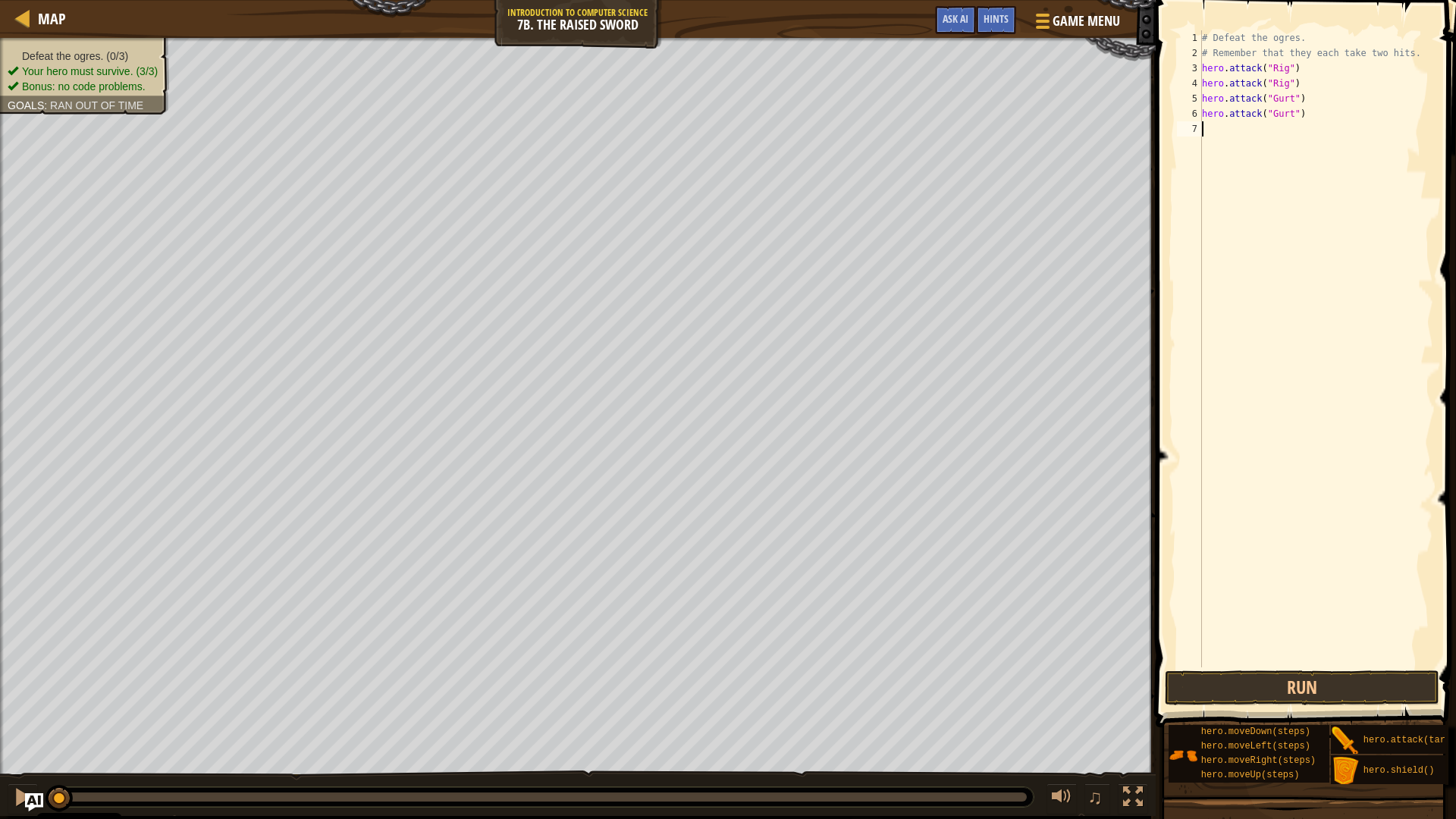
click at [1263, 122] on div "# Defeat the ogres. # Remember that they each take two hits. hero . attack ( "R…" at bounding box center [1316, 364] width 234 height 667
click at [1285, 127] on div "# Defeat the ogres. # Remember that they each take two hits. hero . attack ( "R…" at bounding box center [1316, 364] width 234 height 667
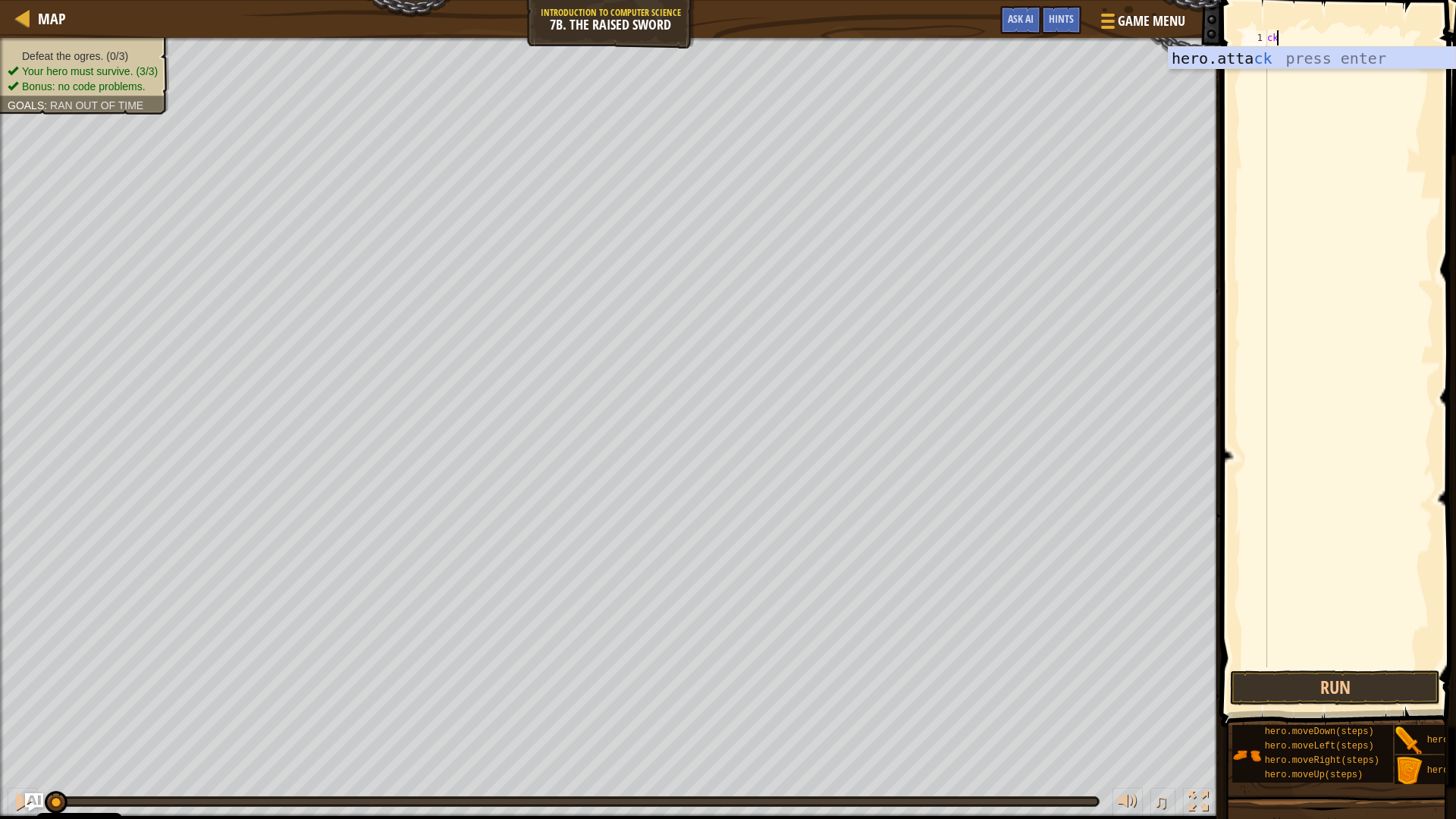
type textarea "c"
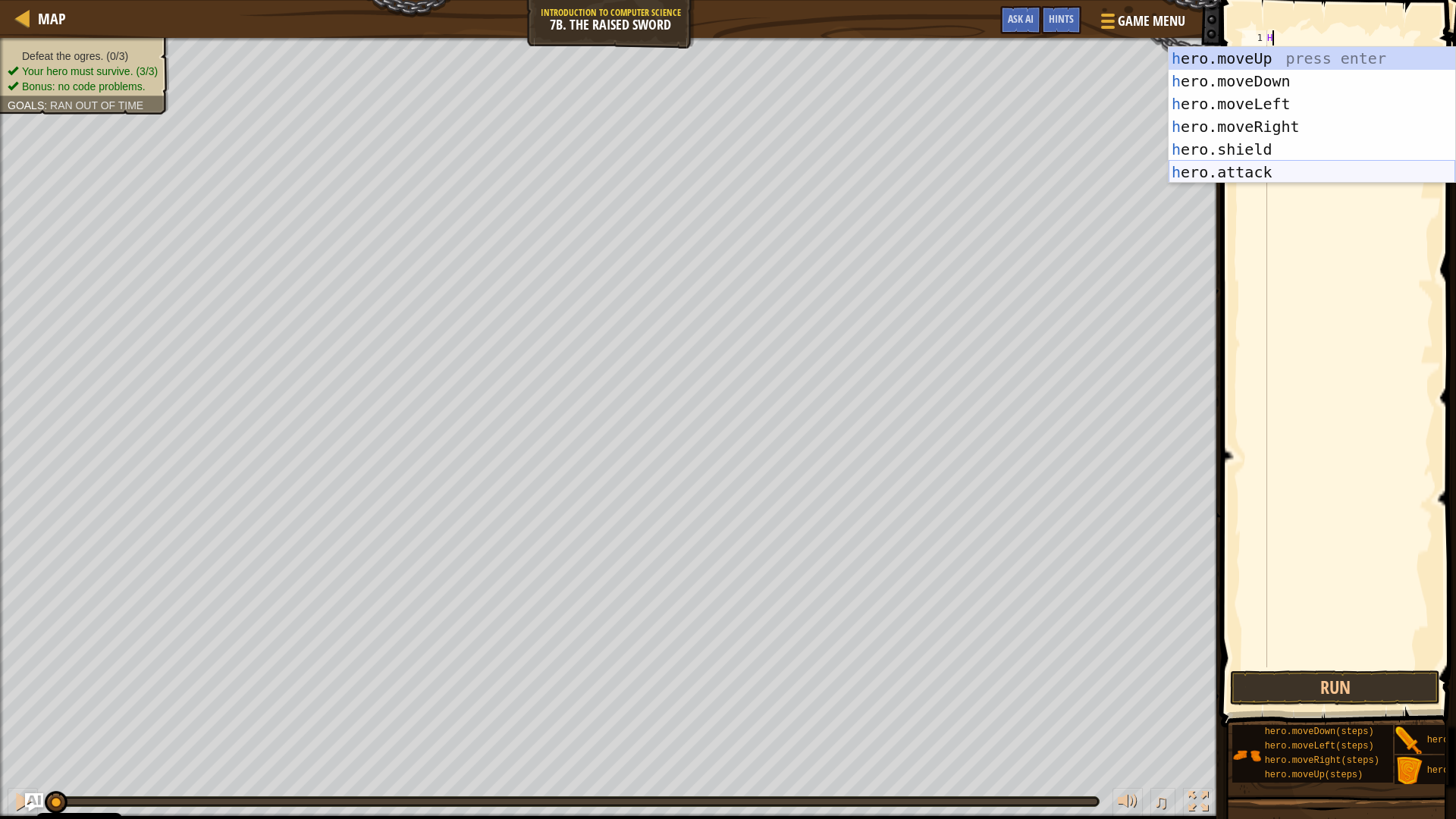
click at [1400, 162] on div "h ero.moveUp press enter h ero.moveDown press enter h ero.moveLeft press enter …" at bounding box center [1312, 138] width 287 height 182
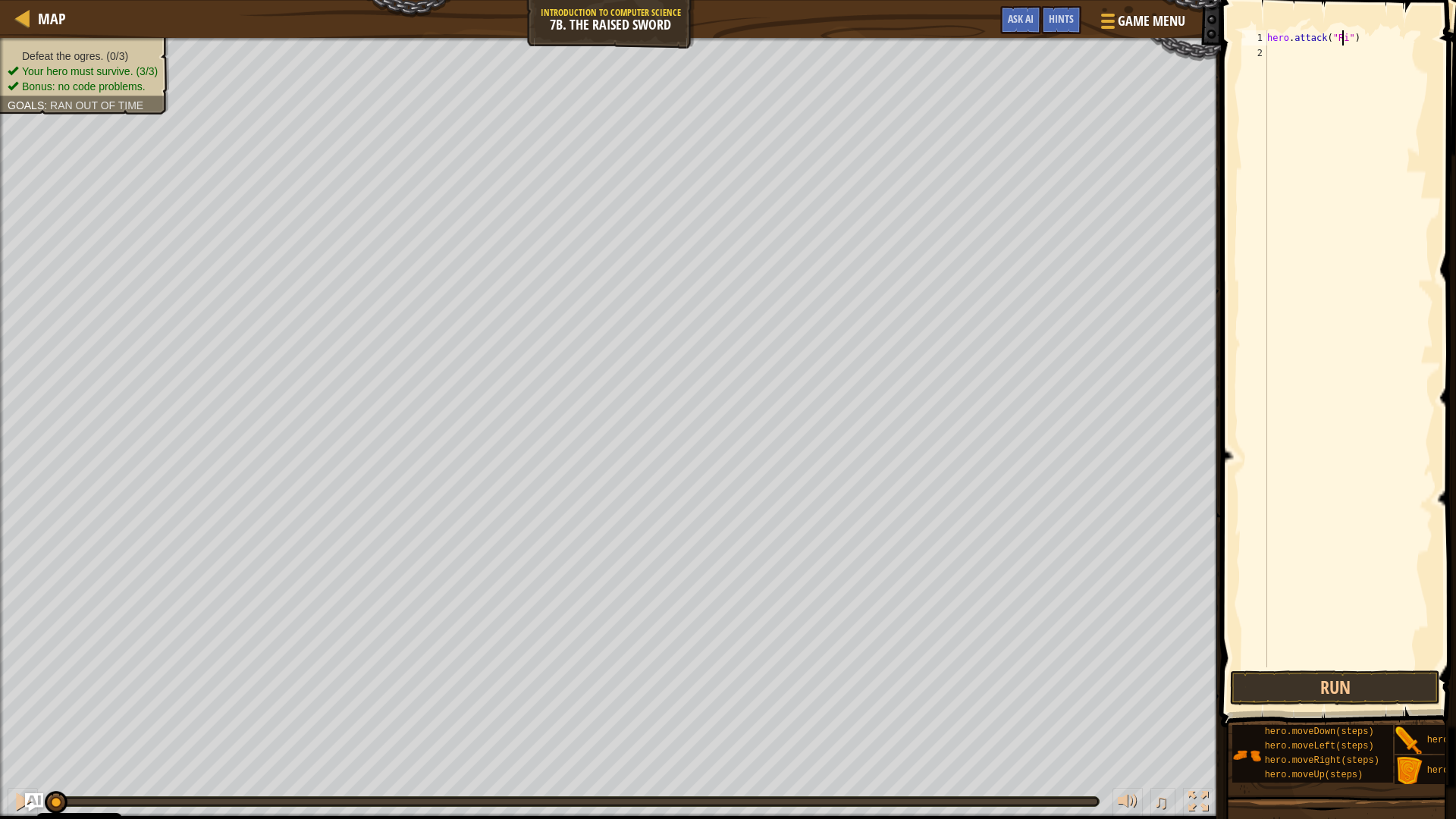
scroll to position [6, 6]
drag, startPoint x: 1368, startPoint y: 34, endPoint x: 1232, endPoint y: 39, distance: 136.1
click at [1232, 39] on div "hero.attack("Rig") 1 2 hero . attack ( "Rig" ) הההההההההההההההההההההההההההההההה…" at bounding box center [1337, 393] width 240 height 772
type textarea "C"
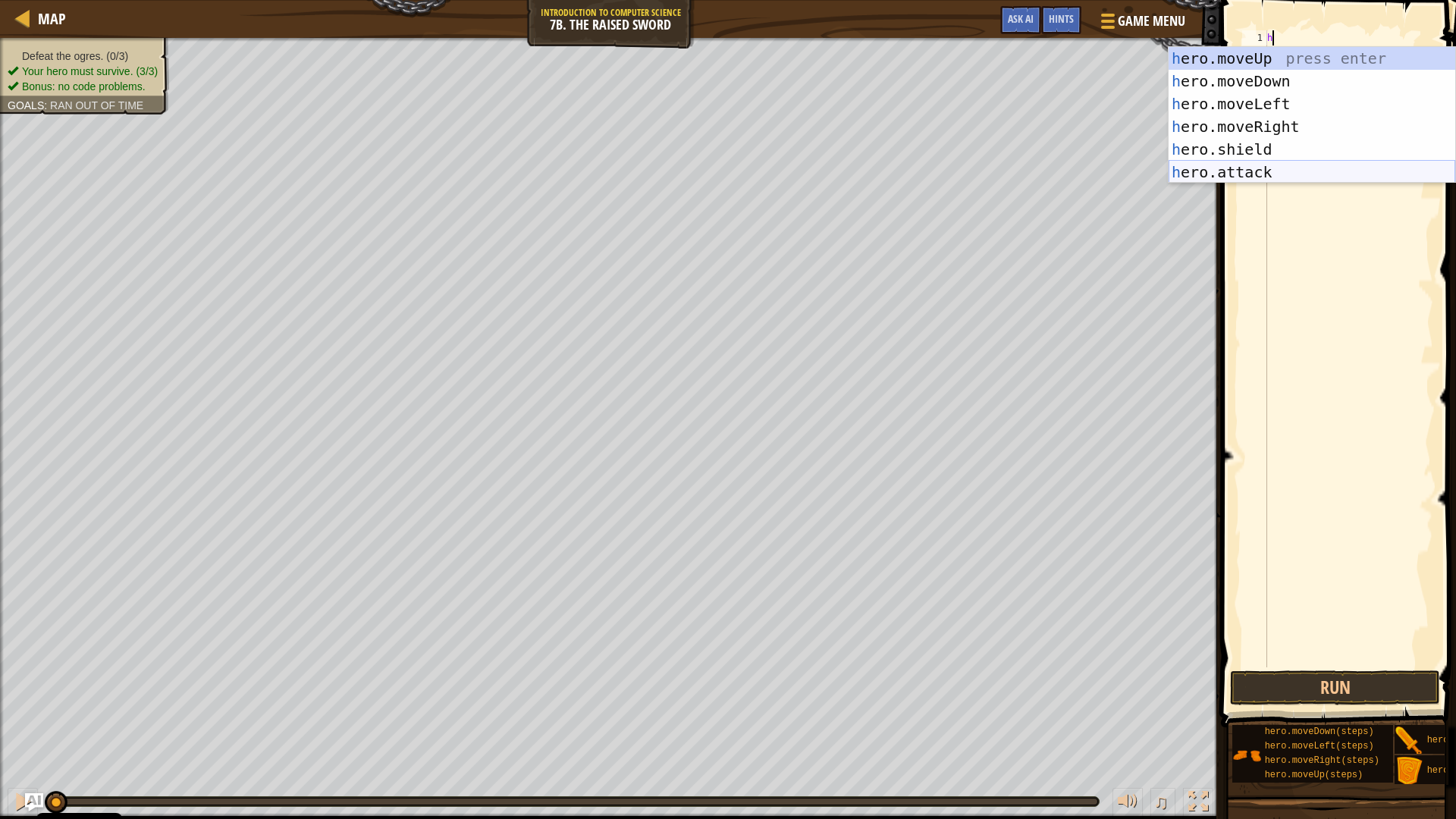
click at [1305, 169] on div "h ero.moveUp press enter h ero.moveDown press enter h ero.moveLeft press enter …" at bounding box center [1312, 138] width 287 height 182
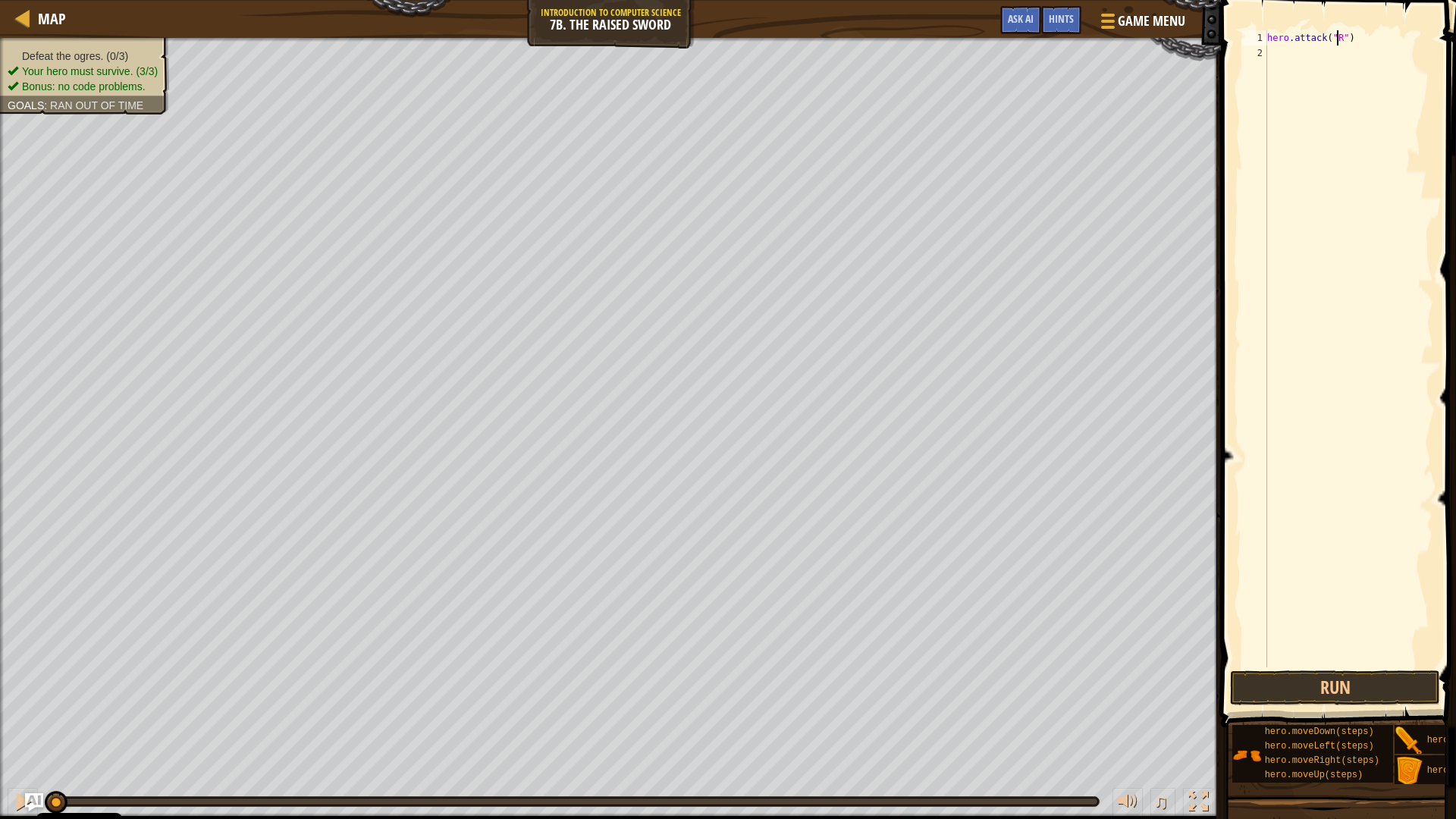
scroll to position [6, 6]
type textarea "hero.attack("Rig")"
